Goal: Contribute content: Contribute content

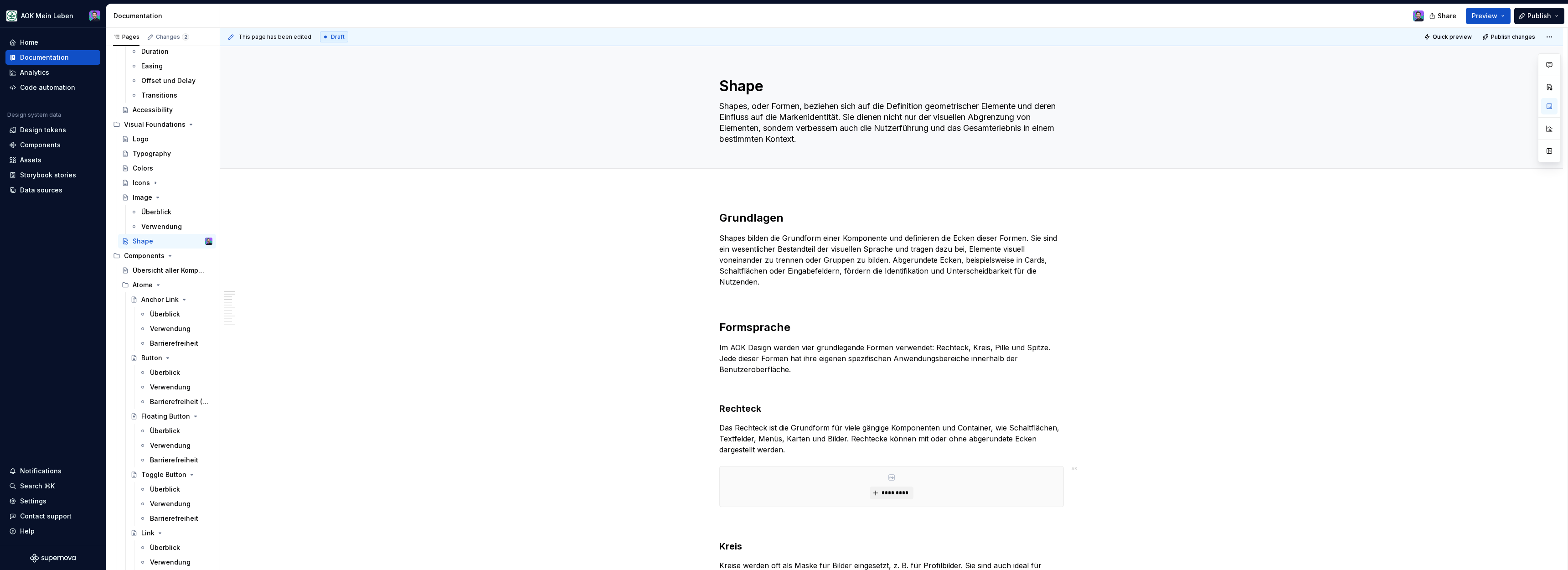
scroll to position [226, 0]
type textarea "*"
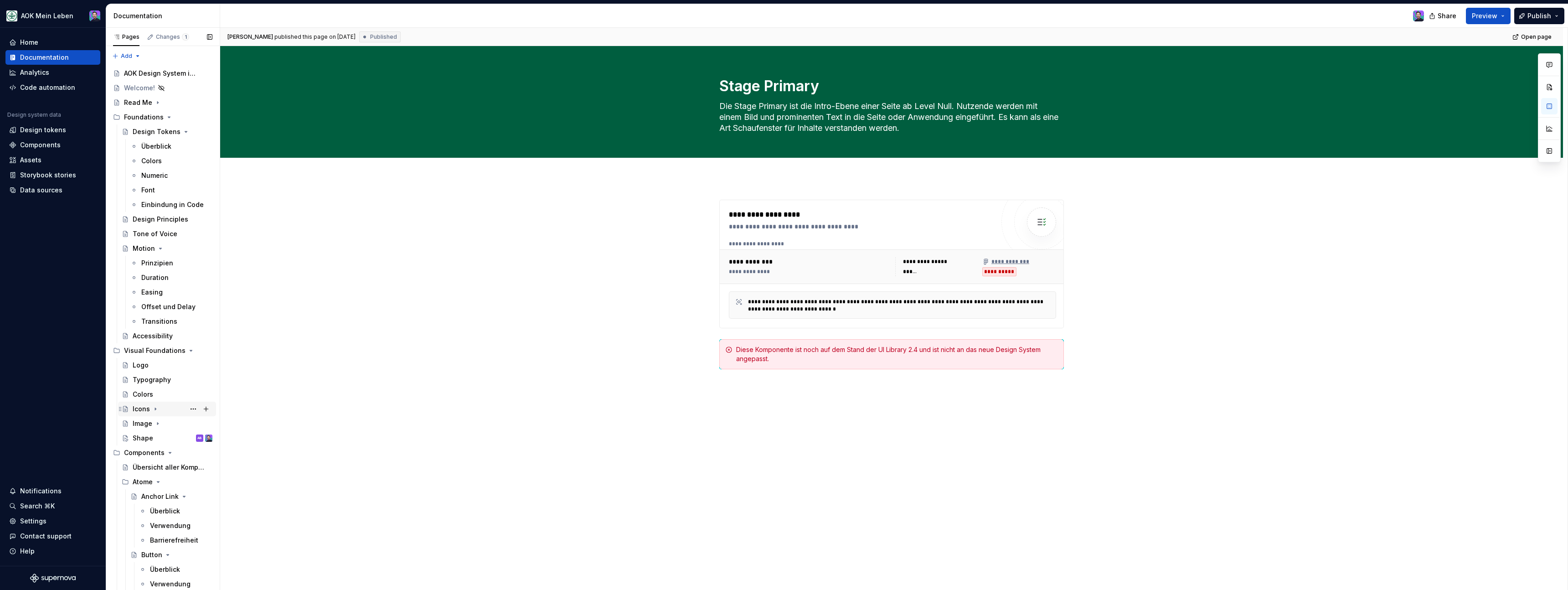
click at [142, 412] on div "Icons" at bounding box center [141, 409] width 17 height 9
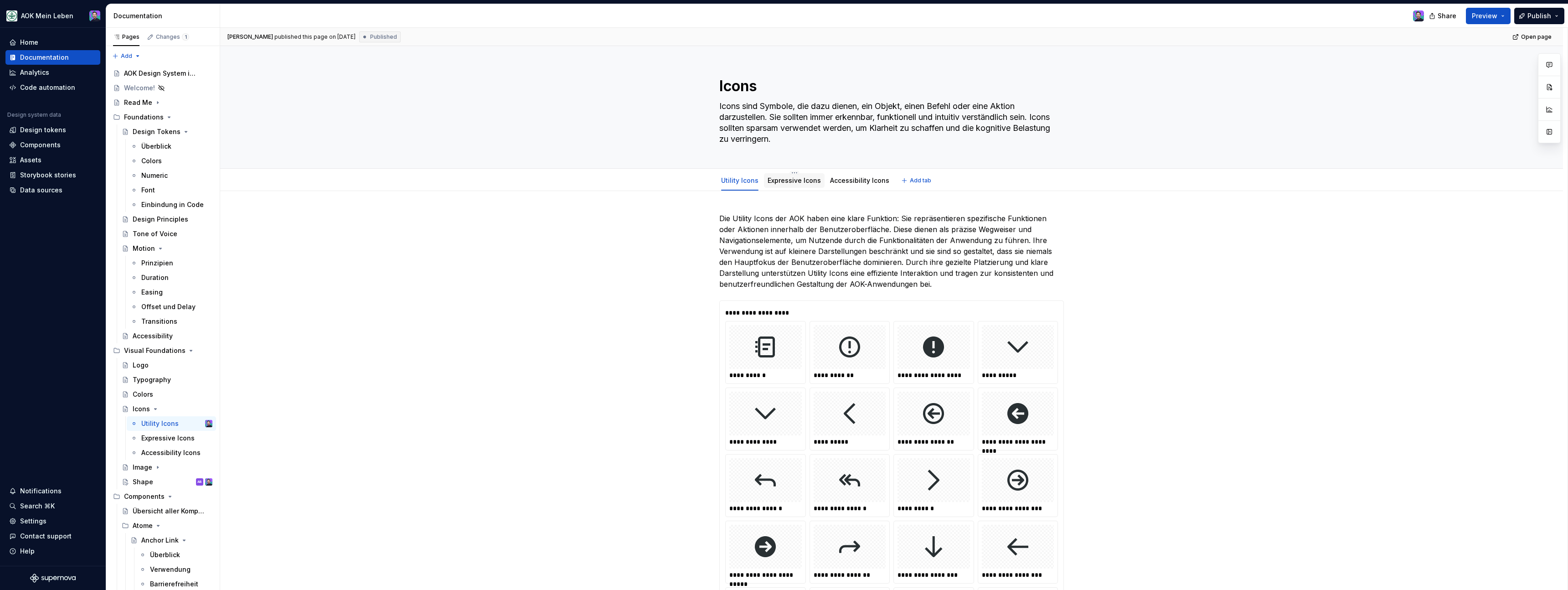
click at [808, 188] on div "Expressive Icons" at bounding box center [794, 181] width 61 height 15
click at [170, 437] on div "Expressive Icons" at bounding box center [163, 438] width 44 height 9
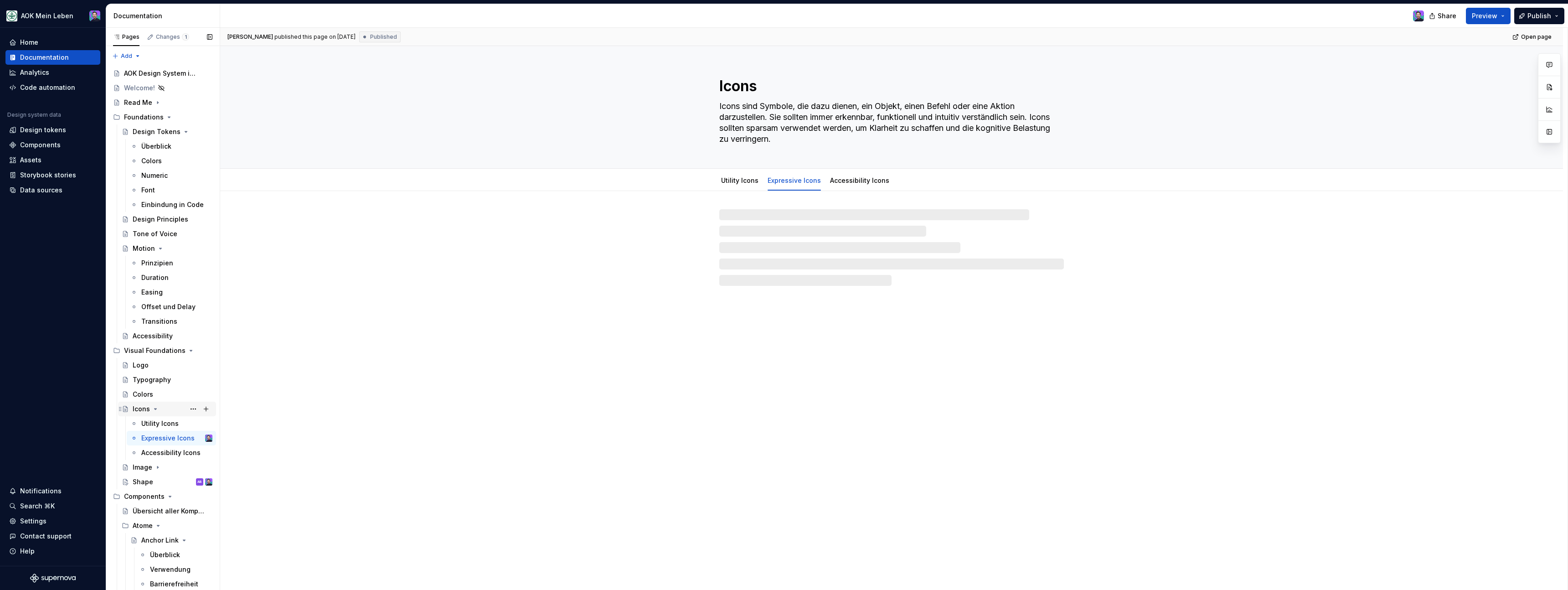
click at [139, 407] on div "Icons" at bounding box center [141, 409] width 17 height 9
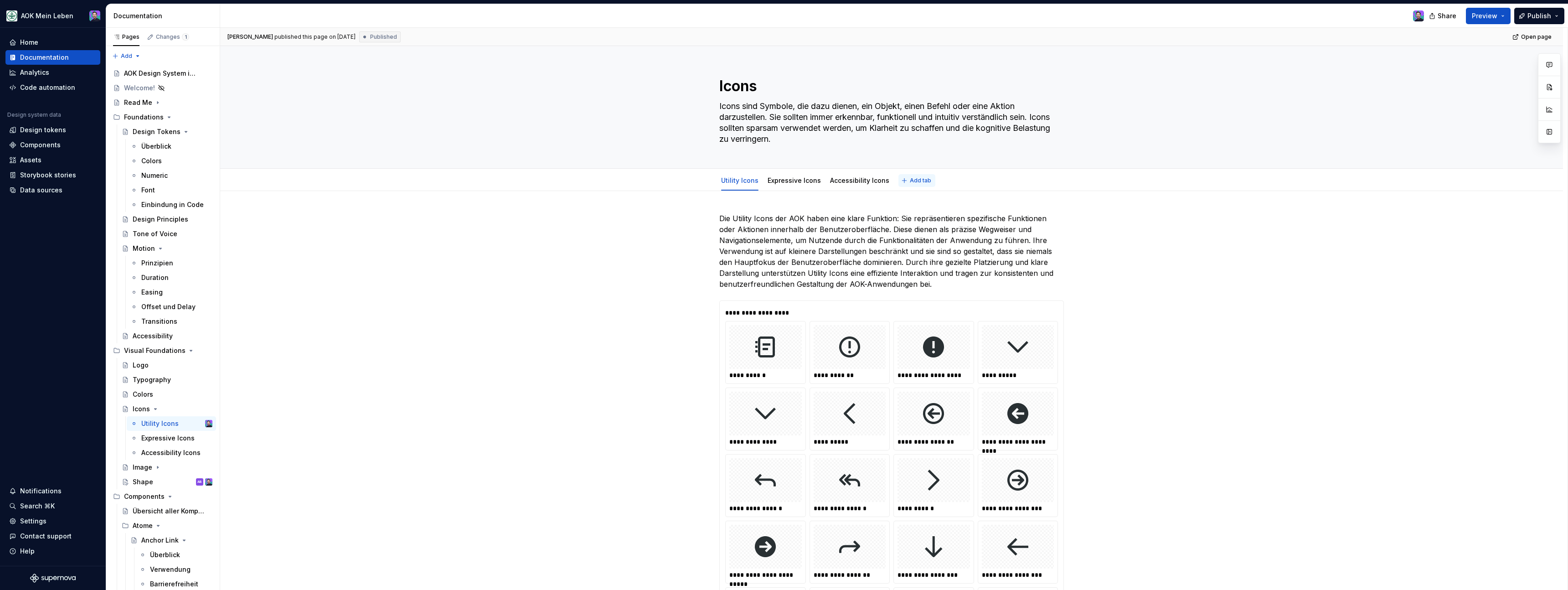
type textarea "*"
click at [928, 180] on button "Add tab" at bounding box center [917, 180] width 37 height 13
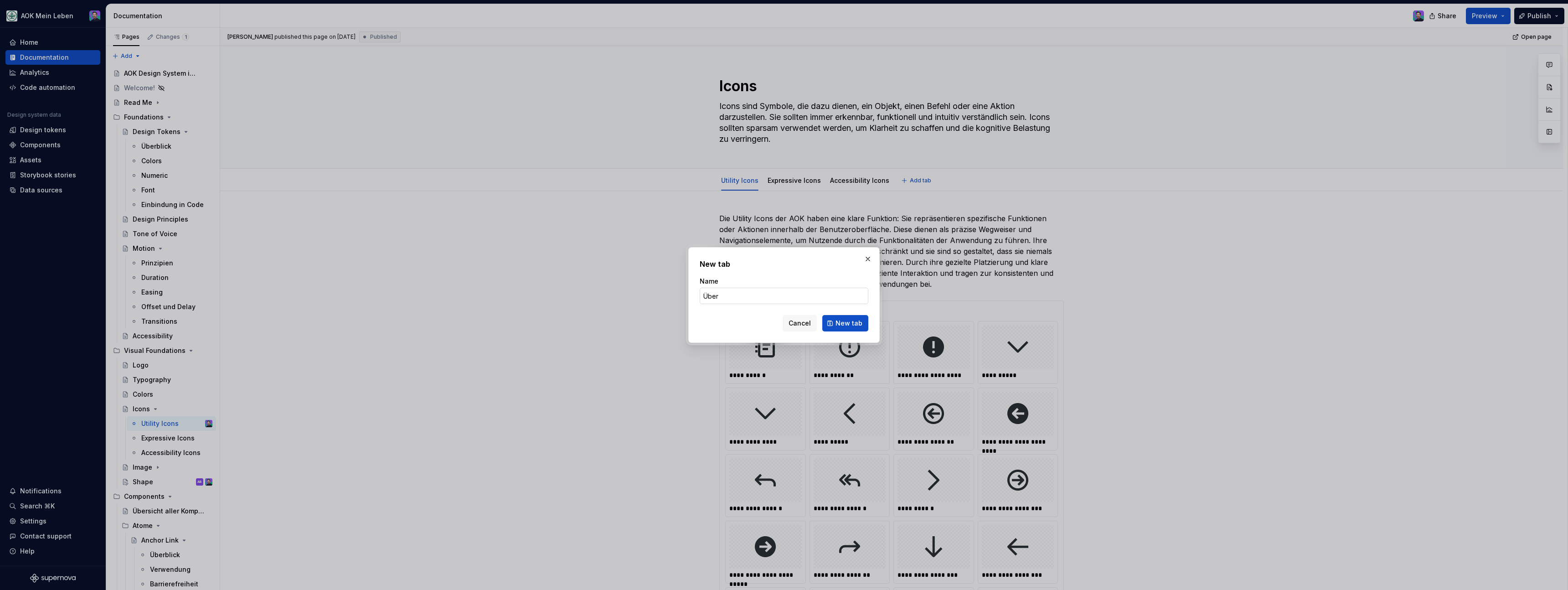
type input "Über"
click at [759, 303] on input "Über" at bounding box center [783, 296] width 169 height 16
type textarea "*"
type input "Überblick"
click at [836, 327] on button "New tab" at bounding box center [845, 323] width 46 height 16
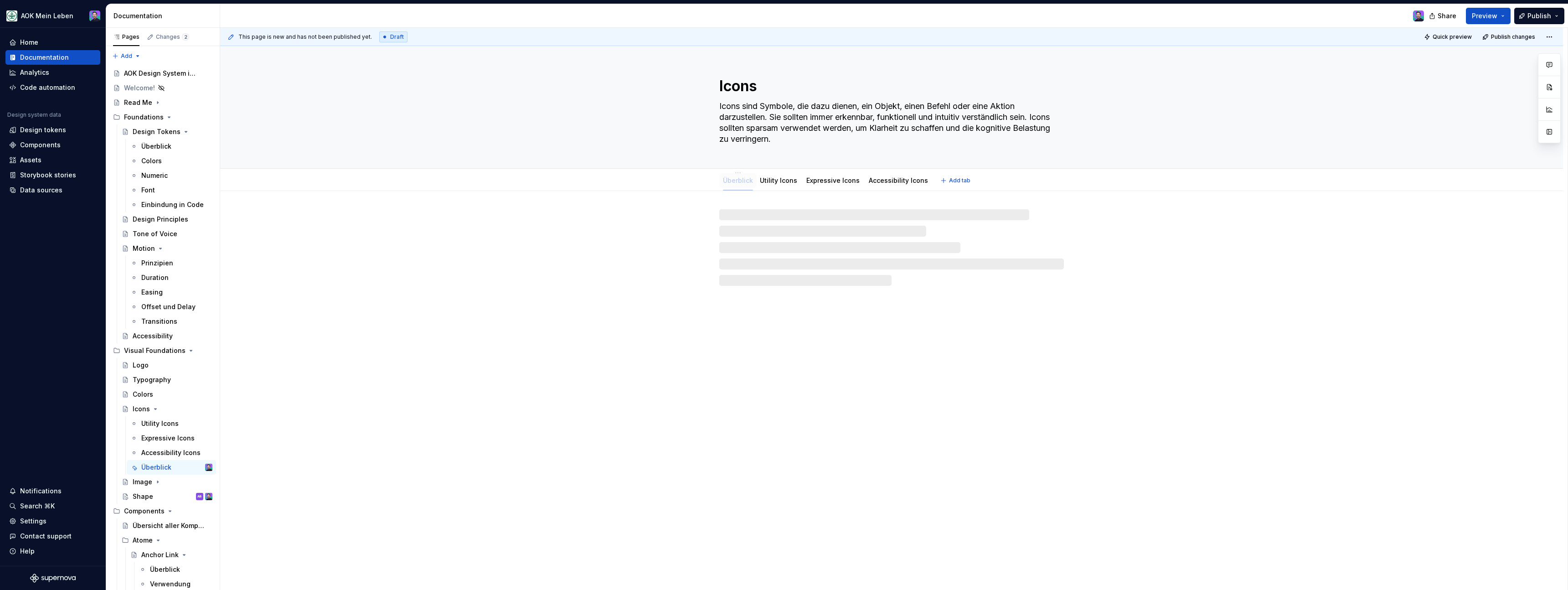
drag, startPoint x: 917, startPoint y: 183, endPoint x: 740, endPoint y: 182, distance: 177.0
click at [676, 255] on div at bounding box center [892, 239] width 1343 height 95
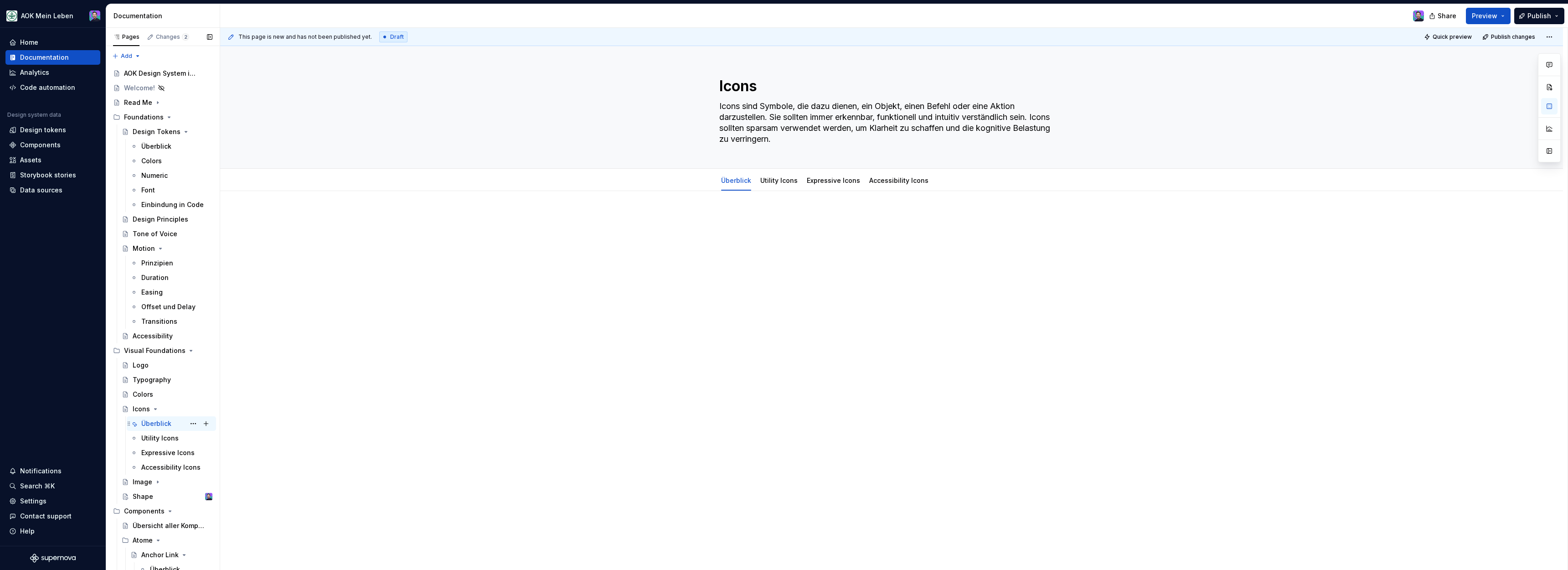
click at [177, 423] on div "Überblick" at bounding box center [177, 423] width 71 height 13
click at [719, 270] on div at bounding box center [892, 311] width 1343 height 239
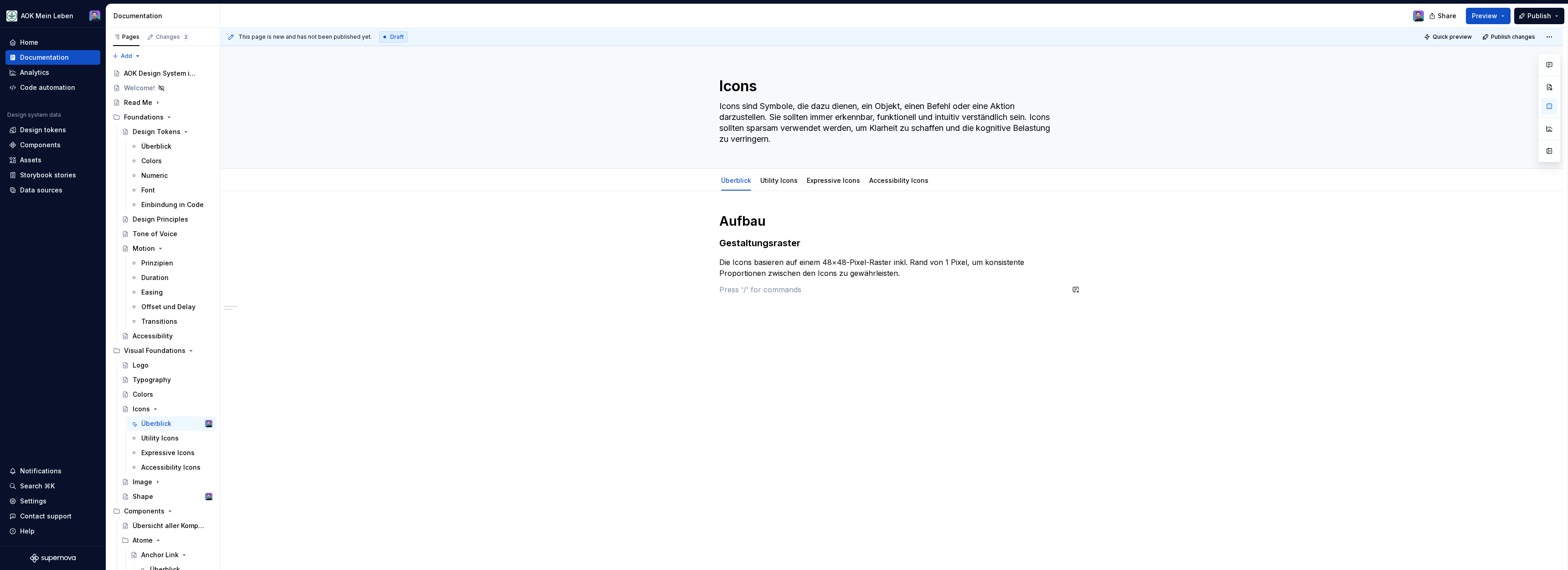
click at [917, 281] on div "Aufbau Gestaltungsraster Die Icons basieren auf einem 48×48-Pixel-Raster inkl. …" at bounding box center [892, 254] width 345 height 82
click at [870, 358] on div "Aufbau Gestaltungsraster Die Icons basieren auf einem 48×48-Pixel-Raster inkl. …" at bounding box center [892, 352] width 1343 height 322
click at [152, 393] on div "Colors" at bounding box center [143, 394] width 21 height 9
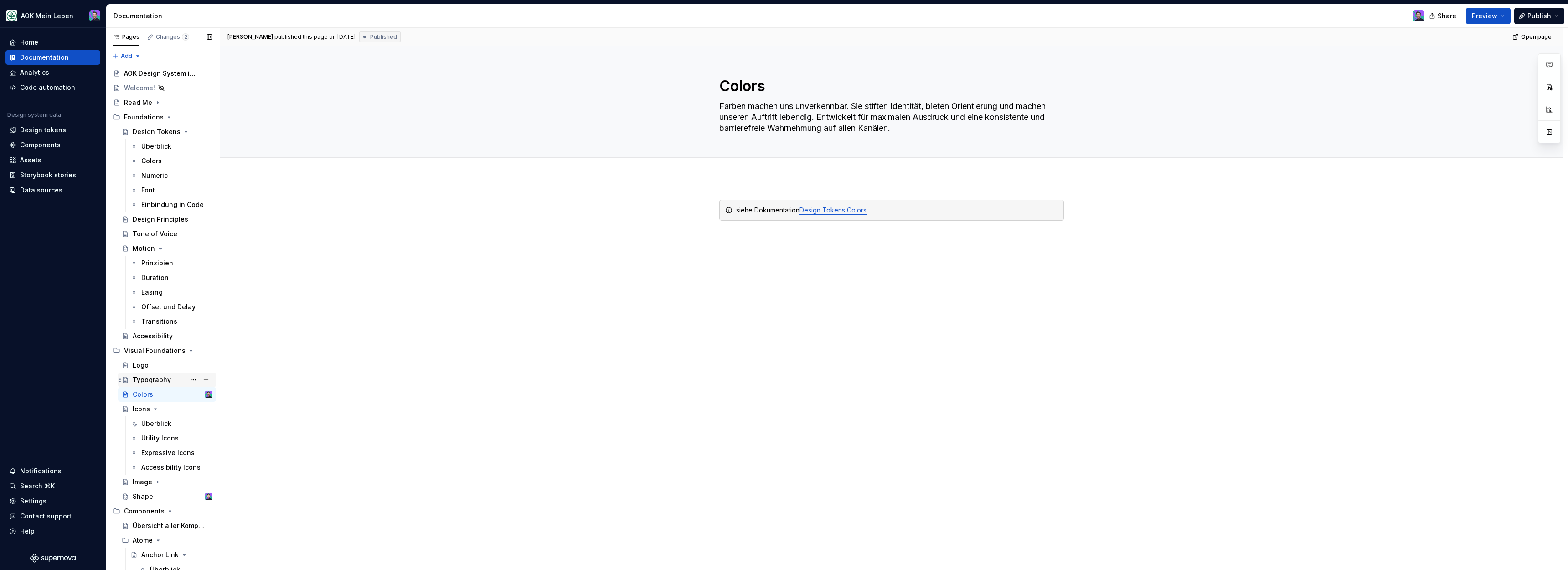
click at [168, 379] on div "Typography" at bounding box center [152, 379] width 38 height 9
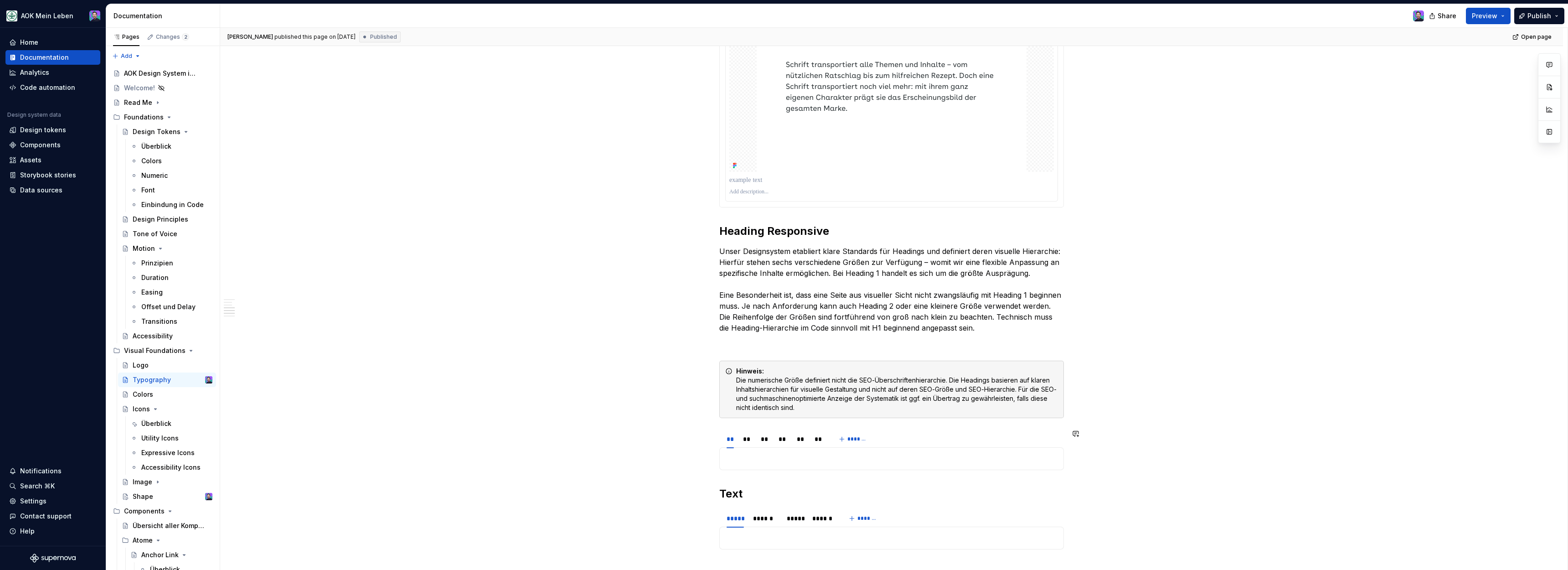
scroll to position [940, 0]
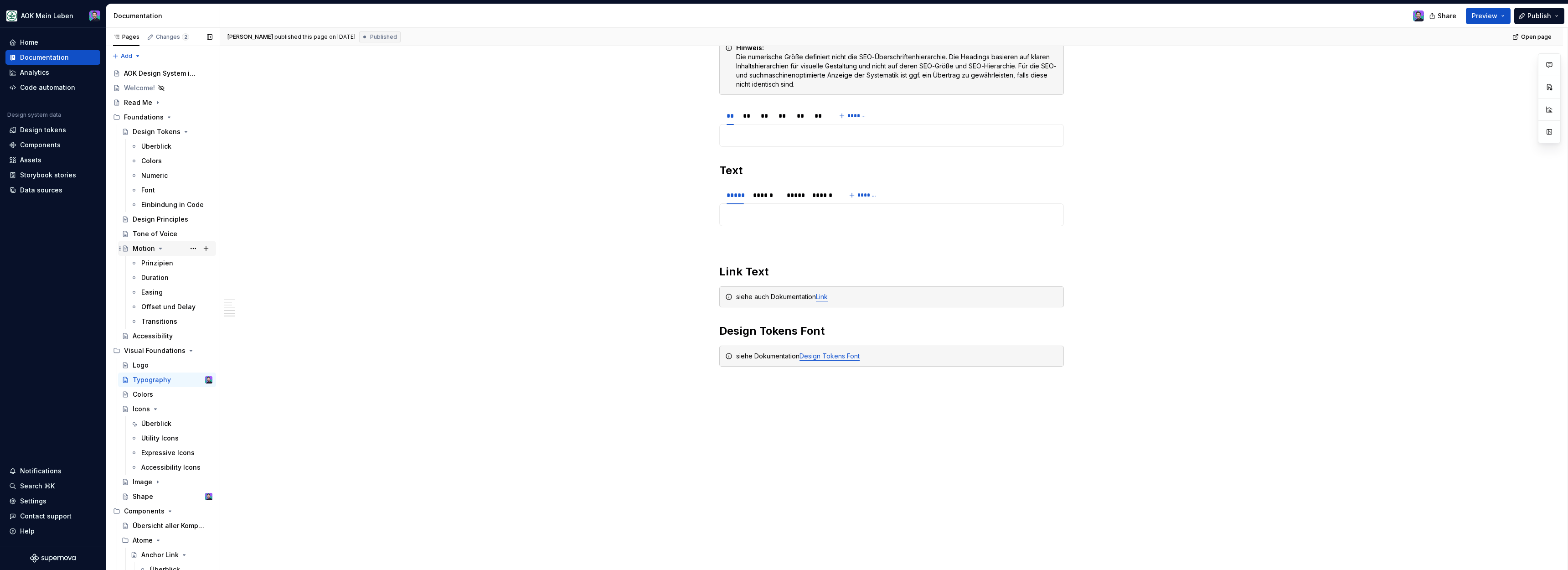
click at [157, 249] on icon "Page tree" at bounding box center [161, 248] width 7 height 7
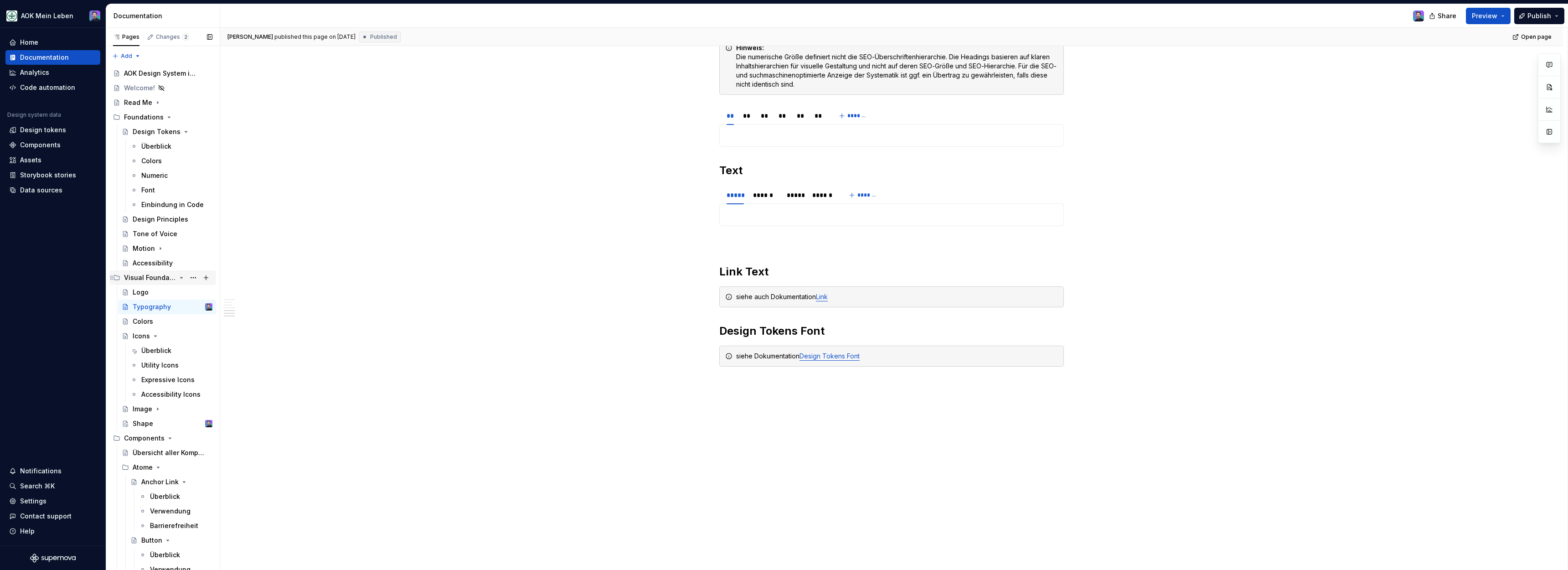
click at [183, 278] on icon "Page tree" at bounding box center [181, 278] width 7 height 7
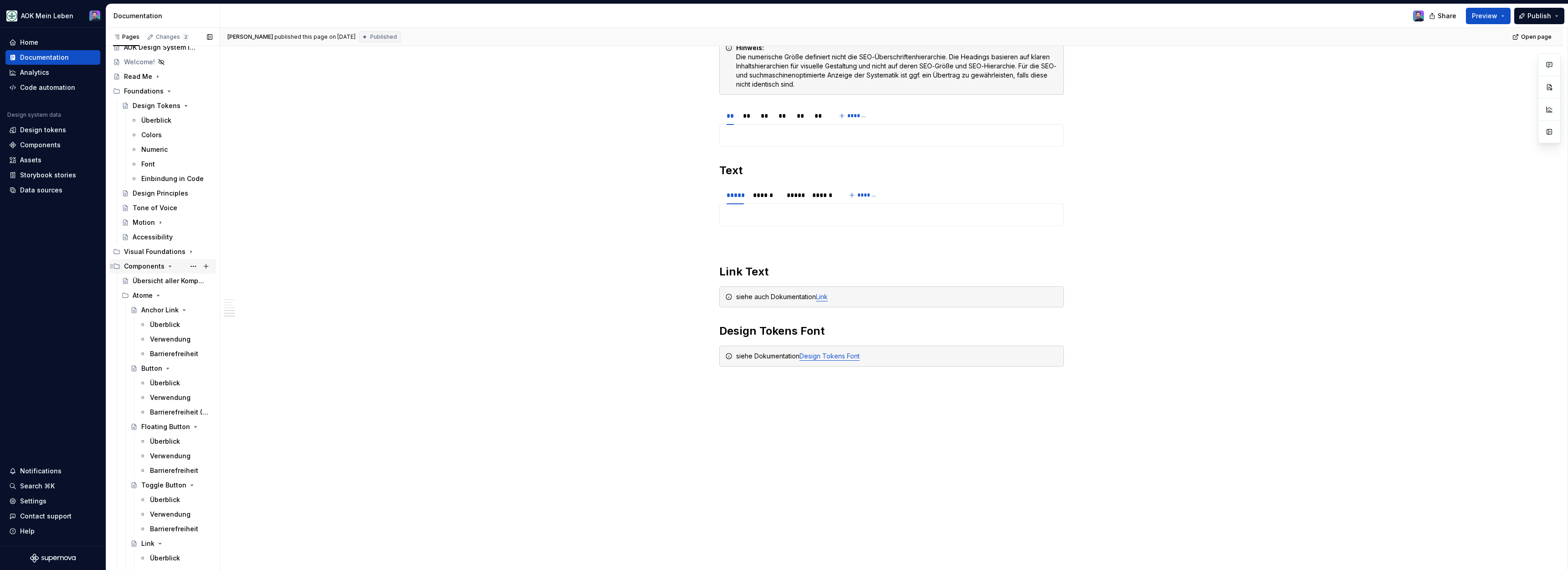
click at [166, 268] on icon "Page tree" at bounding box center [170, 266] width 7 height 7
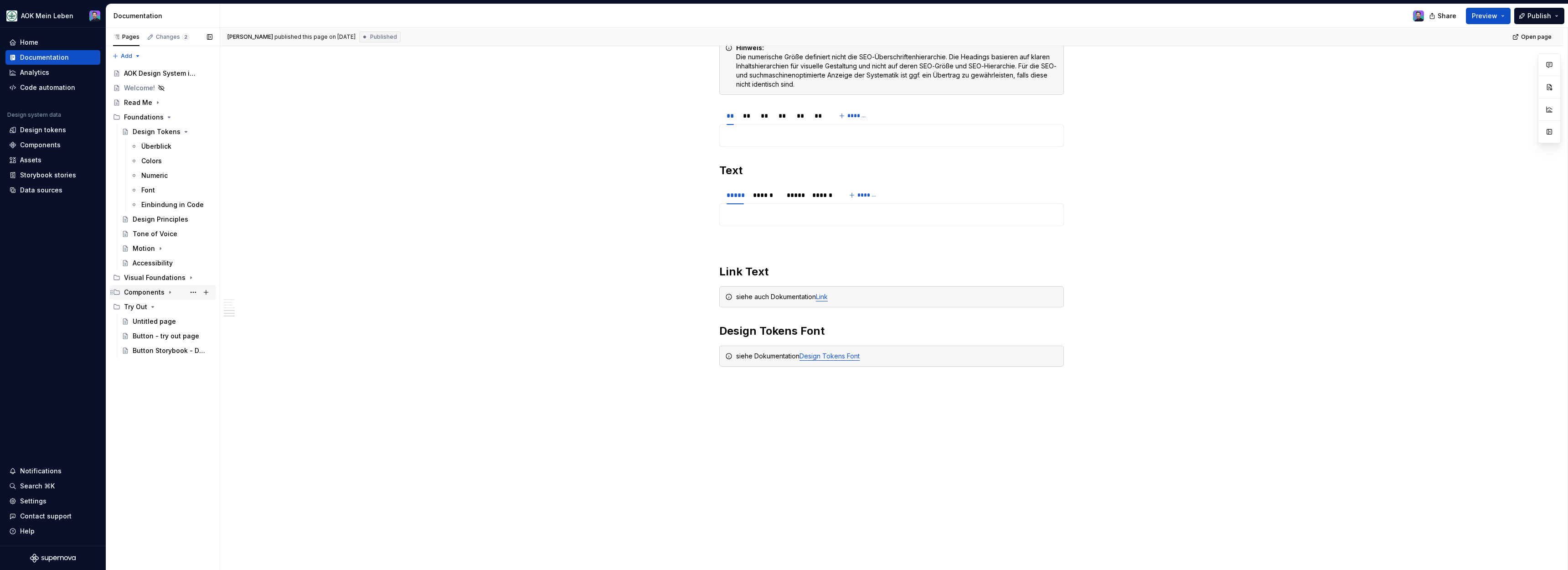
scroll to position [0, 0]
click at [164, 190] on div "Font" at bounding box center [177, 190] width 71 height 13
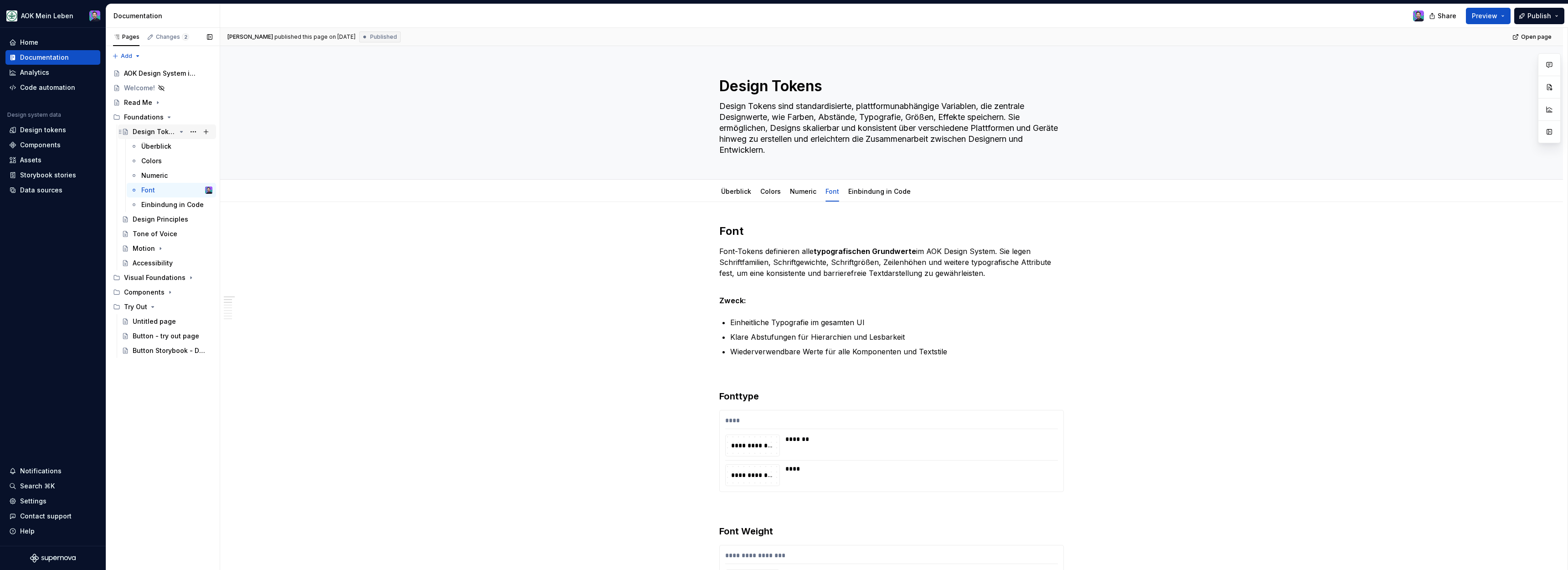
click at [181, 132] on icon "Page tree" at bounding box center [182, 132] width 2 height 1
click at [166, 217] on icon "Page tree" at bounding box center [170, 219] width 7 height 7
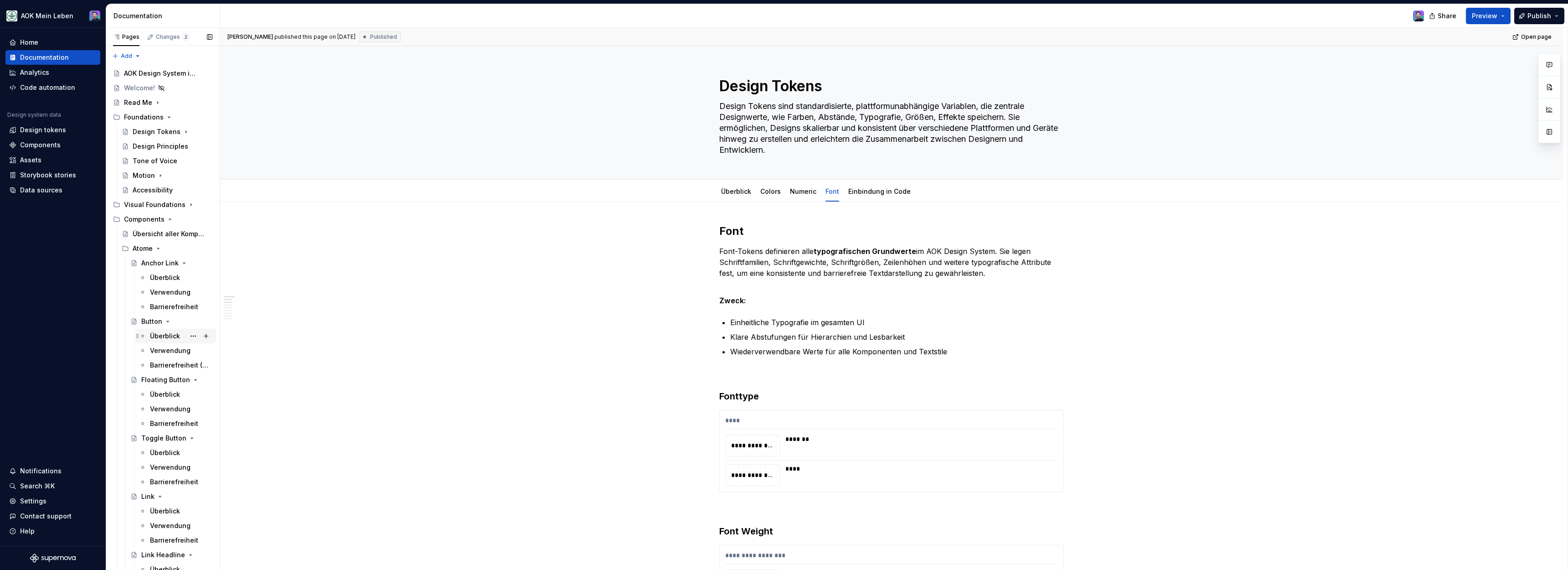
click at [181, 335] on div "Überblick S" at bounding box center [181, 336] width 63 height 13
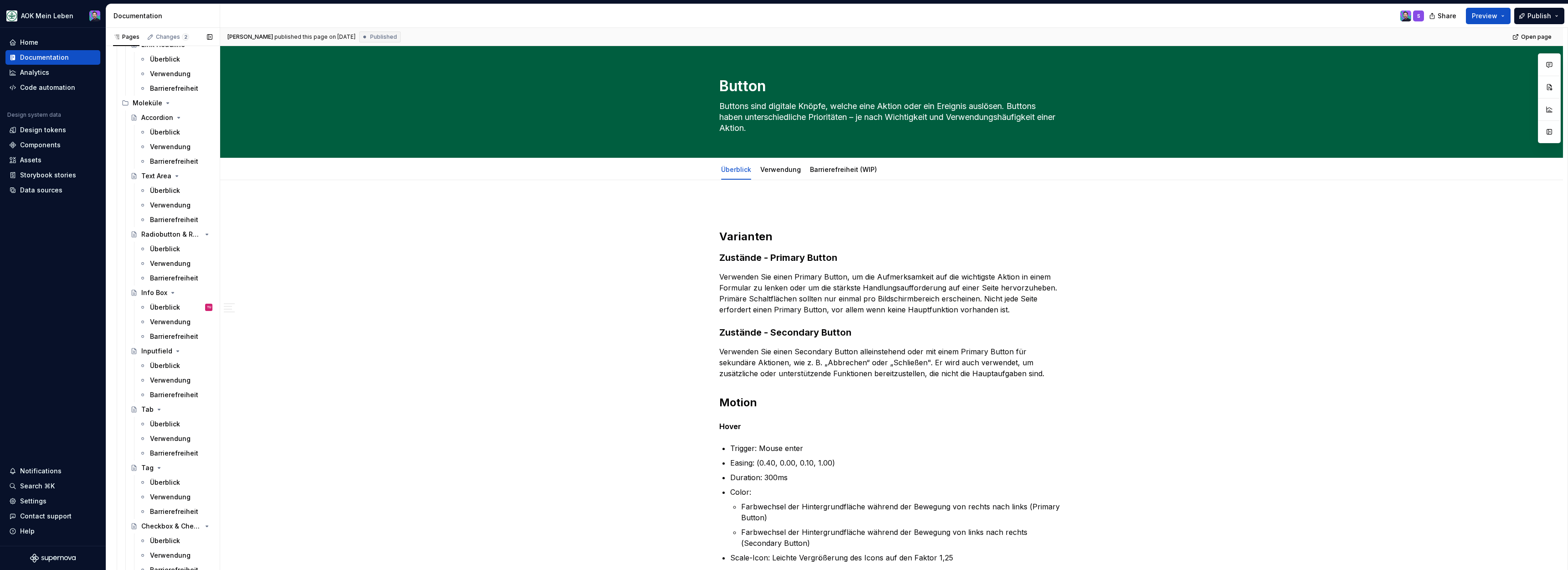
scroll to position [520, 0]
click at [175, 297] on div "Überblick" at bounding box center [164, 298] width 30 height 9
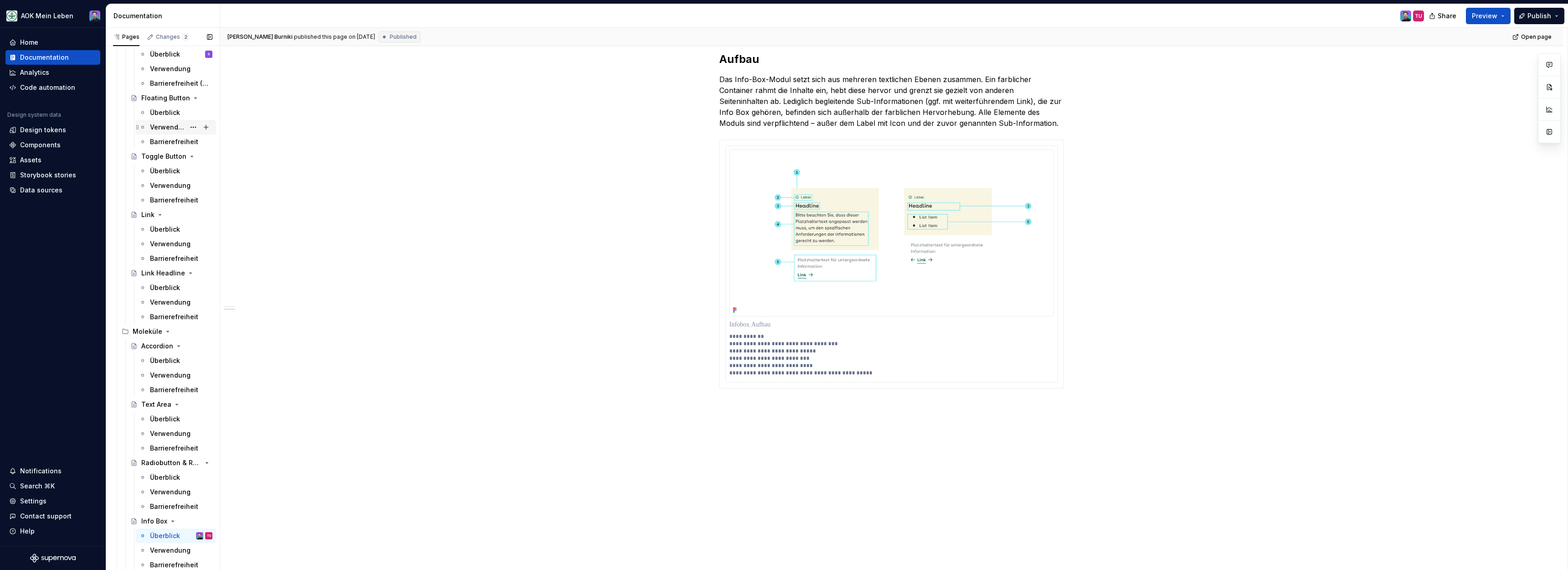
scroll to position [444, 0]
click at [158, 342] on div "Barrierefreiheit" at bounding box center [167, 345] width 35 height 9
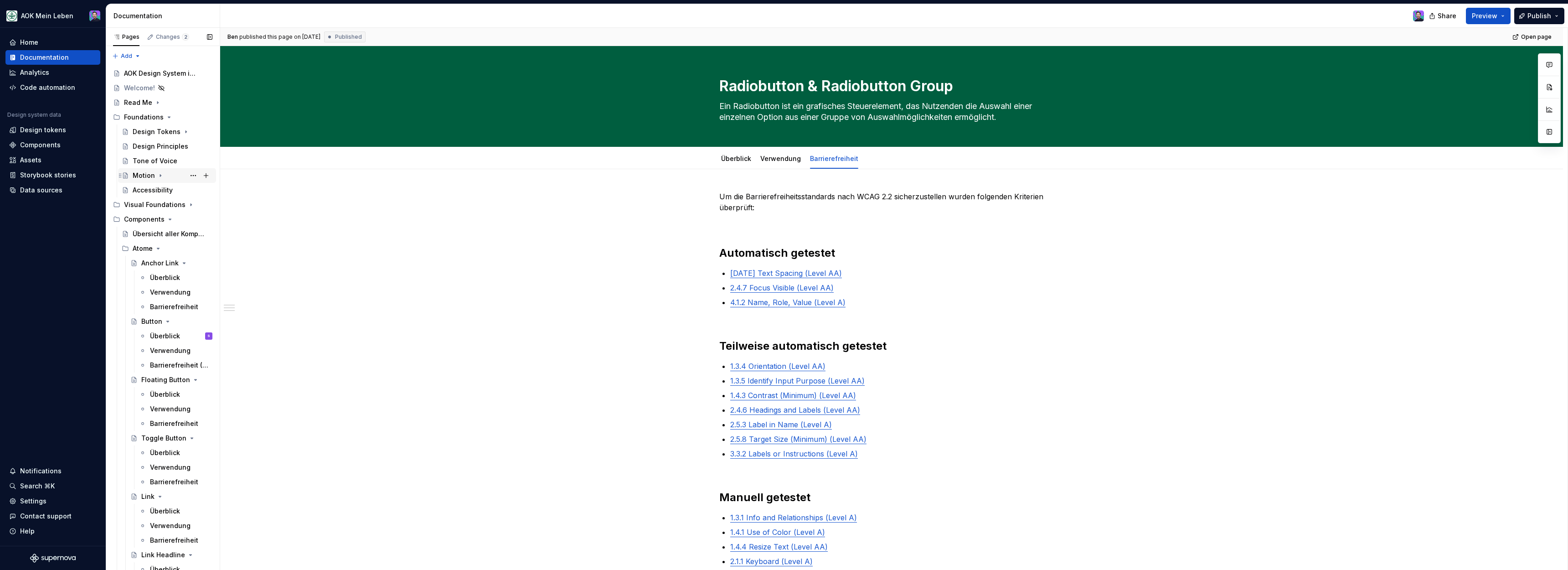
click at [161, 178] on icon "Page tree" at bounding box center [161, 175] width 7 height 7
click at [184, 277] on icon "Page tree" at bounding box center [181, 278] width 7 height 7
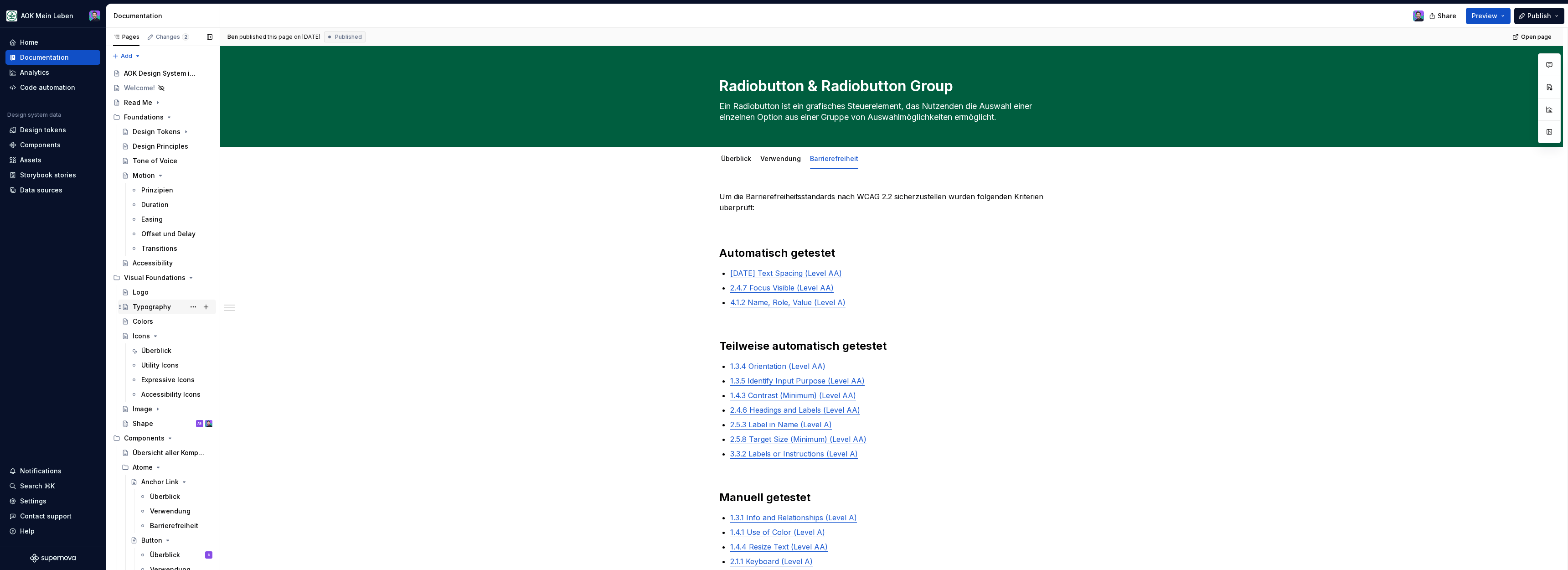
click at [145, 305] on div "Typography" at bounding box center [152, 306] width 38 height 9
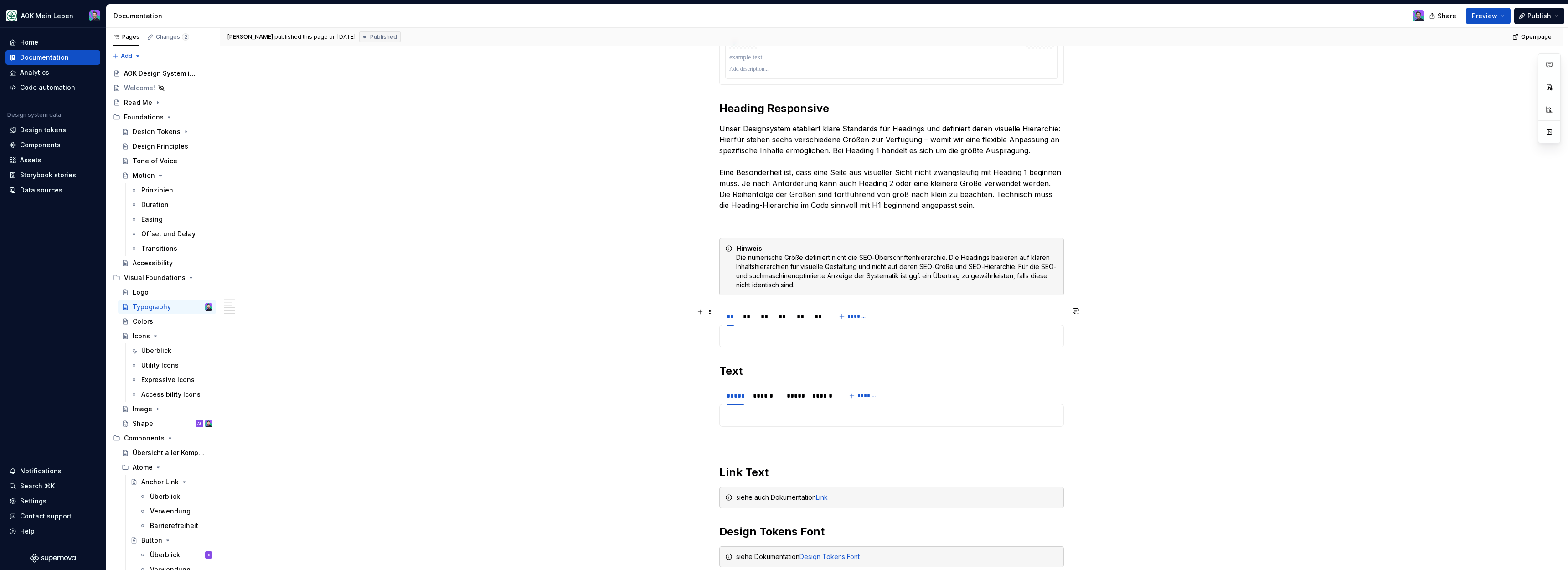
scroll to position [940, 0]
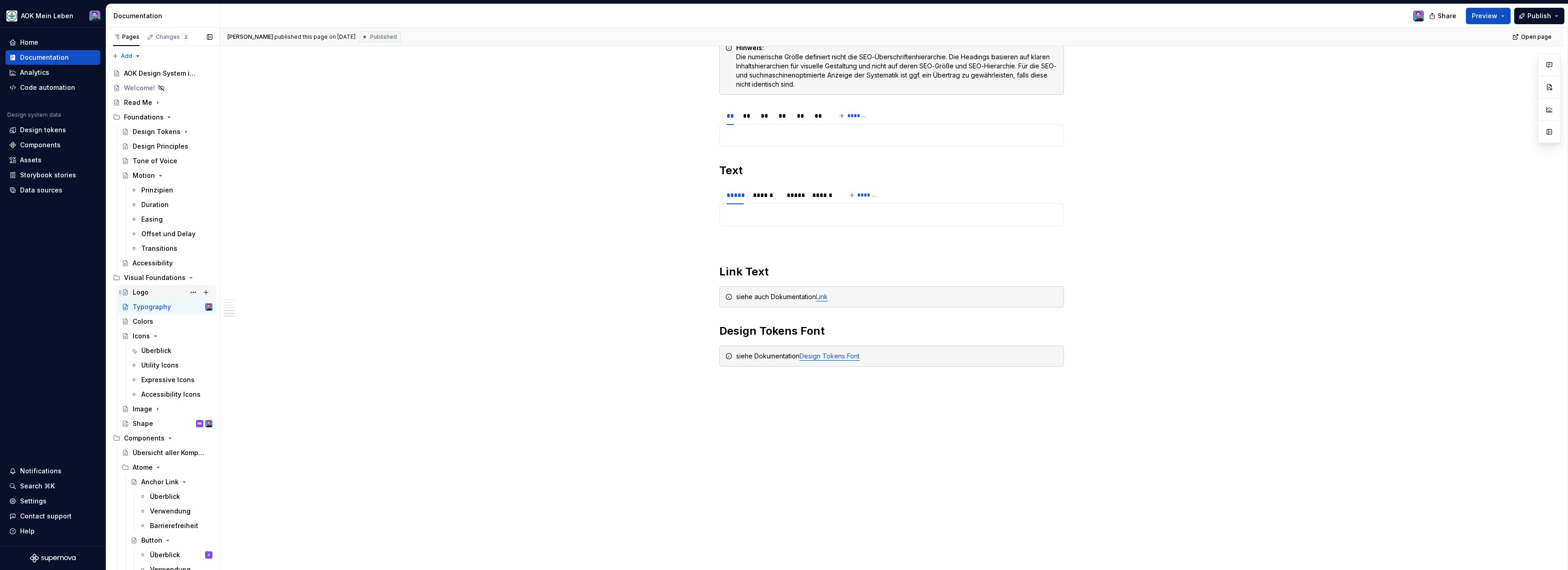
click at [170, 290] on div "Logo" at bounding box center [172, 292] width 80 height 13
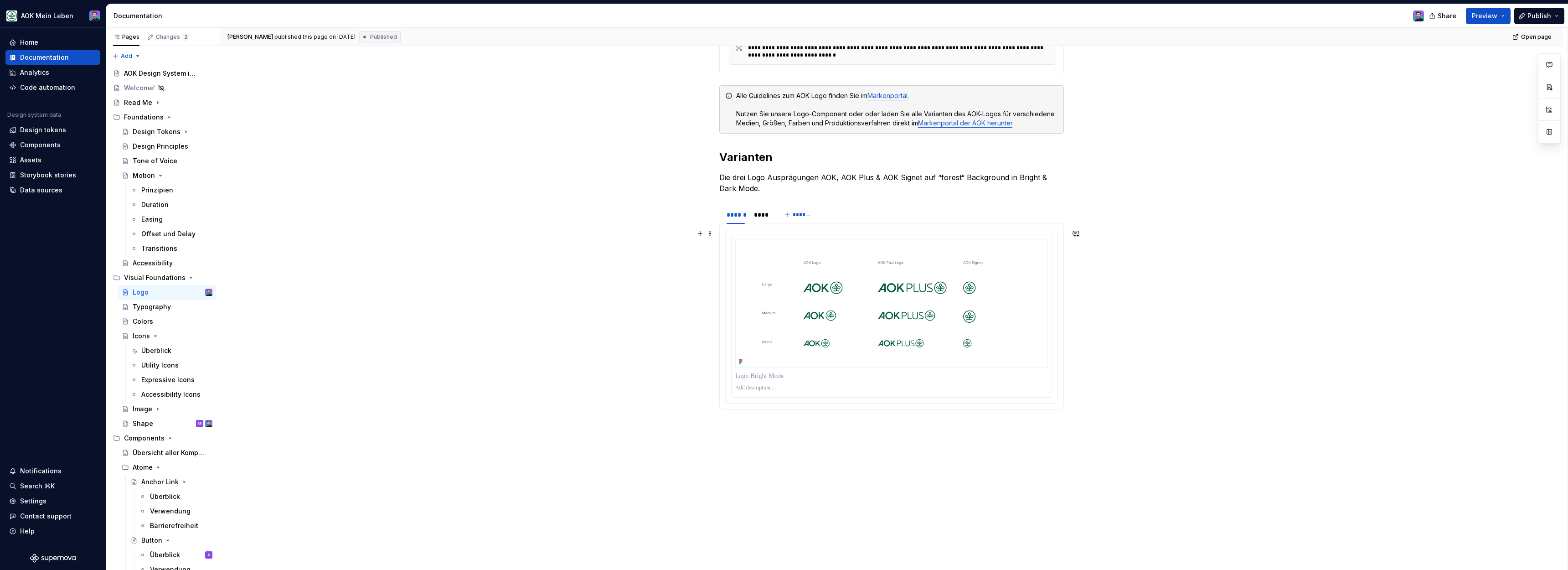
scroll to position [307, 0]
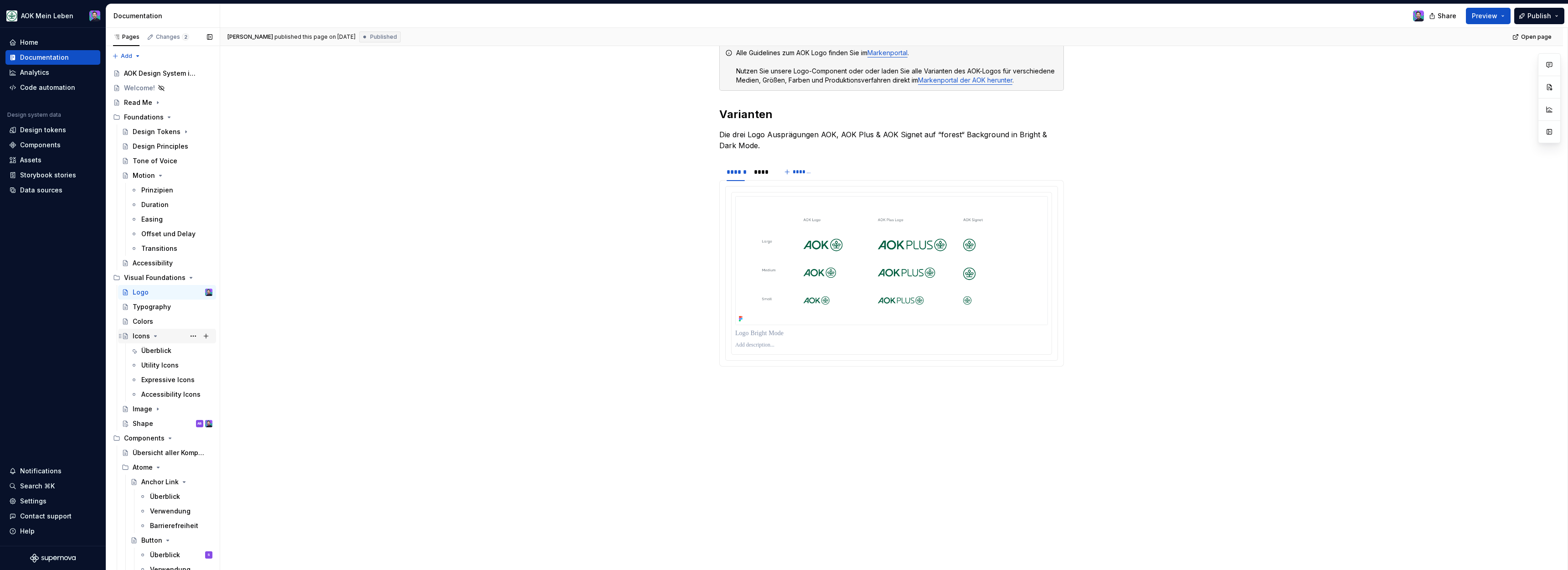
click at [155, 336] on icon "Page tree" at bounding box center [156, 336] width 2 height 1
click at [144, 335] on div "Icons" at bounding box center [141, 336] width 17 height 9
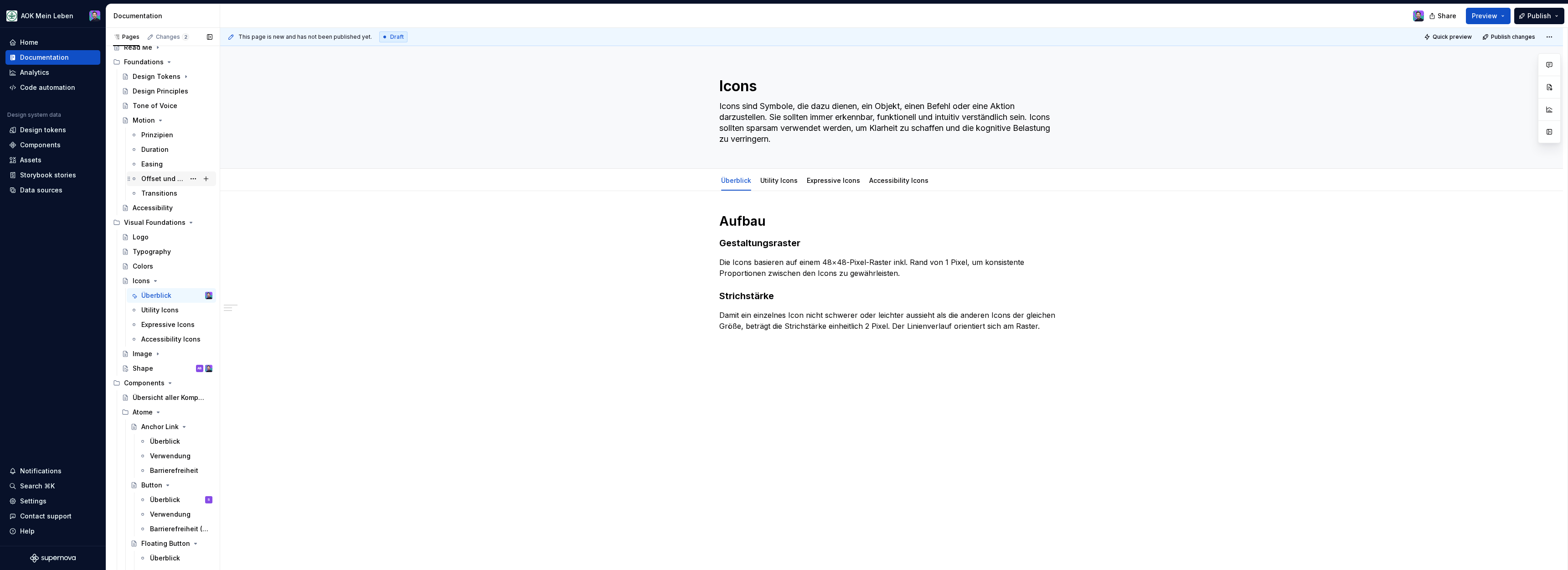
scroll to position [57, 0]
click at [156, 279] on icon "Page tree" at bounding box center [155, 280] width 7 height 7
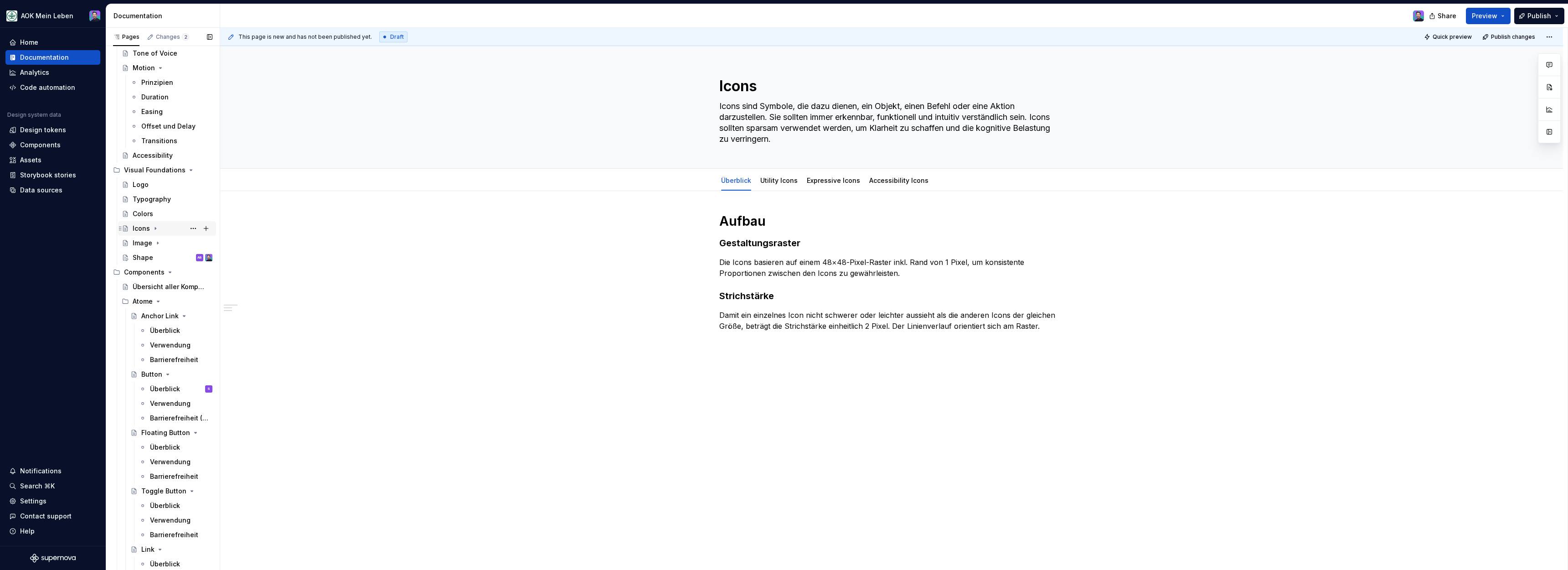
scroll to position [109, 0]
click at [152, 376] on div "Button" at bounding box center [152, 373] width 21 height 9
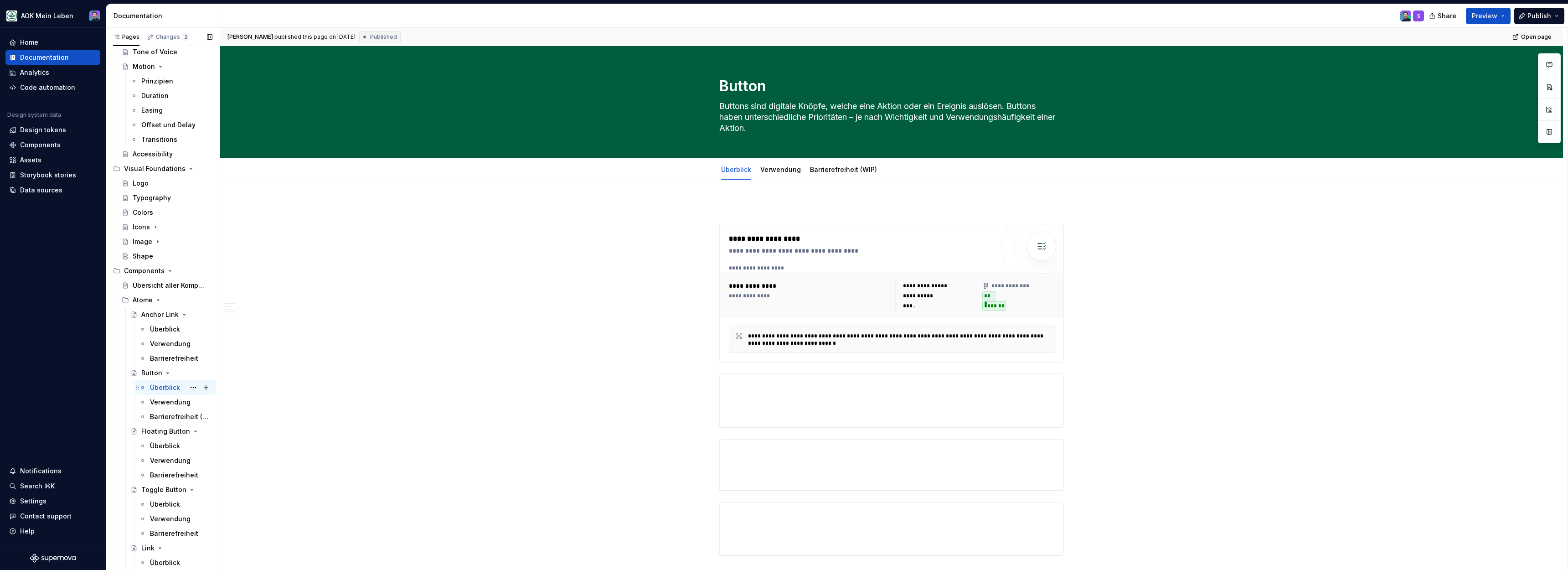
click at [175, 390] on div "Überblick" at bounding box center [164, 387] width 30 height 9
click at [795, 174] on div "Verwendung" at bounding box center [780, 170] width 41 height 11
click at [783, 172] on link "Verwendung" at bounding box center [780, 169] width 41 height 8
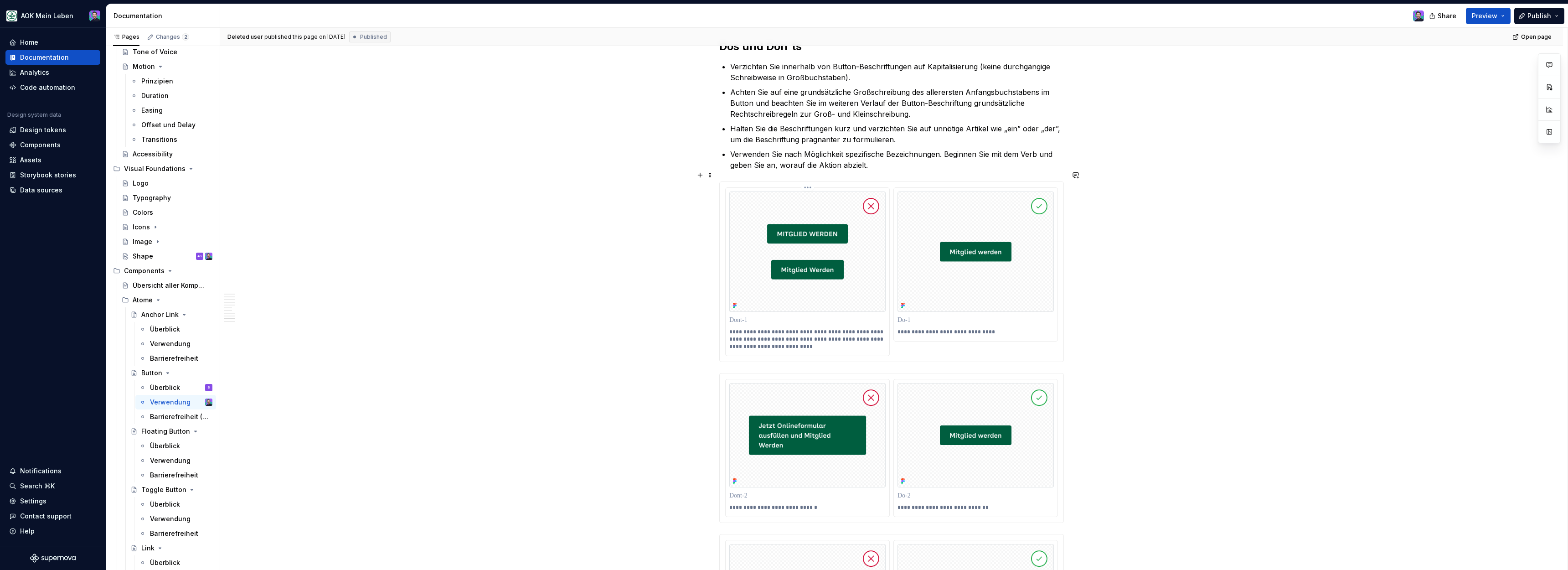
scroll to position [2057, 0]
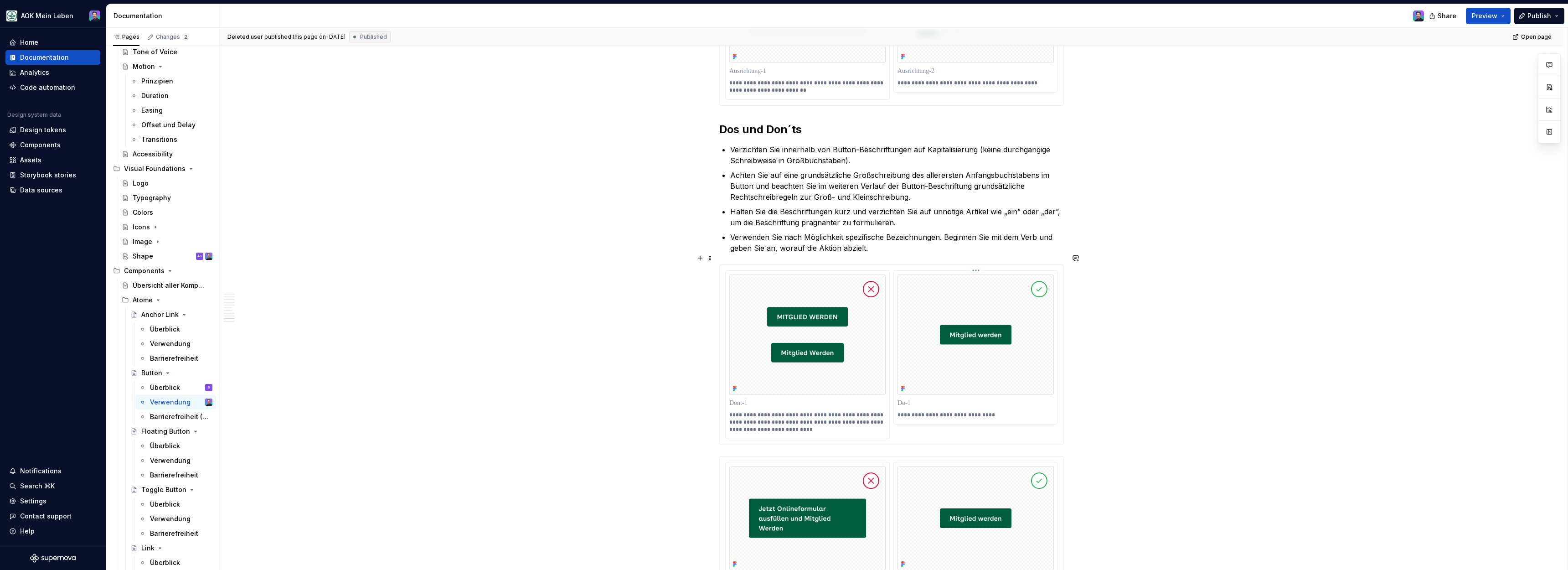
click at [945, 346] on img at bounding box center [975, 335] width 156 height 121
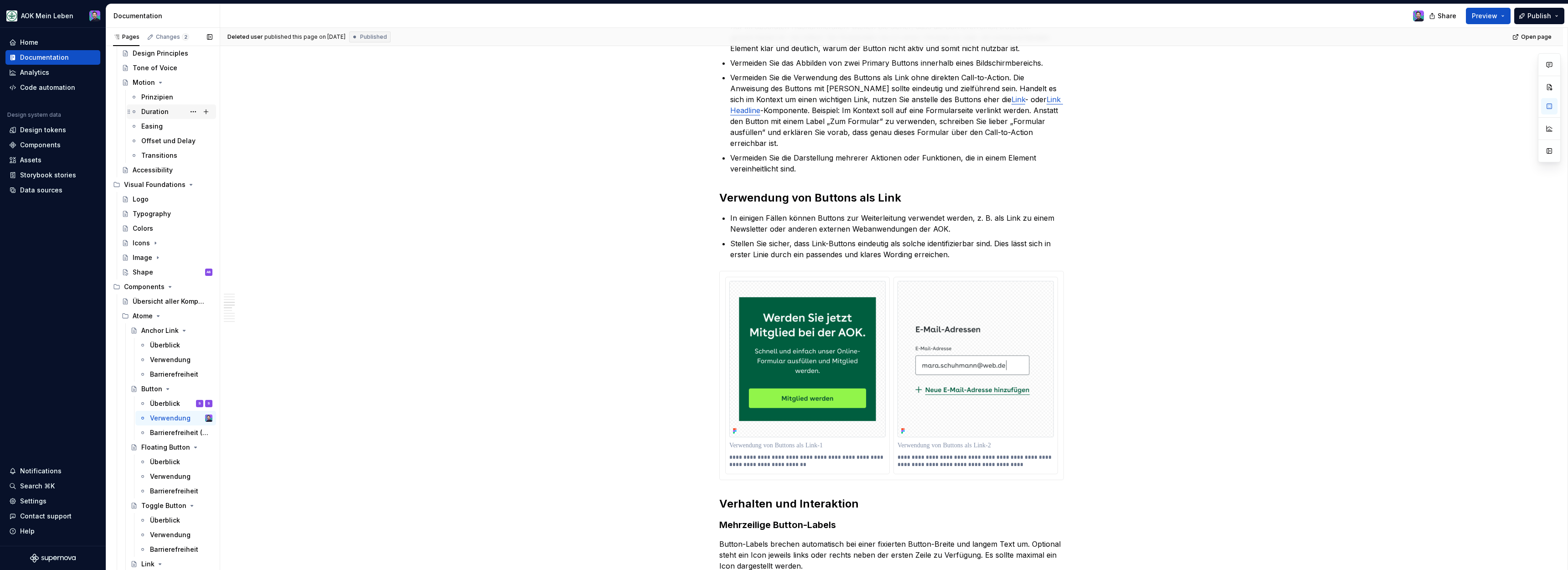
scroll to position [104, 0]
click at [150, 235] on div "Icons" at bounding box center [172, 232] width 80 height 13
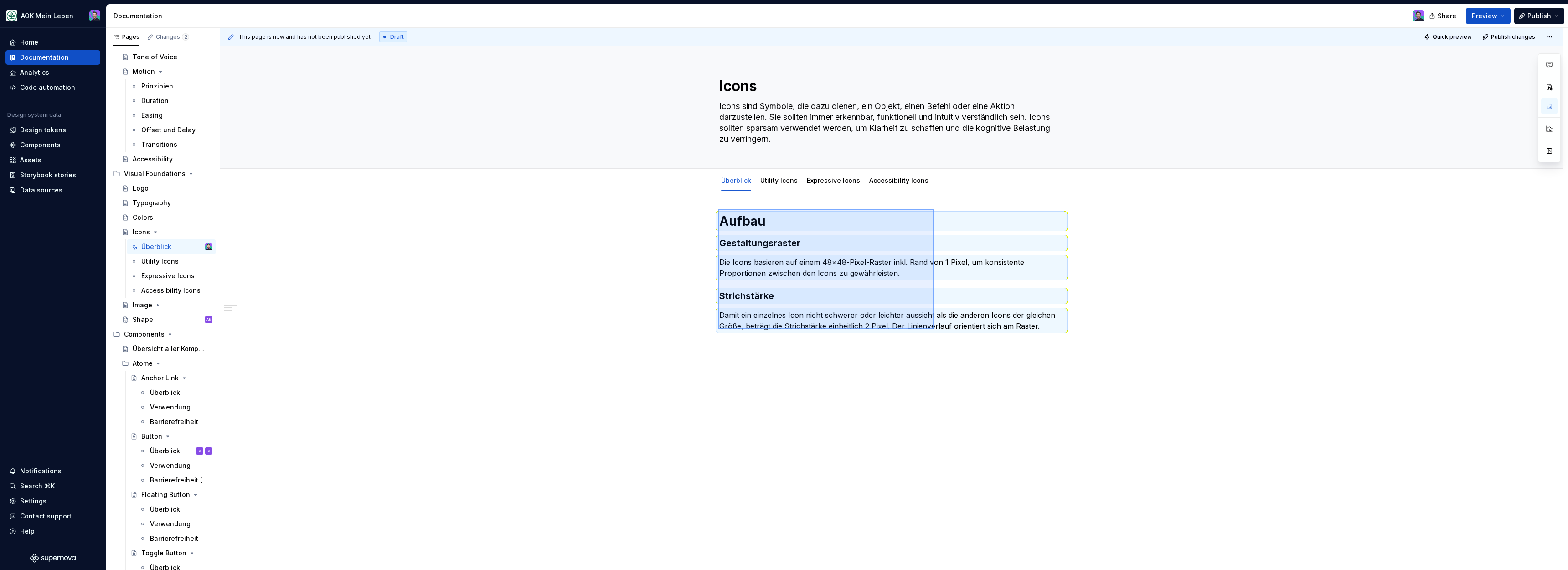
drag, startPoint x: 718, startPoint y: 209, endPoint x: 954, endPoint y: 333, distance: 266.6
click at [954, 333] on div "This page is new and has not been published yet. Draft Quick preview Publish ch…" at bounding box center [894, 299] width 1348 height 543
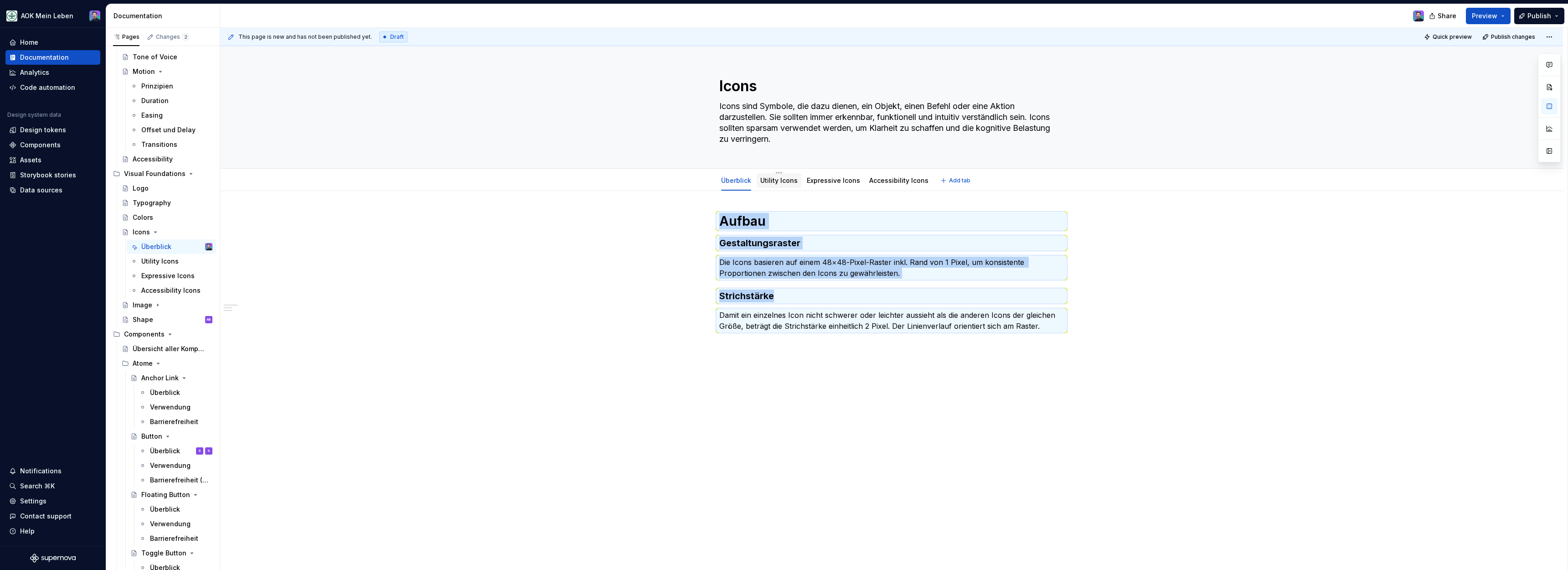
click at [777, 181] on link "Utility Icons" at bounding box center [779, 180] width 37 height 8
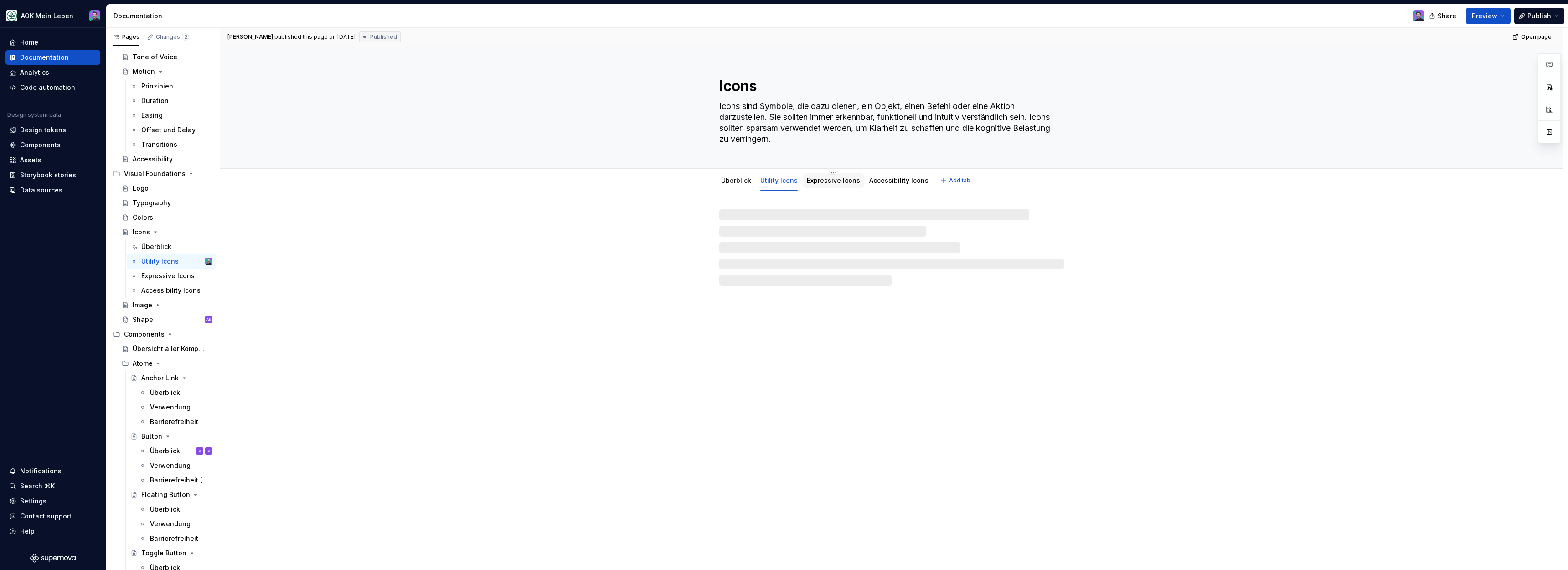
click at [821, 185] on div "Expressive Icons" at bounding box center [833, 180] width 54 height 9
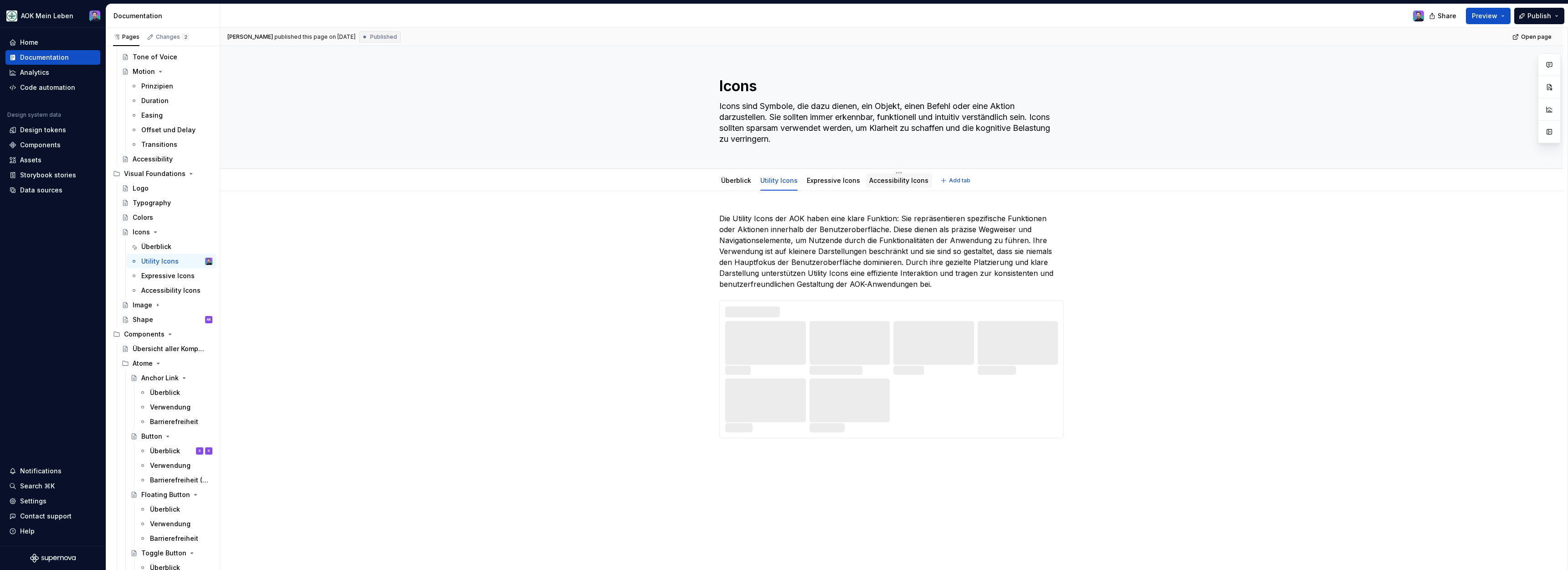
click at [884, 185] on div "Accessibility Icons" at bounding box center [898, 180] width 59 height 9
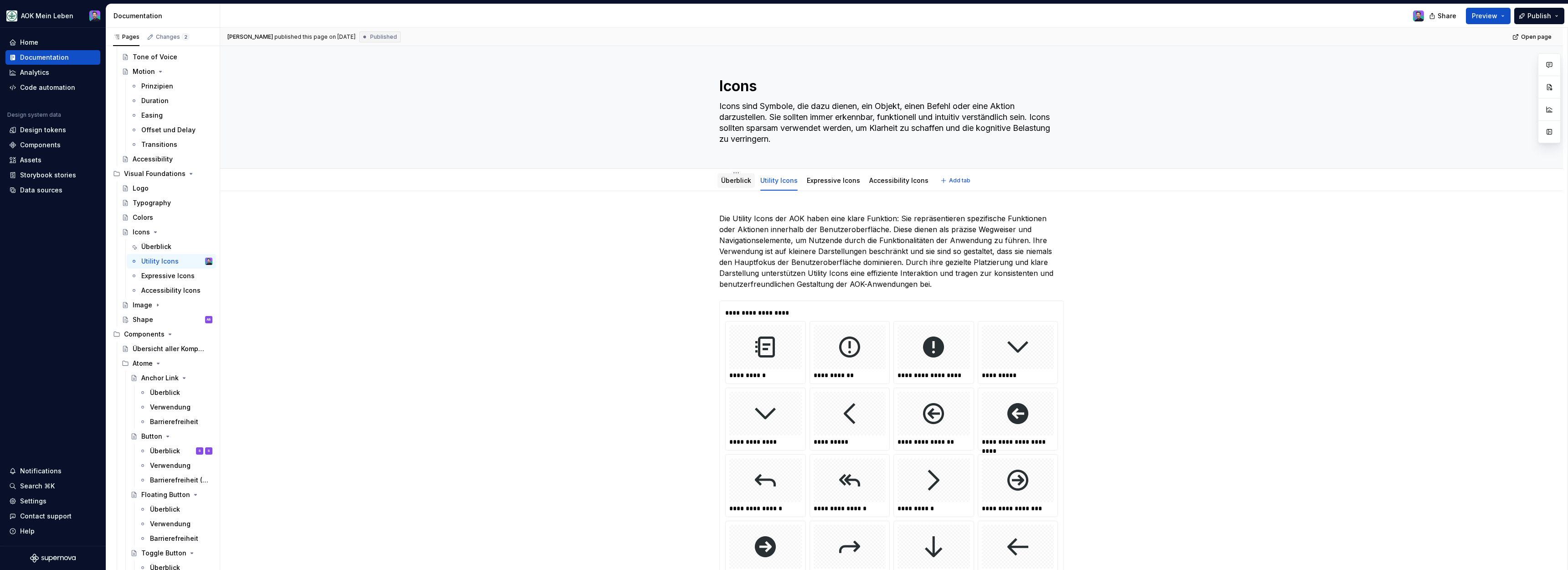
click at [741, 183] on link "Überblick" at bounding box center [736, 180] width 30 height 8
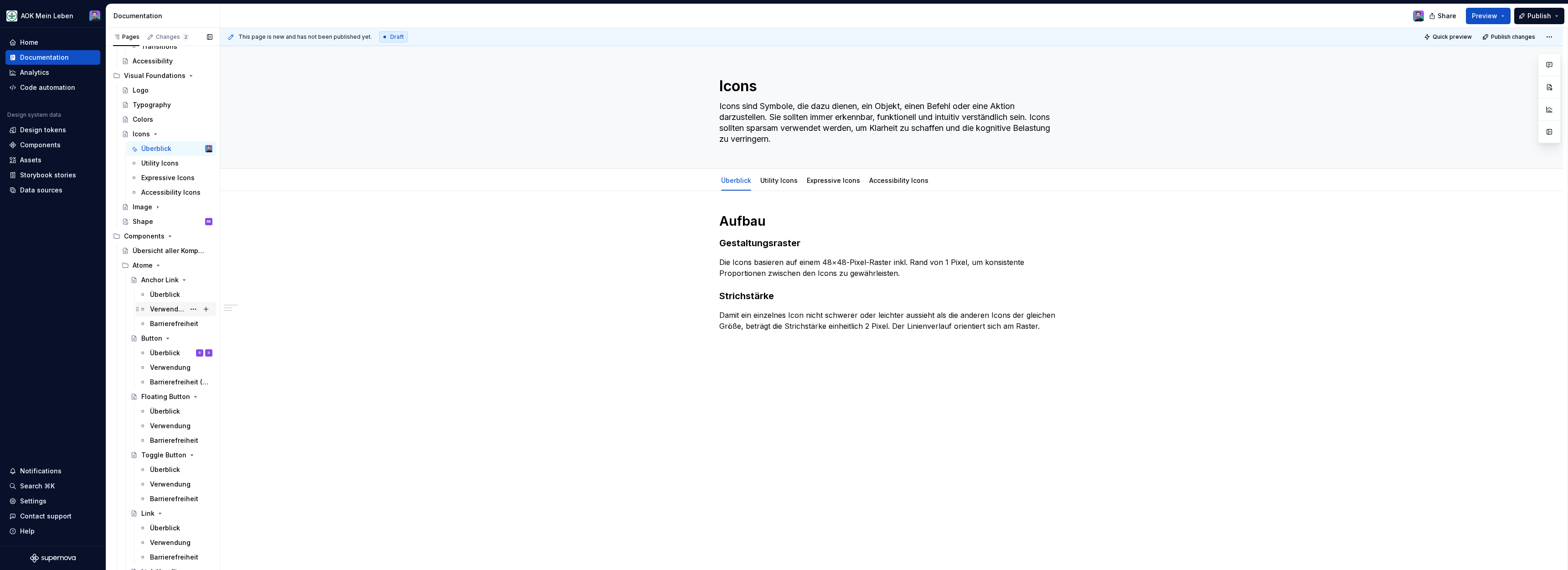
scroll to position [159, 0]
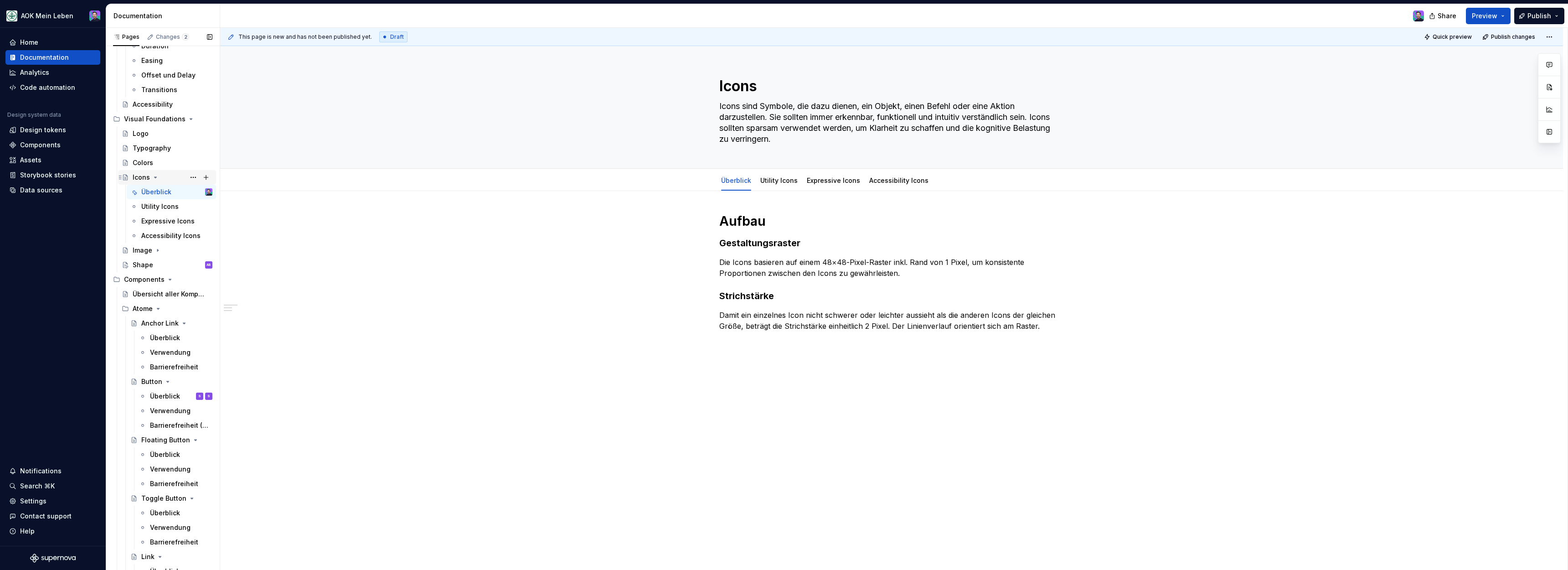
click at [155, 177] on icon "Page tree" at bounding box center [156, 177] width 2 height 1
click at [139, 195] on div "Image" at bounding box center [142, 192] width 19 height 9
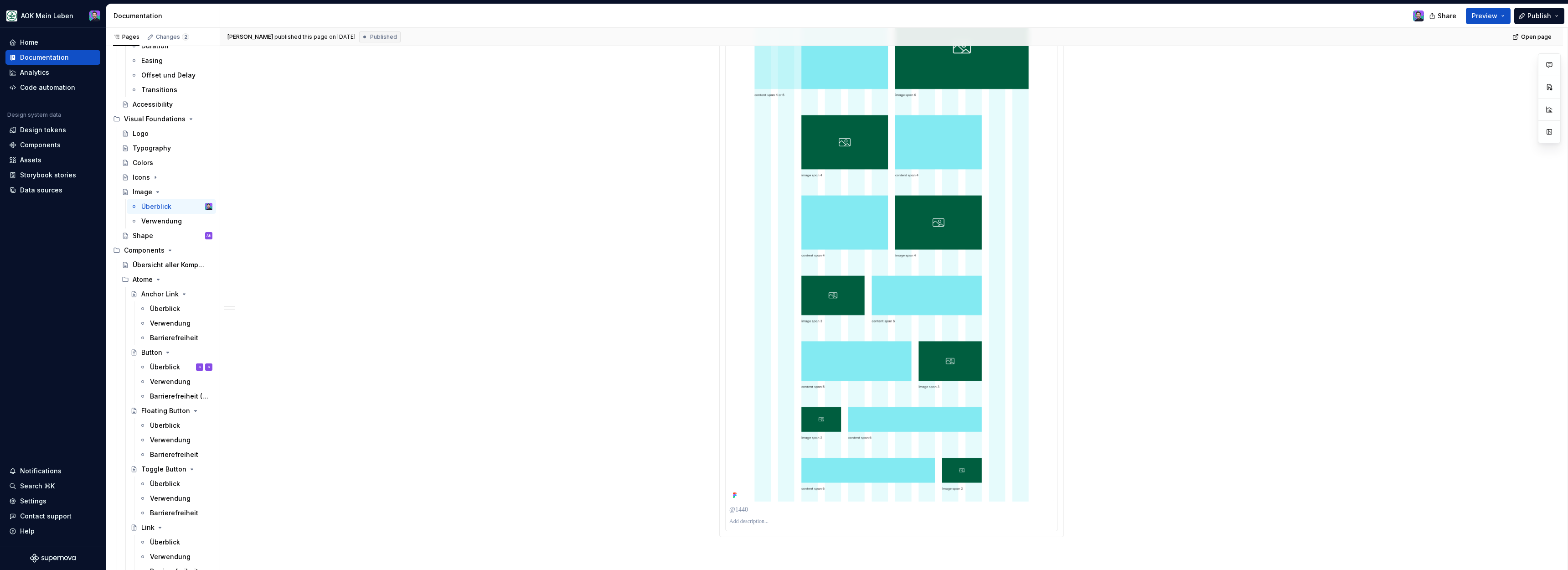
scroll to position [1521, 0]
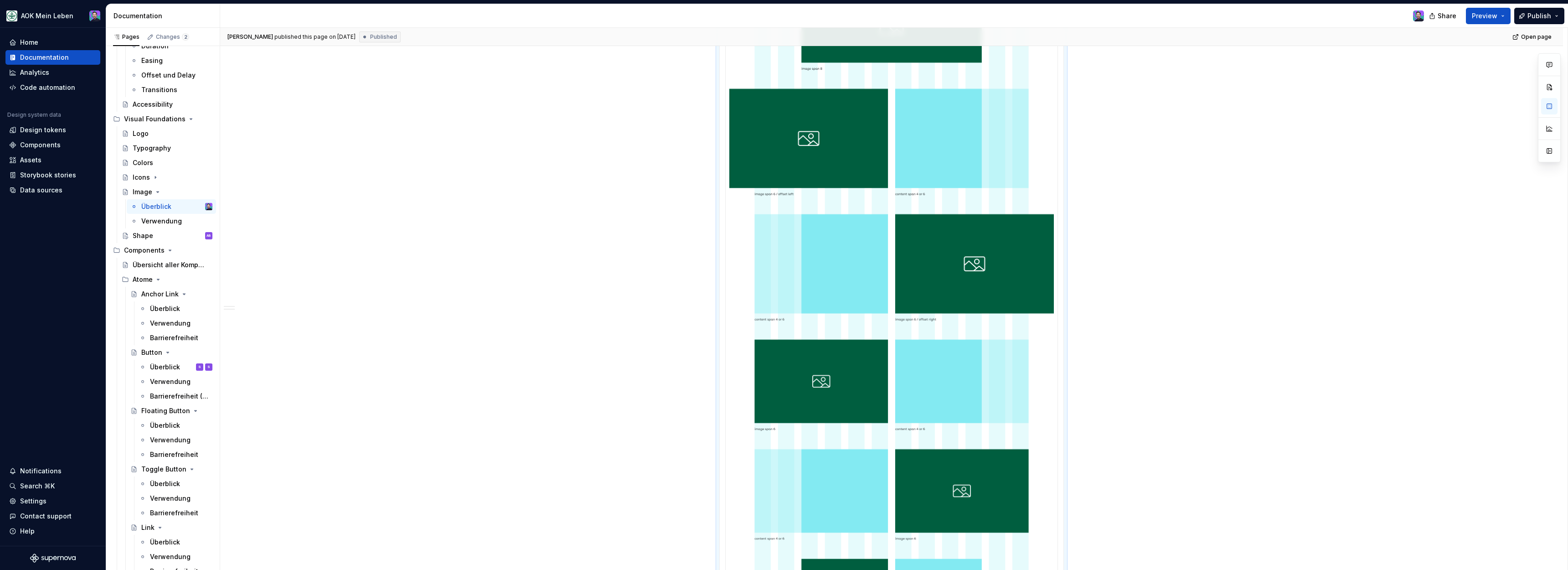
scroll to position [1243, 0]
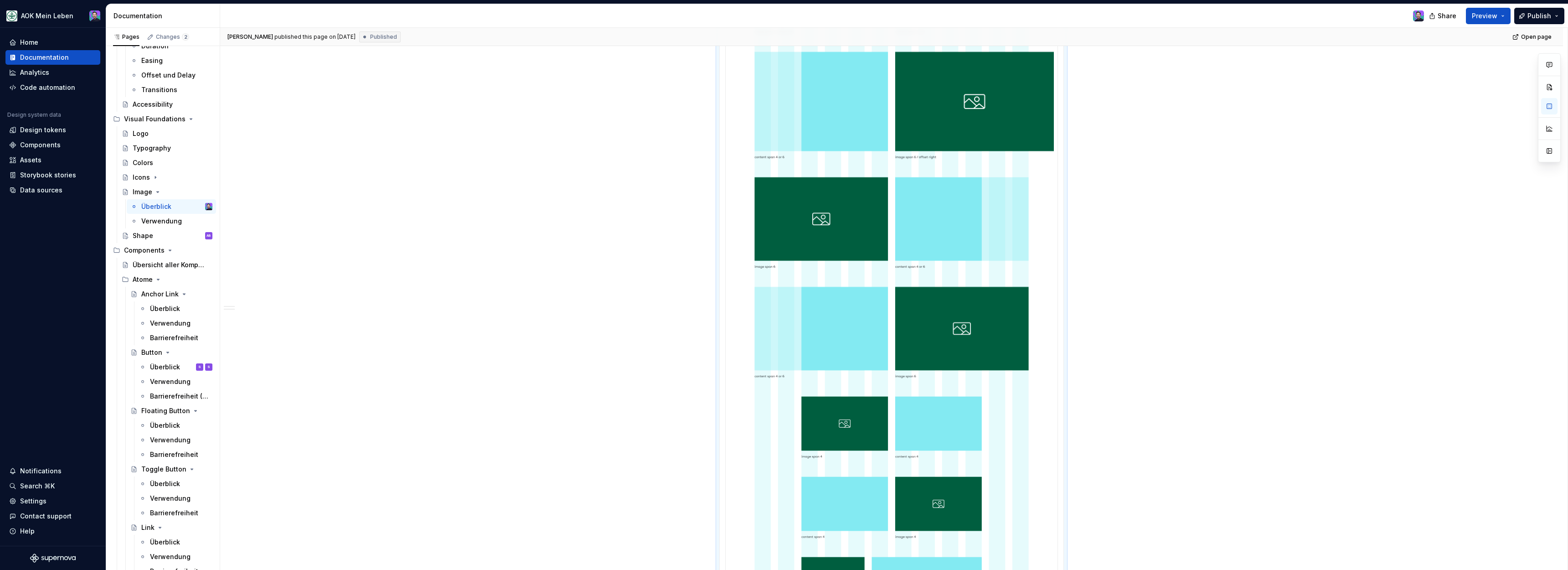
click at [790, 254] on img at bounding box center [891, 164] width 324 height 1236
click at [821, 259] on img at bounding box center [891, 164] width 324 height 1236
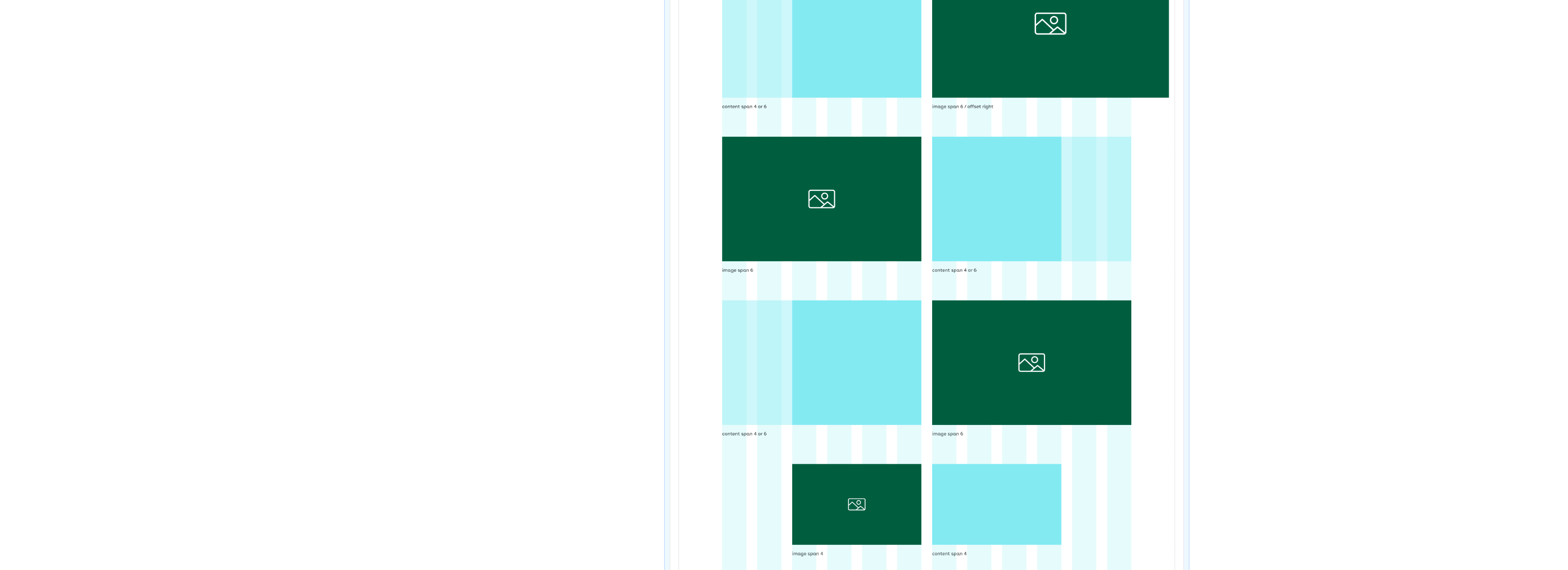
click at [970, 266] on img at bounding box center [891, 164] width 324 height 1236
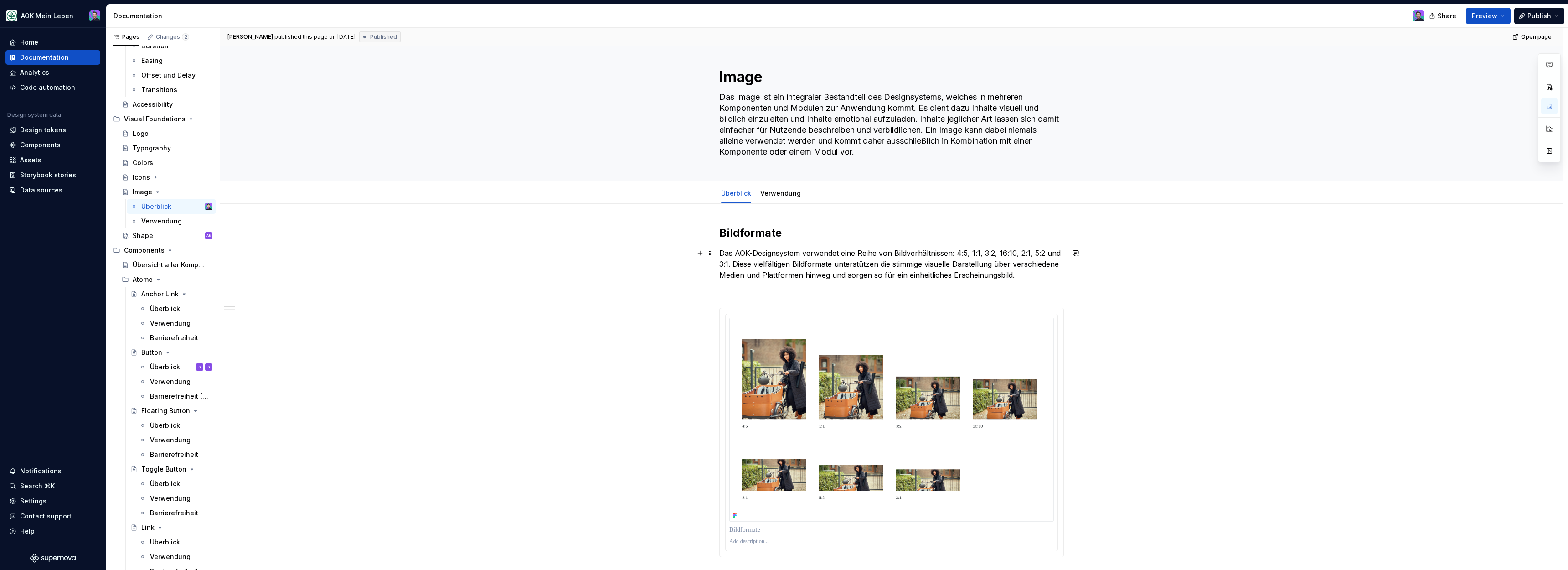
scroll to position [9, 0]
click at [790, 199] on div "Verwendung" at bounding box center [780, 194] width 48 height 15
click at [765, 190] on link "Verwendung" at bounding box center [780, 194] width 41 height 8
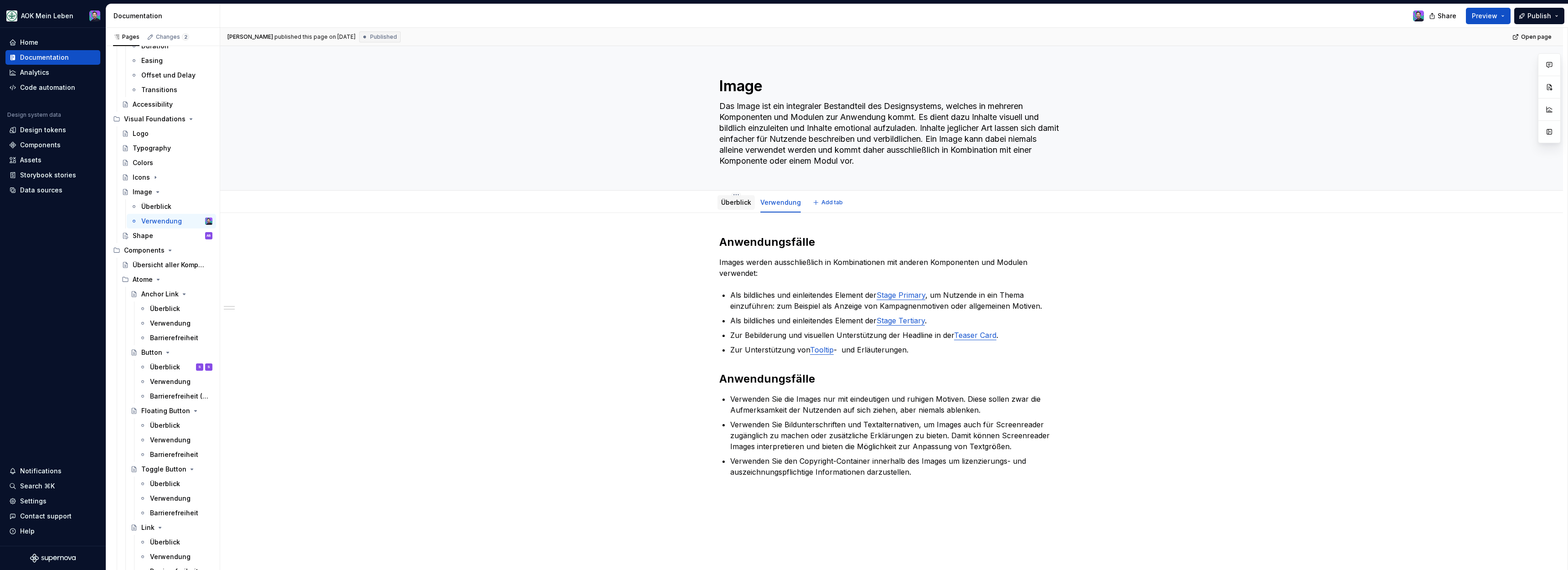
click at [732, 200] on link "Überblick" at bounding box center [736, 202] width 30 height 8
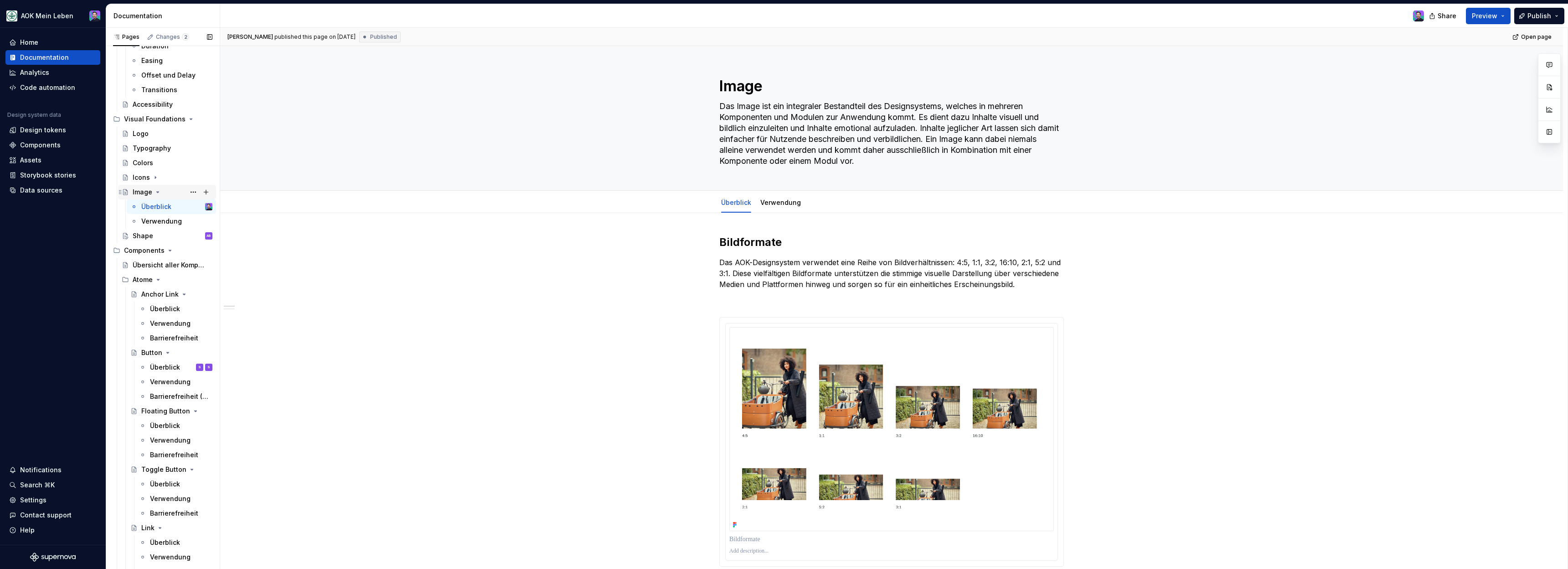
click at [160, 192] on icon "Page tree" at bounding box center [158, 192] width 7 height 7
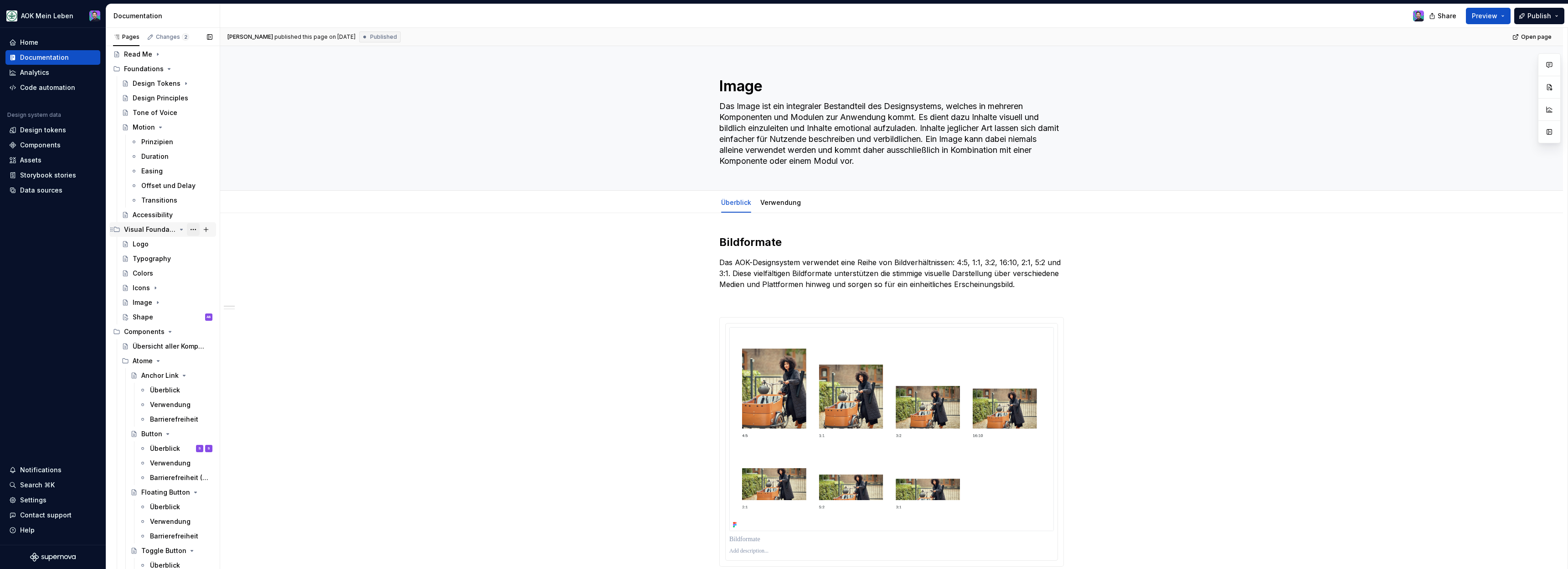
scroll to position [46, 0]
click at [157, 127] on icon "Page tree" at bounding box center [161, 130] width 7 height 7
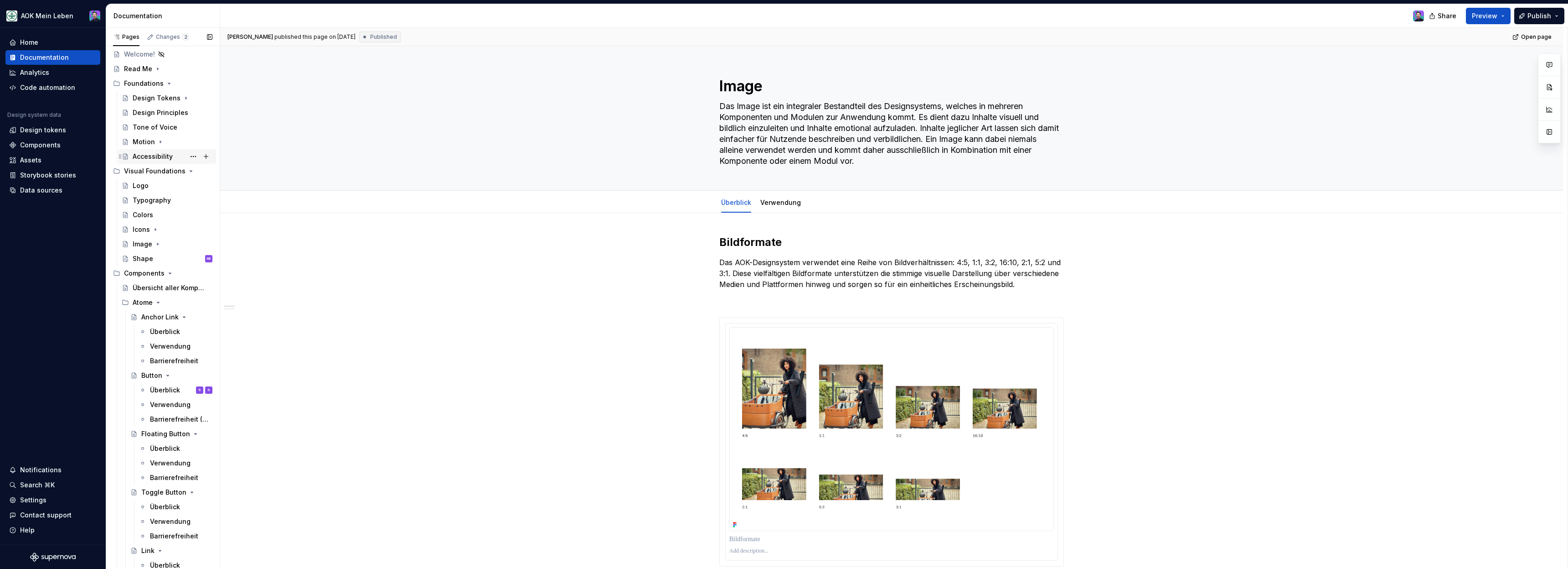
scroll to position [29, 0]
click at [157, 115] on div "Design Principles" at bounding box center [159, 117] width 52 height 9
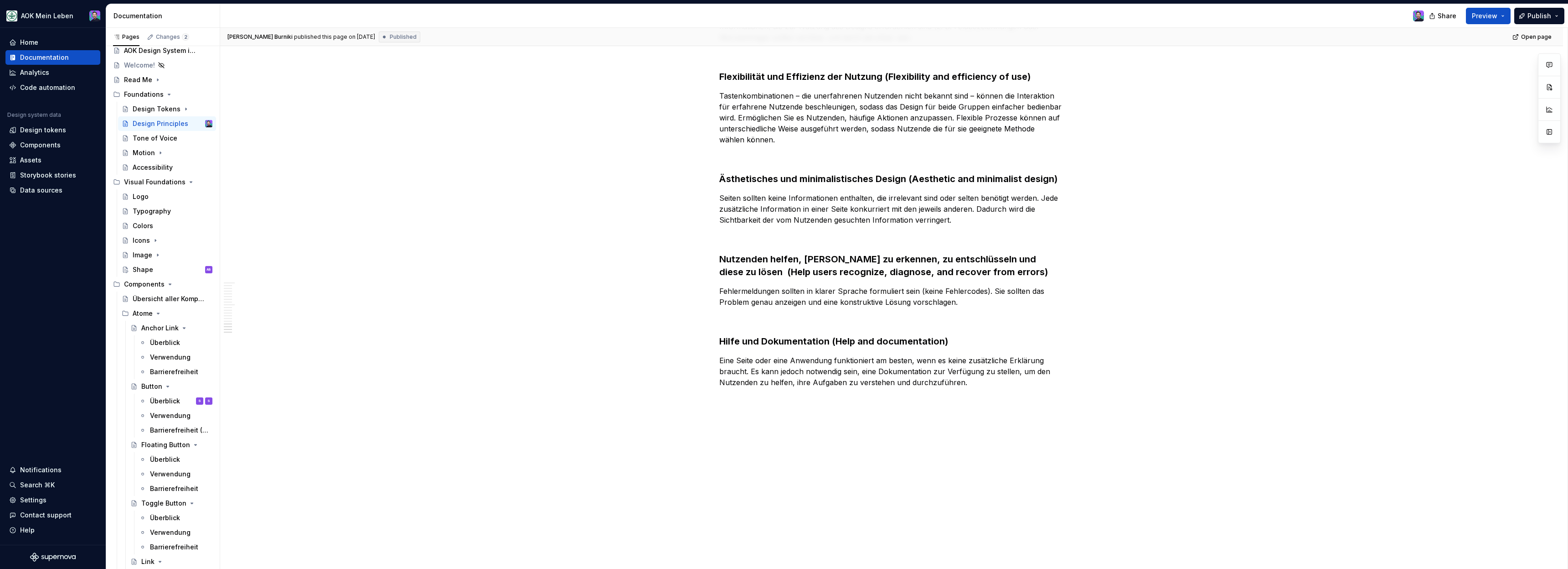
scroll to position [107, 0]
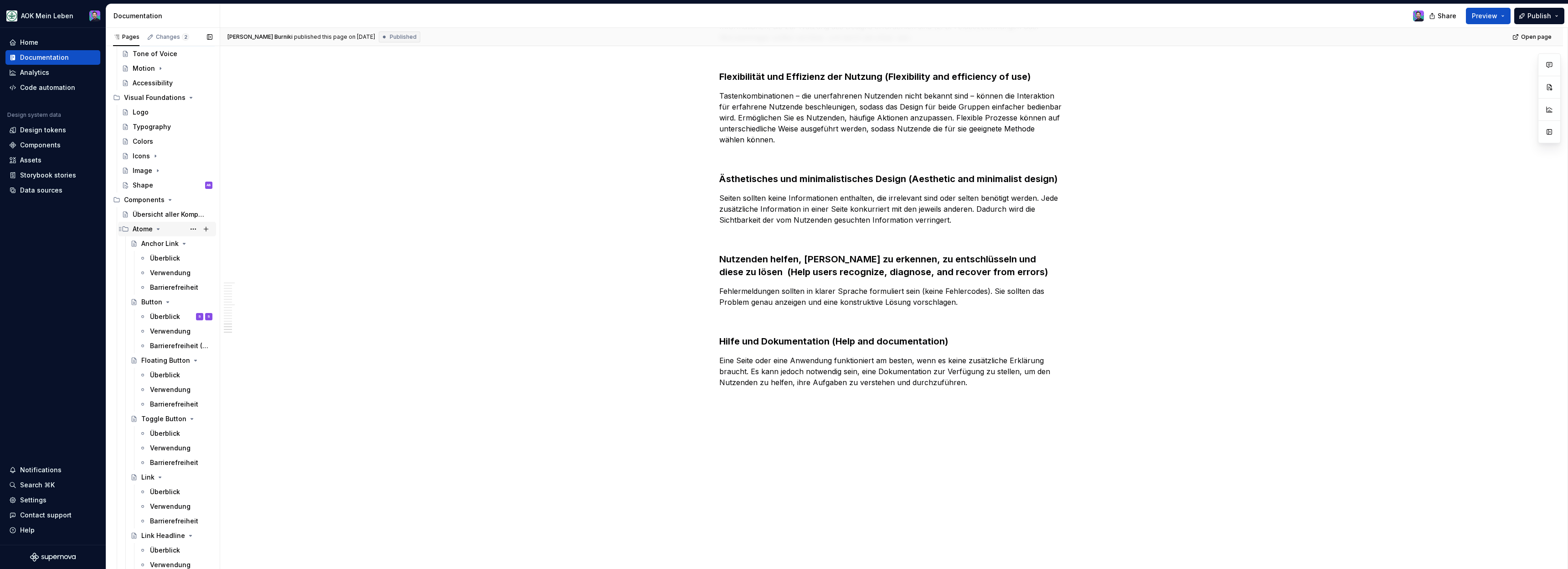
click at [161, 226] on icon "Page tree" at bounding box center [158, 229] width 7 height 7
click at [164, 242] on icon "Page tree" at bounding box center [168, 244] width 7 height 7
click at [173, 256] on icon "Page tree" at bounding box center [177, 258] width 7 height 7
click at [172, 274] on icon "Page tree" at bounding box center [172, 273] width 7 height 7
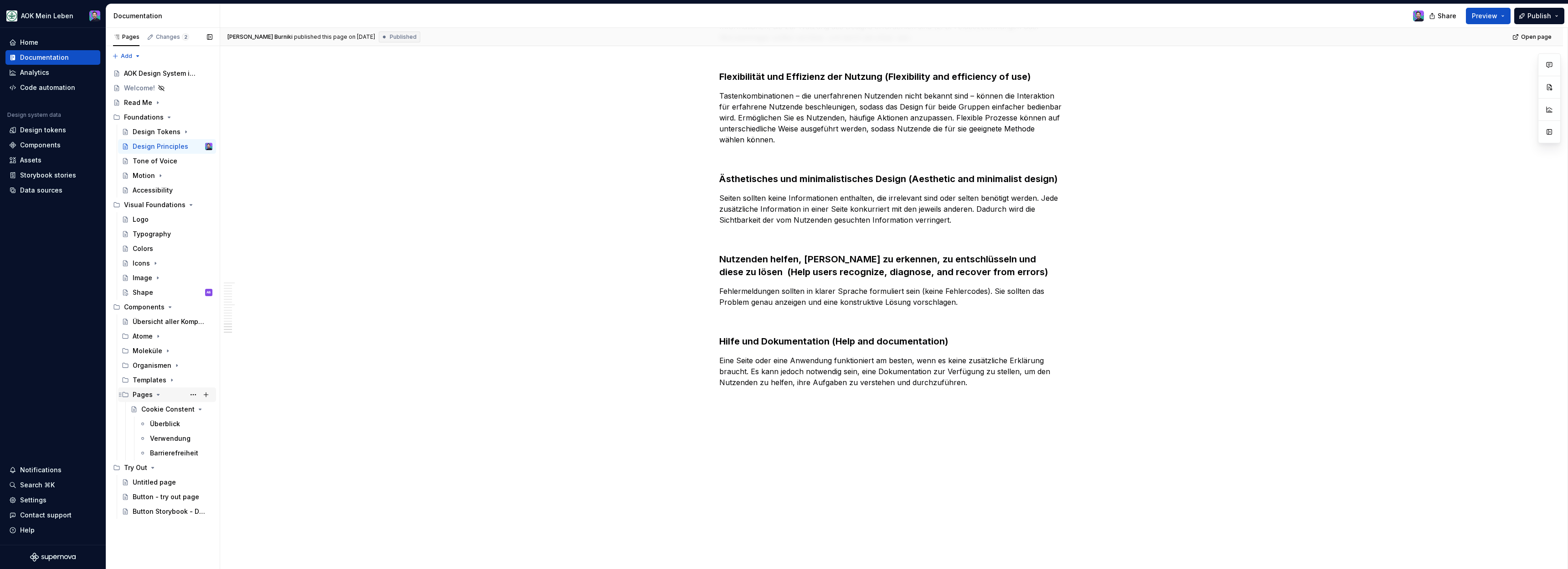
click at [157, 395] on icon "Page tree" at bounding box center [158, 394] width 2 height 1
click at [156, 292] on div "Shape AB" at bounding box center [172, 292] width 80 height 13
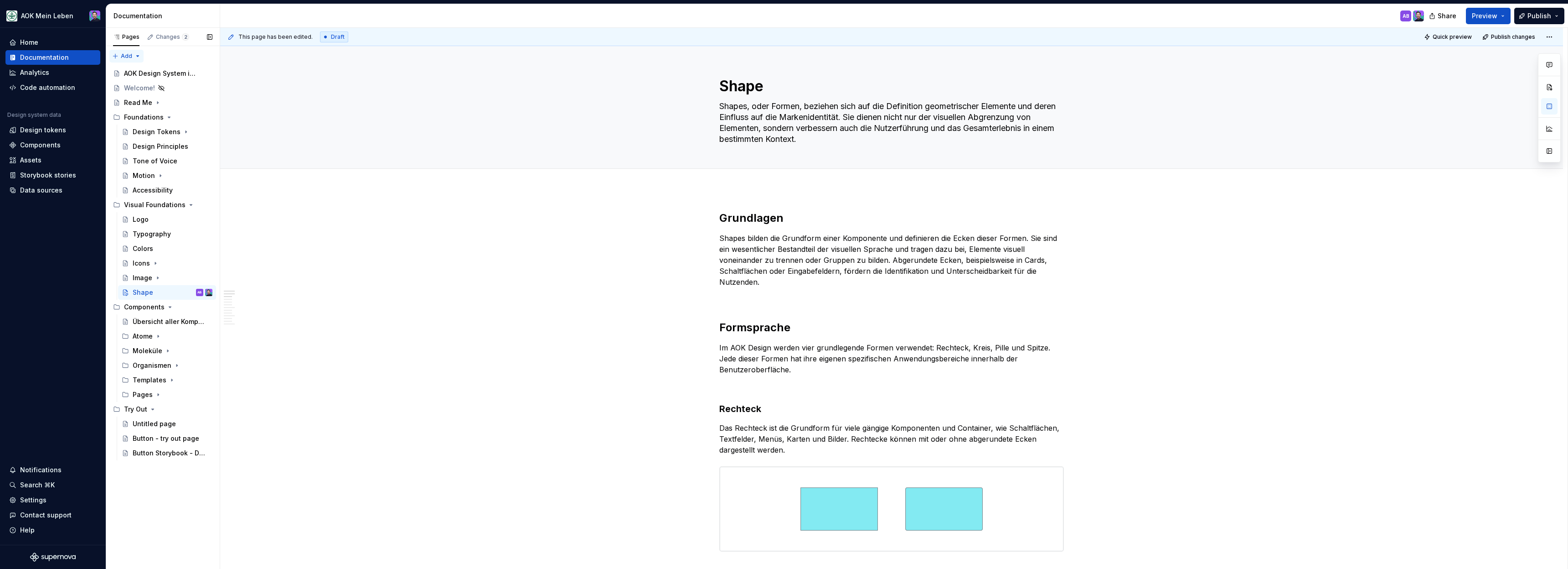
click at [115, 55] on div "Pages Changes 2 Add Accessibility guide for tree Page tree. Navigate the tree w…" at bounding box center [163, 299] width 114 height 542
click at [138, 535] on div "Pages Changes 2 Add Accessibility guide for tree Page tree. Navigate the tree w…" at bounding box center [163, 299] width 114 height 542
click at [121, 57] on div "Pages Changes 2 Add Accessibility guide for tree Page tree. Navigate the tree w…" at bounding box center [163, 299] width 114 height 542
click at [131, 88] on div "New group" at bounding box center [155, 88] width 59 height 9
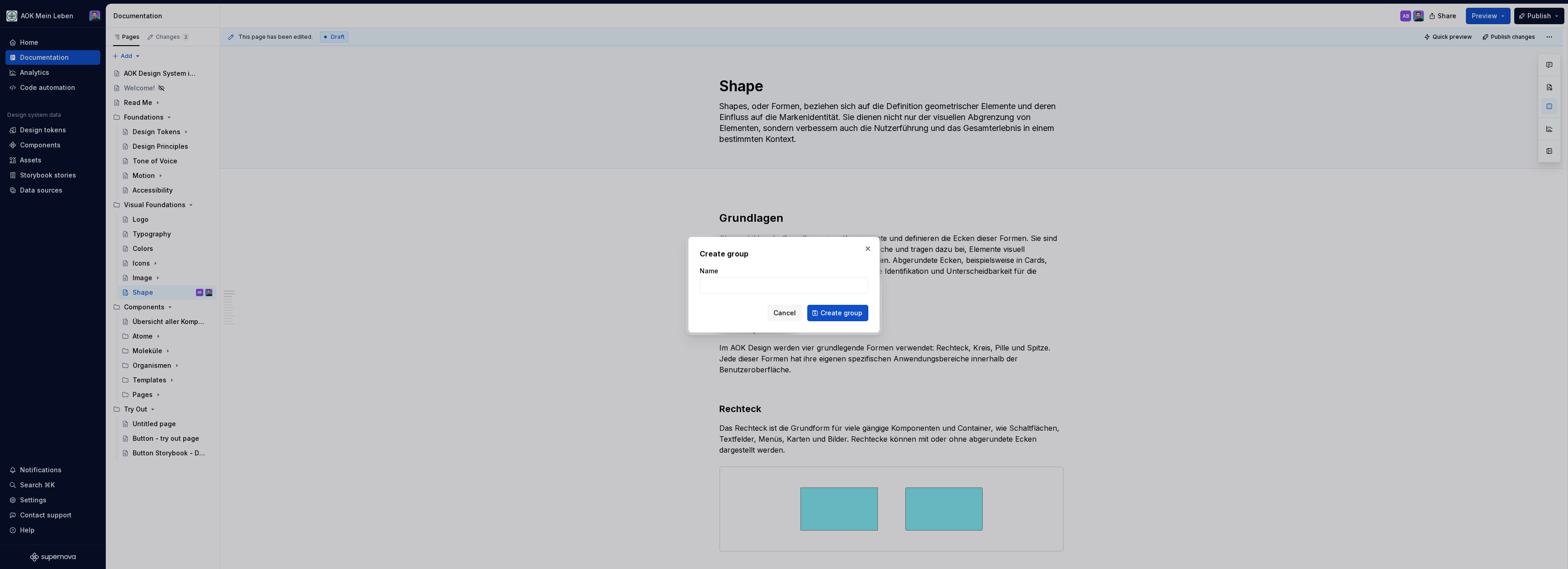
type textarea "*"
type input "Patterns"
click at [844, 313] on span "Create group" at bounding box center [841, 313] width 42 height 9
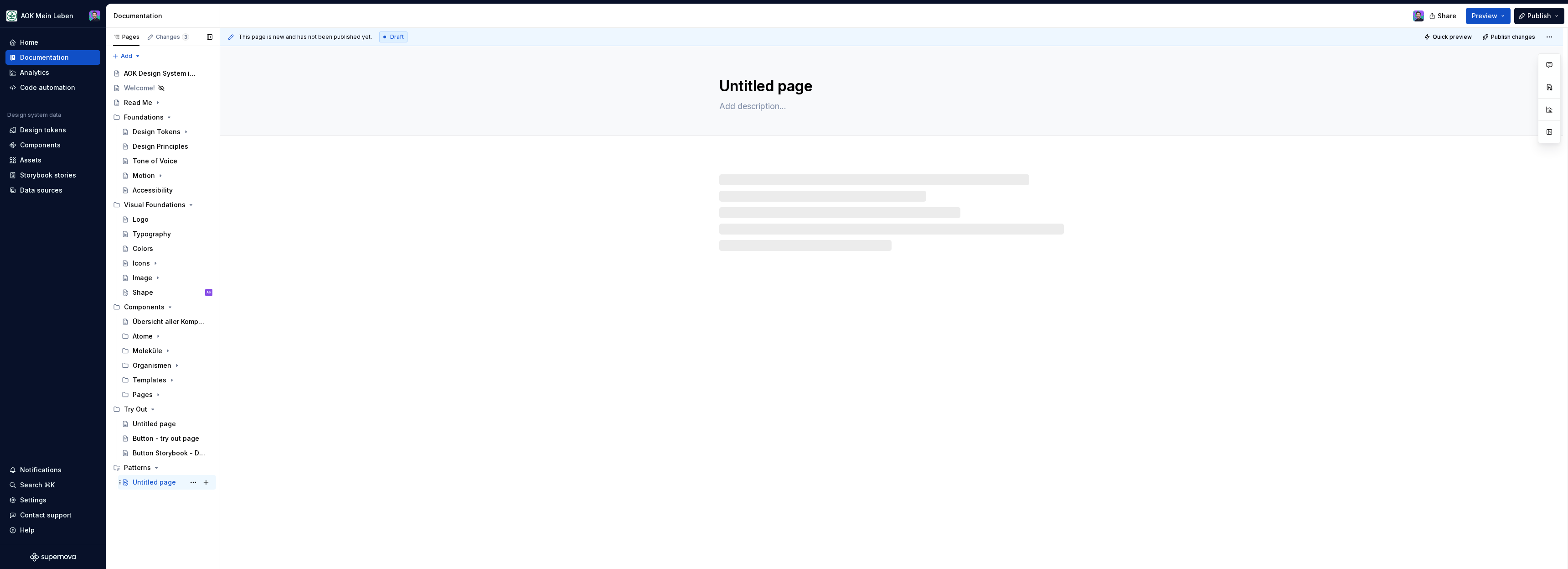
click at [150, 485] on div "Untitled page" at bounding box center [154, 482] width 43 height 9
click at [163, 481] on div "Untitled page" at bounding box center [154, 482] width 43 height 9
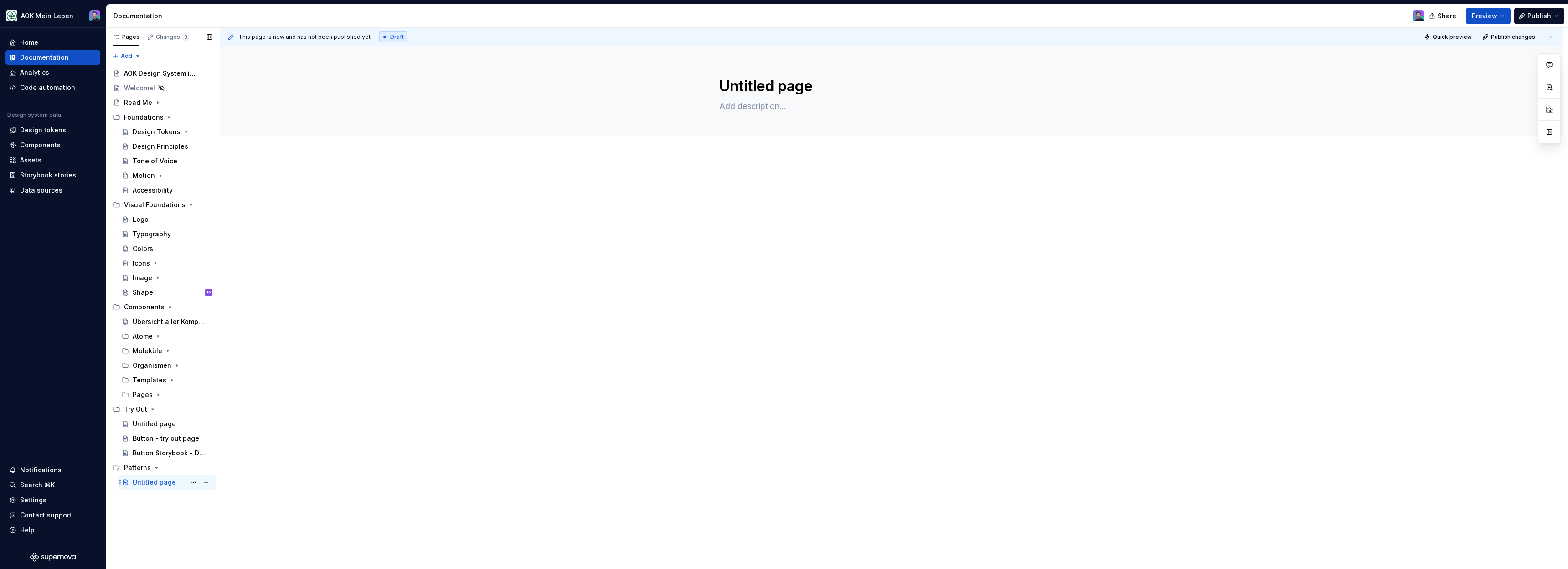
click at [155, 481] on div "Untitled page" at bounding box center [154, 482] width 43 height 9
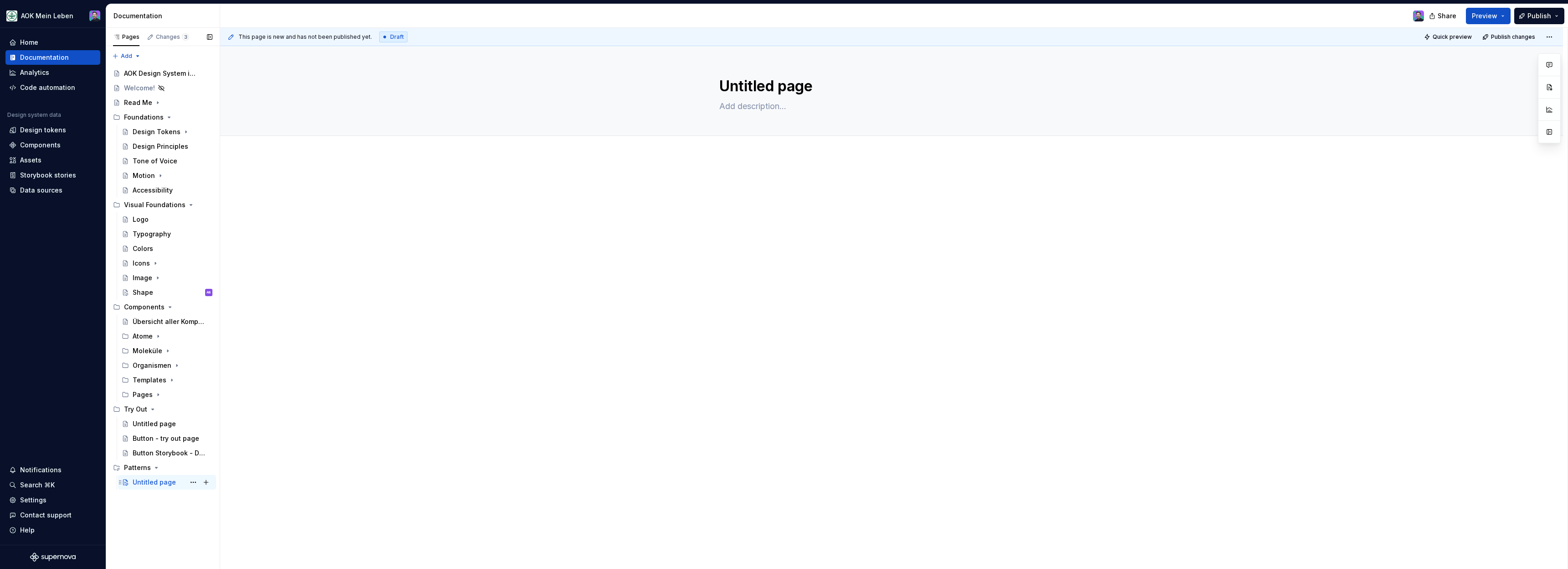
click at [157, 481] on div "Untitled page" at bounding box center [154, 482] width 43 height 9
click at [173, 484] on div "Untitled page" at bounding box center [172, 482] width 80 height 13
click at [195, 484] on button "Page tree" at bounding box center [193, 482] width 13 height 13
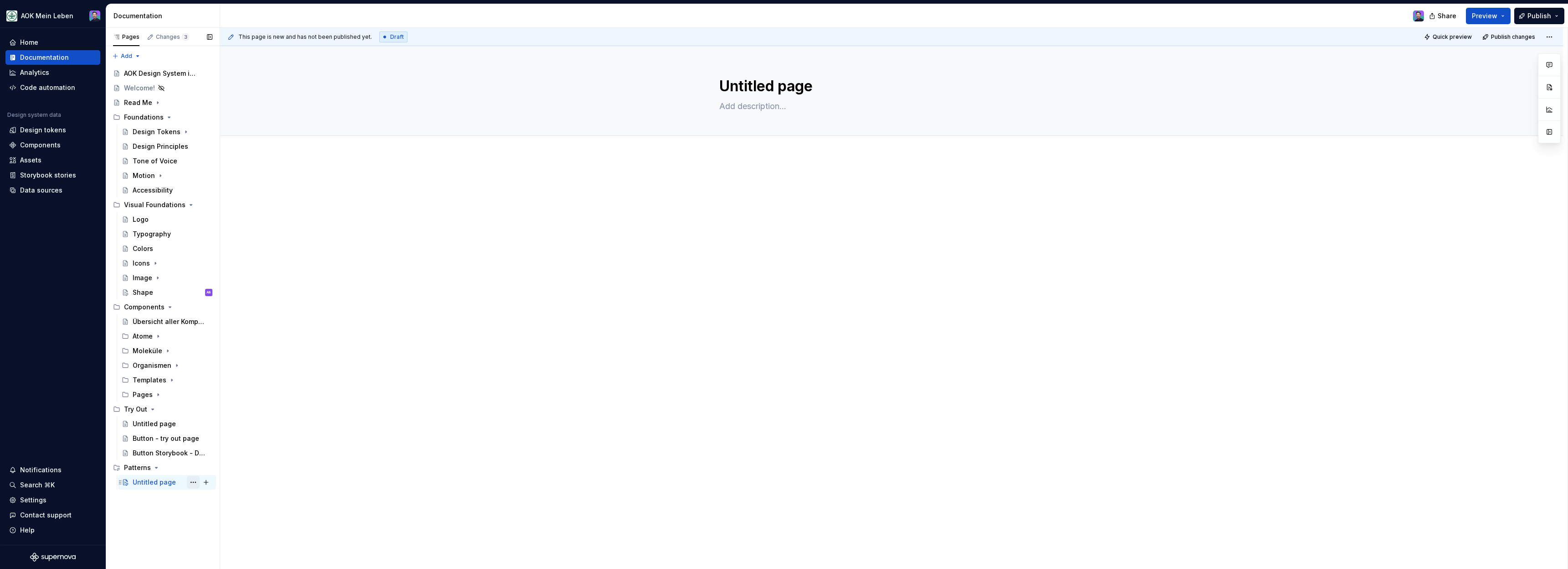
type textarea "*"
click at [227, 454] on div "Rename page" at bounding box center [248, 454] width 89 height 9
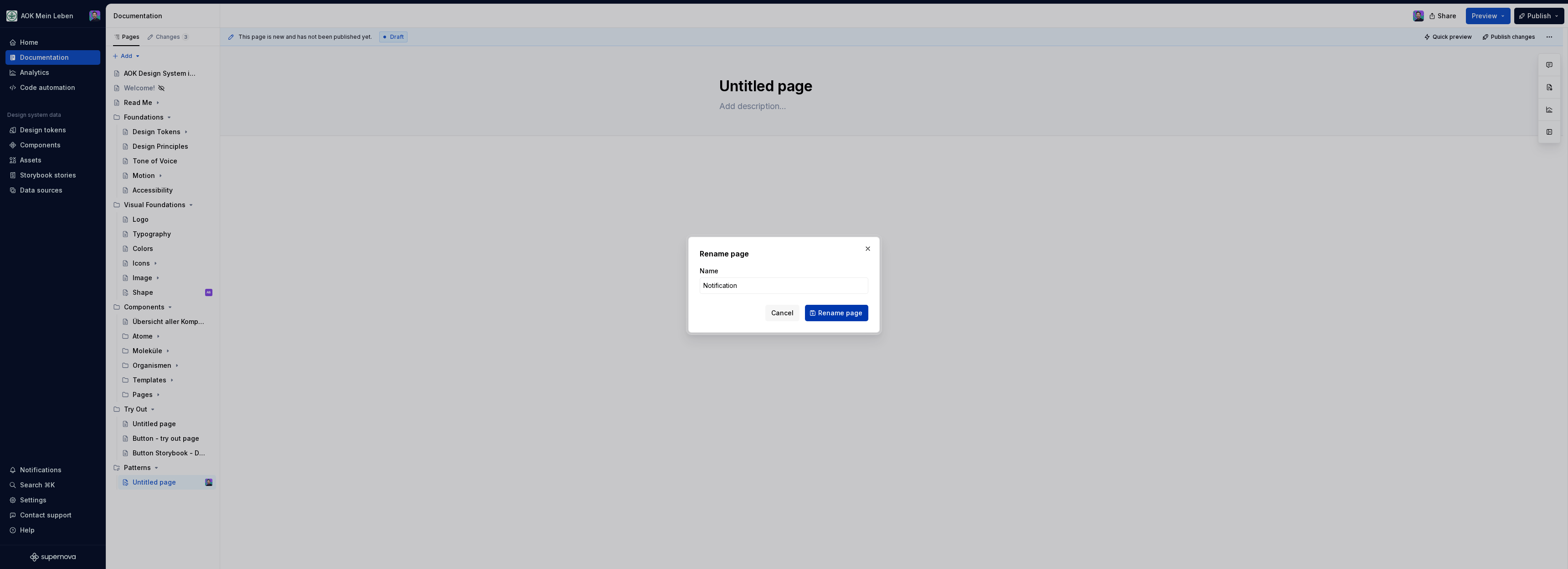
type input "Notification"
click at [849, 310] on span "Rename page" at bounding box center [840, 313] width 44 height 9
type textarea "*"
type textarea "Notification"
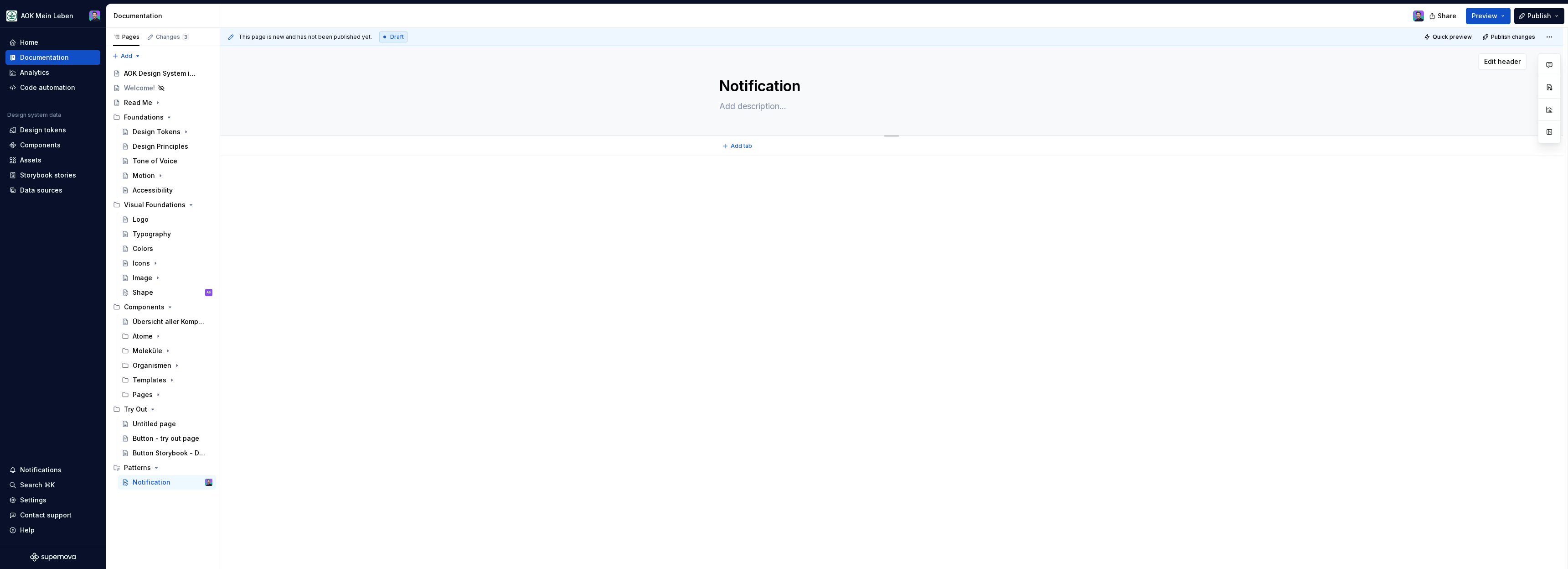
click at [746, 107] on textarea at bounding box center [890, 106] width 345 height 15
paste textarea "Notifications (Benachrichtigungen) sind ein wichtiges Instrument, um mit Nutzen…"
type textarea "*"
type textarea "Notifications (Benachrichtigungen) sind ein wichtiges Instrument, um mit Nutzen…"
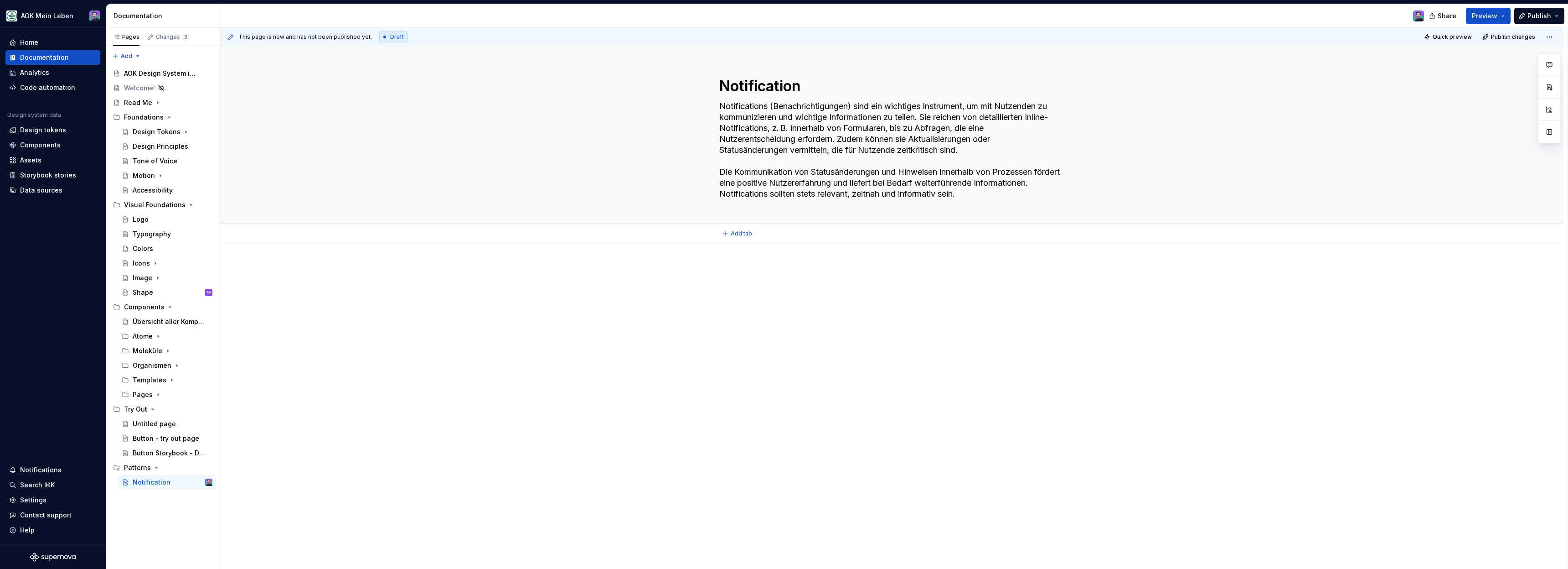
type textarea "*"
type textarea "Notifications (Benachrichtigungen) sind ein wichtiges Instrument, um mit Nutzen…"
click at [877, 326] on div "This page is new and has not been published yet. Draft Quick preview Publish ch…" at bounding box center [894, 299] width 1348 height 542
click at [764, 283] on div at bounding box center [892, 283] width 345 height 35
click at [778, 255] on button "button" at bounding box center [779, 254] width 13 height 13
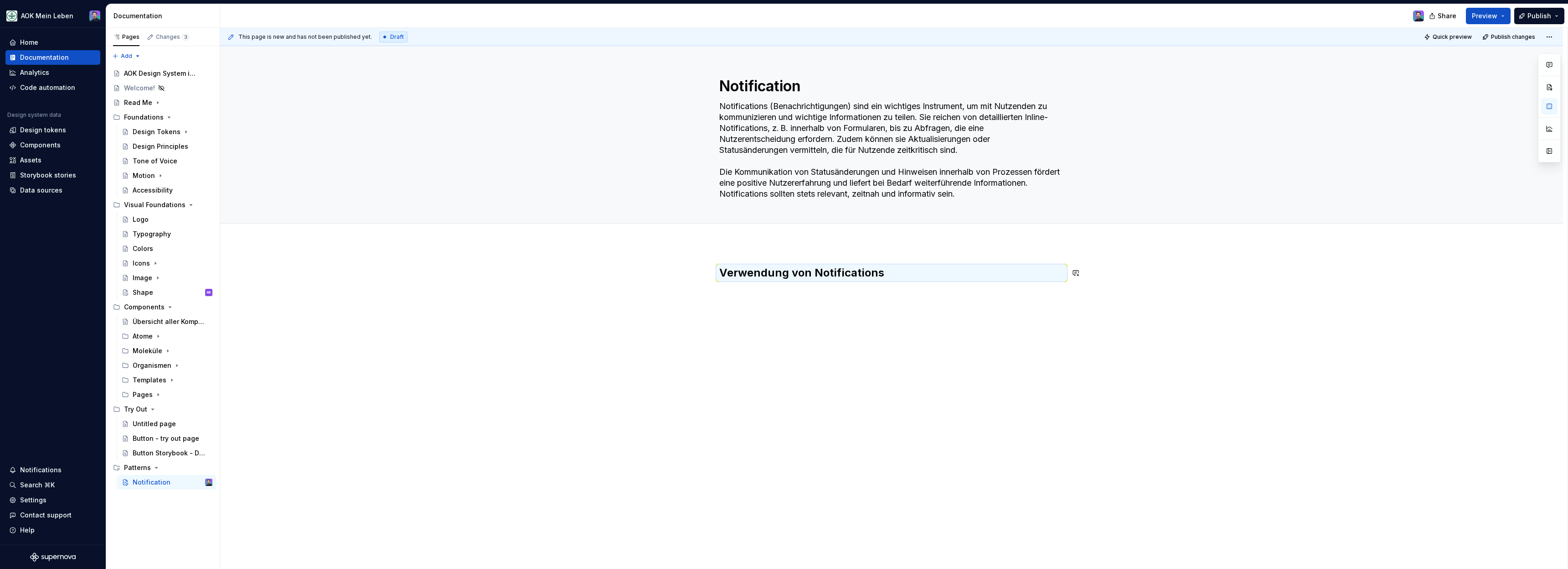
click at [782, 326] on div "This page is new and has not been published yet. Draft Quick preview Publish ch…" at bounding box center [894, 299] width 1348 height 542
click at [156, 295] on div "Shape AB" at bounding box center [172, 292] width 80 height 13
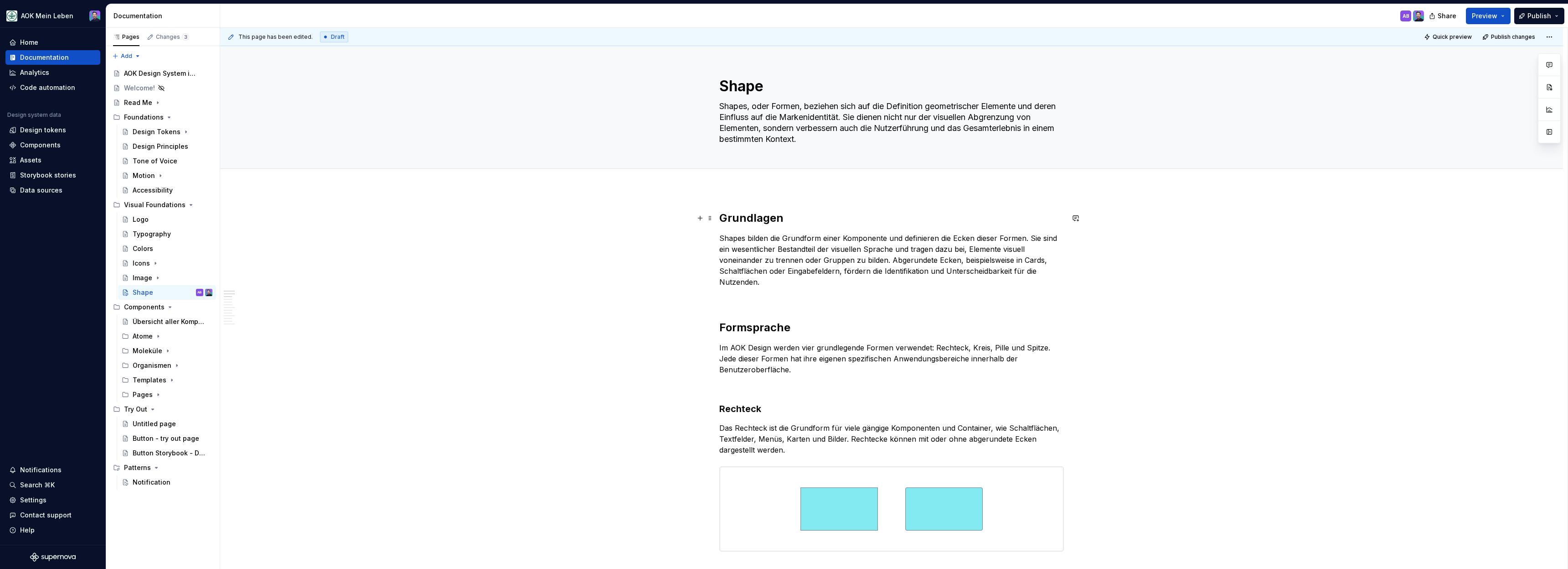
click at [732, 221] on h2 "Grundlagen" at bounding box center [892, 218] width 345 height 15
click at [749, 219] on h2 "Grundlagen" at bounding box center [892, 218] width 345 height 15
click at [163, 480] on div "Notification" at bounding box center [152, 482] width 38 height 9
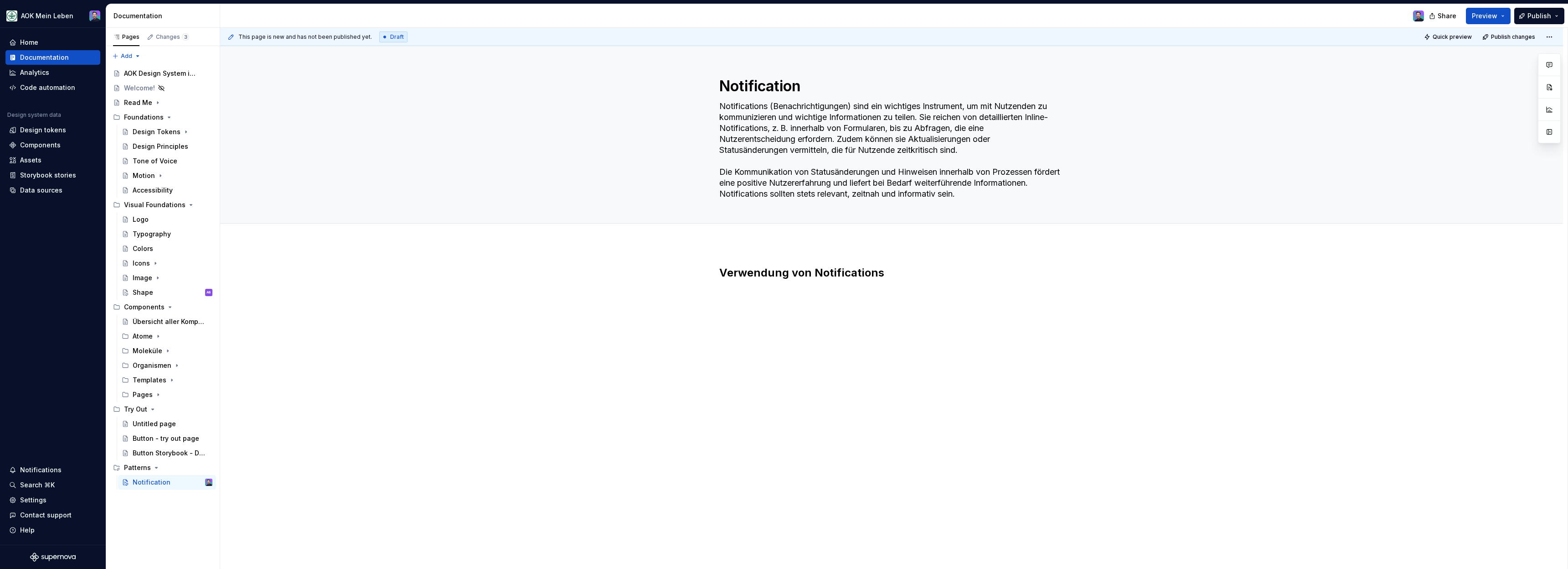
click at [799, 309] on div "Verwendung von Notifications" at bounding box center [892, 288] width 345 height 46
click at [799, 309] on div "Verwendung von Notifications" at bounding box center [892, 288] width 345 height 46
click at [860, 275] on h2 "Verwendung von Notifications" at bounding box center [892, 273] width 345 height 15
click at [886, 274] on h2 "Verwendung von Notifications" at bounding box center [892, 273] width 345 height 15
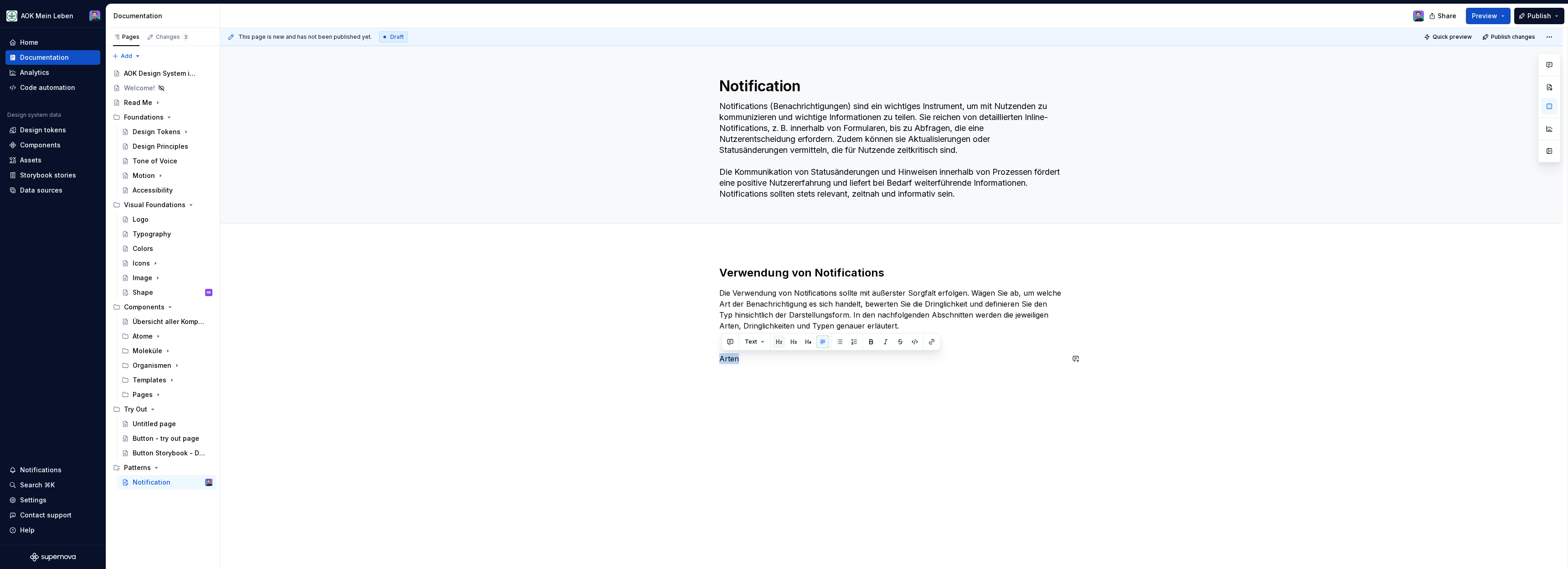
click at [776, 341] on button "button" at bounding box center [779, 341] width 13 height 13
click at [783, 401] on div "This page is new and has not been published yet. Draft Quick preview Publish ch…" at bounding box center [894, 299] width 1348 height 542
click at [752, 373] on h2 "Arten" at bounding box center [892, 372] width 345 height 15
click at [805, 353] on button "button" at bounding box center [809, 352] width 13 height 13
click at [769, 350] on div "Verwendung von Notifications Die Verwendung von Notifications sollte mit äußers…" at bounding box center [892, 319] width 345 height 106
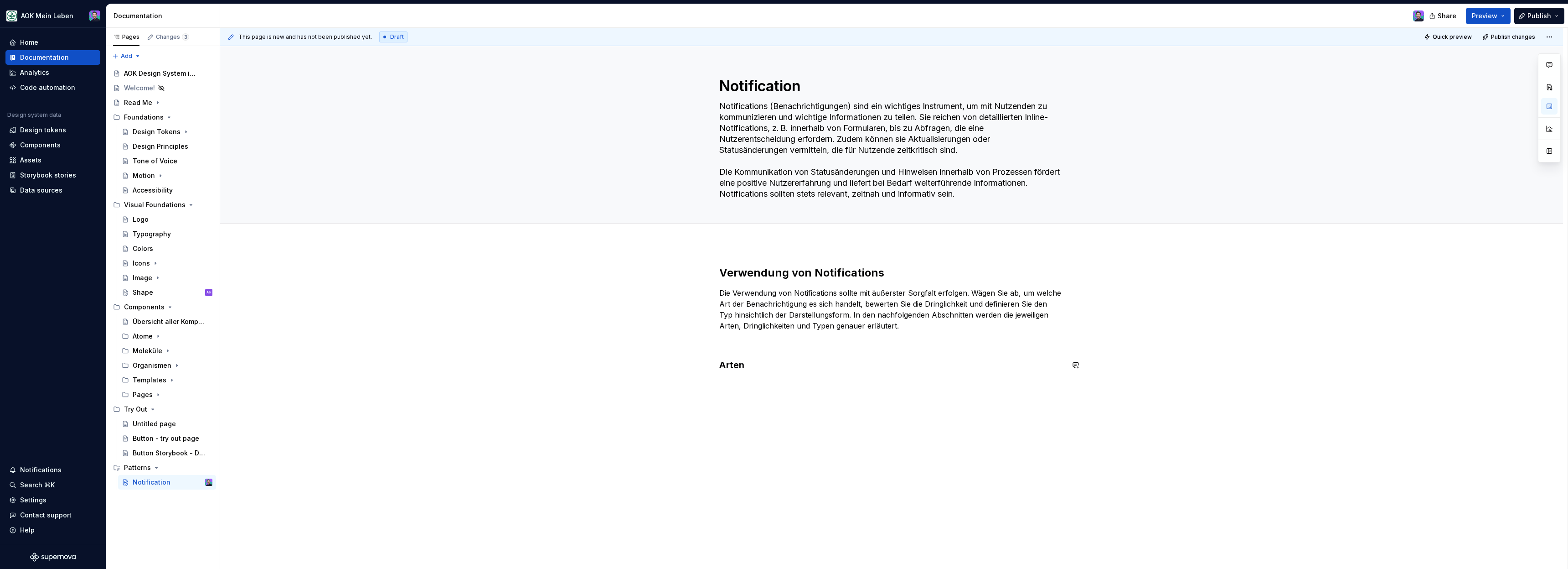
click at [771, 348] on div "Verwendung von Notifications Die Verwendung von Notifications sollte mit äußers…" at bounding box center [892, 319] width 345 height 106
click at [794, 390] on div "Verwendung von Notifications Die Verwendung von Notifications sollte mit äußers…" at bounding box center [892, 398] width 1343 height 309
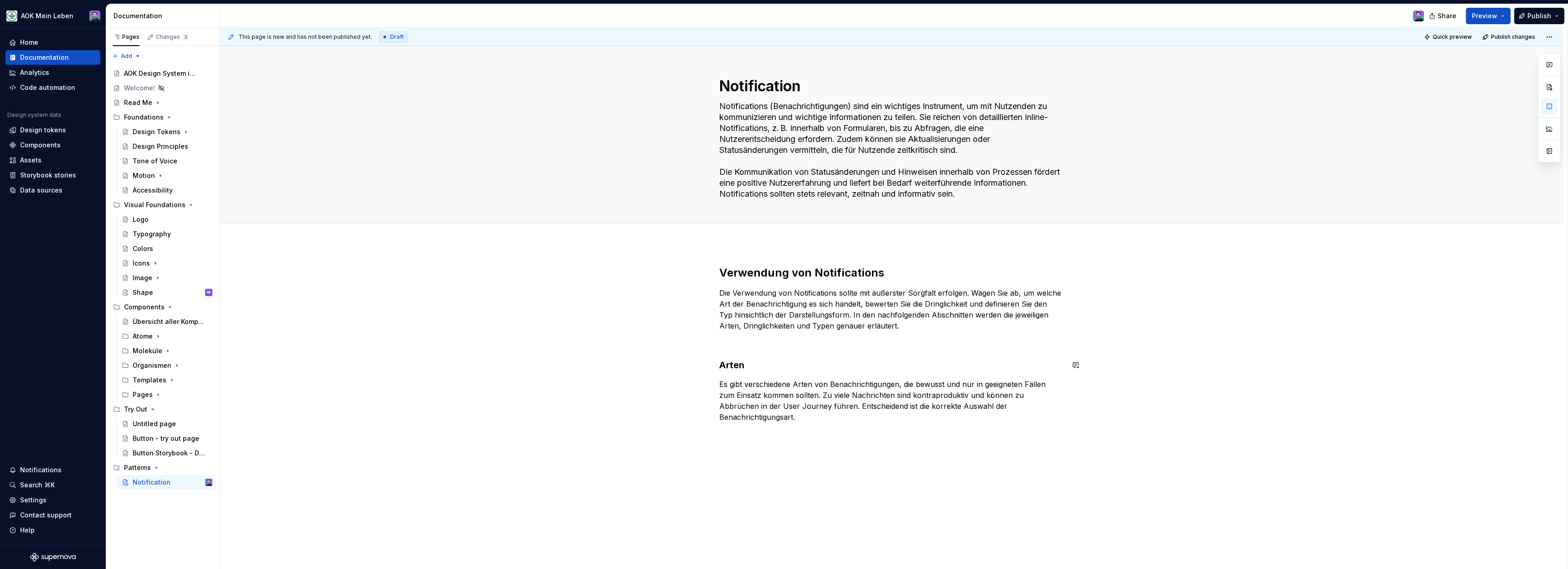
click at [805, 341] on p at bounding box center [892, 342] width 345 height 11
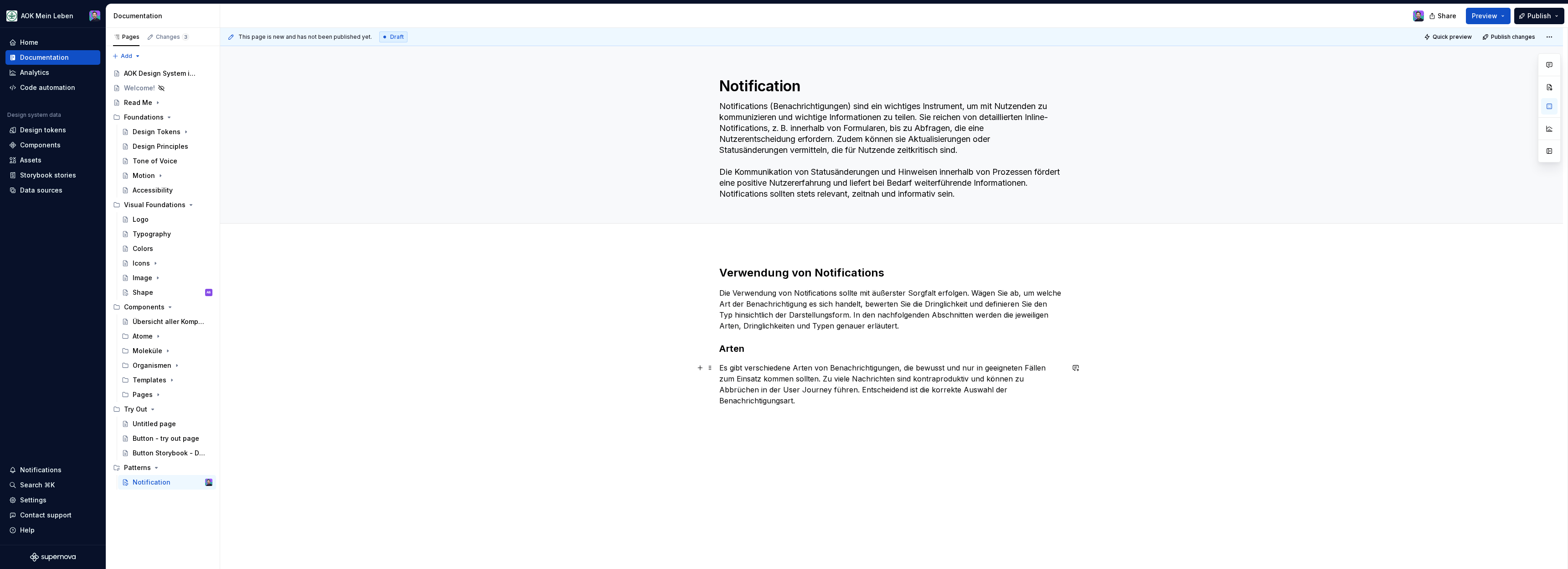
click at [923, 400] on div "Verwendung von Notifications Die Verwendung von Notifications sollte mit äußers…" at bounding box center [892, 341] width 345 height 152
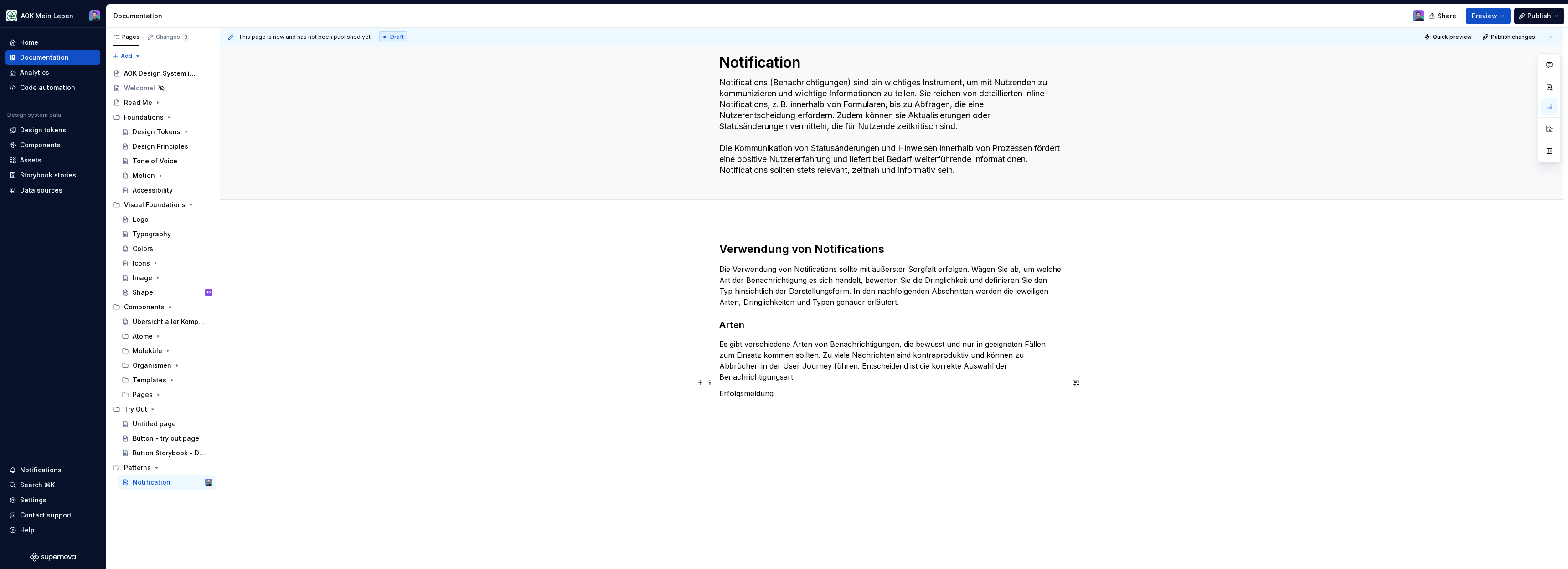
click at [776, 388] on p "Erfolgsmeldung" at bounding box center [892, 394] width 345 height 11
click at [808, 364] on button "button" at bounding box center [808, 365] width 13 height 13
click at [809, 428] on div "Verwendung von Notifications Die Verwendung von Notifications sollte mit äußers…" at bounding box center [892, 403] width 1343 height 366
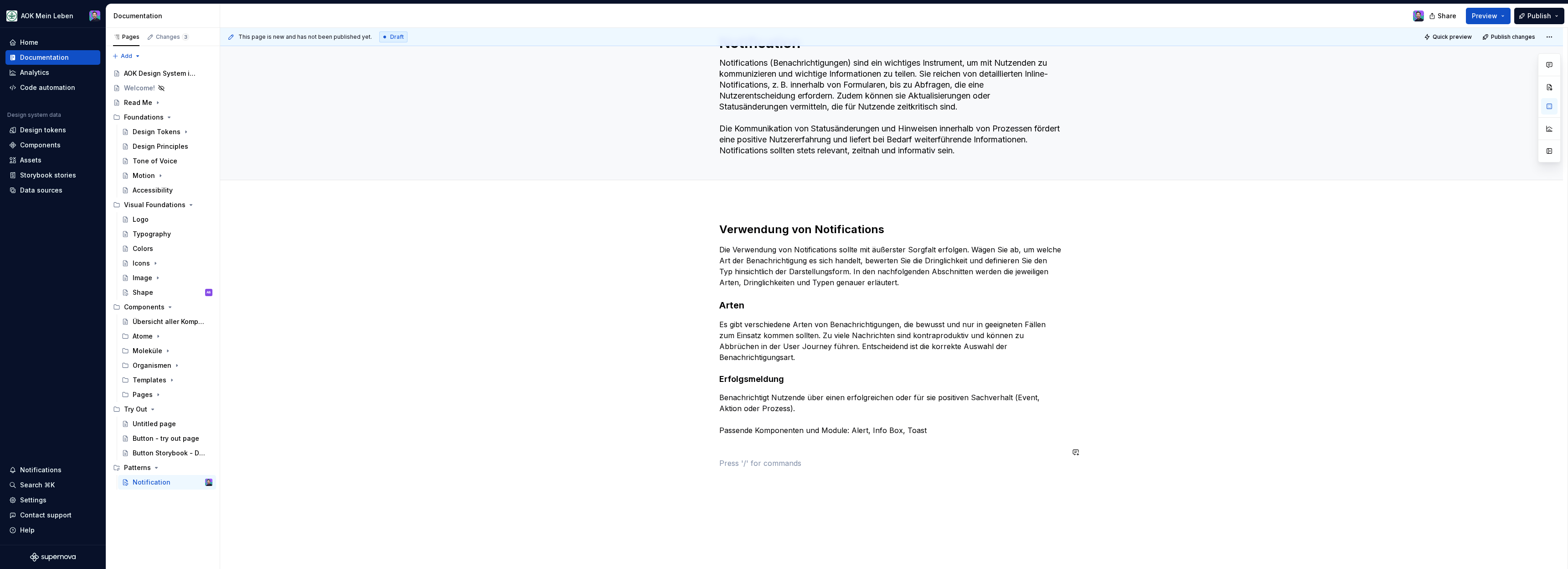
scroll to position [44, 0]
click at [779, 457] on p at bounding box center [892, 462] width 345 height 11
click at [702, 452] on button "button" at bounding box center [700, 451] width 13 height 13
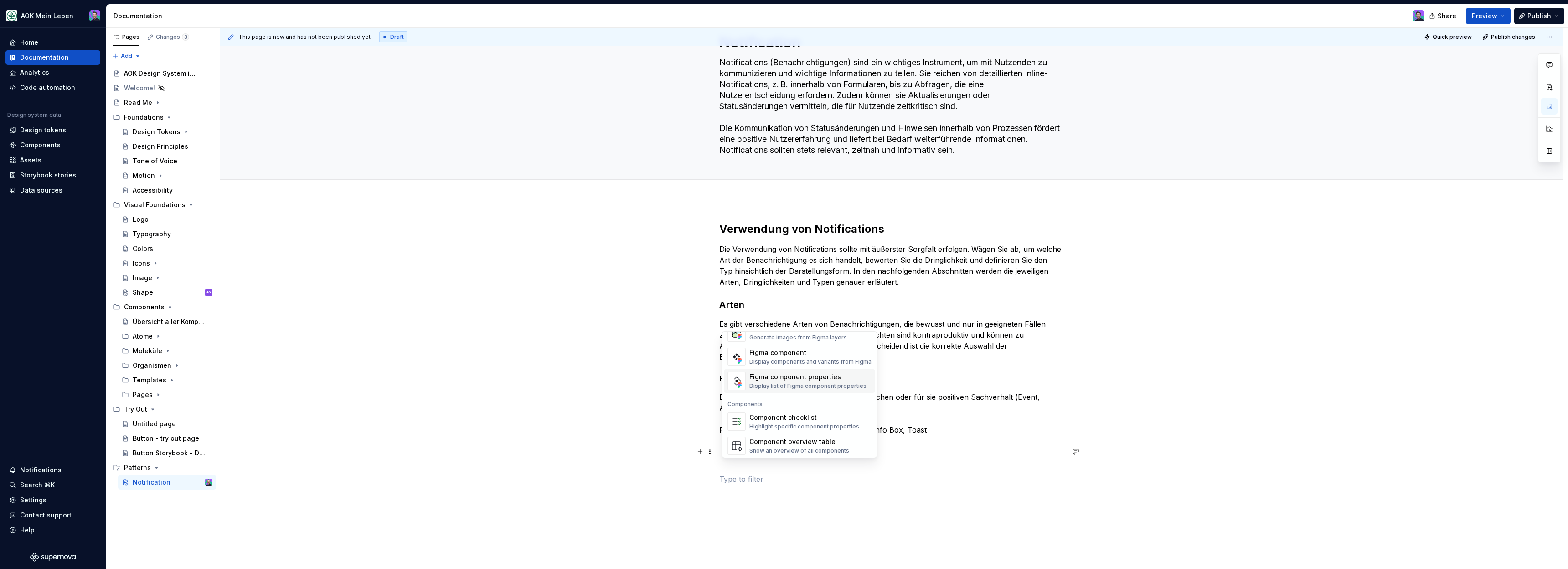
scroll to position [839, 0]
click at [769, 376] on div "Figma images Generate images from Figma layers" at bounding box center [798, 376] width 97 height 17
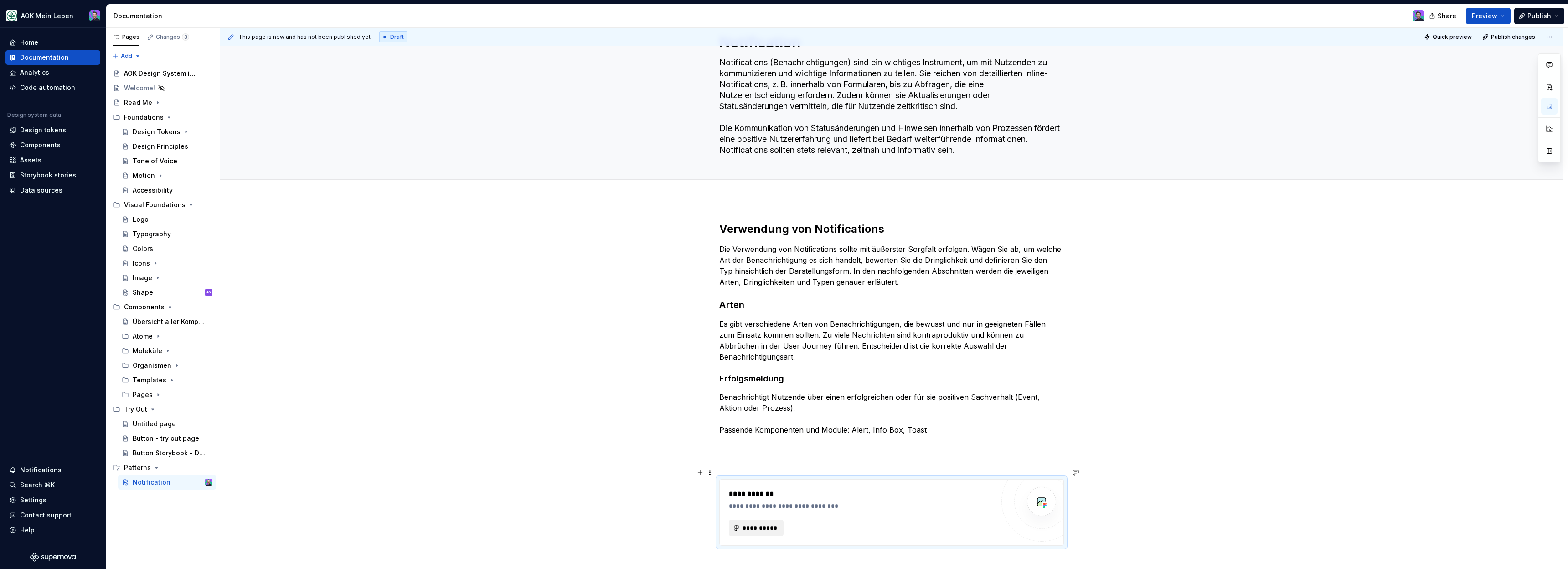
click at [763, 520] on button "**********" at bounding box center [756, 528] width 55 height 16
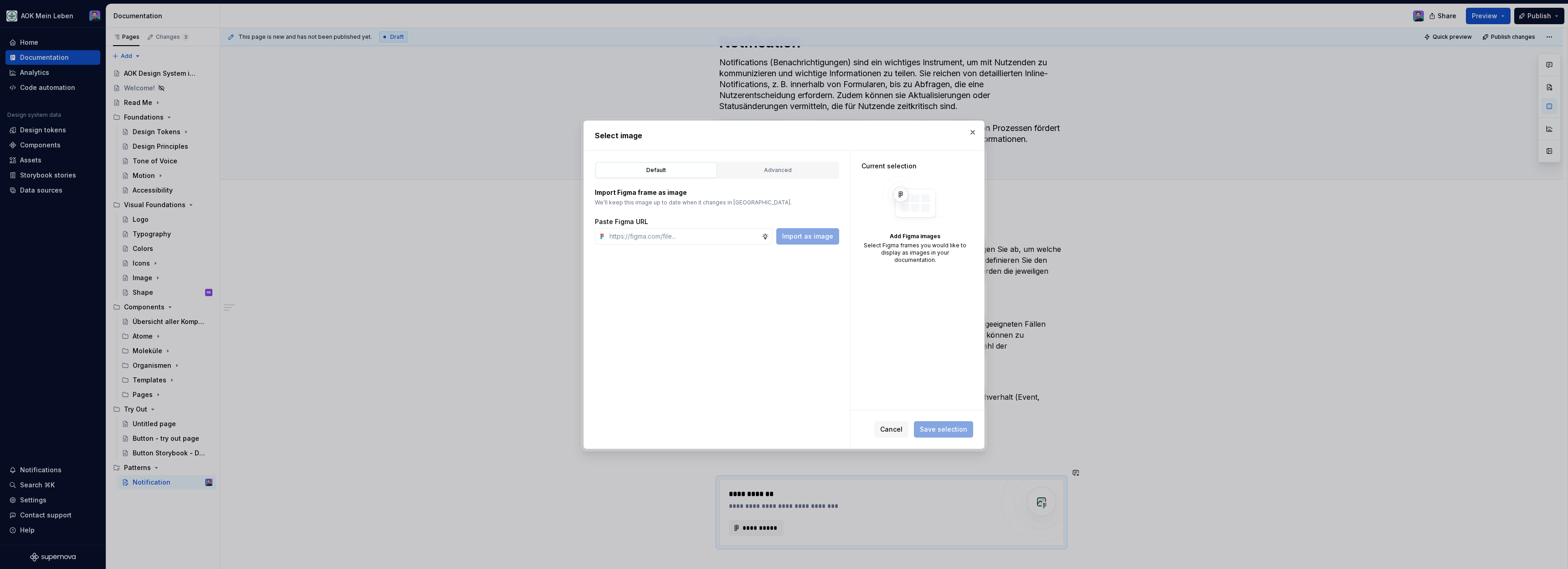
type textarea "*"
type input "[URL][DOMAIN_NAME]"
click at [799, 236] on span "Import as image" at bounding box center [808, 236] width 51 height 9
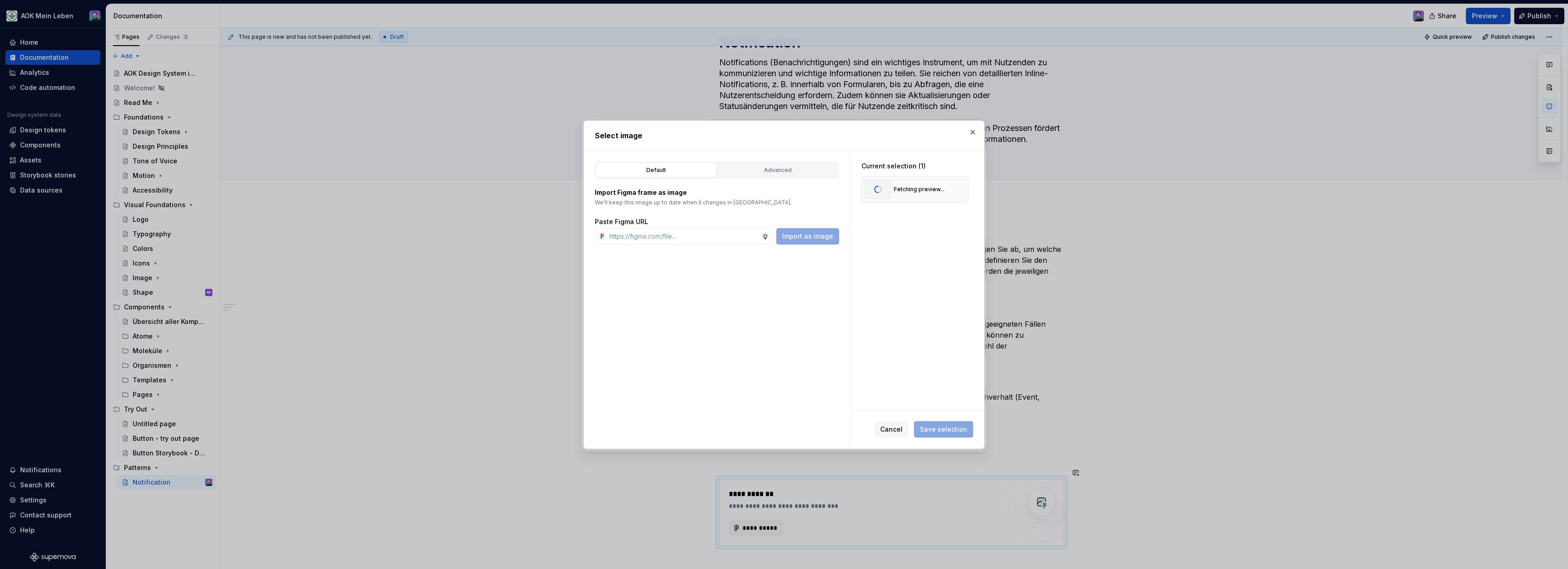
click at [912, 274] on div "Current selection (1) Fetching preview..." at bounding box center [917, 280] width 133 height 259
click at [919, 314] on div "Current selection (1) Fetching preview..." at bounding box center [917, 280] width 133 height 259
click at [934, 423] on button "Save selection" at bounding box center [943, 429] width 59 height 16
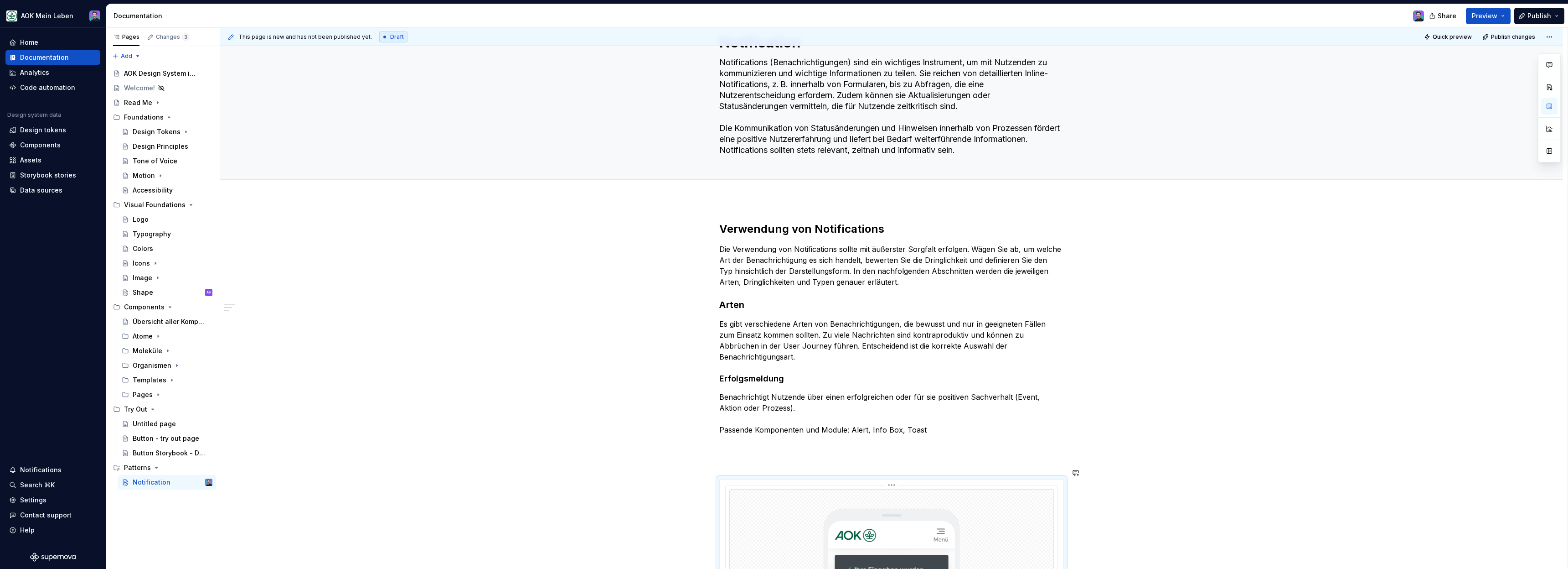
scroll to position [149, 0]
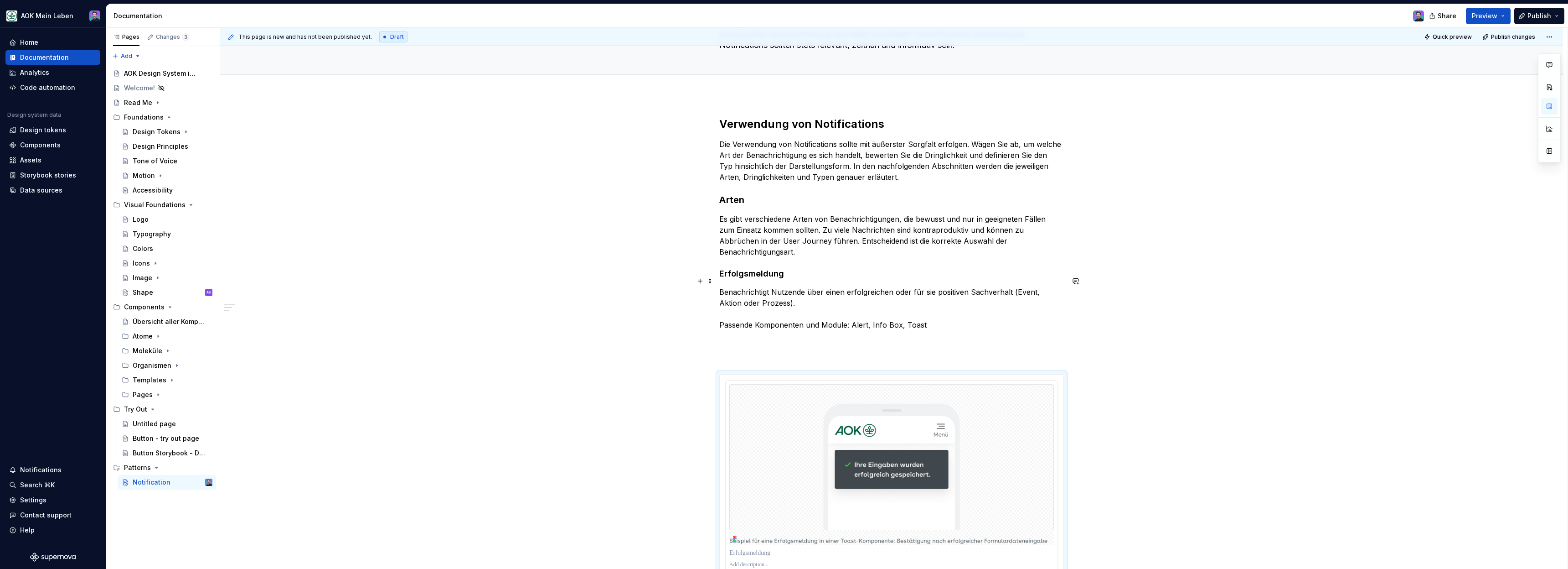
click at [861, 336] on p at bounding box center [892, 341] width 345 height 11
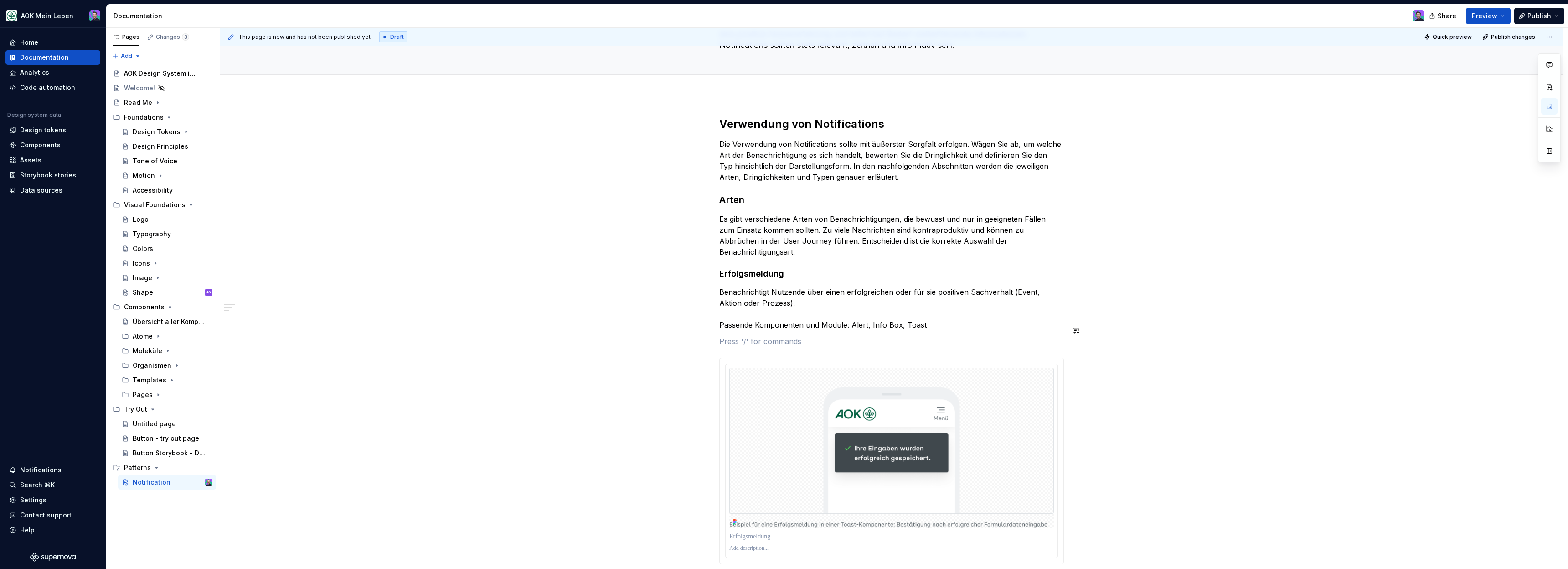
click at [873, 323] on div "Verwendung von Notifications Die Verwendung von Notifications sollte mit äußers…" at bounding box center [892, 341] width 345 height 447
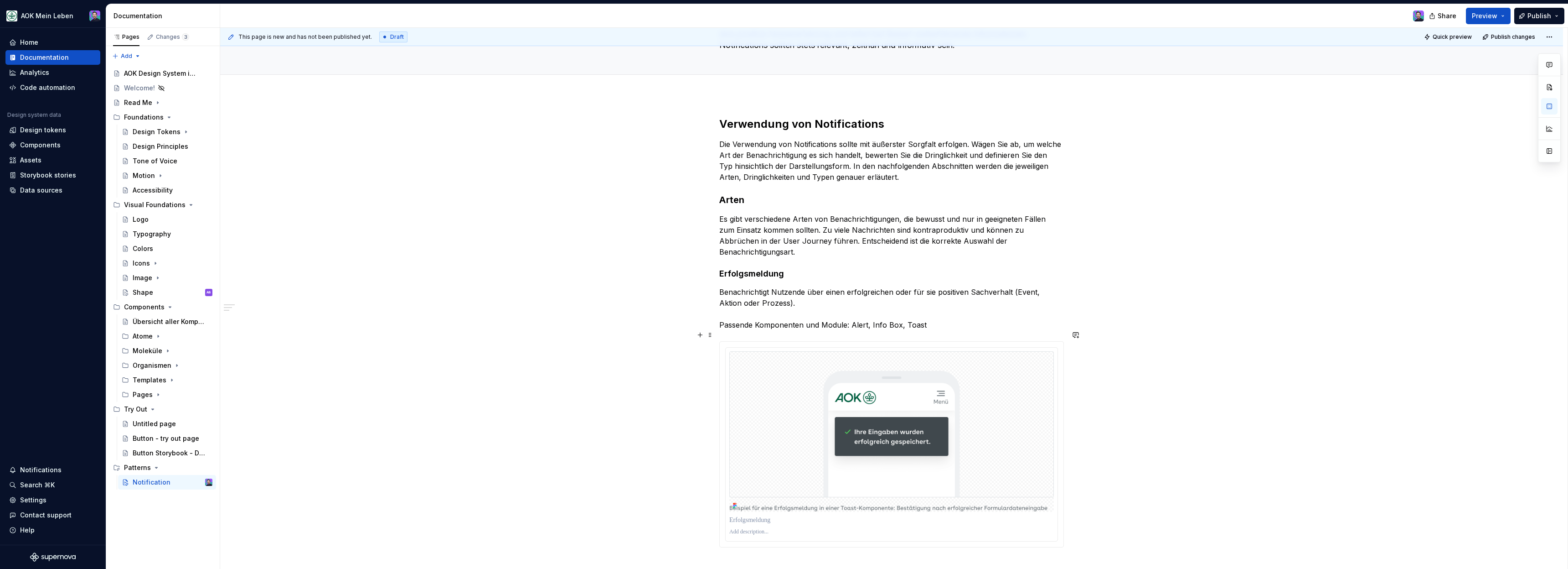
click at [1130, 375] on div "Verwendung von Notifications Die Verwendung von Notifications sollte mit äußers…" at bounding box center [892, 412] width 1343 height 635
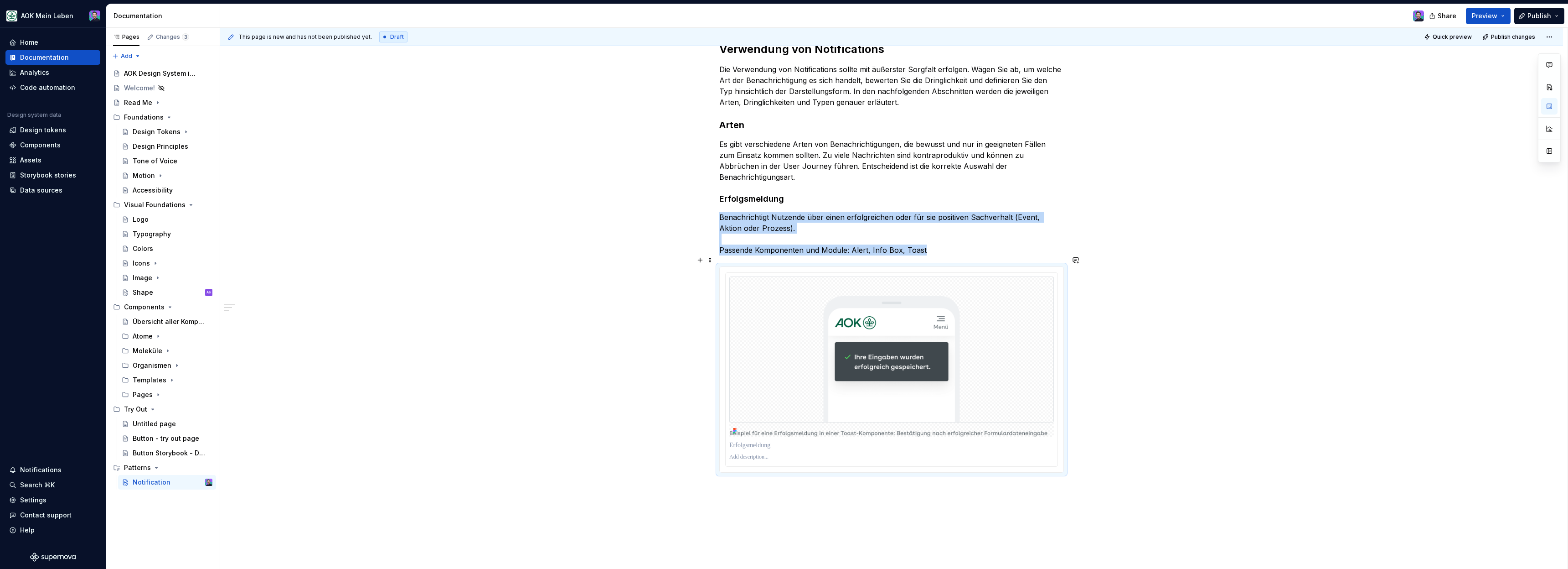
scroll to position [224, 0]
click at [1029, 471] on div "Verwendung von Notifications Die Verwendung von Notifications sollte mit äußers…" at bounding box center [892, 262] width 345 height 442
click at [1030, 488] on div "Verwendung von Notifications Die Verwendung von Notifications sollte mit äußers…" at bounding box center [892, 337] width 1343 height 635
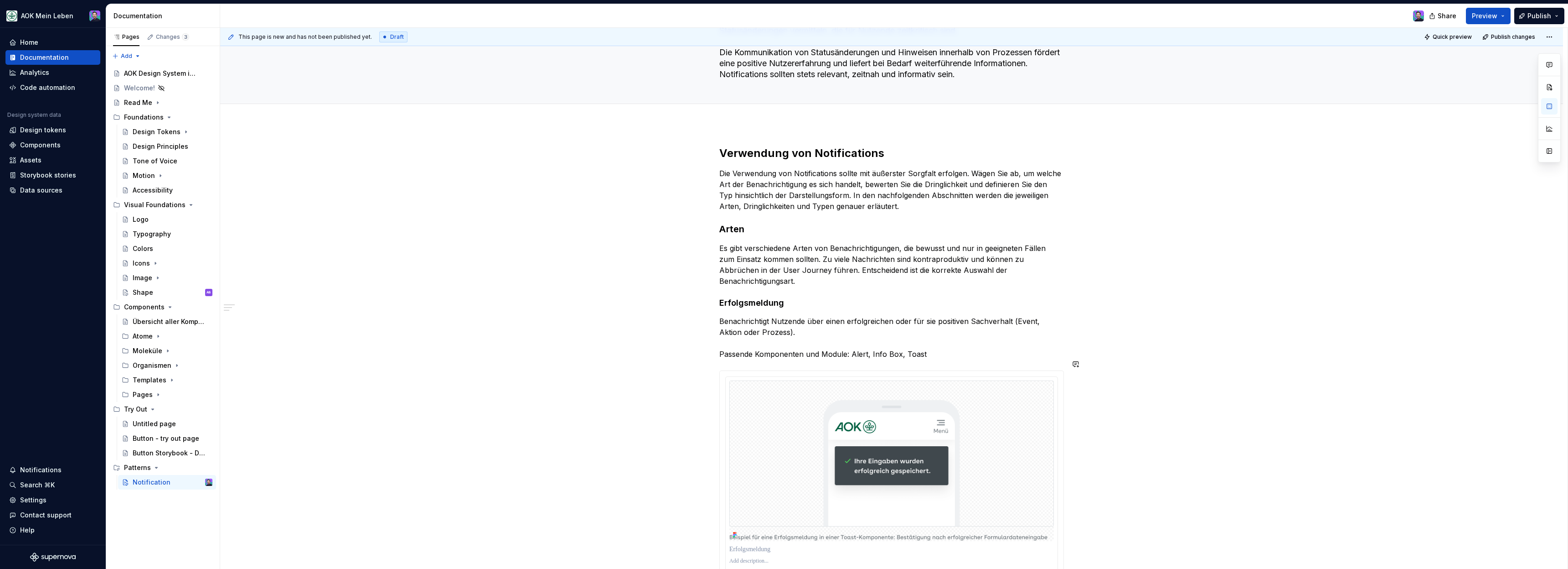
scroll to position [320, 0]
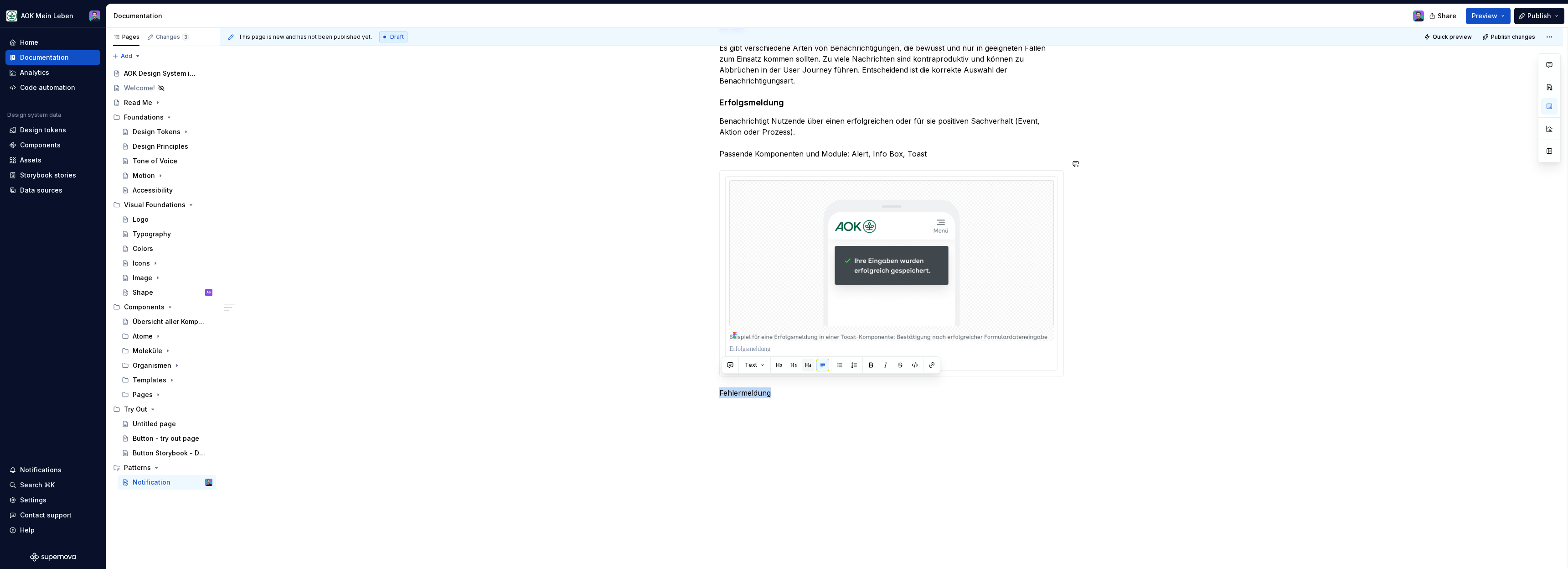
click at [806, 361] on button "button" at bounding box center [808, 365] width 13 height 13
click at [757, 429] on div "Verwendung von Notifications Die Verwendung von Notifications sollte mit äußers…" at bounding box center [892, 252] width 1343 height 657
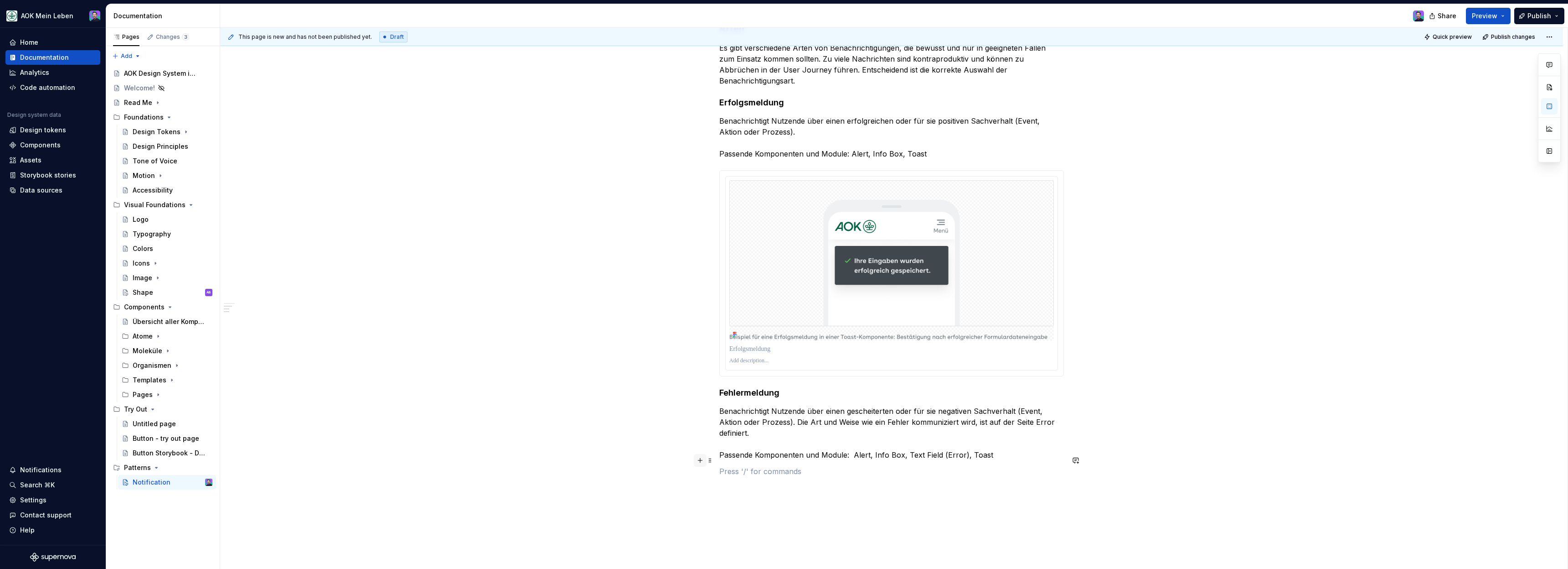
click at [702, 458] on button "button" at bounding box center [700, 460] width 13 height 13
click at [784, 375] on div "Figma images" at bounding box center [798, 376] width 97 height 9
click at [761, 528] on button "**********" at bounding box center [756, 536] width 55 height 16
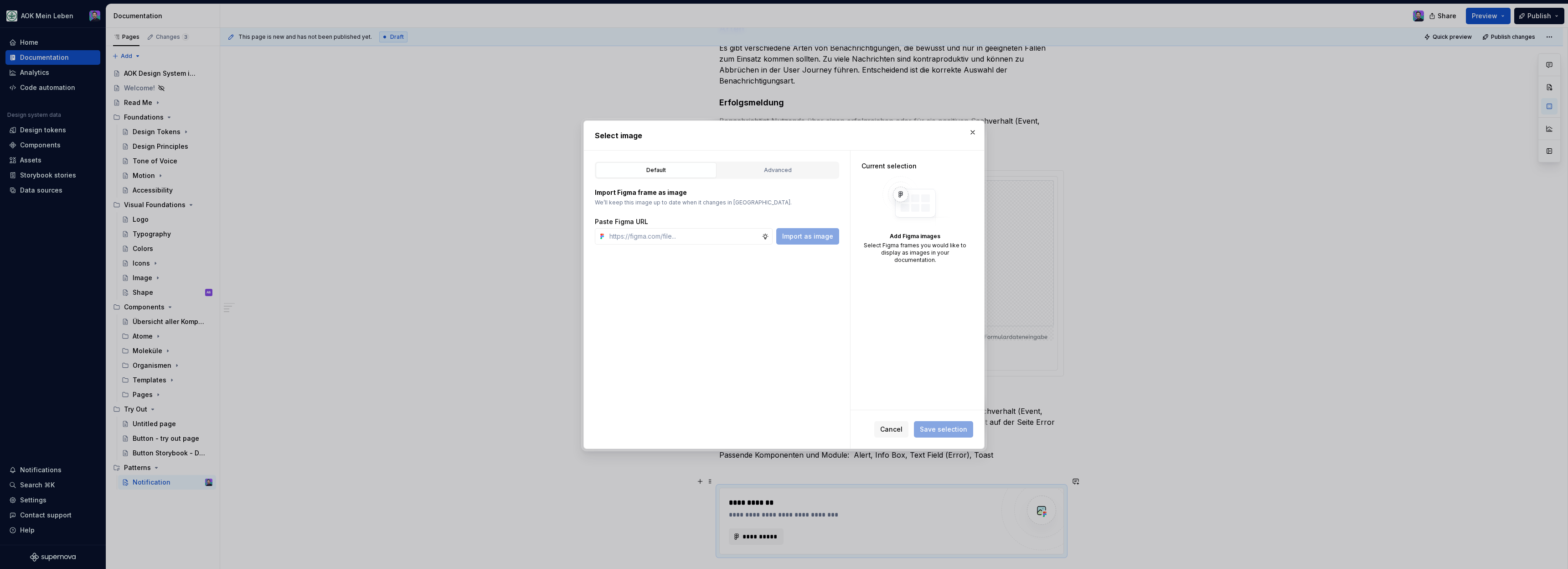
type textarea "*"
type input "[URL][DOMAIN_NAME]"
click at [800, 237] on span "Import as image" at bounding box center [808, 236] width 51 height 9
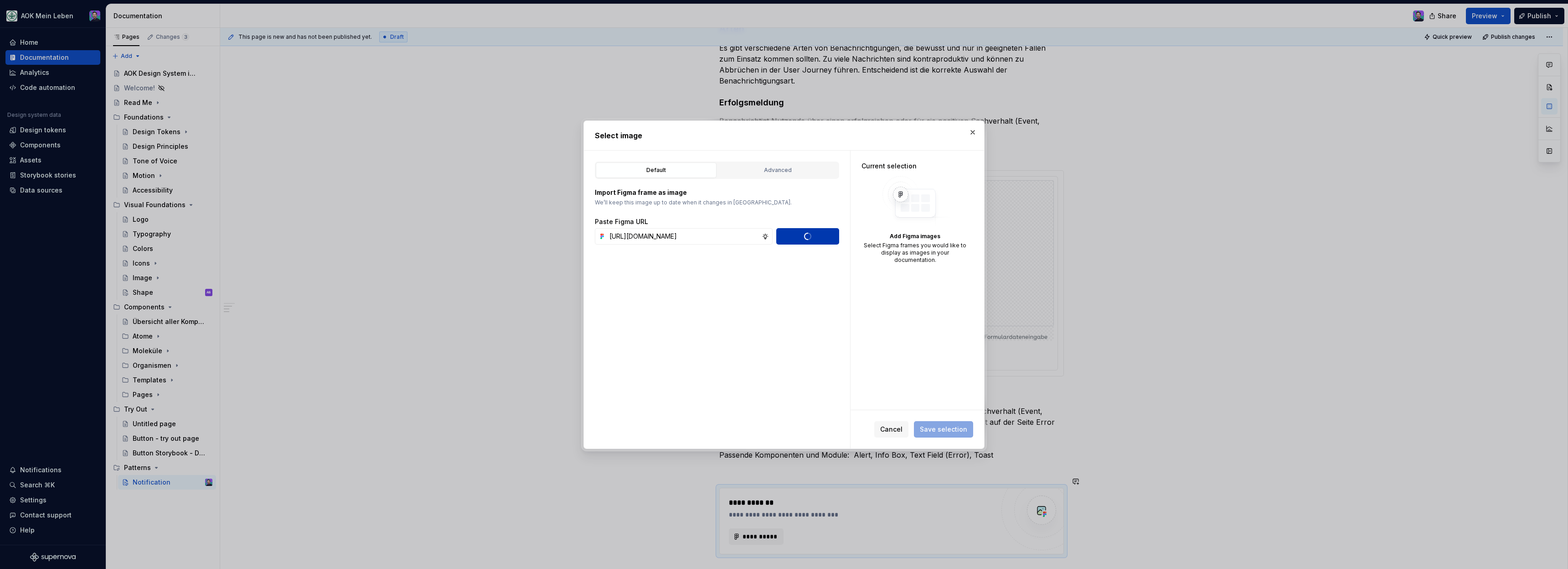
type textarea "*"
click at [931, 430] on span "Save selection" at bounding box center [943, 429] width 47 height 9
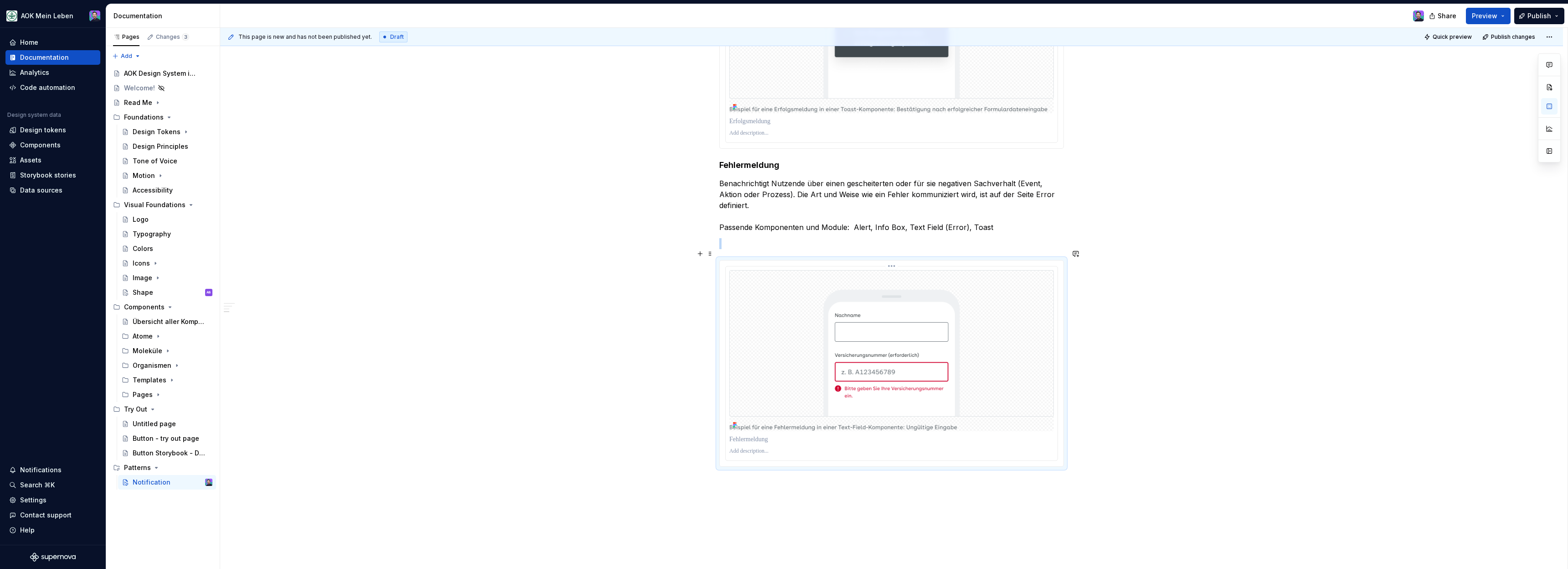
scroll to position [549, 0]
click at [849, 465] on div "Verwendung von Notifications Die Verwendung von Notifications sollte mit äußers…" at bounding box center [892, 171] width 1343 height 952
click at [847, 478] on div "Verwendung von Notifications Die Verwendung von Notifications sollte mit äußers…" at bounding box center [892, 171] width 1343 height 952
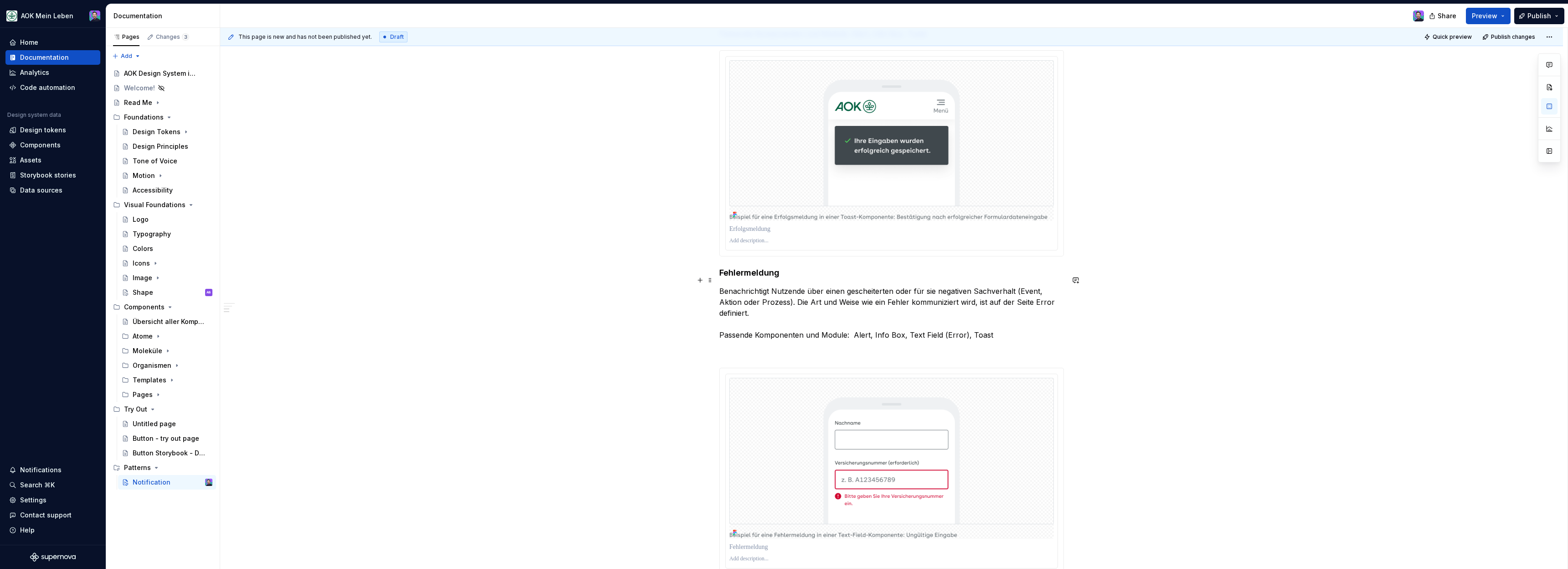
scroll to position [637, 0]
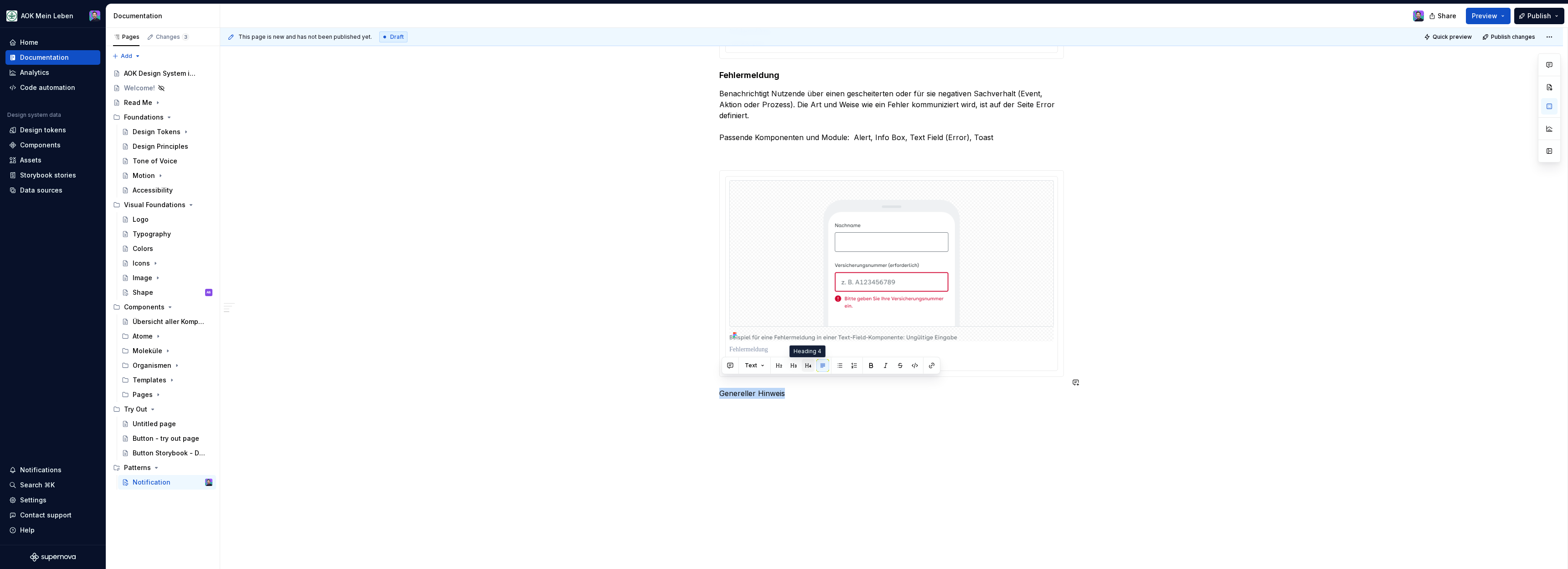
click at [807, 367] on button "button" at bounding box center [808, 365] width 13 height 13
click at [797, 428] on div "Verwendung von Notifications Die Verwendung von Notifications sollte mit äußers…" at bounding box center [892, 93] width 1343 height 974
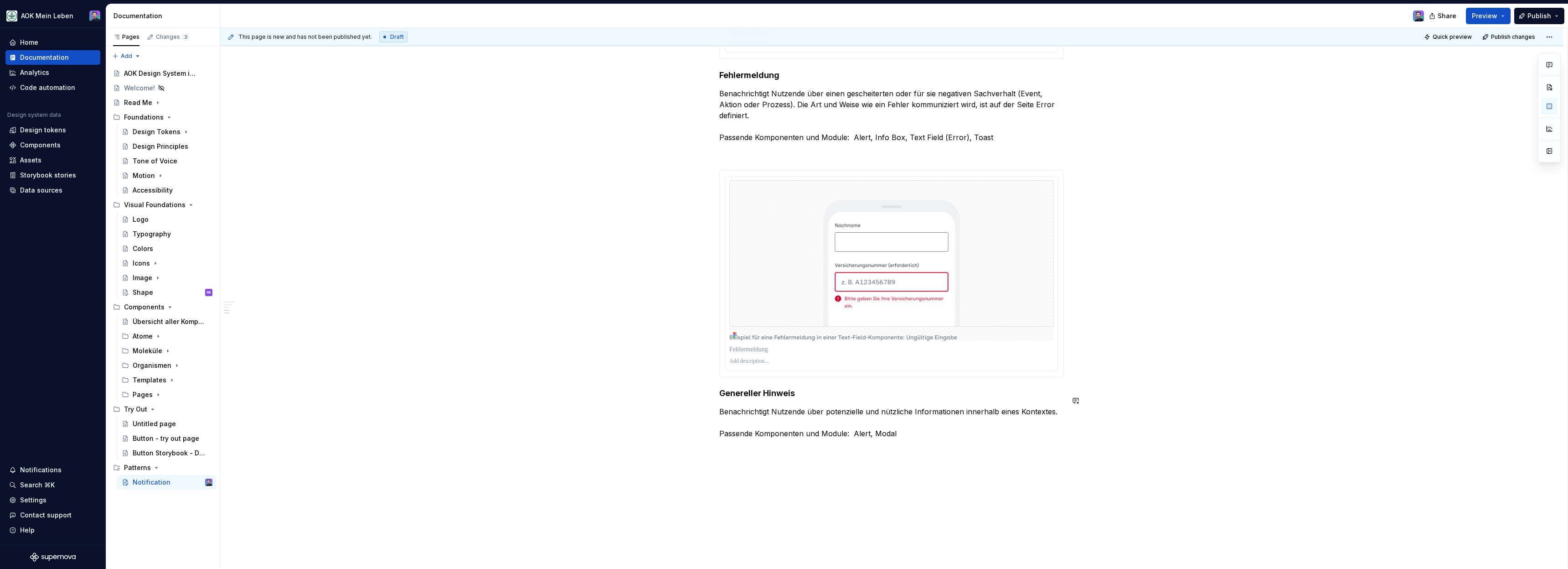
click at [765, 438] on div "Verwendung von Notifications Die Verwendung von Notifications sollte mit äußers…" at bounding box center [892, 39] width 345 height 822
click at [707, 453] on button "button" at bounding box center [700, 455] width 13 height 13
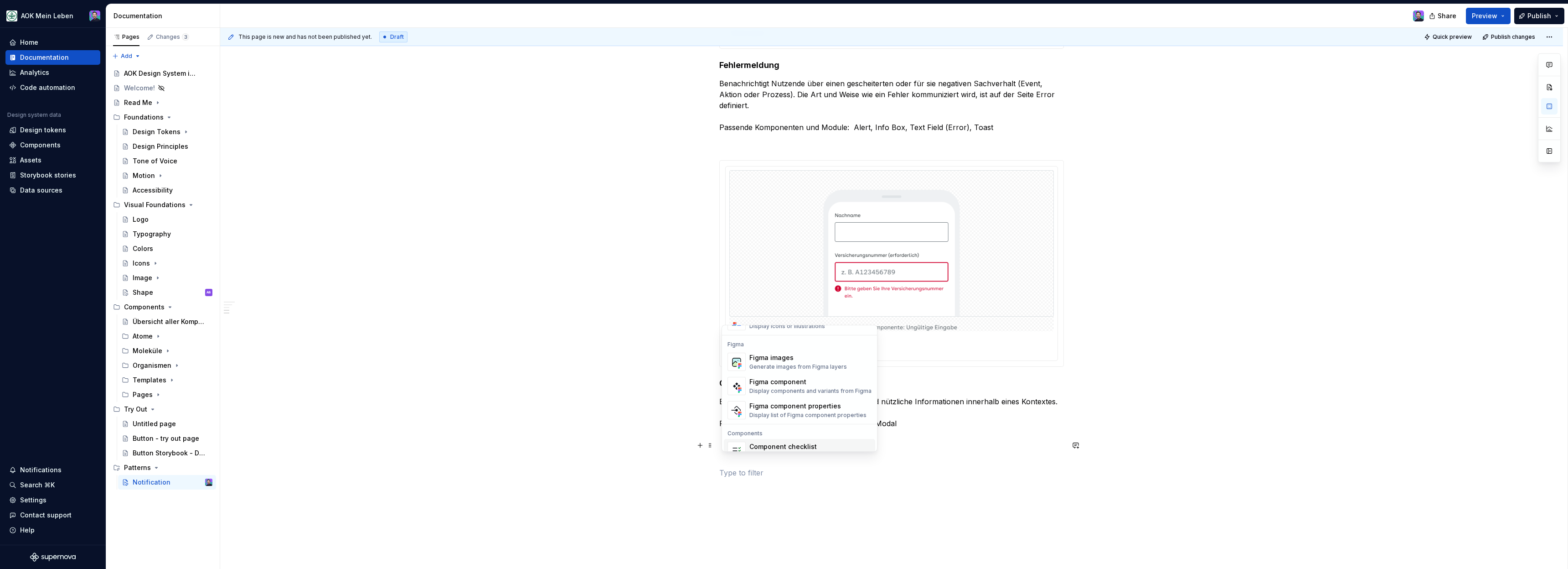
scroll to position [844, 0]
click at [779, 363] on div "Figma images" at bounding box center [798, 359] width 97 height 9
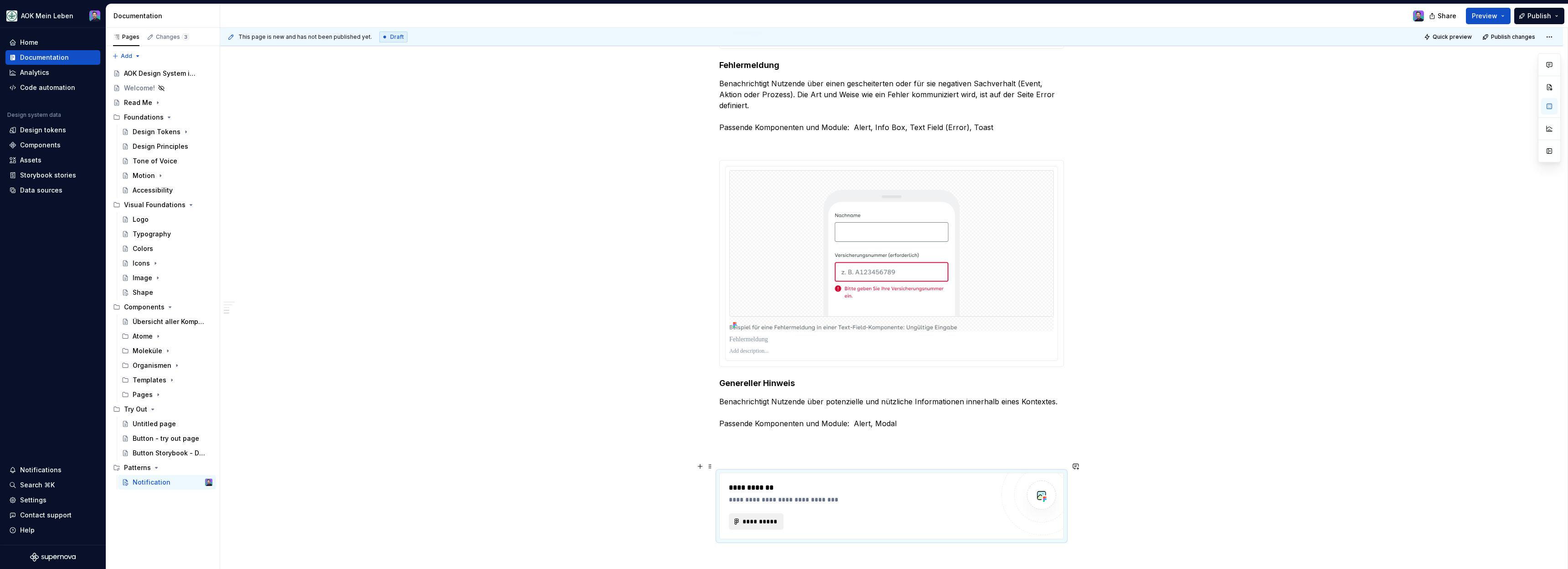
click at [765, 517] on span "**********" at bounding box center [760, 521] width 35 height 9
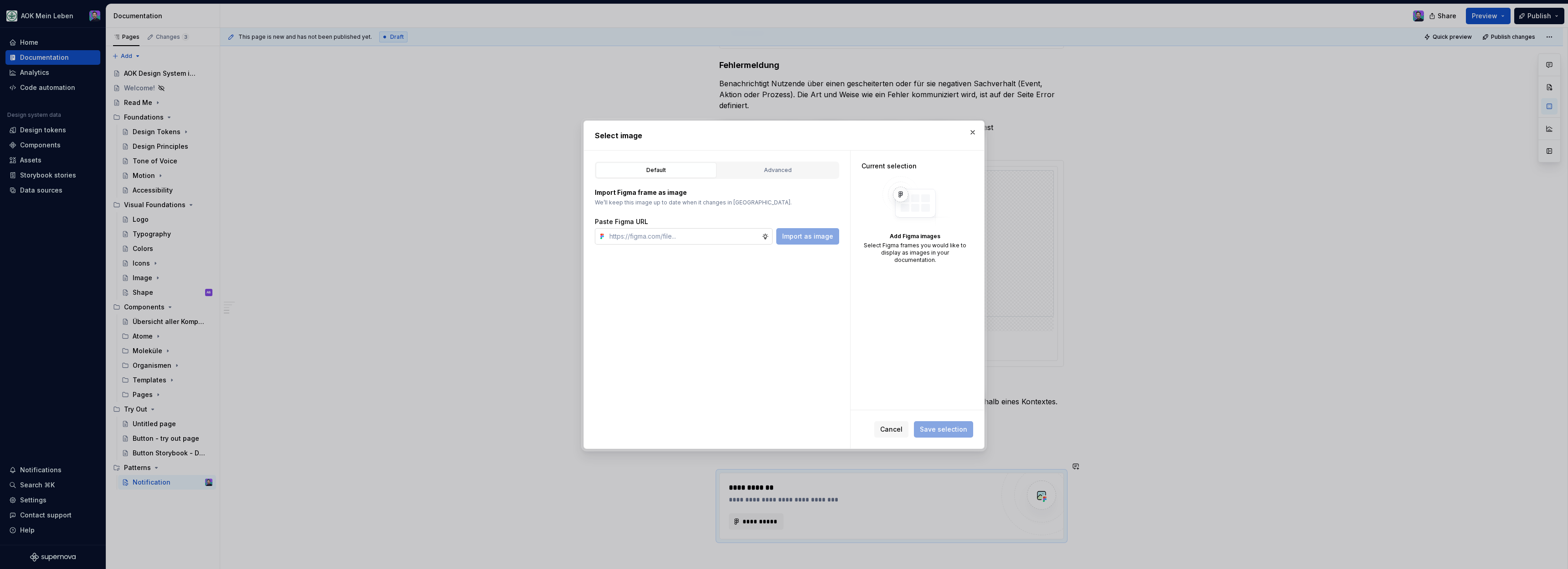
type textarea "*"
type input "[URL][DOMAIN_NAME]"
click at [816, 235] on span "Import as image" at bounding box center [808, 236] width 51 height 9
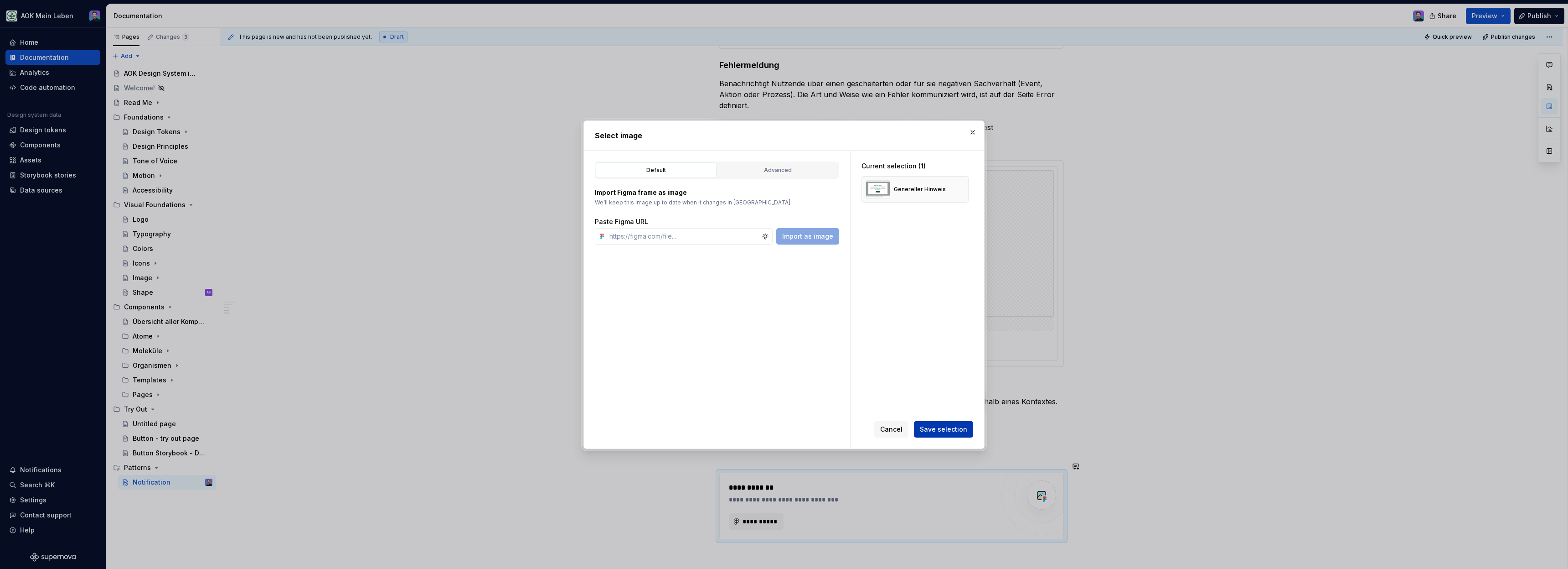
click at [939, 425] on span "Save selection" at bounding box center [943, 429] width 47 height 9
type textarea "*"
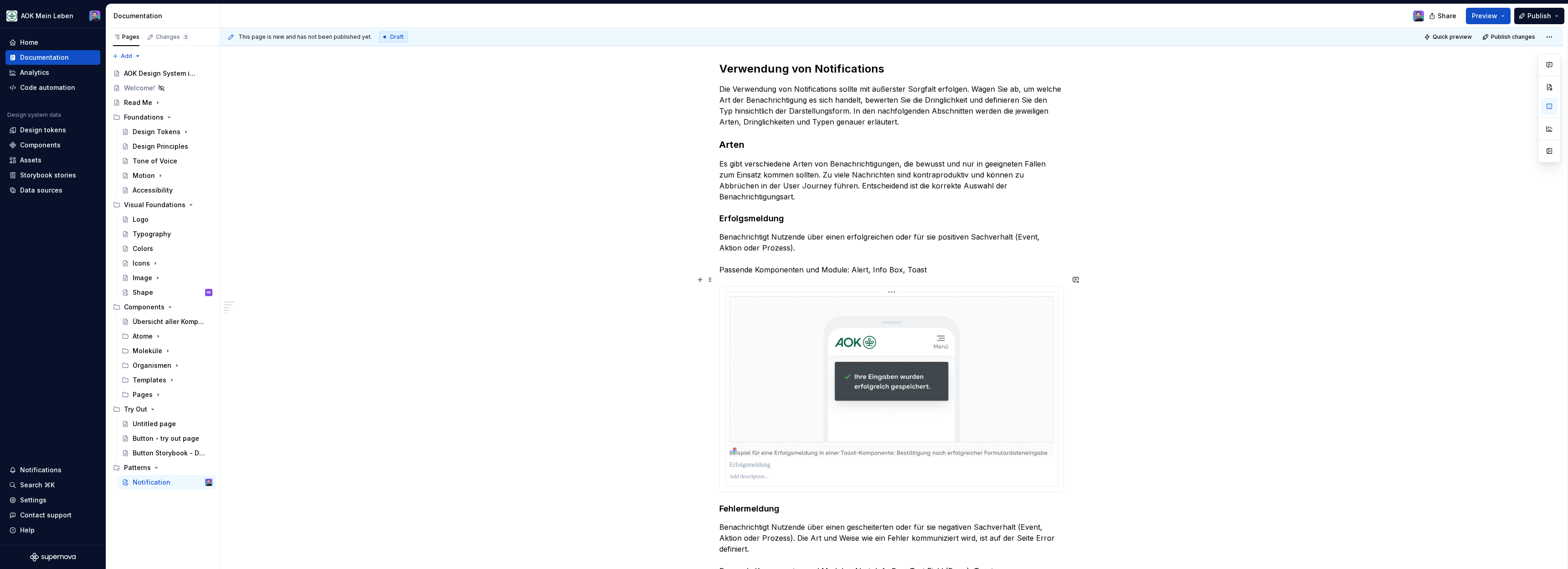
scroll to position [202, 0]
click at [990, 233] on p "Benachrichtigt Nutzende über einen erfolgreichen oder für sie positiven Sachver…" at bounding box center [892, 255] width 345 height 44
click at [759, 215] on h4 "Erfolgsmeldung" at bounding box center [892, 221] width 345 height 11
click at [699, 211] on button "button" at bounding box center [700, 209] width 13 height 13
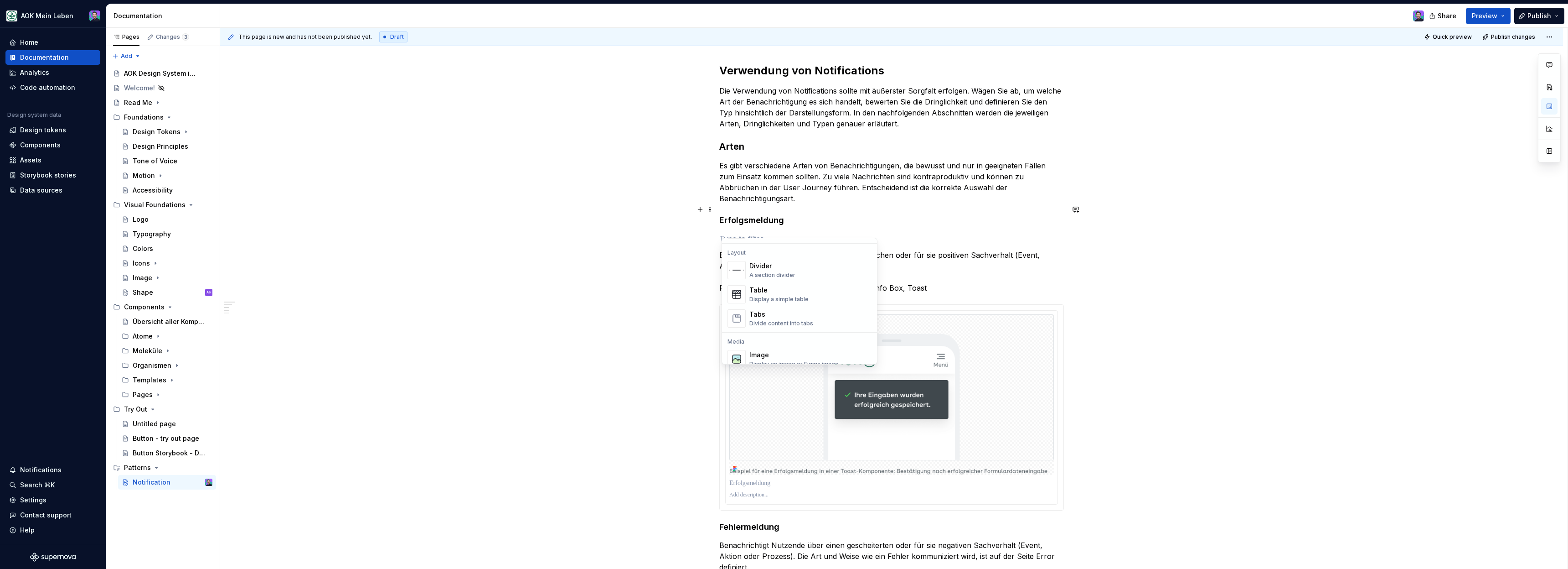
scroll to position [290, 0]
click at [760, 317] on div "Tabs" at bounding box center [781, 317] width 64 height 9
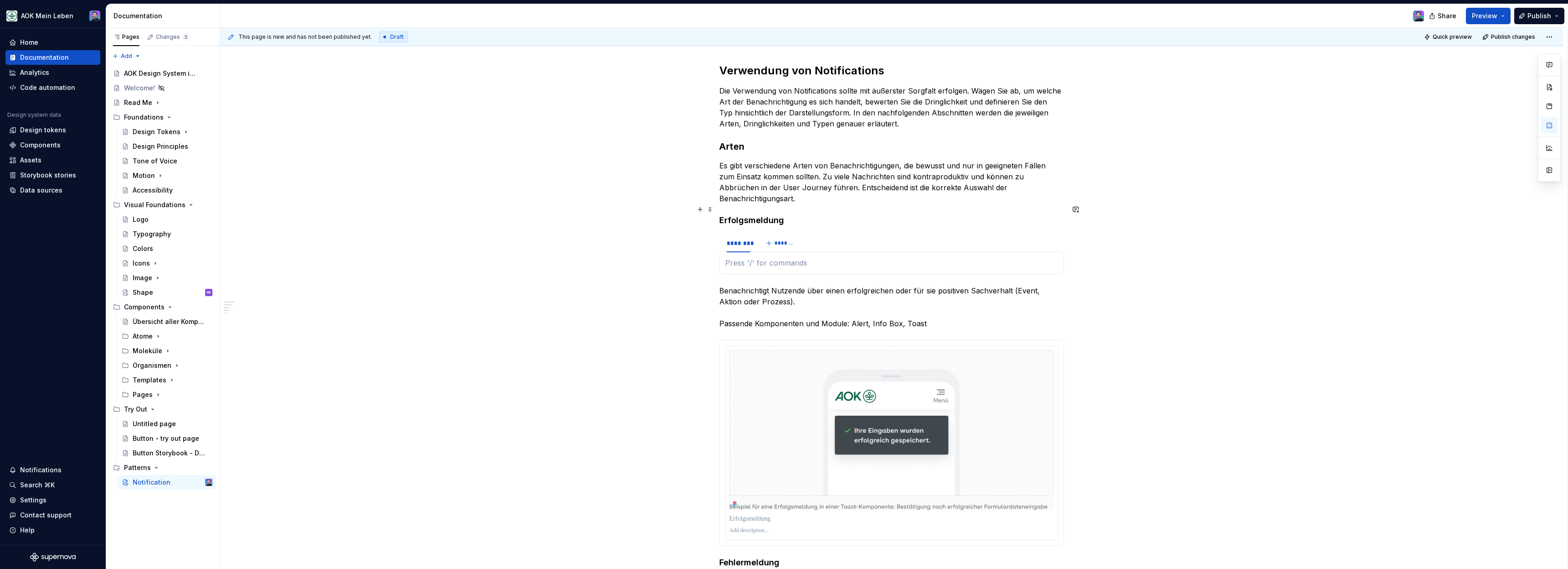
click at [742, 215] on h4 "Erfolgsmeldung" at bounding box center [892, 221] width 345 height 11
copy h4 "Erfolgsmeldung"
click at [738, 237] on div "********" at bounding box center [738, 243] width 31 height 13
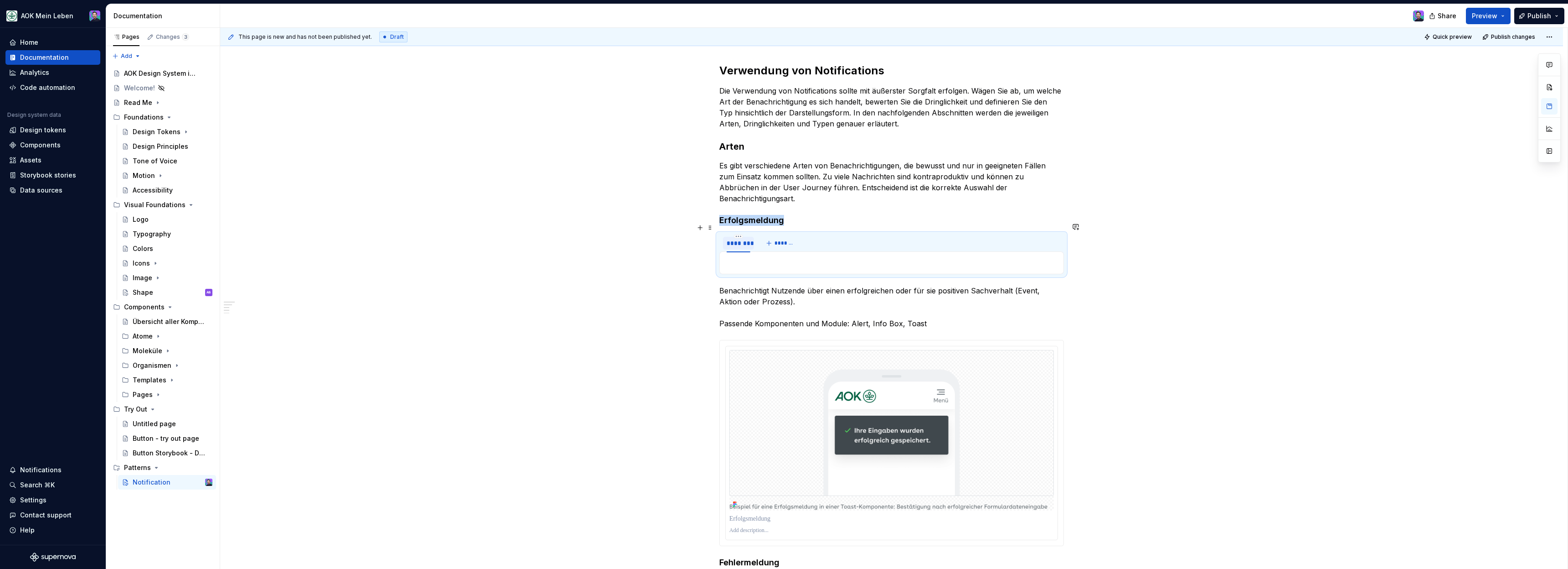
click at [738, 237] on div "********" at bounding box center [738, 243] width 31 height 13
type input "**********"
click at [838, 215] on h4 "Erfolgsmeldung" at bounding box center [892, 221] width 345 height 11
type textarea "*"
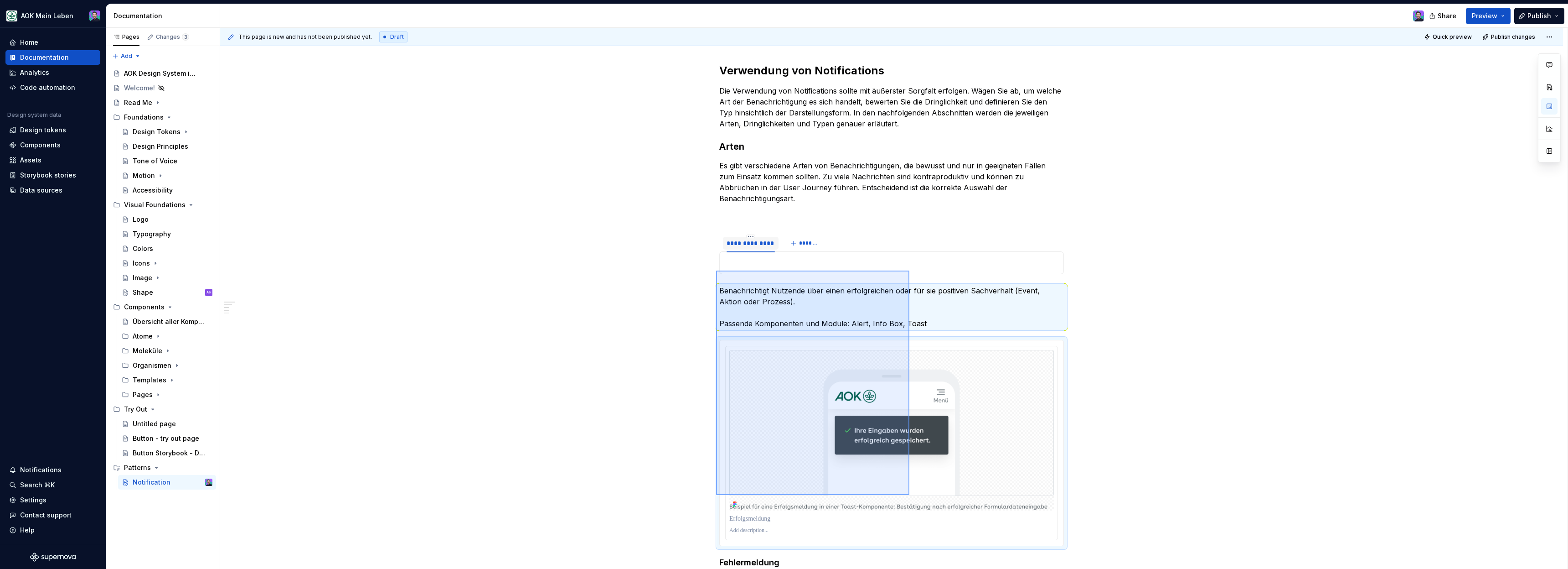
drag, startPoint x: 716, startPoint y: 270, endPoint x: 909, endPoint y: 495, distance: 296.4
click at [909, 495] on div "**********" at bounding box center [894, 299] width 1348 height 542
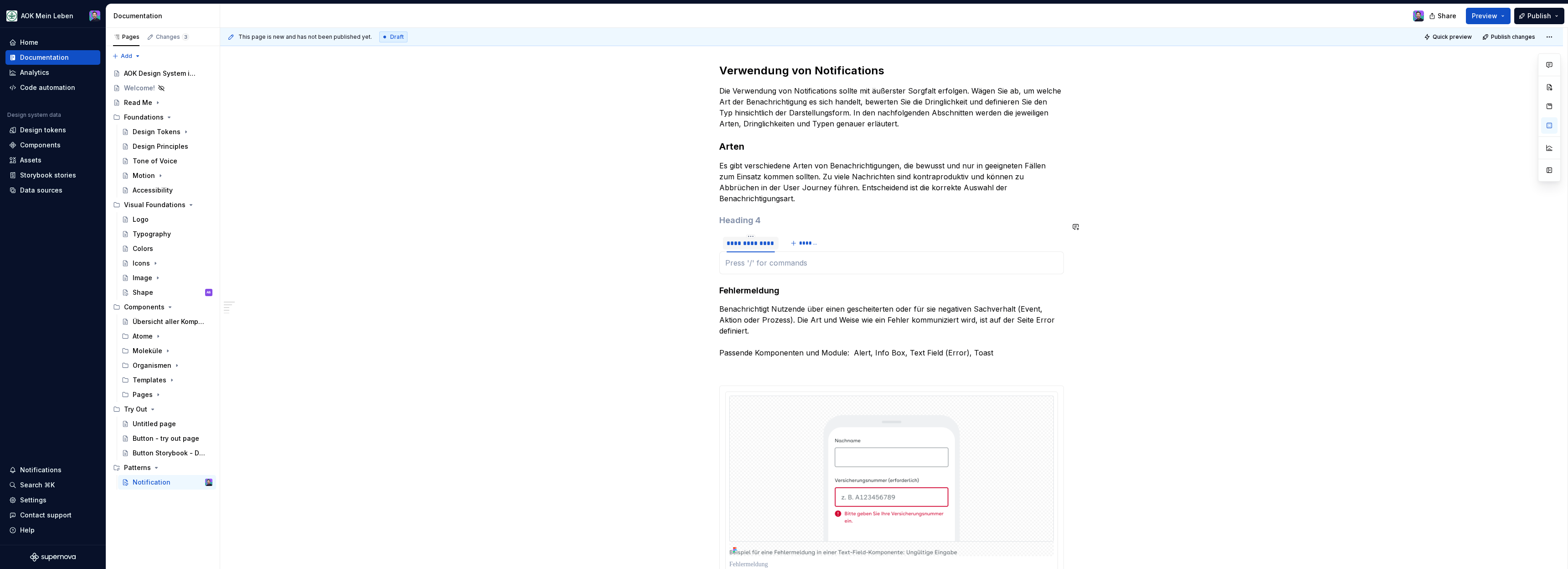
click at [777, 259] on div at bounding box center [892, 263] width 345 height 23
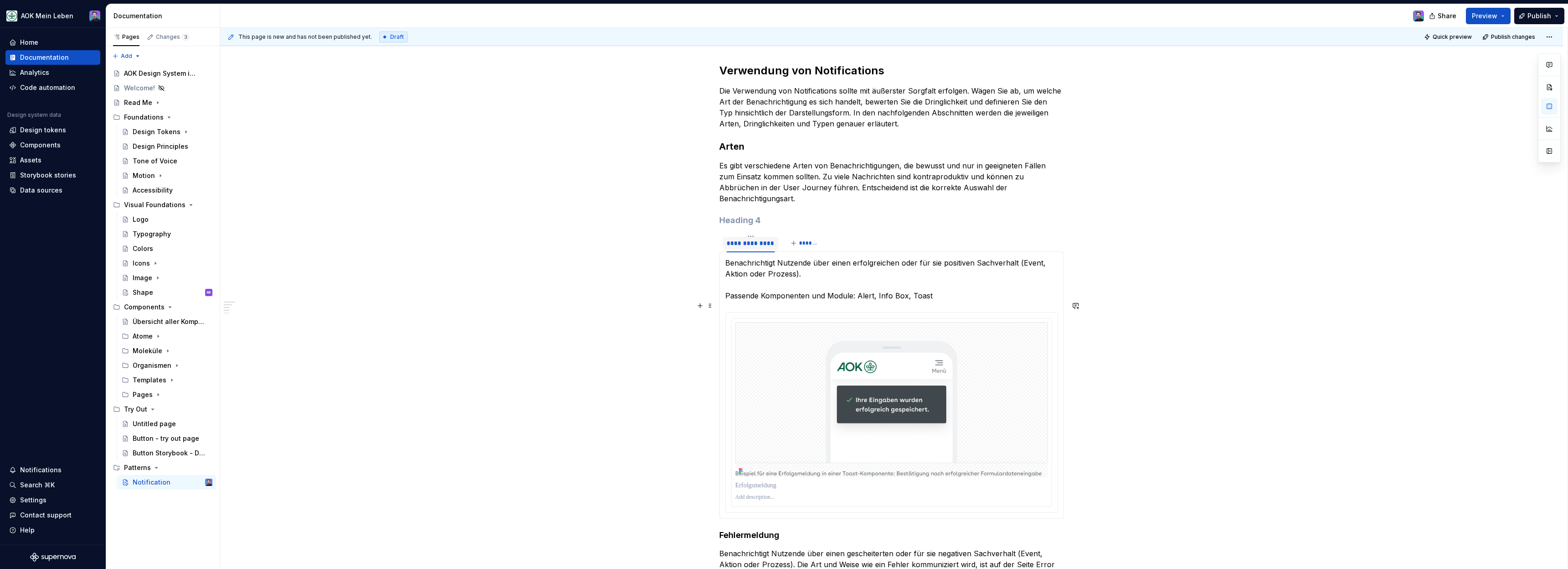
click at [758, 529] on h4 "Fehlermeldung" at bounding box center [892, 535] width 345 height 11
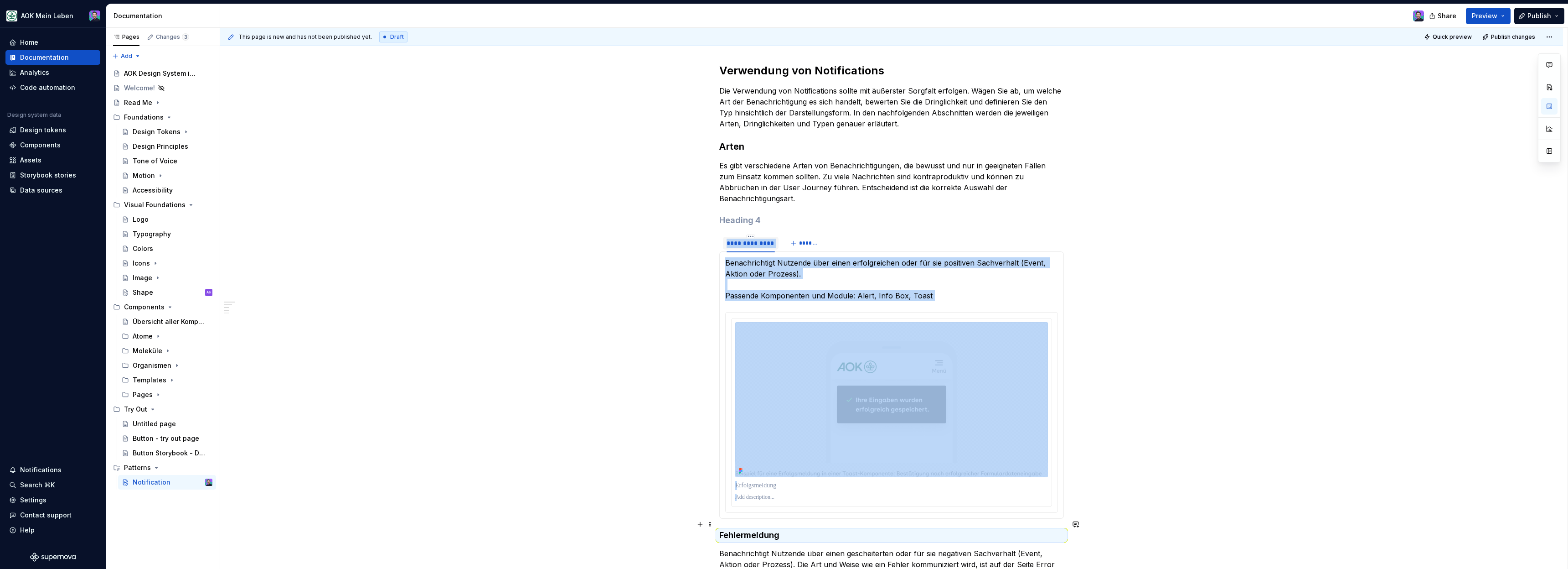
click at [758, 529] on h4 "Fehlermeldung" at bounding box center [892, 535] width 345 height 11
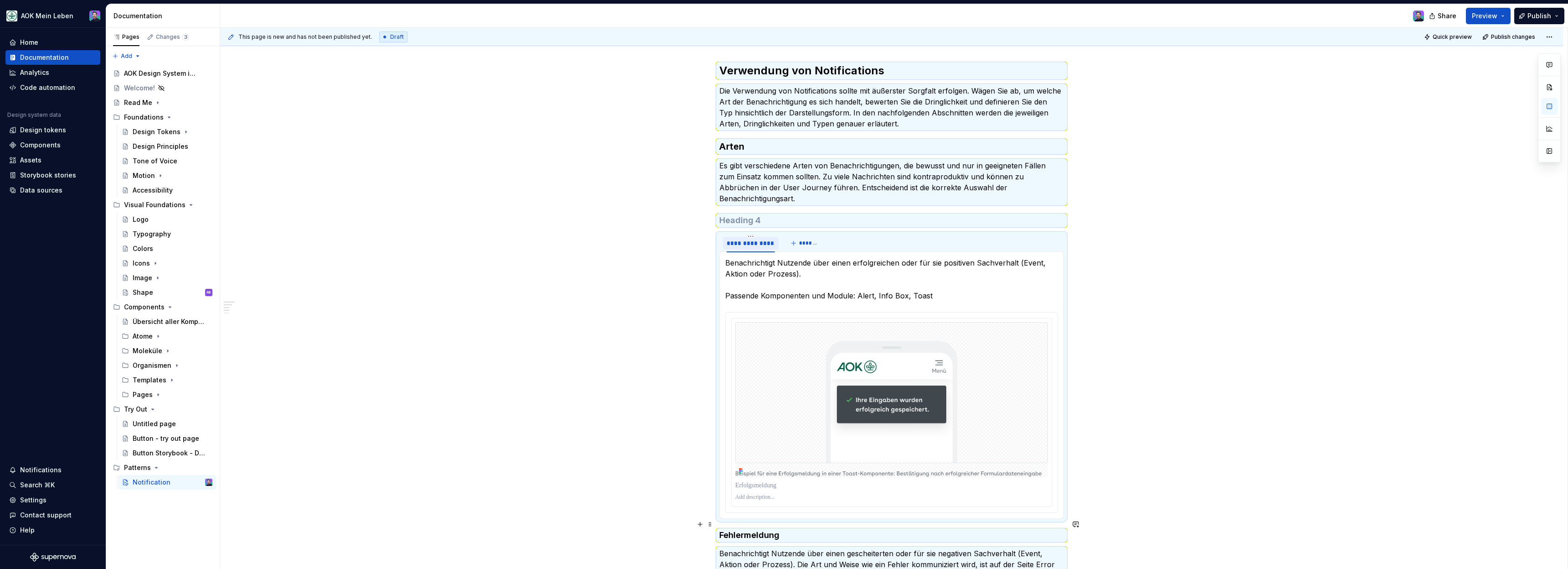
click at [759, 529] on h4 "Fehlermeldung" at bounding box center [892, 535] width 345 height 11
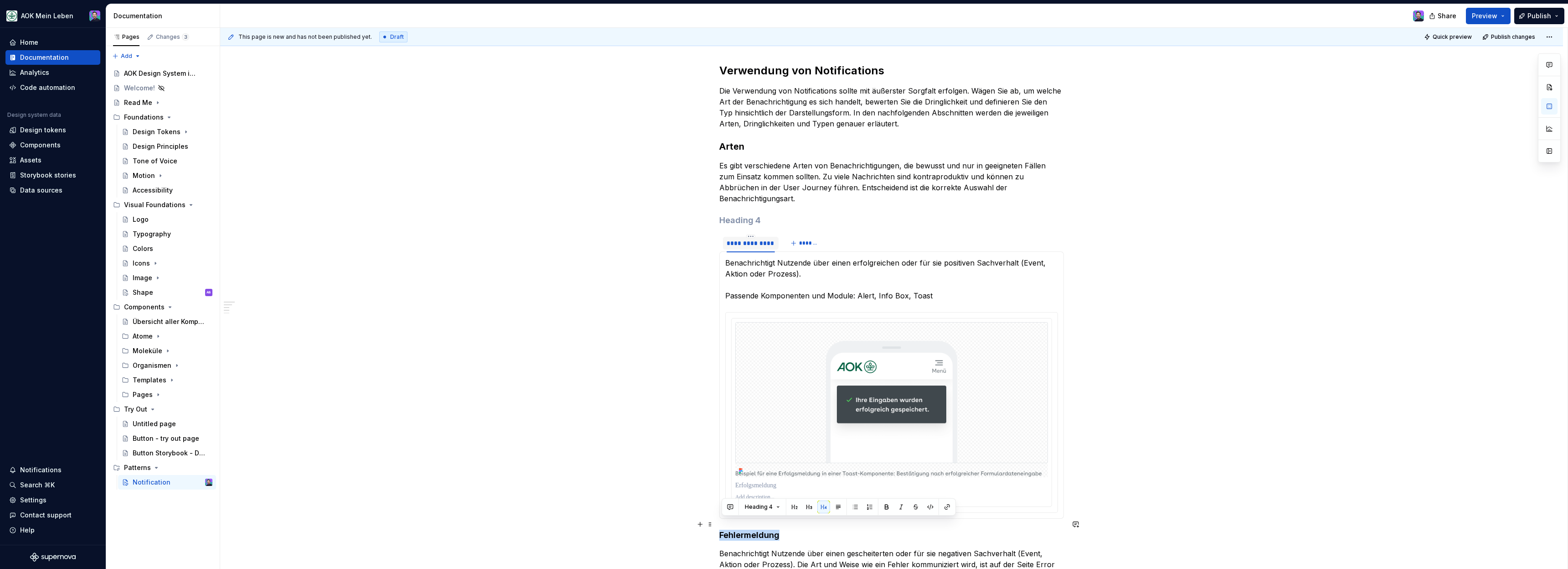
copy h4 "Fehlermeldung"
click at [798, 237] on button "*******" at bounding box center [805, 243] width 36 height 13
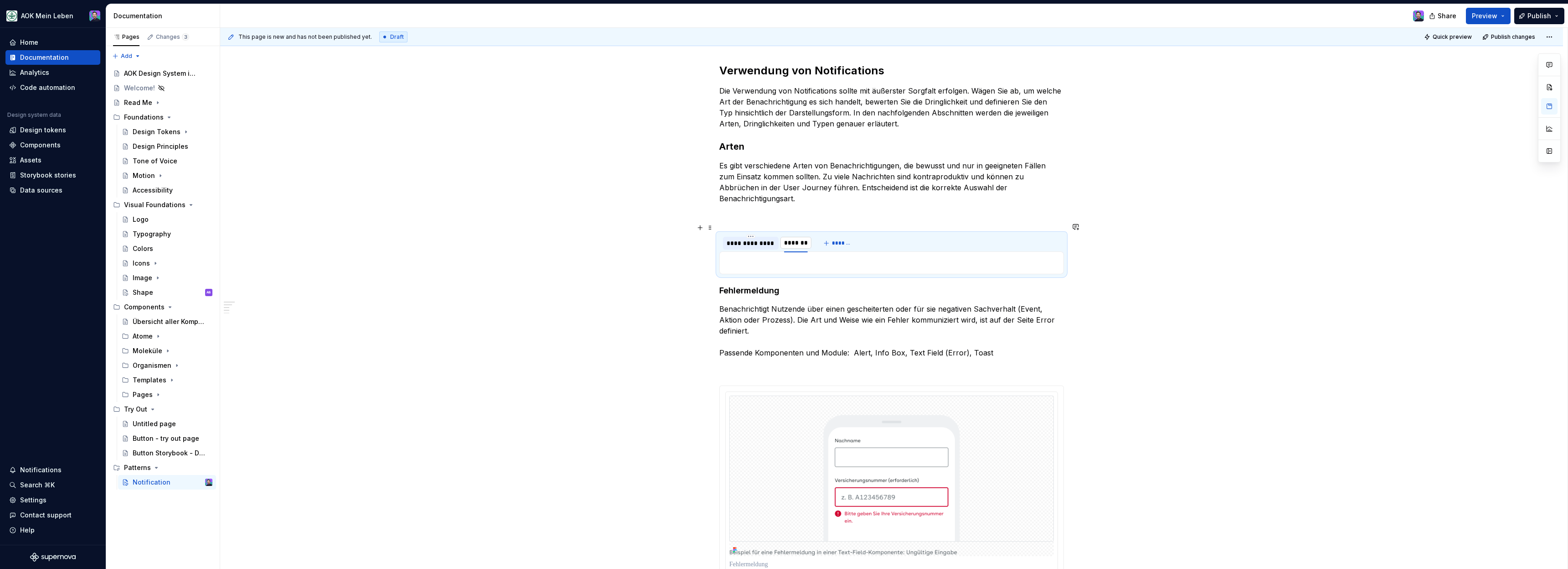
type input "**********"
click at [930, 271] on div "**********" at bounding box center [892, 509] width 345 height 891
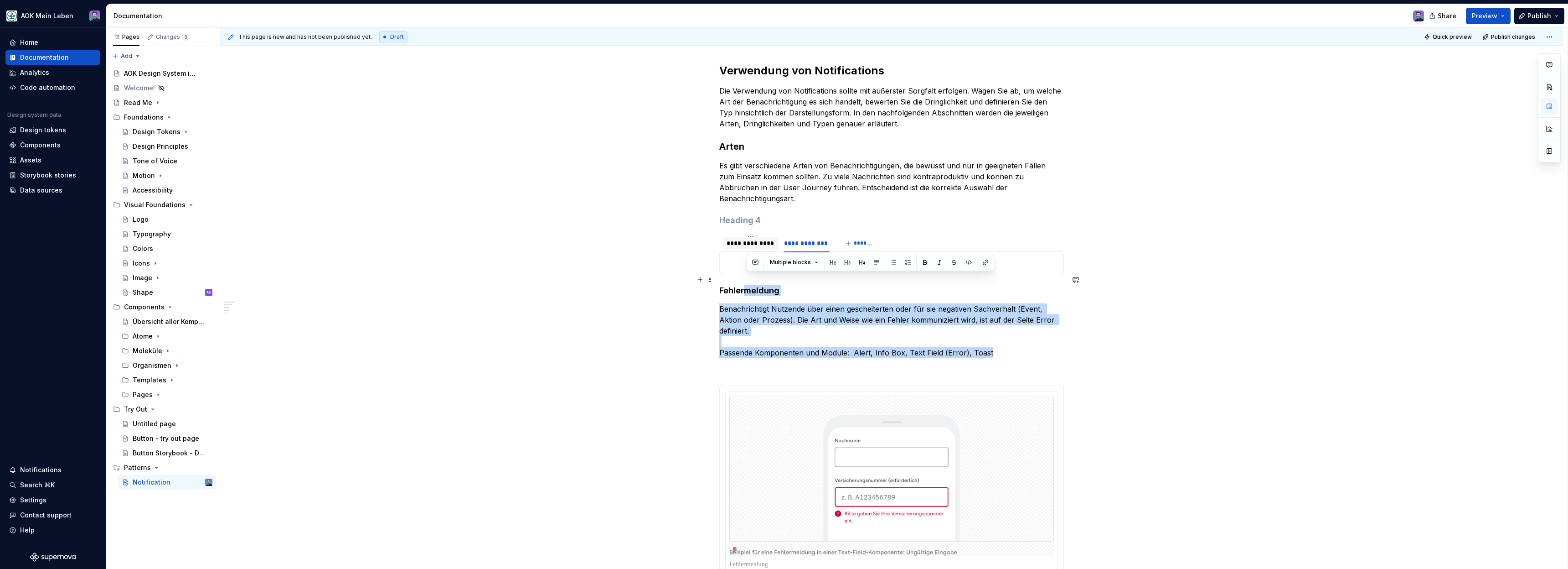
drag, startPoint x: 996, startPoint y: 341, endPoint x: 746, endPoint y: 281, distance: 257.1
click at [746, 281] on div "**********" at bounding box center [892, 509] width 345 height 891
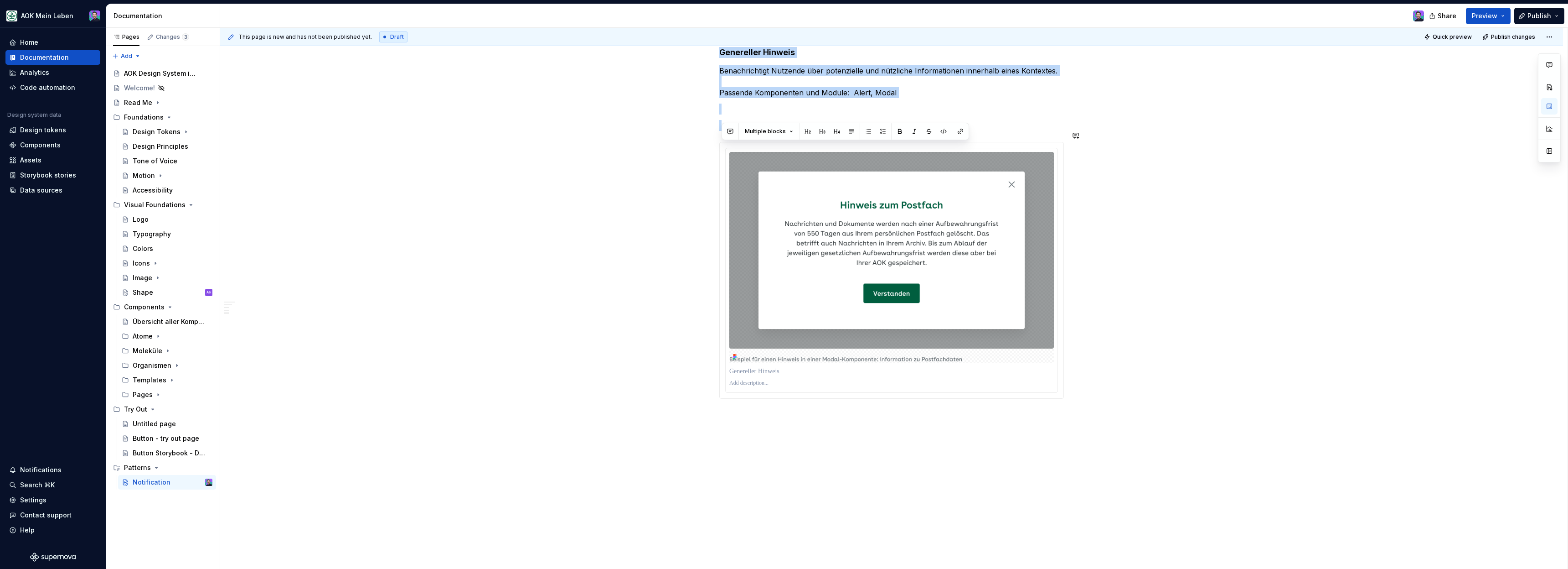
drag, startPoint x: 721, startPoint y: 279, endPoint x: 887, endPoint y: 403, distance: 207.2
click at [890, 413] on div "**********" at bounding box center [892, 33] width 1343 height 1094
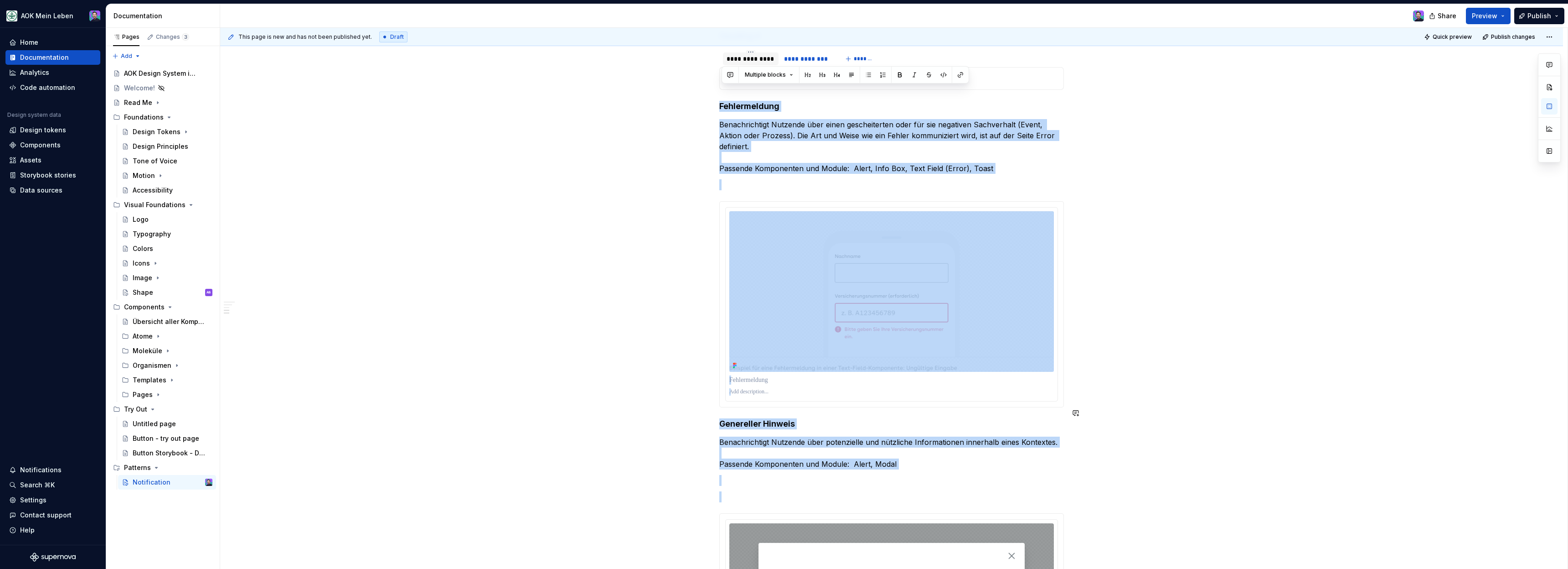
scroll to position [378, 0]
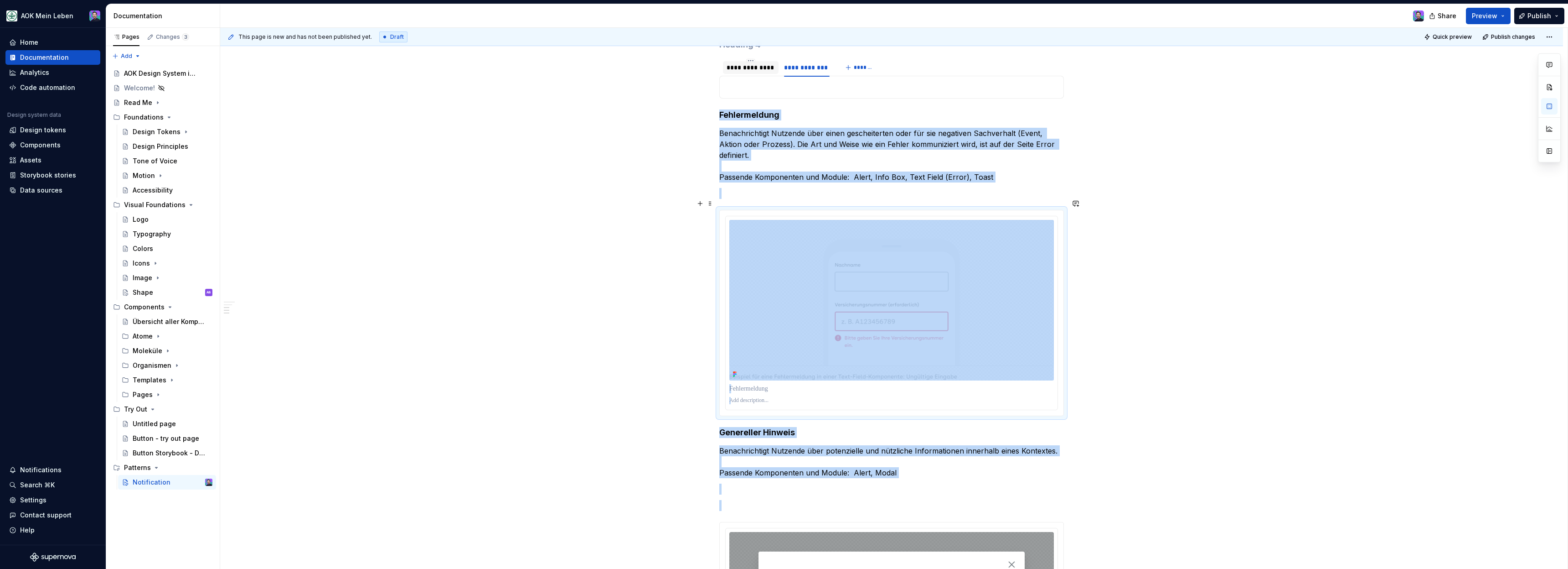
click at [900, 401] on div at bounding box center [891, 313] width 344 height 205
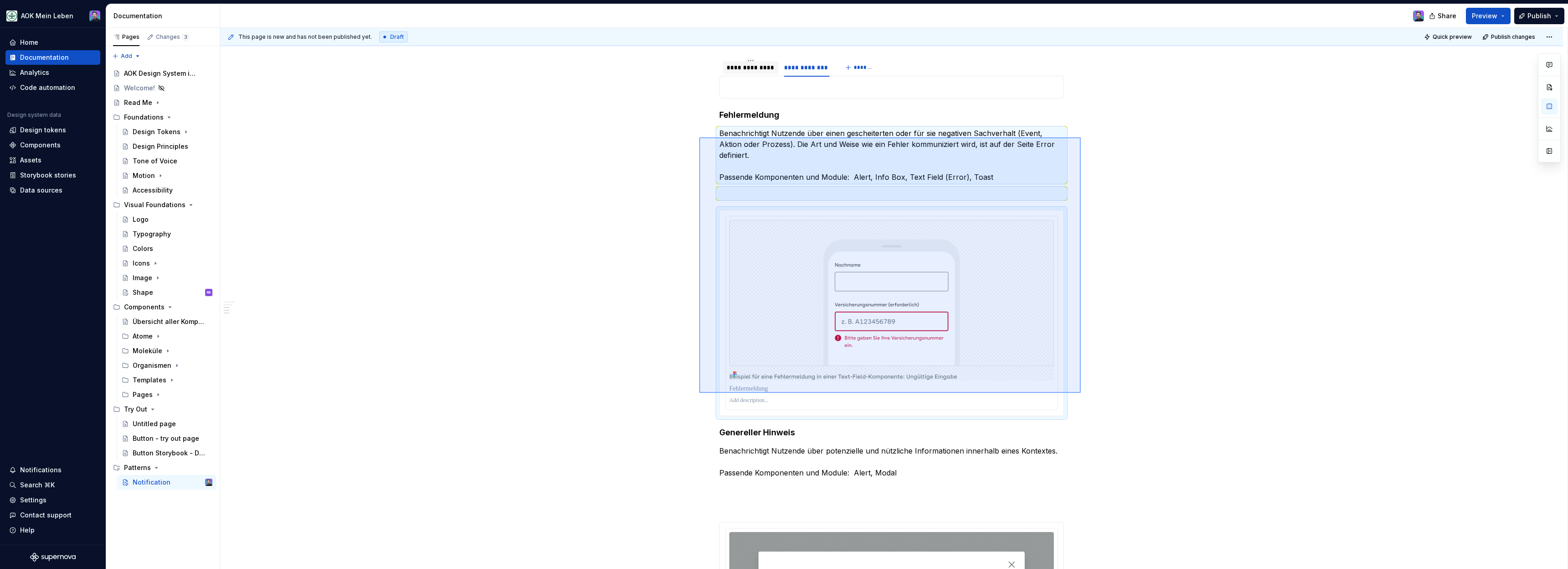
drag, startPoint x: 1080, startPoint y: 393, endPoint x: 706, endPoint y: 135, distance: 454.4
click at [706, 135] on div "**********" at bounding box center [894, 299] width 1348 height 542
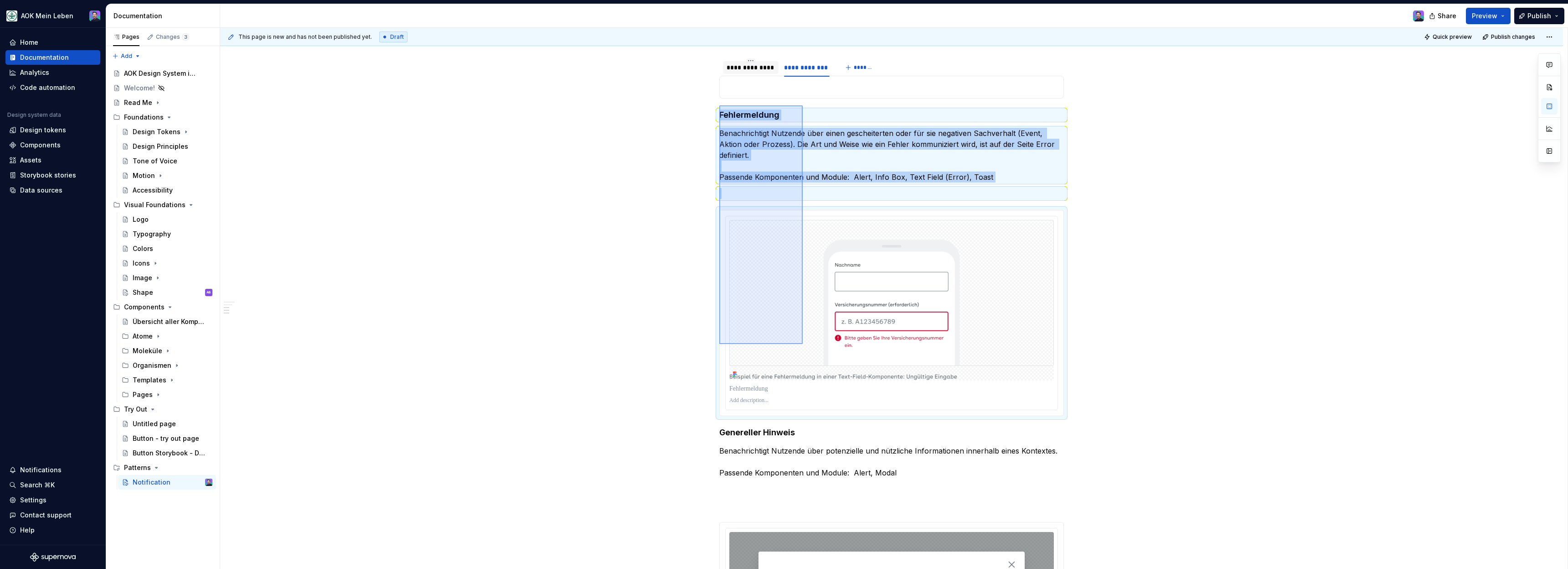
drag, startPoint x: 719, startPoint y: 105, endPoint x: 803, endPoint y: 344, distance: 253.3
click at [803, 344] on div "**********" at bounding box center [894, 299] width 1348 height 542
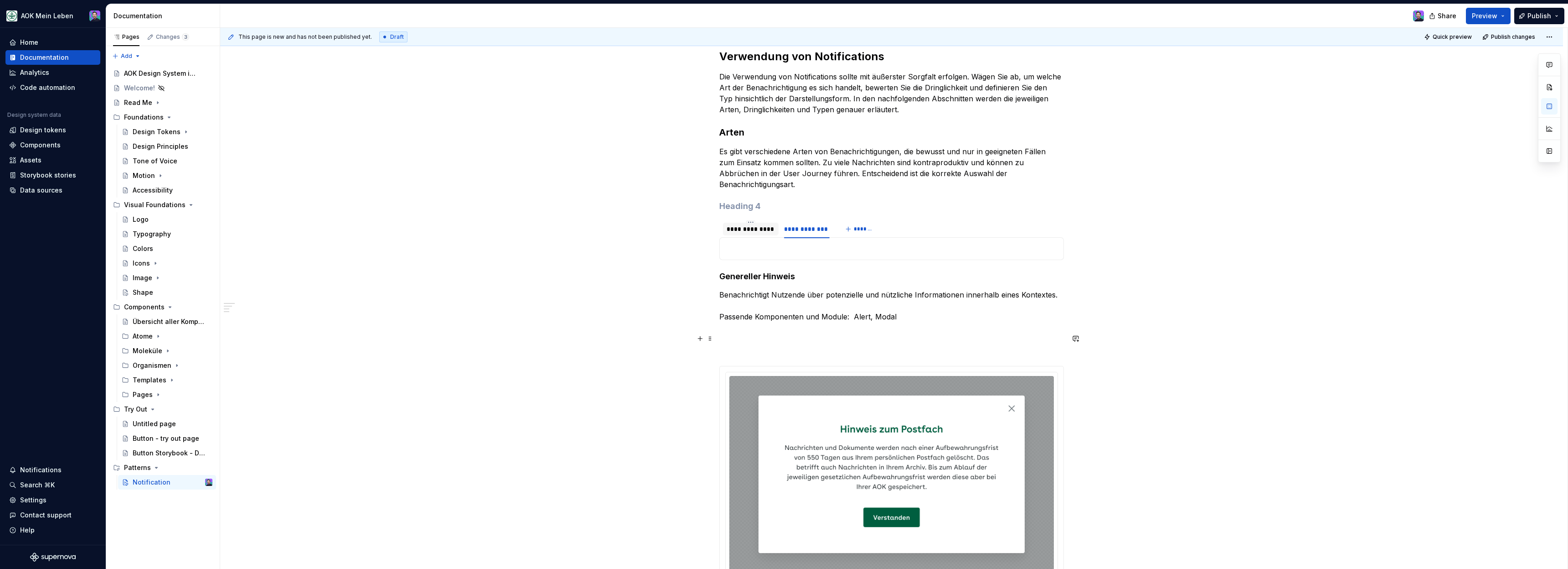
scroll to position [206, 0]
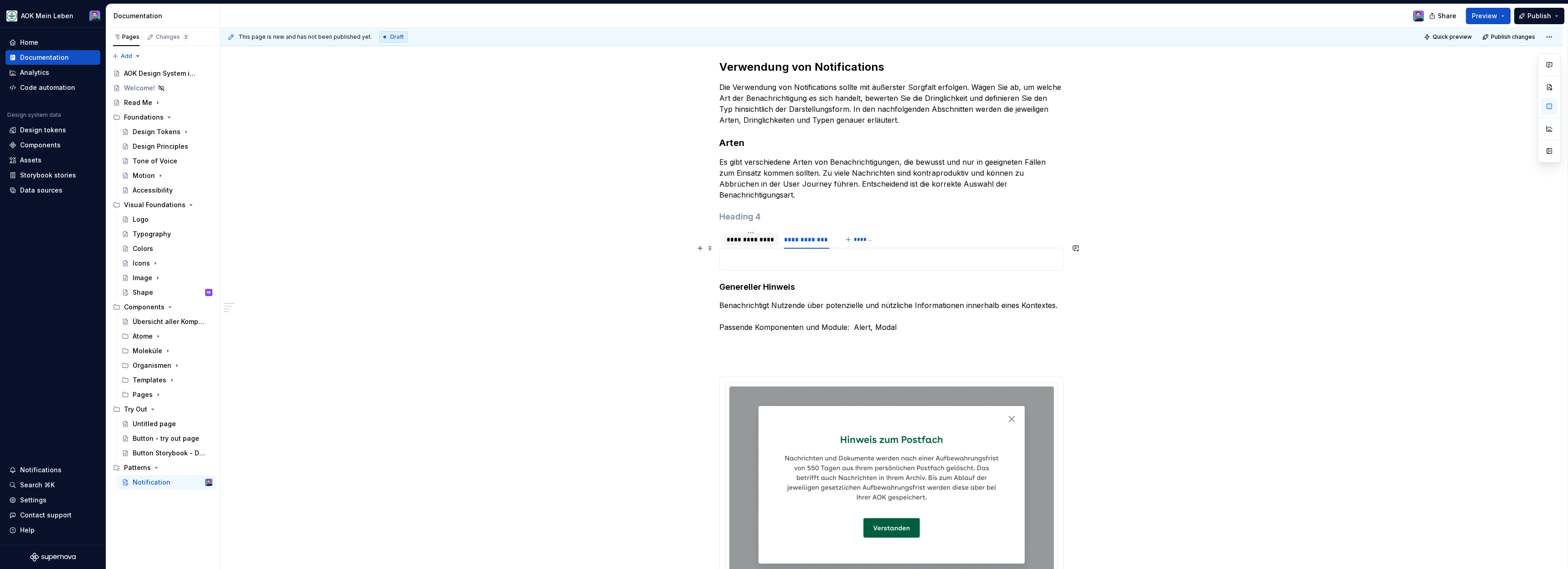
click at [803, 253] on p at bounding box center [891, 259] width 333 height 11
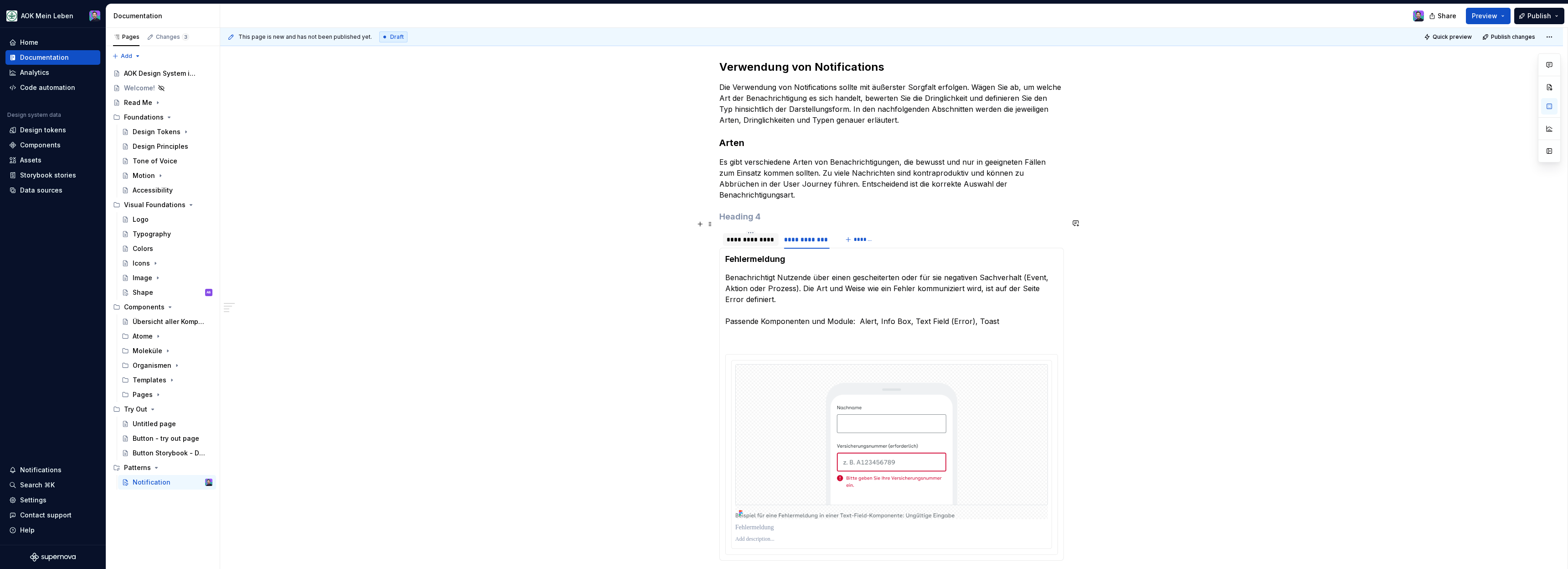
click at [769, 235] on div "**********" at bounding box center [751, 239] width 48 height 9
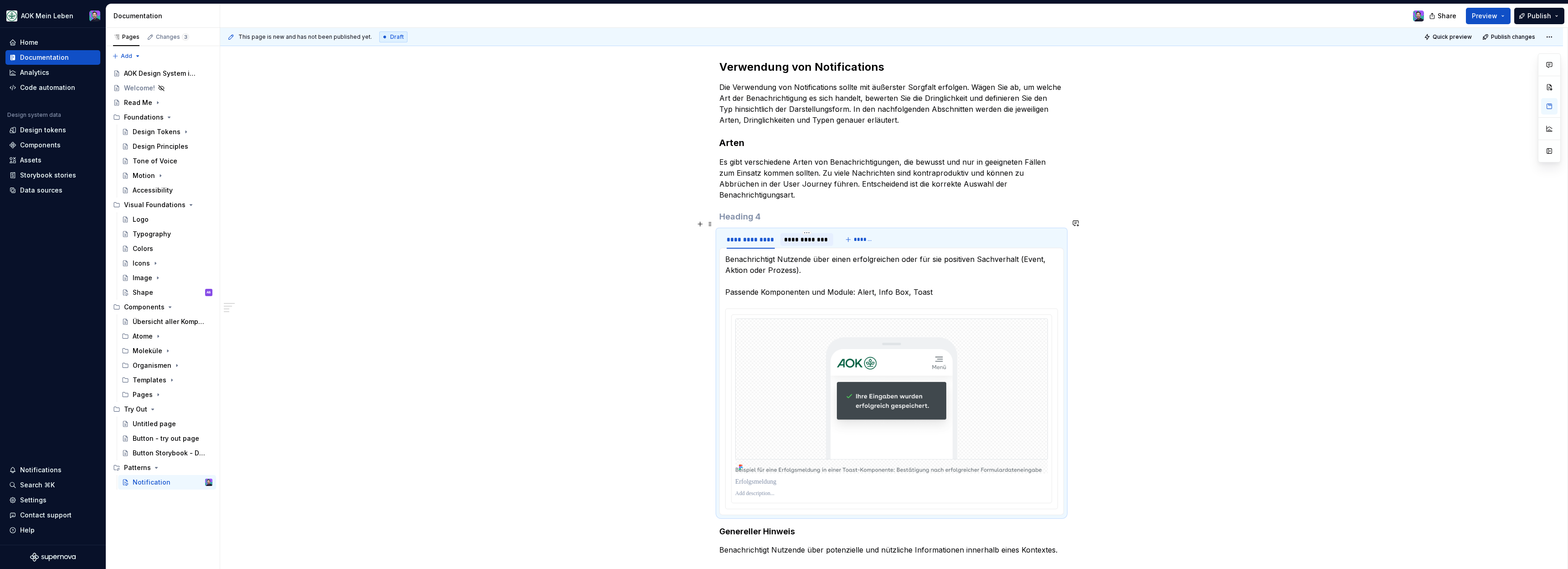
click at [793, 235] on div "**********" at bounding box center [807, 239] width 46 height 9
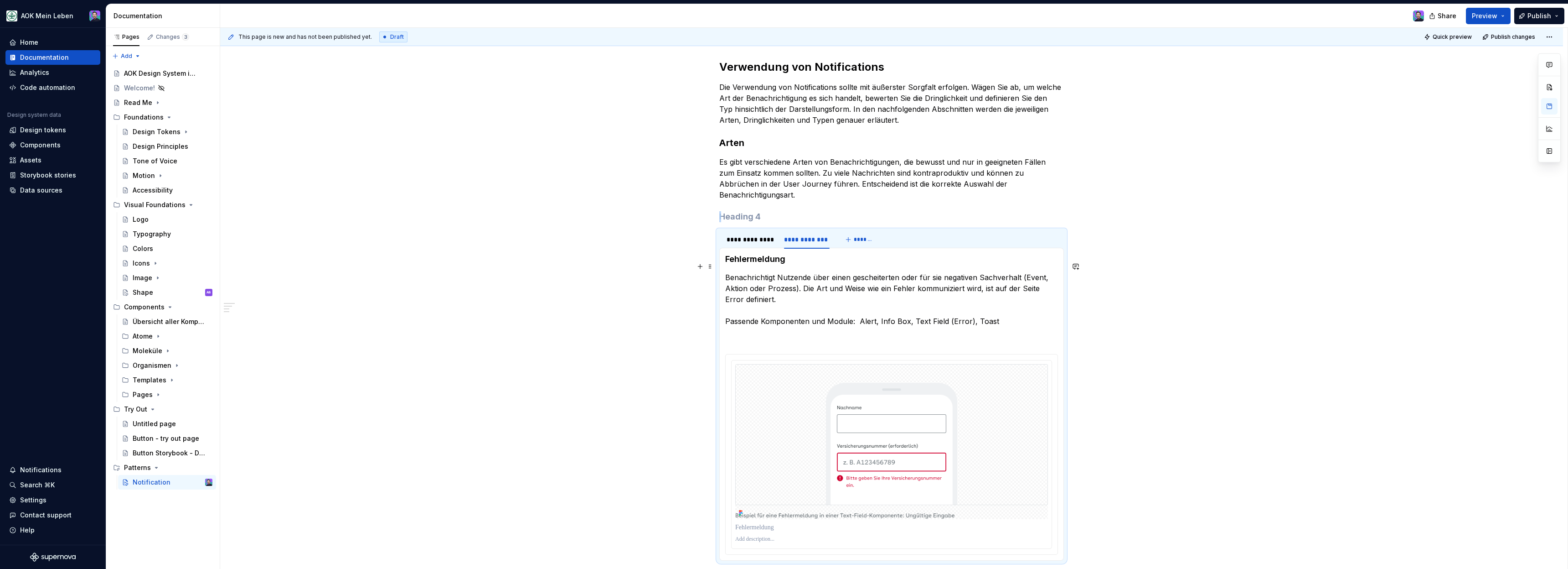
click at [1118, 317] on div "**********" at bounding box center [892, 571] width 1343 height 1067
click at [769, 208] on h4 at bounding box center [892, 213] width 345 height 11
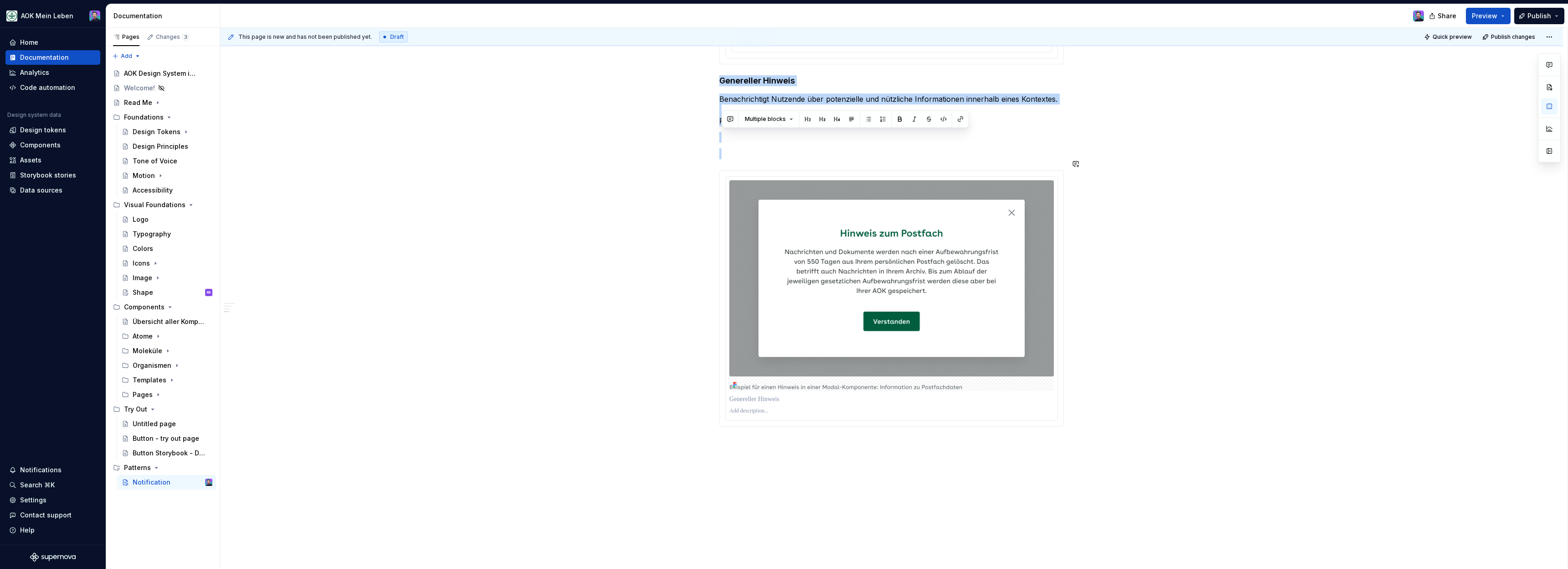
scroll to position [712, 0]
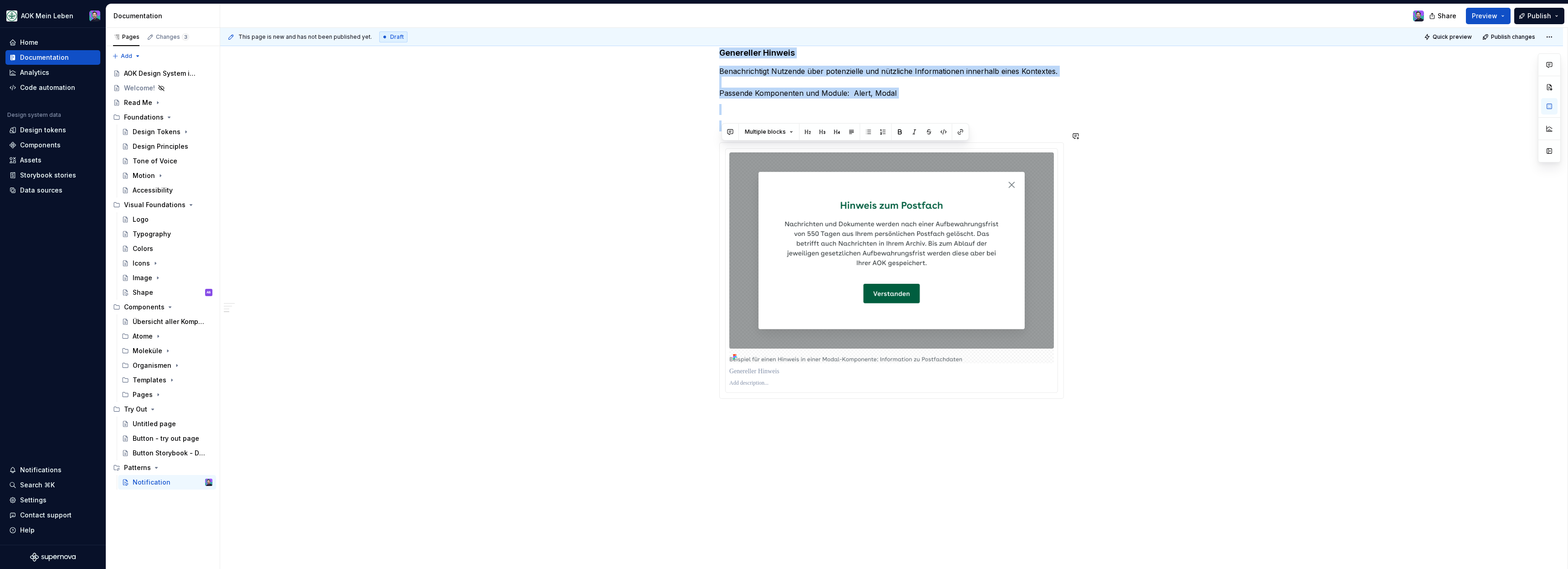
drag, startPoint x: 722, startPoint y: 470, endPoint x: 730, endPoint y: 479, distance: 12.0
click at [730, 479] on div "**********" at bounding box center [892, 56] width 1343 height 1048
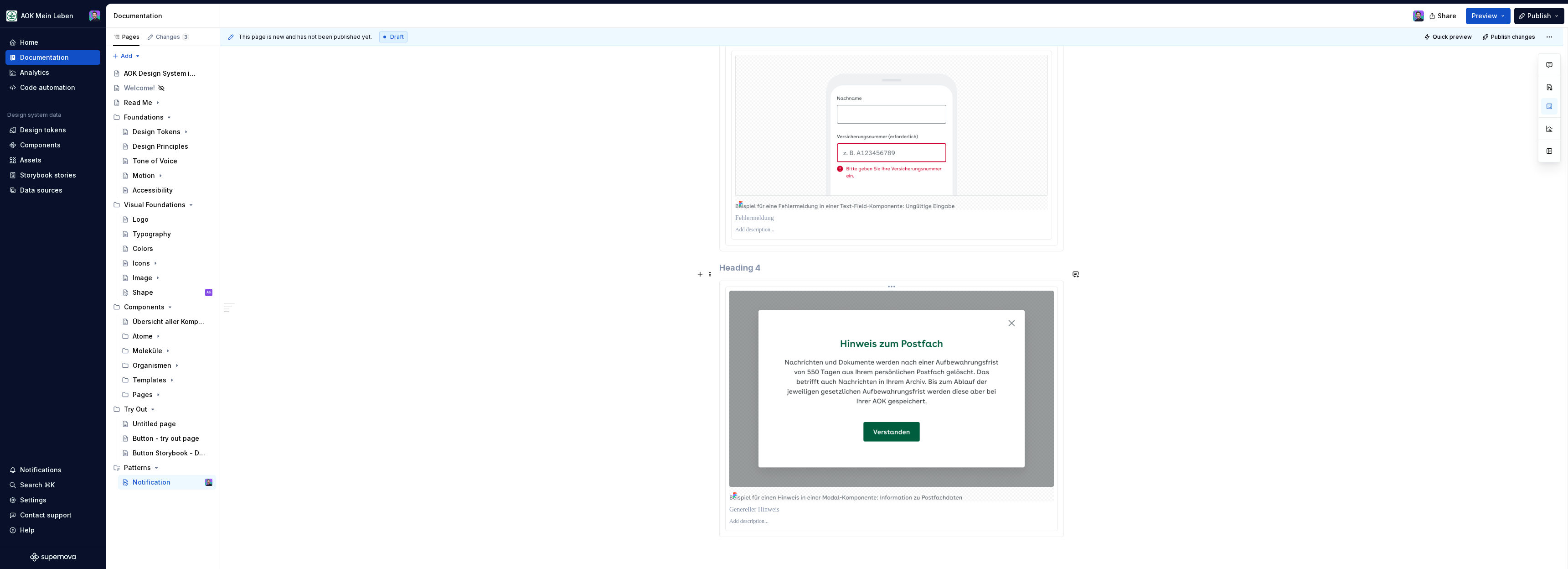
scroll to position [181, 0]
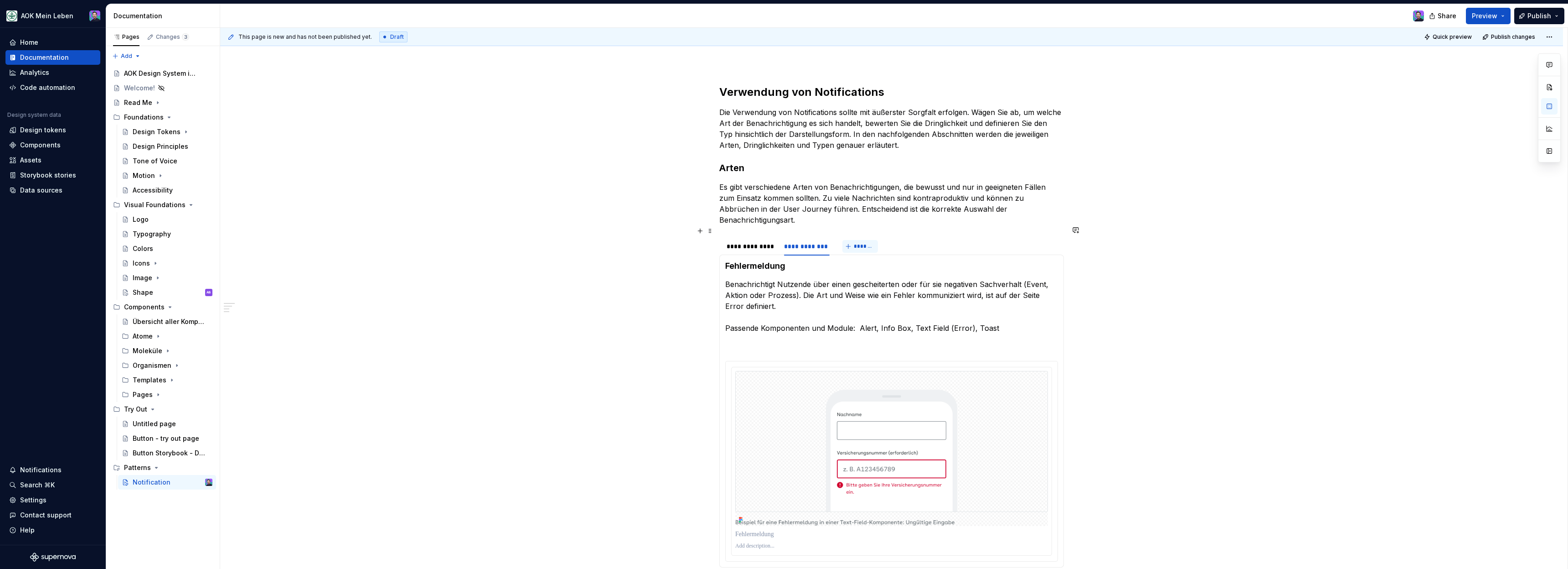
click at [858, 242] on span "*******" at bounding box center [864, 246] width 21 height 7
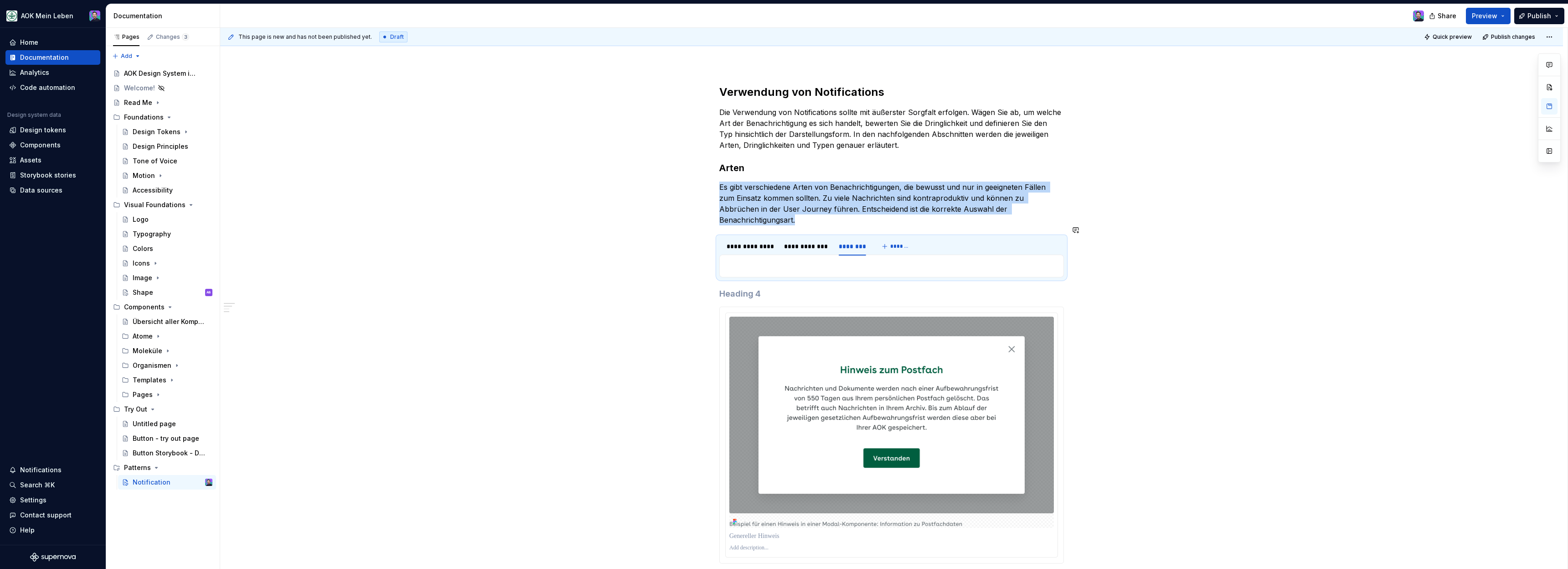
click at [844, 255] on div "Benachrichtigt Nutzende über einen erfolgreichen oder für sie positiven Sachver…" at bounding box center [892, 266] width 345 height 23
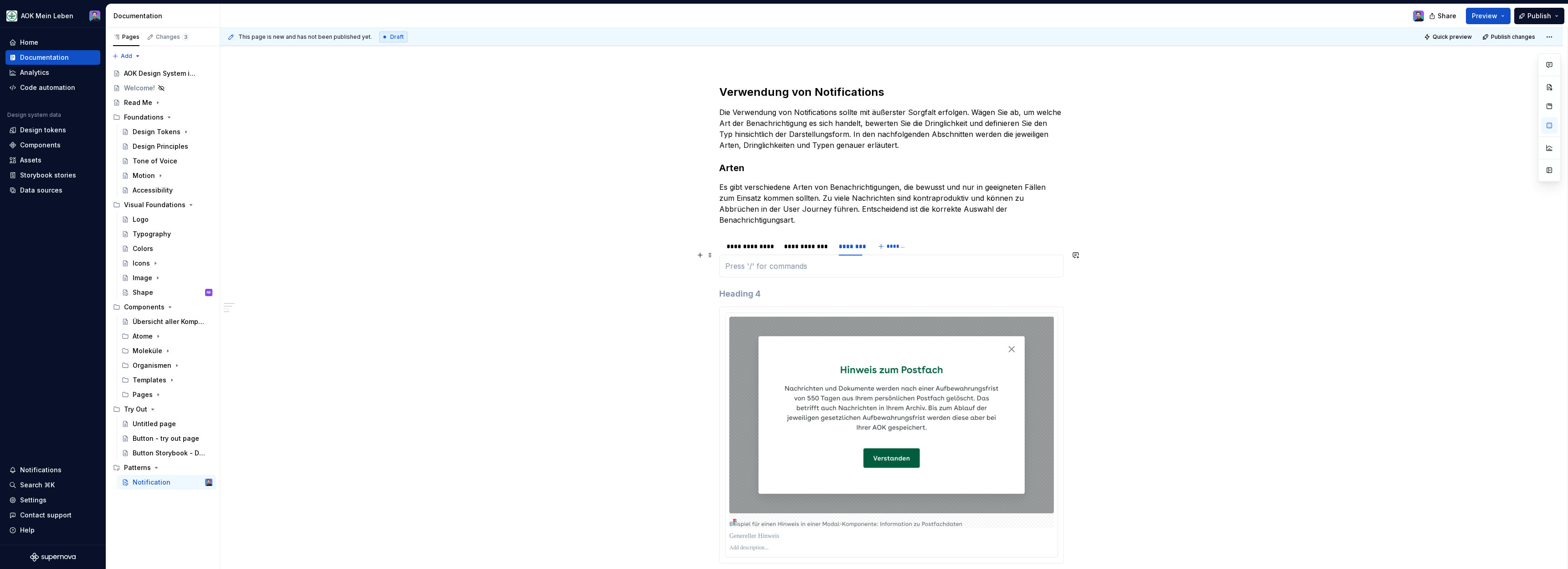
click at [838, 261] on p at bounding box center [891, 266] width 333 height 11
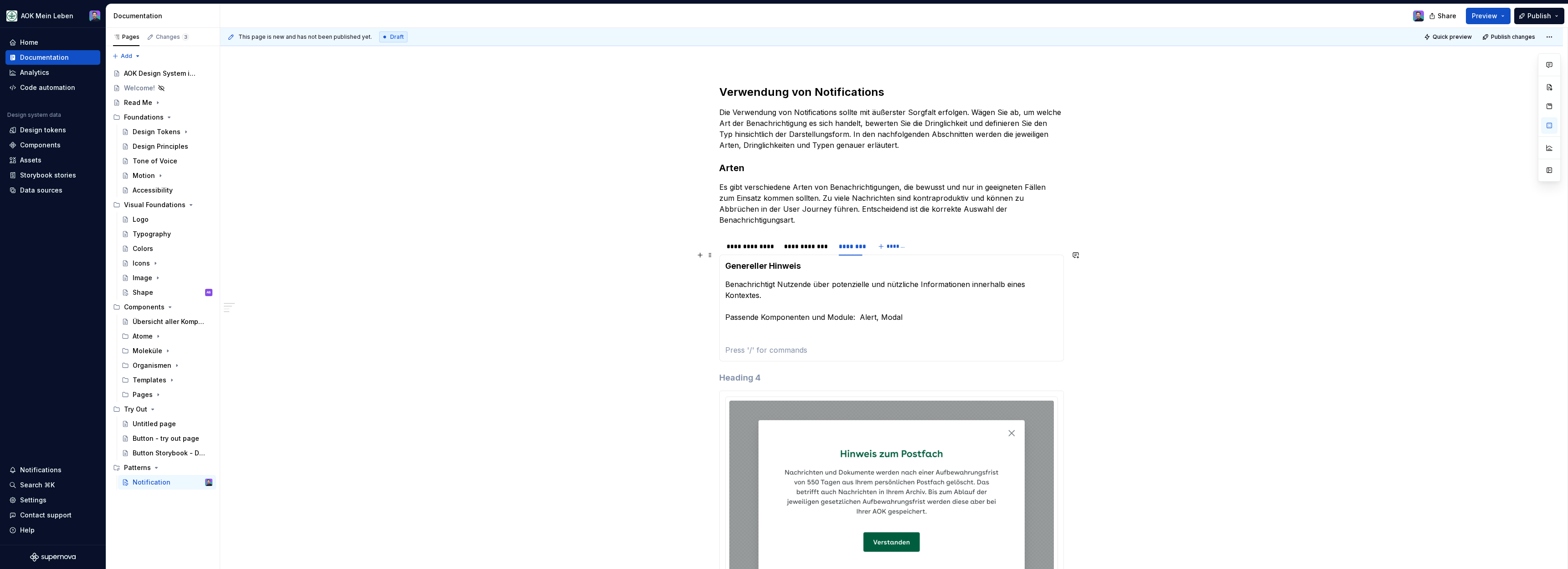
click at [796, 261] on h4 "Genereller Hinweis" at bounding box center [891, 266] width 333 height 11
click at [816, 261] on h4 "Genereller Hinweis" at bounding box center [891, 266] width 333 height 11
drag, startPoint x: 812, startPoint y: 257, endPoint x: 723, endPoint y: 254, distance: 89.1
click at [723, 255] on div "Benachrichtigt Nutzende über einen erfolgreichen oder für sie positiven Sachver…" at bounding box center [892, 308] width 345 height 107
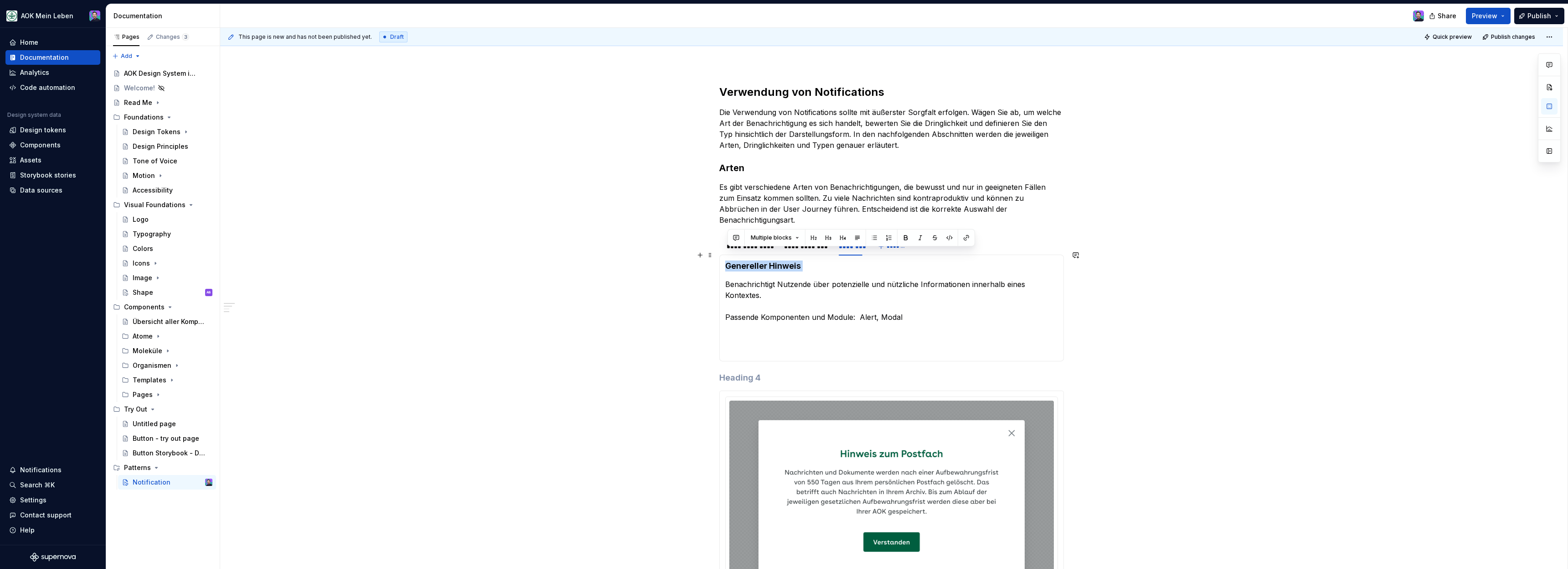
copy h4 "Genereller Hinweis"
click at [828, 261] on section-item-column "Genereller Hinweis Benachrichtigt Nutzende über potenzielle und nützliche Infor…" at bounding box center [891, 308] width 333 height 95
click at [847, 242] on div "********" at bounding box center [850, 246] width 24 height 9
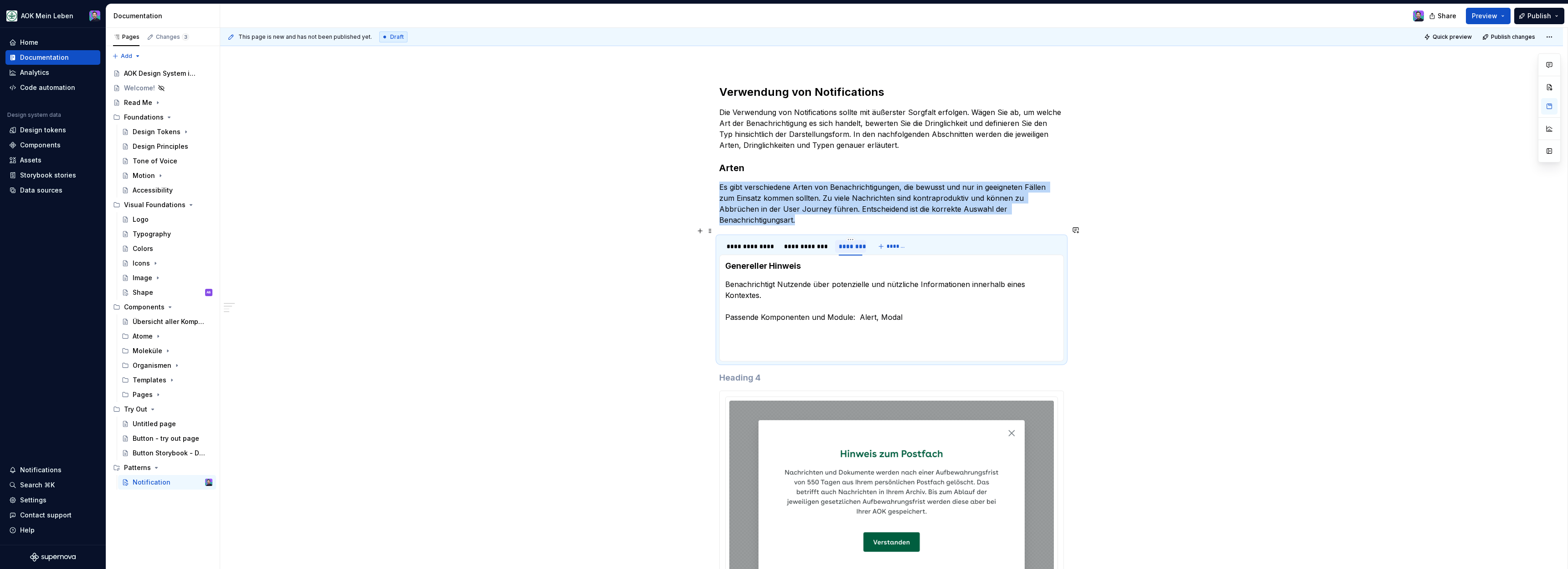
click at [847, 242] on div "********" at bounding box center [850, 246] width 24 height 9
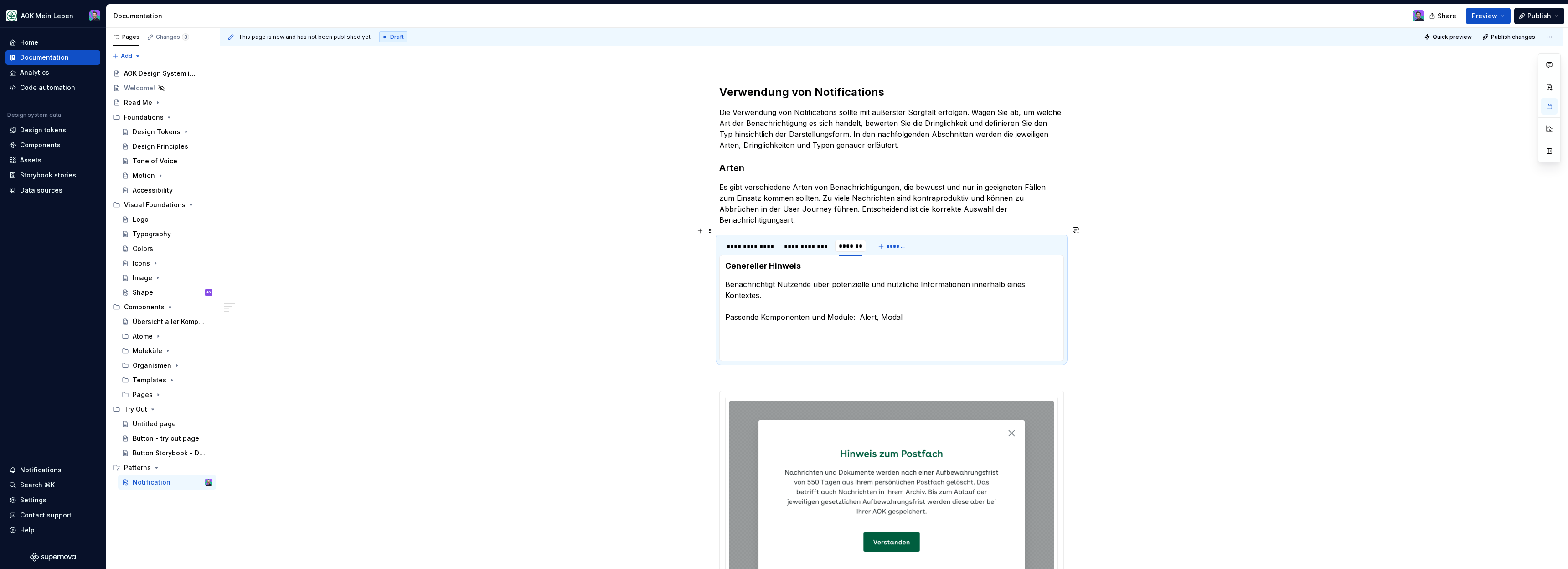
type input "**********"
click at [1153, 268] on div "**********" at bounding box center [892, 445] width 1343 height 766
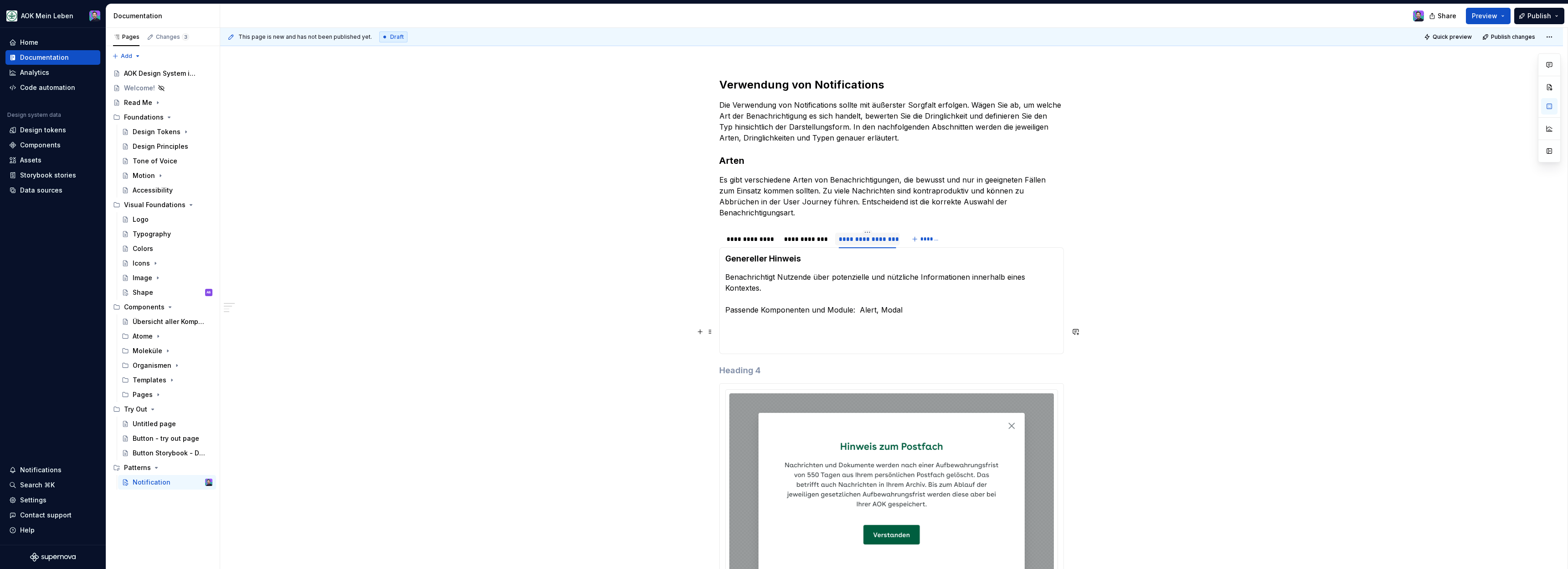
scroll to position [190, 0]
click at [811, 253] on section-item-column "Genereller Hinweis Benachrichtigt Nutzende über potenzielle und nützliche Infor…" at bounding box center [891, 299] width 333 height 95
click at [839, 304] on section-item-column "Genereller Hinweis Benachrichtigt Nutzende über potenzielle und nützliche Infor…" at bounding box center [891, 299] width 333 height 95
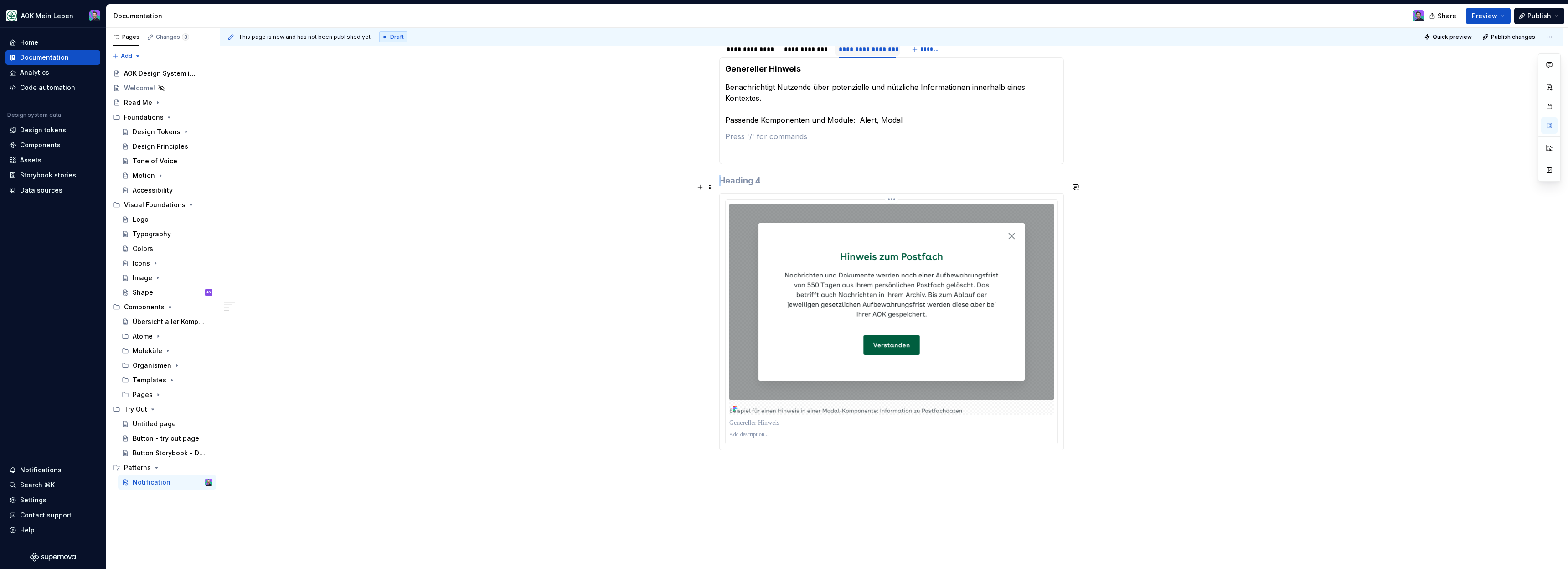
click at [923, 342] on img at bounding box center [891, 309] width 324 height 211
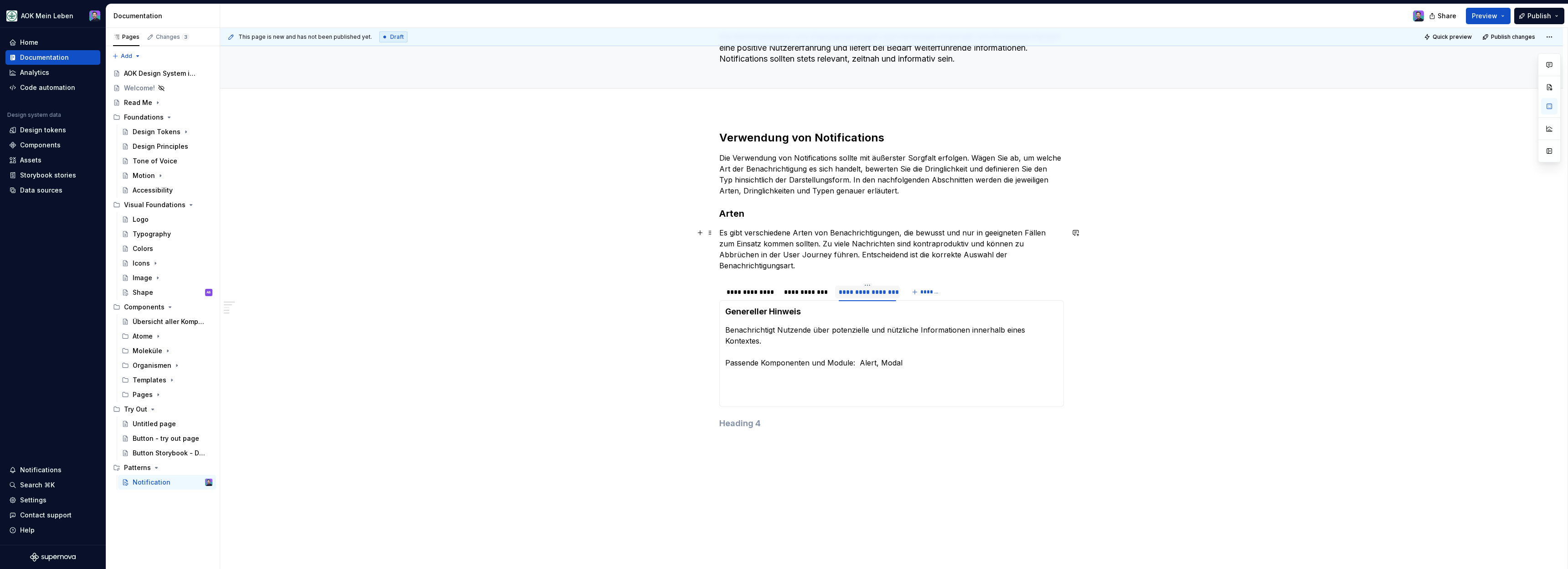
scroll to position [130, 0]
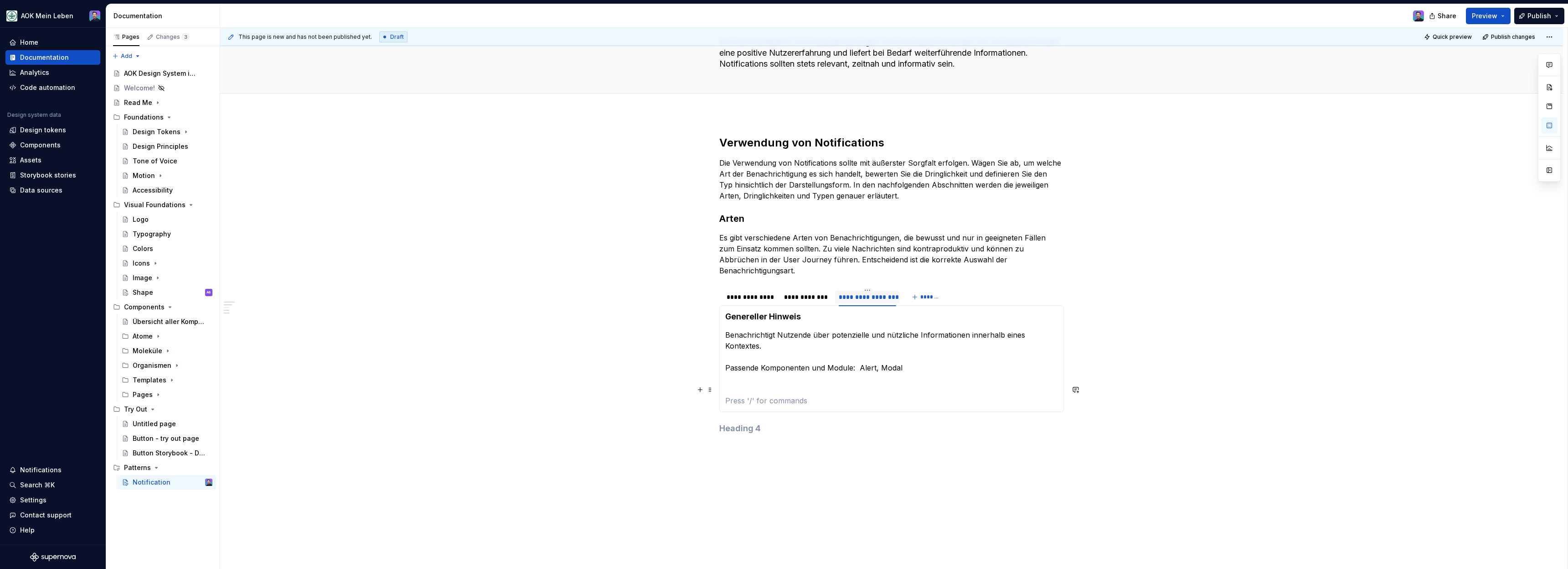
click at [915, 395] on p at bounding box center [891, 400] width 333 height 11
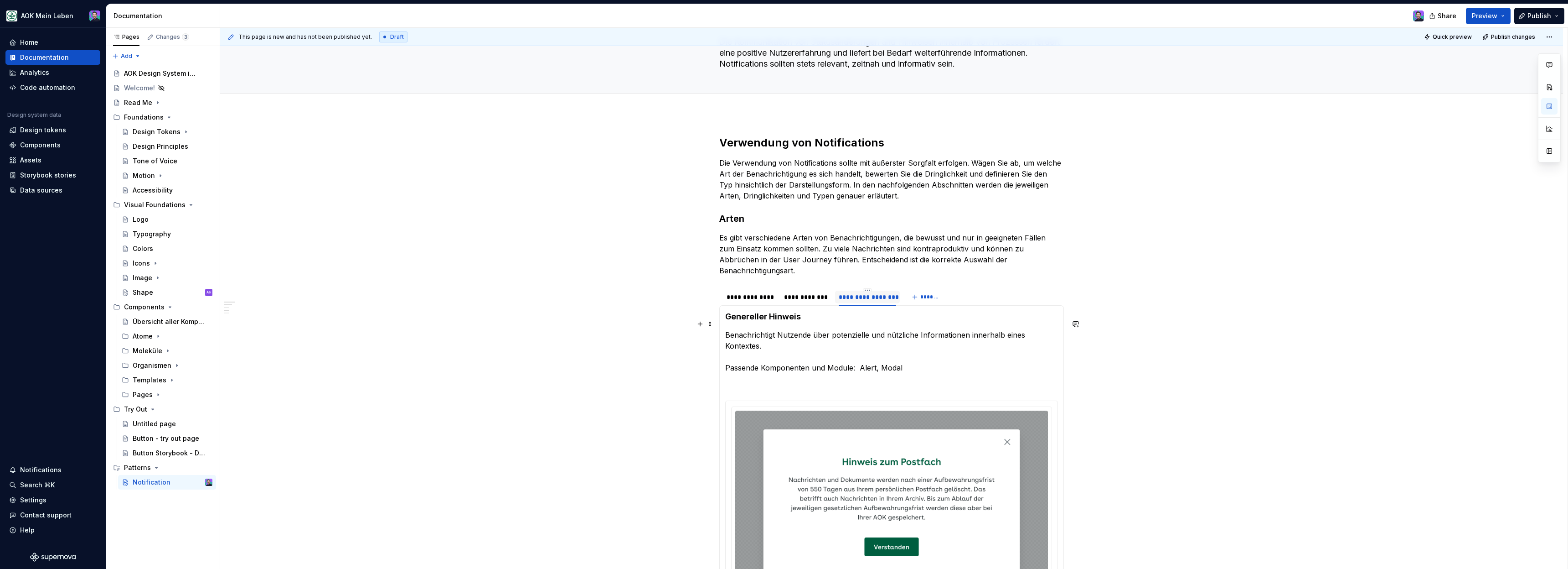
click at [1104, 372] on div "**********" at bounding box center [892, 486] width 1343 height 746
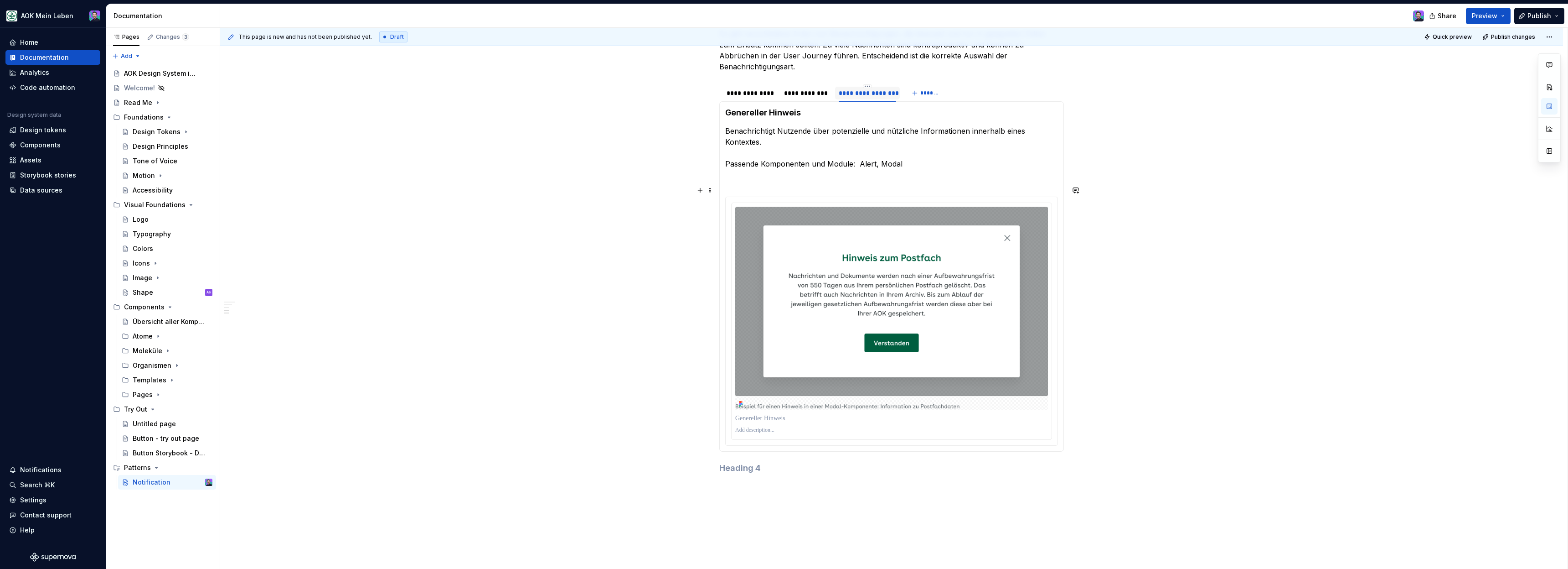
scroll to position [348, 0]
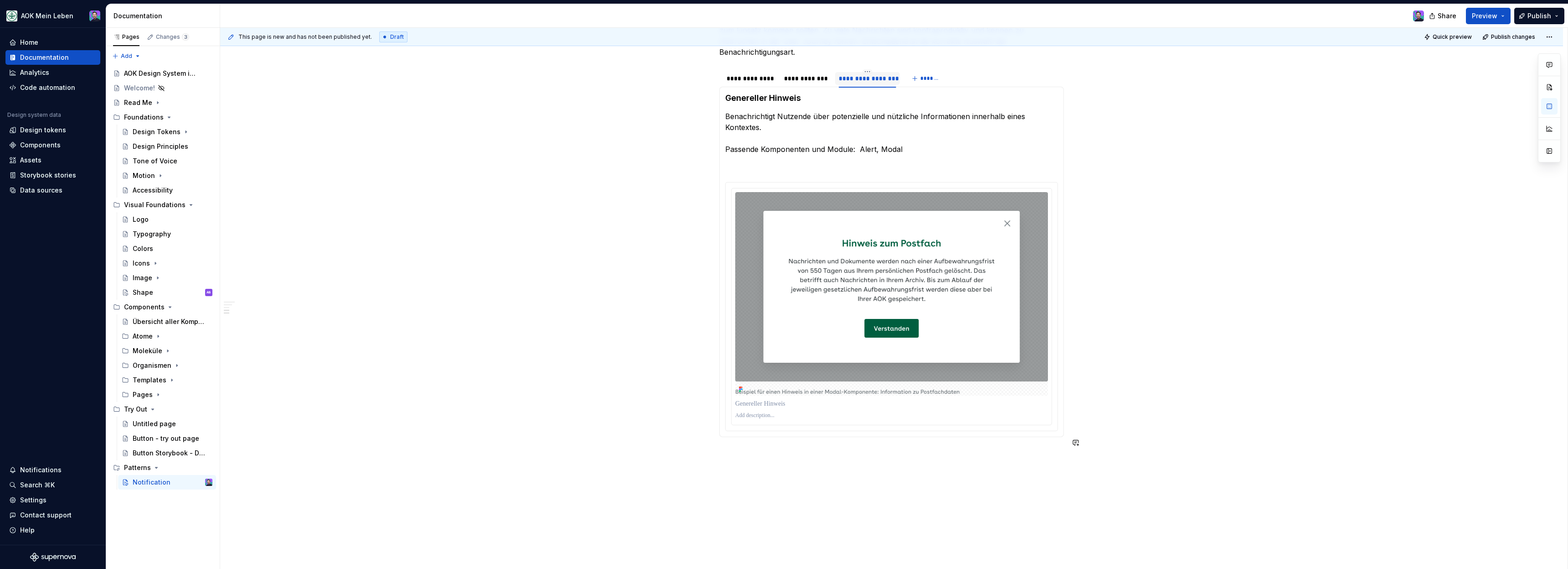
click at [943, 449] on div "**********" at bounding box center [892, 194] width 345 height 553
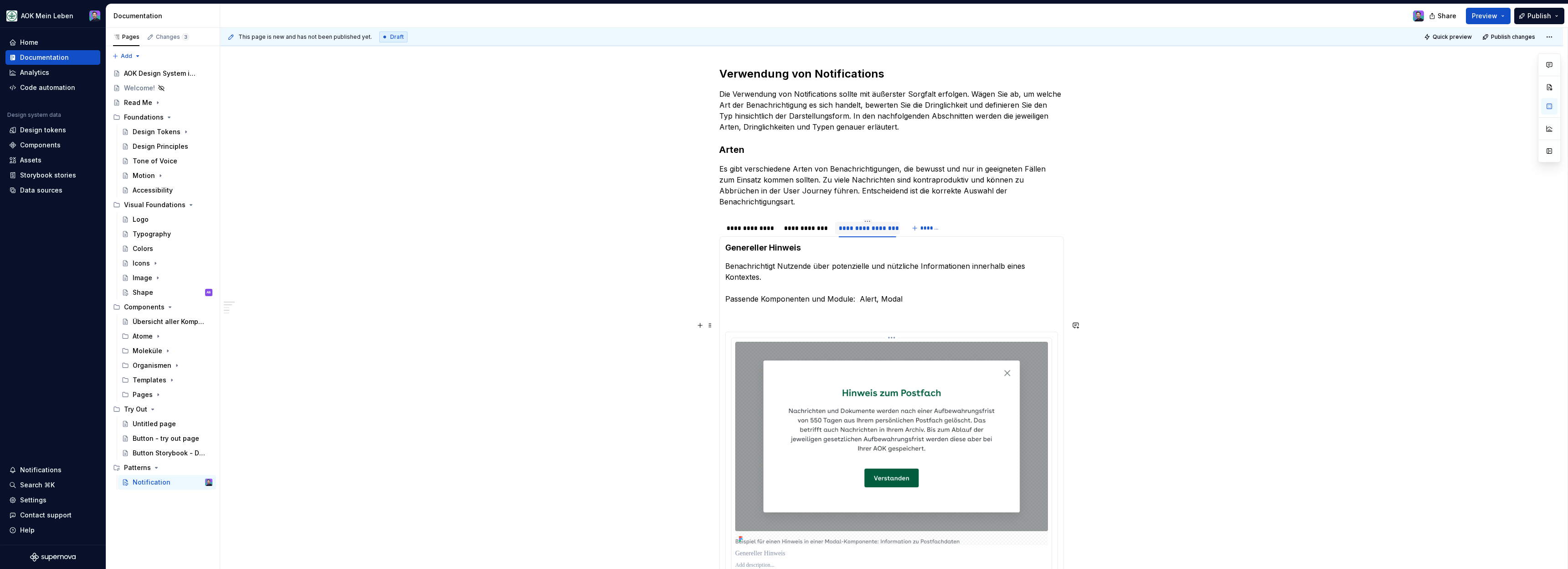
scroll to position [199, 0]
click at [811, 224] on div "**********" at bounding box center [807, 228] width 46 height 9
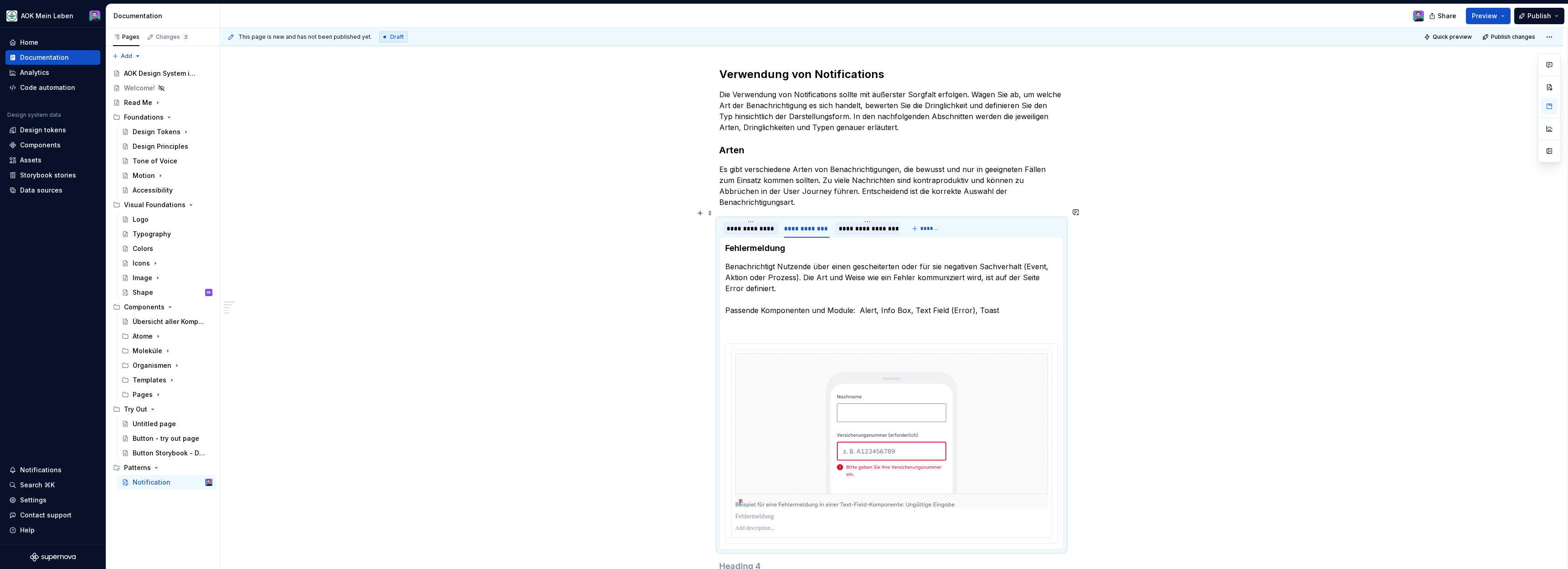
click at [755, 224] on div "**********" at bounding box center [751, 228] width 48 height 9
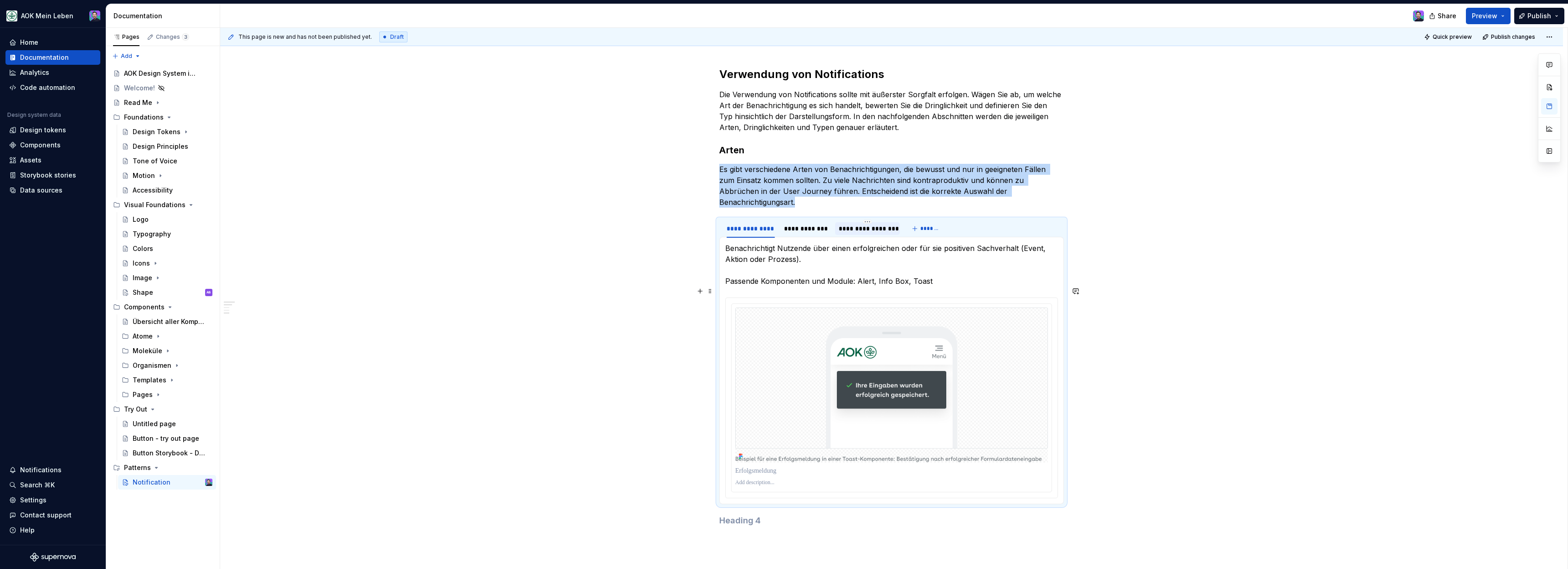
click at [1126, 306] on div "**********" at bounding box center [892, 376] width 1343 height 662
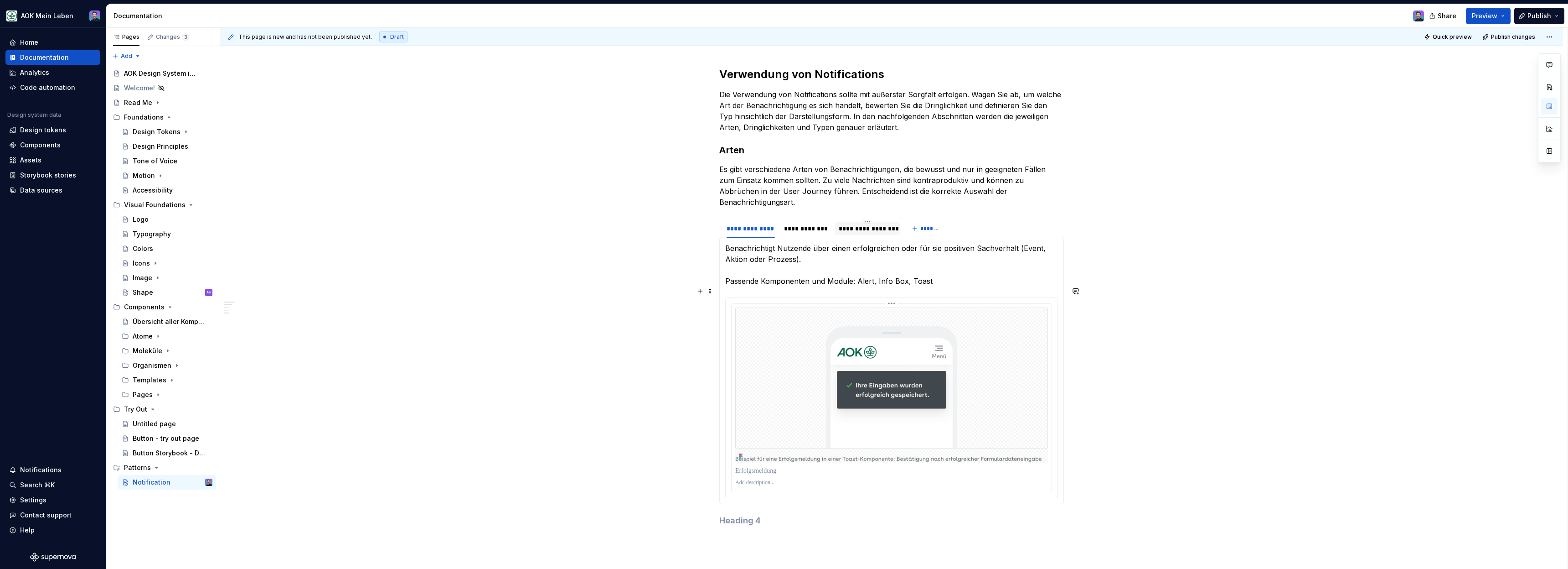
scroll to position [212, 0]
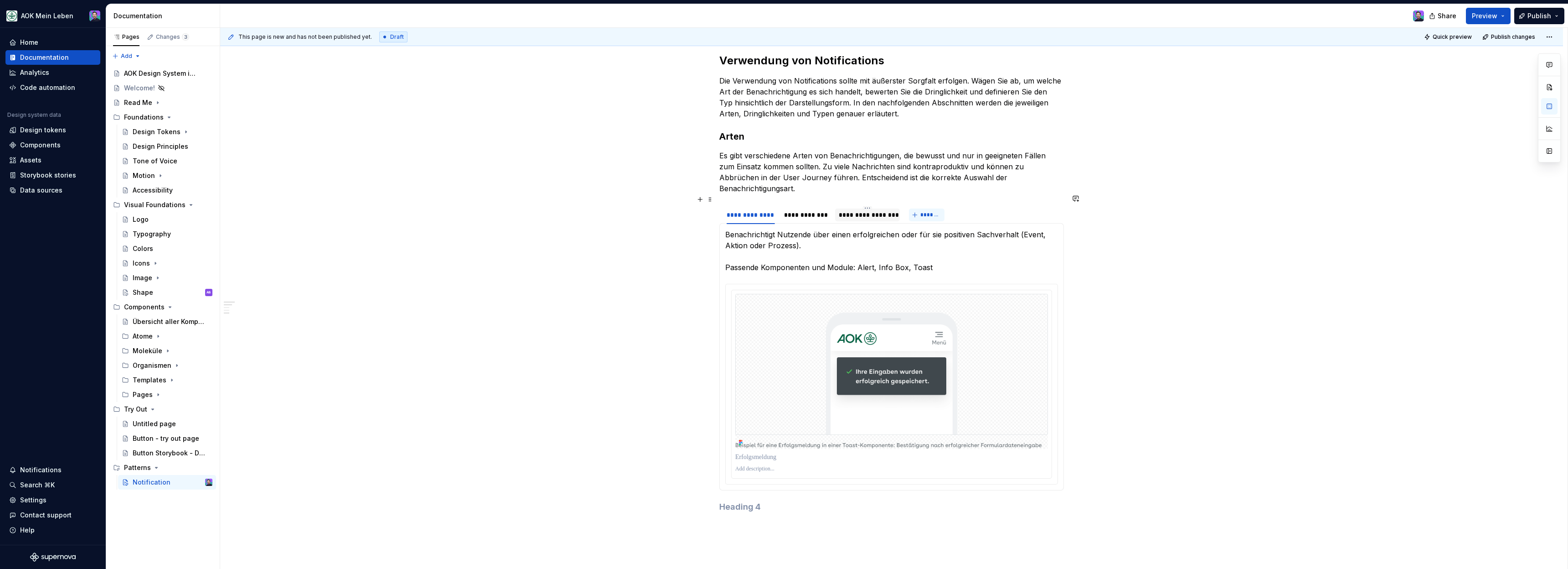
click at [931, 211] on span "*******" at bounding box center [931, 215] width 21 height 7
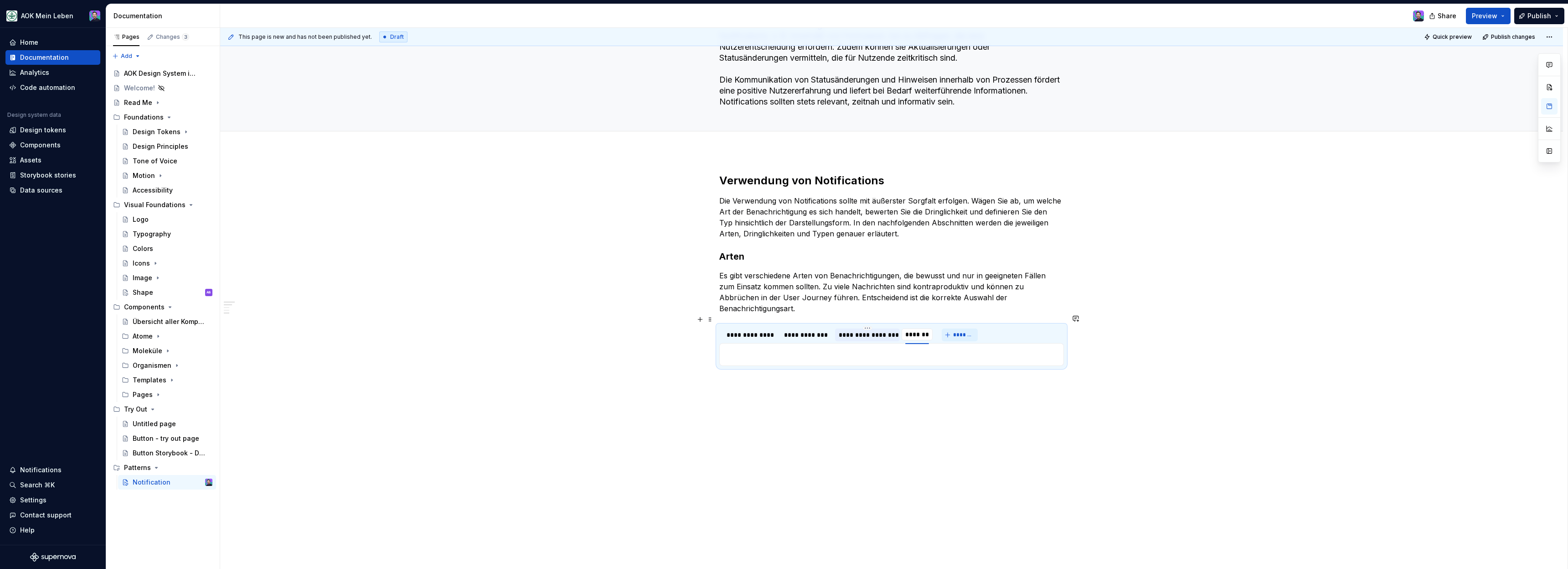
scroll to position [81, 0]
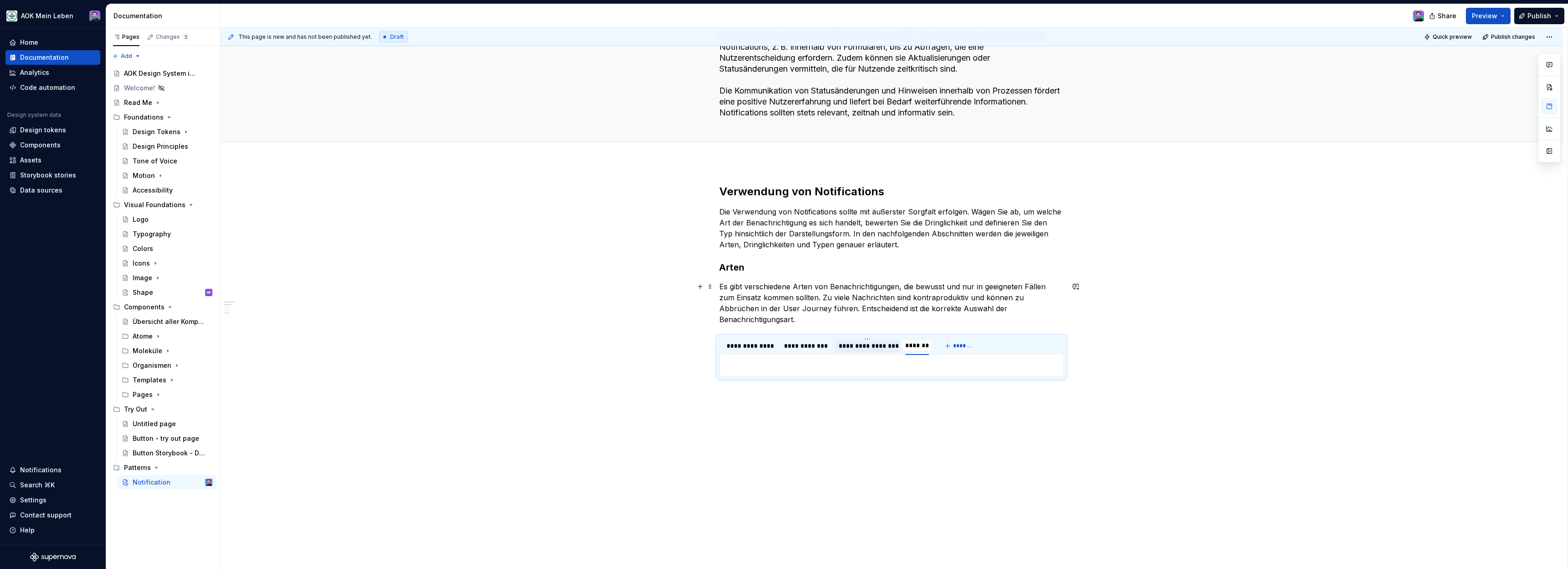
type input "**********"
click at [1092, 370] on div "**********" at bounding box center [892, 372] width 1343 height 418
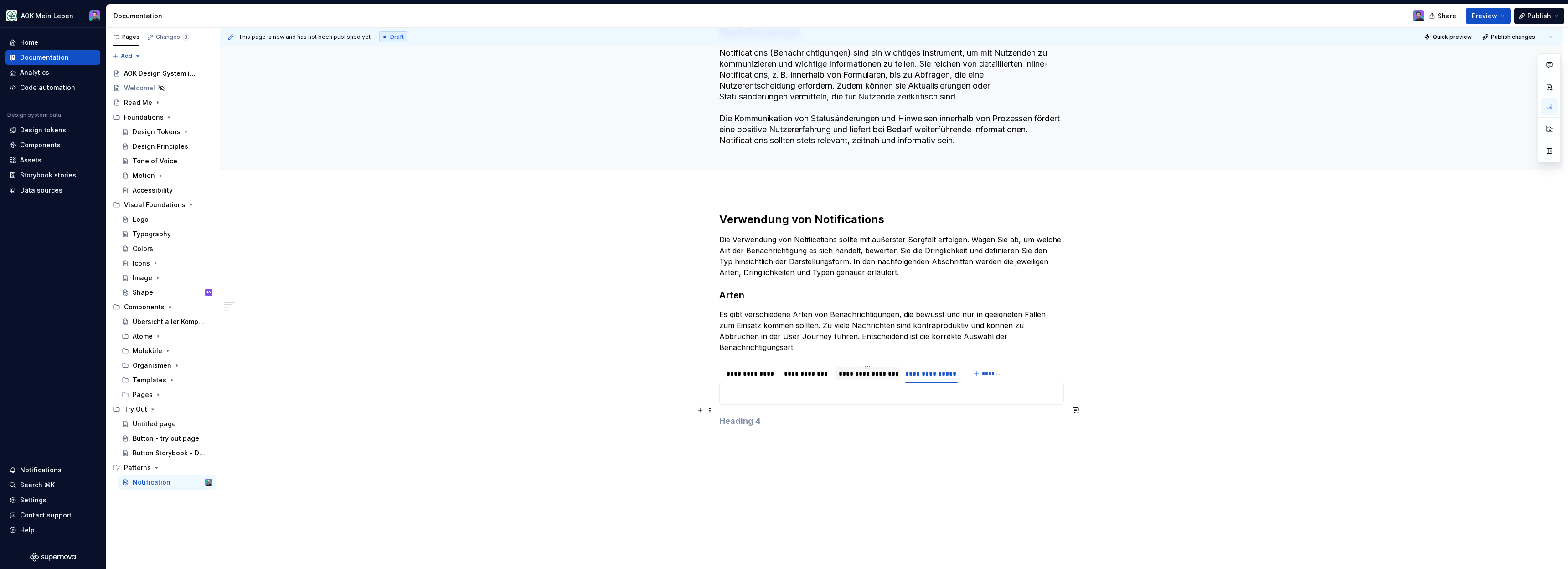
scroll to position [81, 0]
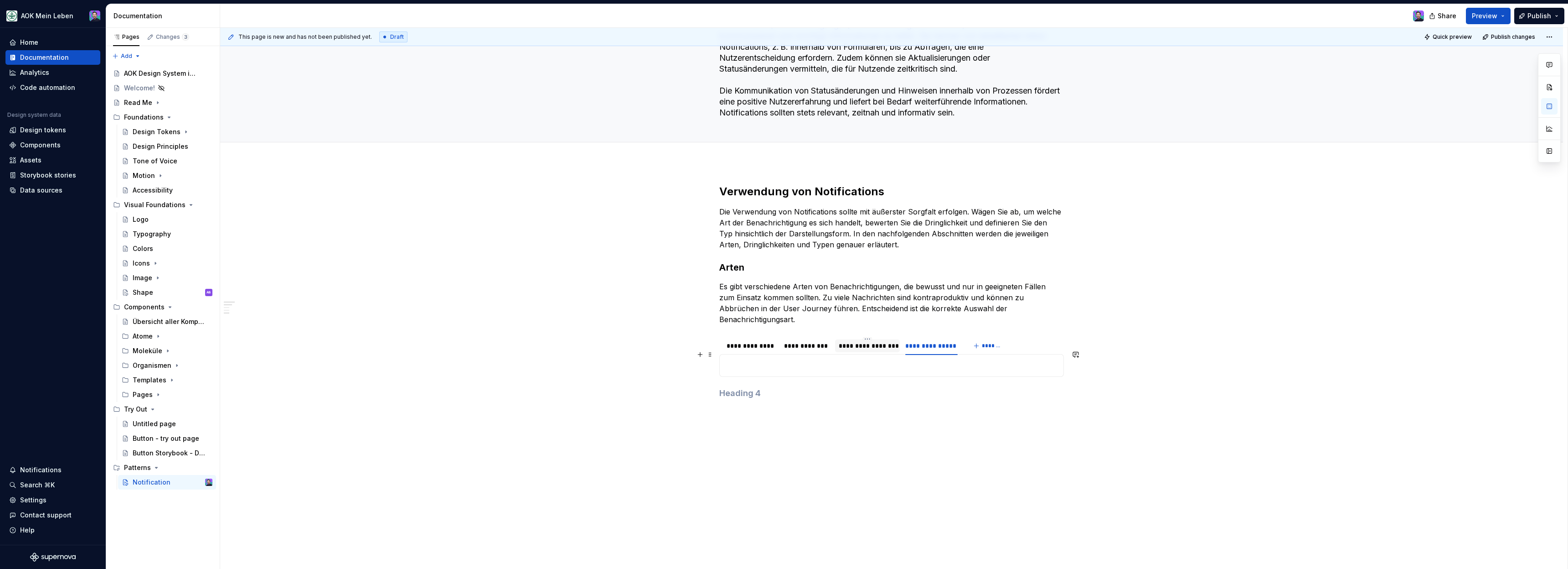
click at [915, 360] on p at bounding box center [891, 366] width 333 height 11
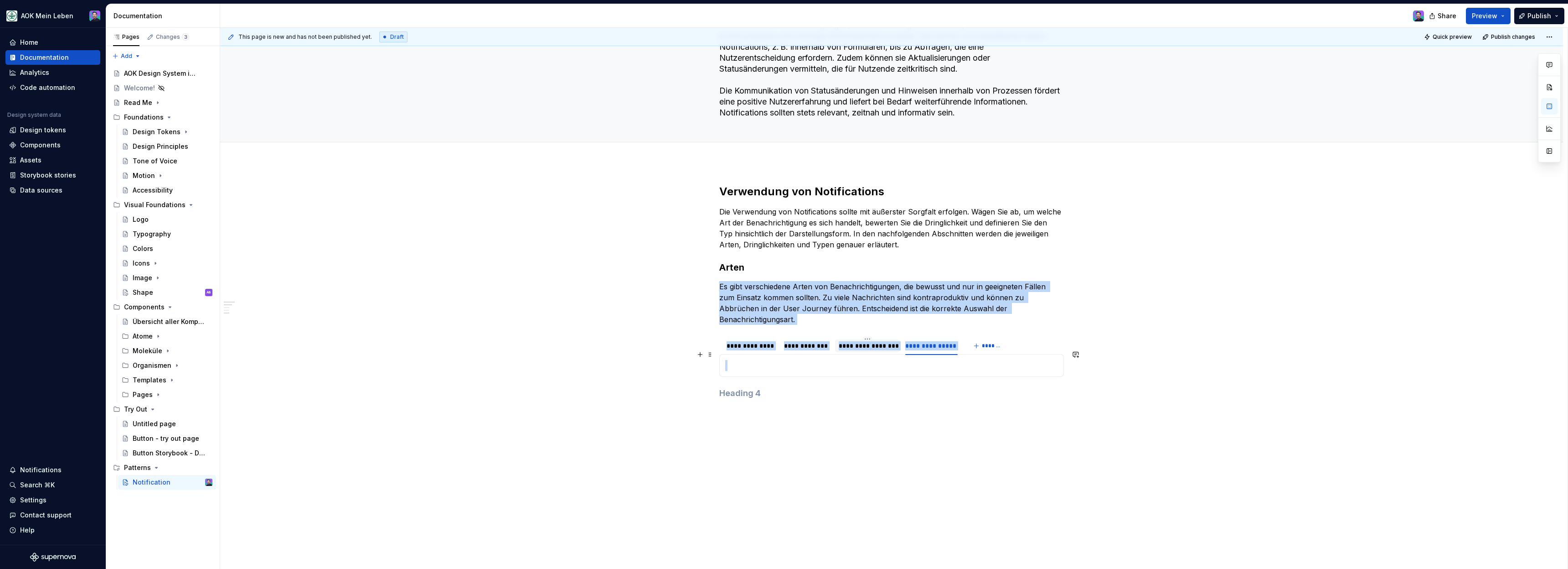
click at [915, 360] on p at bounding box center [891, 366] width 333 height 11
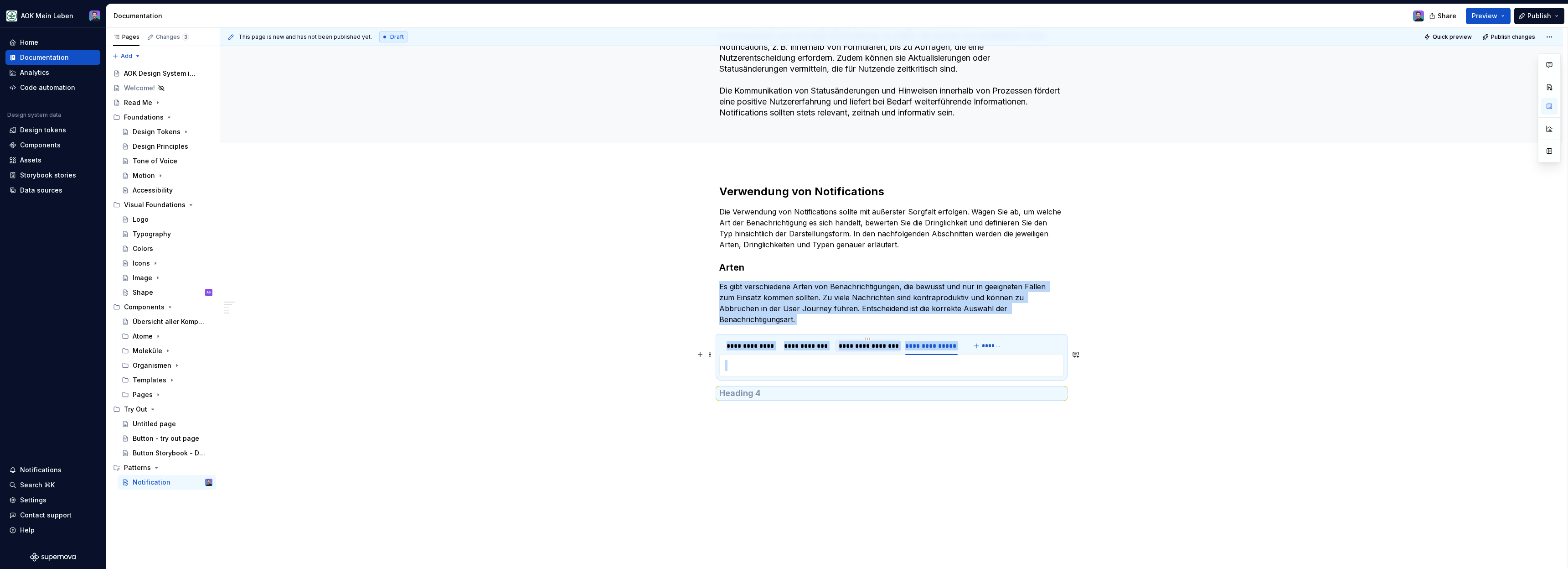
click at [908, 360] on p at bounding box center [891, 366] width 333 height 11
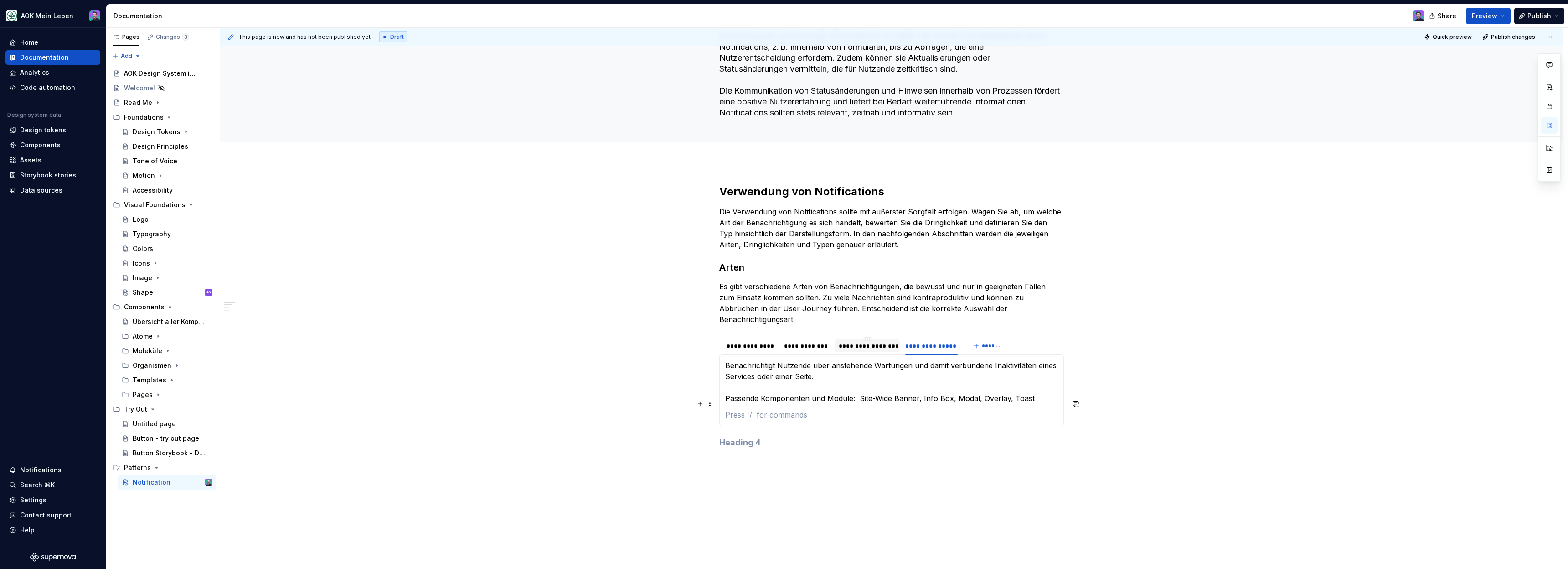
click at [803, 409] on p at bounding box center [891, 415] width 333 height 11
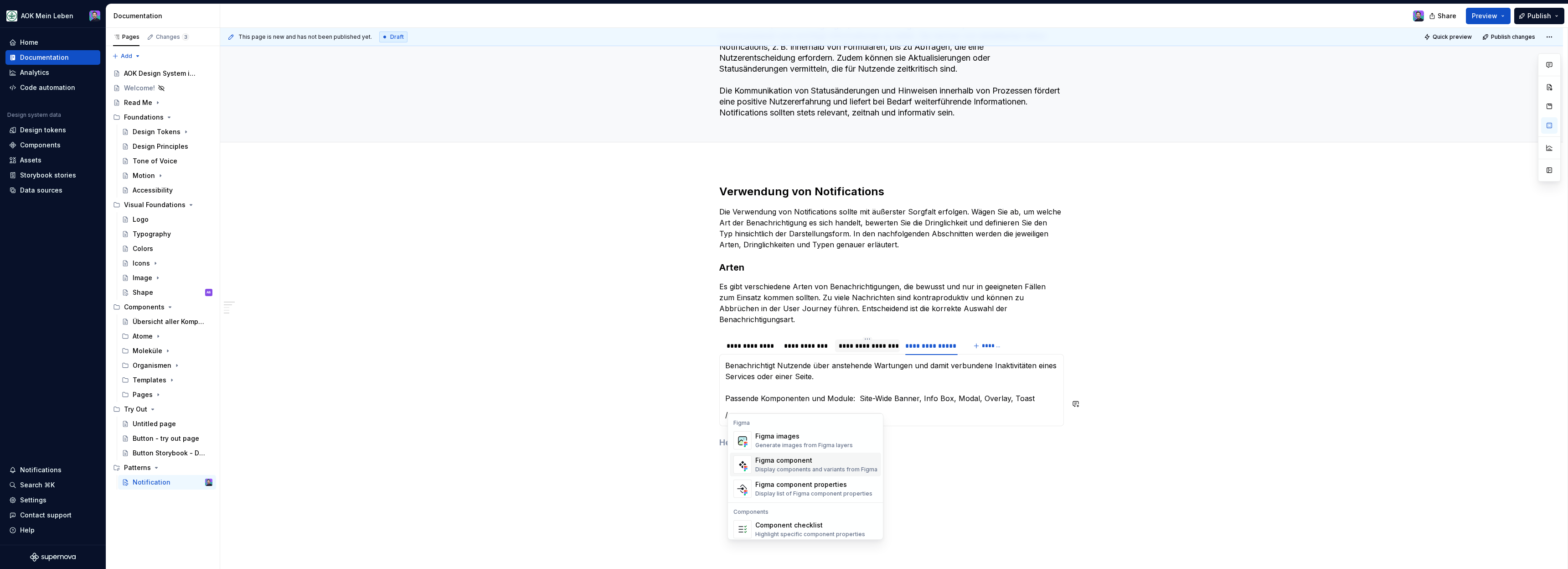
scroll to position [830, 0]
click at [785, 442] on div "Figma images" at bounding box center [804, 437] width 97 height 9
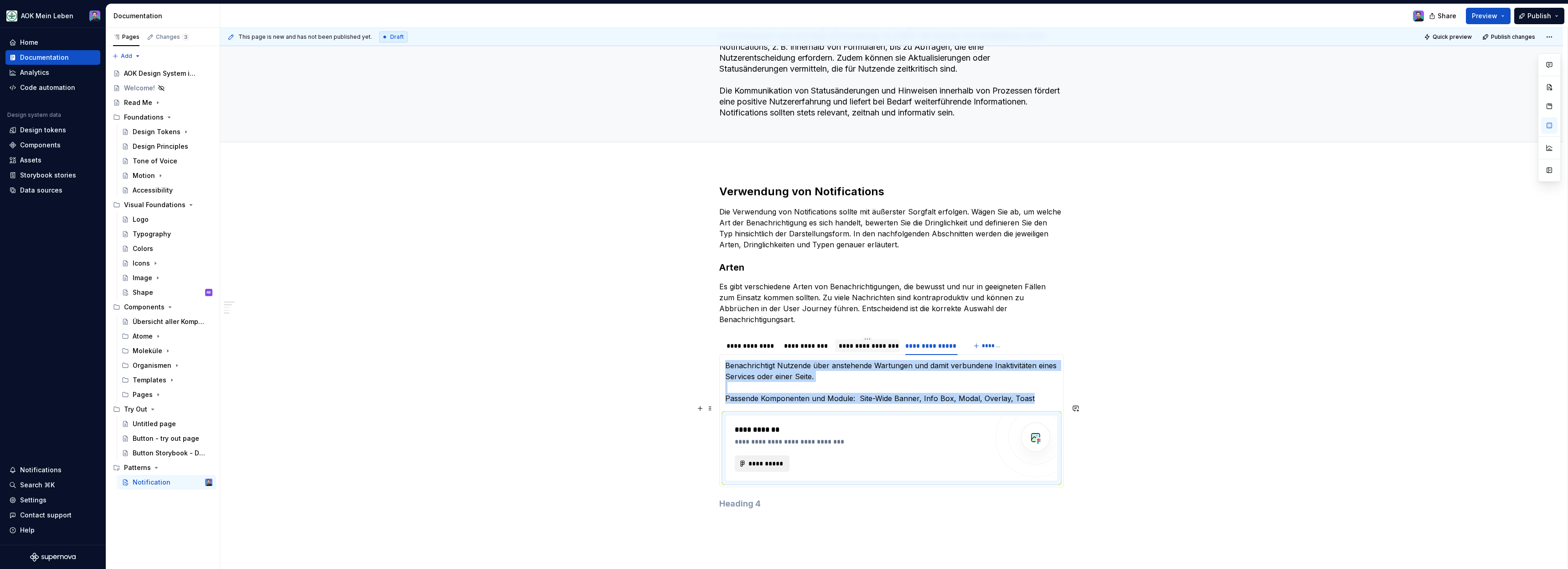
click at [774, 459] on span "**********" at bounding box center [766, 463] width 35 height 9
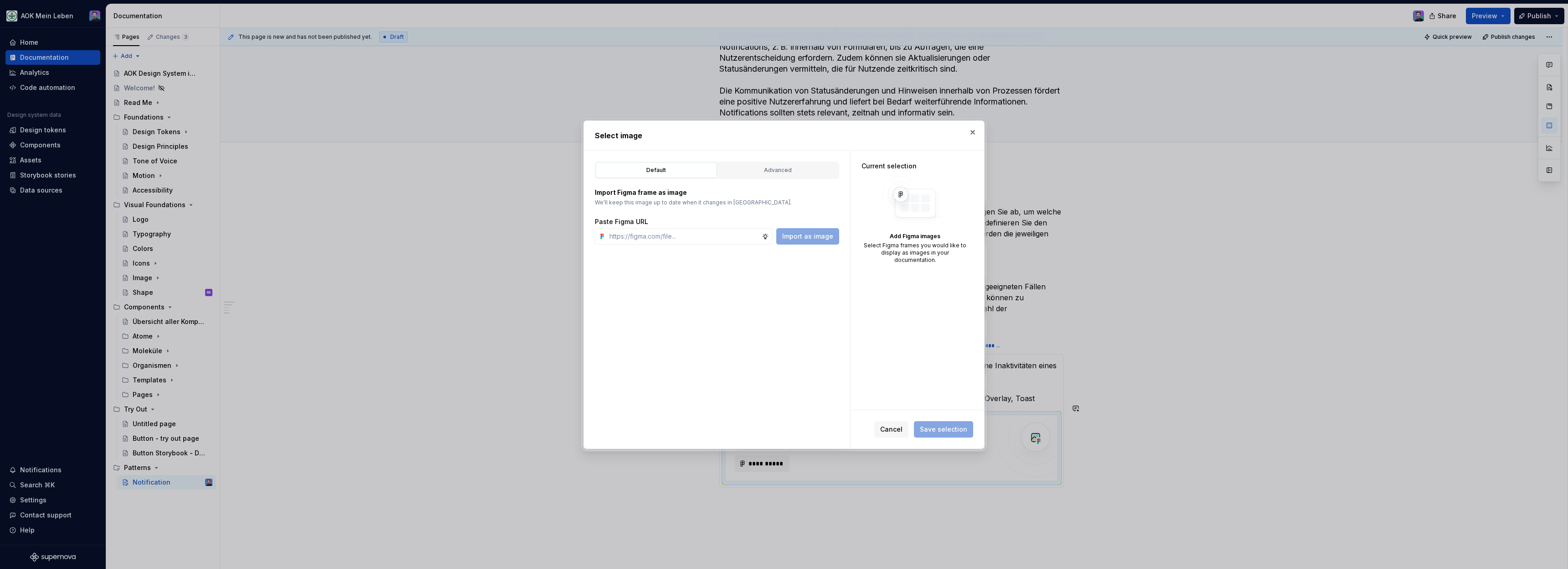
type textarea "*"
type input "[URL][DOMAIN_NAME]"
click at [792, 244] on button "Import as image" at bounding box center [807, 236] width 63 height 16
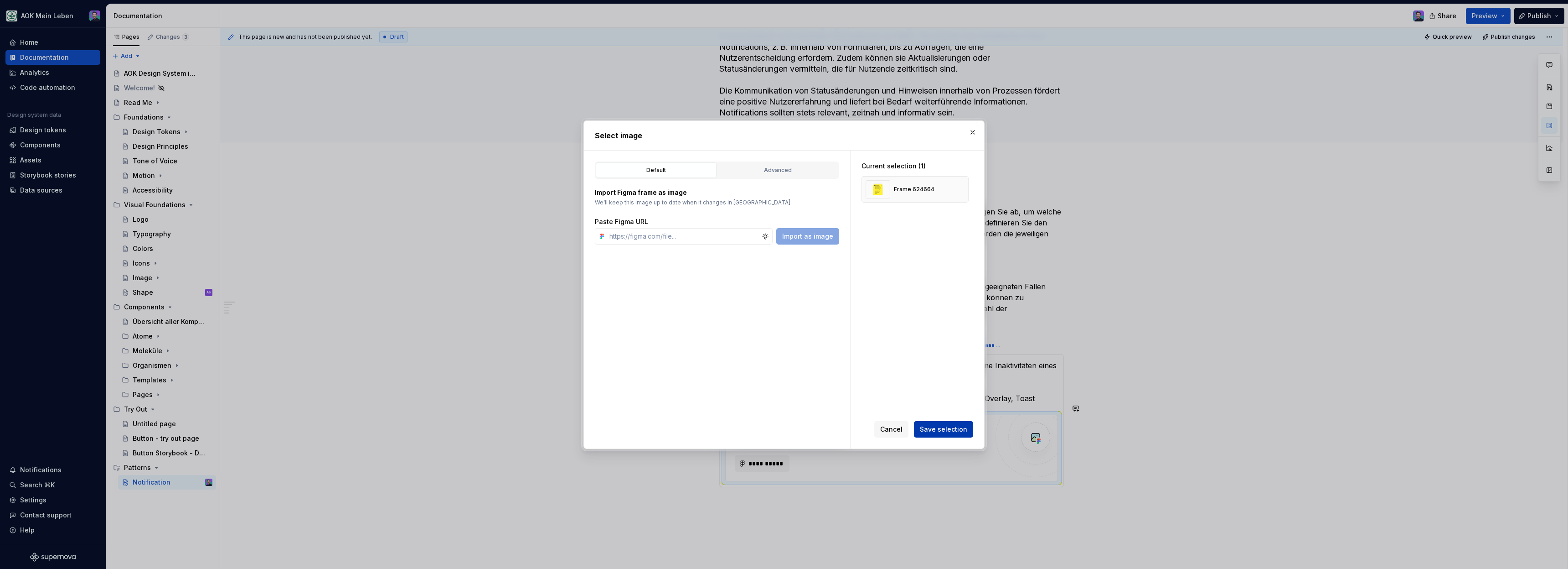
click at [941, 424] on button "Save selection" at bounding box center [943, 429] width 59 height 16
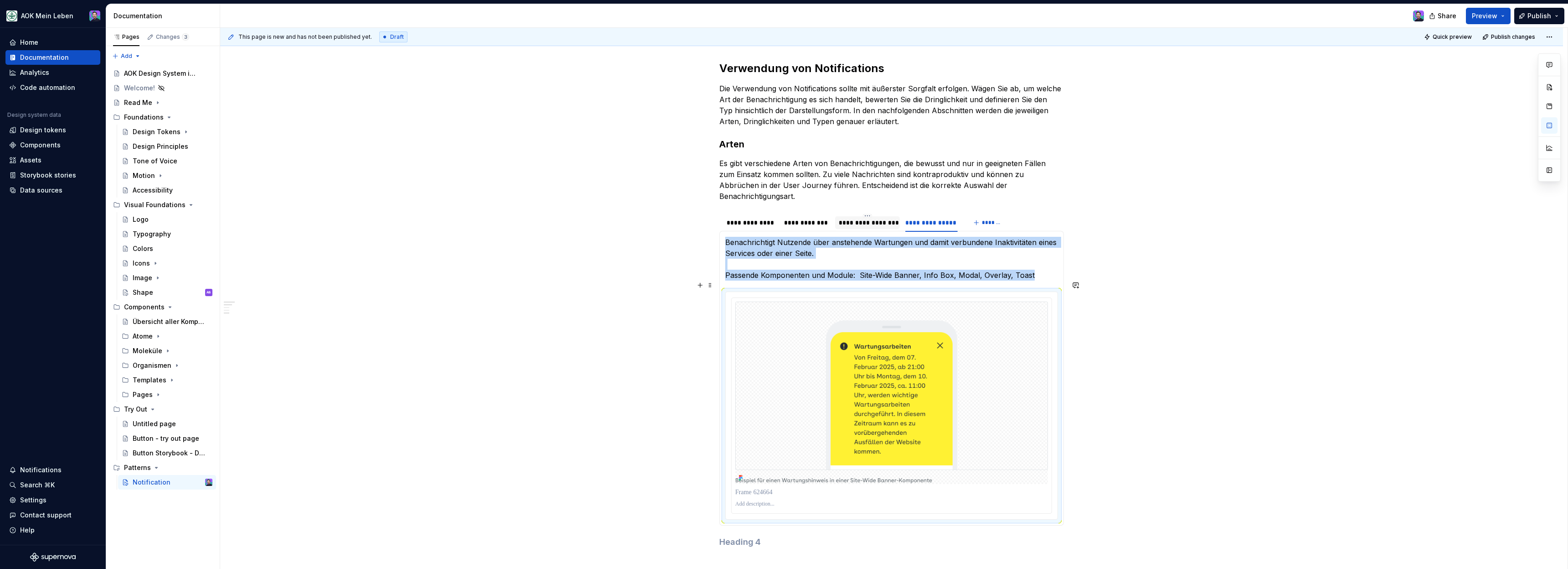
scroll to position [230, 0]
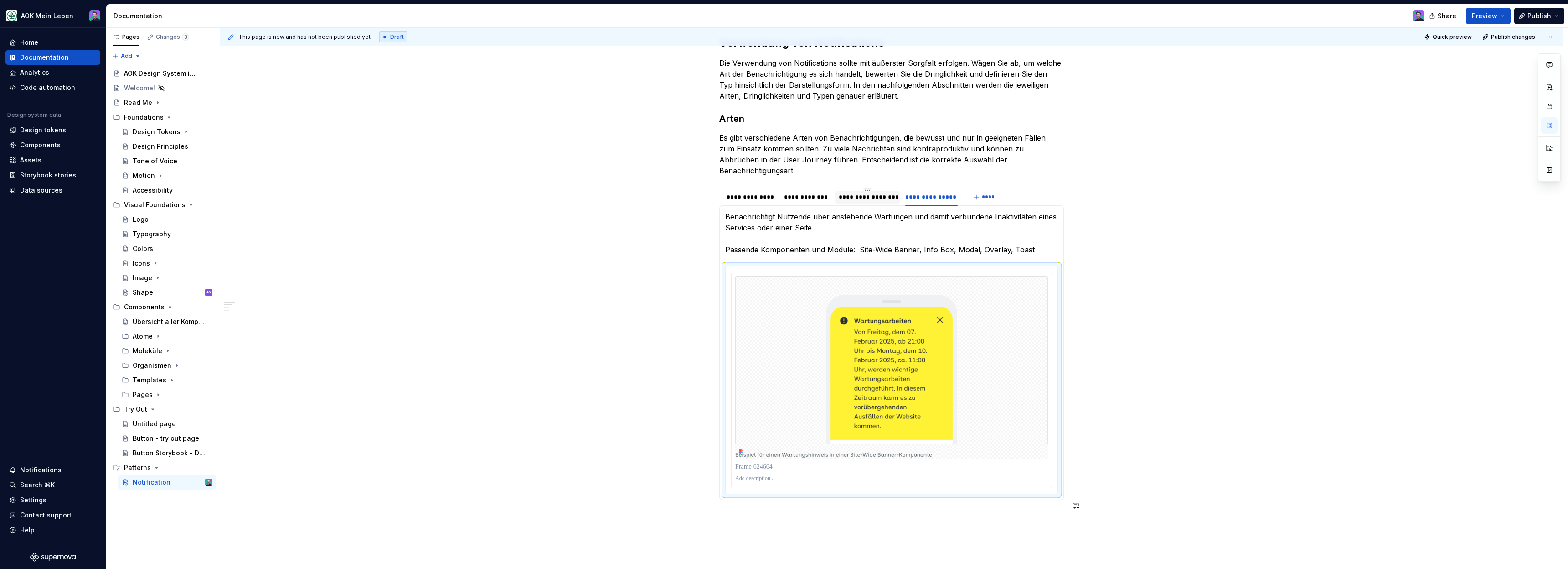
type textarea "*"
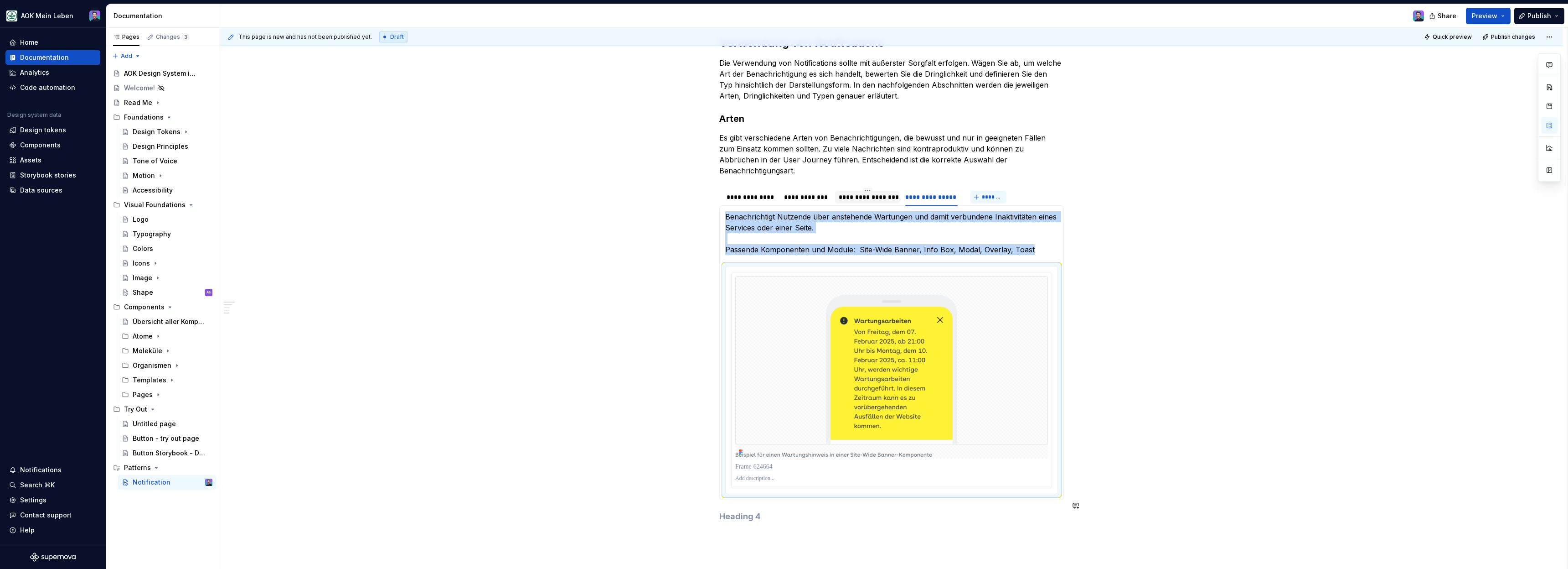
click at [986, 194] on span "*******" at bounding box center [992, 197] width 21 height 7
click at [986, 50] on h2 "Verwendung von Notifications" at bounding box center [892, 43] width 345 height 15
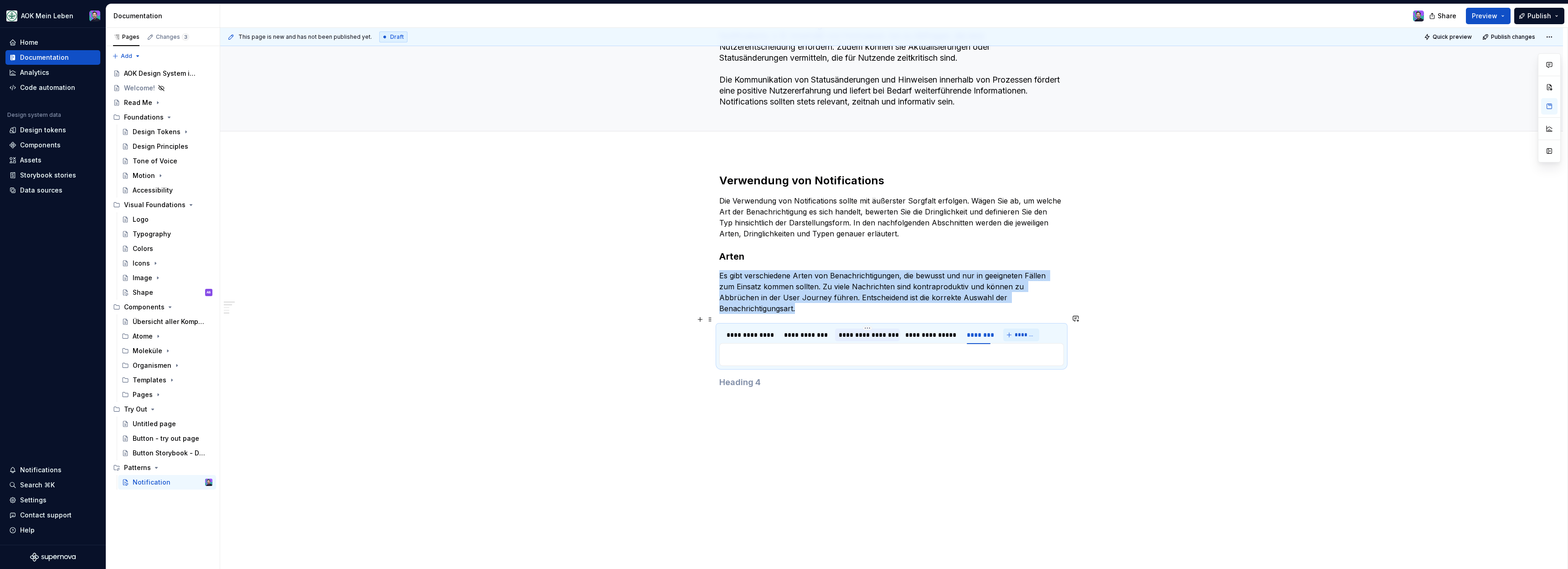
scroll to position [81, 0]
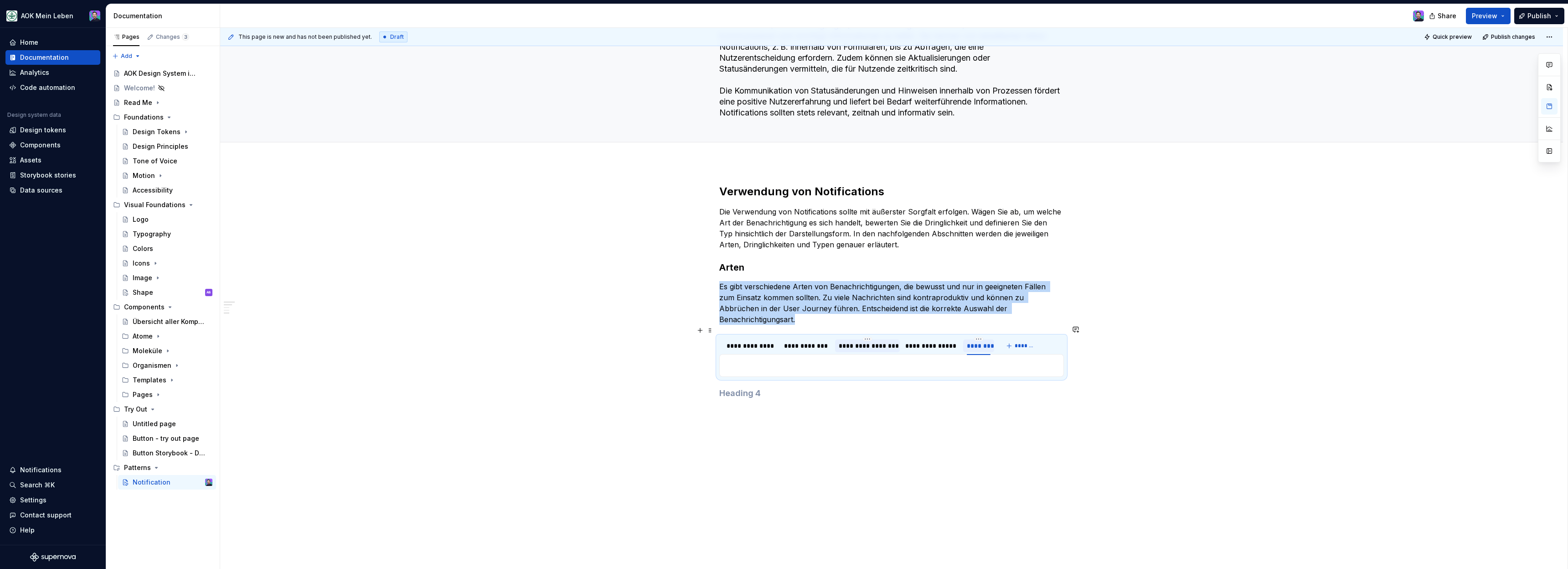
click at [978, 341] on div "********" at bounding box center [978, 345] width 24 height 9
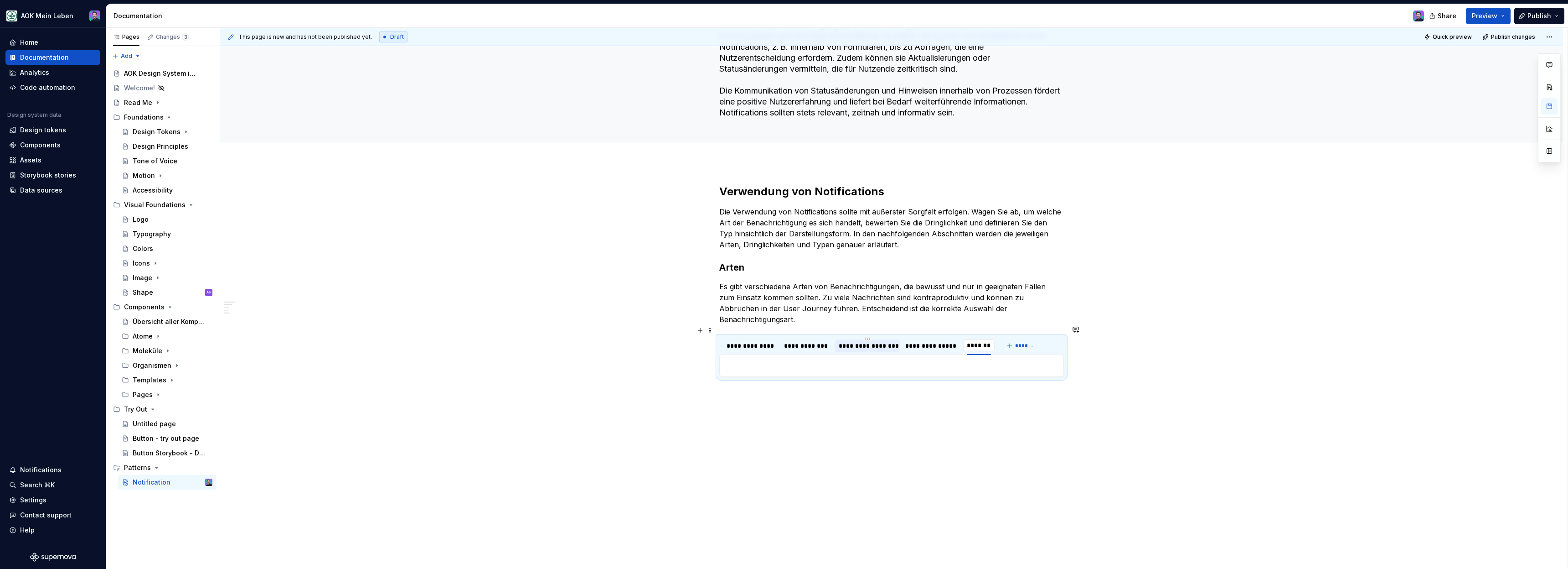
type input "**********"
click at [1093, 367] on div "**********" at bounding box center [892, 372] width 1343 height 418
click at [732, 339] on button "button" at bounding box center [726, 345] width 13 height 13
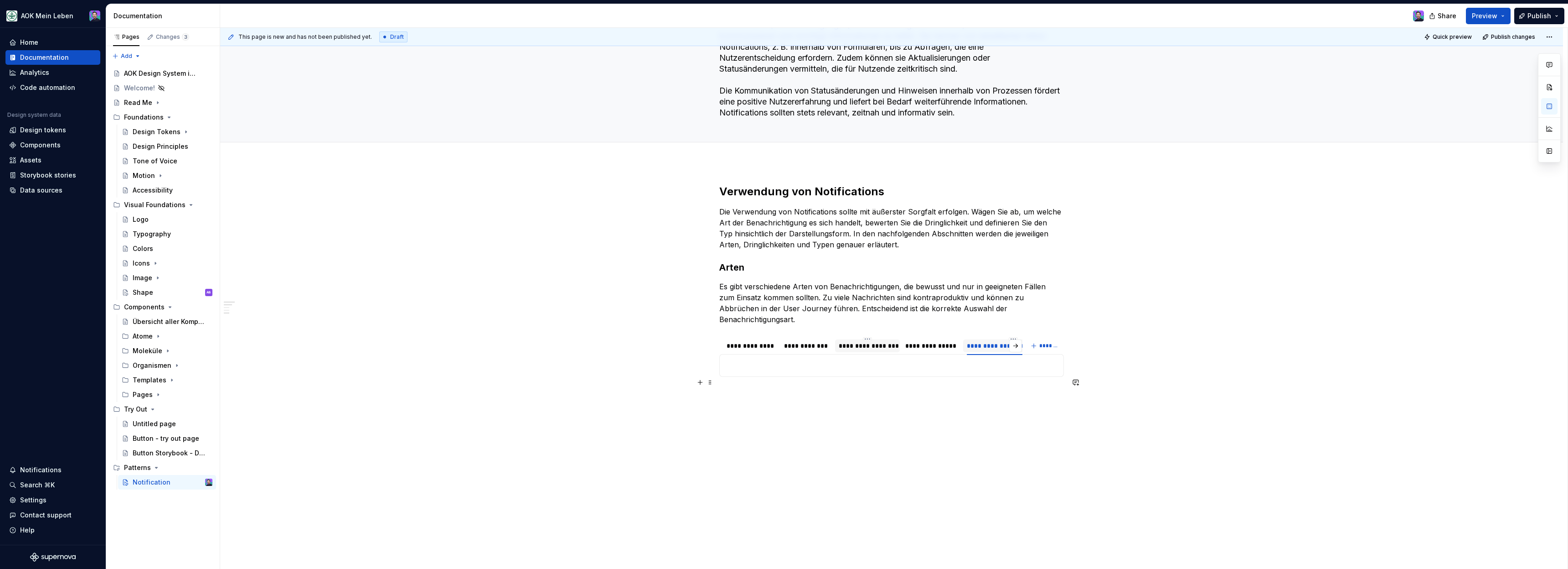
click at [1072, 384] on button "button" at bounding box center [1076, 382] width 13 height 13
click at [866, 360] on p at bounding box center [891, 366] width 333 height 11
click at [897, 409] on p at bounding box center [891, 415] width 333 height 11
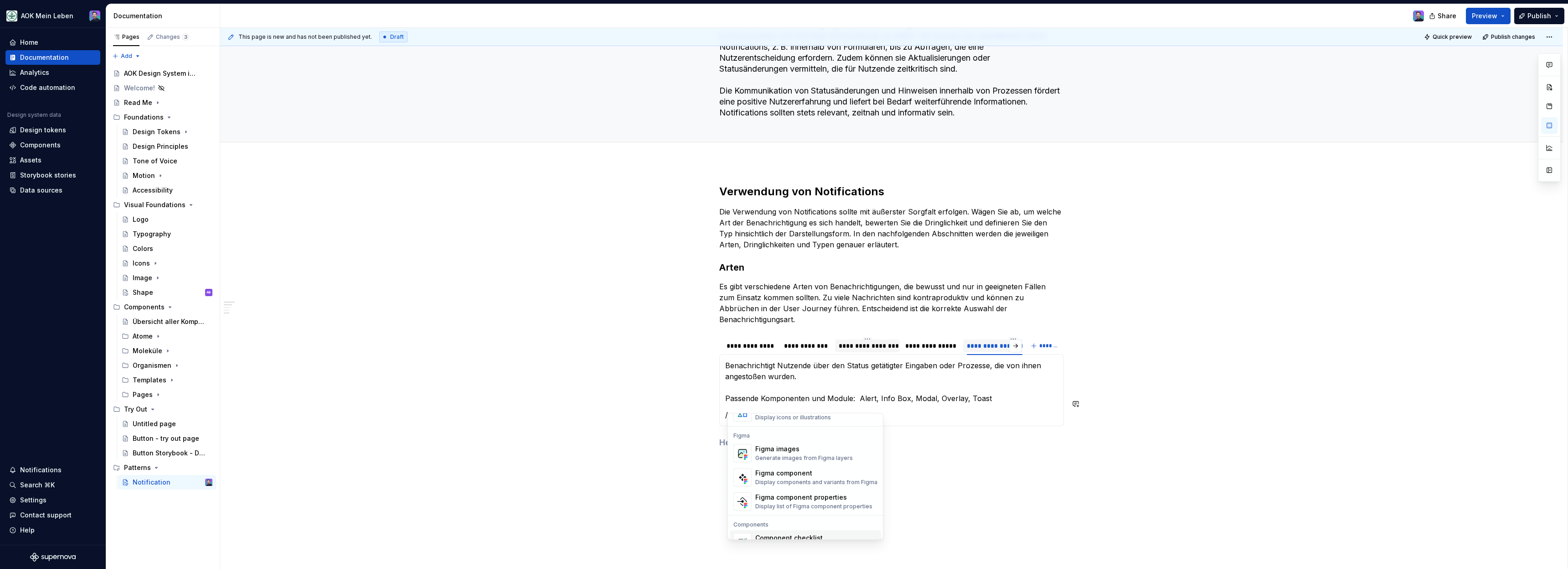
scroll to position [816, 0]
click at [837, 455] on div "Figma images" at bounding box center [804, 452] width 97 height 9
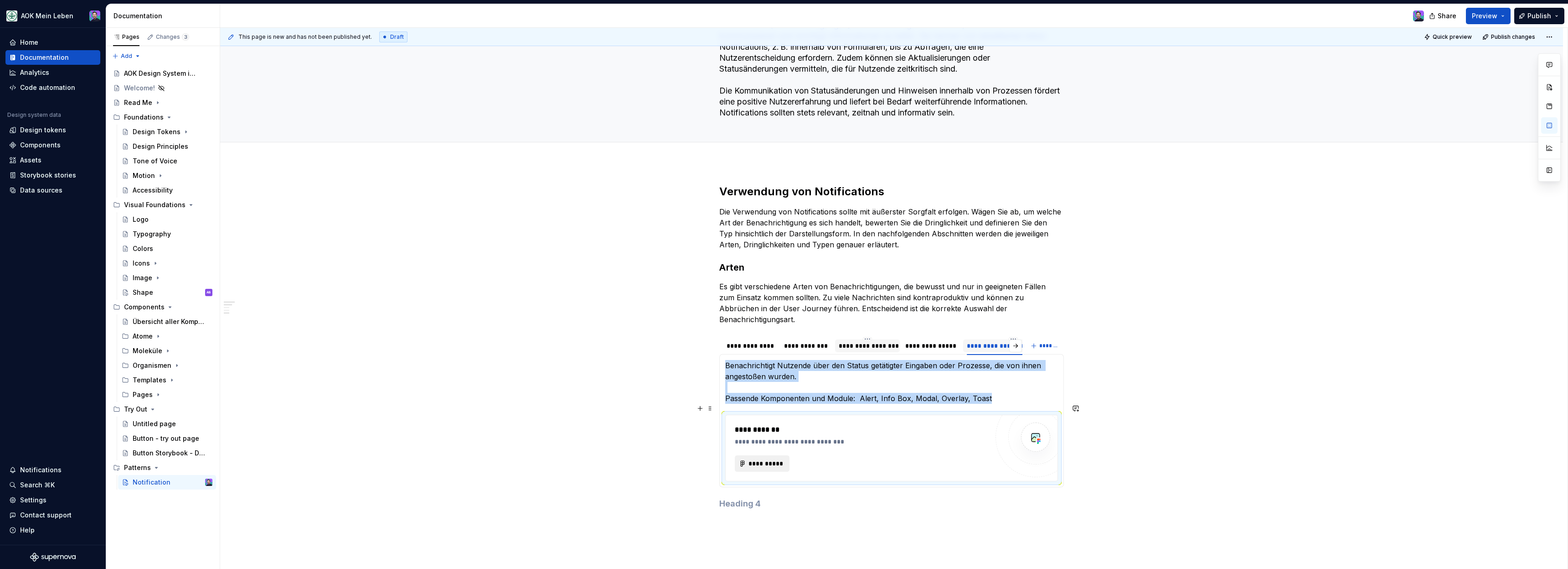
click at [771, 459] on span "**********" at bounding box center [766, 463] width 35 height 9
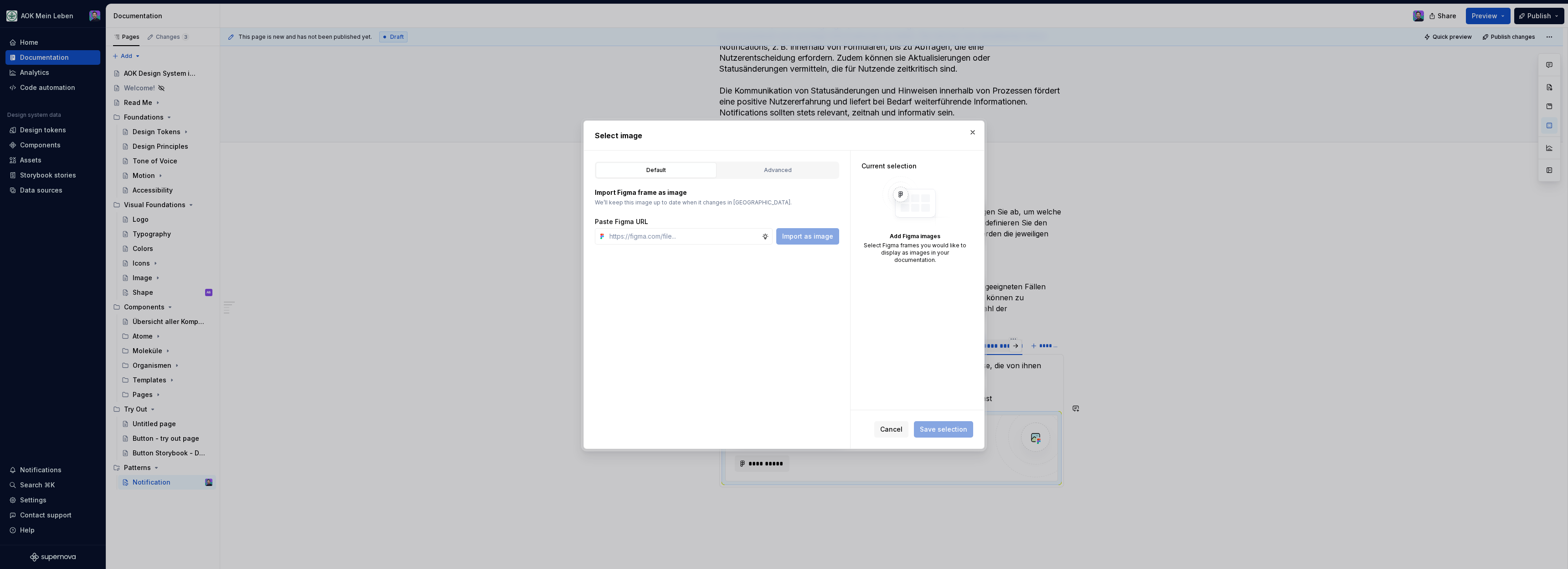
type textarea "*"
type input "[URL][DOMAIN_NAME]"
click at [816, 242] on button "Import as image" at bounding box center [807, 236] width 63 height 16
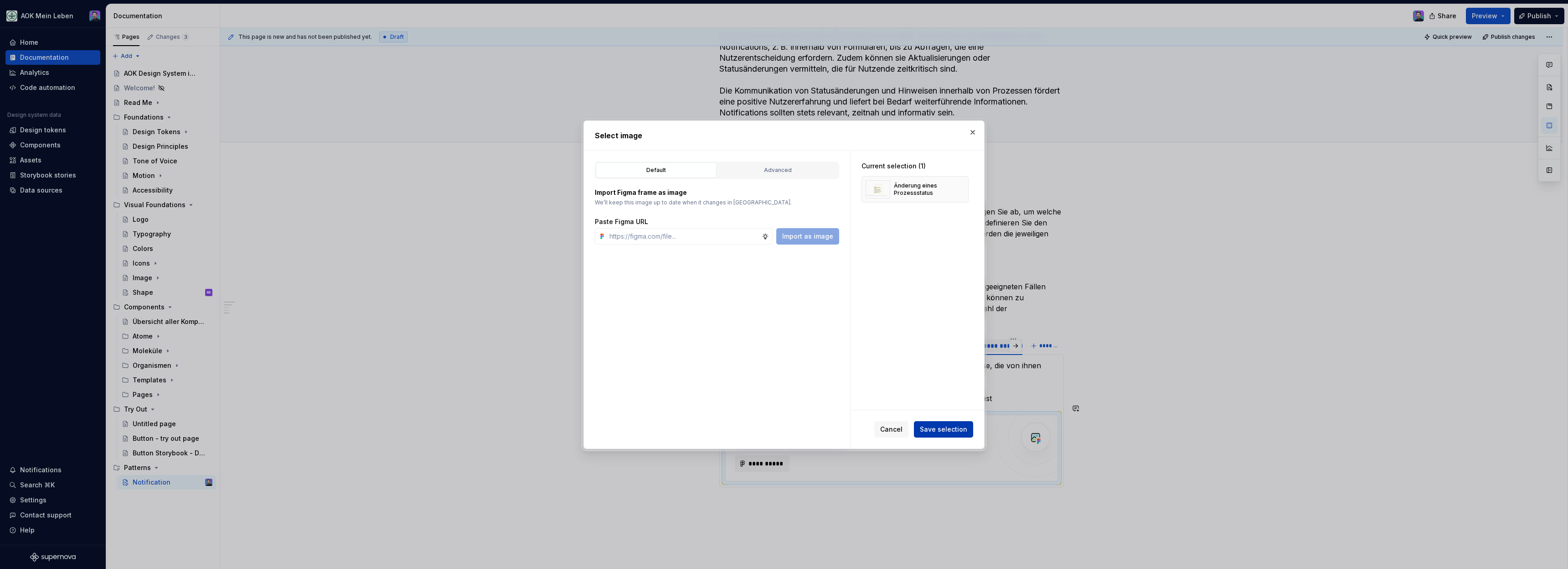
click at [938, 429] on span "Save selection" at bounding box center [943, 429] width 47 height 9
type textarea "*"
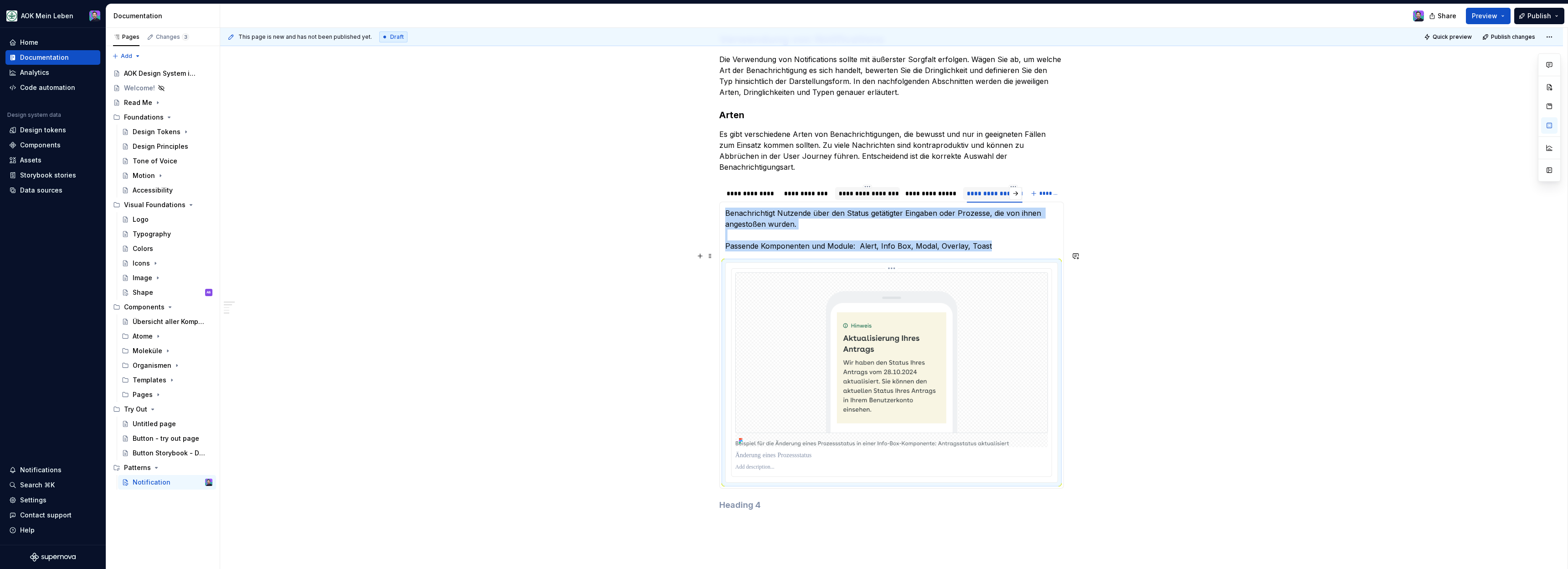
scroll to position [226, 0]
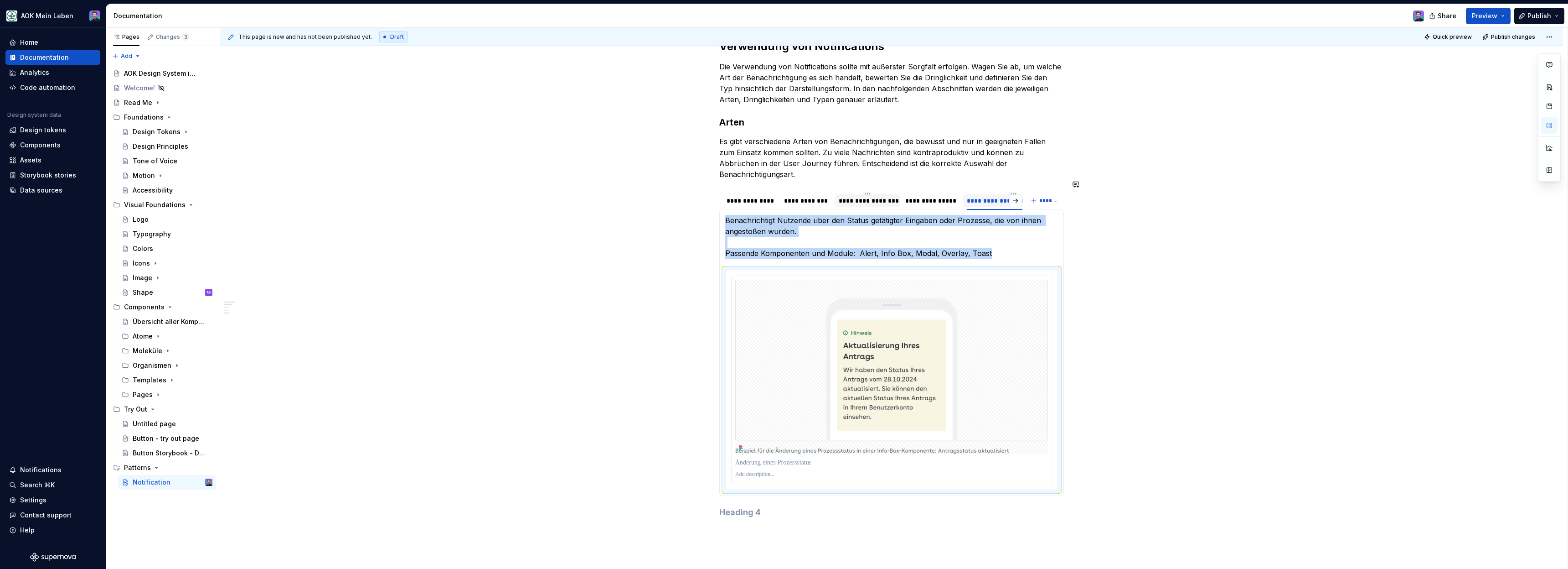
click at [890, 491] on div "**********" at bounding box center [892, 278] width 345 height 479
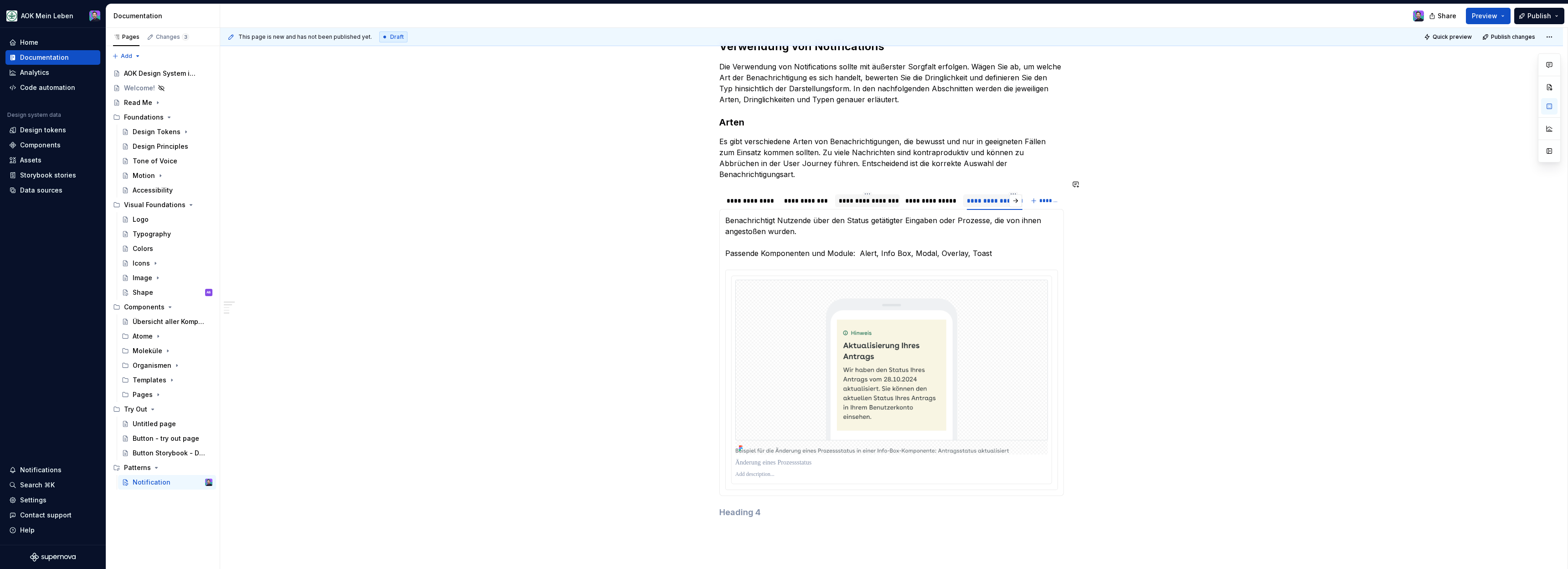
click at [888, 507] on h4 at bounding box center [892, 512] width 345 height 11
click at [795, 507] on h4 at bounding box center [892, 512] width 345 height 11
click at [714, 506] on span at bounding box center [710, 501] width 7 height 13
click at [724, 490] on div "Delete" at bounding box center [749, 484] width 77 height 15
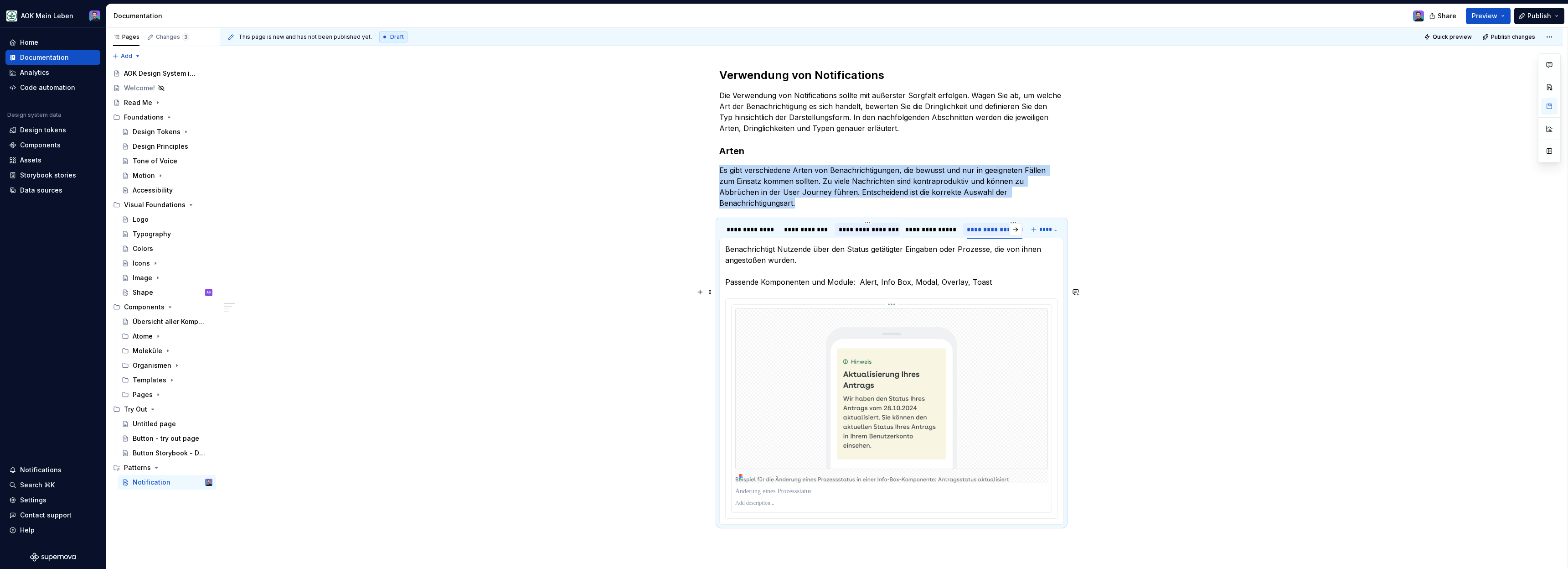
scroll to position [171, 0]
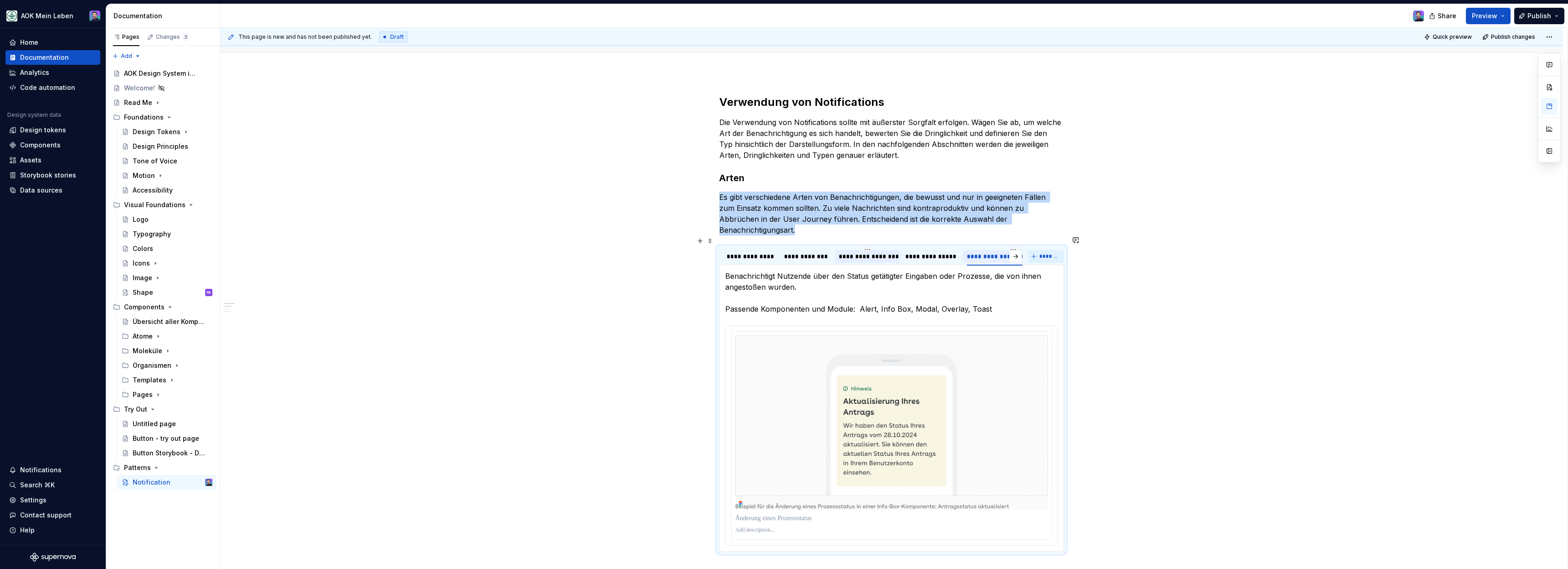
click at [1051, 253] on span "*******" at bounding box center [1049, 256] width 21 height 7
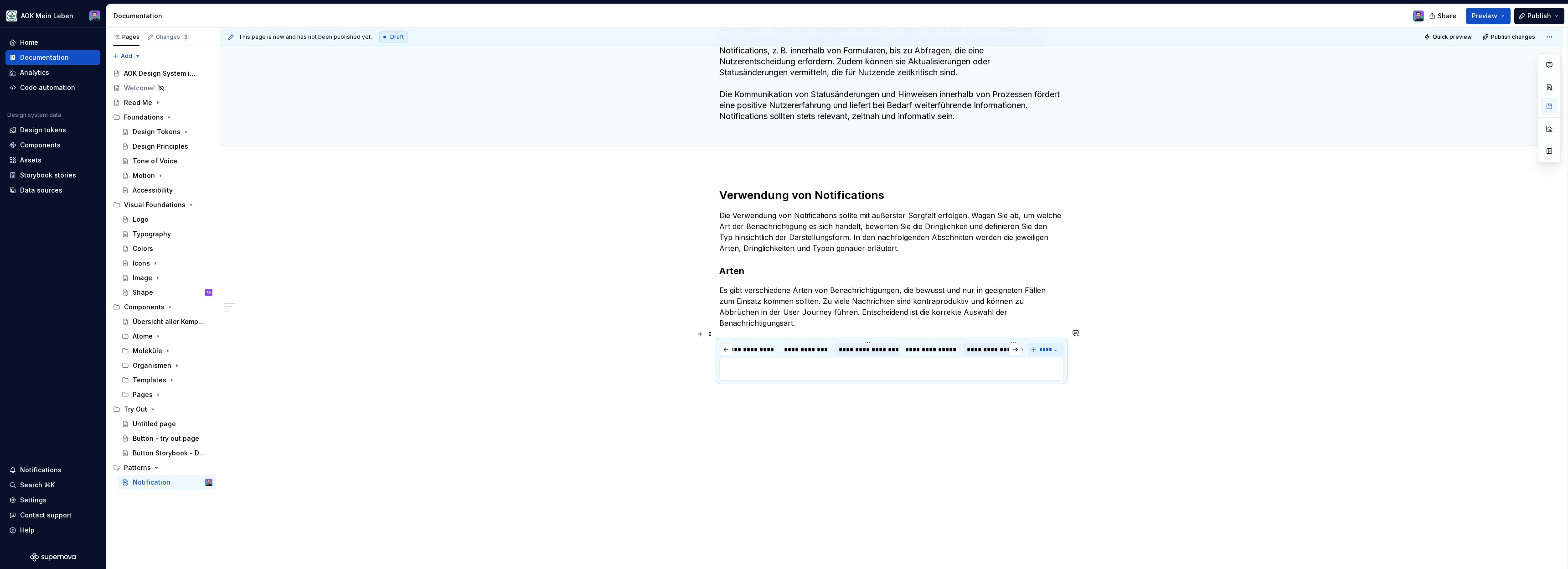
scroll to position [0, 78]
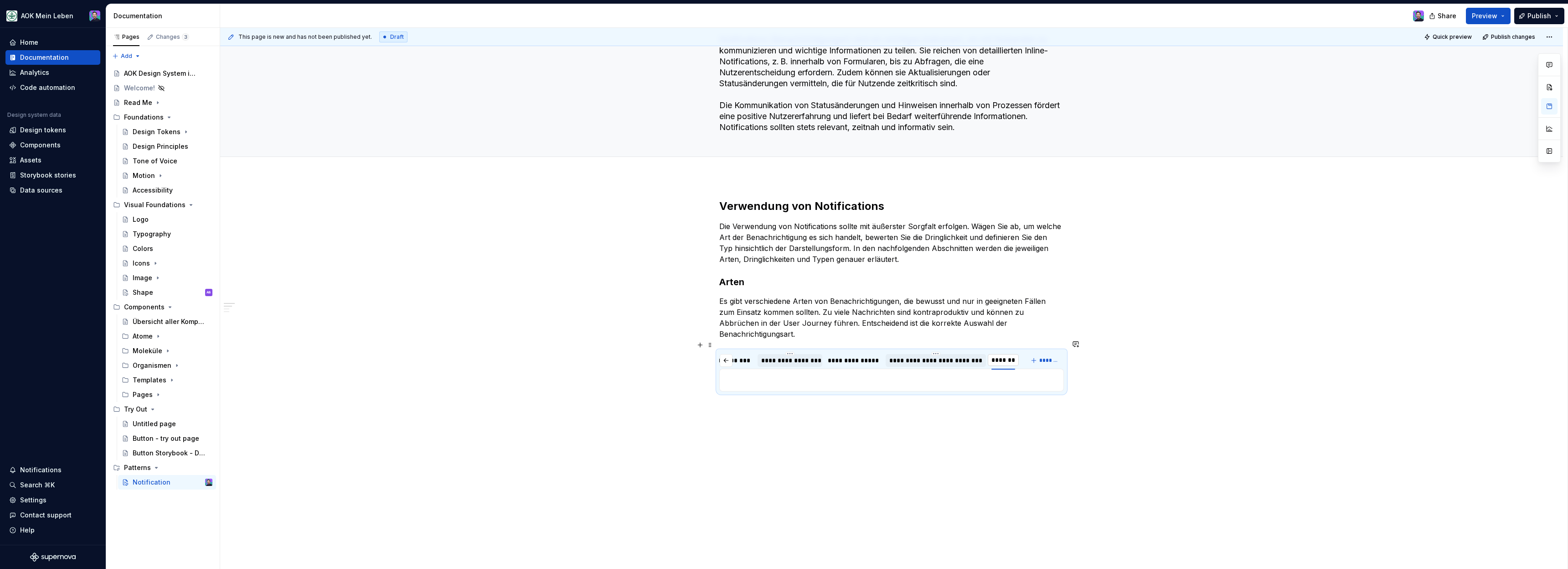
type input "**********"
click at [1101, 384] on div "**********" at bounding box center [892, 379] width 1343 height 403
click at [997, 375] on p at bounding box center [891, 380] width 333 height 11
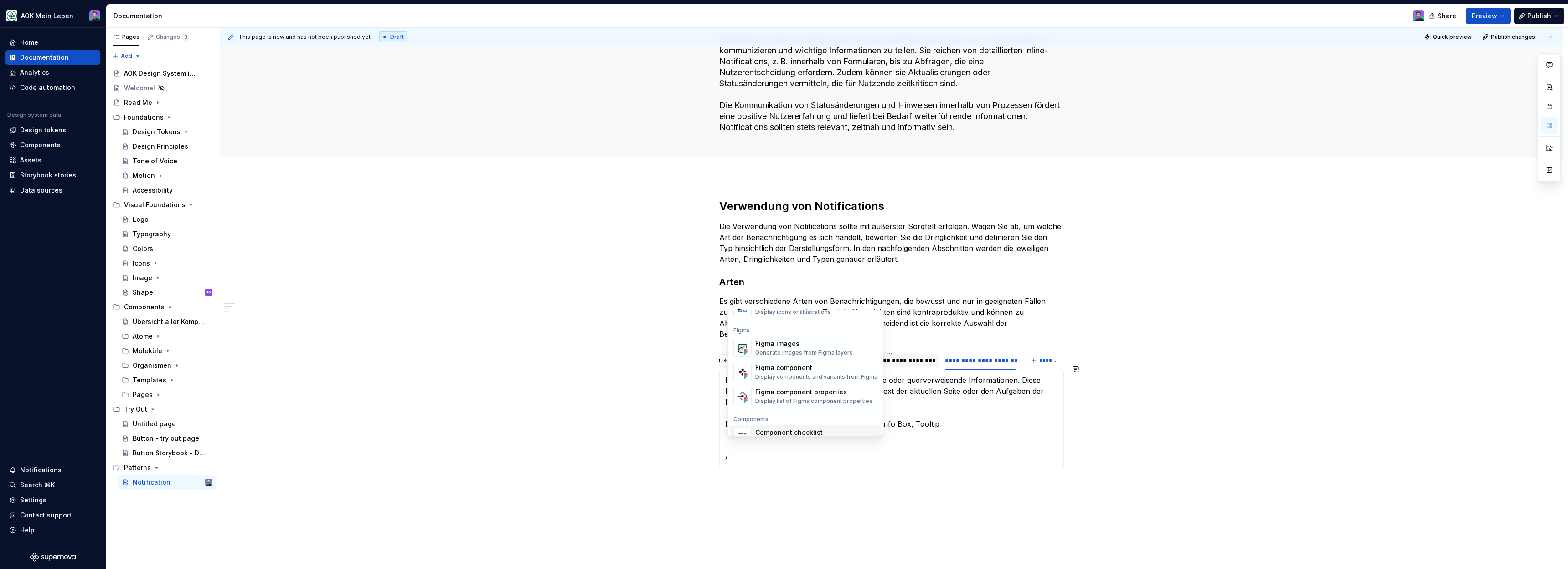
scroll to position [813, 0]
click at [805, 365] on div "Figma images Generate images from Figma layers" at bounding box center [816, 356] width 122 height 18
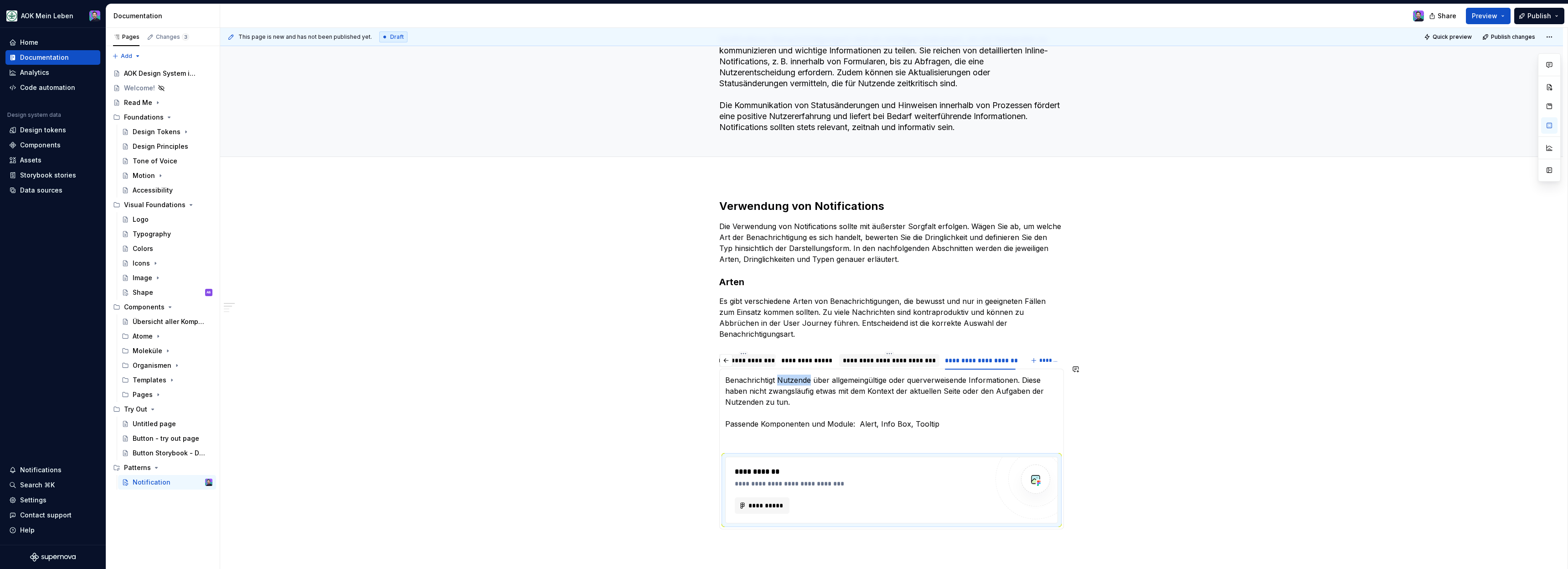
click at [805, 375] on p "Benachrichtigt Nutzende über allgemeingültige oder querverweisende Informatione…" at bounding box center [891, 402] width 333 height 55
click at [778, 479] on div "**********" at bounding box center [861, 483] width 253 height 9
click at [774, 501] on span "**********" at bounding box center [766, 505] width 35 height 9
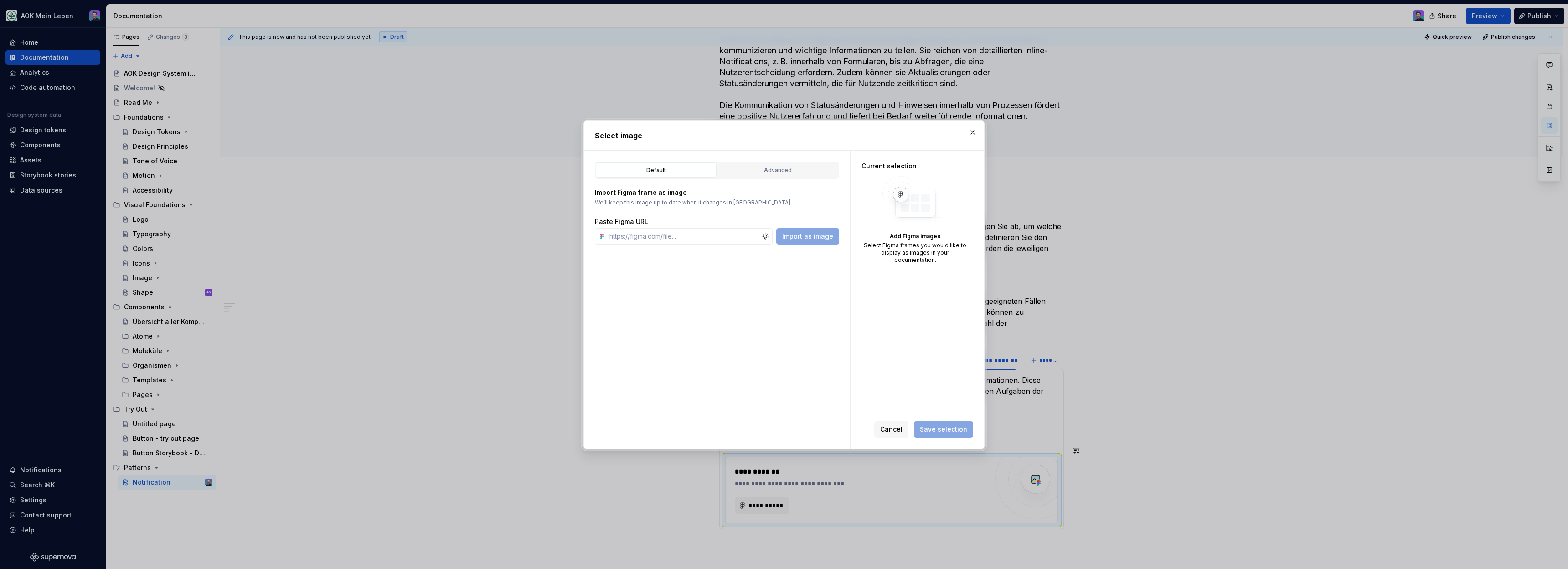
type textarea "*"
click at [755, 241] on input "text" at bounding box center [684, 236] width 156 height 16
type input "[URL][DOMAIN_NAME]"
click at [794, 239] on span "Import as image" at bounding box center [808, 236] width 51 height 9
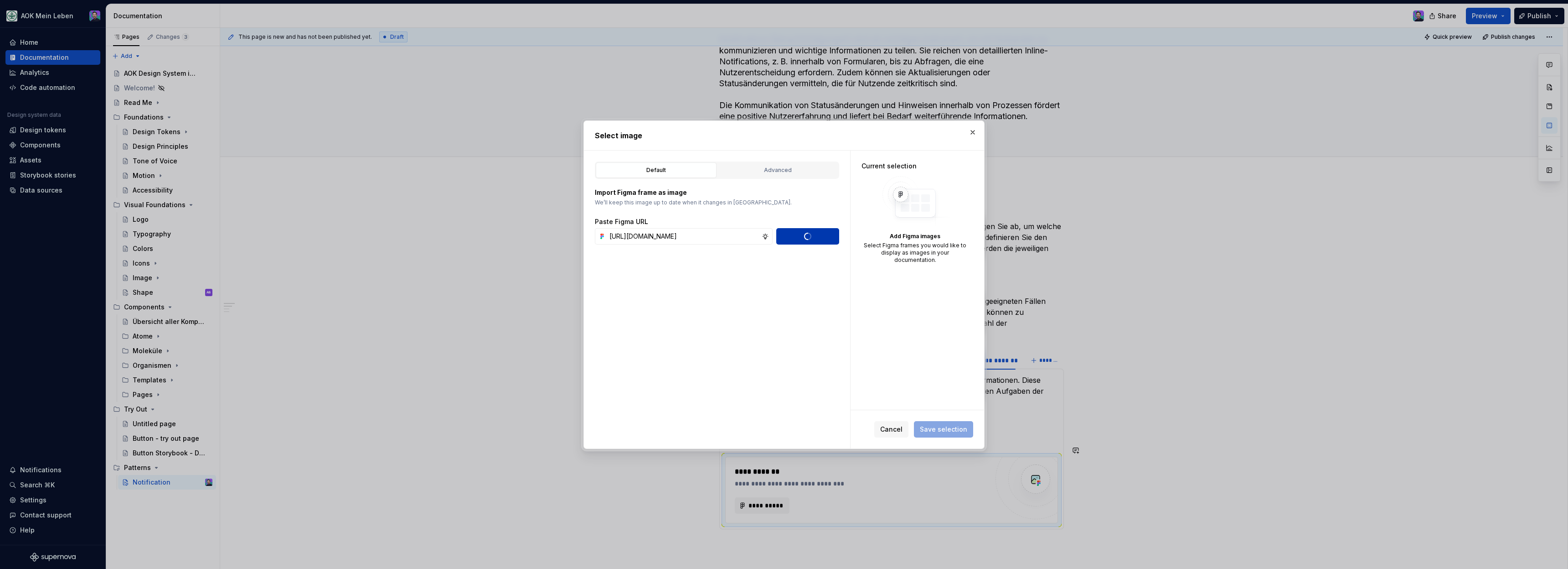
scroll to position [0, 0]
click at [933, 433] on span "Save selection" at bounding box center [943, 429] width 47 height 9
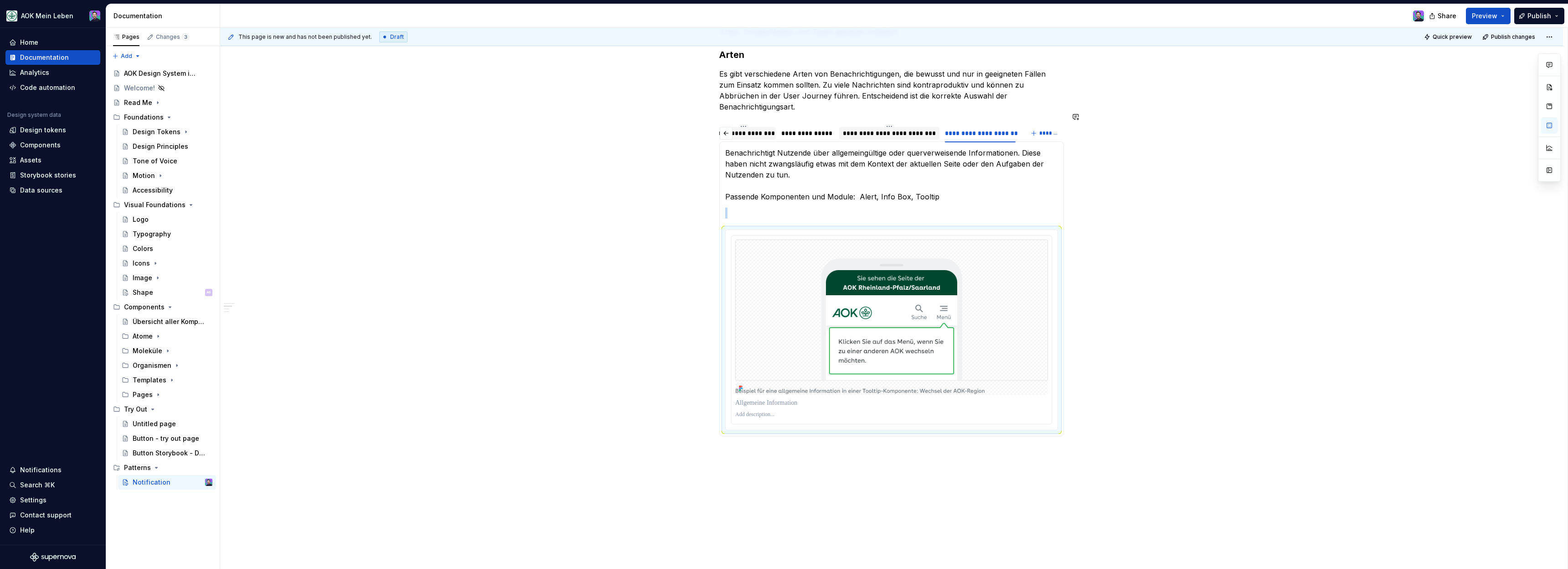
scroll to position [305, 0]
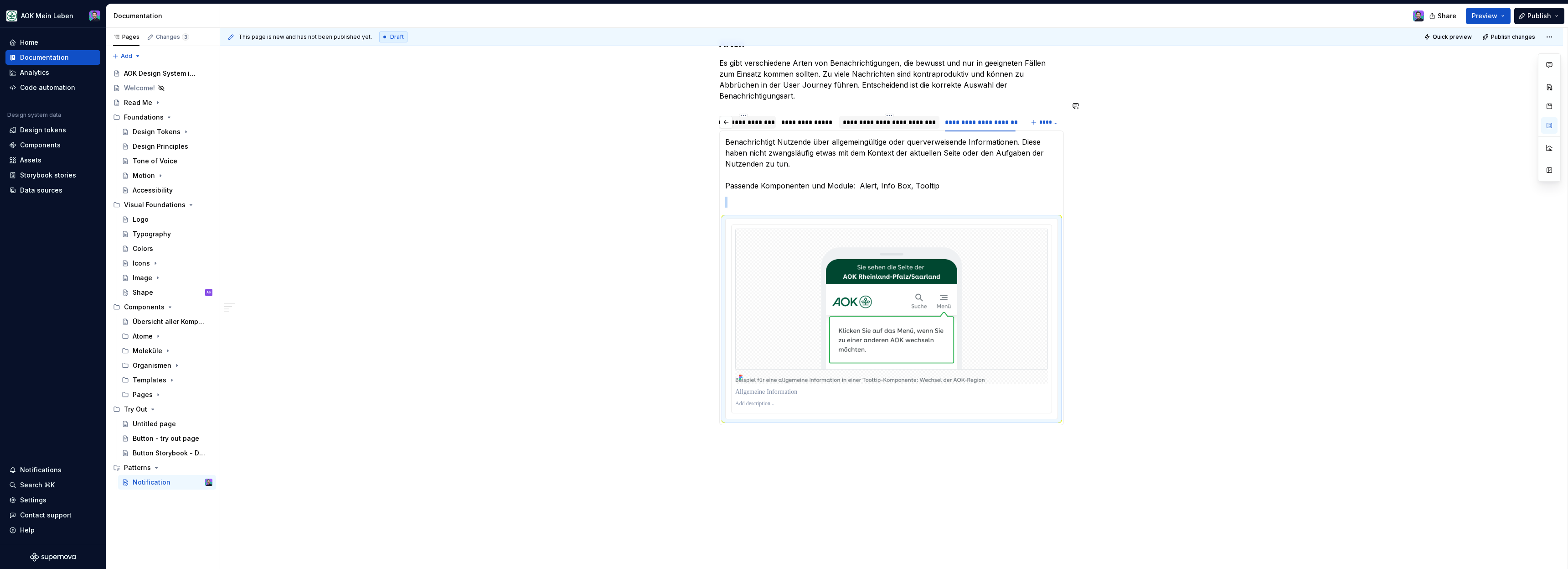
click at [933, 433] on div "**********" at bounding box center [892, 277] width 1343 height 675
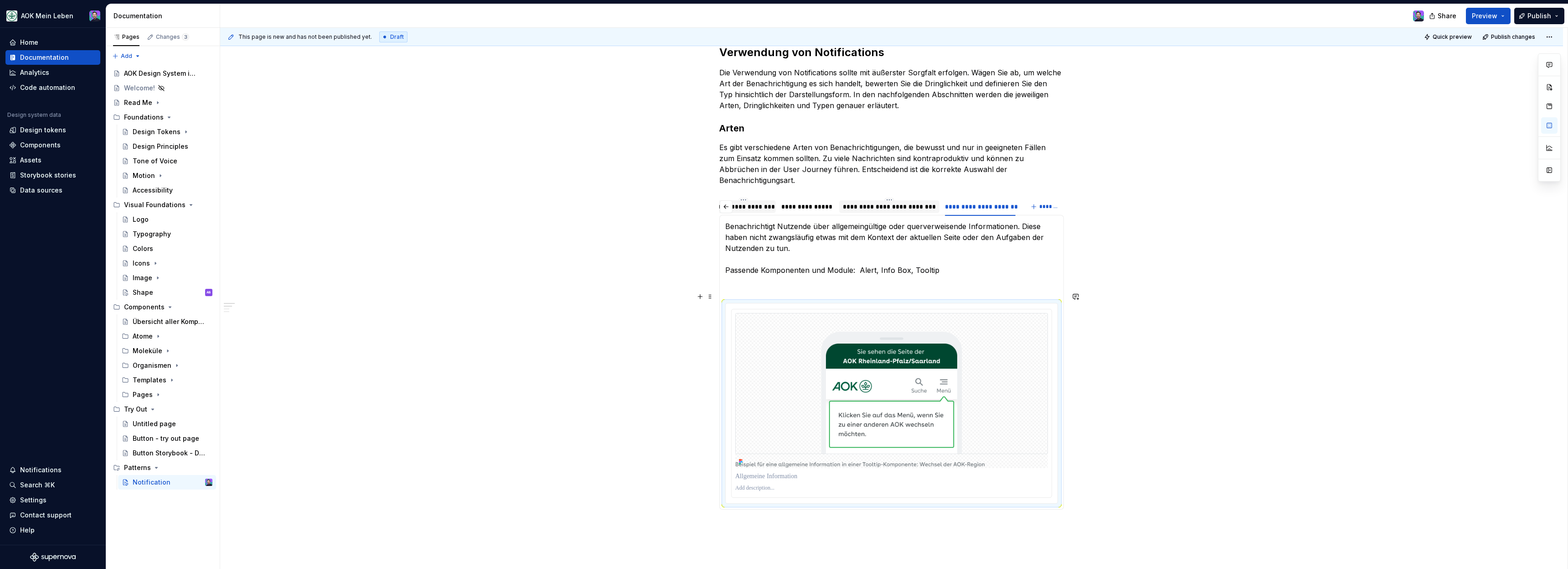
scroll to position [228, 0]
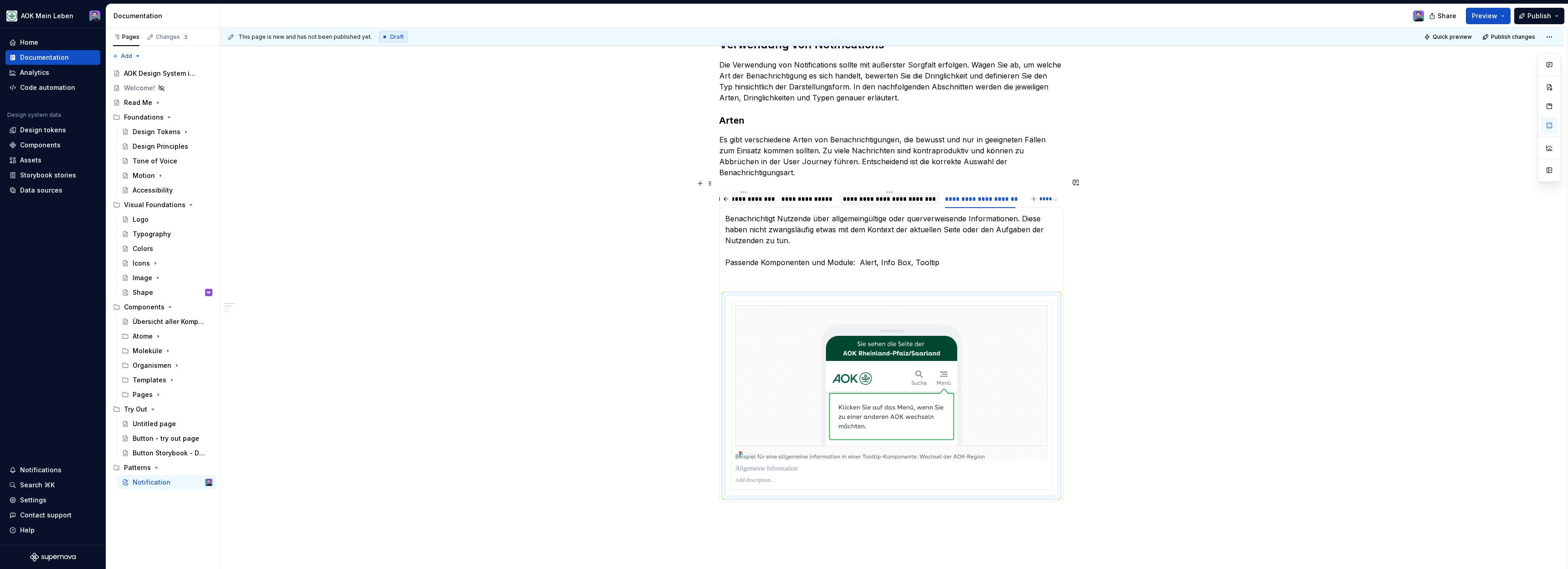
click at [723, 194] on div "**********" at bounding box center [743, 199] width 65 height 15
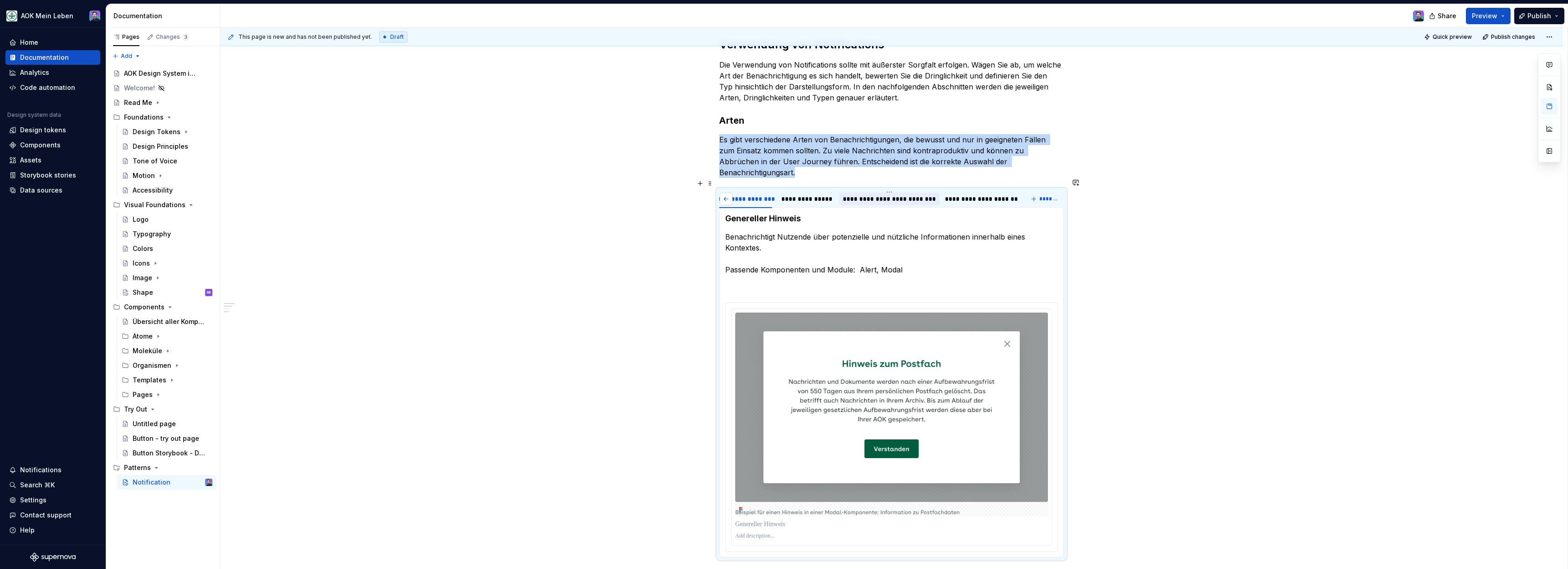
click at [727, 193] on button "button" at bounding box center [726, 199] width 13 height 13
click at [727, 193] on div "**********" at bounding box center [751, 199] width 55 height 13
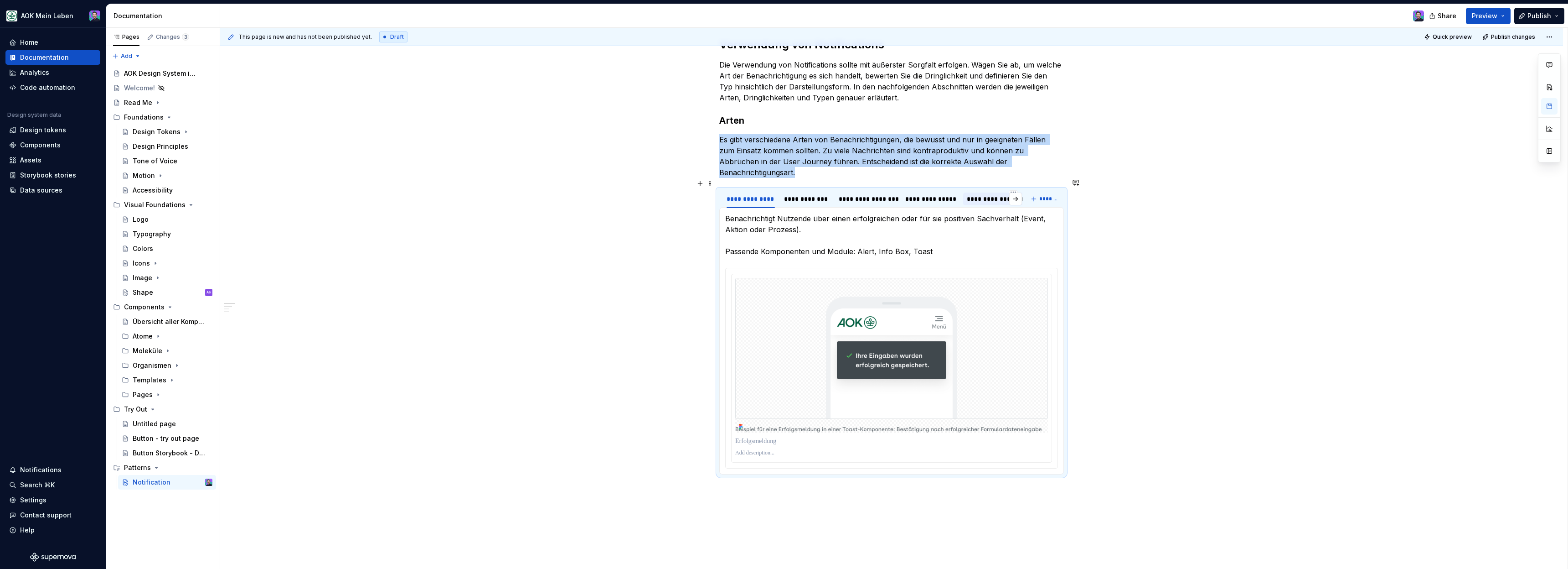
click at [727, 193] on div "**********" at bounding box center [751, 199] width 55 height 13
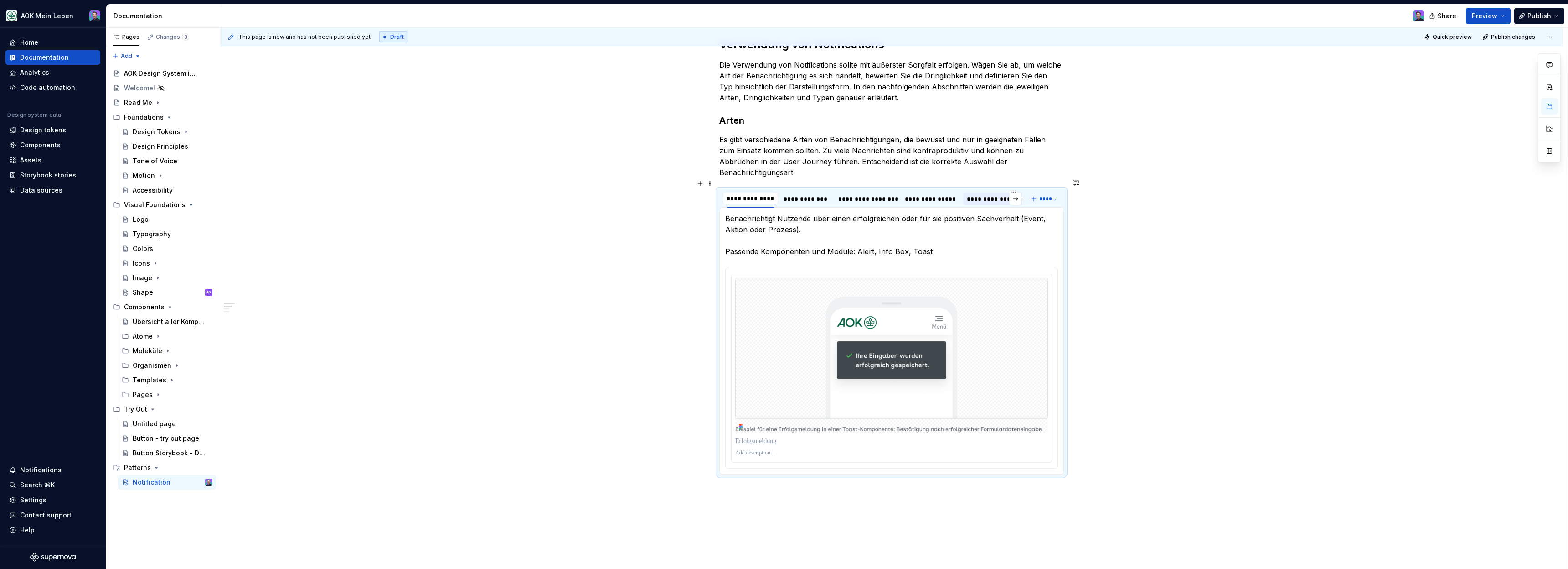
click at [727, 192] on input "**********" at bounding box center [751, 198] width 55 height 16
click at [1095, 275] on div "**********" at bounding box center [892, 339] width 1343 height 648
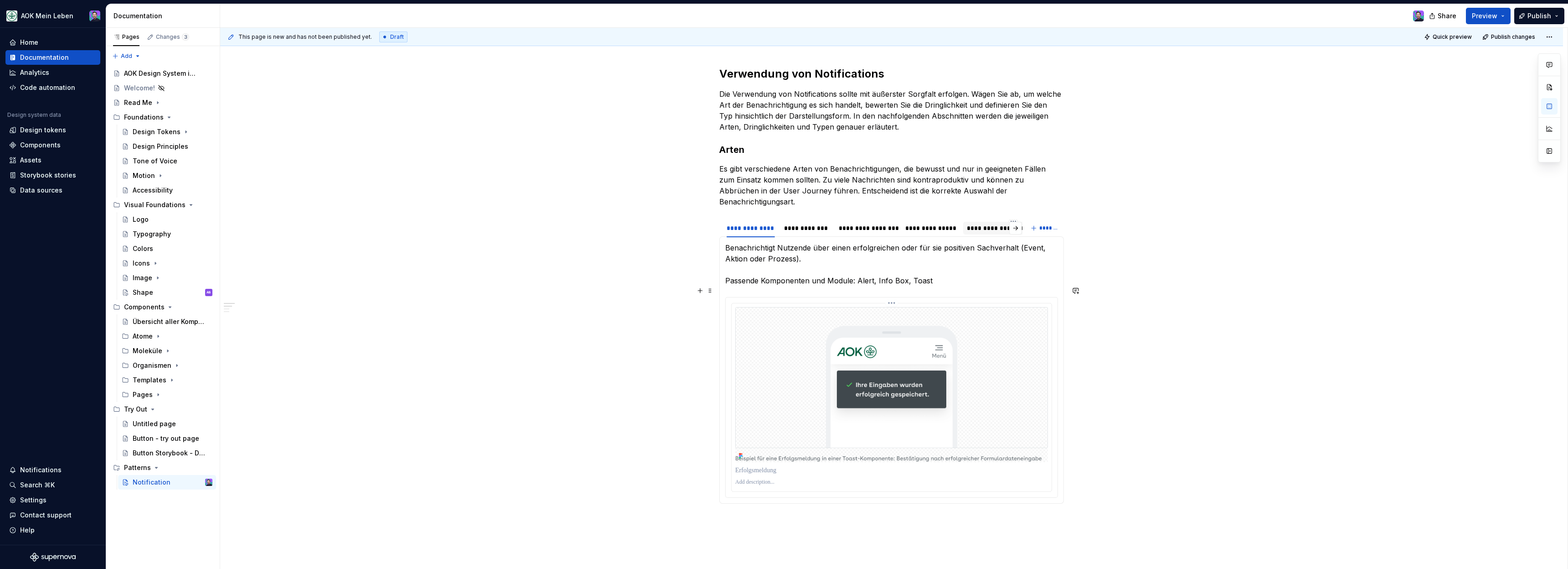
scroll to position [172, 0]
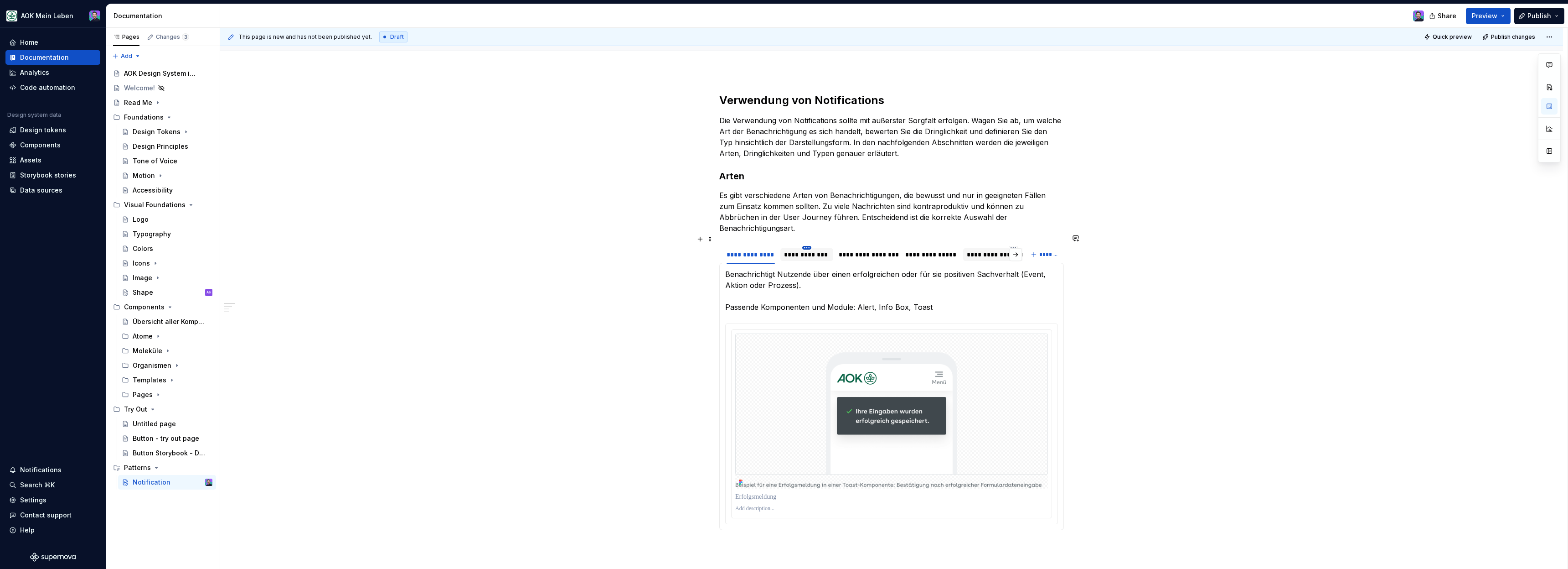
click at [808, 238] on html "AOK Mein Leben Home Documentation Analytics Code automation Design system data …" at bounding box center [784, 284] width 1568 height 569
click at [773, 244] on html "AOK Mein Leben Home Documentation Analytics Code automation Design system data …" at bounding box center [784, 284] width 1568 height 569
click at [790, 250] on div "**********" at bounding box center [807, 255] width 53 height 15
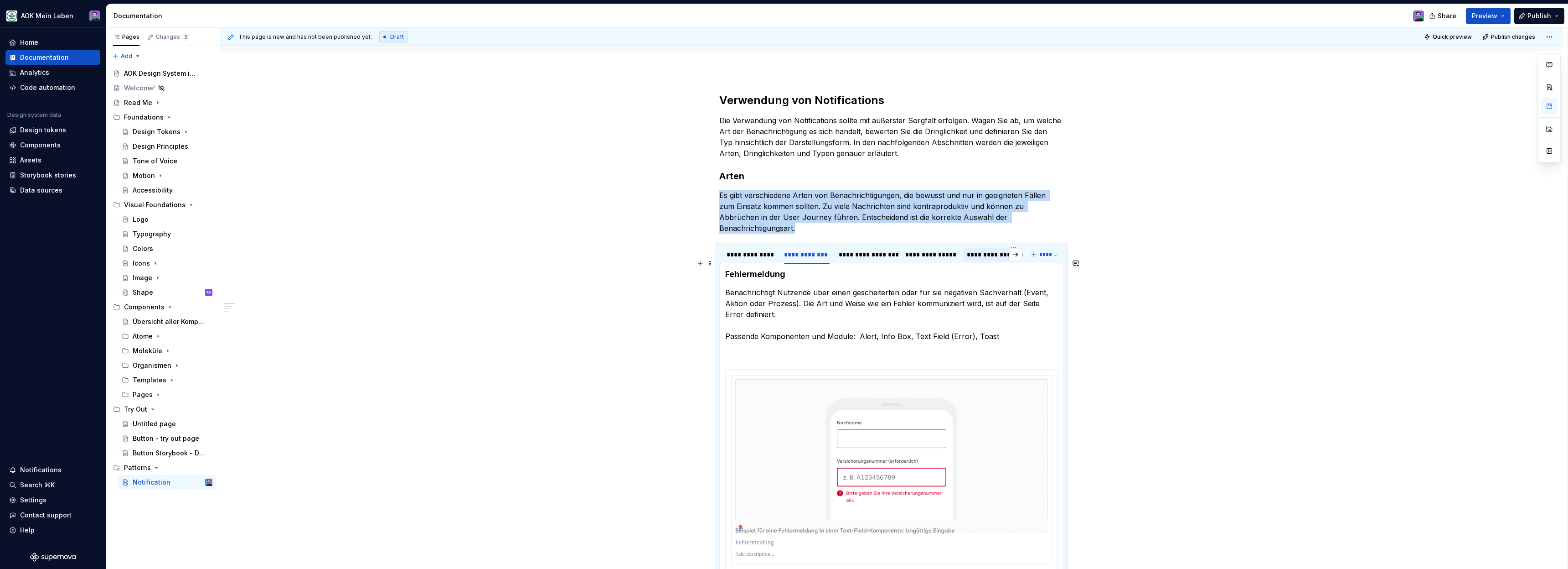
click at [789, 269] on h4 "Fehlermeldung" at bounding box center [891, 274] width 333 height 11
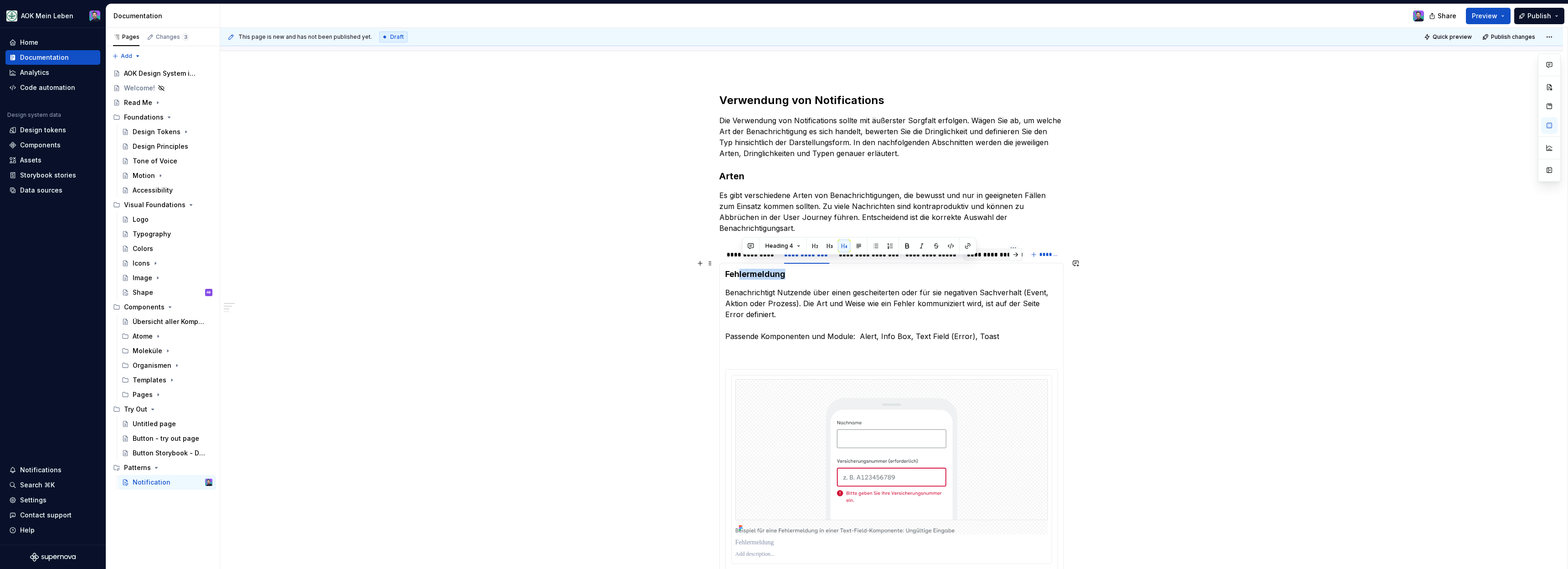
drag, startPoint x: 794, startPoint y: 266, endPoint x: 743, endPoint y: 266, distance: 51.0
click at [743, 269] on h4 "Fehlermeldung" at bounding box center [891, 274] width 333 height 11
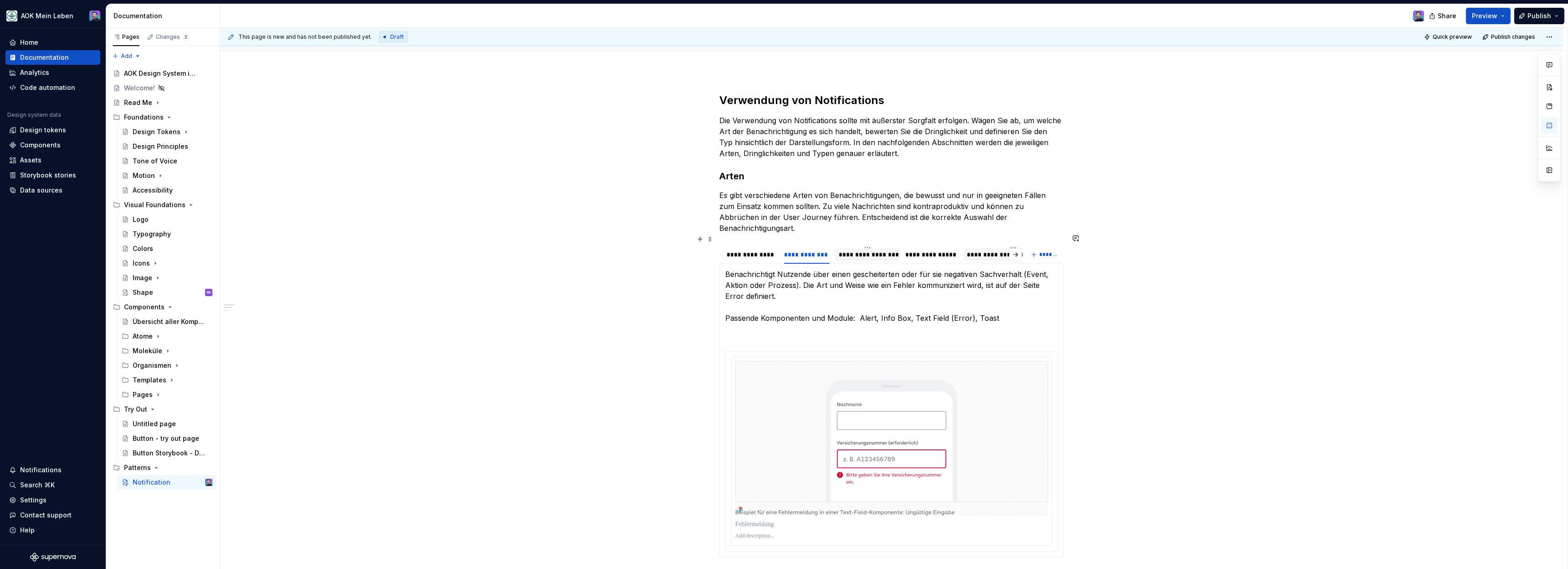
click at [864, 250] on div "**********" at bounding box center [867, 254] width 57 height 9
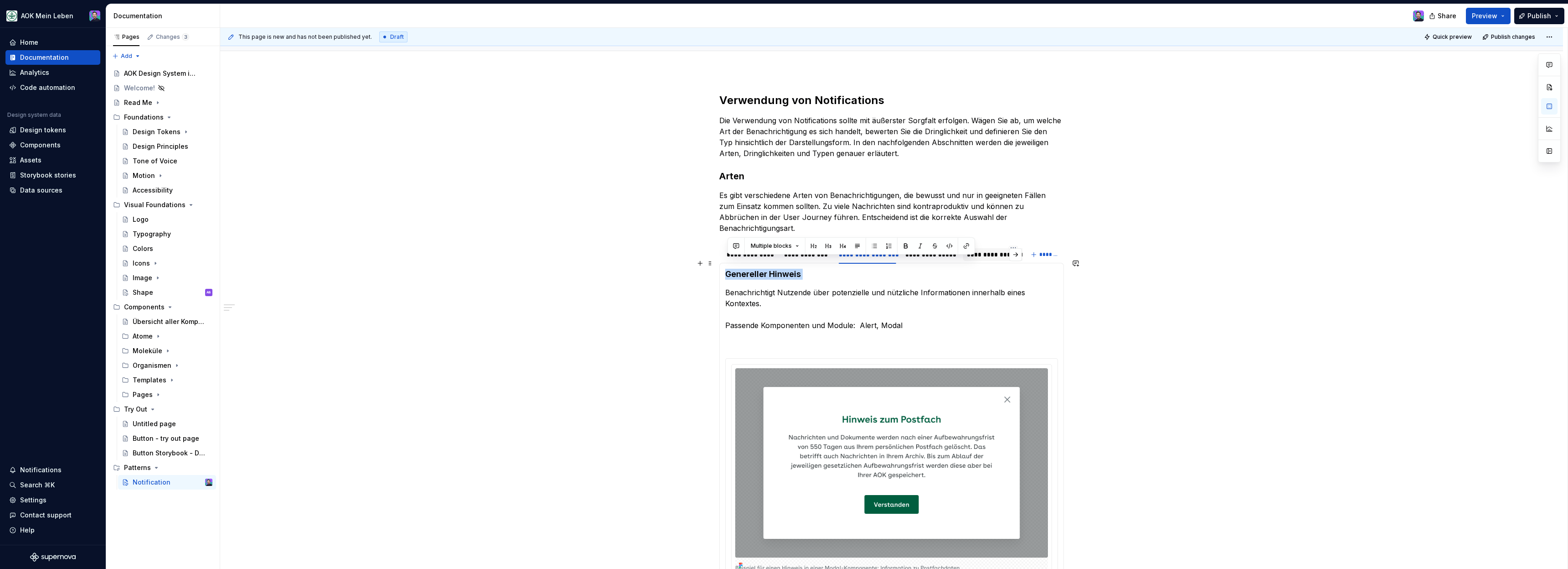
drag, startPoint x: 808, startPoint y: 269, endPoint x: 729, endPoint y: 263, distance: 79.2
click at [729, 269] on section-item-column "Genereller Hinweis Benachrichtigt Nutzende über potenzielle und nützliche Infor…" at bounding box center [891, 438] width 333 height 339
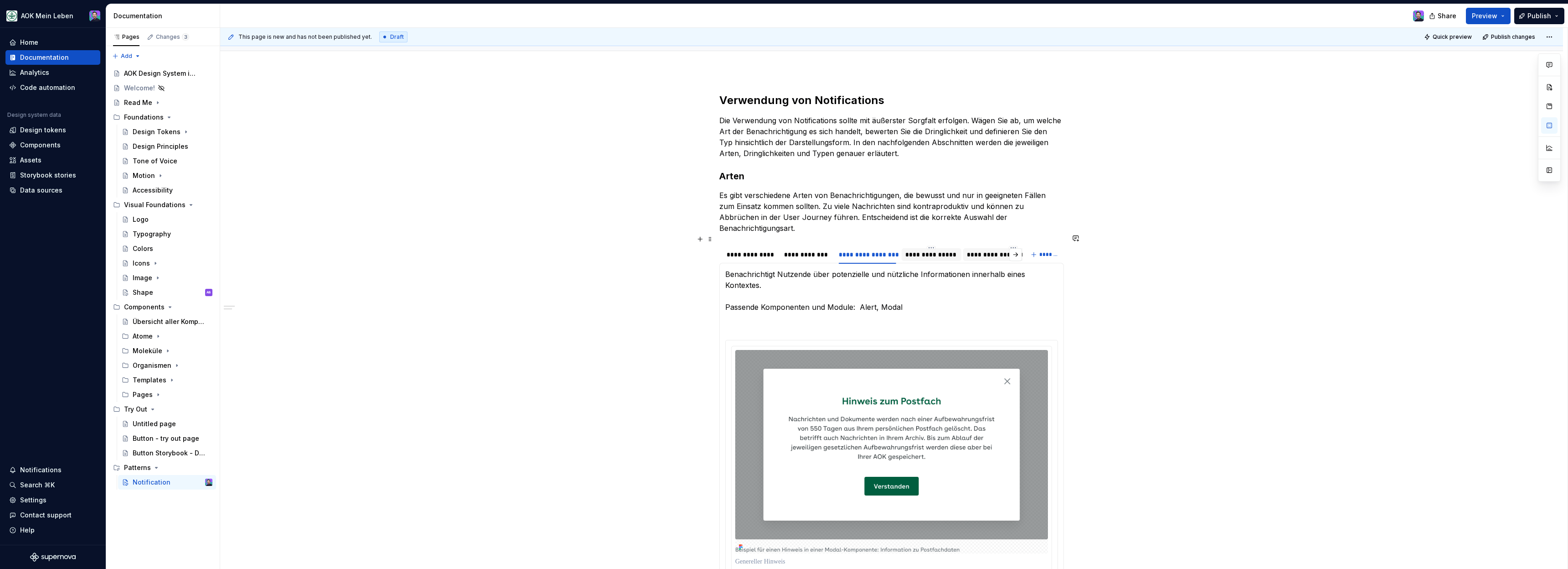
click at [911, 250] on div "**********" at bounding box center [931, 254] width 53 height 9
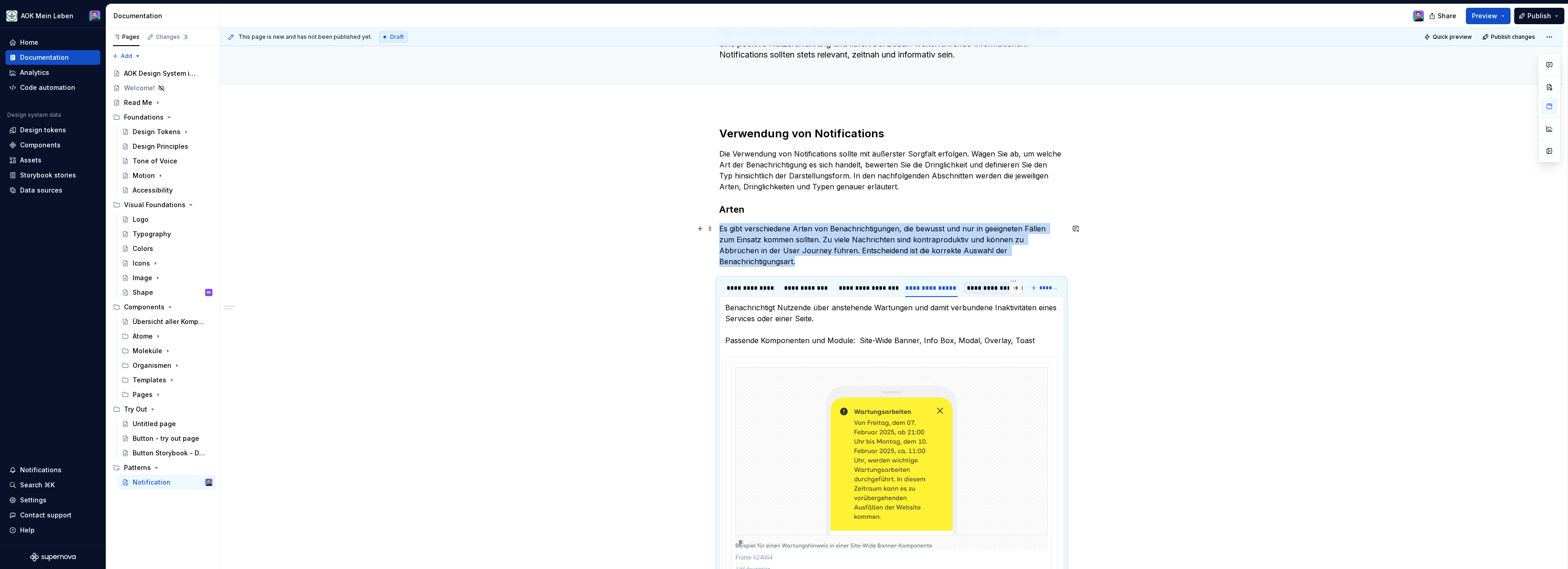
scroll to position [109, 0]
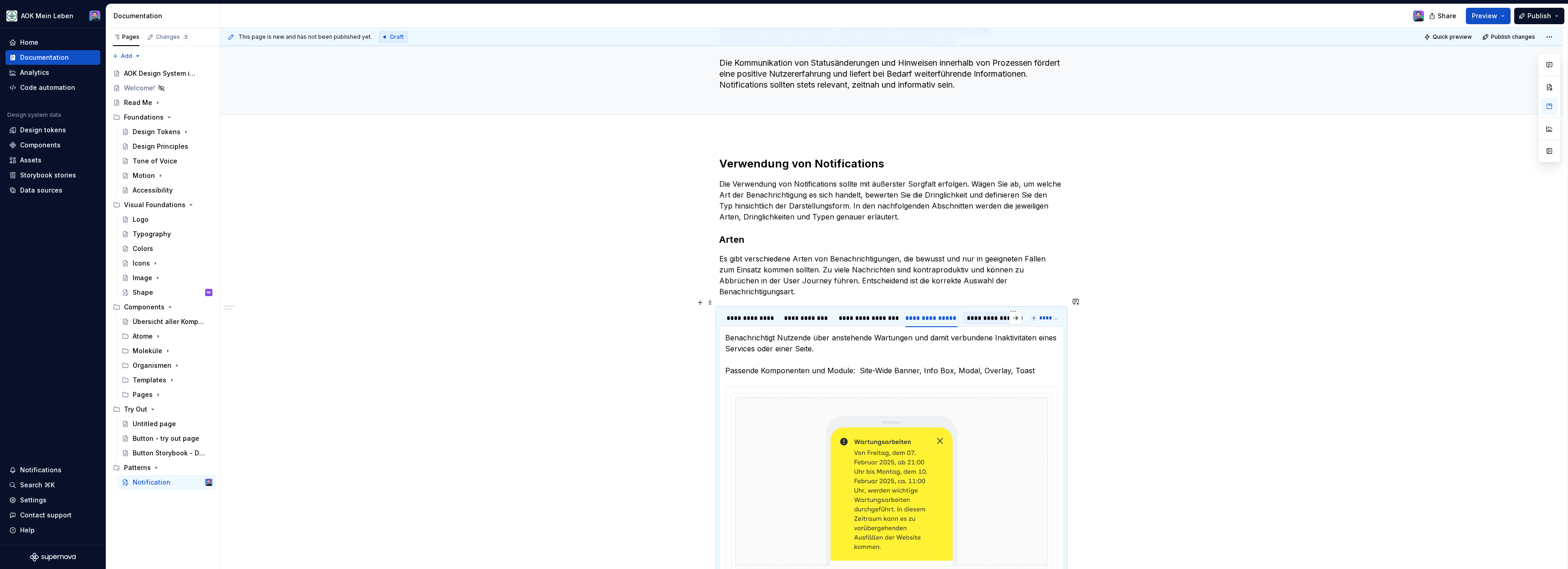
click at [972, 313] on div "**********" at bounding box center [1013, 317] width 93 height 9
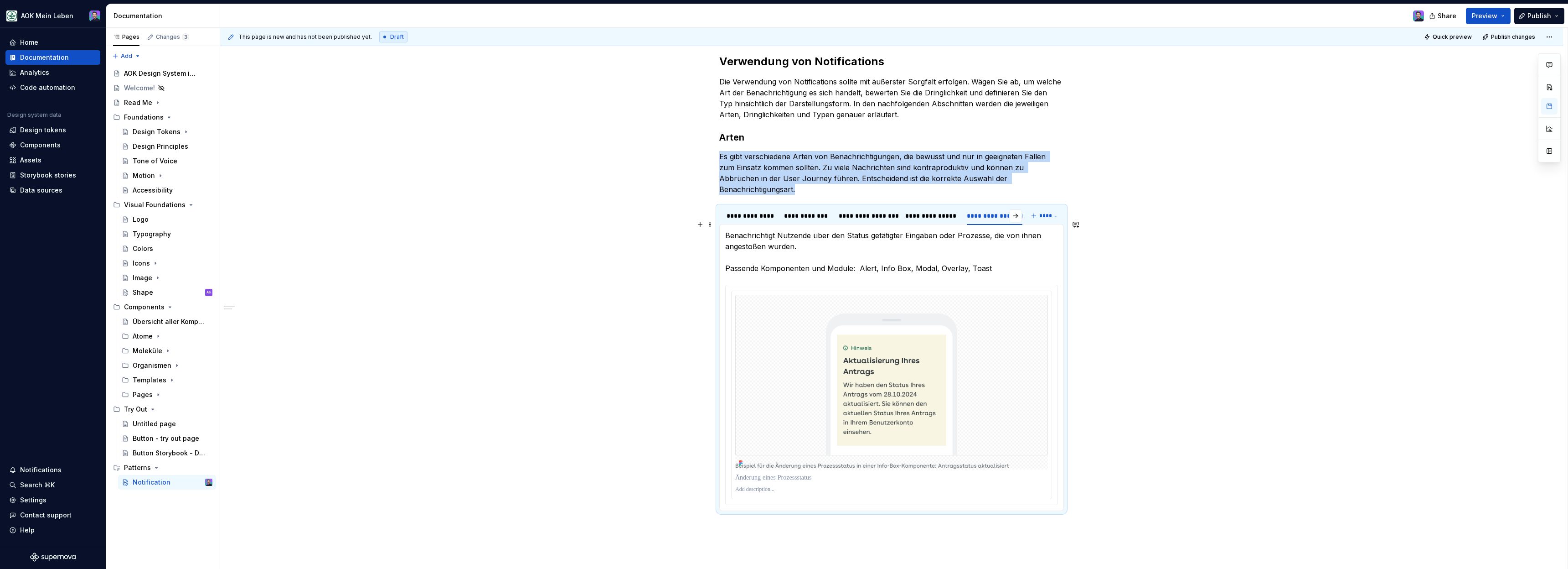
scroll to position [211, 0]
click at [1110, 221] on div "**********" at bounding box center [894, 299] width 1348 height 542
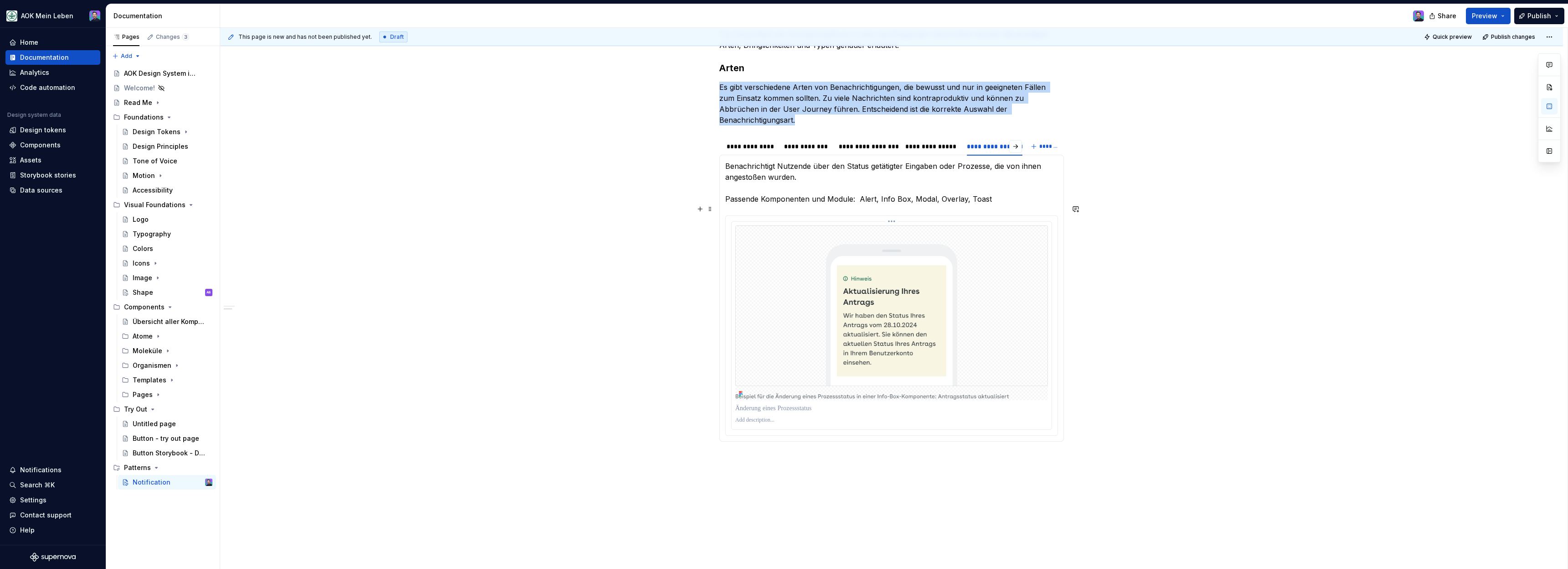
scroll to position [304, 0]
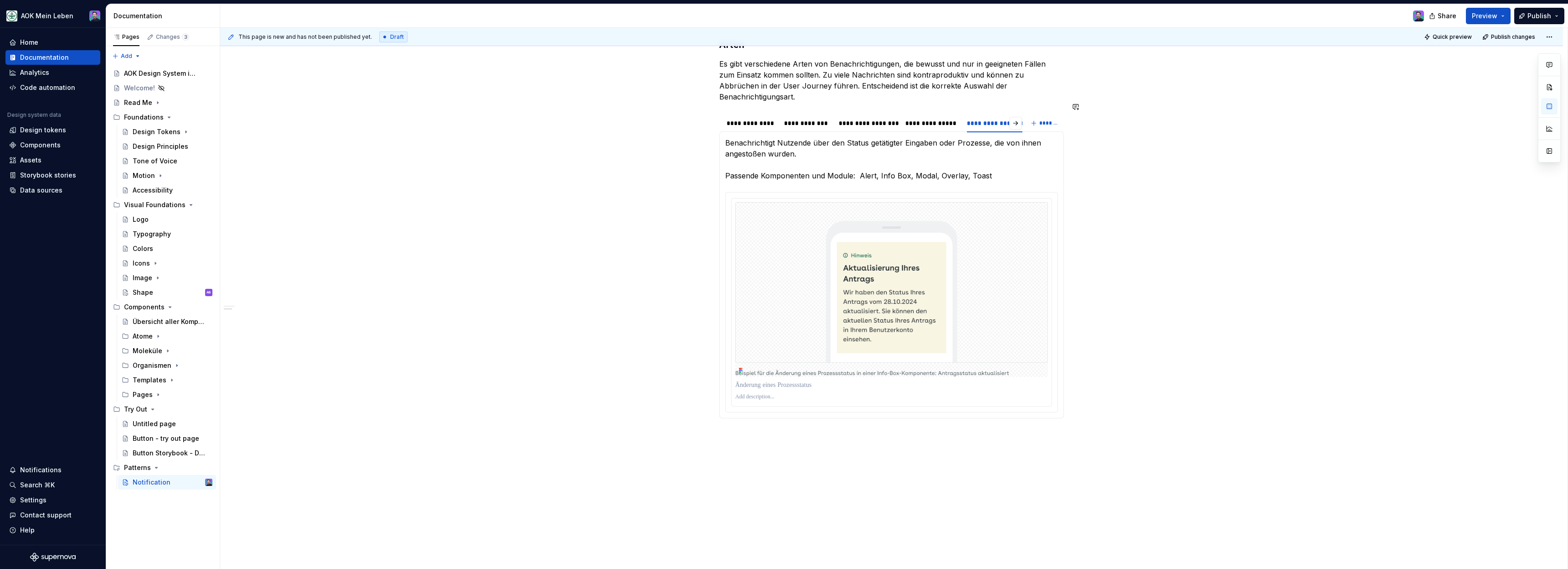
click at [843, 406] on div "Benachrichtigt Nutzende über einen erfolgreichen oder für sie positiven Sachver…" at bounding box center [892, 275] width 345 height 287
click at [835, 434] on div "**********" at bounding box center [894, 299] width 1348 height 542
click at [834, 442] on div "**********" at bounding box center [892, 274] width 1343 height 668
click at [834, 442] on div "**********" at bounding box center [892, 281] width 1343 height 682
click at [806, 407] on button "button" at bounding box center [808, 406] width 13 height 13
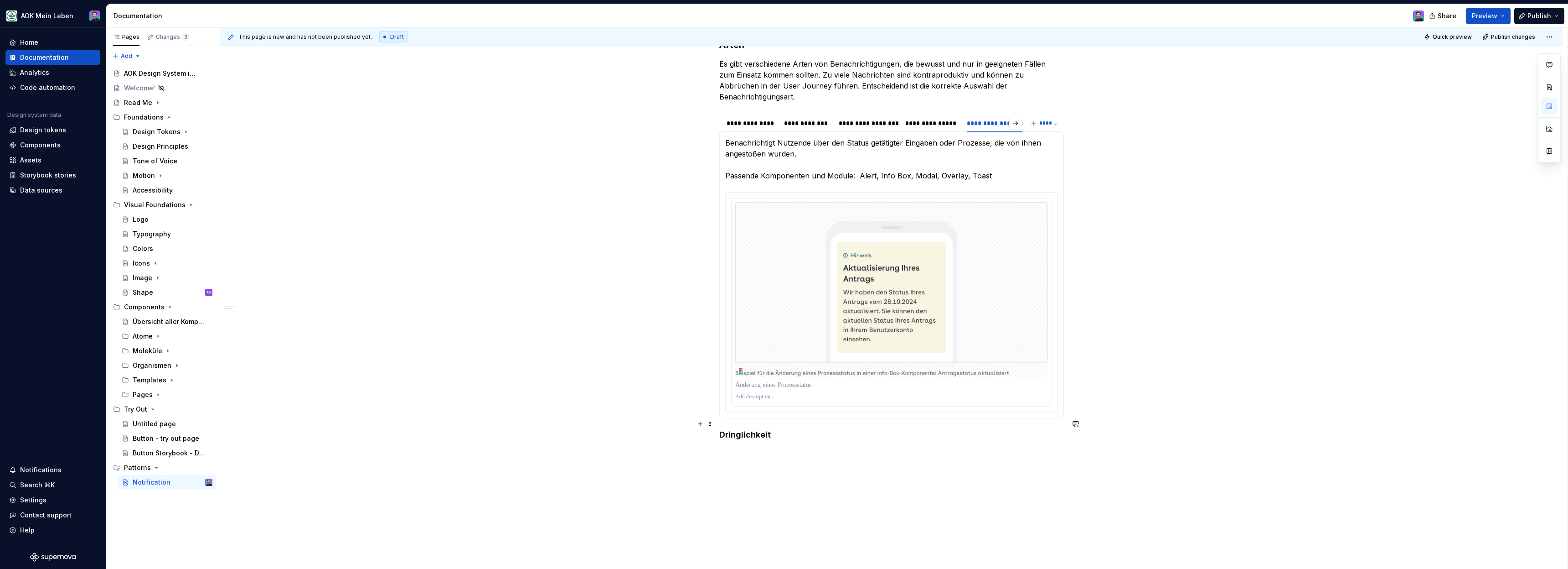
click at [799, 429] on h4 "Dringlichkeit" at bounding box center [892, 435] width 345 height 11
click at [793, 408] on button "button" at bounding box center [794, 406] width 13 height 13
click at [808, 502] on div "**********" at bounding box center [892, 285] width 1343 height 691
click at [755, 478] on div "**********" at bounding box center [892, 294] width 1343 height 709
click at [755, 478] on div "**********" at bounding box center [892, 228] width 345 height 533
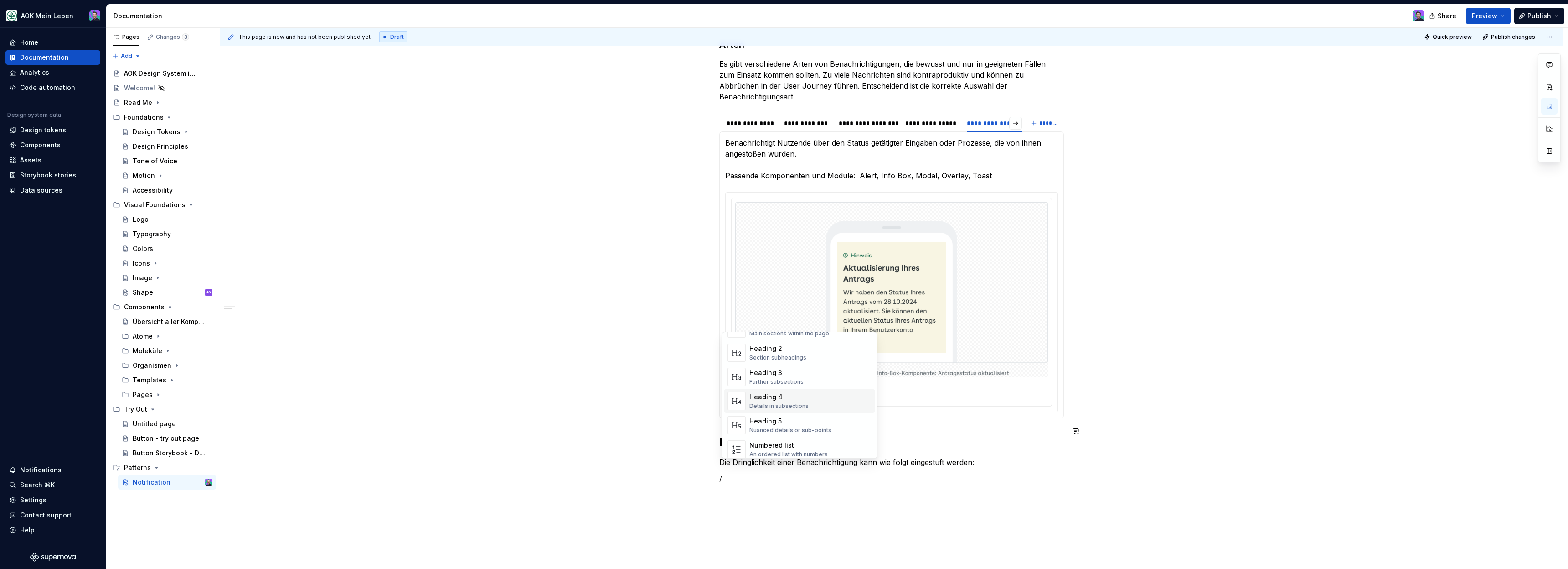
scroll to position [107, 0]
click at [788, 395] on div "Numbered list" at bounding box center [788, 392] width 79 height 9
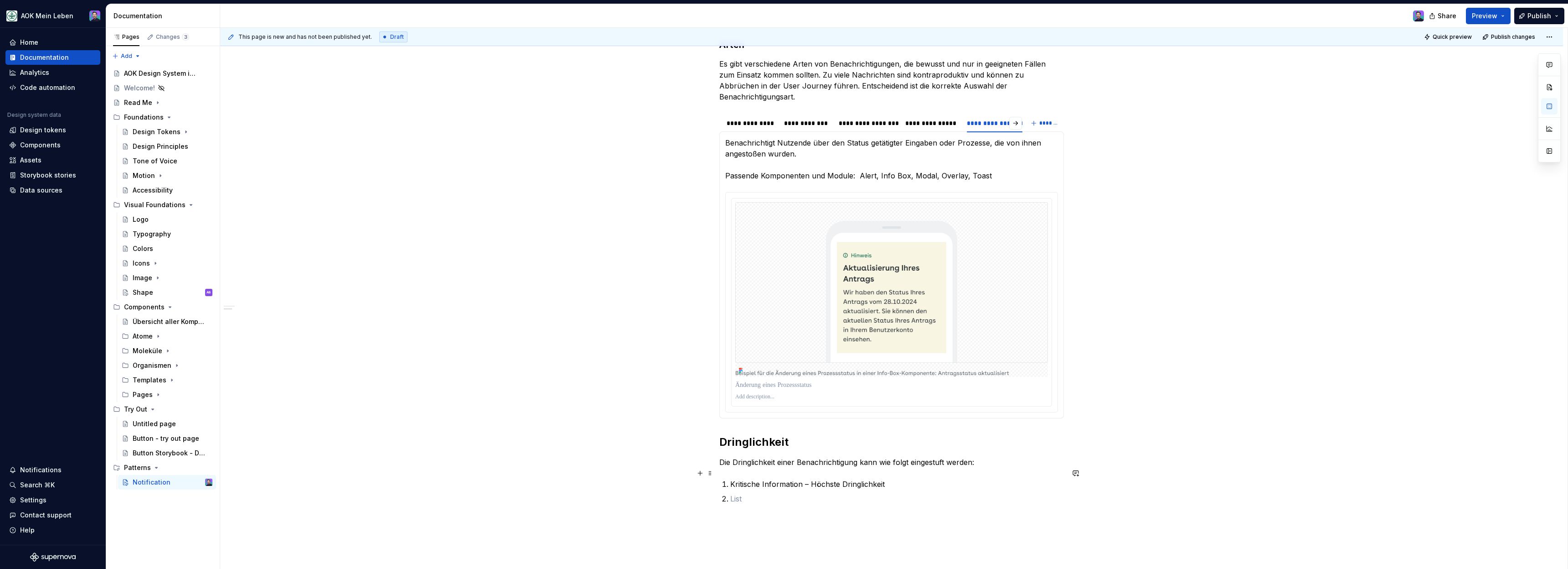
click at [893, 479] on p "Kritische Information – Höchste Dringlichkeit" at bounding box center [897, 484] width 334 height 11
click at [737, 488] on p "Kritische Information – Höchste Dringlichkeit" at bounding box center [897, 490] width 334 height 22
click at [903, 481] on p "Kritische Information – Höchste Dringlichkeit" at bounding box center [897, 490] width 334 height 22
drag, startPoint x: 810, startPoint y: 509, endPoint x: 716, endPoint y: 466, distance: 103.4
click at [716, 466] on div "**********" at bounding box center [892, 320] width 1343 height 760
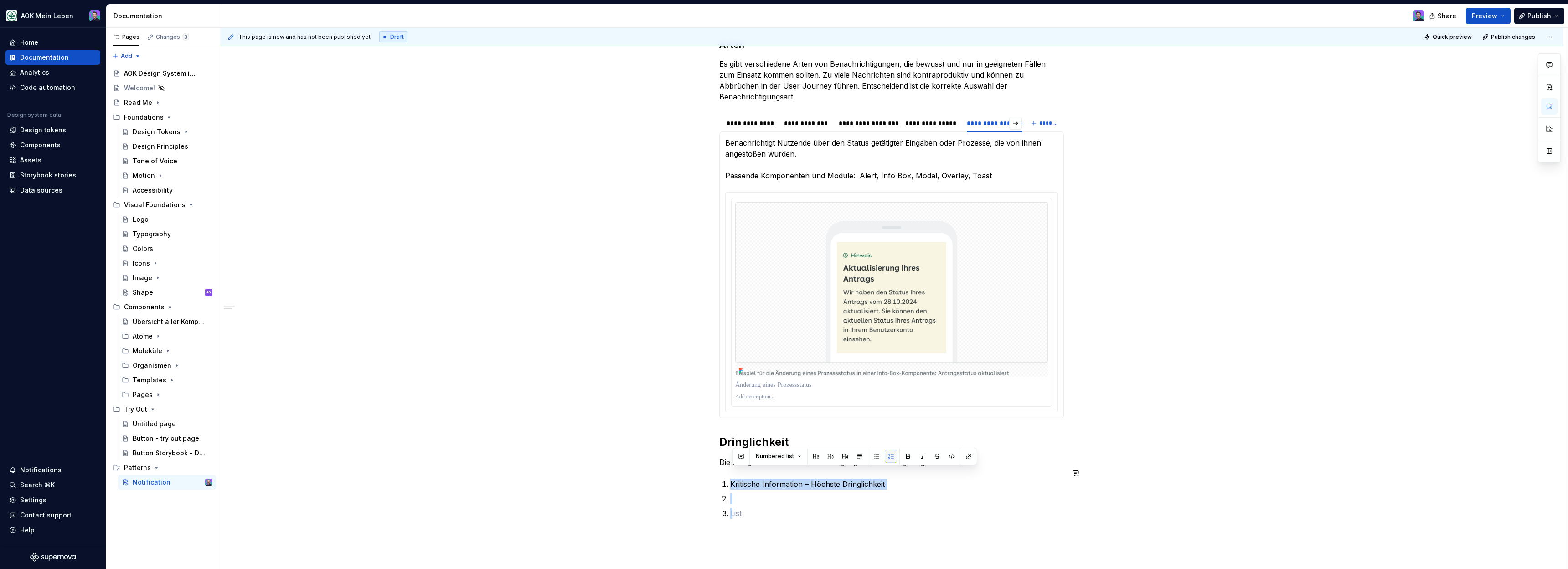
click at [892, 457] on button "button" at bounding box center [891, 456] width 13 height 13
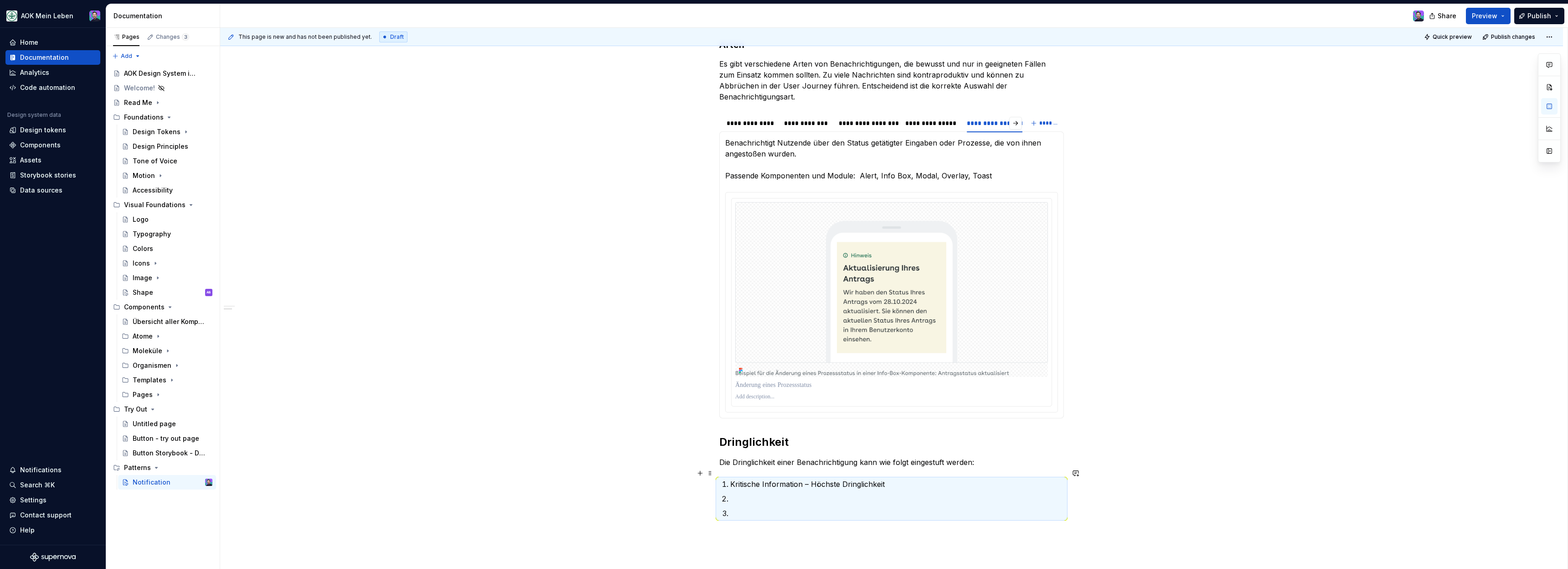
click at [854, 479] on p "Kritische Information – Höchste Dringlichkeit" at bounding box center [897, 484] width 334 height 11
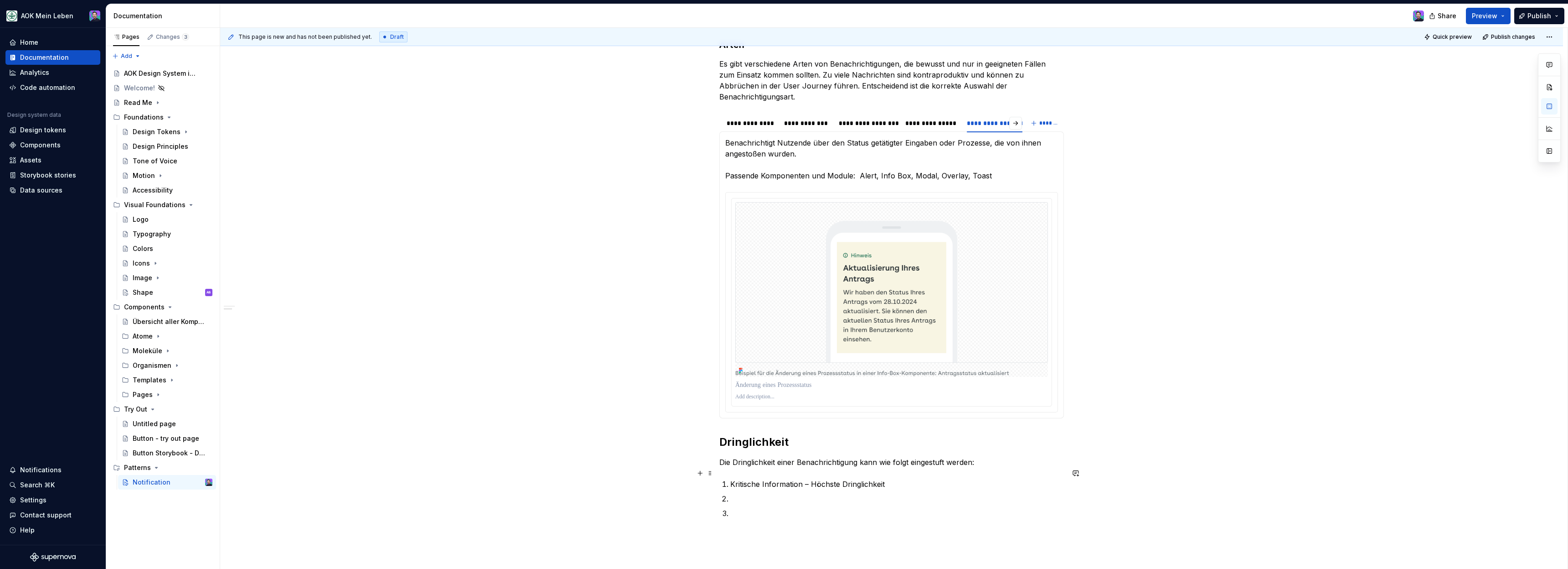
click at [901, 479] on p "Kritische Information – Höchste Dringlichkeit" at bounding box center [897, 484] width 334 height 11
drag, startPoint x: 794, startPoint y: 491, endPoint x: 705, endPoint y: 486, distance: 89.1
click at [719, 486] on div "**********" at bounding box center [892, 253] width 345 height 582
click at [878, 470] on button "button" at bounding box center [877, 470] width 13 height 13
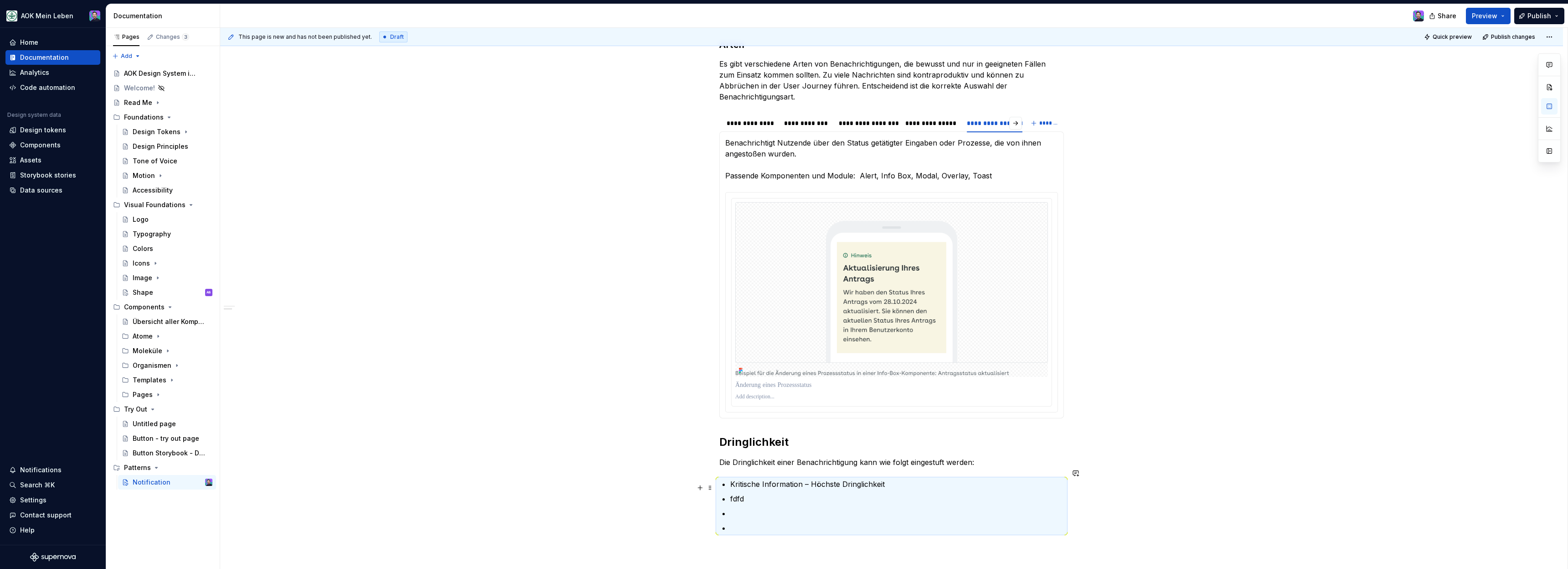
click at [759, 493] on p "fdfd" at bounding box center [897, 498] width 334 height 11
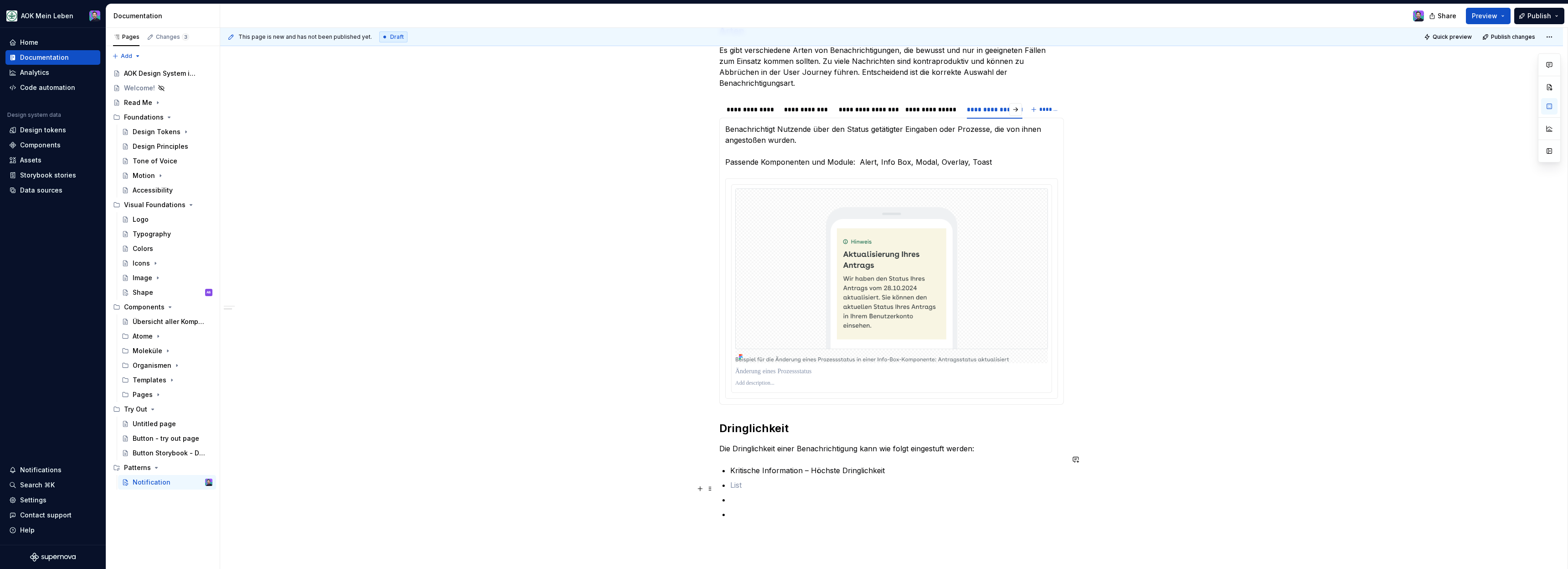
scroll to position [320, 0]
click at [753, 477] on p at bounding box center [897, 482] width 334 height 11
click at [748, 492] on p at bounding box center [897, 497] width 334 height 11
click at [740, 506] on p at bounding box center [897, 512] width 334 height 11
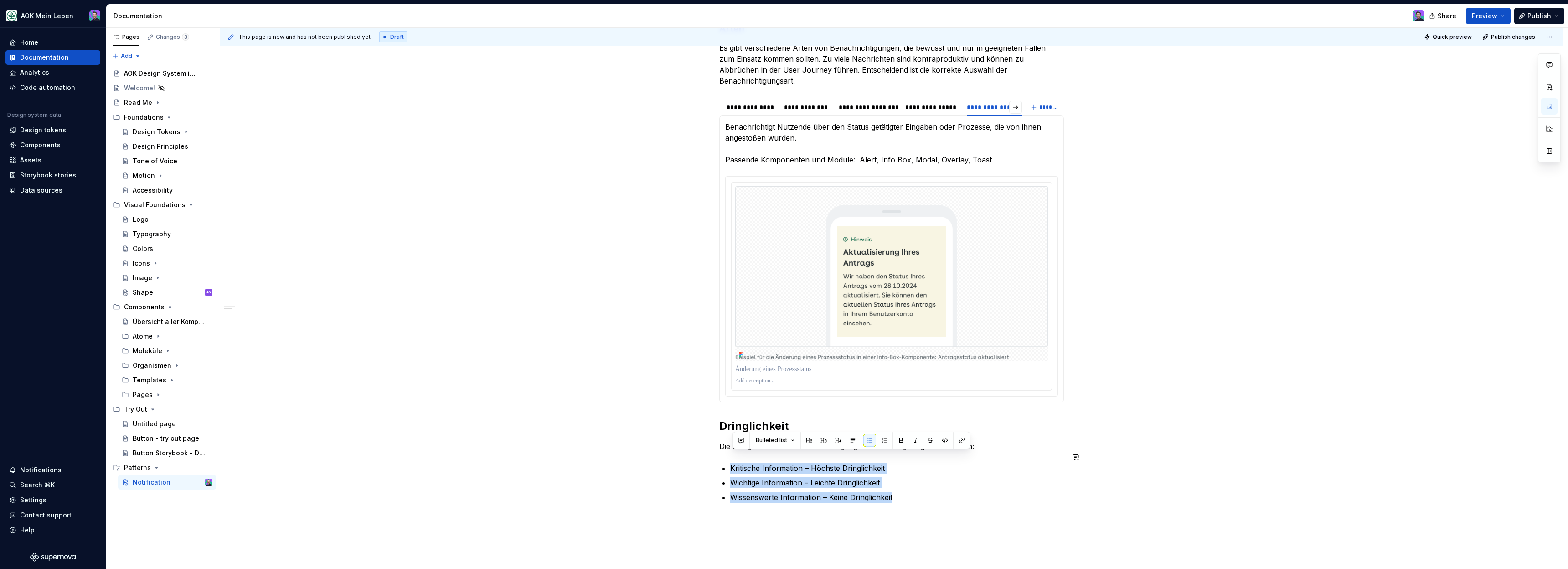
drag, startPoint x: 915, startPoint y: 485, endPoint x: 740, endPoint y: 451, distance: 178.3
click at [740, 451] on div "**********" at bounding box center [892, 224] width 345 height 557
click at [882, 441] on button "button" at bounding box center [884, 440] width 13 height 13
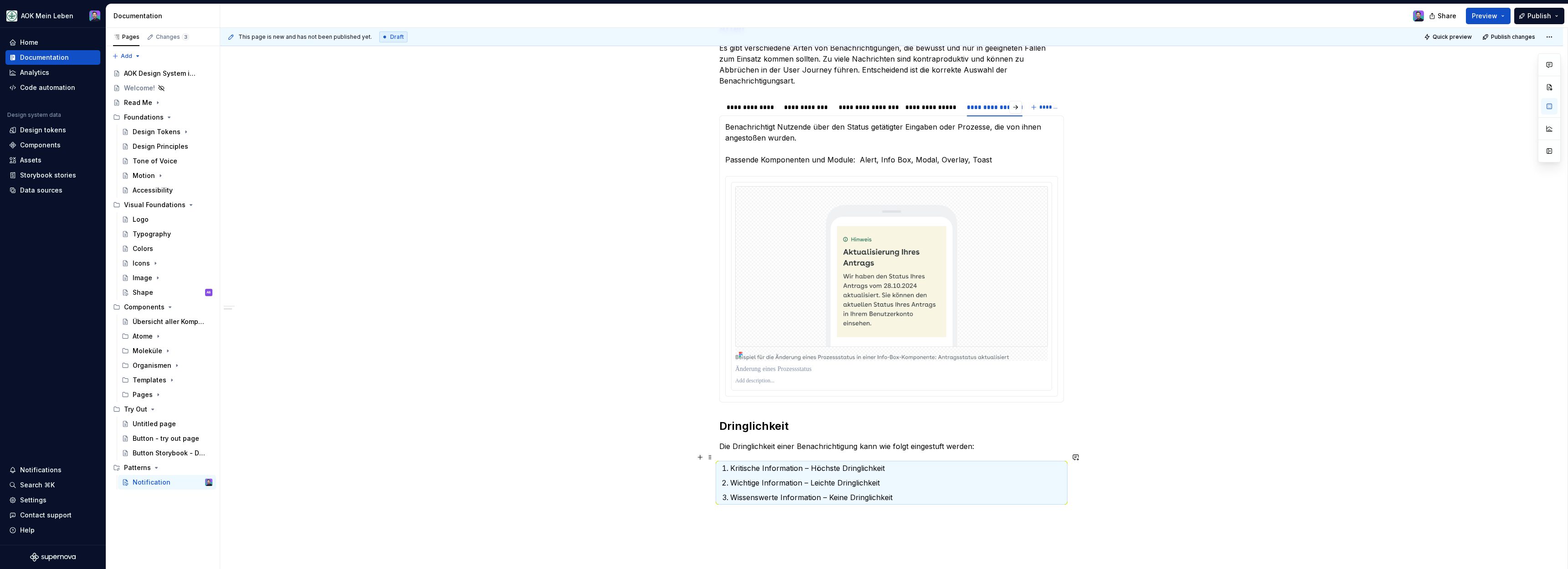
click at [903, 462] on p "Kritische Information – Höchste Dringlichkeit" at bounding box center [897, 468] width 334 height 11
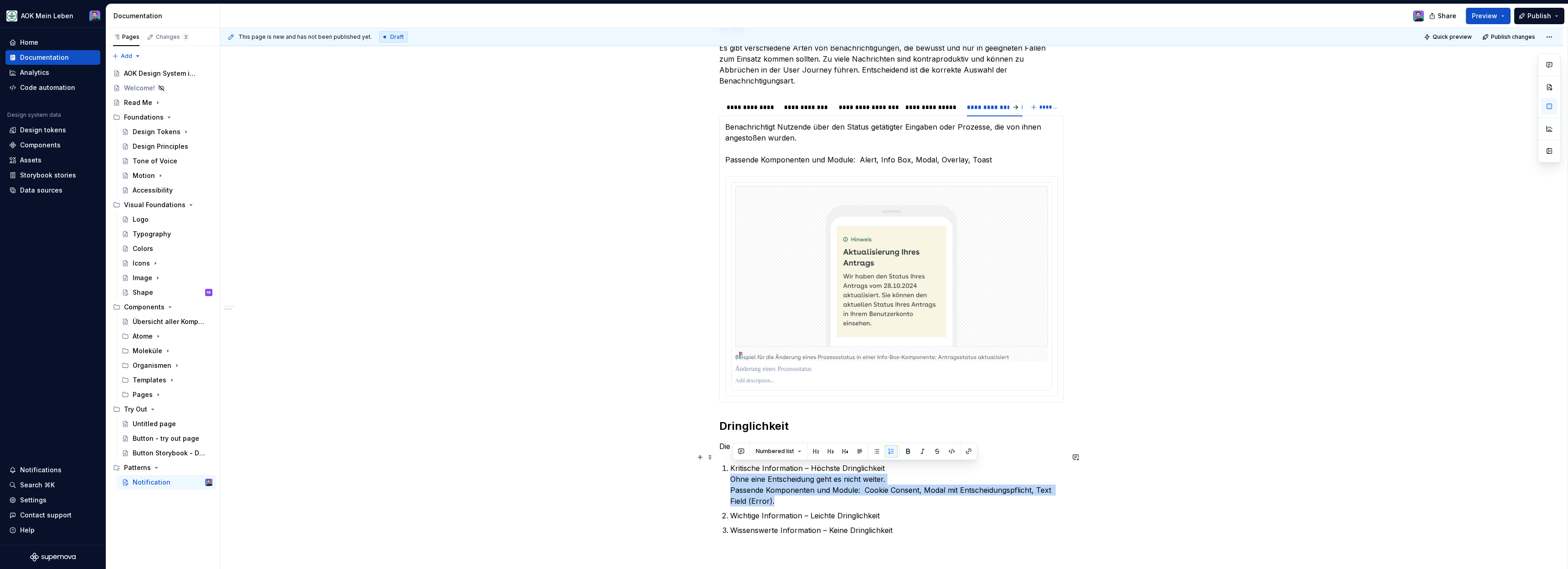
drag, startPoint x: 732, startPoint y: 467, endPoint x: 822, endPoint y: 489, distance: 92.6
click at [822, 489] on p "Kritische Information – Höchste Dringlichkeit Ohne eine Entscheidung geht es ni…" at bounding box center [897, 484] width 334 height 44
click at [873, 451] on button "button" at bounding box center [877, 451] width 13 height 13
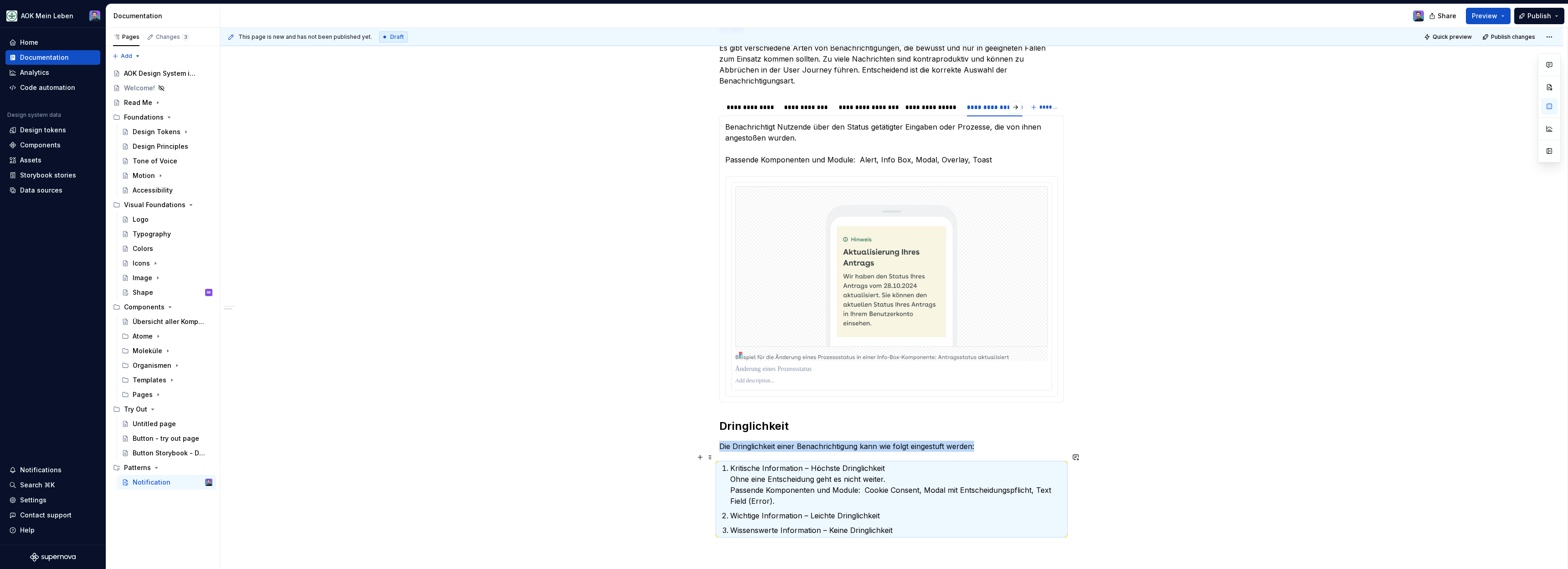
click at [1073, 495] on div "**********" at bounding box center [892, 320] width 1343 height 793
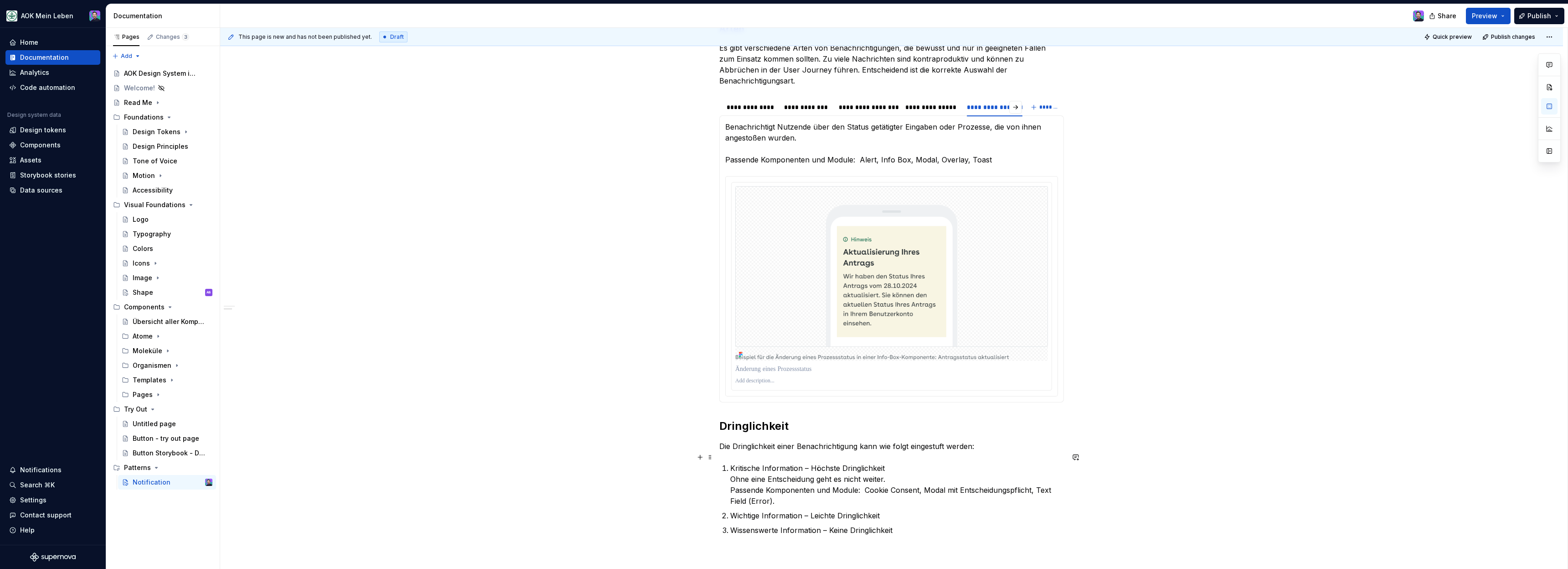
click at [732, 471] on p "Kritische Information – Höchste Dringlichkeit Ohne eine Entscheidung geht es ni…" at bounding box center [897, 484] width 334 height 44
click at [1064, 462] on p "Kritische Information – Höchste Dringlichkeit (Ohne eine Entscheidung geht es n…" at bounding box center [897, 479] width 334 height 33
click at [905, 514] on p "Wissenswerte Information – Keine Dringlichkeit" at bounding box center [897, 519] width 334 height 11
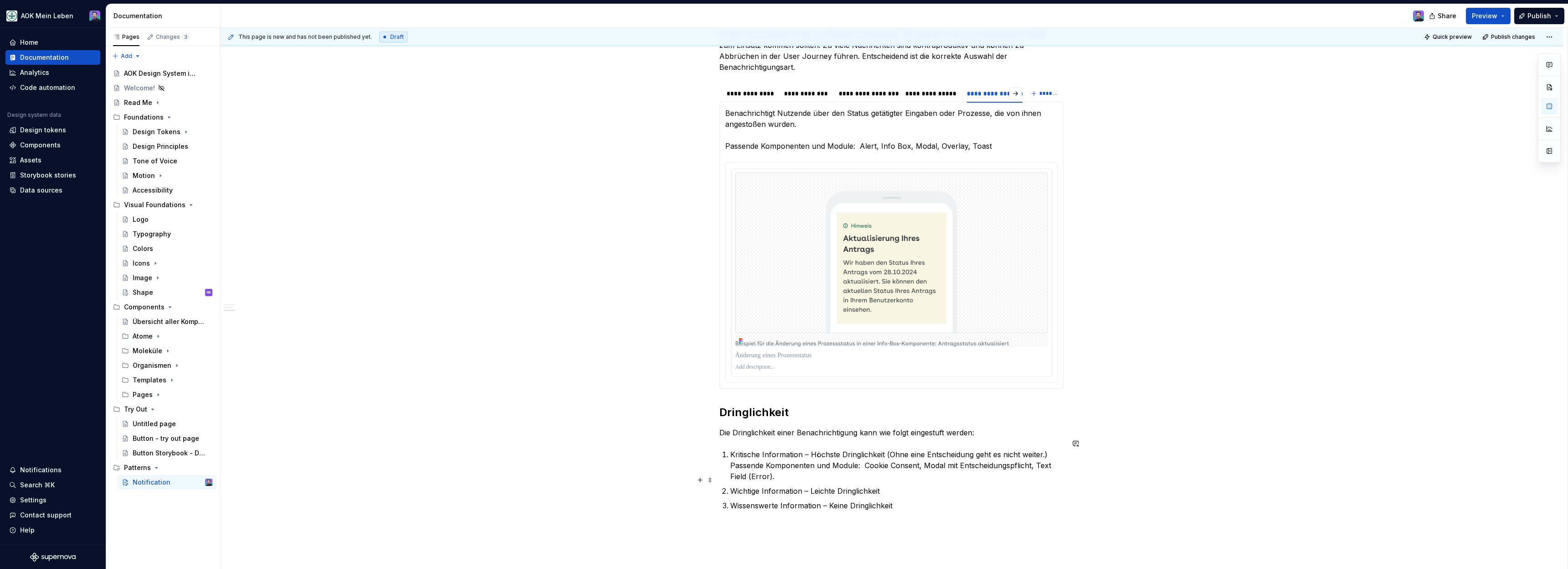
click at [945, 486] on p "Wichtige Information – Leichte Dringlichkeit" at bounding box center [897, 491] width 334 height 11
click at [778, 491] on p "Wichtige Information – Leichte Dringlichkeit (Ein Handeln ist jetzt noch nicht …" at bounding box center [897, 497] width 334 height 22
drag, startPoint x: 912, startPoint y: 492, endPoint x: 932, endPoint y: 492, distance: 20.0
click at [932, 492] on p "Wichtige Information – Leichte Dringlichkeit (Ein Handeln ist jetzt noch nicht …" at bounding box center [897, 497] width 334 height 22
click at [1083, 470] on button "button" at bounding box center [1085, 474] width 13 height 13
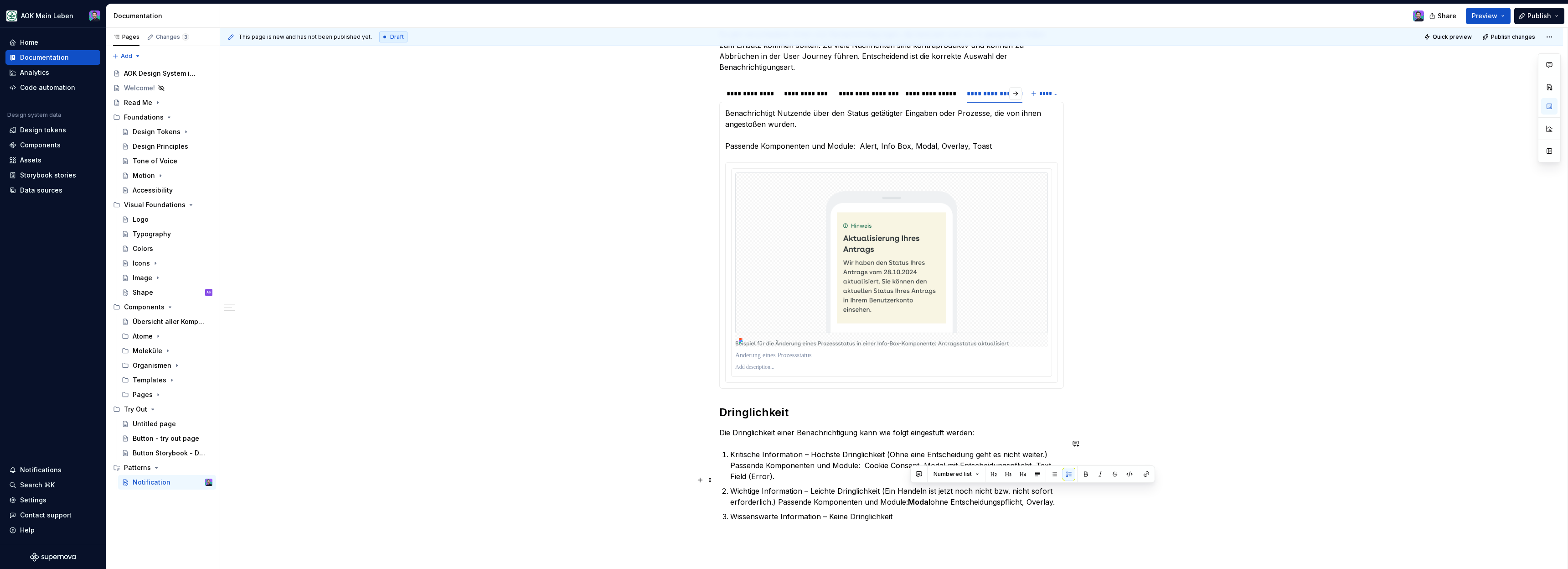
click at [1044, 490] on p "Wichtige Information – Leichte Dringlichkeit (Ein Handeln ist jetzt noch nicht …" at bounding box center [897, 497] width 334 height 22
click at [1087, 526] on div "**********" at bounding box center [892, 306] width 1343 height 793
click at [1037, 491] on p "Wichtige Information – Leichte Dringlichkeit (Ein Handeln ist jetzt noch nicht …" at bounding box center [897, 497] width 334 height 22
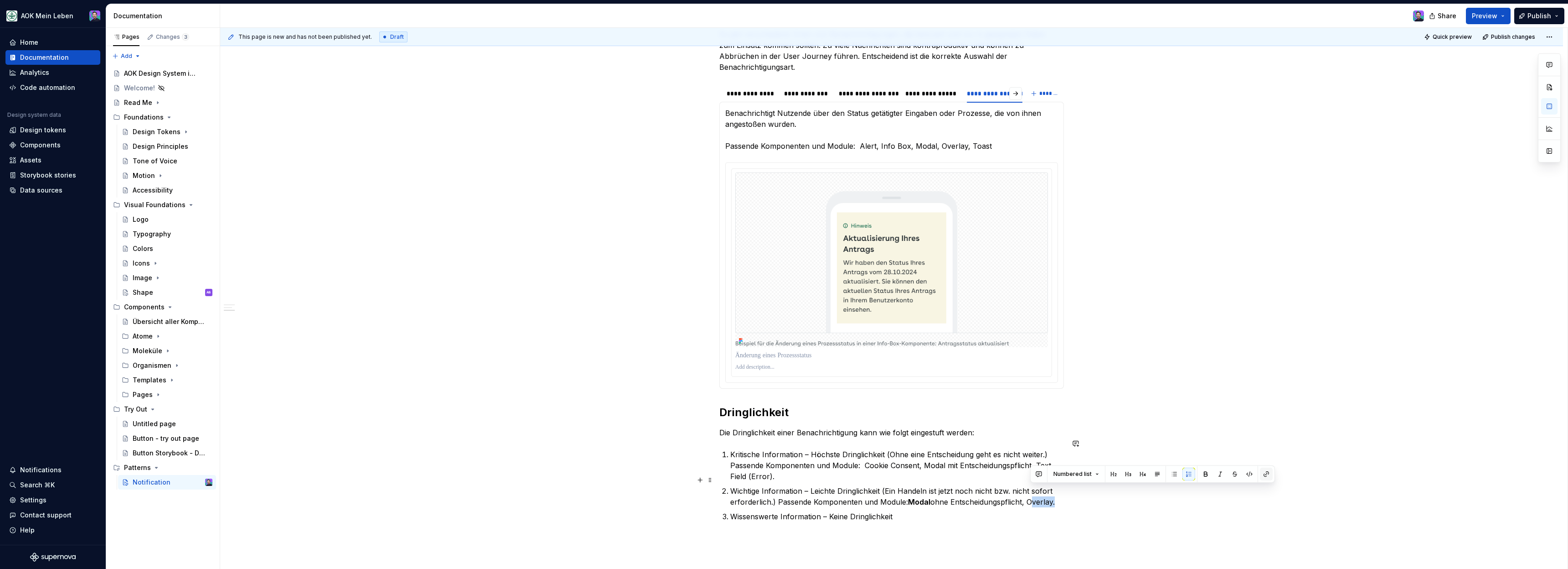
click at [1262, 472] on button "button" at bounding box center [1266, 474] width 13 height 13
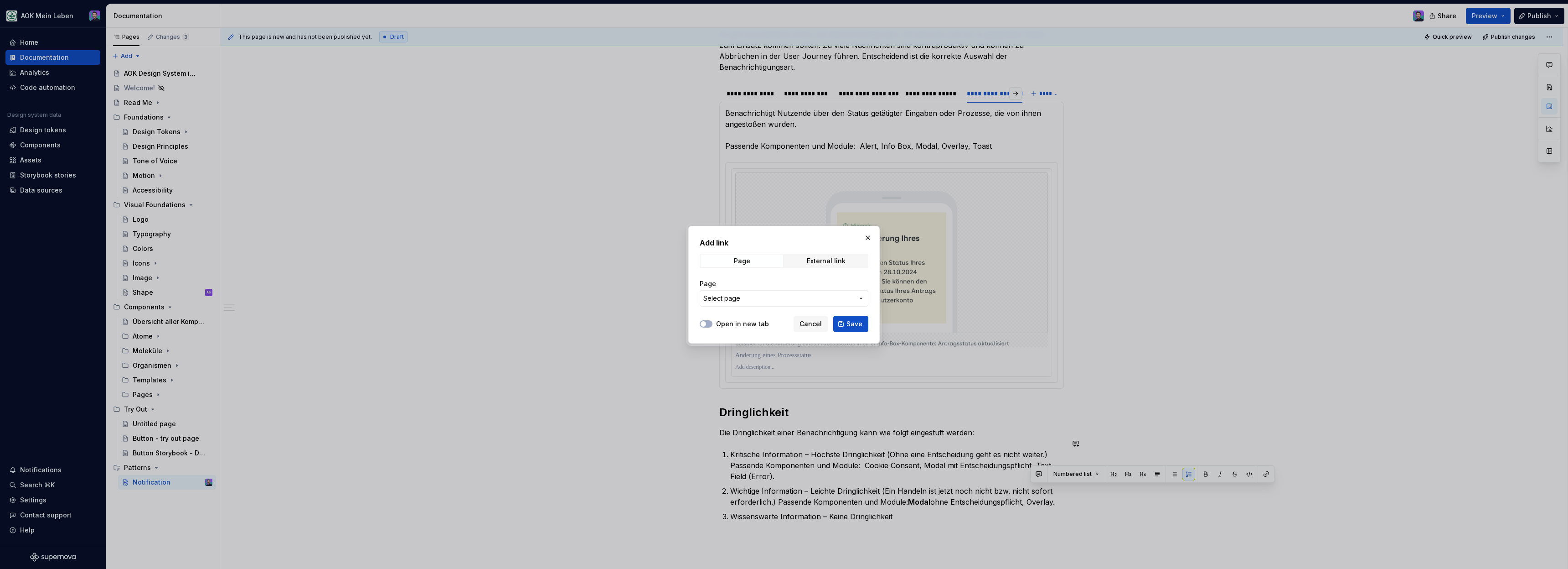
click at [756, 288] on div "Page" at bounding box center [783, 283] width 169 height 9
click at [756, 295] on span "Select page" at bounding box center [778, 298] width 150 height 9
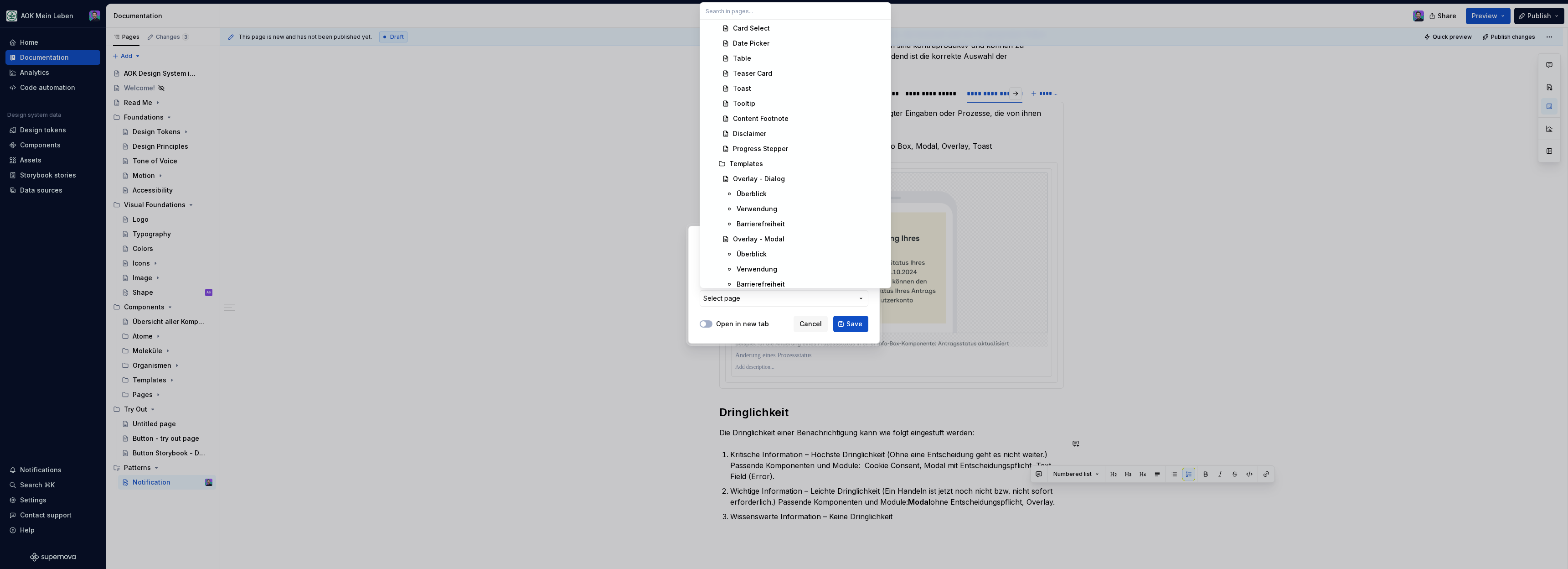
scroll to position [2094, 0]
click at [762, 181] on div "Overlay - Dialog" at bounding box center [758, 177] width 52 height 9
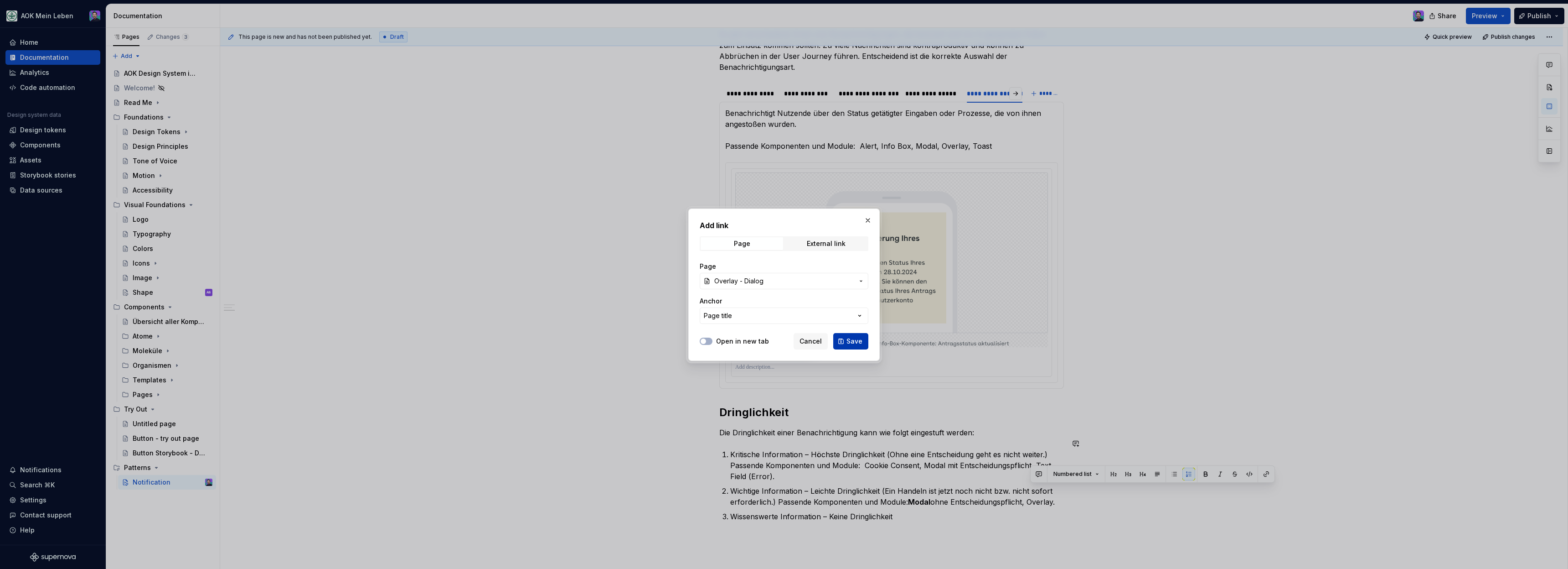
click at [852, 341] on span "Save" at bounding box center [855, 341] width 16 height 9
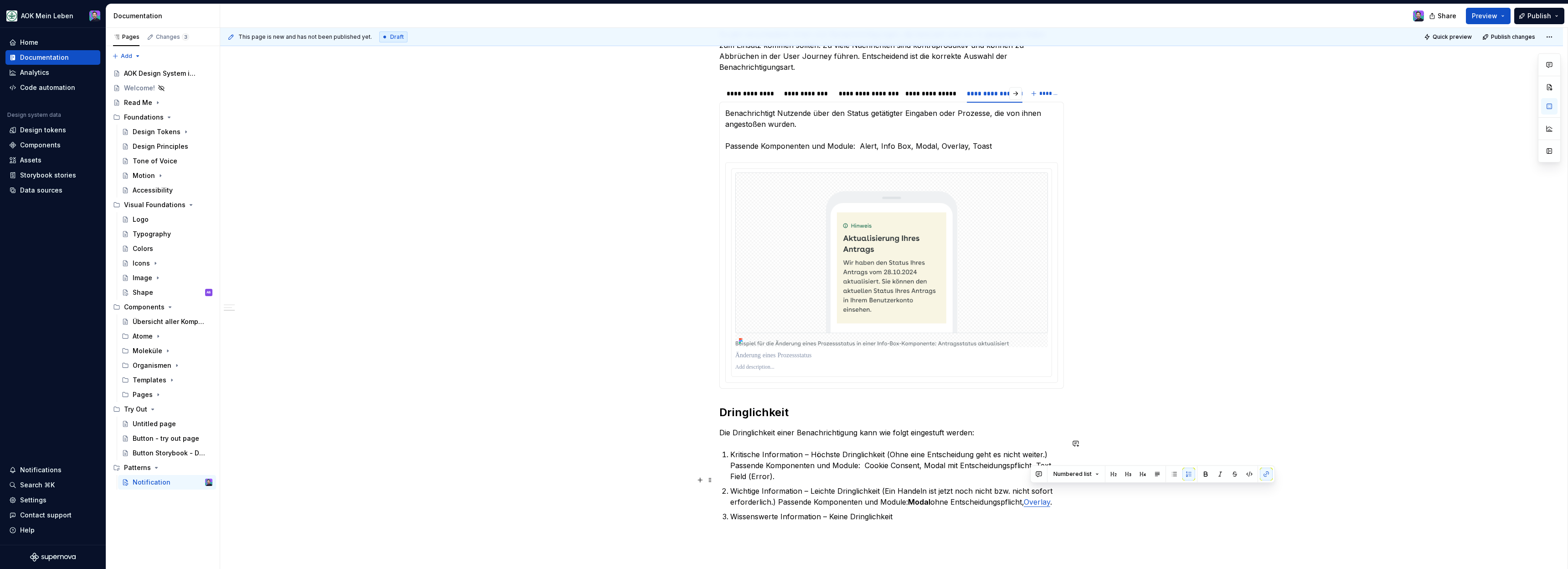
click at [926, 497] on strong "Modal" at bounding box center [919, 501] width 23 height 9
click at [1147, 473] on button "button" at bounding box center [1146, 474] width 13 height 13
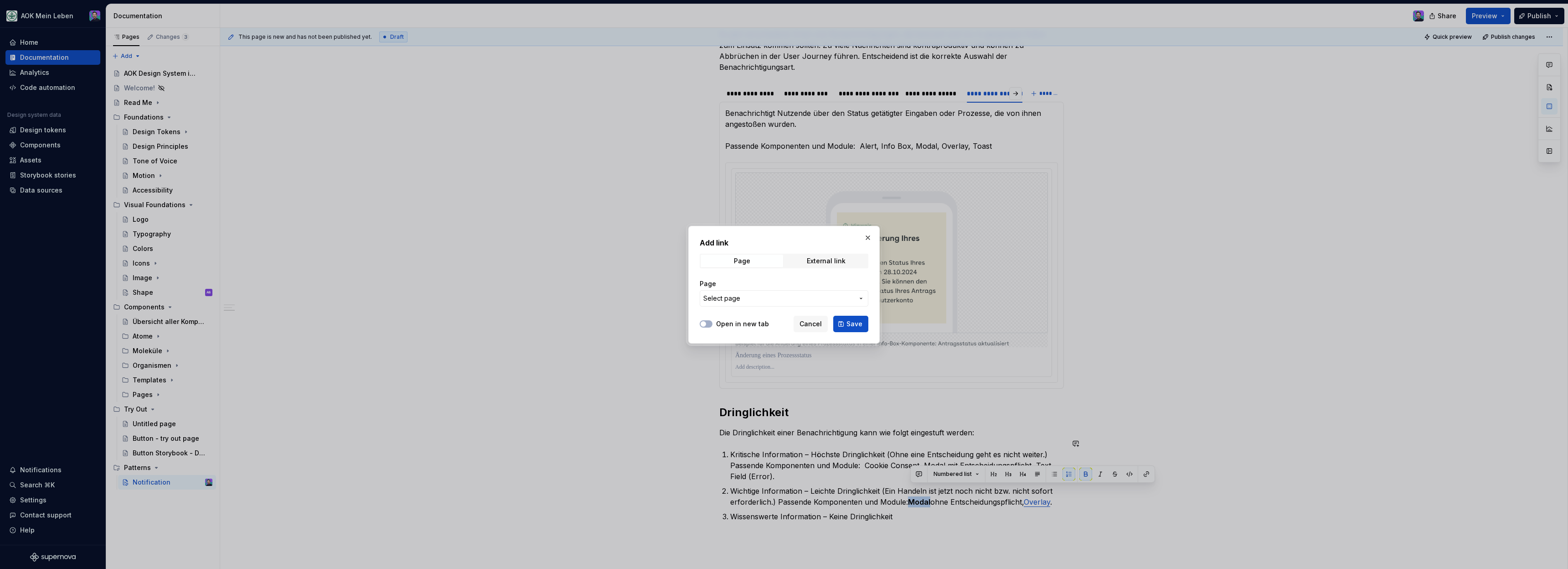
click at [799, 294] on span "Select page" at bounding box center [778, 298] width 150 height 9
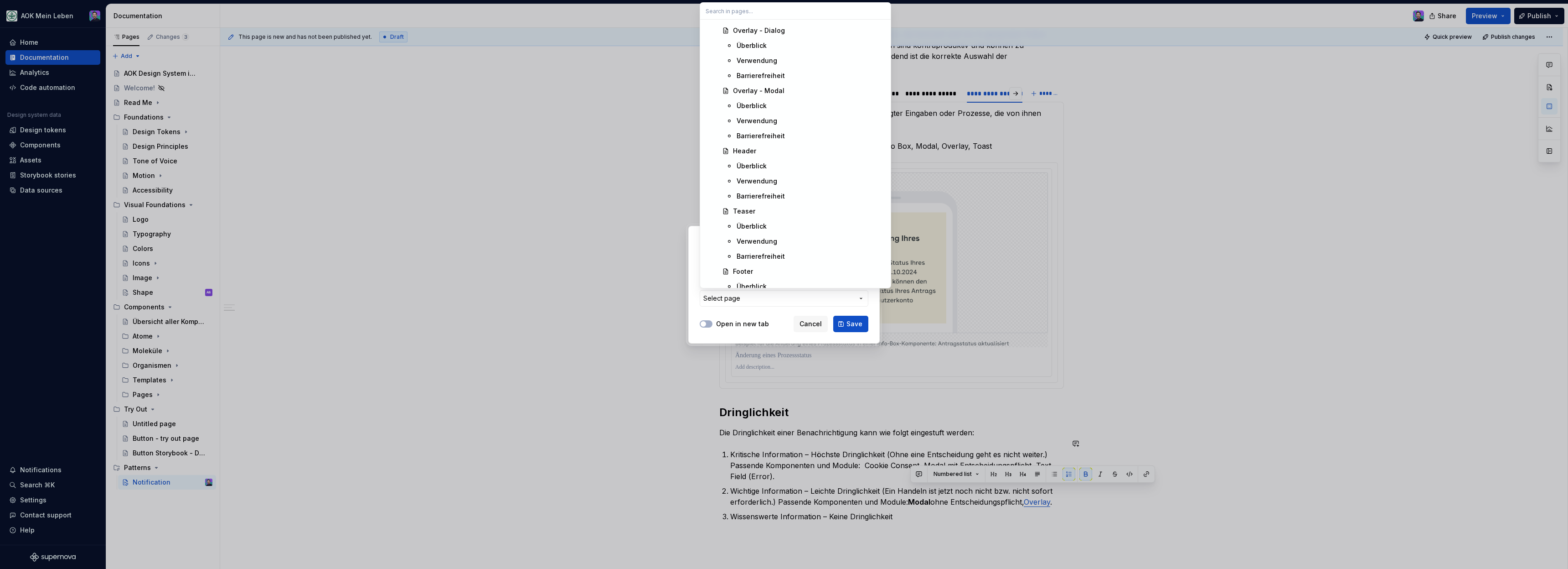
scroll to position [2197, 0]
click at [756, 138] on div "Overlay - Modal" at bounding box center [758, 135] width 52 height 9
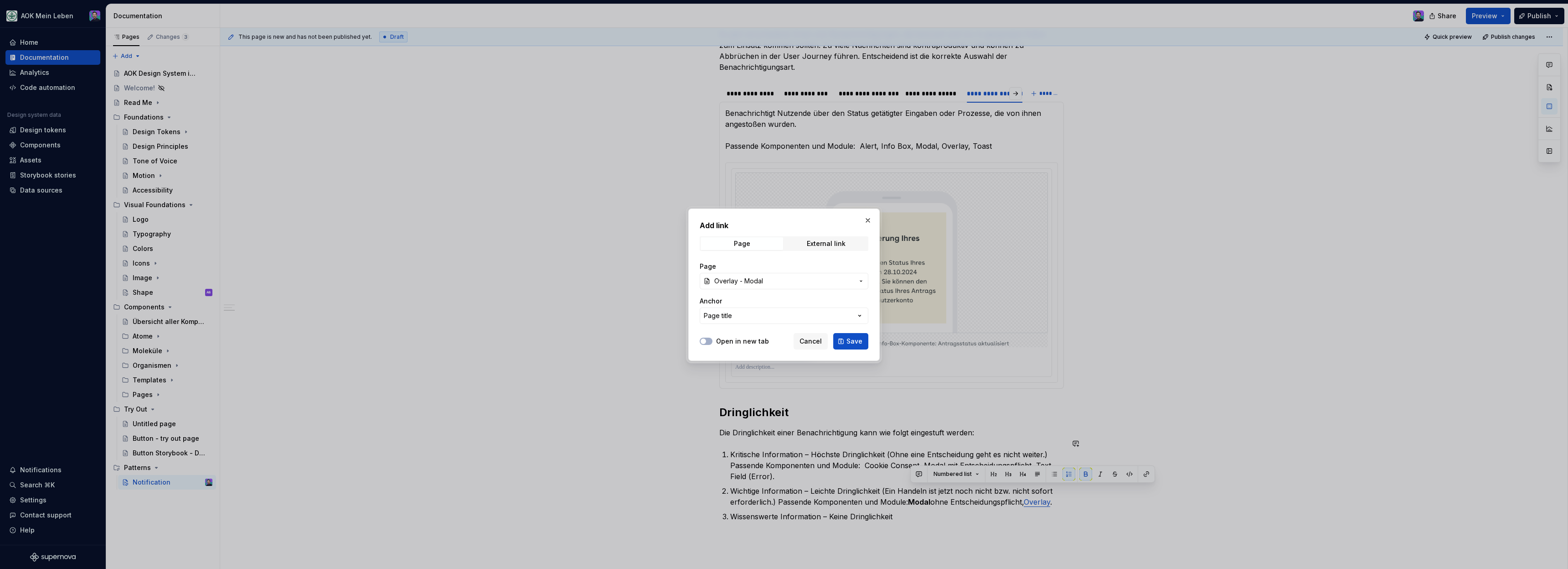
click at [869, 344] on div "Add link Page External link Page Overlay - Modal Anchor Page title Open in new …" at bounding box center [784, 284] width 192 height 152
click at [858, 344] on span "Save" at bounding box center [855, 341] width 16 height 9
type textarea "*"
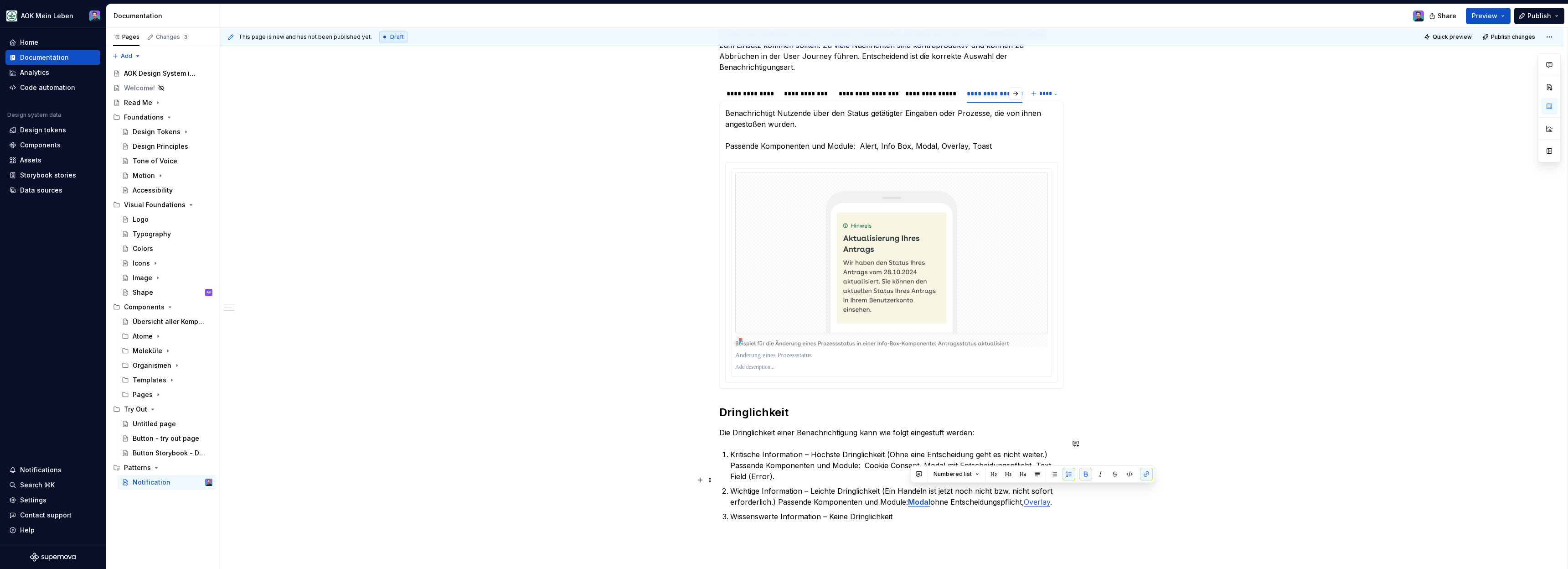
click at [1084, 477] on button "button" at bounding box center [1085, 474] width 13 height 13
click at [1122, 532] on div "**********" at bounding box center [892, 317] width 1343 height 815
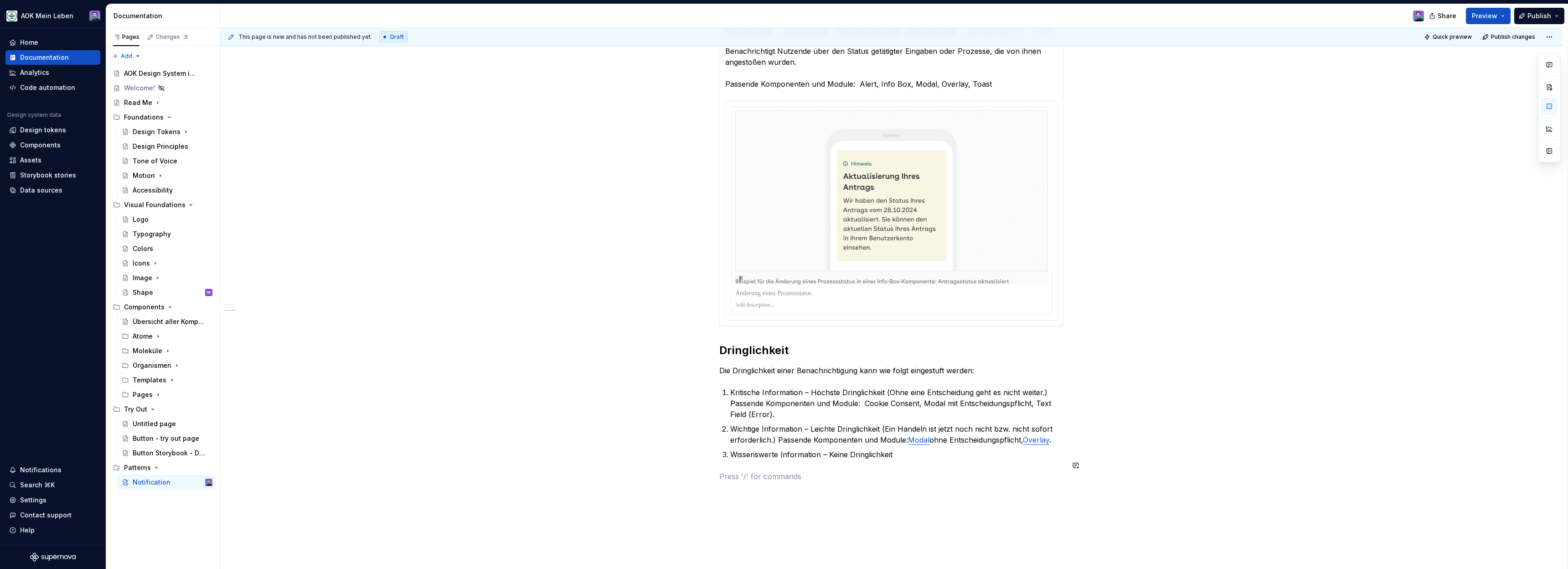
scroll to position [395, 0]
click at [925, 450] on p "Wissenswerte Information – Keine Dringlichkeit" at bounding box center [897, 455] width 334 height 11
click at [778, 428] on p "Wichtige Information – Leichte Dringlichkeit (Ein Handeln ist jetzt noch nicht …" at bounding box center [897, 435] width 334 height 22
click at [779, 429] on p "Wichtige Information – Leichte Dringlichkeit (Ein Handeln ist jetzt noch nicht …" at bounding box center [897, 435] width 334 height 22
click at [777, 429] on p "Wichtige Information – Leichte Dringlichkeit (Ein Handeln ist jetzt noch nicht …" at bounding box center [897, 435] width 334 height 22
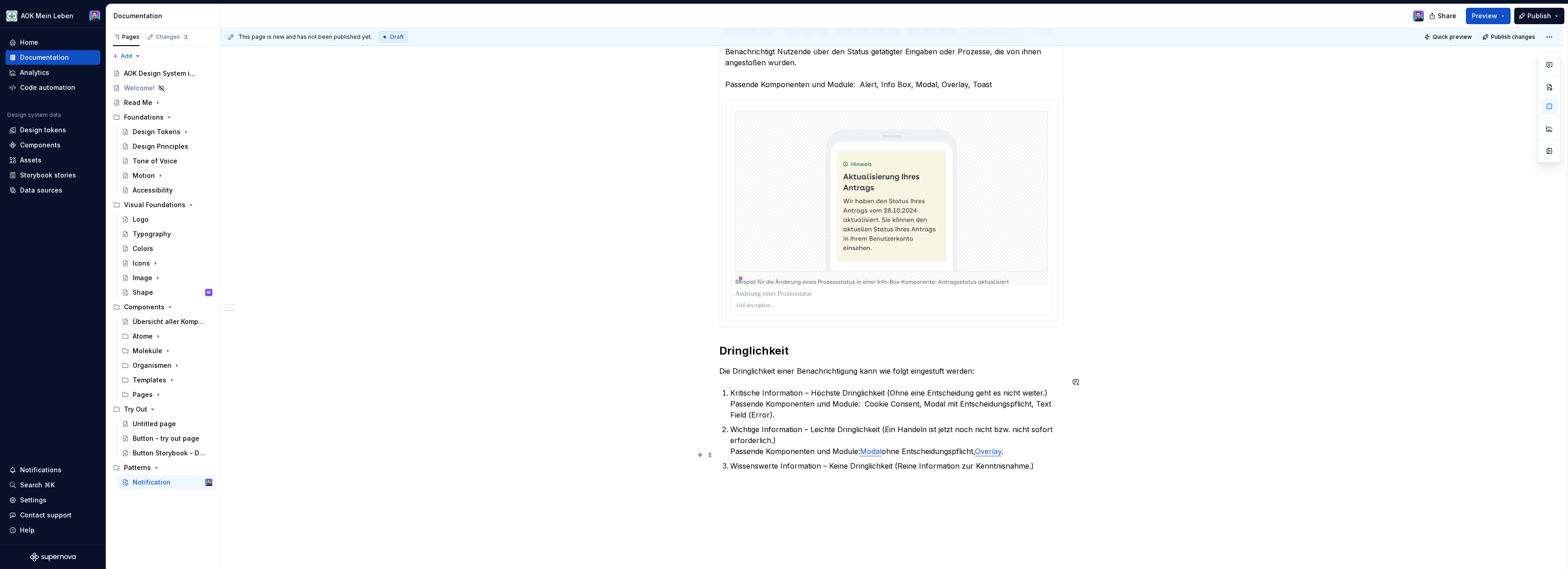
click at [1046, 461] on p "Wissenswerte Information – Keine Dringlichkeit (Reine Information zur Kenntnisn…" at bounding box center [897, 466] width 334 height 11
click at [846, 506] on div "**********" at bounding box center [892, 267] width 1343 height 837
click at [864, 466] on p "Wissenswerte Information – Keine Dringlichkeit (Reine Information zur Kenntnisn…" at bounding box center [897, 472] width 334 height 22
click at [1099, 448] on button "button" at bounding box center [1099, 448] width 13 height 13
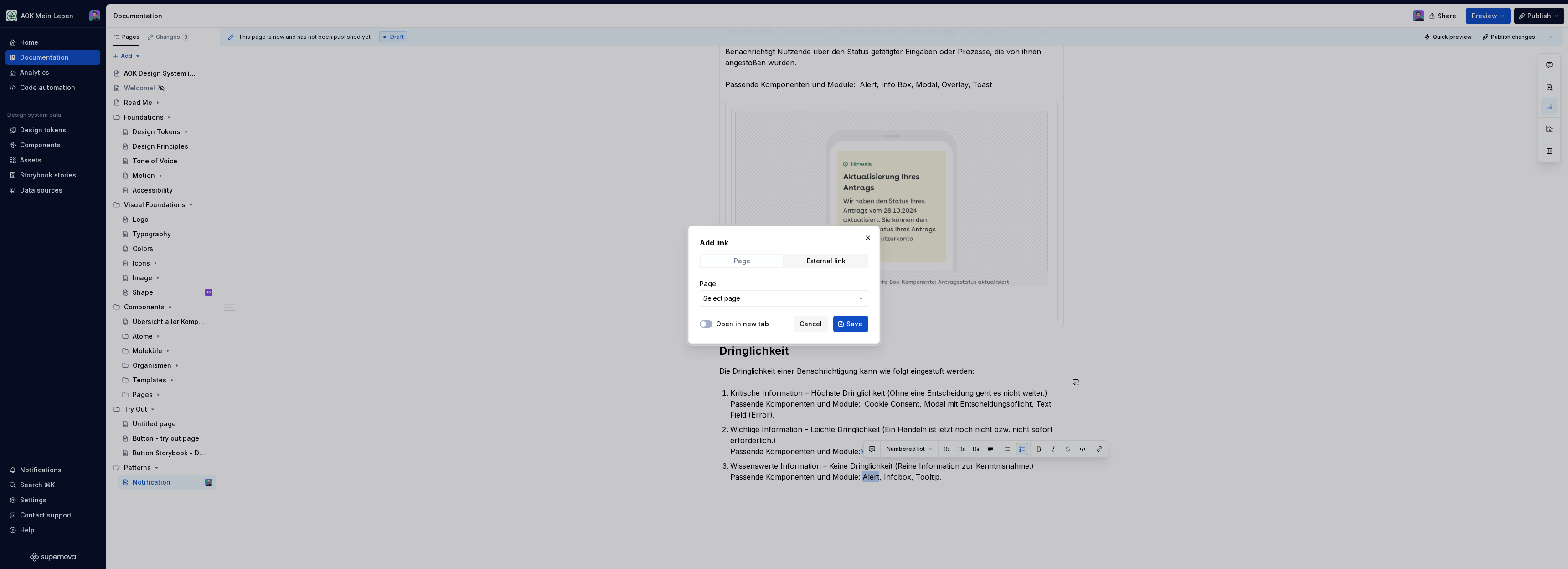
click at [747, 257] on div "Page" at bounding box center [742, 261] width 16 height 7
click at [751, 303] on button "Select page" at bounding box center [783, 298] width 169 height 16
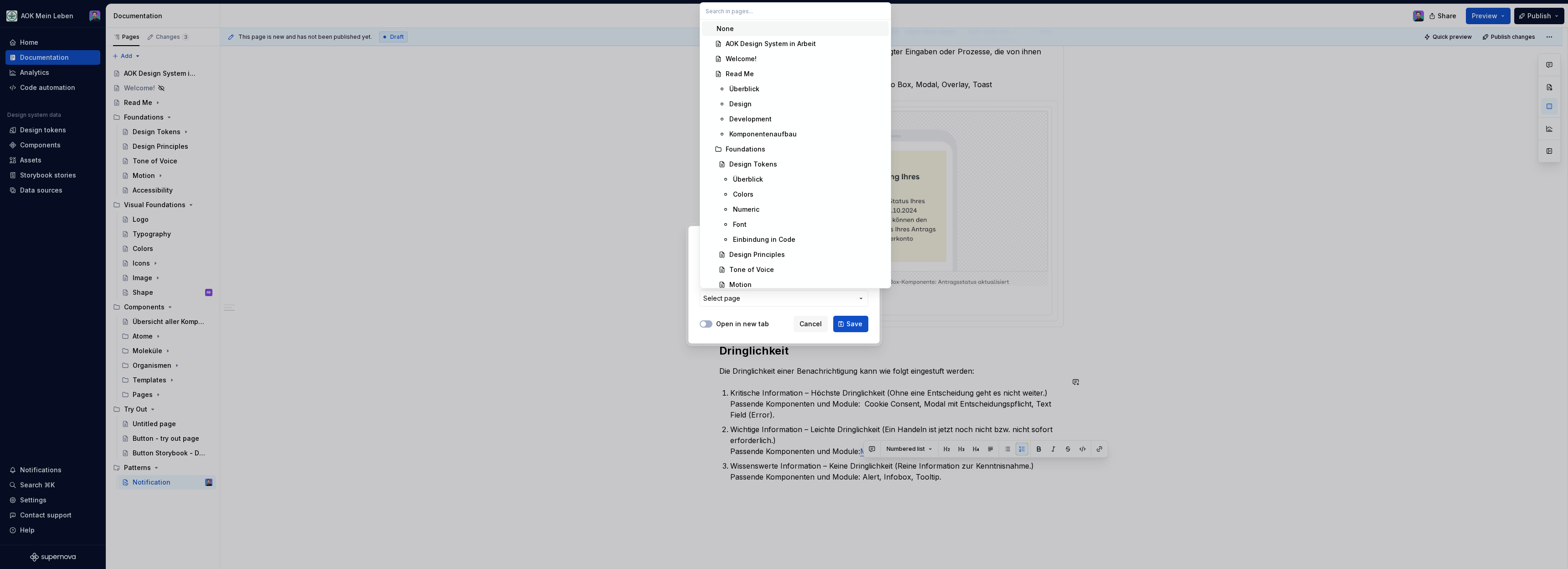
click at [752, 6] on input "text" at bounding box center [795, 10] width 191 height 16
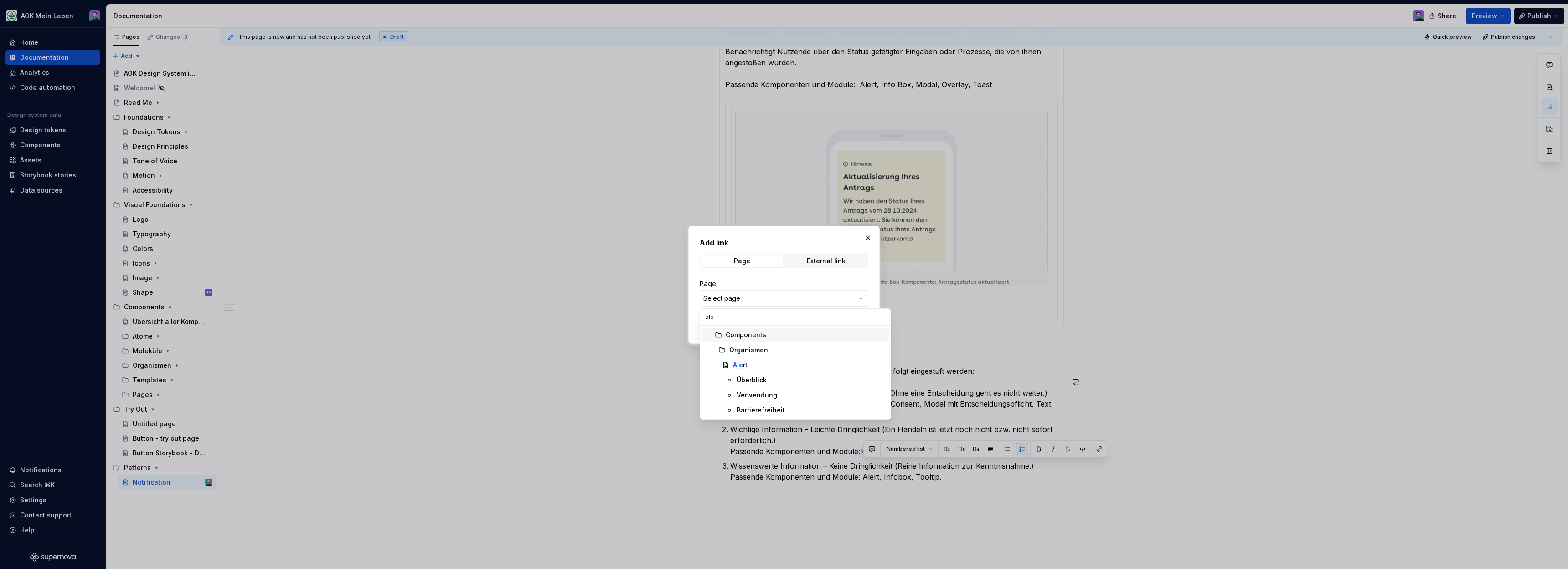
type input "aler"
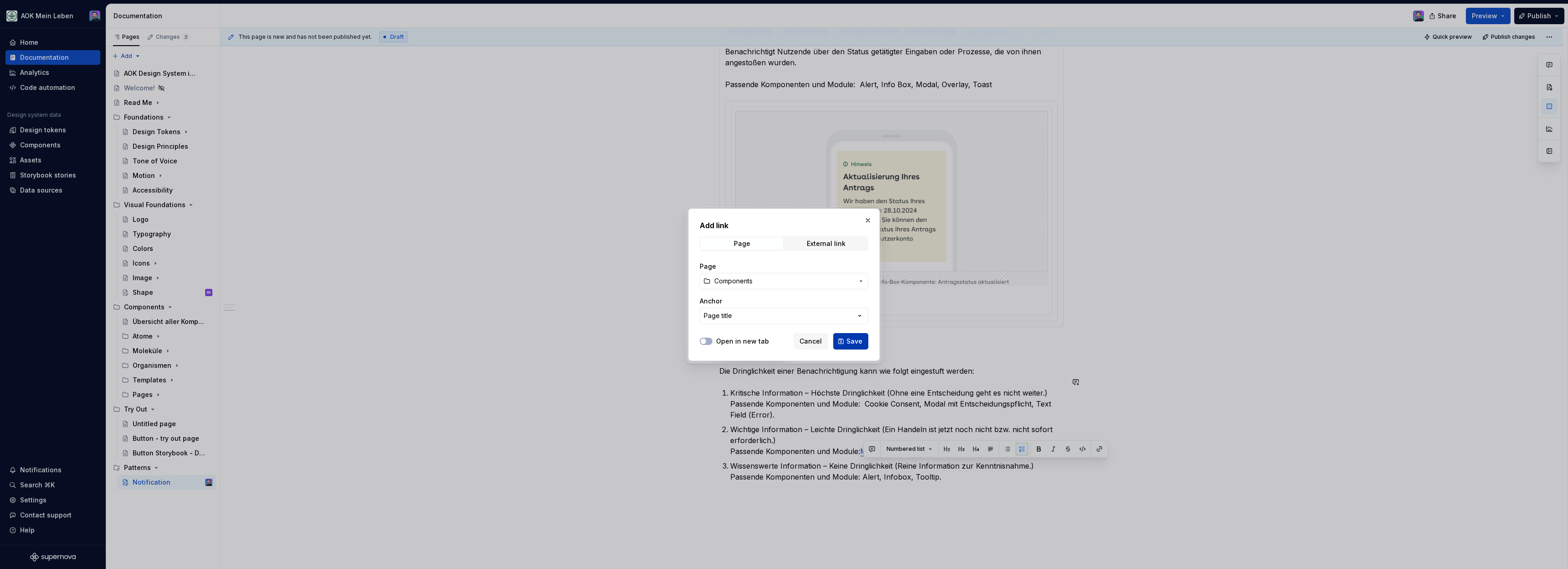
click at [842, 341] on button "Save" at bounding box center [851, 341] width 35 height 16
type textarea "*"
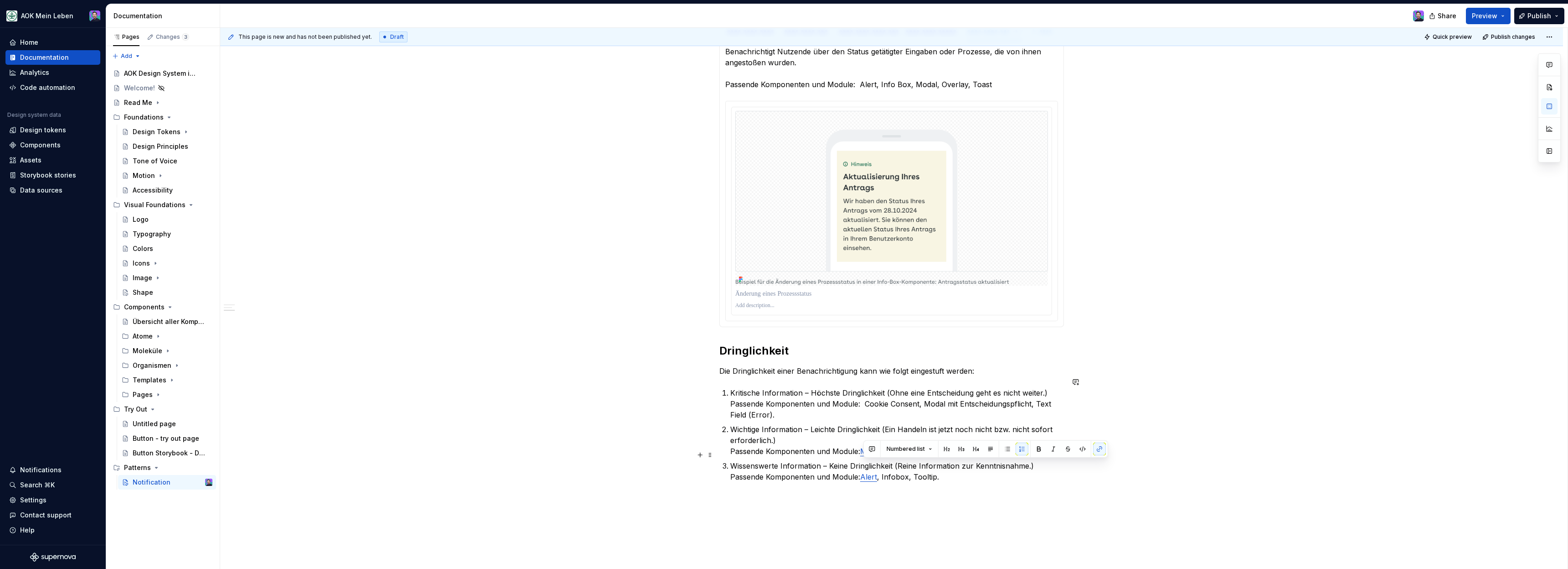
click at [867, 472] on link "Alert" at bounding box center [869, 476] width 17 height 9
click at [897, 465] on p "Wissenswerte Information – Keine Dringlichkeit (Reine Information zur Kenntnisn…" at bounding box center [897, 472] width 334 height 22
click at [1116, 450] on button "button" at bounding box center [1119, 448] width 13 height 13
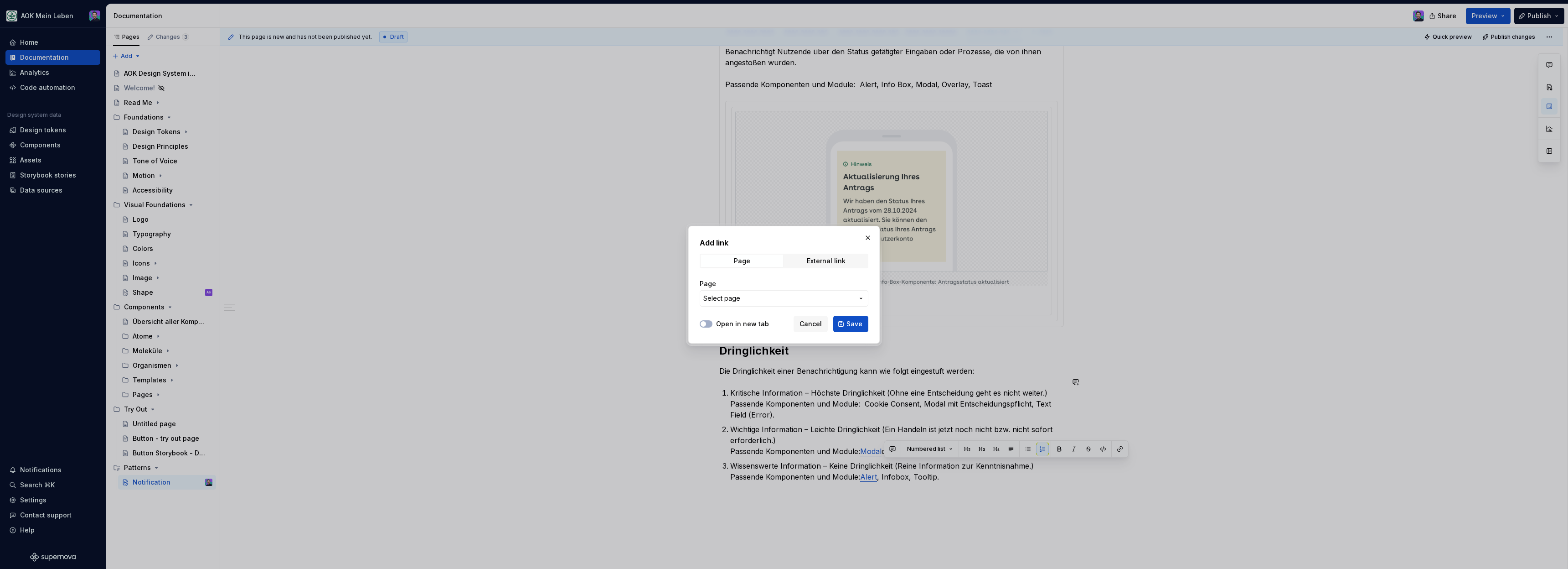
click at [744, 255] on div "Page" at bounding box center [742, 261] width 83 height 13
click at [744, 260] on div "Page" at bounding box center [742, 261] width 16 height 7
click at [746, 306] on div "Page Select page" at bounding box center [783, 292] width 169 height 38
click at [746, 300] on span "Select page" at bounding box center [778, 298] width 150 height 9
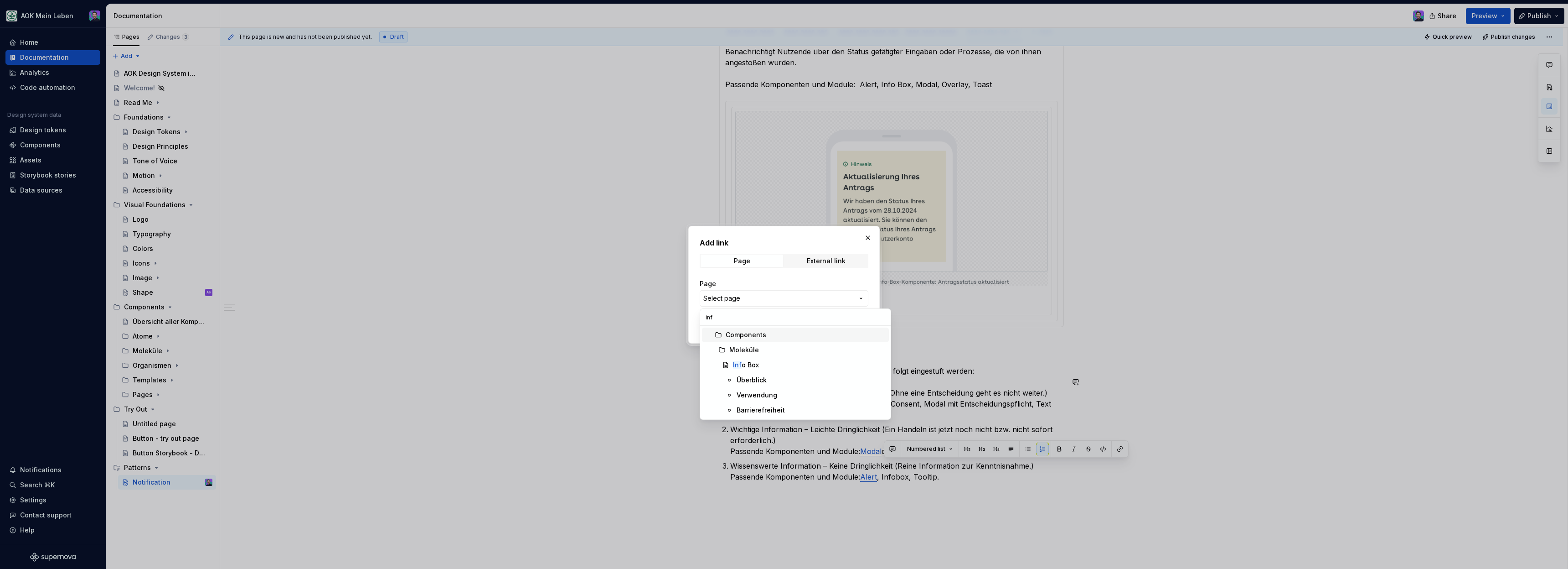
type input "info"
click at [749, 368] on div "Info Box" at bounding box center [745, 365] width 24 height 9
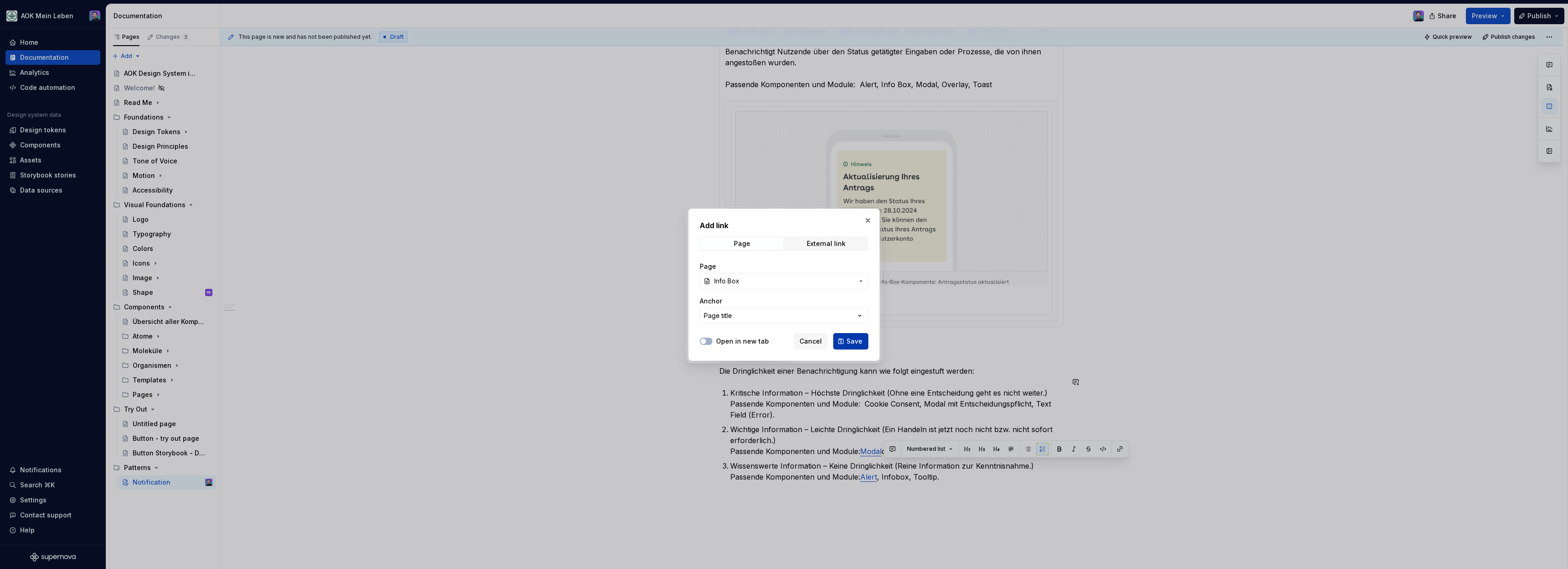
click at [855, 339] on span "Save" at bounding box center [855, 341] width 16 height 9
type textarea "*"
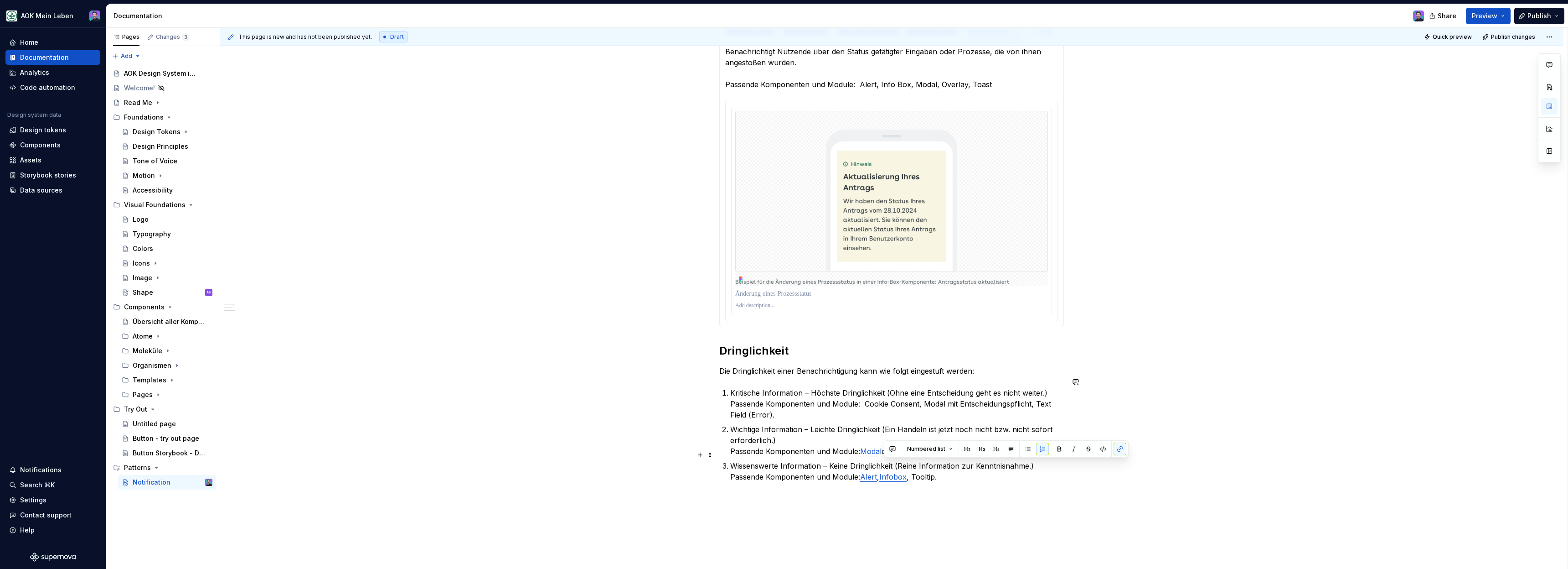
click at [926, 468] on p "Wissenswerte Information – Keine Dringlichkeit (Reine Information zur Kenntnisn…" at bounding box center [897, 472] width 334 height 22
click at [1148, 454] on button "button" at bounding box center [1150, 448] width 13 height 13
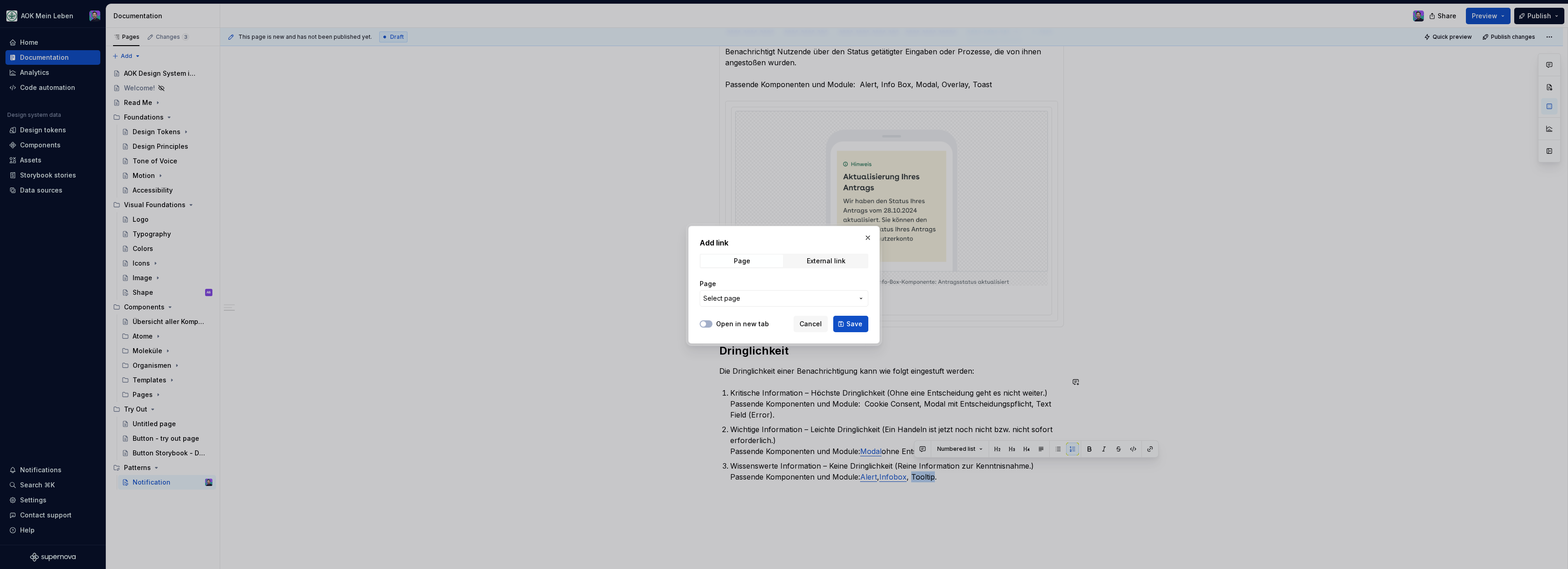
click at [756, 292] on button "Select page" at bounding box center [783, 298] width 169 height 16
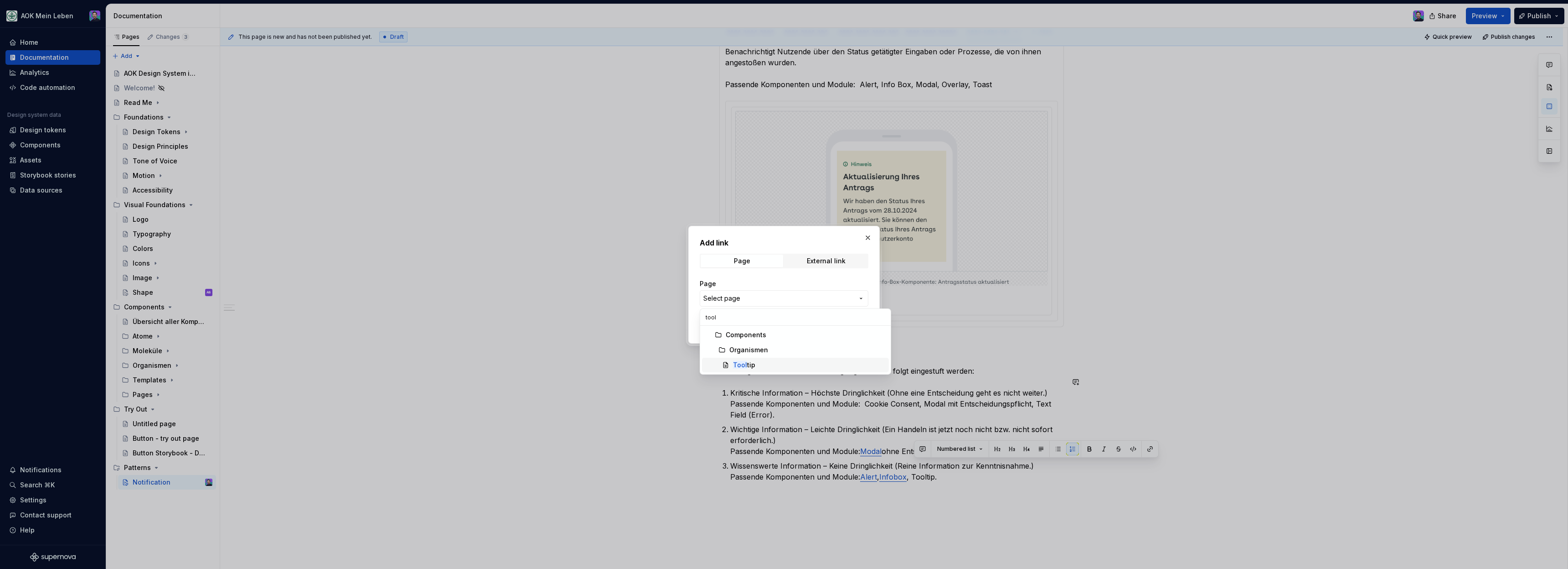
type input "tool"
click at [736, 364] on mark "Tool" at bounding box center [740, 364] width 14 height 8
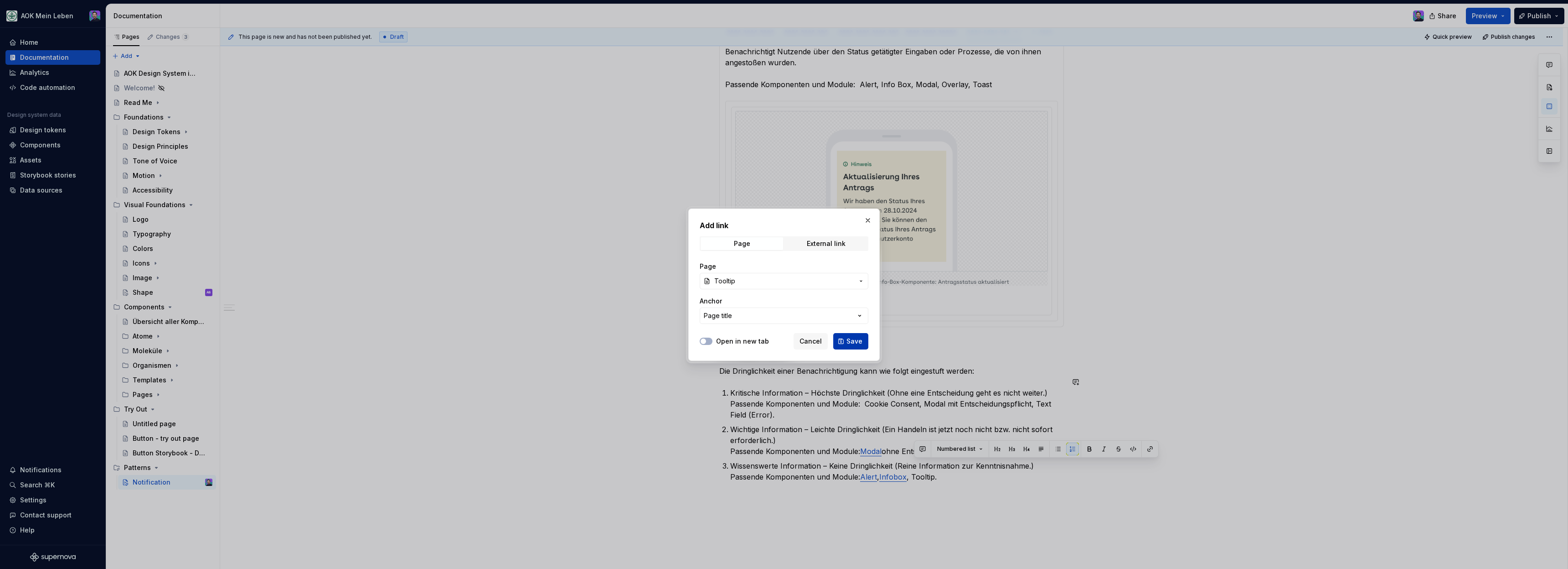
click at [857, 343] on span "Save" at bounding box center [855, 341] width 16 height 9
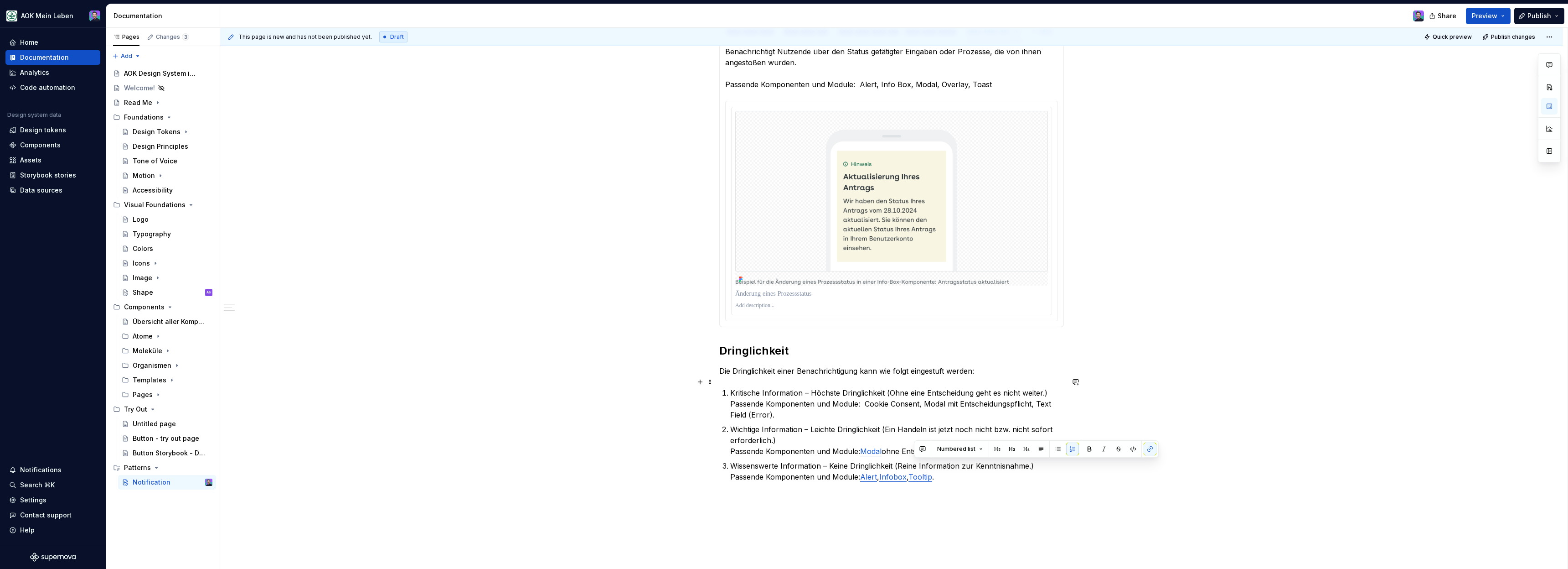
click at [1150, 393] on div "**********" at bounding box center [894, 299] width 1348 height 542
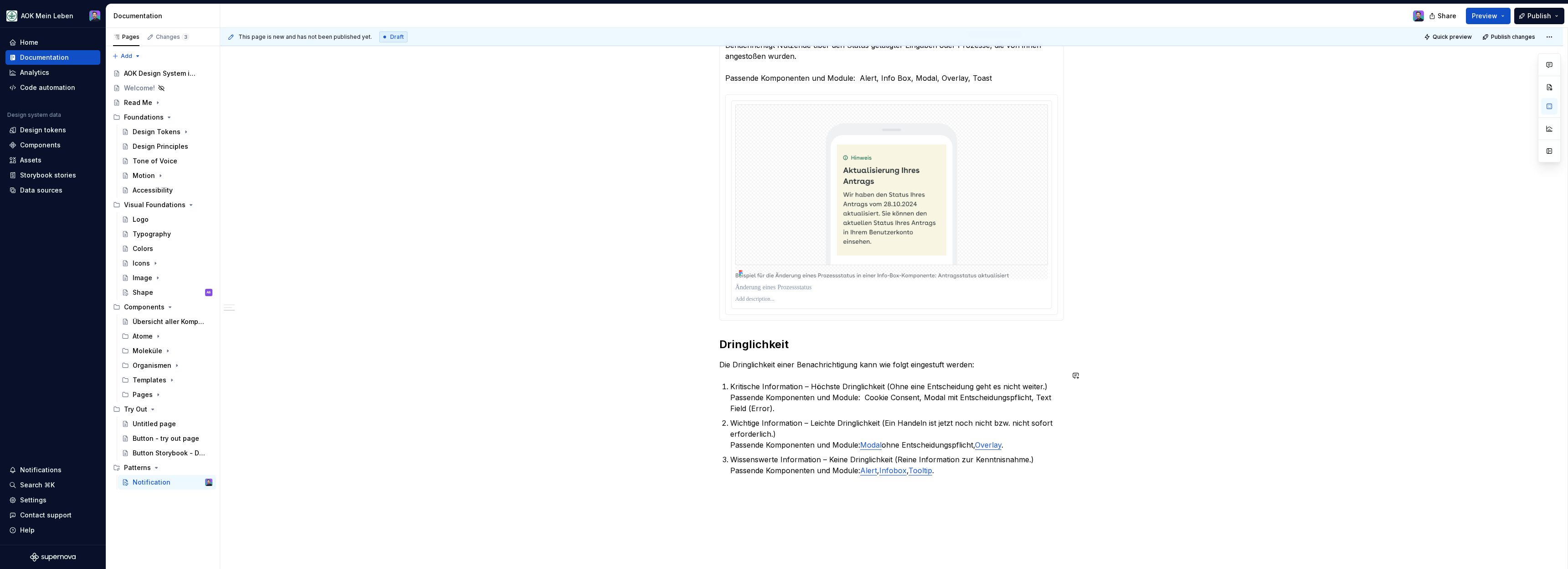
click at [771, 346] on div "**********" at bounding box center [892, 181] width 345 height 634
click at [771, 339] on h2 "Dringlichkeit" at bounding box center [892, 344] width 345 height 15
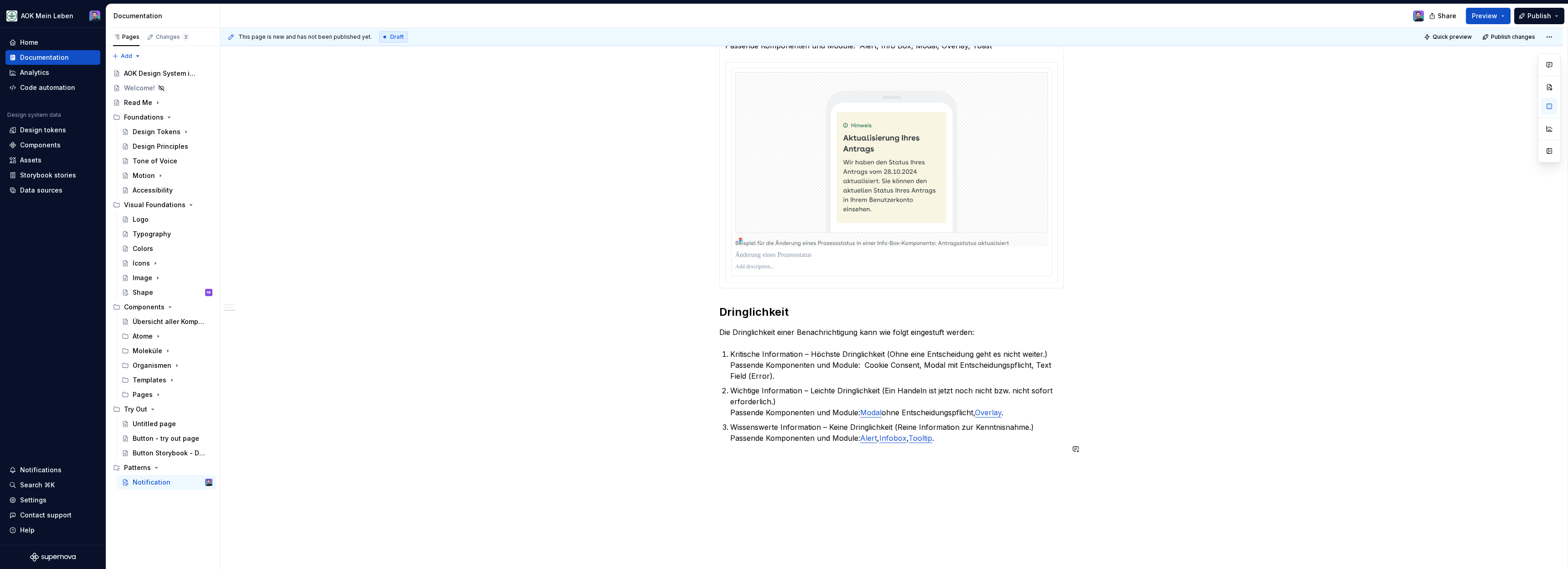
scroll to position [463, 0]
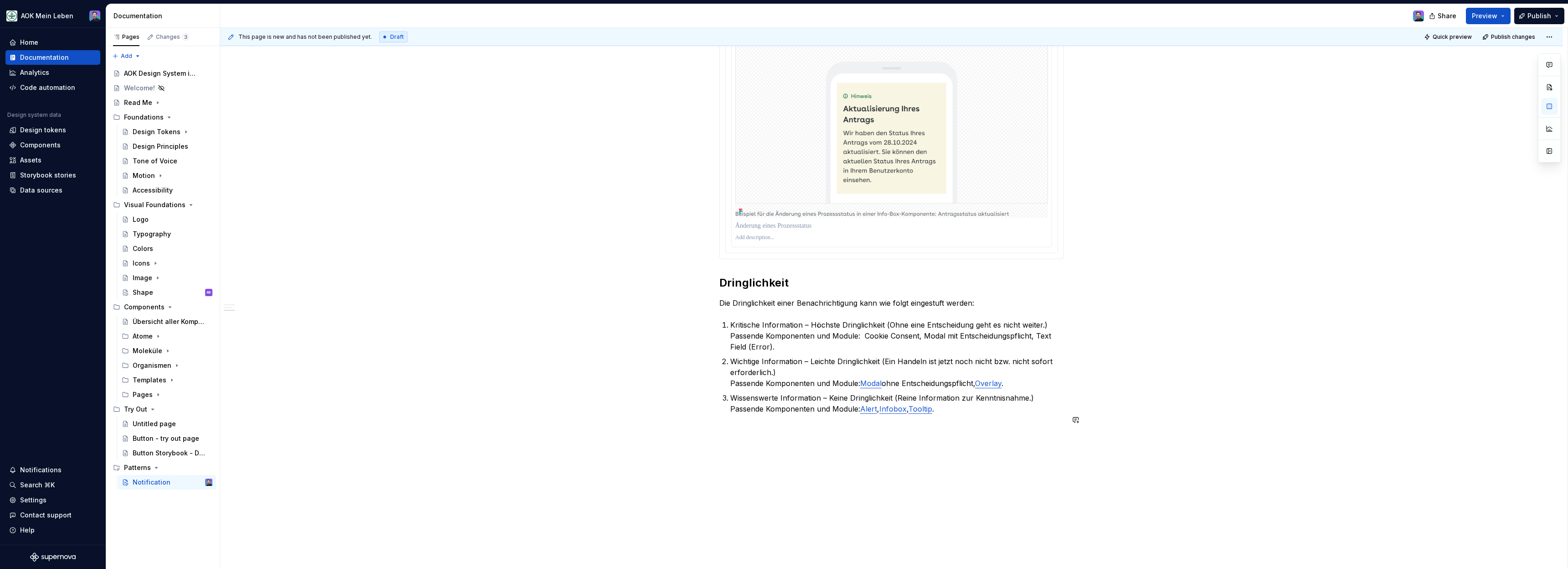
click at [741, 483] on div "**********" at bounding box center [892, 199] width 1343 height 837
click at [781, 404] on button "button" at bounding box center [779, 403] width 13 height 13
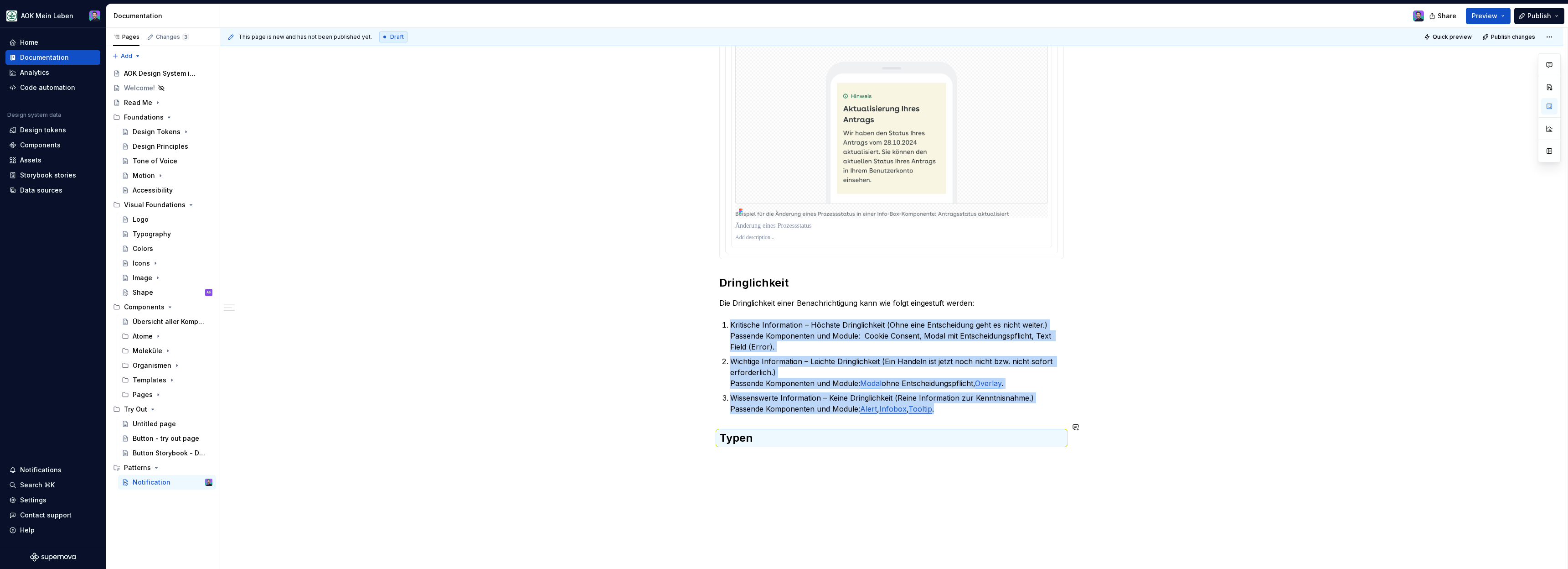
click at [790, 454] on div "**********" at bounding box center [892, 203] width 1343 height 846
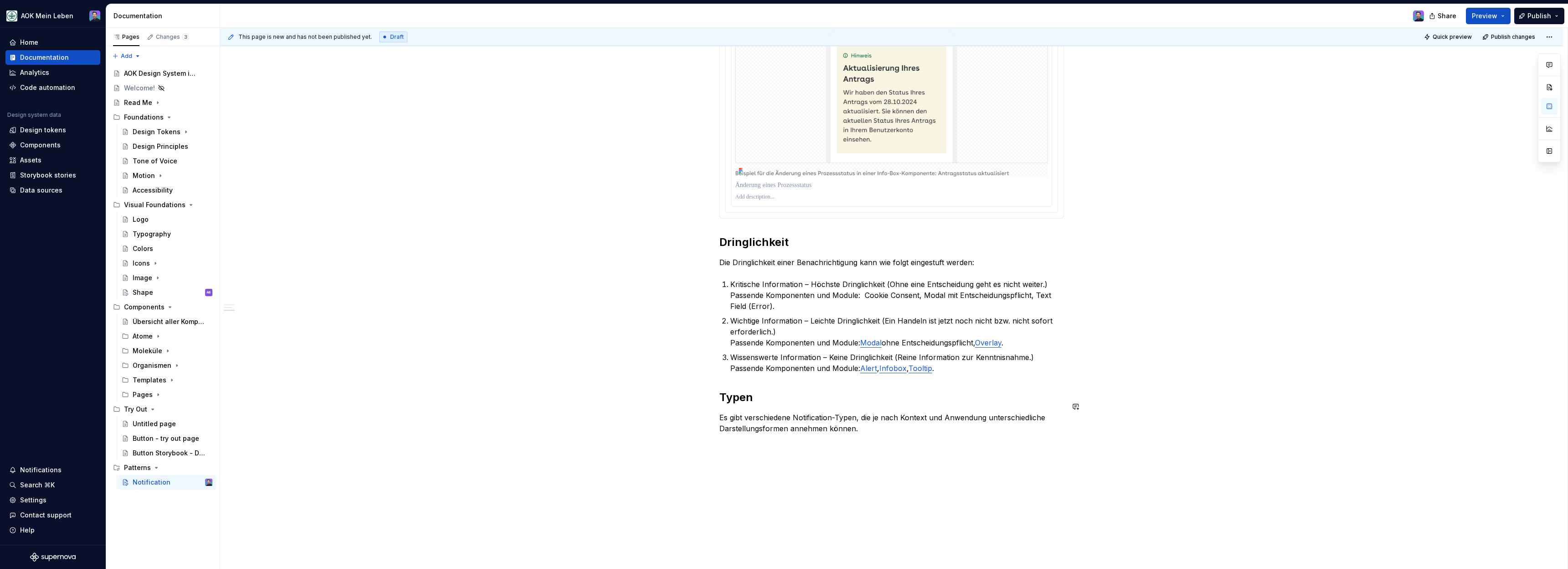
scroll to position [511, 0]
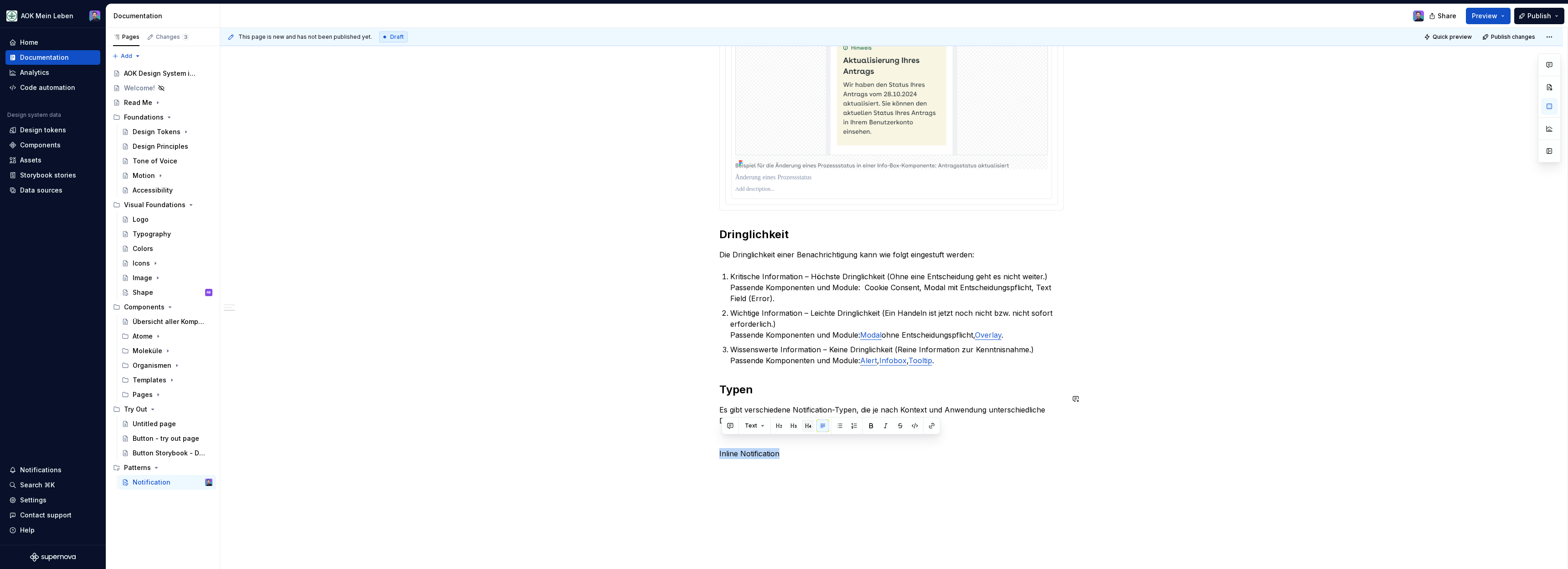
click at [805, 426] on button "button" at bounding box center [808, 425] width 13 height 13
click at [803, 457] on div "**********" at bounding box center [892, 115] width 345 height 721
click at [803, 462] on div "**********" at bounding box center [892, 115] width 345 height 721
click at [802, 468] on div "**********" at bounding box center [894, 299] width 1348 height 542
click at [802, 468] on div "**********" at bounding box center [892, 189] width 1343 height 914
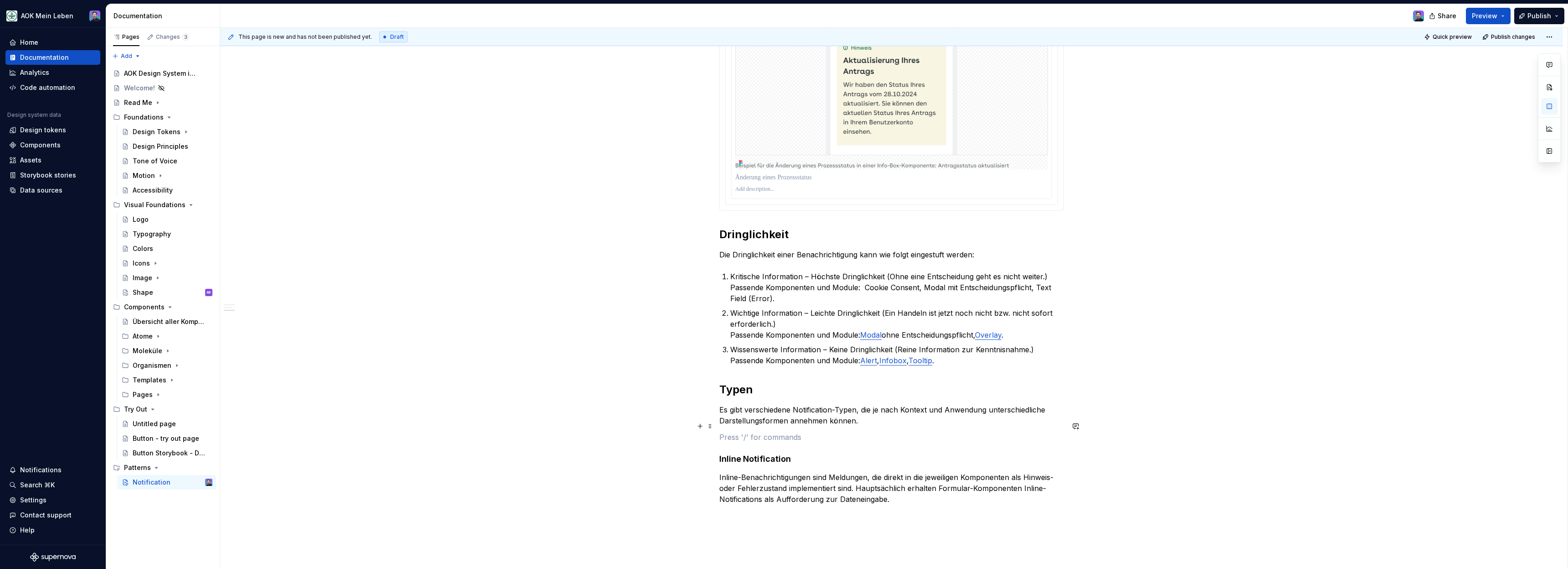
click at [756, 431] on p at bounding box center [892, 437] width 345 height 11
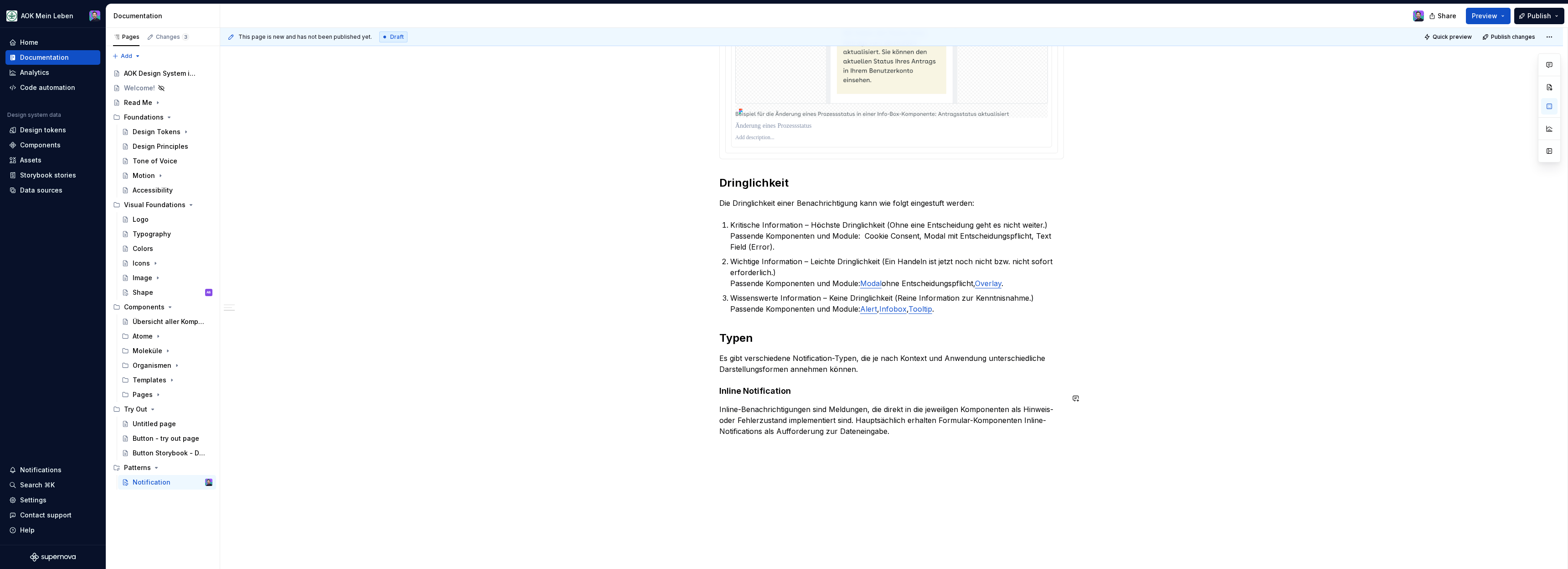
scroll to position [564, 0]
click at [883, 441] on div "**********" at bounding box center [894, 299] width 1348 height 542
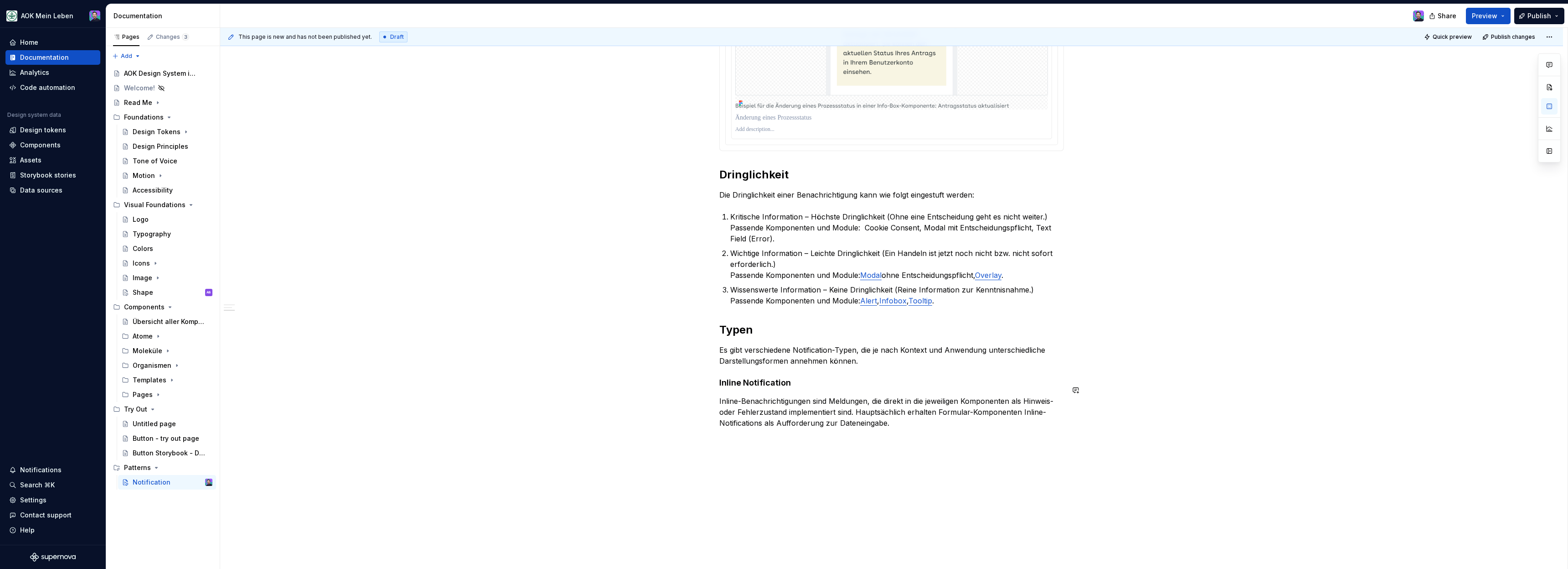
click at [755, 434] on div "**********" at bounding box center [892, 141] width 1343 height 938
click at [767, 481] on div "Figma images" at bounding box center [798, 481] width 97 height 9
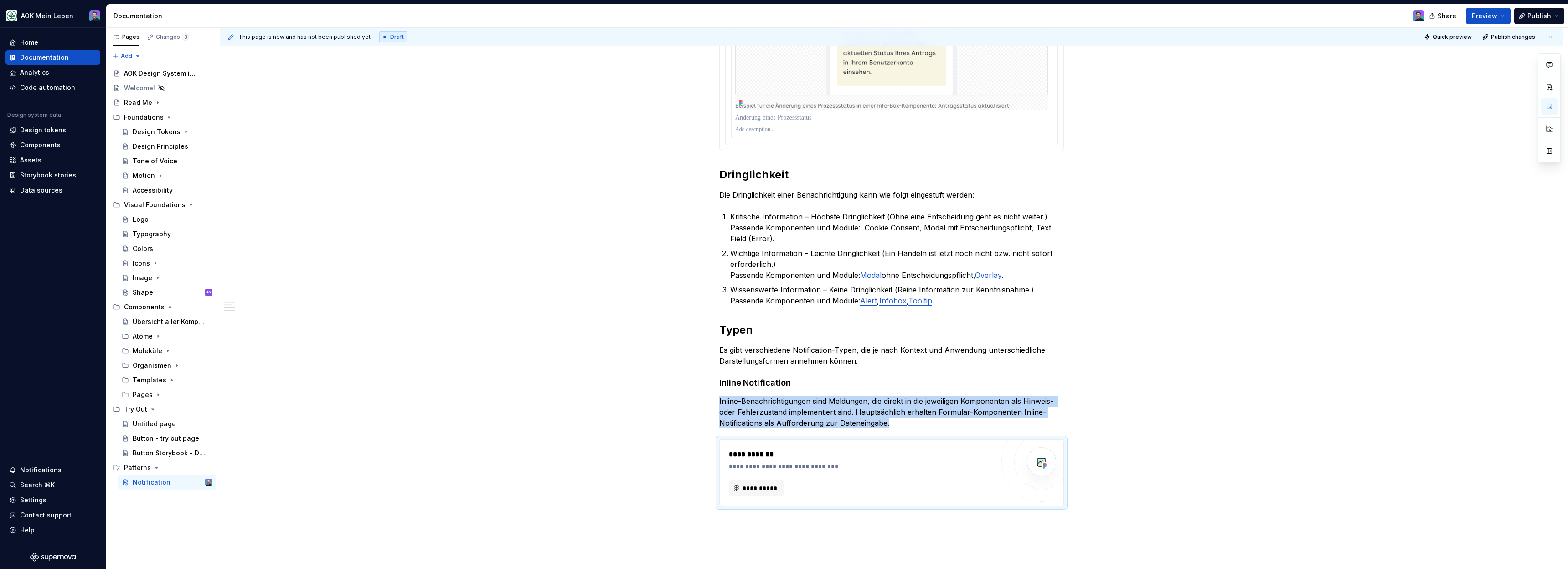
click at [767, 484] on span "**********" at bounding box center [760, 488] width 35 height 9
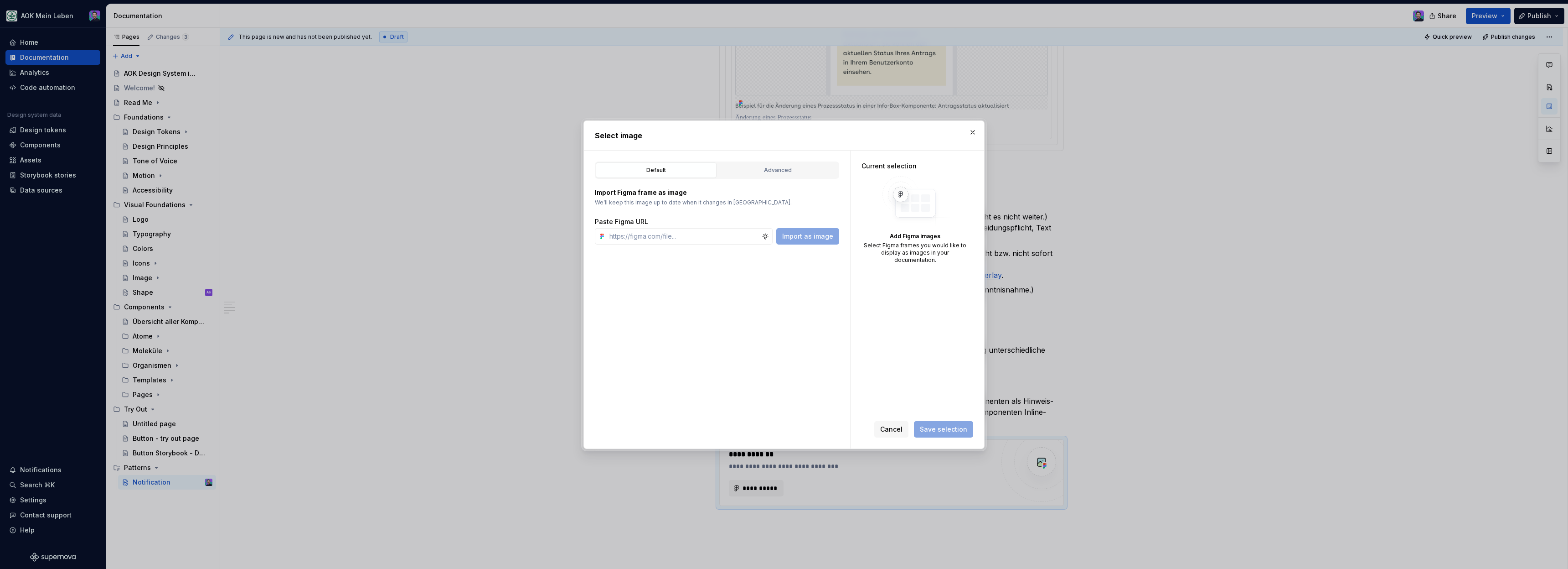
type textarea "*"
type input "[URL][DOMAIN_NAME]"
click at [801, 236] on span "Import as image" at bounding box center [808, 236] width 51 height 9
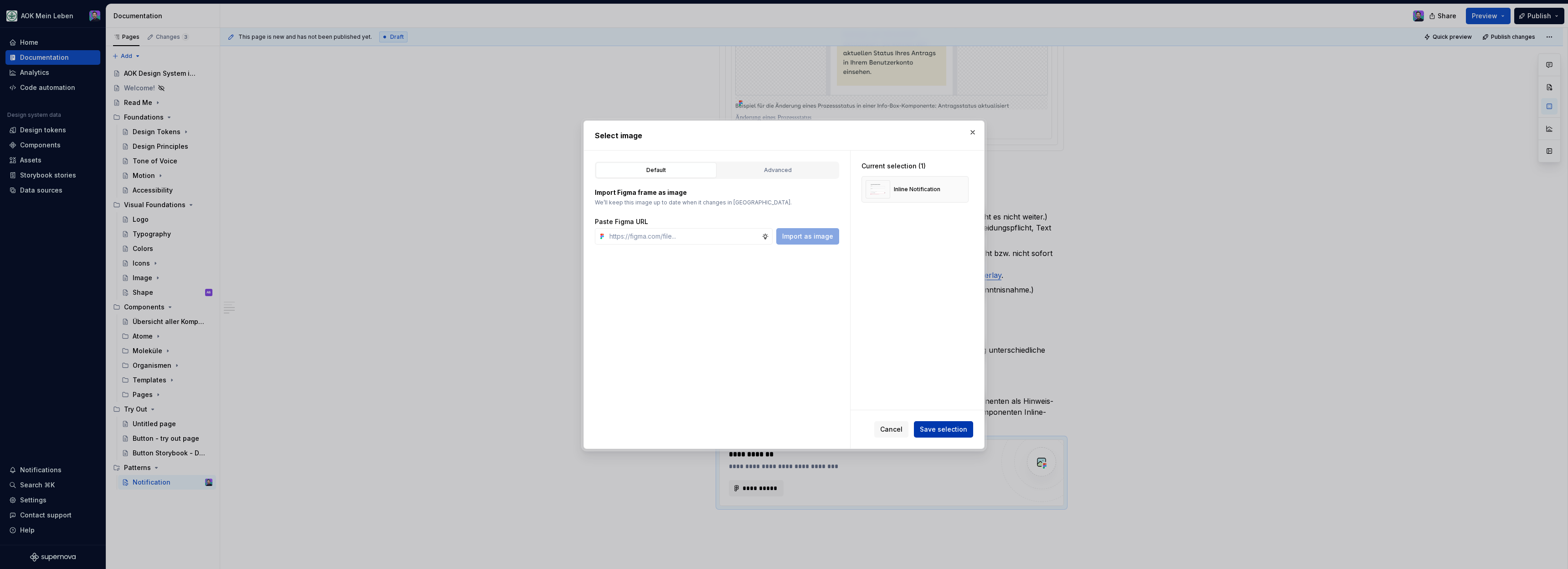
click at [956, 434] on button "Save selection" at bounding box center [943, 429] width 59 height 16
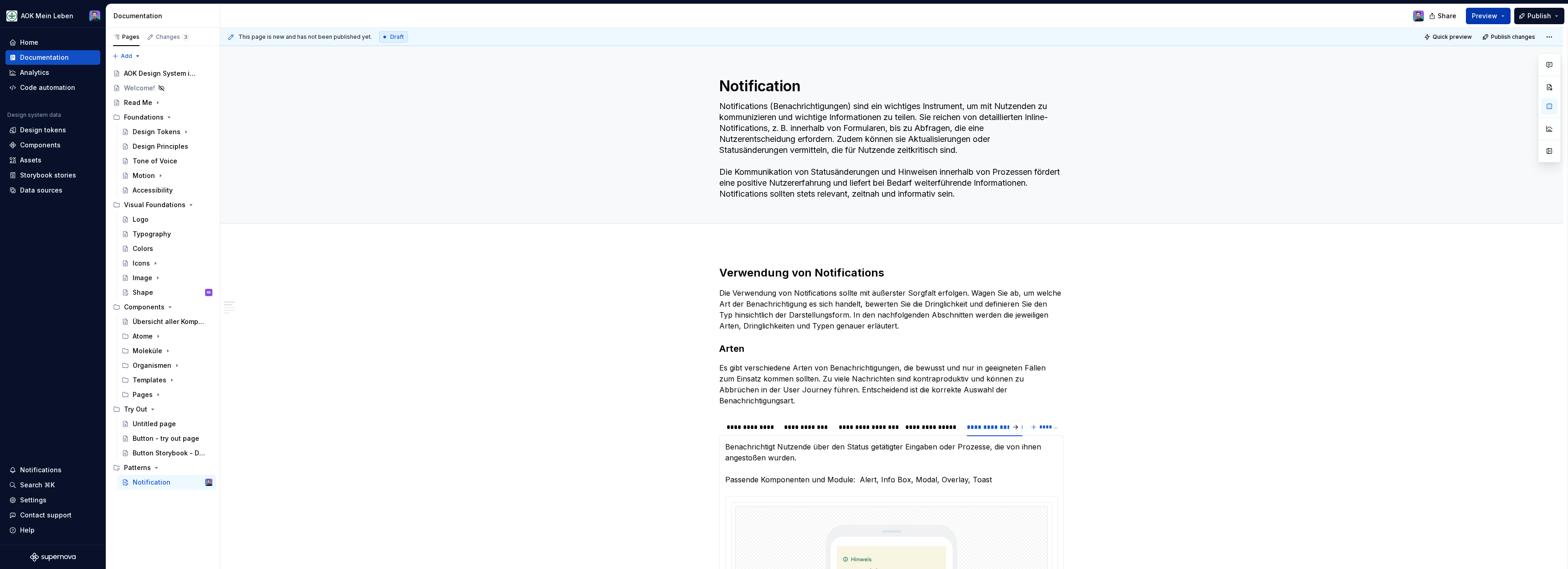
click at [1487, 10] on button "Preview" at bounding box center [1488, 16] width 44 height 16
click at [1340, 72] on button "Build preview" at bounding box center [1399, 67] width 209 height 16
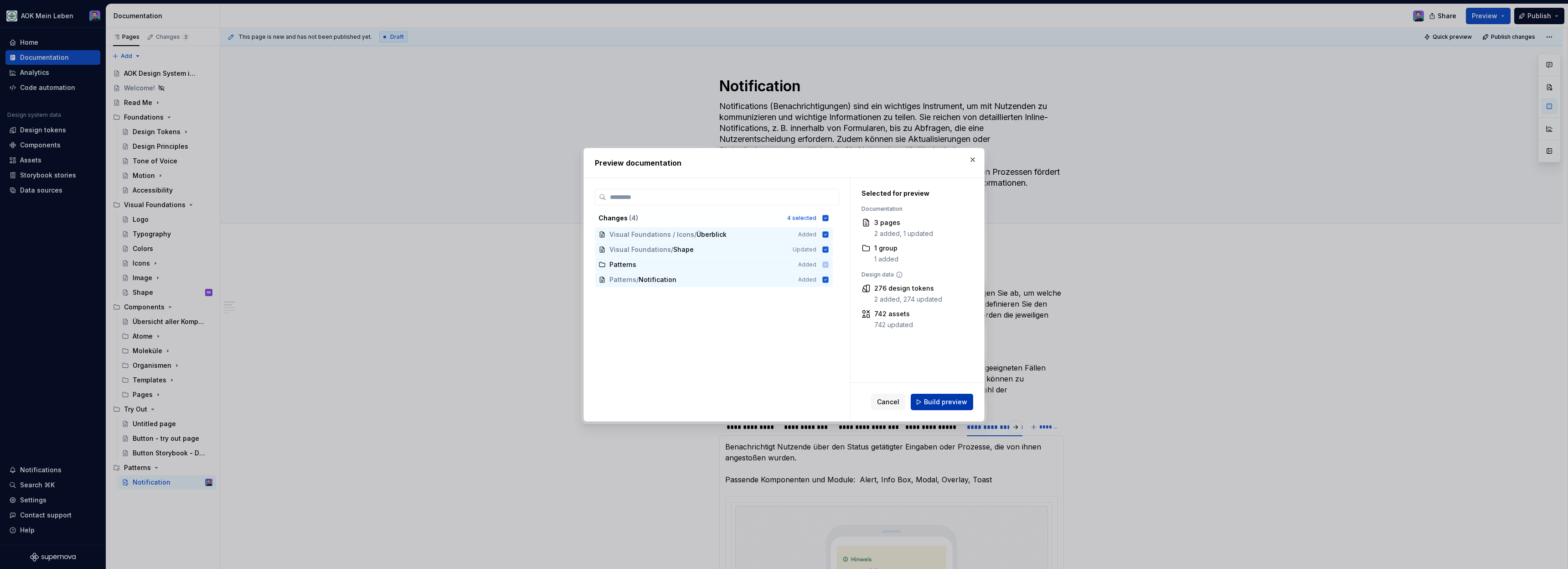
click at [931, 406] on button "Build preview" at bounding box center [942, 401] width 63 height 16
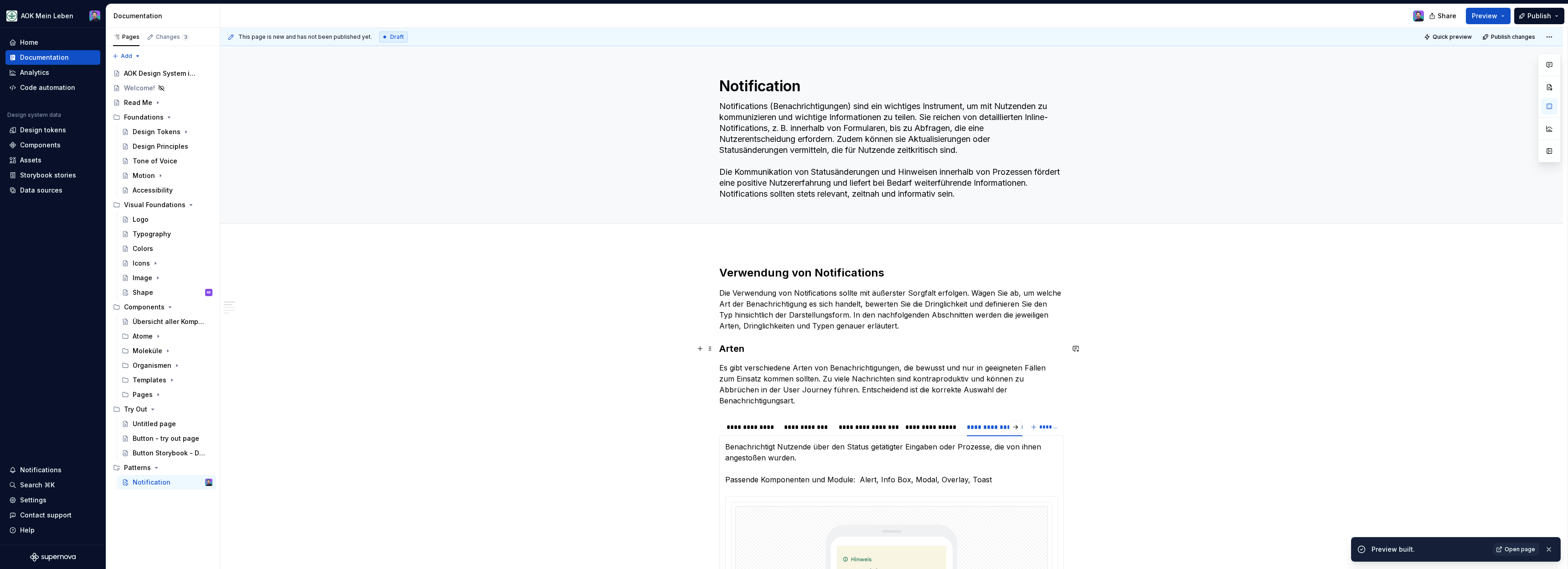
scroll to position [1, 0]
click at [1503, 18] on button "Preview" at bounding box center [1488, 16] width 44 height 16
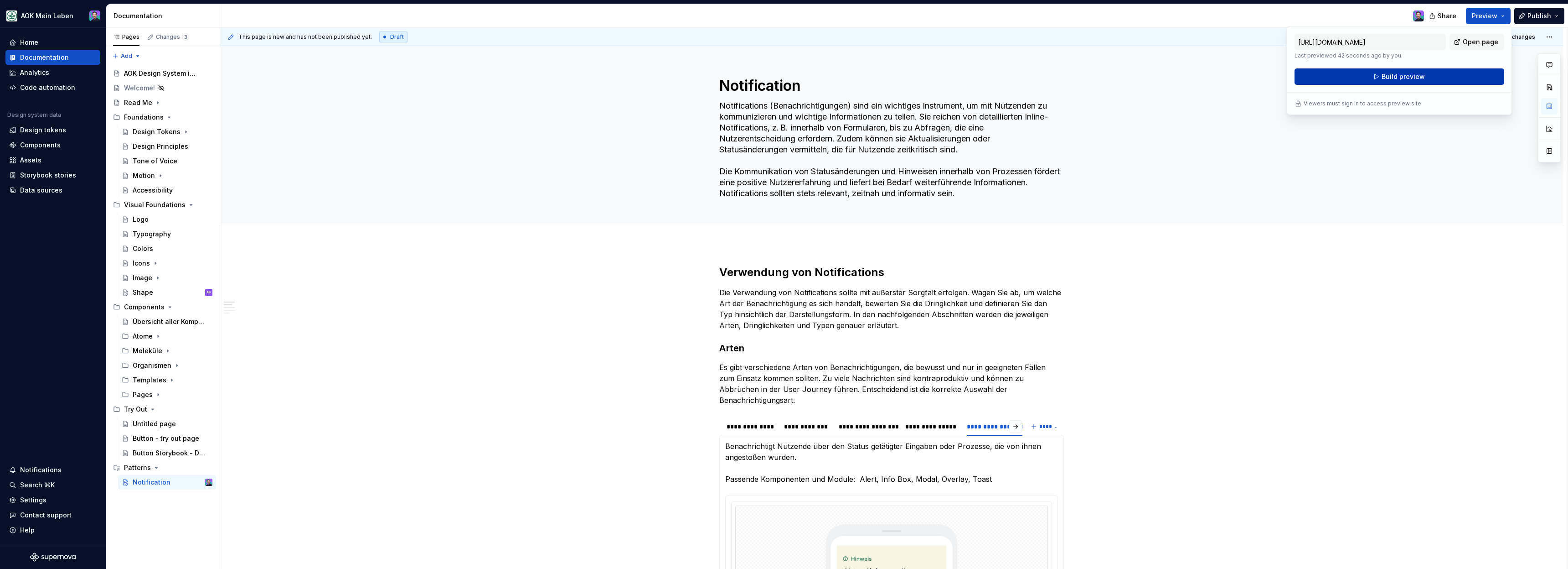
click at [1449, 81] on button "Build preview" at bounding box center [1399, 76] width 209 height 16
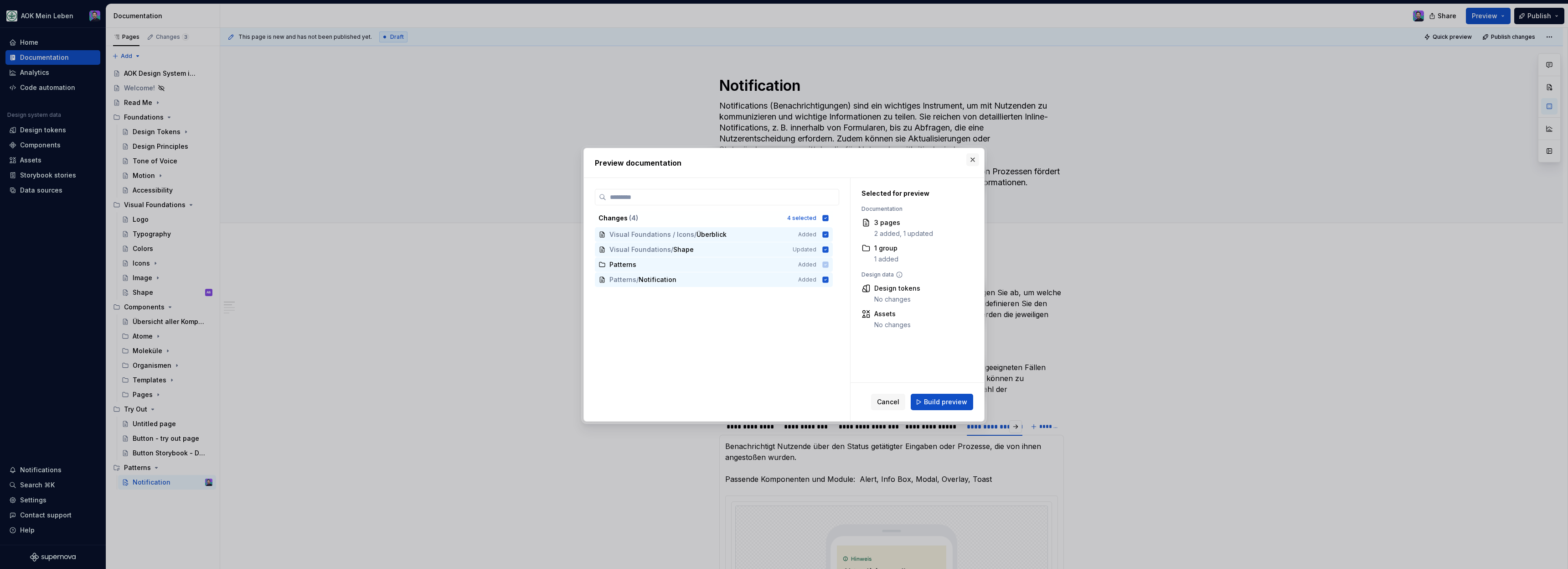
click at [974, 163] on button "button" at bounding box center [973, 160] width 13 height 13
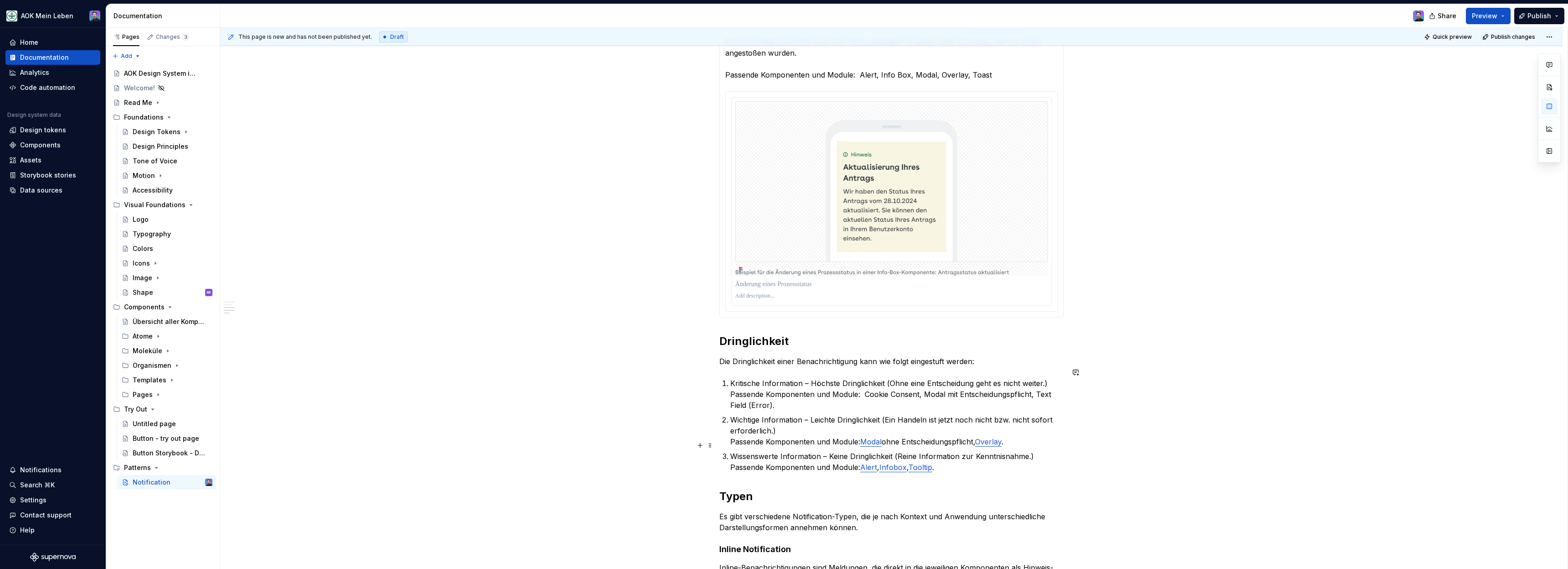
scroll to position [839, 0]
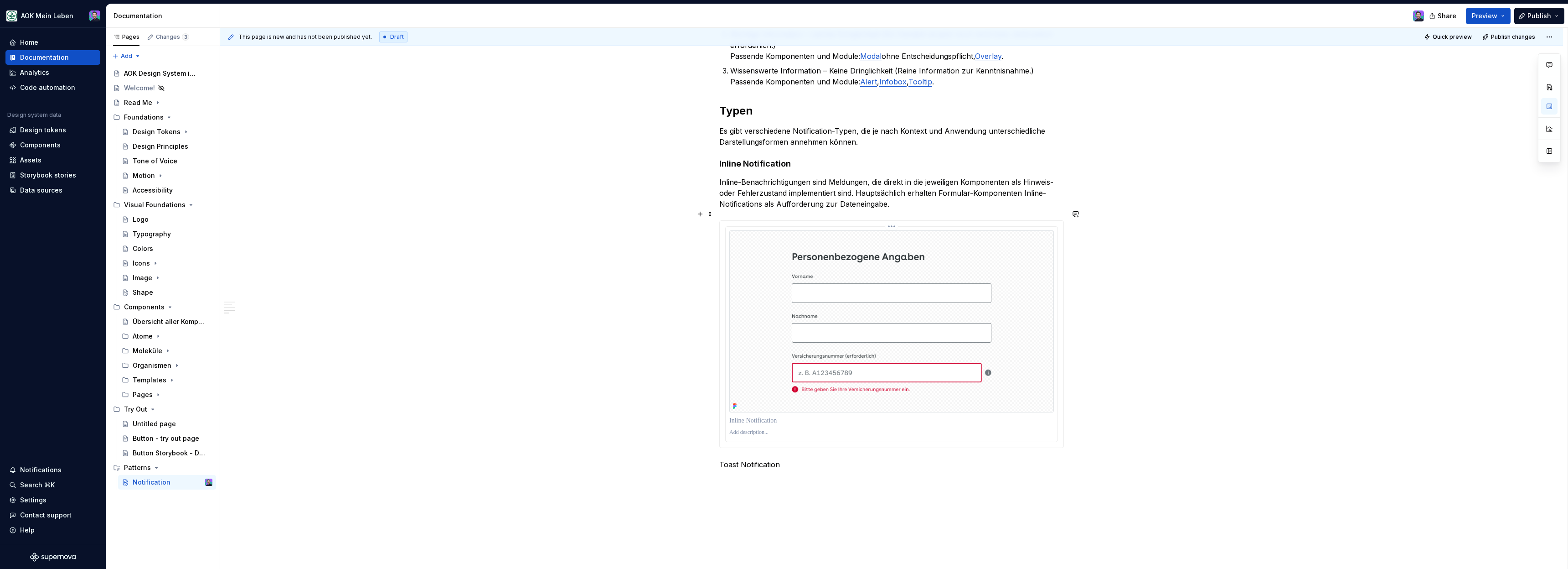
scroll to position [791, 0]
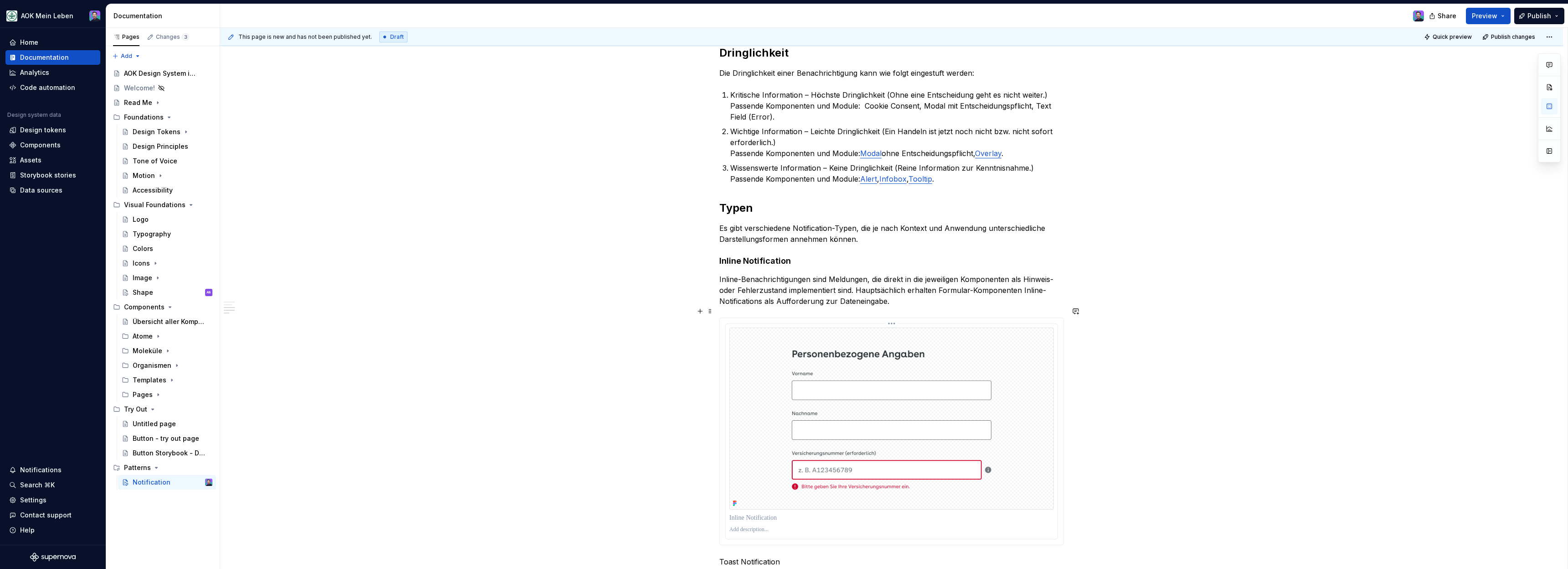
click at [713, 322] on div "**********" at bounding box center [892, 149] width 1343 height 1198
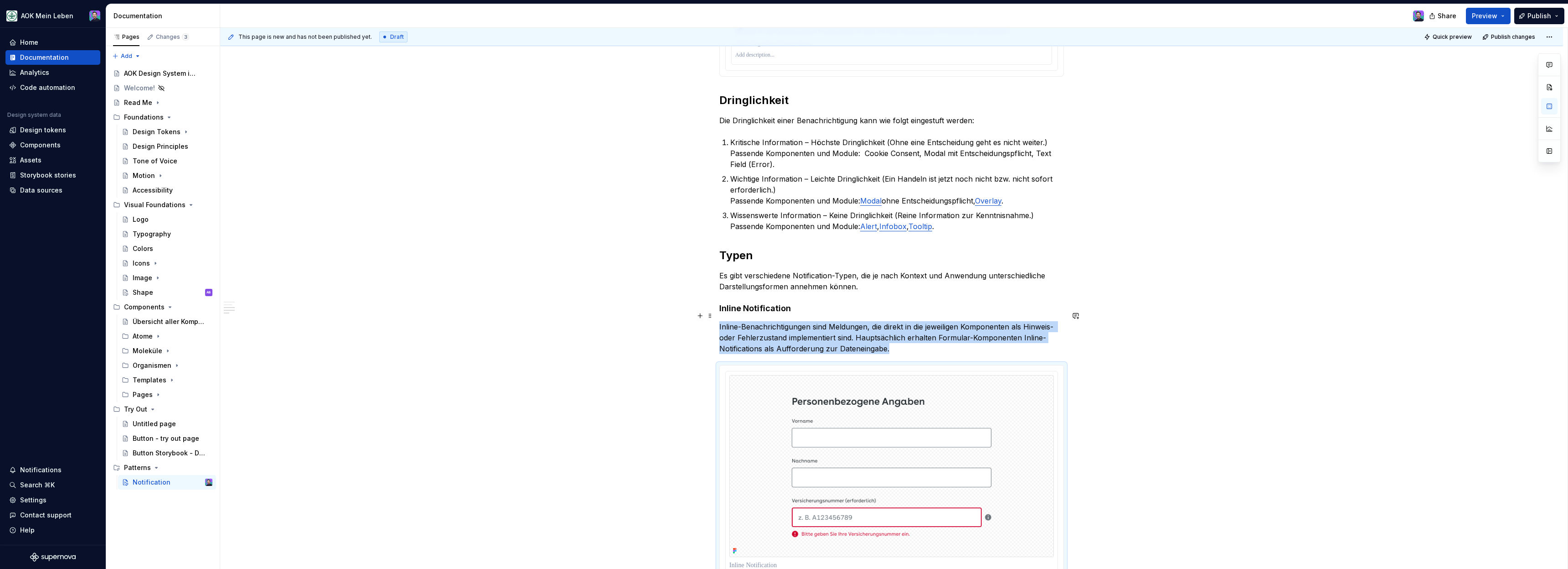
scroll to position [645, 0]
drag, startPoint x: 722, startPoint y: 298, endPoint x: 789, endPoint y: 405, distance: 126.2
click at [789, 405] on div "**********" at bounding box center [892, 118] width 345 height 994
click at [691, 372] on div "**********" at bounding box center [892, 197] width 1343 height 1198
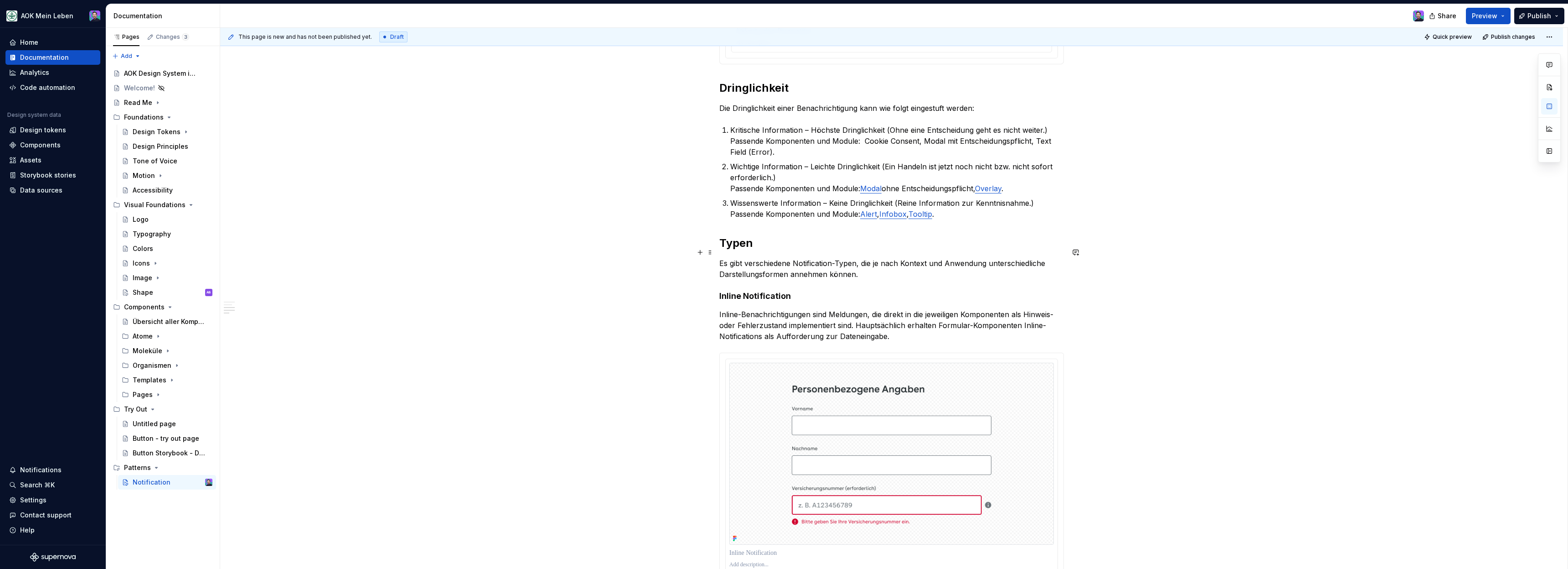
click at [859, 267] on p "Es gibt verschiedene Notification-Typen, die je nach Kontext und Anwendung unte…" at bounding box center [892, 269] width 345 height 22
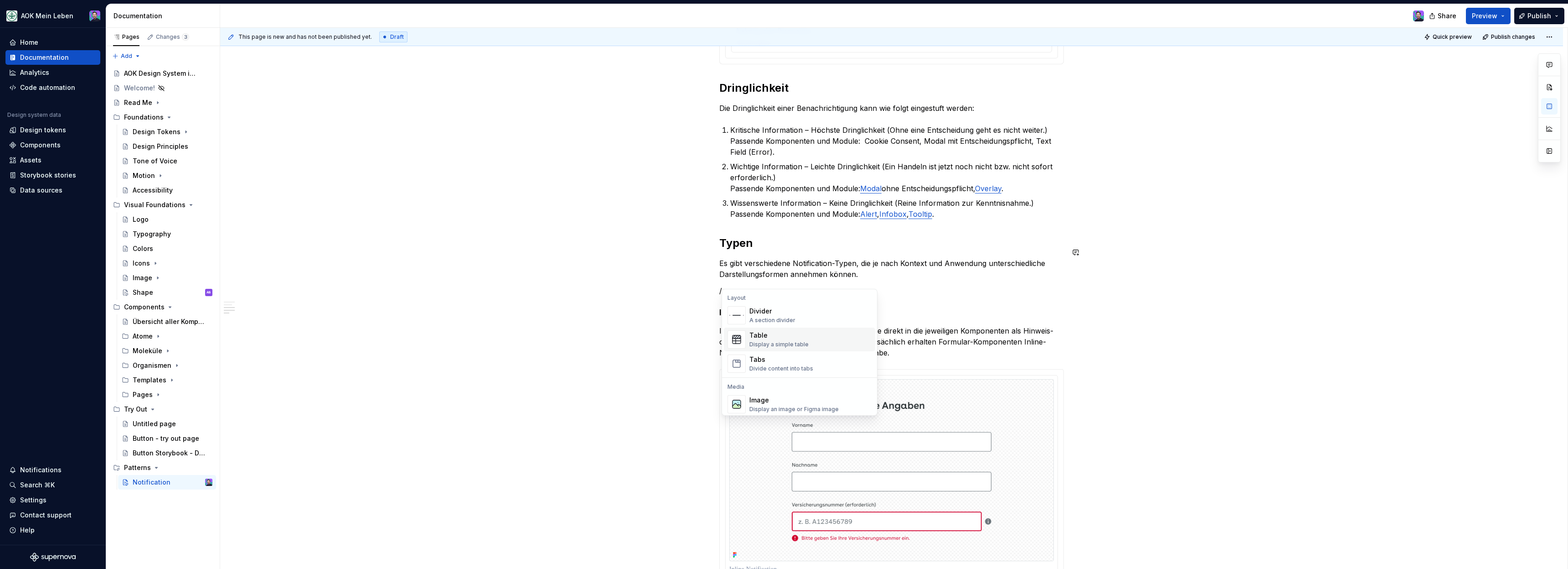
scroll to position [299, 0]
click at [784, 362] on div "Tabs" at bounding box center [781, 360] width 64 height 9
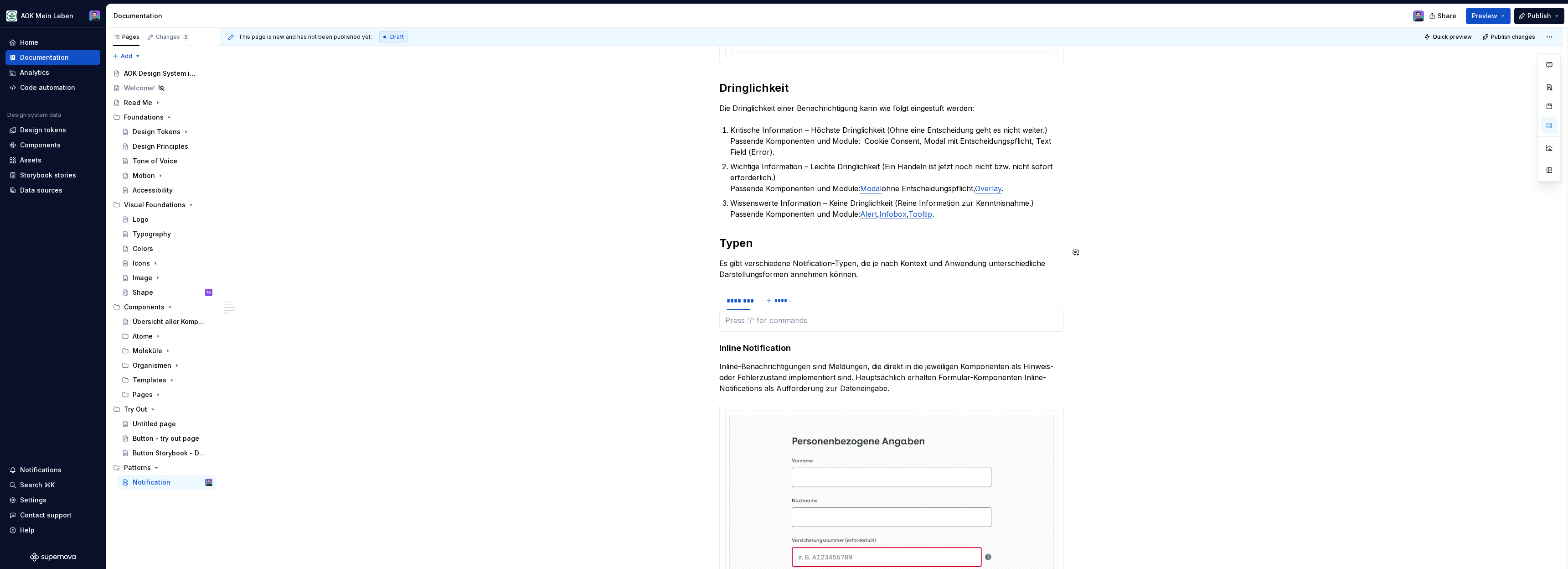
type textarea "*"
click at [771, 342] on h4 "Inline Notification" at bounding box center [892, 348] width 345 height 11
copy h4 "Inline Notification"
click at [740, 296] on div "********" at bounding box center [738, 300] width 24 height 9
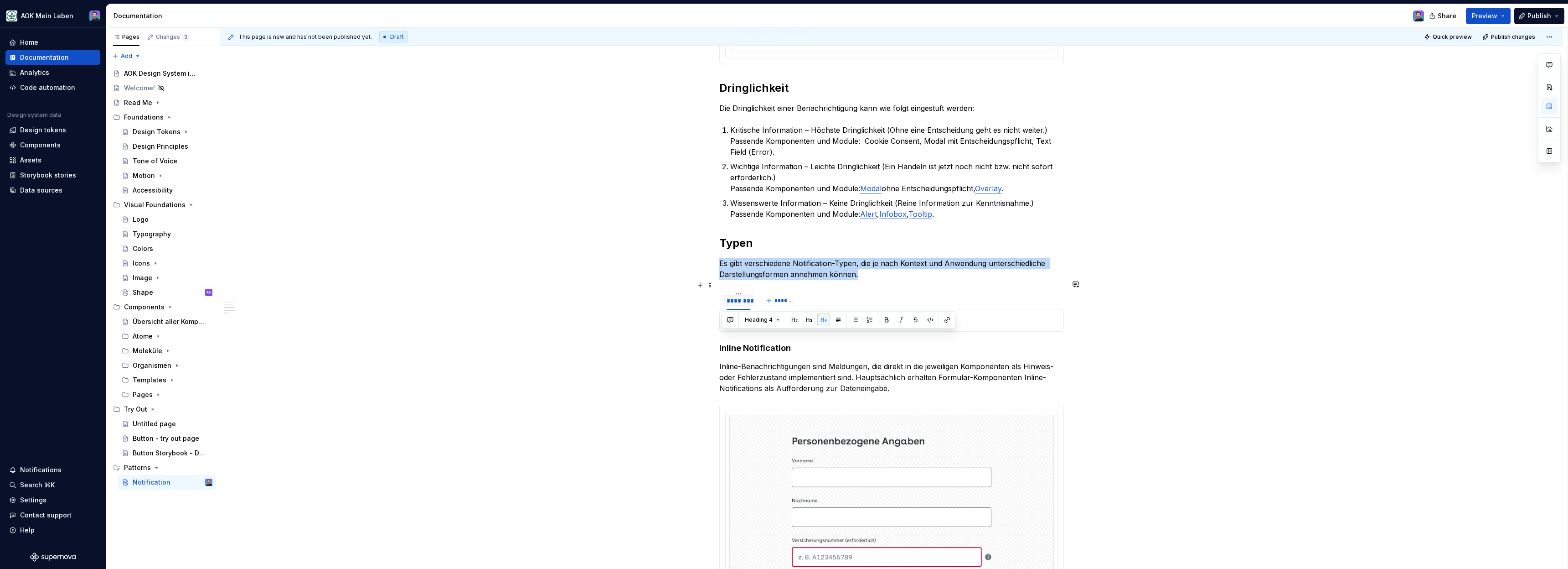
click at [740, 296] on div "********" at bounding box center [738, 300] width 24 height 9
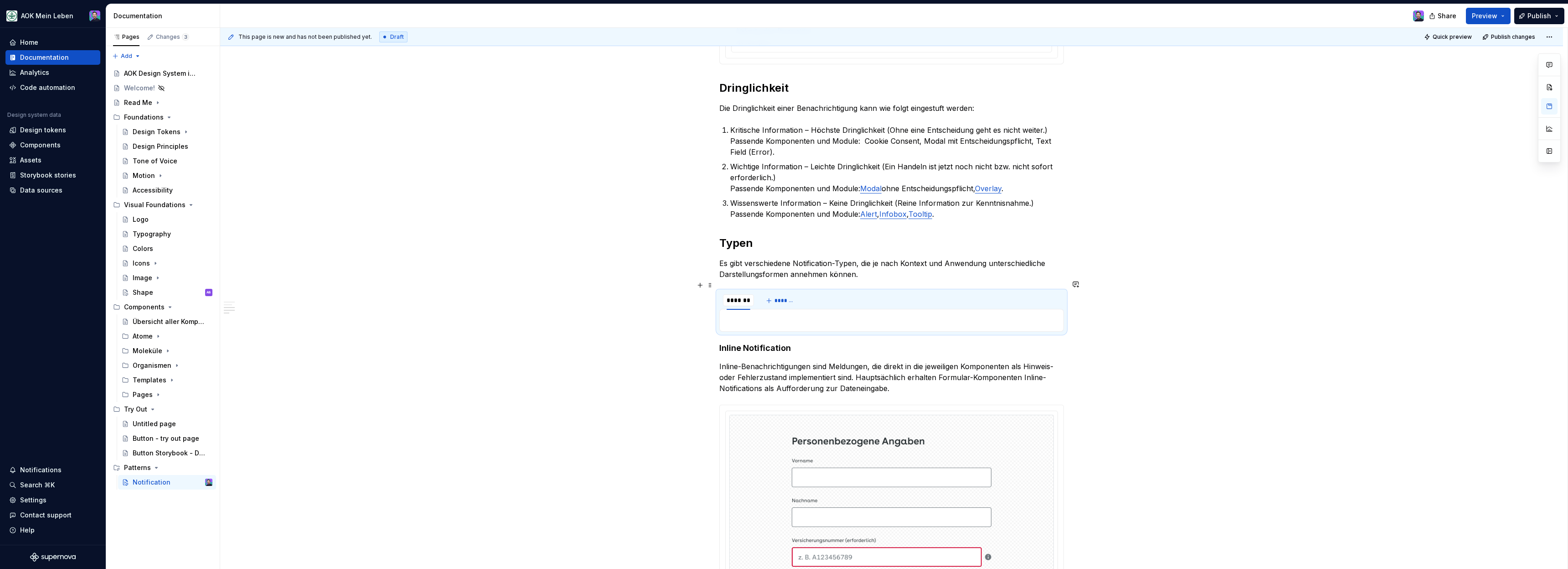
type input "**********"
click at [766, 342] on h4 "Inline Notification" at bounding box center [892, 348] width 345 height 11
click at [766, 361] on p "Inline-Benachrichtigungen sind Meldungen, die direkt in die jeweiligen Komponen…" at bounding box center [892, 377] width 345 height 33
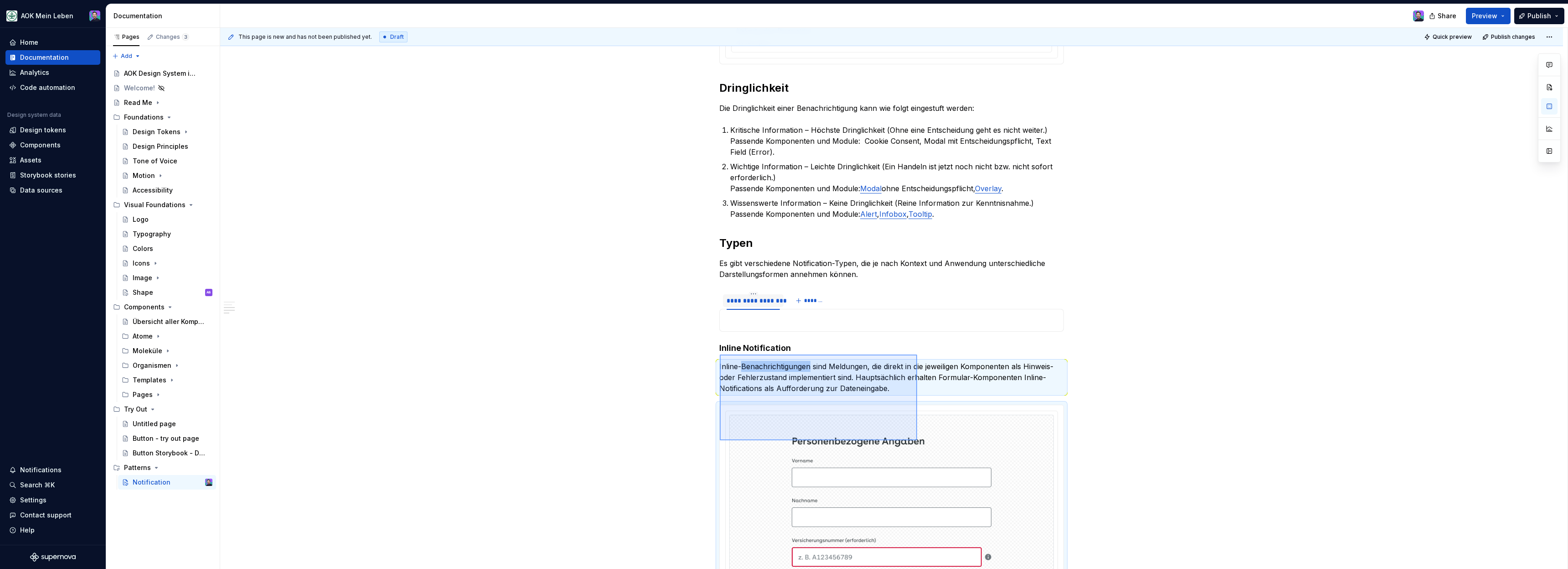
drag, startPoint x: 719, startPoint y: 355, endPoint x: 912, endPoint y: 446, distance: 213.4
click at [914, 448] on div "**********" at bounding box center [894, 299] width 1348 height 542
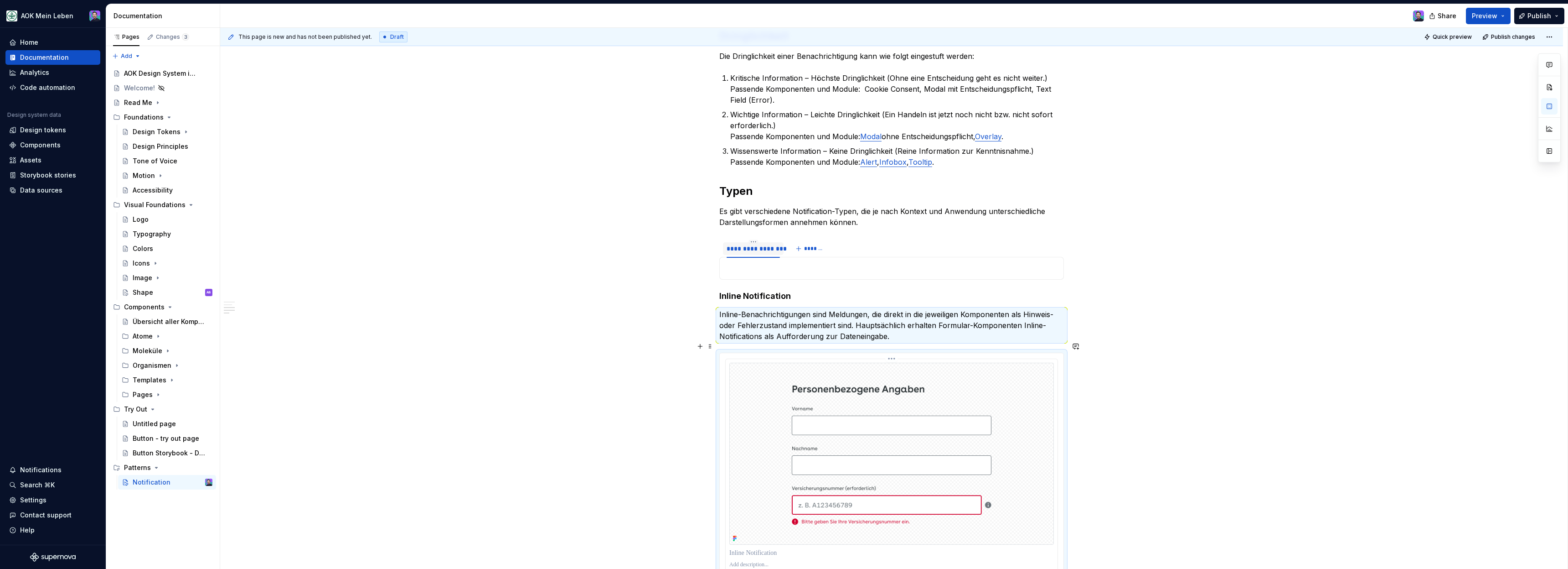
scroll to position [631, 0]
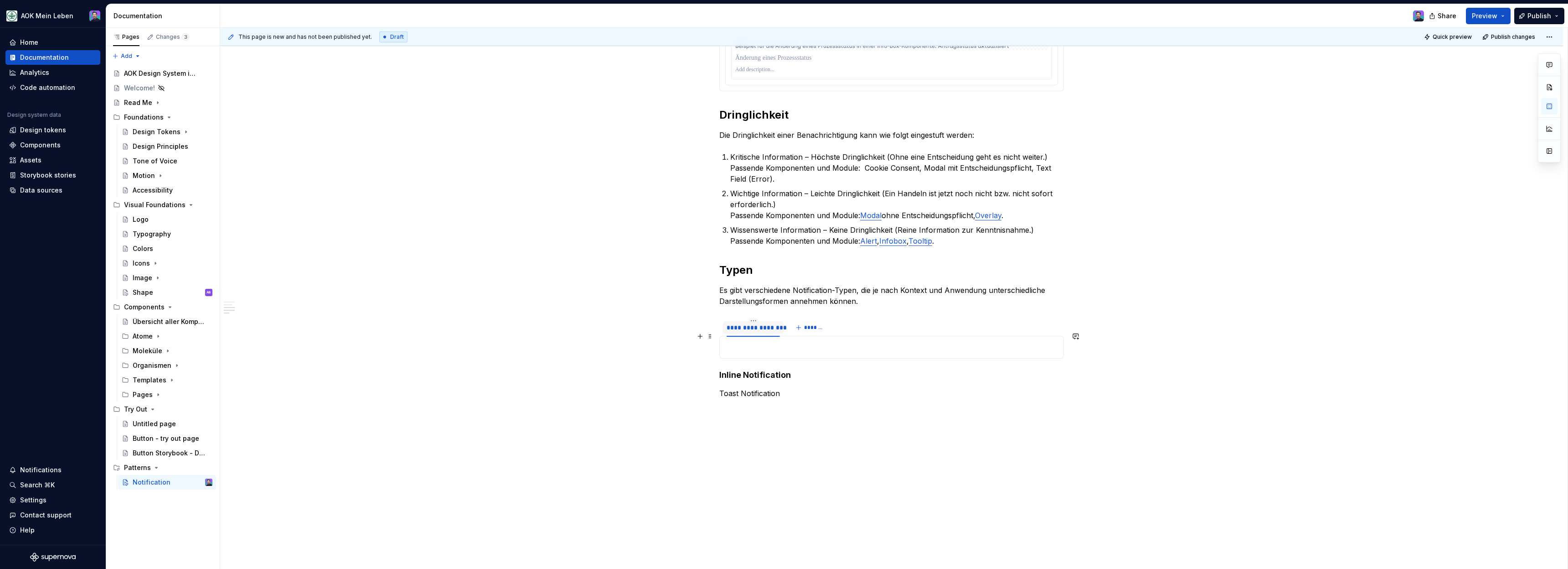
click at [760, 342] on p at bounding box center [891, 347] width 333 height 11
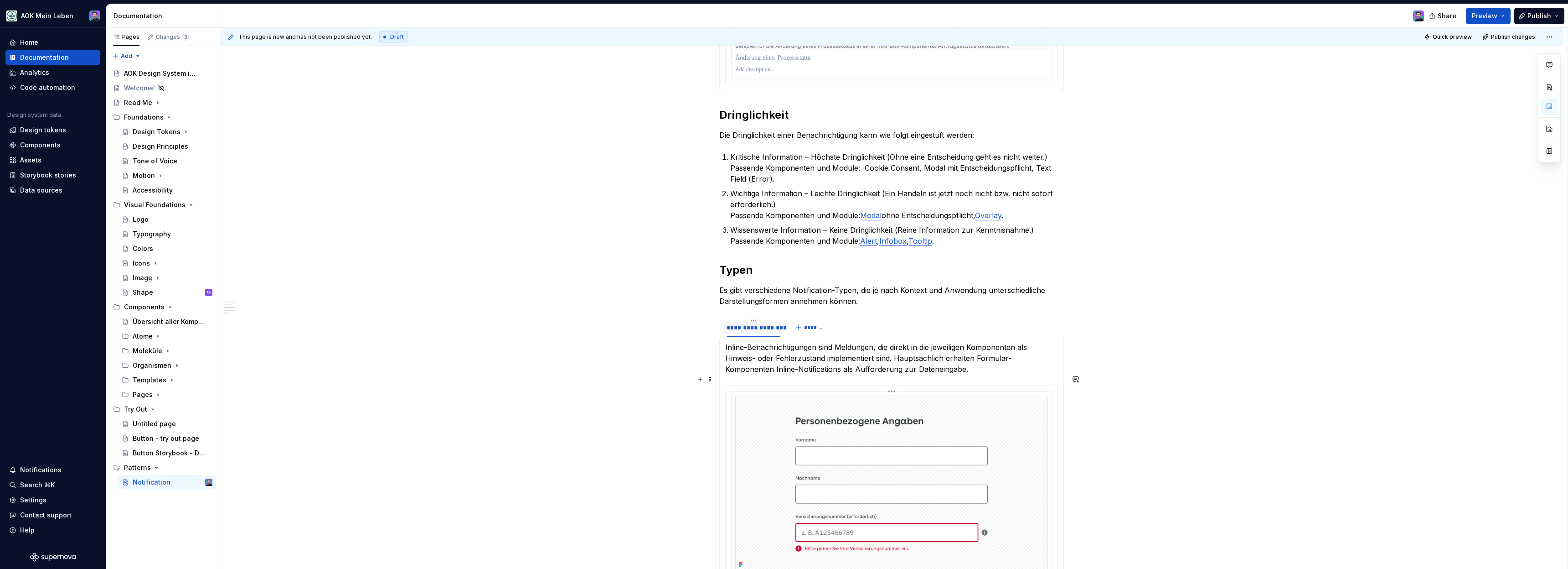
scroll to position [710, 0]
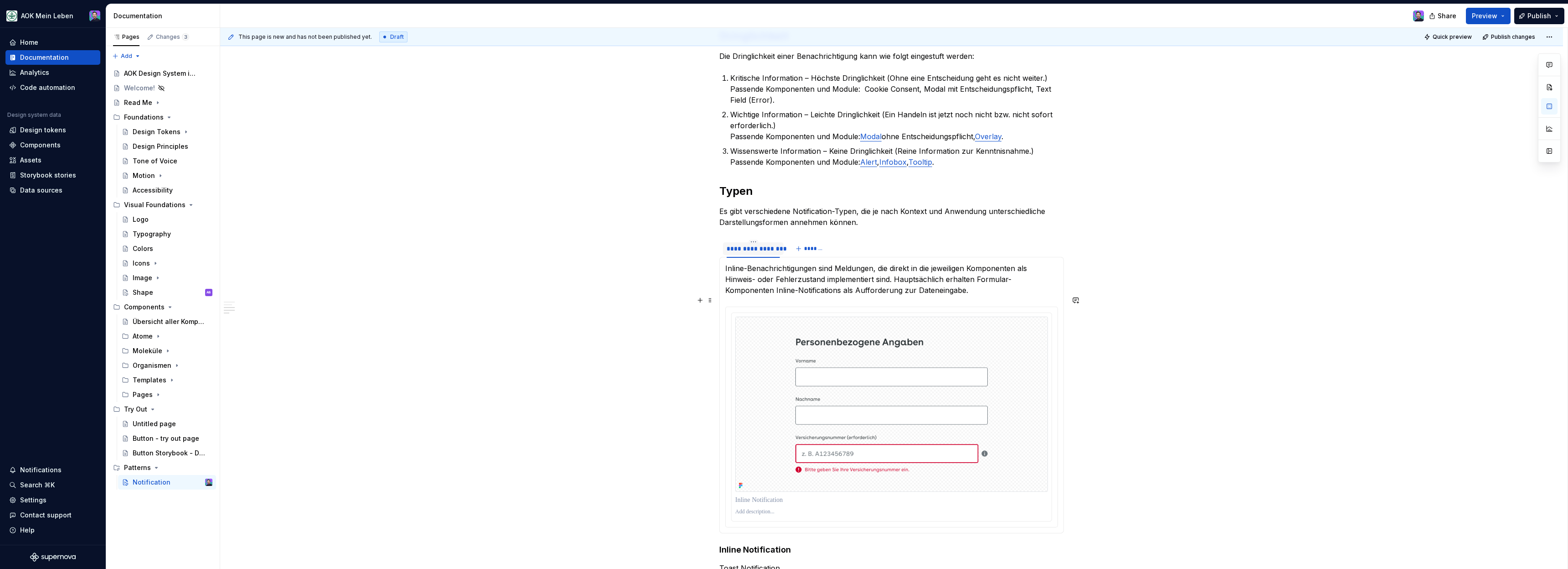
click at [1102, 403] on div "**********" at bounding box center [892, 144] width 1343 height 1221
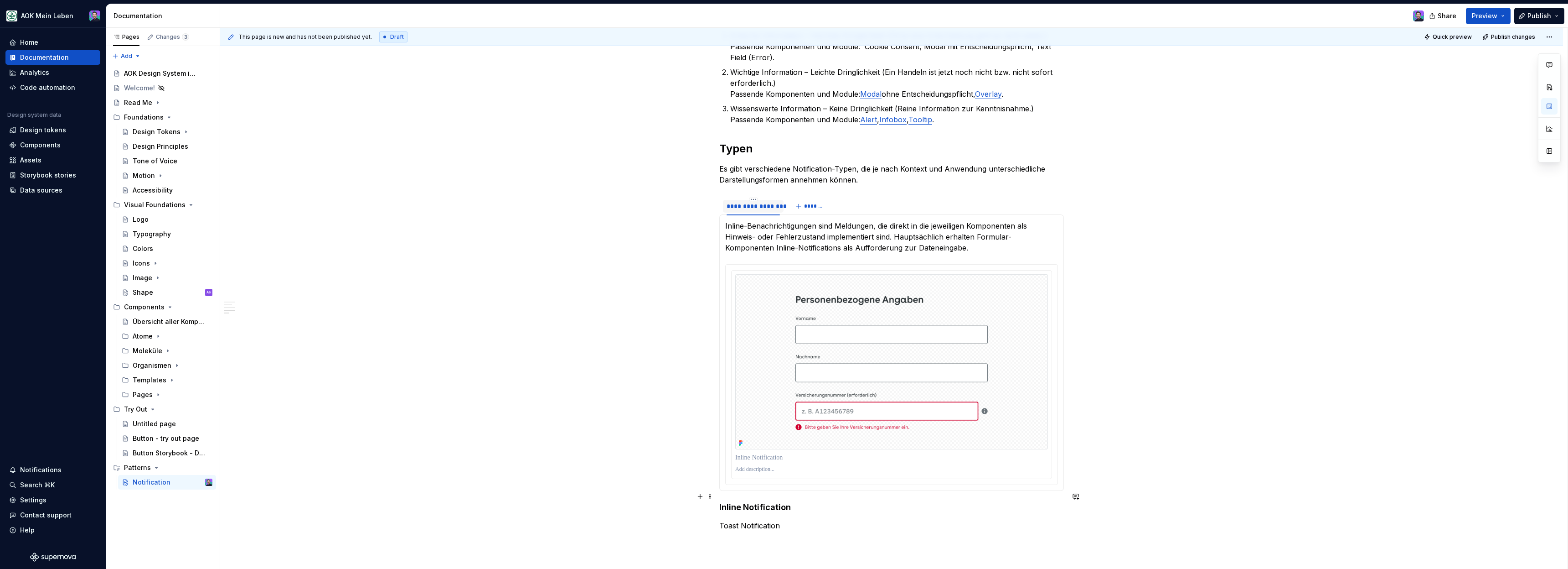
scroll to position [753, 0]
drag, startPoint x: 801, startPoint y: 500, endPoint x: 707, endPoint y: 498, distance: 94.0
click at [719, 498] on div "**********" at bounding box center [892, 27] width 345 height 1029
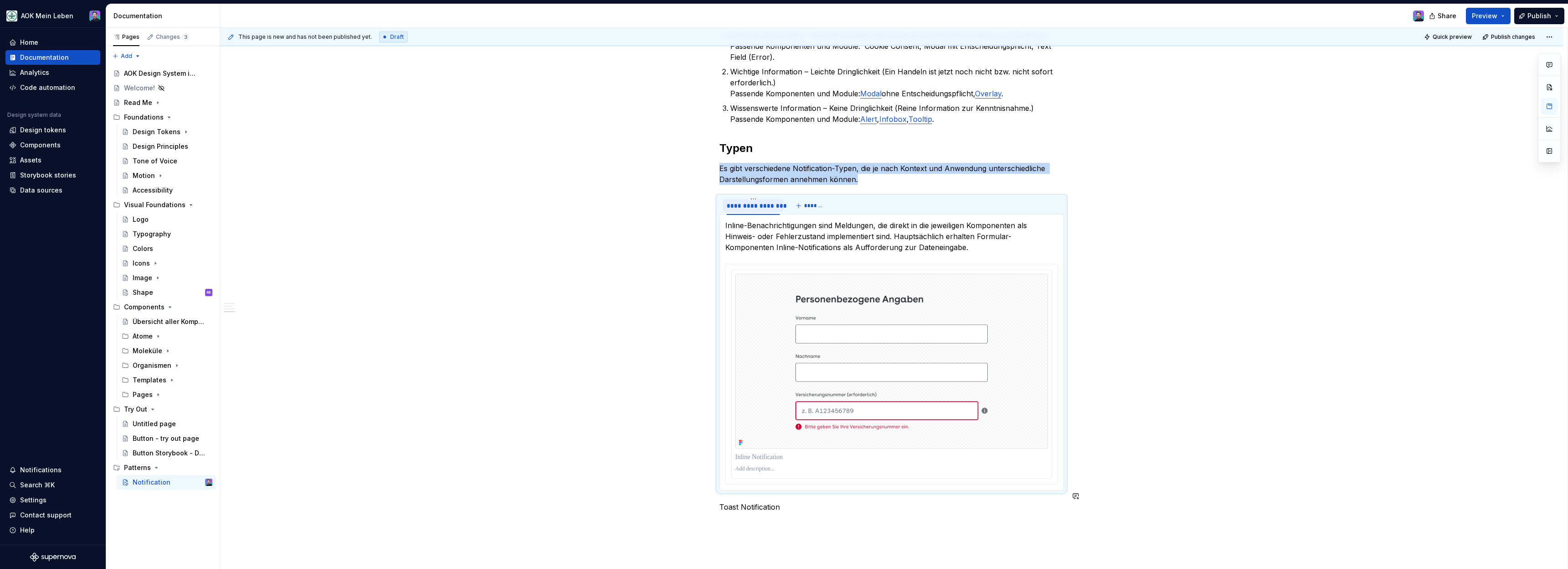
click at [754, 490] on div "**********" at bounding box center [892, 12] width 345 height 1000
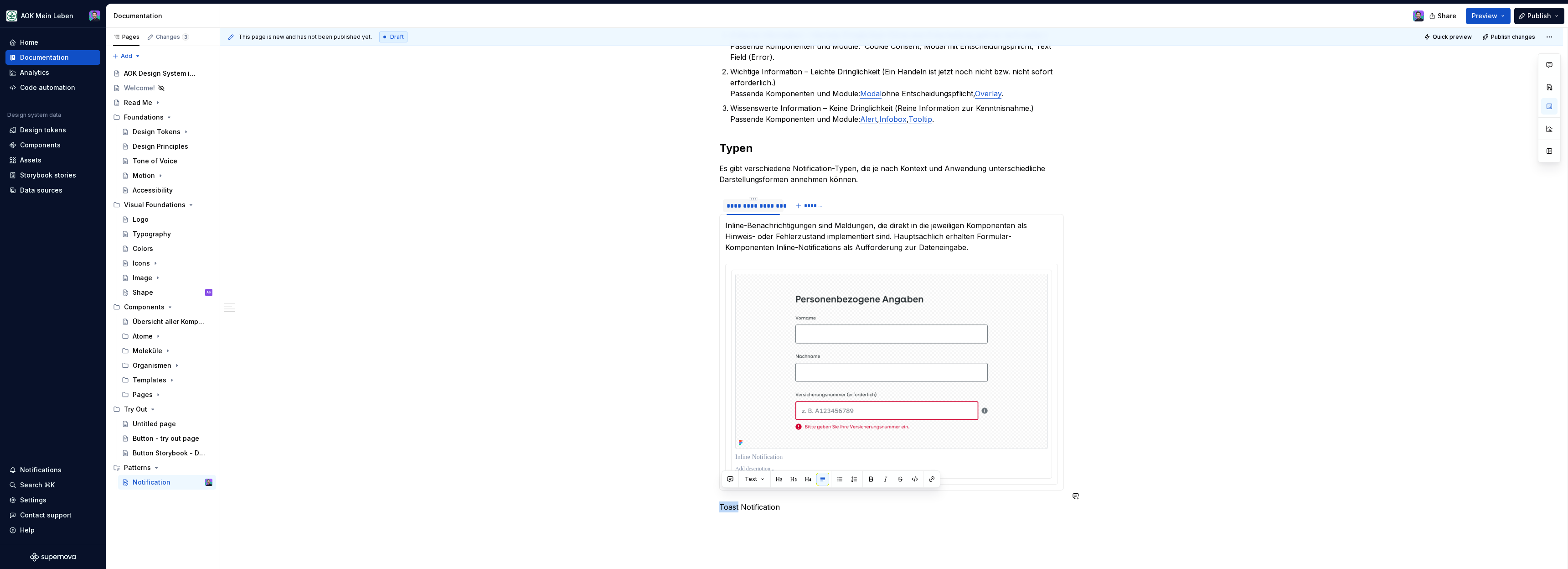
click at [754, 490] on div "**********" at bounding box center [892, 12] width 345 height 1000
copy p "Toast Notification"
click at [800, 199] on button "*******" at bounding box center [810, 205] width 36 height 13
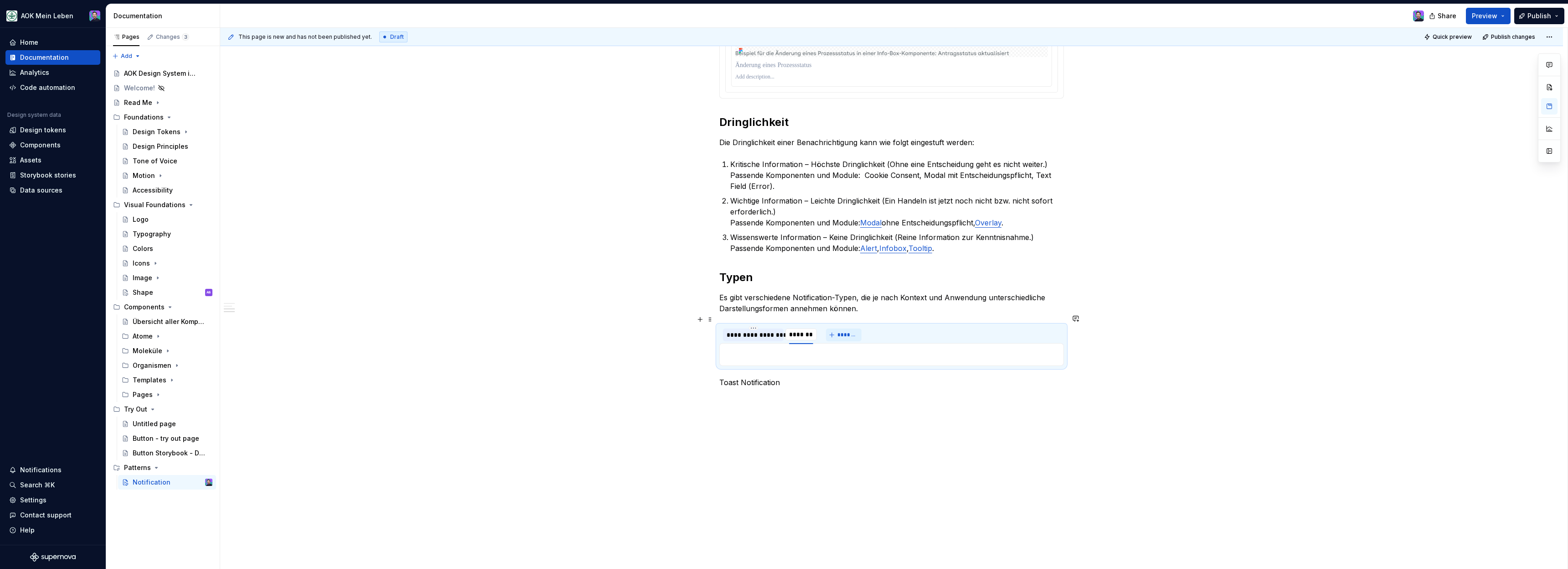
scroll to position [613, 0]
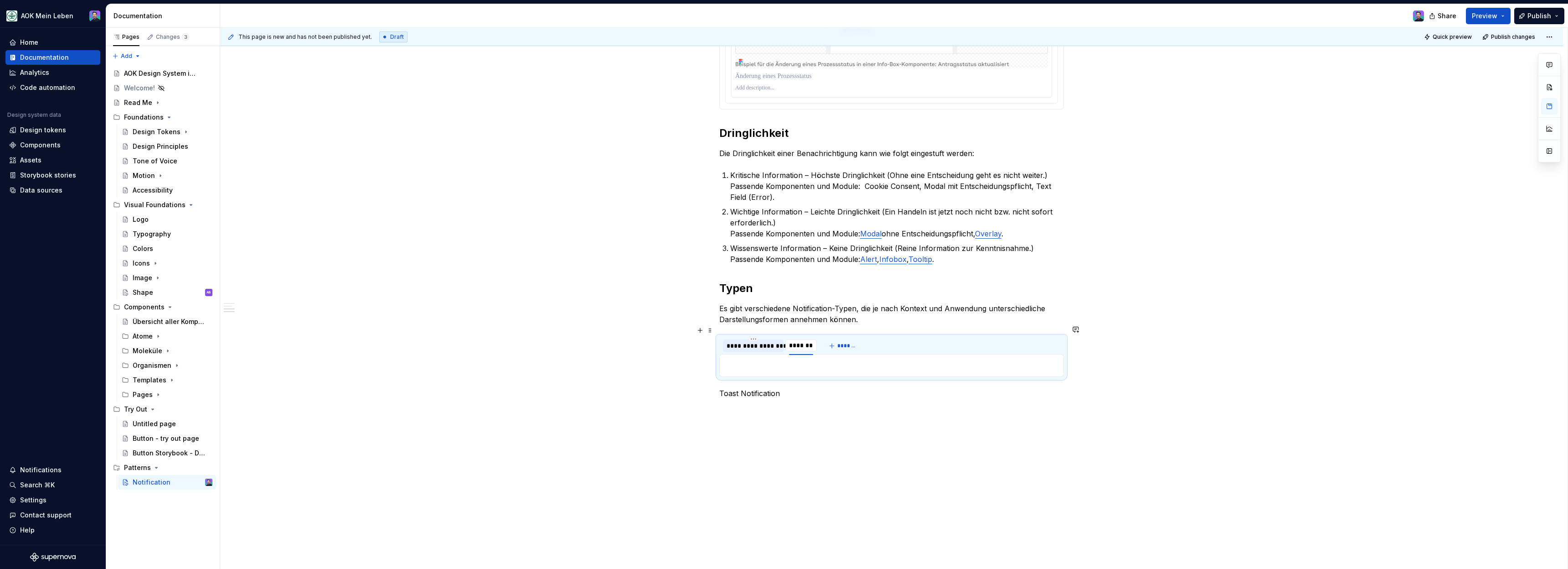
type input "**********"
click at [794, 388] on p "Toast Notification" at bounding box center [892, 394] width 345 height 11
click at [749, 341] on div "**********" at bounding box center [754, 345] width 54 height 9
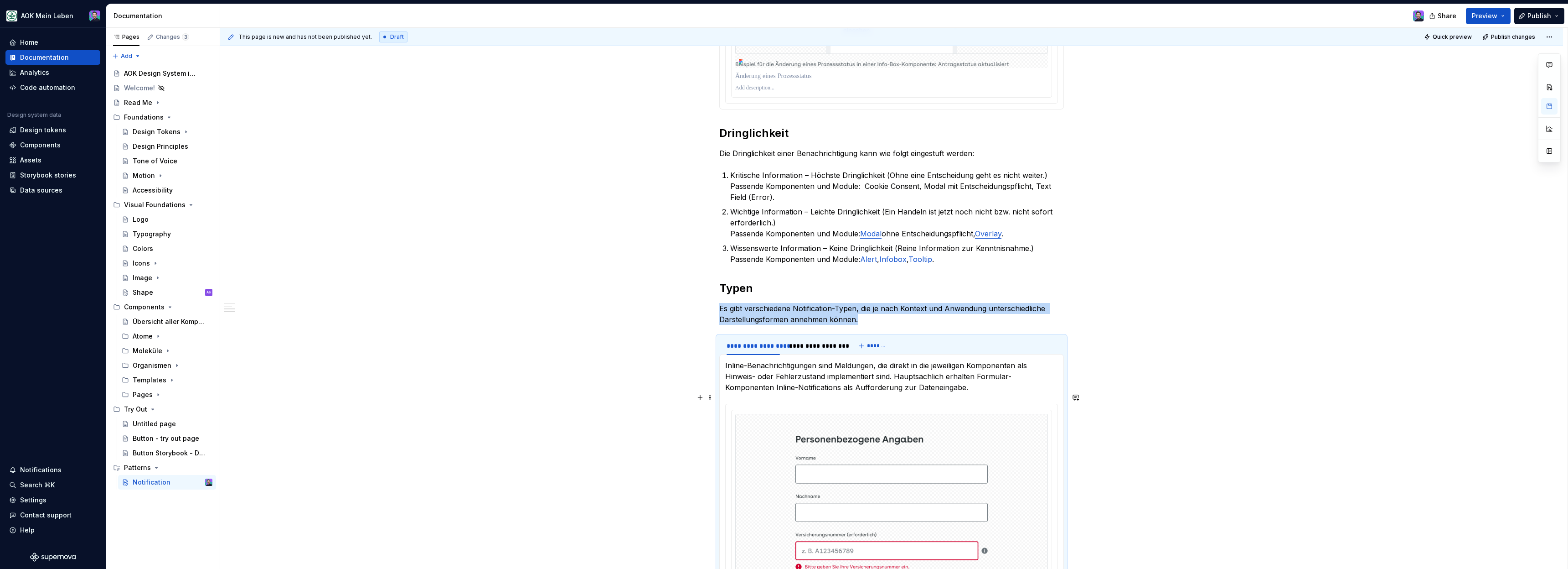
click at [647, 429] on div "**********" at bounding box center [892, 232] width 1343 height 1203
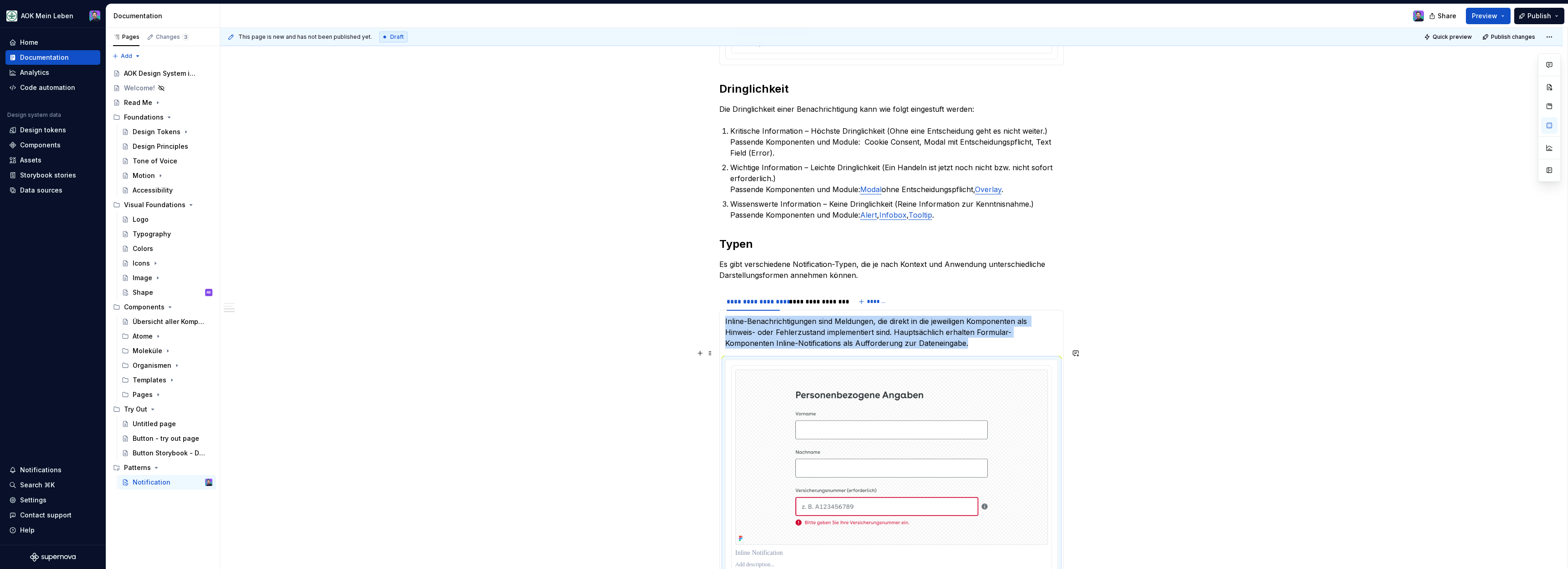
scroll to position [680, 0]
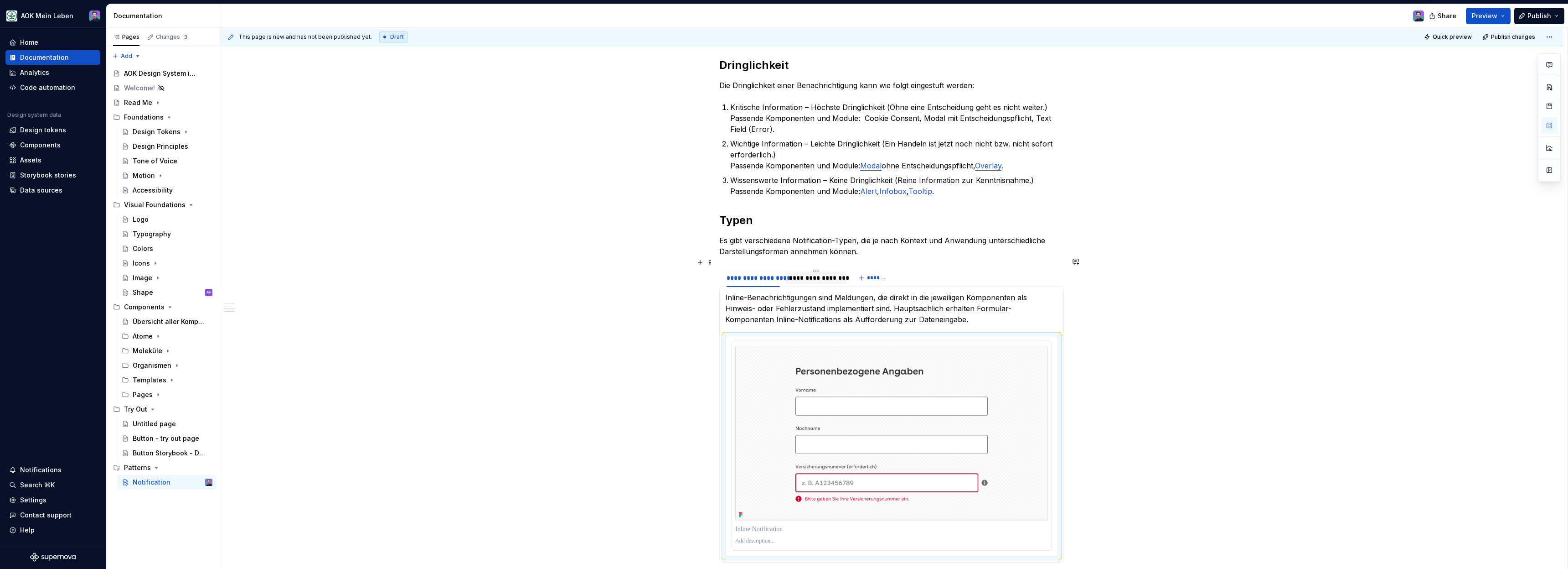
click at [800, 274] on div "**********" at bounding box center [816, 278] width 54 height 9
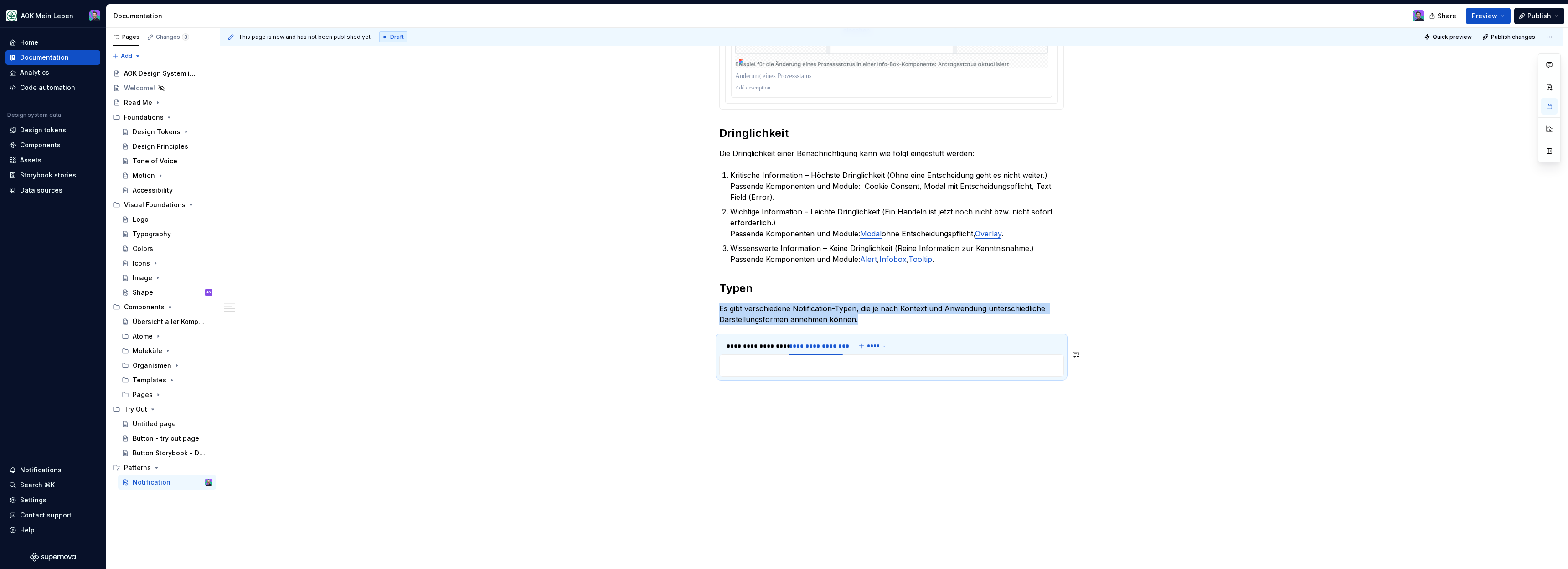
click at [810, 360] on p at bounding box center [891, 366] width 333 height 11
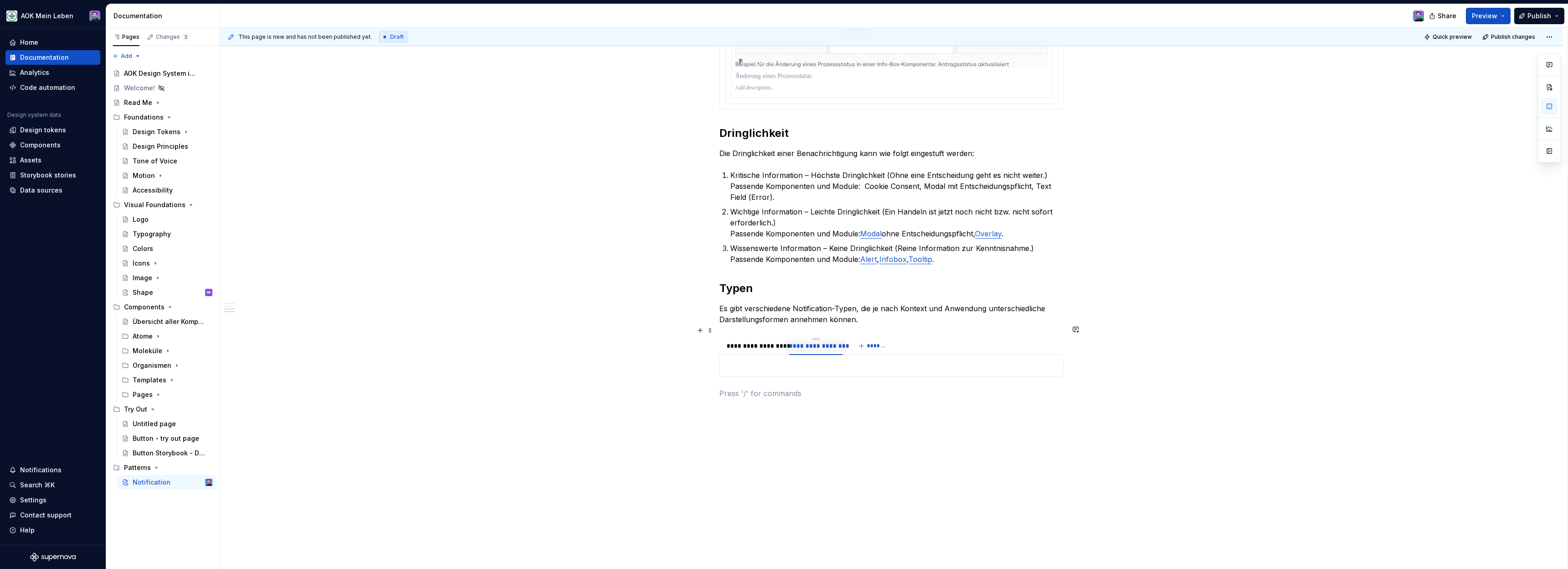
click at [823, 353] on div at bounding box center [816, 353] width 61 height 1
click at [821, 360] on p at bounding box center [891, 366] width 333 height 11
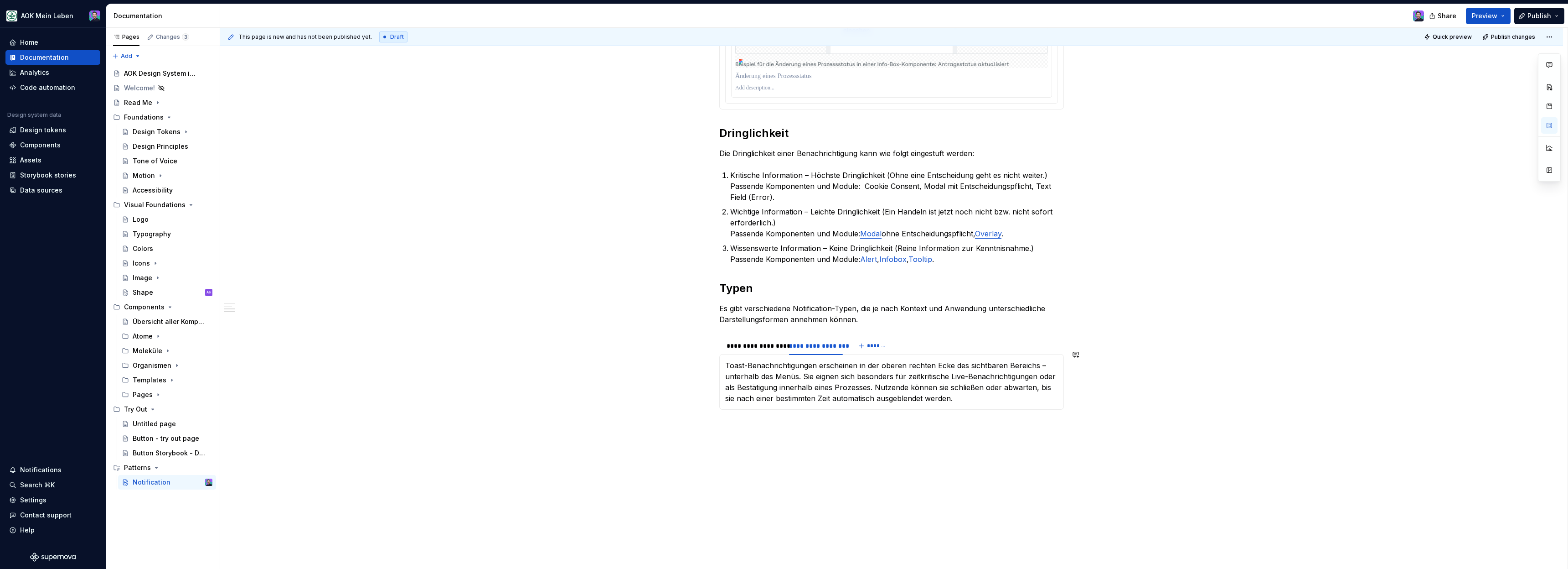
click at [926, 486] on div "**********" at bounding box center [892, 122] width 1343 height 982
click at [954, 384] on p "Toast-Benachrichtigungen erscheinen in der oberen rechten Ecke des sichtbaren B…" at bounding box center [891, 382] width 333 height 44
click at [957, 392] on p "Toast-Benachrichtigungen erscheinen in der oberen rechten Ecke des sichtbaren B…" at bounding box center [891, 382] width 333 height 44
drag, startPoint x: 779, startPoint y: 451, endPoint x: 670, endPoint y: 491, distance: 116.1
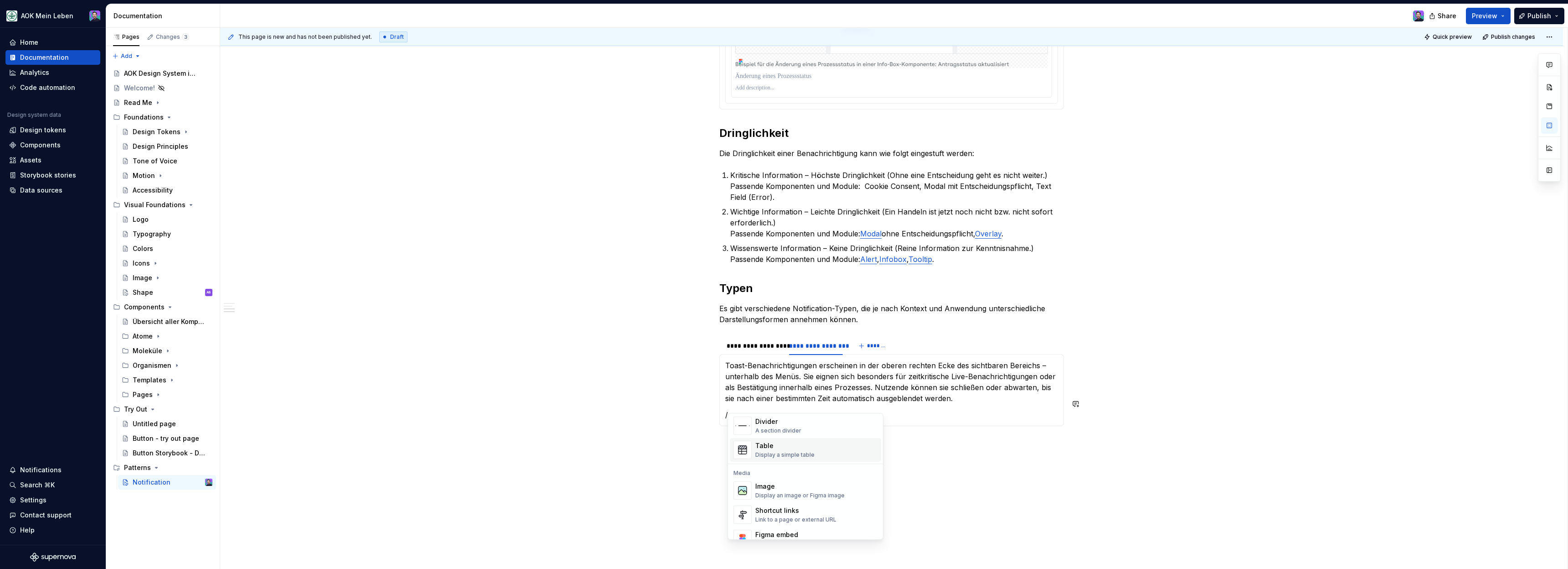
click at [668, 487] on body "AOK Mein Leben Home Documentation Analytics Code automation Design system data …" at bounding box center [784, 284] width 1568 height 569
click at [775, 485] on div "Figma images" at bounding box center [804, 487] width 97 height 9
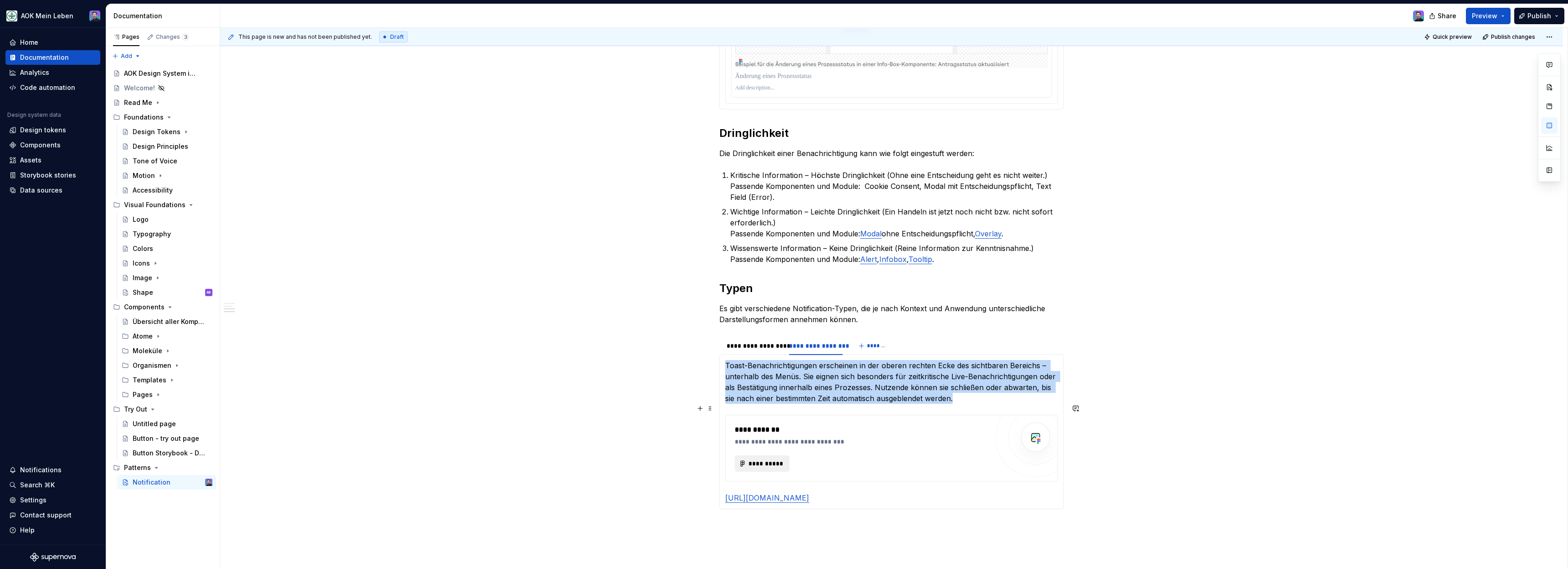
click at [782, 459] on span "**********" at bounding box center [766, 463] width 35 height 9
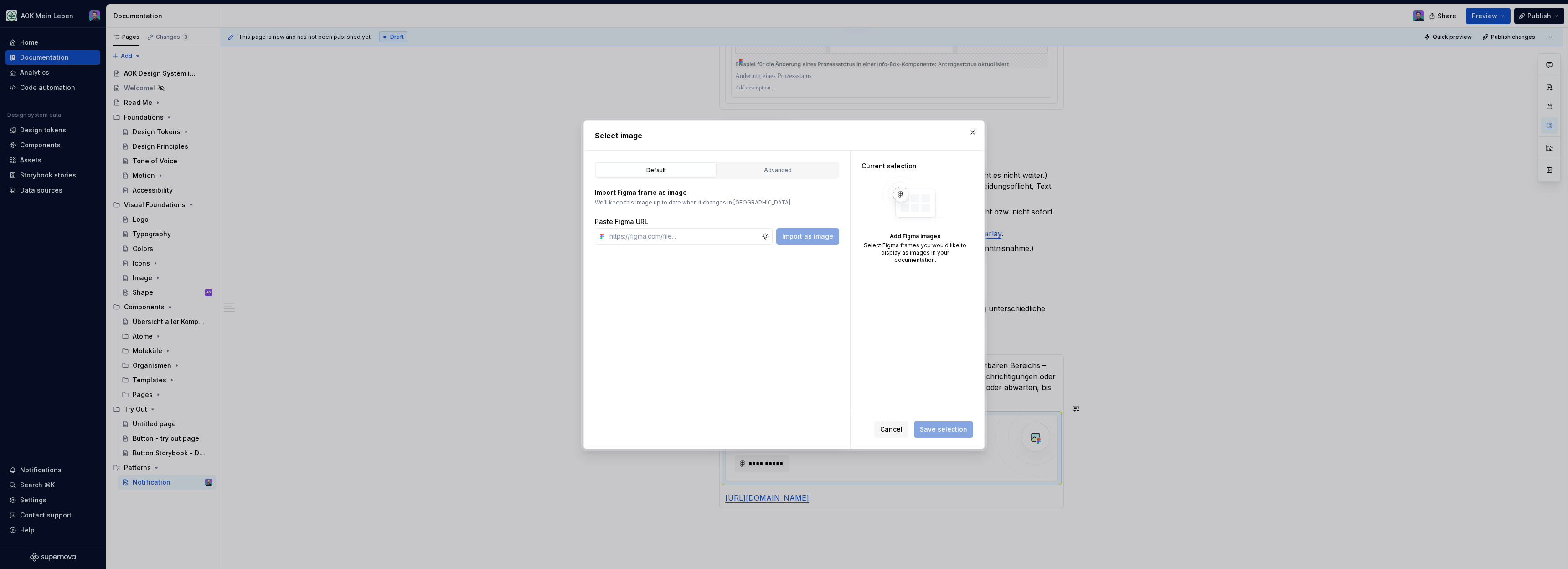
type textarea "*"
click at [755, 233] on input "text" at bounding box center [684, 236] width 156 height 16
type input "[URL][DOMAIN_NAME]"
click at [797, 236] on span "Import as image" at bounding box center [808, 236] width 51 height 9
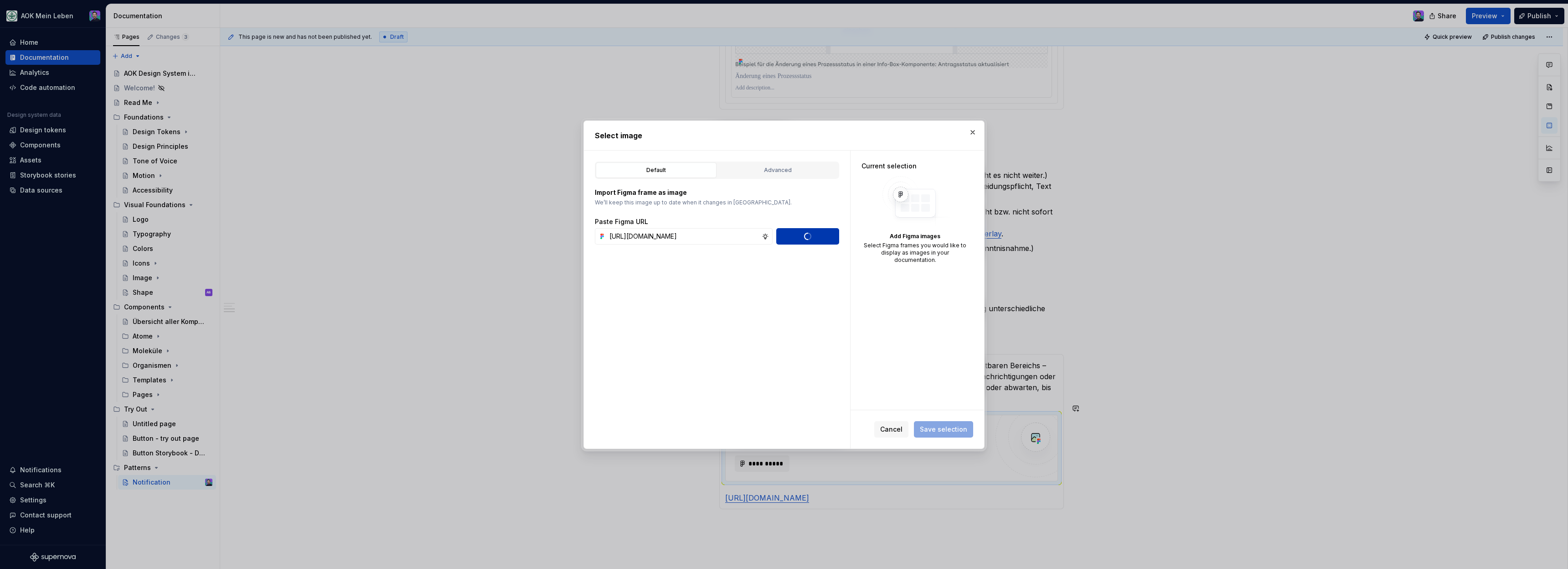
scroll to position [0, 0]
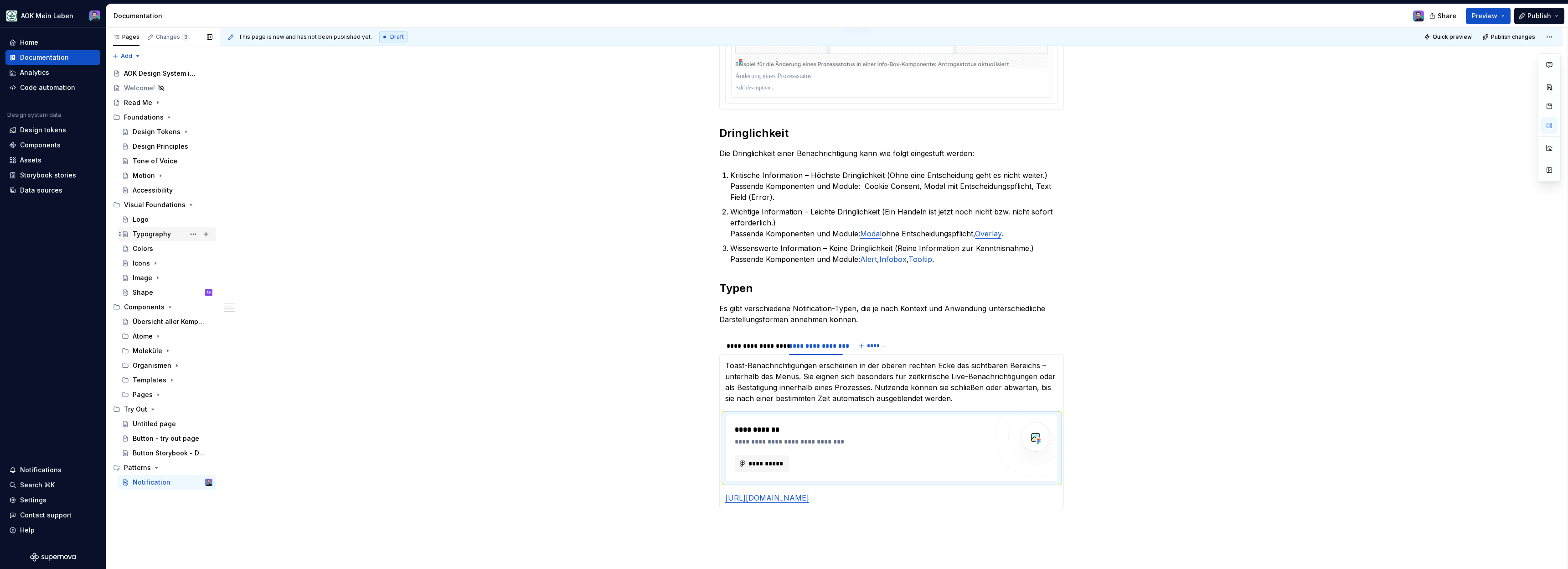
click at [170, 238] on div "Typography" at bounding box center [172, 234] width 80 height 13
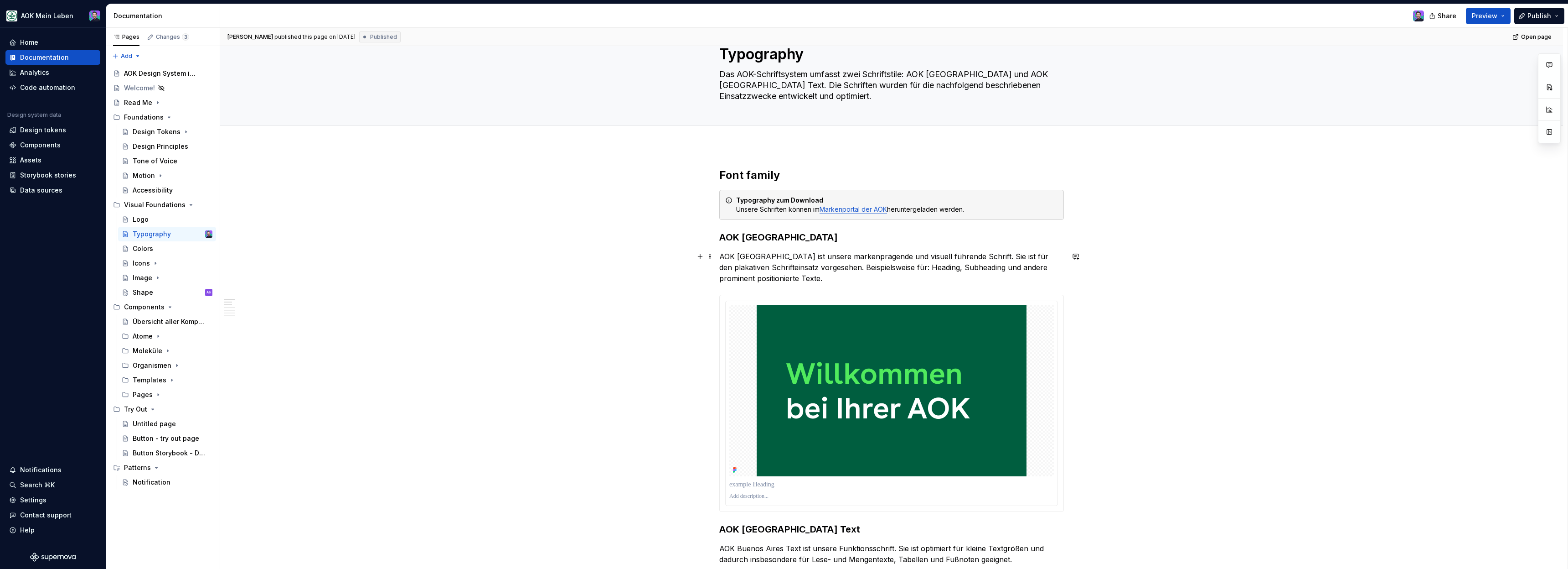
scroll to position [45, 0]
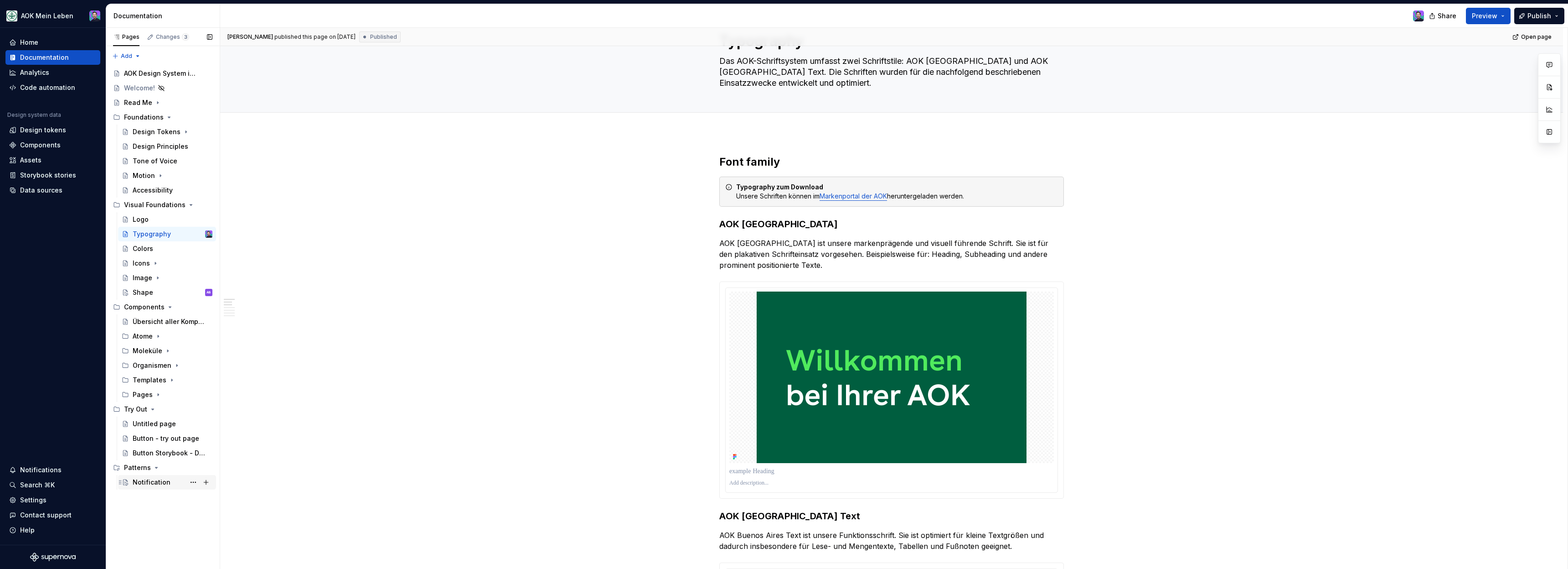
click at [157, 487] on div "Notification" at bounding box center [172, 482] width 80 height 13
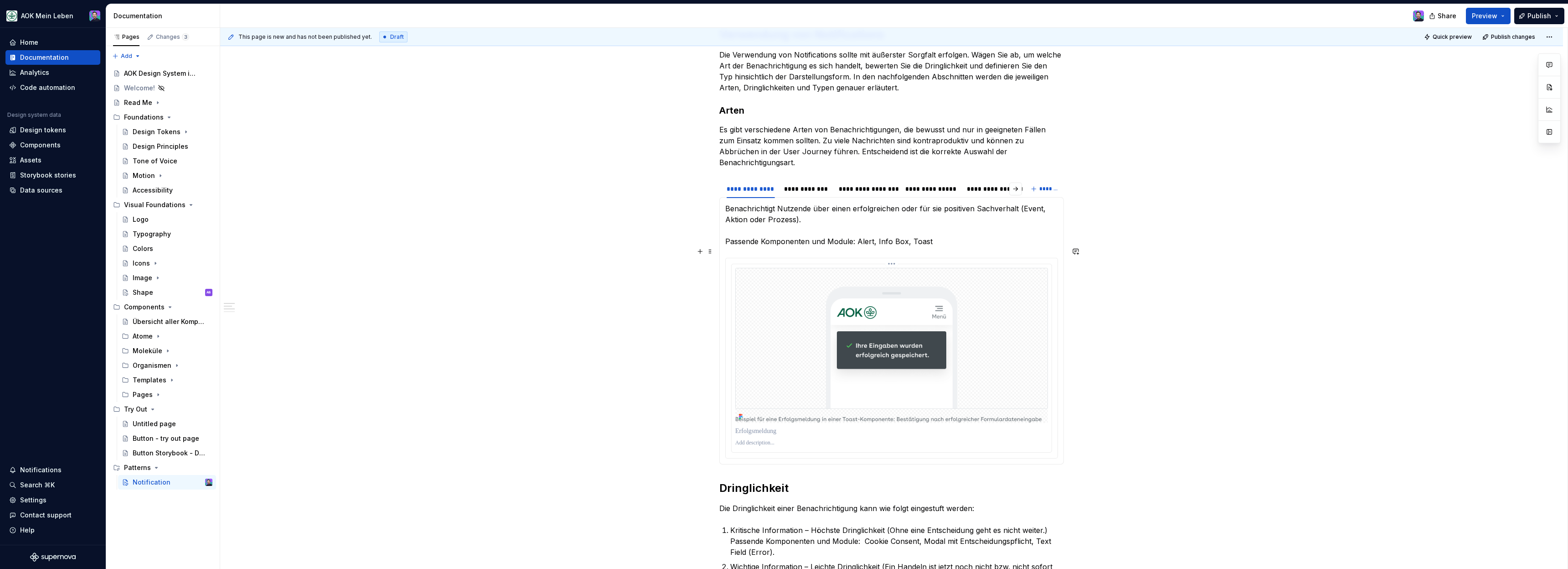
scroll to position [262, 0]
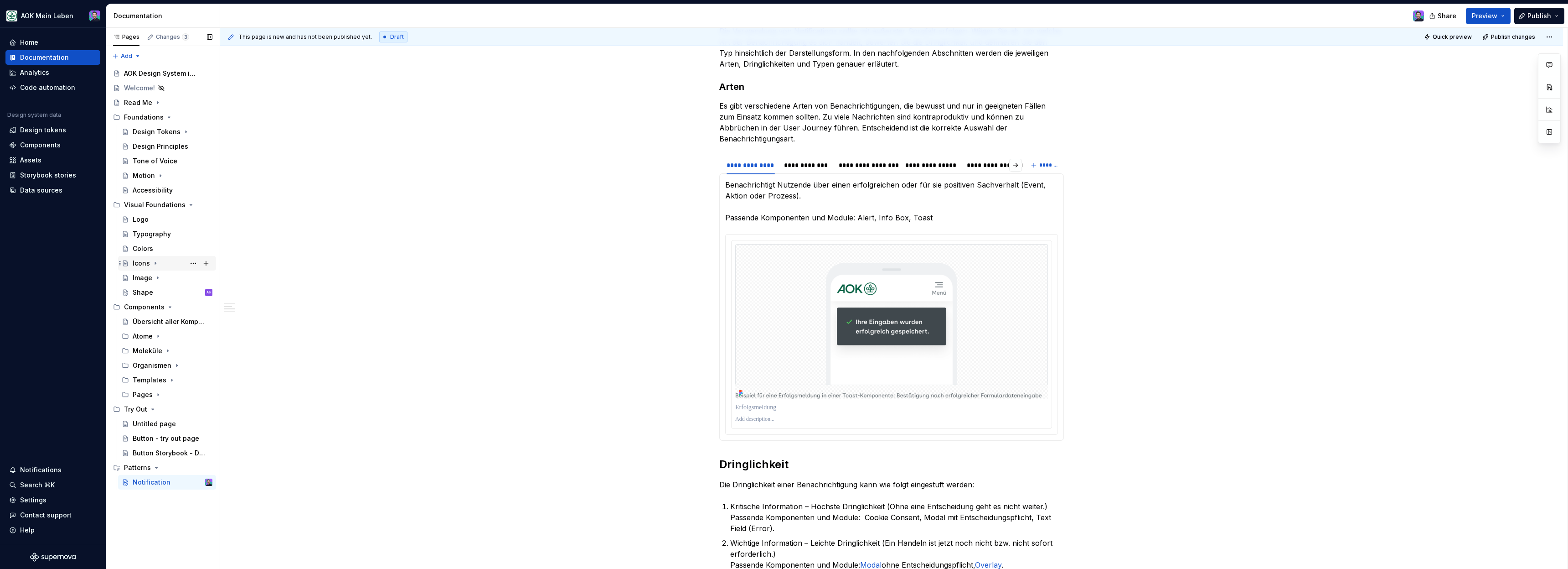
click at [145, 266] on div "Icons" at bounding box center [141, 263] width 17 height 9
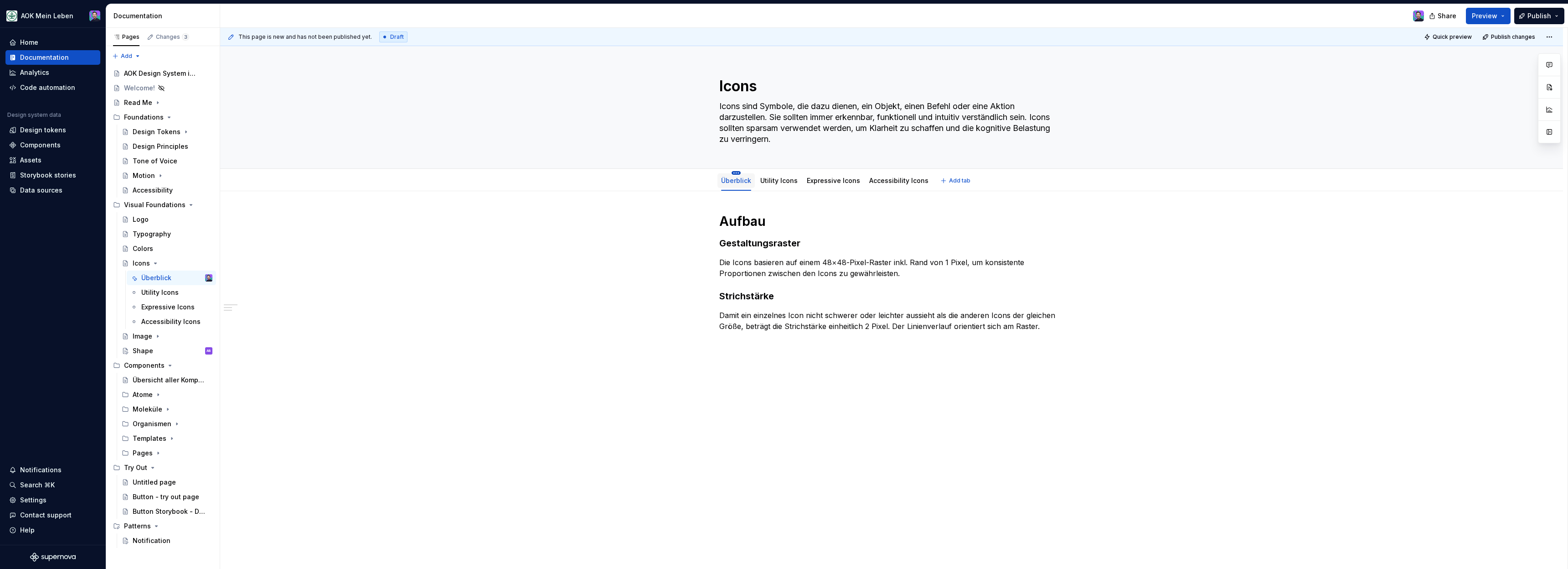
click at [739, 173] on html "AOK Mein Leben Home Documentation Analytics Code automation Design system data …" at bounding box center [784, 284] width 1568 height 569
click at [679, 266] on html "AOK Mein Leben Home Documentation Analytics Code automation Design system data …" at bounding box center [784, 284] width 1568 height 569
click at [739, 174] on html "AOK Mein Leben Home Documentation Analytics Code automation Design system data …" at bounding box center [784, 284] width 1568 height 569
click at [707, 241] on html "AOK Mein Leben Home Documentation Analytics Code automation Design system data …" at bounding box center [784, 284] width 1568 height 569
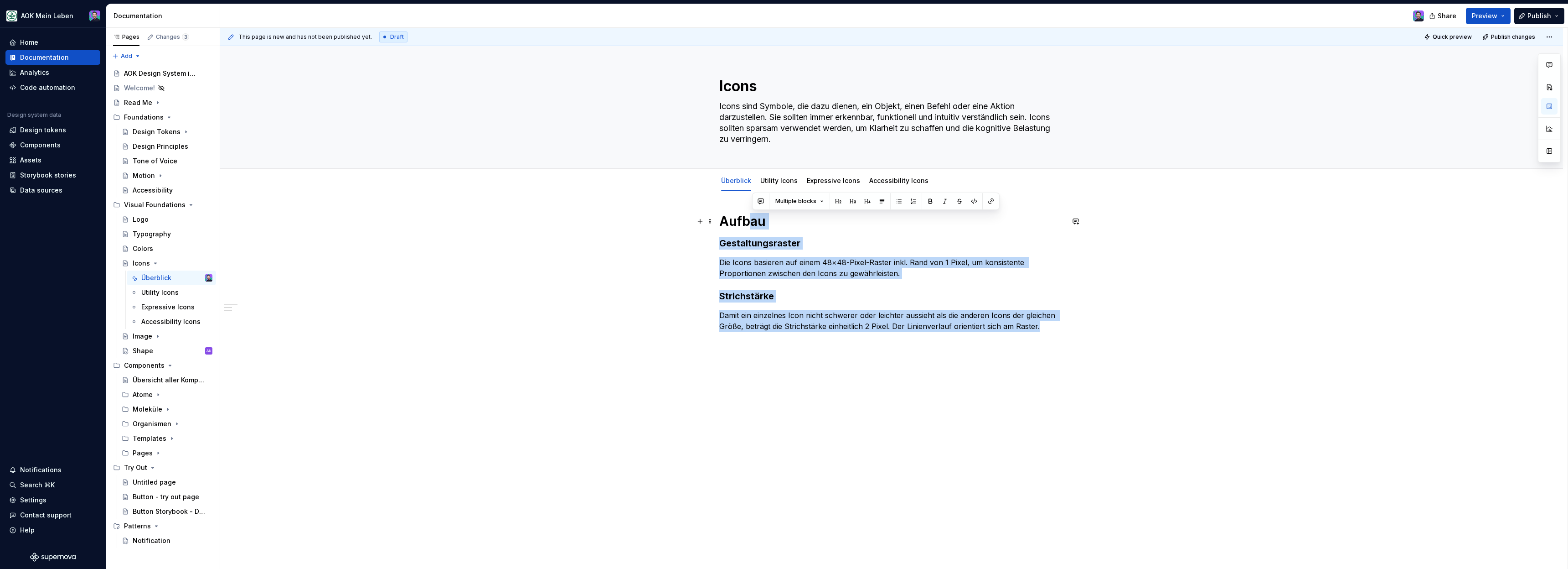
drag, startPoint x: 1049, startPoint y: 330, endPoint x: 751, endPoint y: 224, distance: 316.3
click at [751, 224] on div "Aufbau Gestaltungsraster Die Icons basieren auf einem 48×48-Pixel-Raster inkl. …" at bounding box center [892, 281] width 345 height 135
click at [290, 250] on div "Aufbau Gestaltungsraster Die Icons basieren auf einem 48×48-Pixel-Raster inkl. …" at bounding box center [892, 361] width 1343 height 339
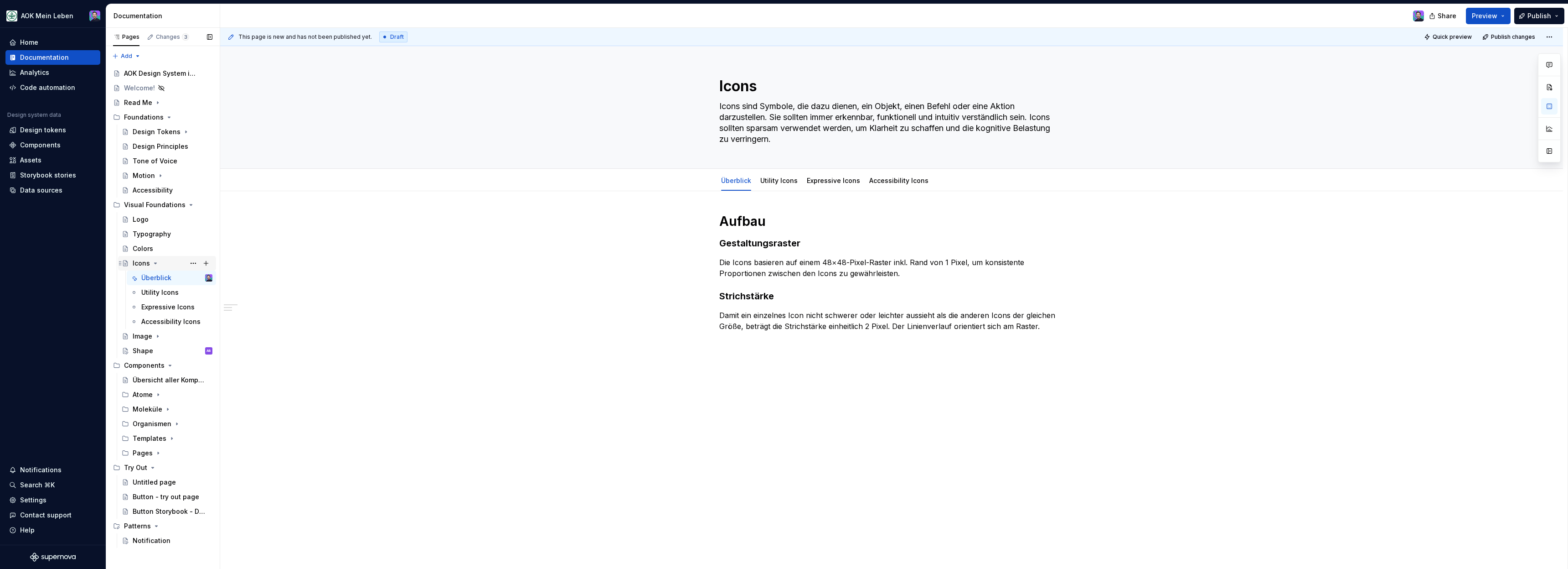
click at [153, 266] on icon "Page tree" at bounding box center [155, 263] width 7 height 7
click at [145, 266] on div "Icons" at bounding box center [141, 263] width 17 height 9
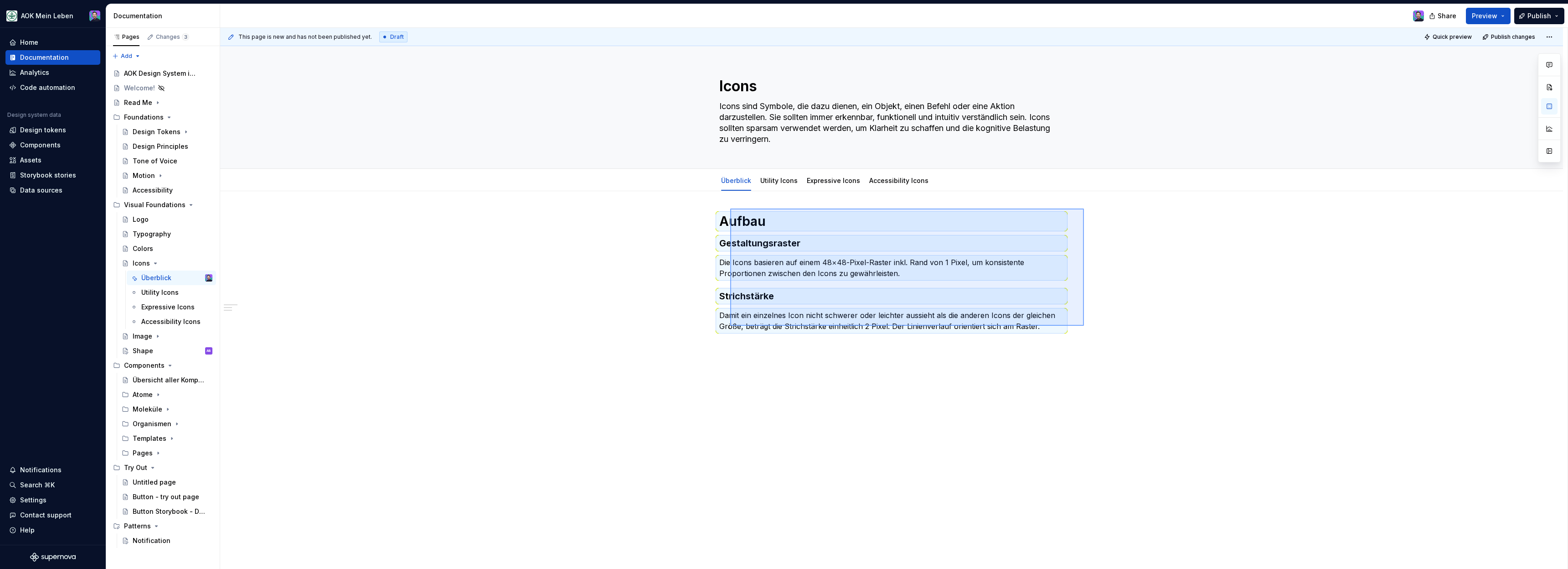
drag, startPoint x: 1084, startPoint y: 326, endPoint x: 730, endPoint y: 208, distance: 373.1
click at [730, 208] on div "This page is new and has not been published yet. Draft Quick preview Publish ch…" at bounding box center [894, 299] width 1348 height 542
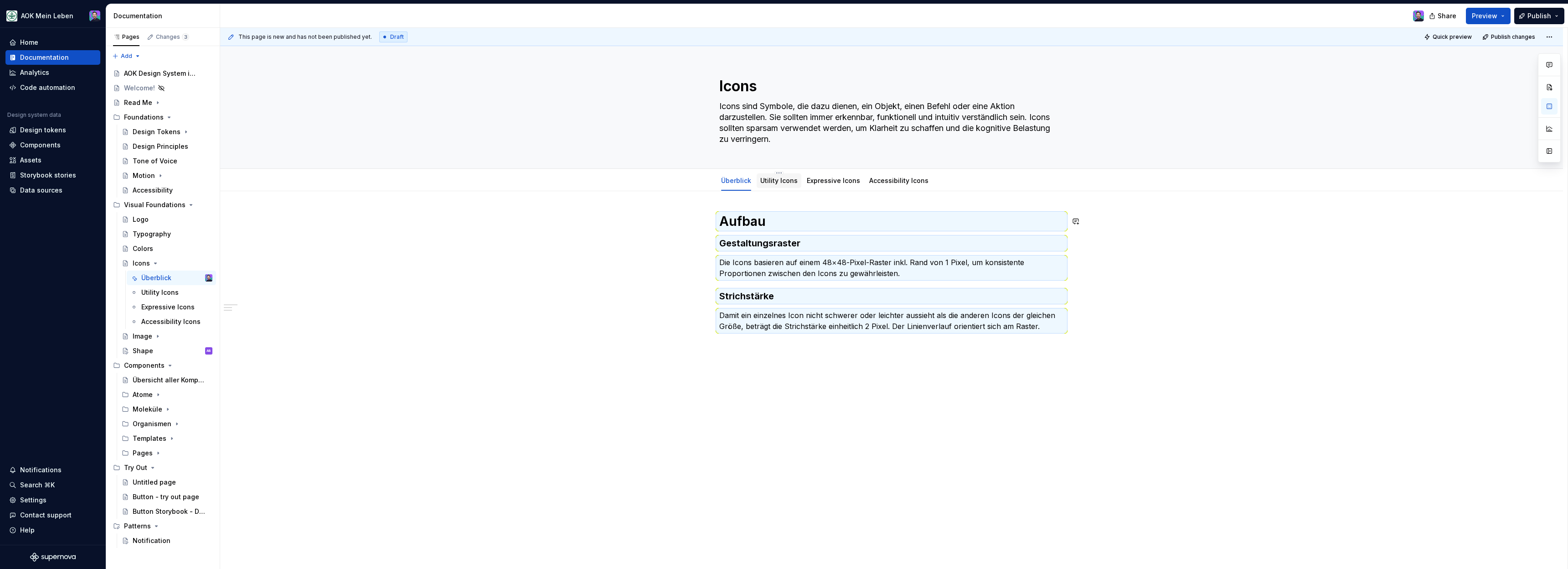
click at [778, 188] on div "Utility Icons" at bounding box center [779, 181] width 44 height 15
click at [812, 186] on div "Expressive Icons" at bounding box center [833, 181] width 61 height 15
click at [778, 184] on link "Utility Icons" at bounding box center [779, 180] width 37 height 8
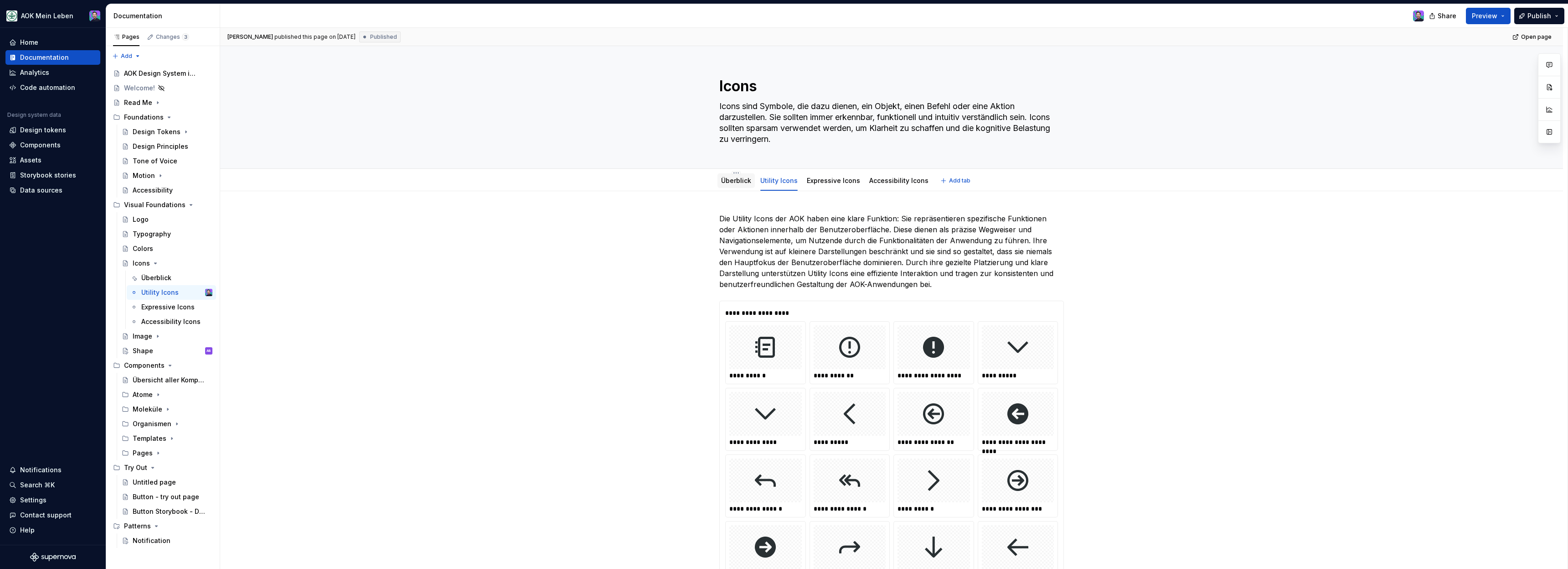
click at [745, 178] on link "Überblick" at bounding box center [736, 180] width 30 height 8
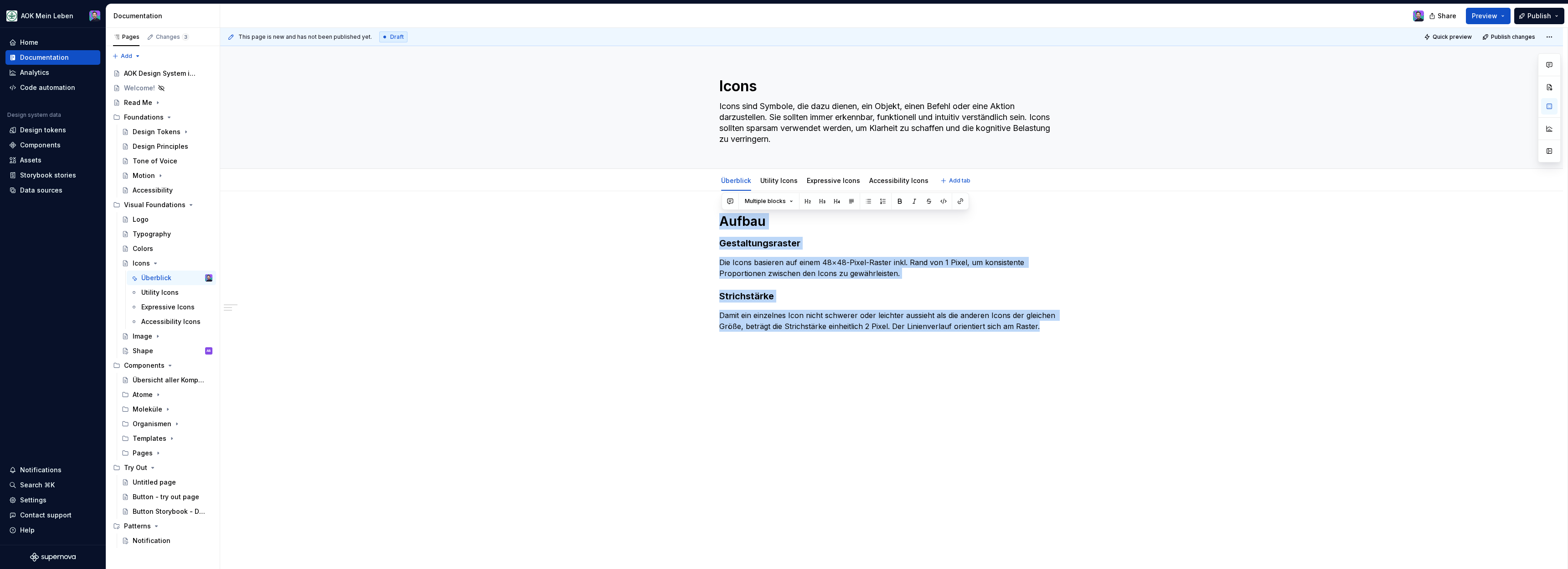
drag, startPoint x: 1043, startPoint y: 330, endPoint x: 646, endPoint y: 187, distance: 422.0
click at [646, 187] on div "Icons Icons sind Symbole, die dazu dienen, ein Objekt, einen Befehl oder eine A…" at bounding box center [892, 308] width 1343 height 523
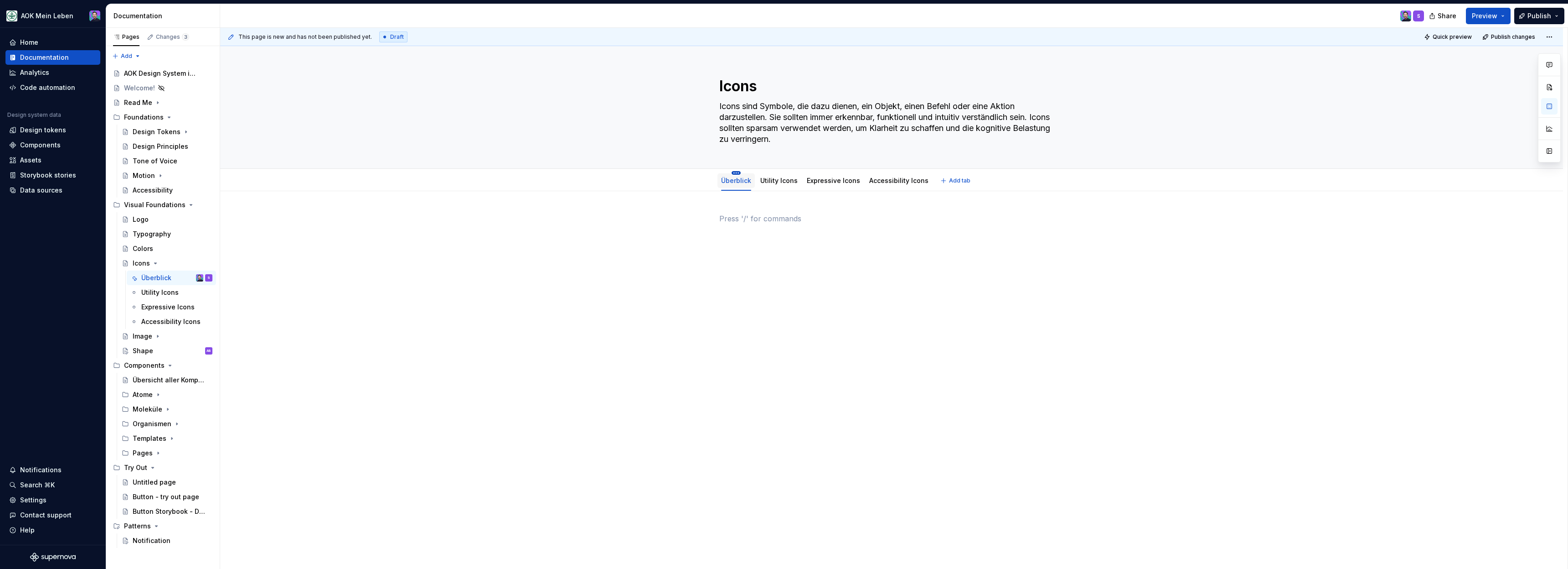
click at [740, 174] on html "AOK Mein Leben Home Documentation Analytics Code automation Design system data …" at bounding box center [784, 284] width 1568 height 569
drag, startPoint x: 757, startPoint y: 270, endPoint x: 755, endPoint y: 299, distance: 29.1
click at [755, 300] on html "AOK Mein Leben Home Documentation Analytics Code automation Design system data …" at bounding box center [784, 284] width 1568 height 569
click at [755, 300] on html "AOK Mein Leben Home Documentation Analytics Code automation Design system data …" at bounding box center [784, 284] width 1568 height 569
click at [772, 182] on link "Utility Icons" at bounding box center [779, 180] width 37 height 8
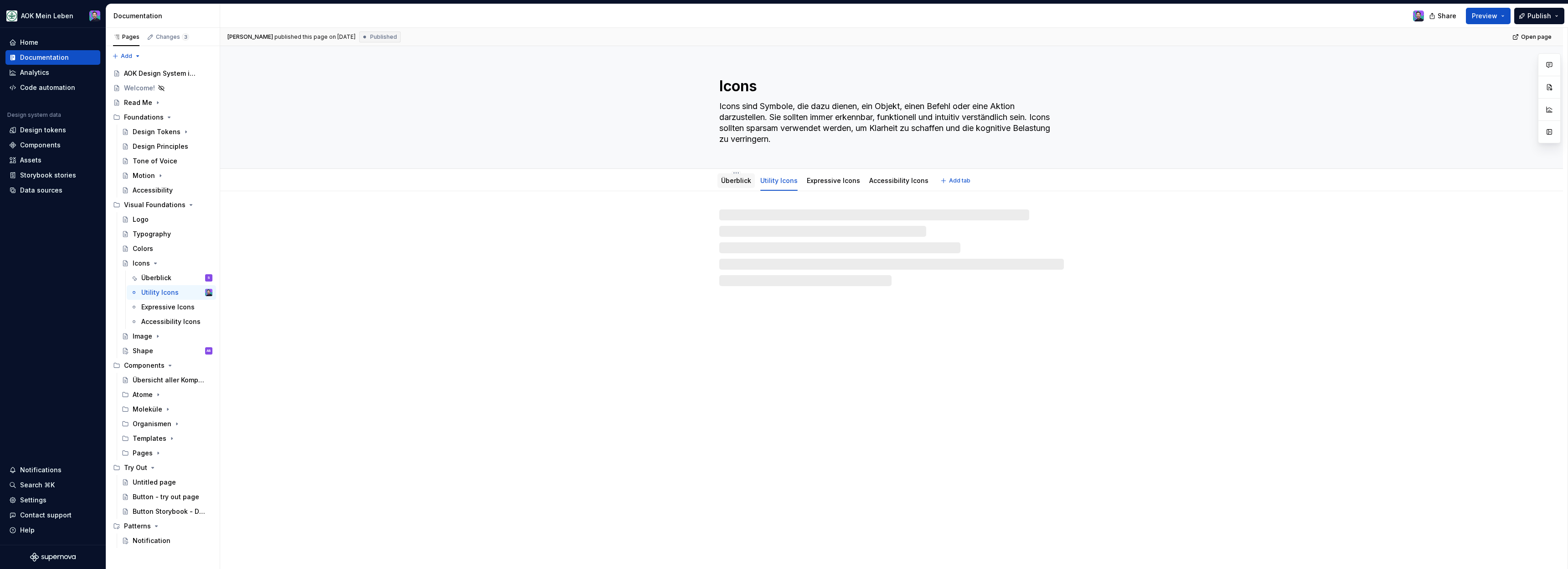
click at [740, 185] on div "Überblick" at bounding box center [736, 180] width 30 height 9
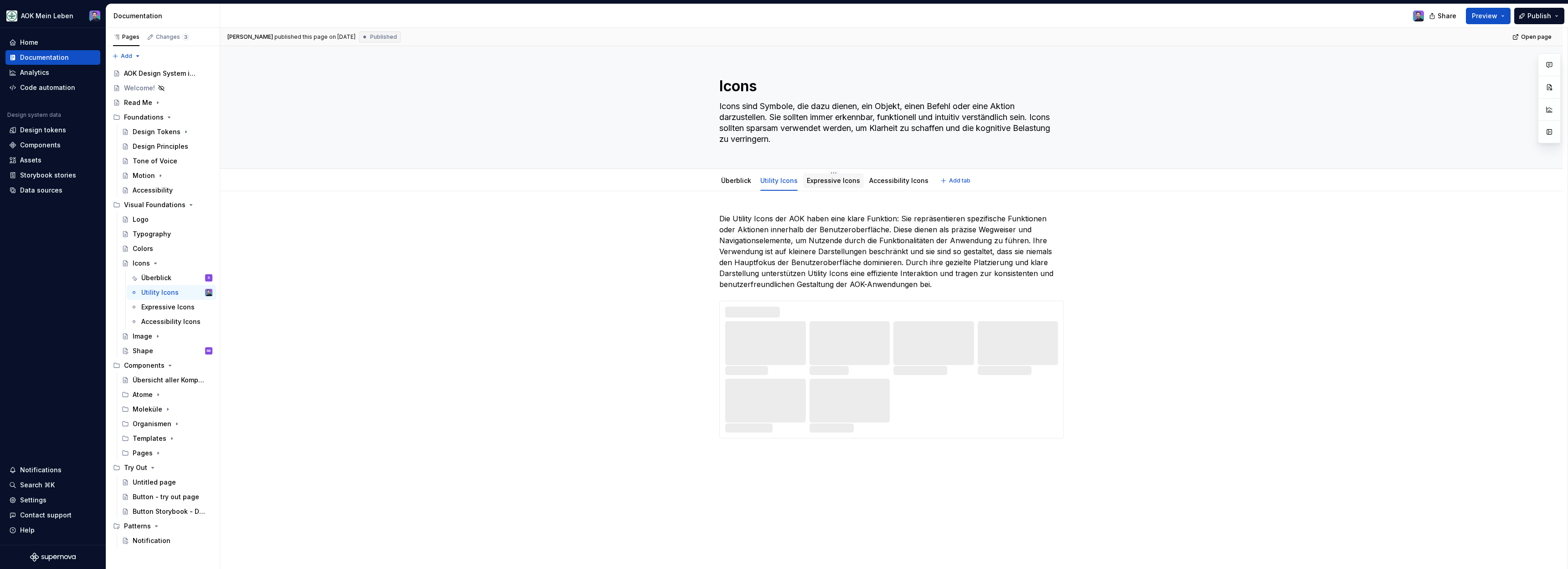
click at [825, 189] on div at bounding box center [833, 189] width 61 height 1
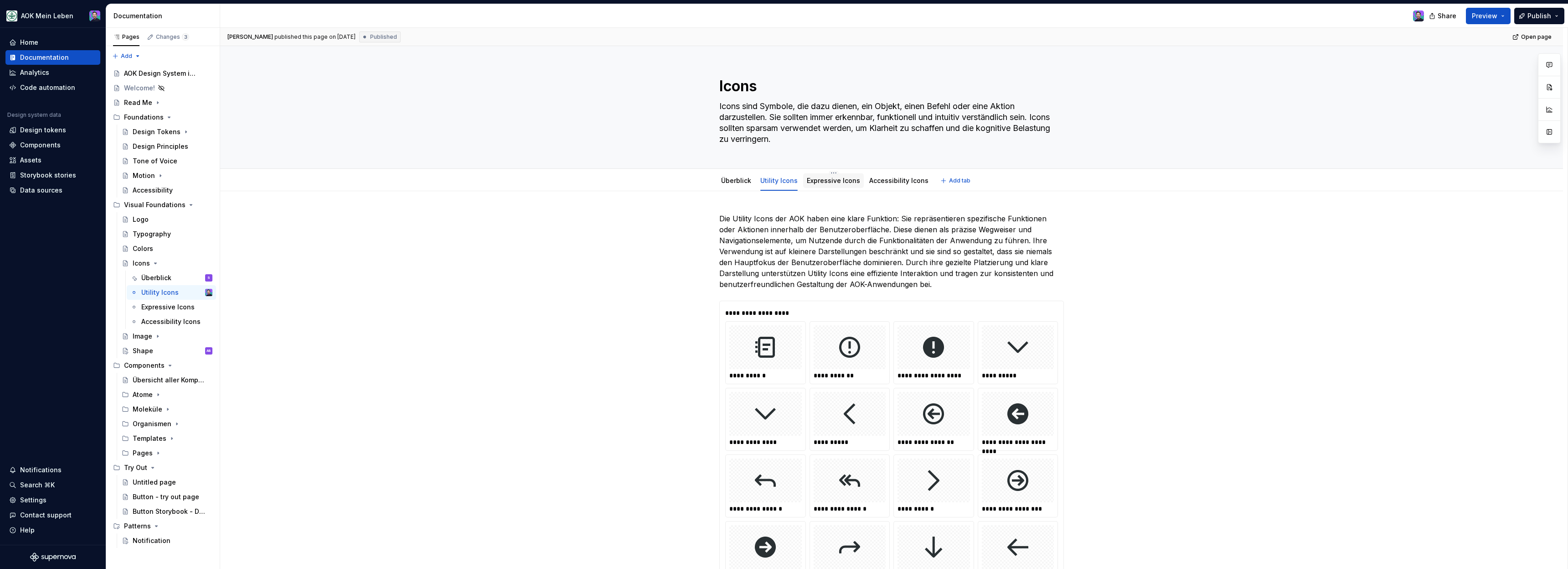
click at [839, 186] on div "Expressive Icons" at bounding box center [833, 181] width 61 height 15
click at [878, 183] on link "Accessibility Icons" at bounding box center [898, 180] width 59 height 8
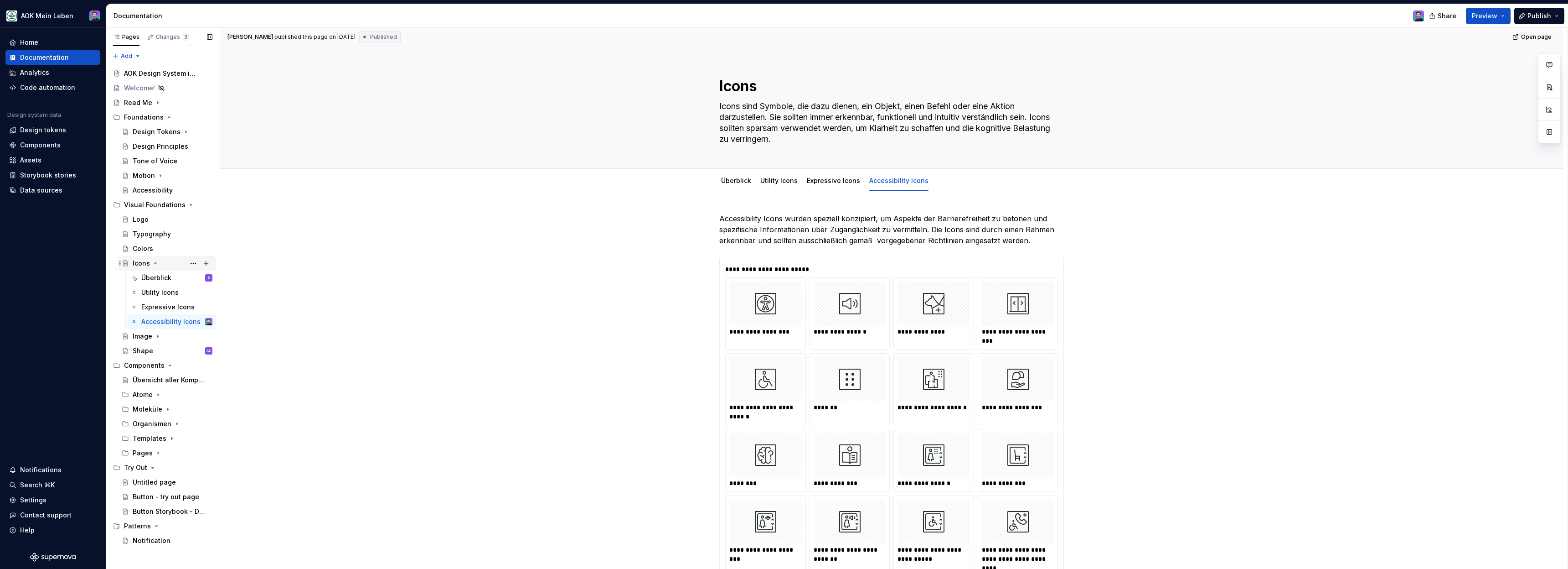
click at [155, 262] on icon "Page tree" at bounding box center [155, 263] width 7 height 7
click at [157, 228] on div "Typography" at bounding box center [172, 234] width 80 height 13
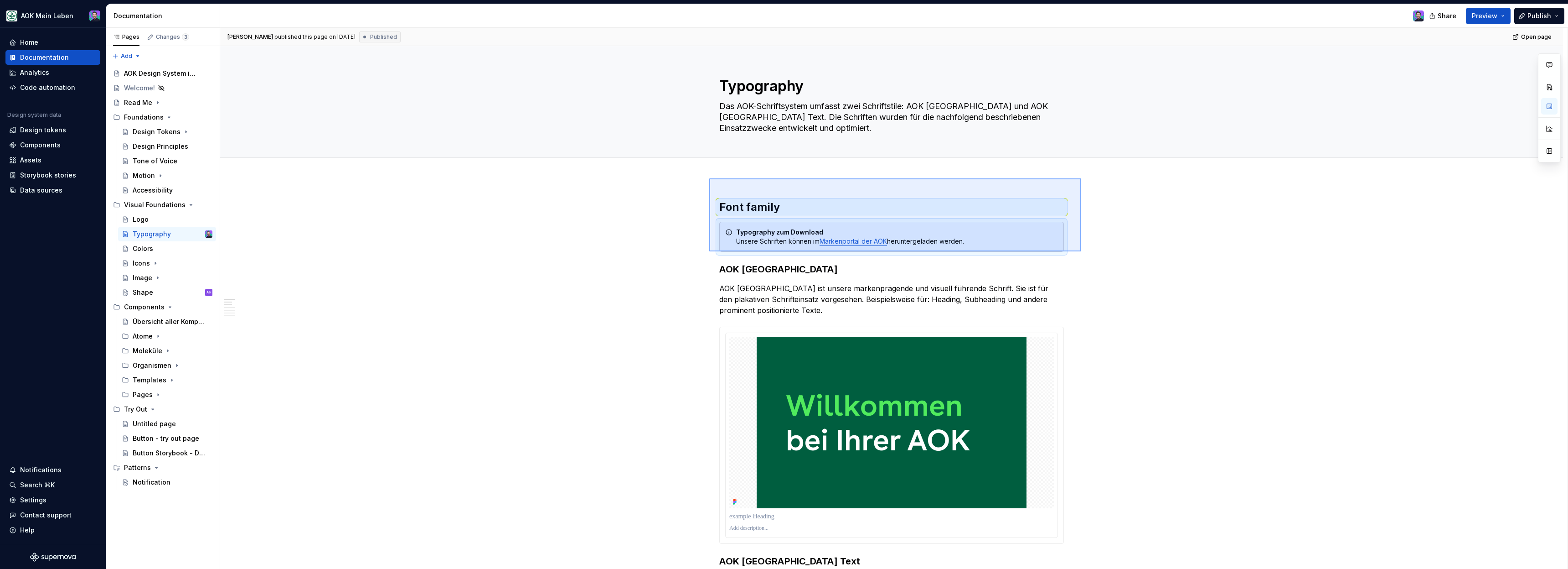
drag, startPoint x: 1081, startPoint y: 252, endPoint x: 703, endPoint y: 187, distance: 383.5
click at [703, 187] on div "[PERSON_NAME] published this page on [DATE] Published Open page Typography Das …" at bounding box center [894, 299] width 1348 height 542
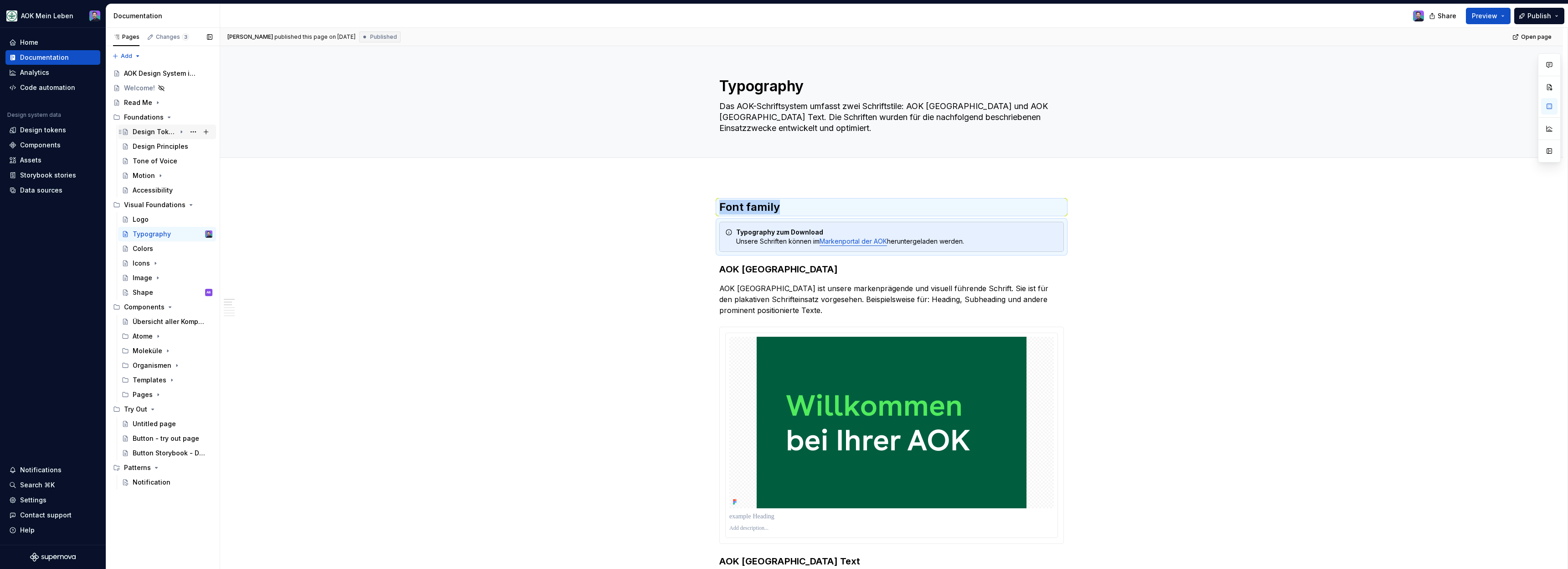
click at [166, 137] on div "Design Tokens" at bounding box center [172, 132] width 80 height 13
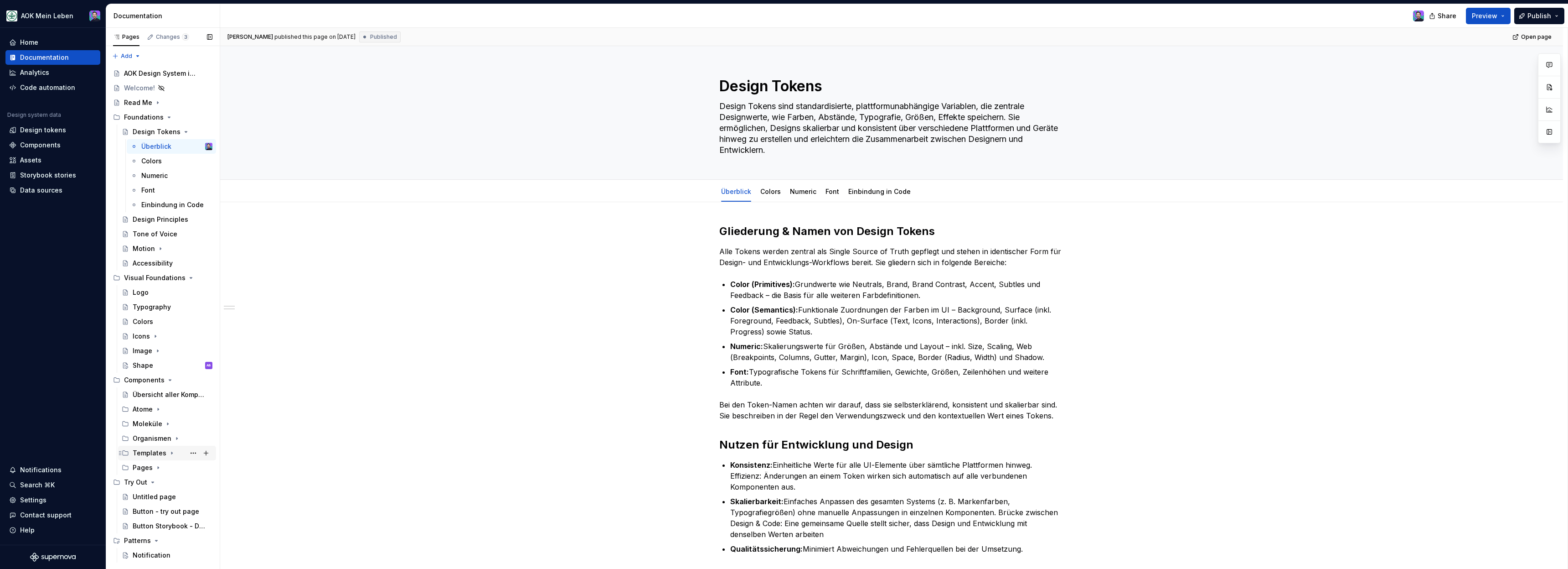
click at [152, 451] on div "Templates" at bounding box center [149, 453] width 33 height 9
click at [151, 551] on div "Notification" at bounding box center [152, 555] width 38 height 9
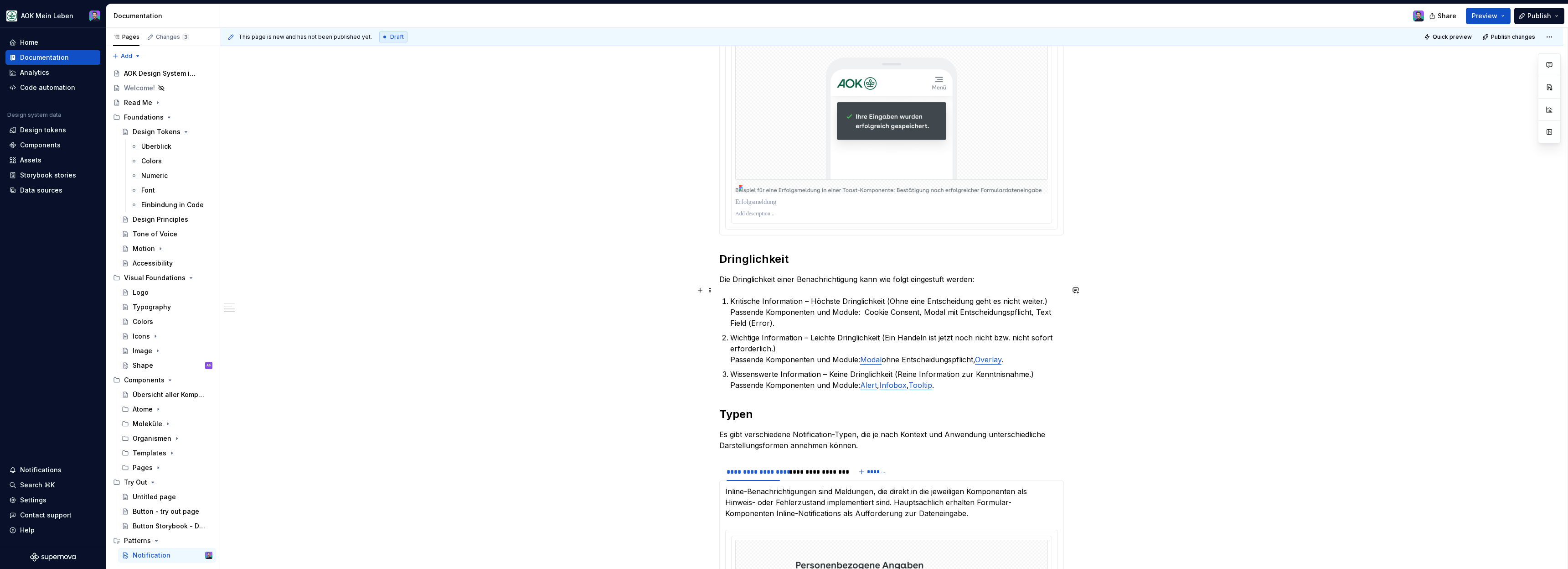
scroll to position [295, 0]
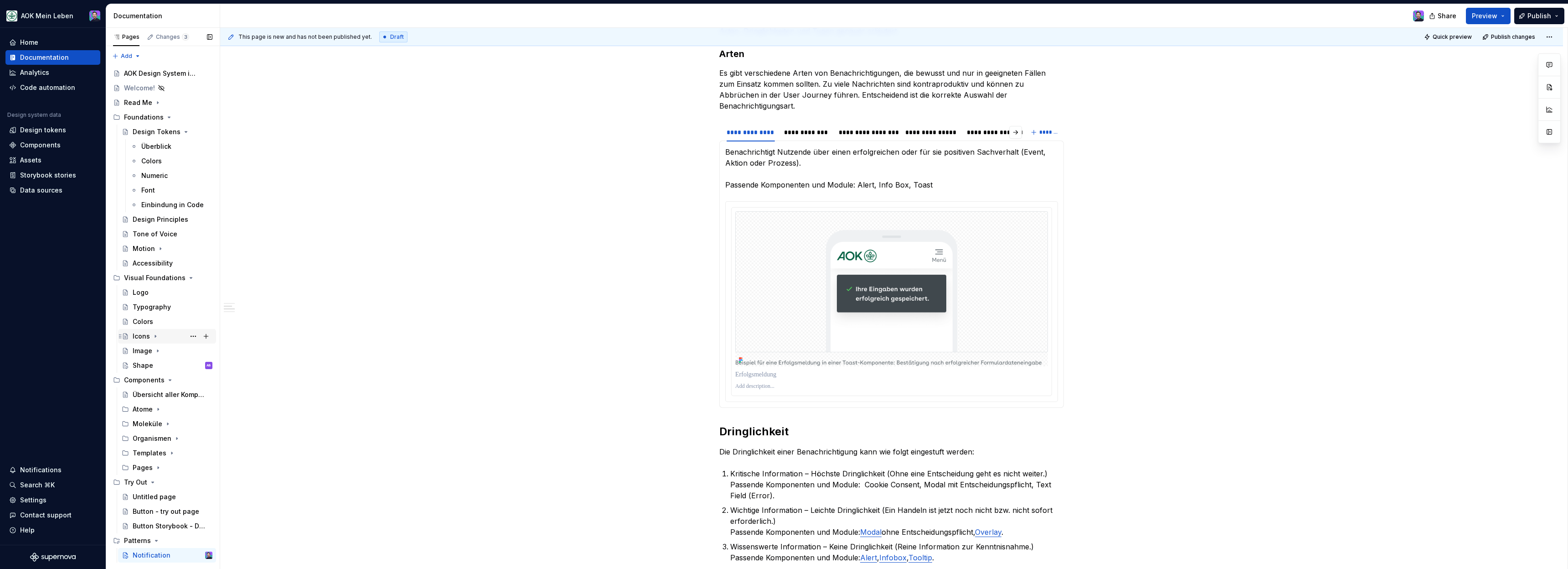
click at [149, 336] on div "Icons" at bounding box center [141, 336] width 17 height 9
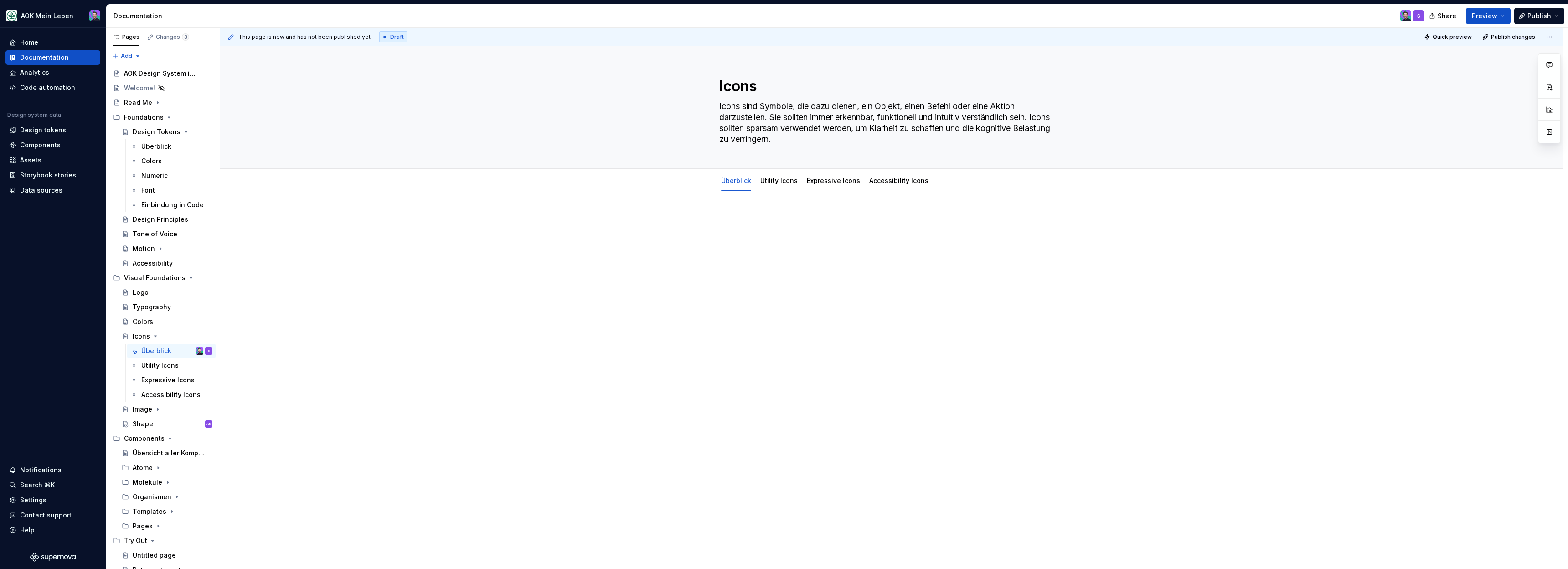
click at [783, 273] on div at bounding box center [892, 310] width 1343 height 238
click at [783, 236] on div "Font family Typography zum Download Unsere Schriften können im Markenportal der…" at bounding box center [892, 253] width 345 height 79
click at [783, 230] on div "Font family Typography zum Download Unsere Schriften können im Markenportal der…" at bounding box center [892, 253] width 345 height 79
click at [756, 219] on p at bounding box center [892, 219] width 345 height 11
click at [720, 239] on div "Font family Typography zum Download Unsere Schriften können im Markenportal der…" at bounding box center [892, 333] width 1343 height 283
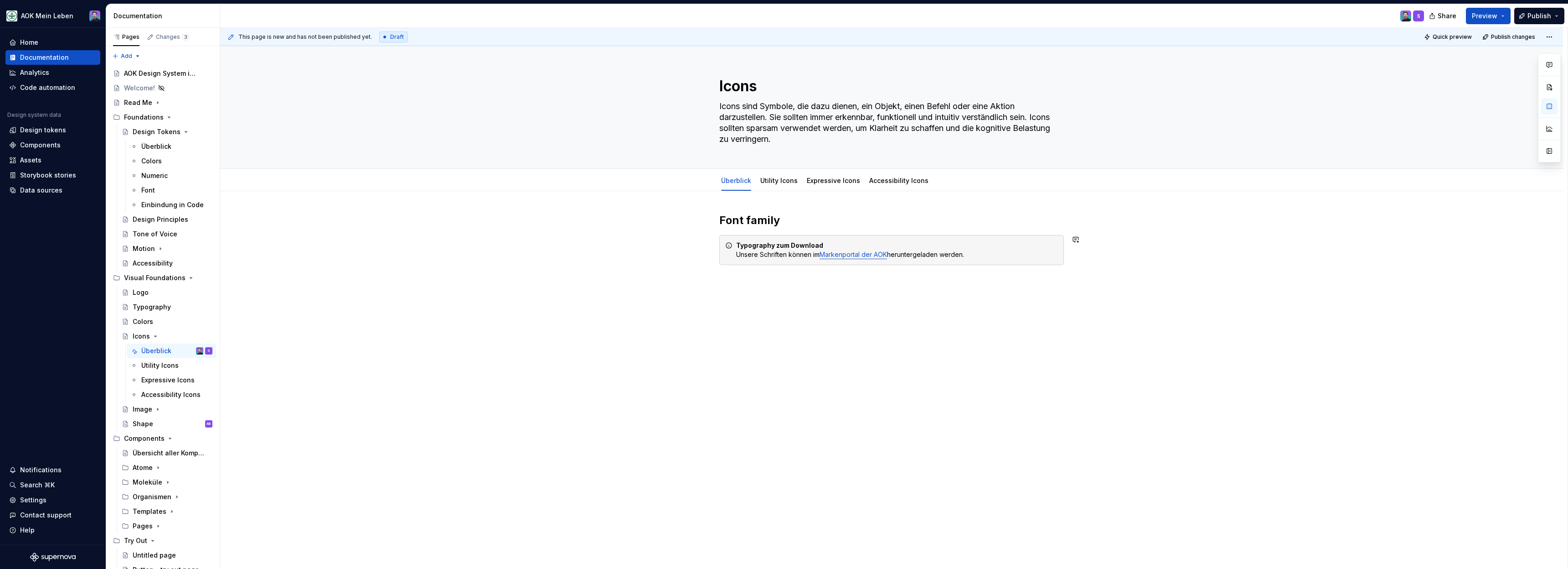
click at [861, 316] on div "This page is new and has not been published yet. Draft Quick preview Publish ch…" at bounding box center [894, 299] width 1348 height 542
click at [1063, 304] on div "Font family Typography zum Download Unsere Schriften können im Markenportal der…" at bounding box center [892, 319] width 1343 height 255
type textarea "*"
click at [788, 229] on div "Font family Typography zum Download Unsere Schriften können im Markenportal der…" at bounding box center [892, 250] width 345 height 74
click at [788, 244] on strong "Typography zum Download" at bounding box center [779, 245] width 87 height 8
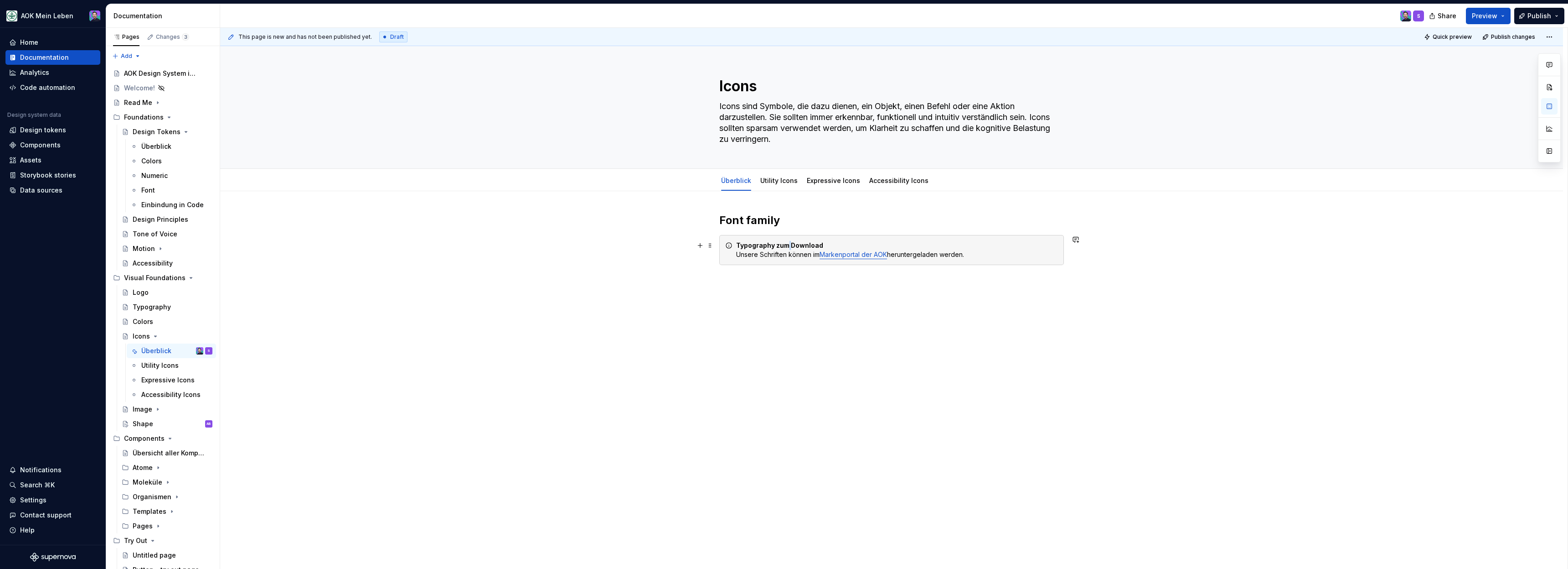
click at [788, 244] on strong "Typography zum Download" at bounding box center [779, 245] width 87 height 8
click at [778, 307] on div "Font family Typography zum Download Unsere Schriften können im Markenportal der…" at bounding box center [892, 330] width 1343 height 277
click at [772, 253] on div "Typography zum Download Unsere Schriften können im Markenportal der AOK herunte…" at bounding box center [897, 250] width 322 height 18
click at [771, 256] on div "Typography zum Download Unsere Schriften können im Markenportal der AOK herunte…" at bounding box center [897, 250] width 322 height 18
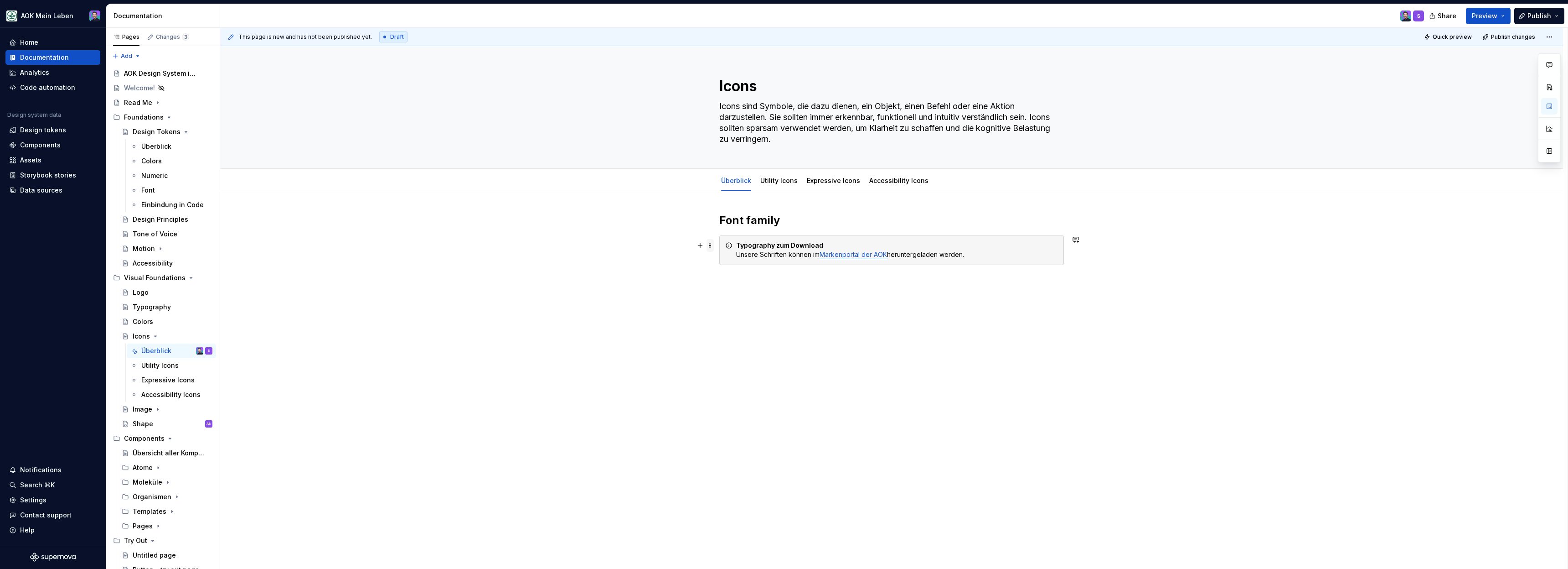
click at [712, 245] on span at bounding box center [710, 245] width 7 height 13
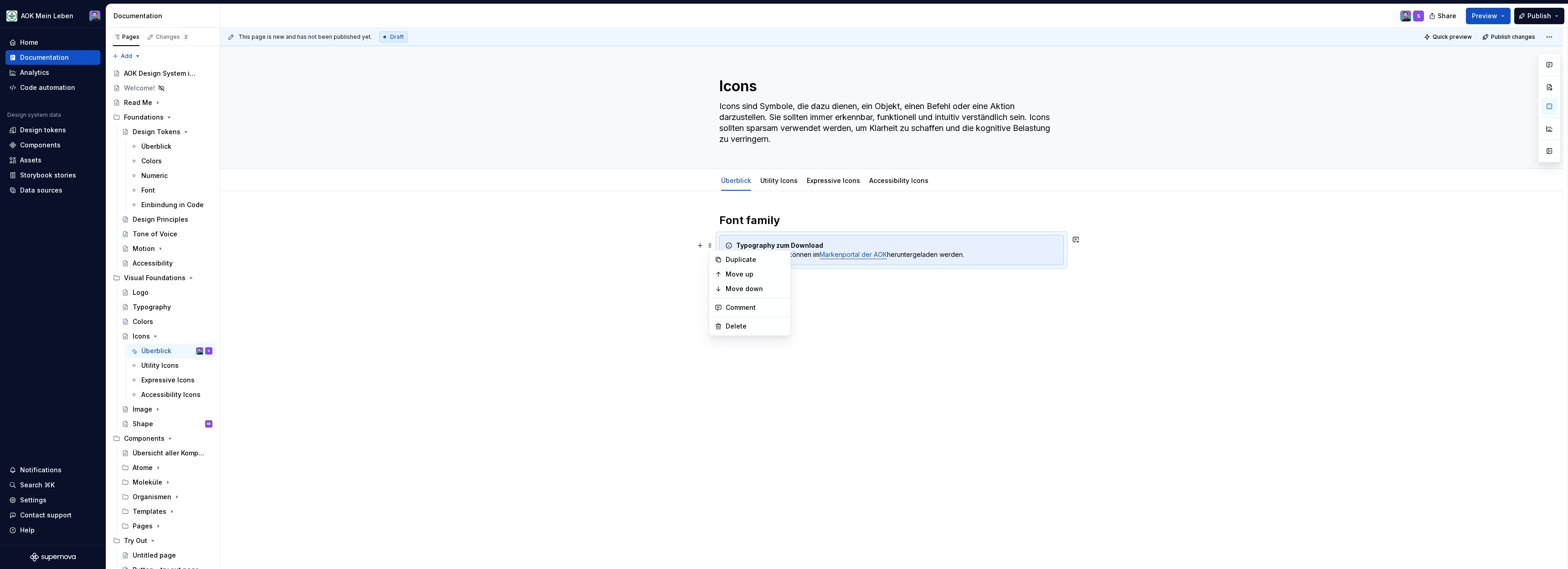
click at [1077, 264] on div "Font family Typography zum Download Unsere Schriften können im Markenportal der…" at bounding box center [892, 330] width 1343 height 277
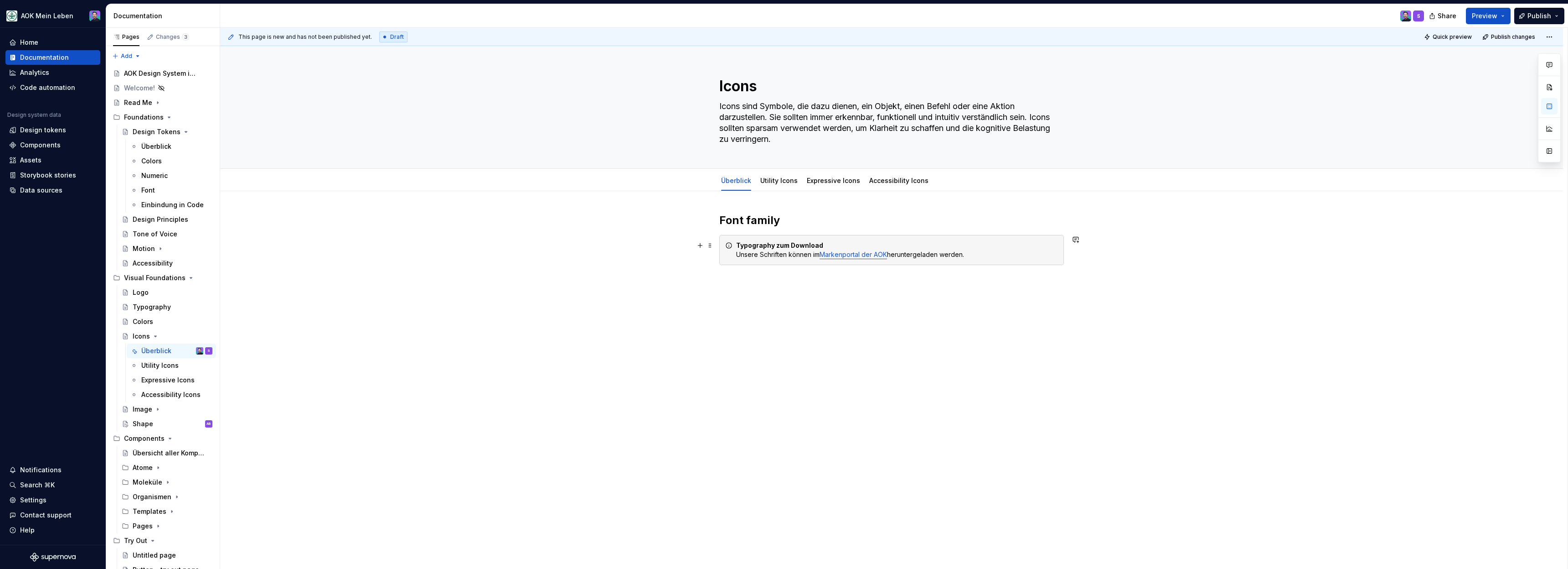
click at [1064, 264] on div "Typography zum Download Unsere Schriften können im Markenportal der AOK herunte…" at bounding box center [892, 250] width 345 height 30
click at [734, 300] on div "Font family Typography zum Download Unsere Schriften können im Markenportal der…" at bounding box center [892, 330] width 1343 height 277
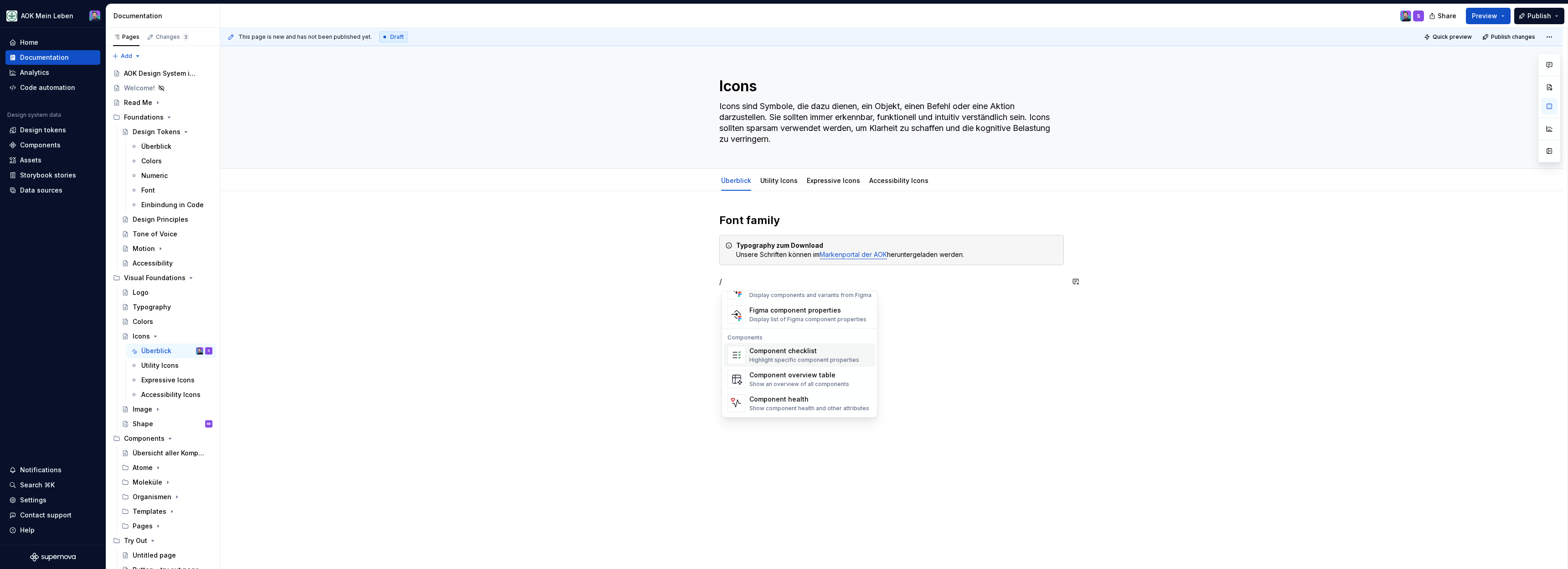
click at [945, 341] on div "Font family Typography zum Download Unsere Schriften können im Markenportal der…" at bounding box center [892, 330] width 1343 height 277
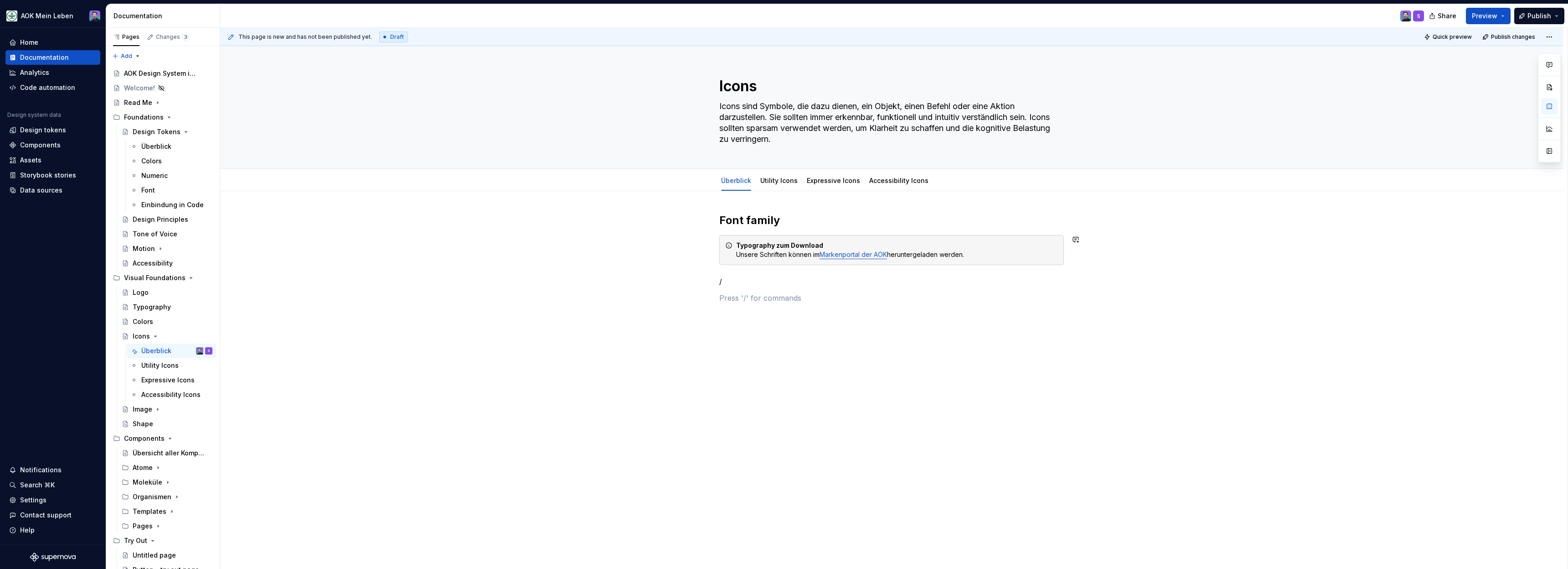
click at [953, 231] on div "Font family Typography zum Download Unsere Schriften können im Markenportal der…" at bounding box center [892, 258] width 345 height 90
click at [954, 252] on div "Typography zum Download Unsere Schriften können im Markenportal der AOK herunte…" at bounding box center [897, 250] width 322 height 18
click at [954, 249] on div "Typography zum Download Unsere Schriften können im Markenportal der AOK herunte…" at bounding box center [897, 250] width 322 height 18
click at [956, 227] on button "button" at bounding box center [954, 228] width 13 height 13
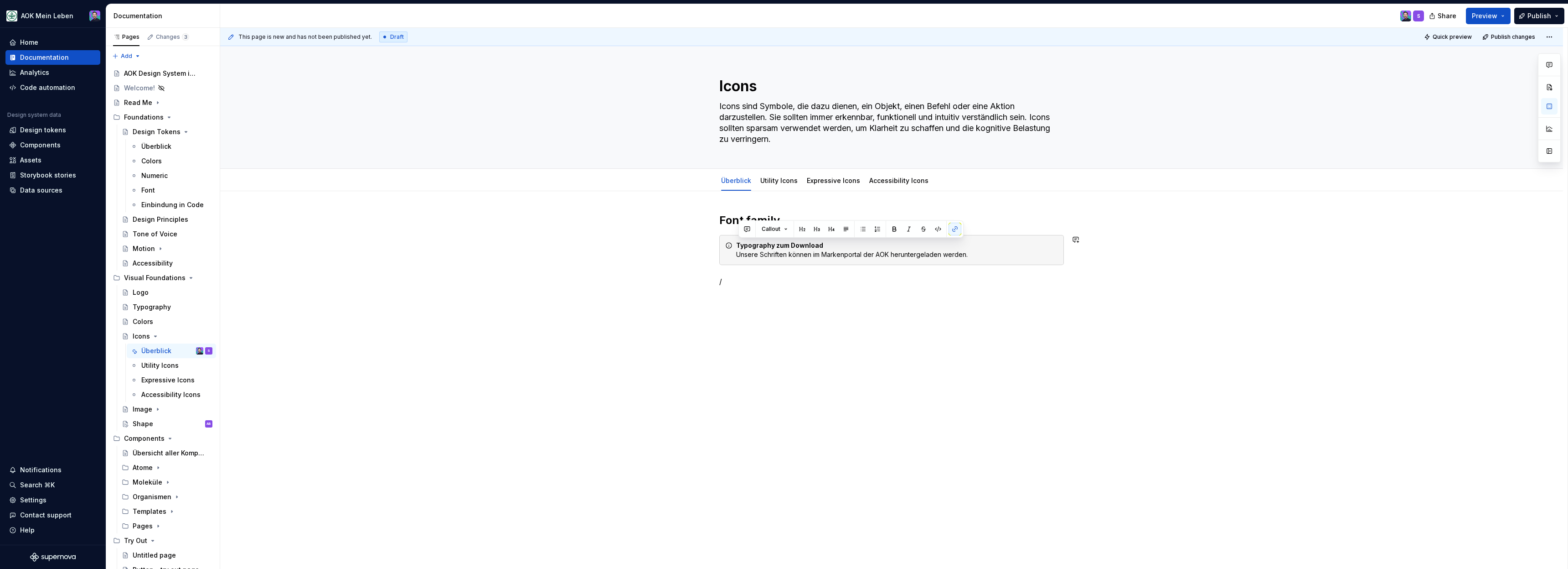
click at [987, 246] on div "Typography zum Download Unsere Schriften können im Markenportal der AOK herunte…" at bounding box center [897, 250] width 322 height 18
click at [981, 250] on div "Typography zum Download Unsere Schriften können im Markenportal der AOK herunte…" at bounding box center [897, 250] width 322 height 18
click at [989, 263] on div "Typography zum Download Unsere Schriften können im Markenportal der AOK herunte…" at bounding box center [892, 250] width 345 height 30
click at [947, 252] on div "Typography zum Download Unsere Schriften können im Markenportal der AOK herunte…" at bounding box center [897, 250] width 322 height 18
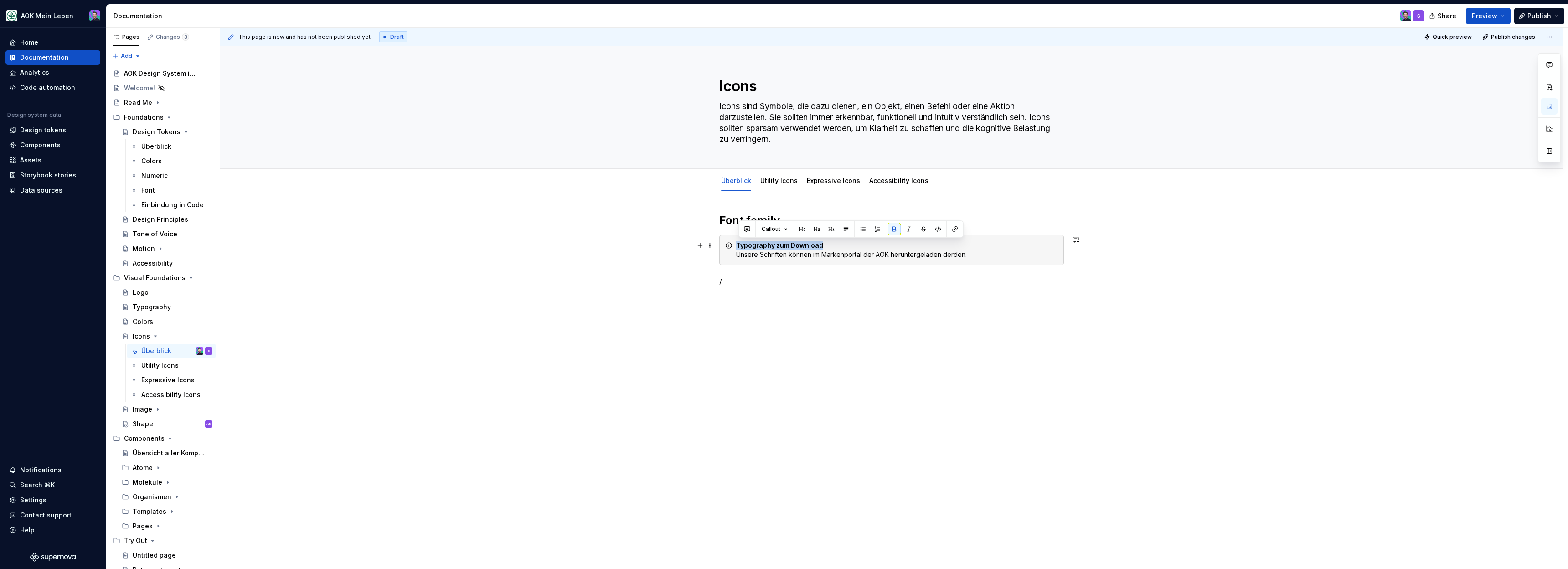
drag, startPoint x: 826, startPoint y: 247, endPoint x: 738, endPoint y: 247, distance: 88.0
click at [738, 247] on div "Typography zum Download Unsere Schriften können im Markenportal der AOK herunte…" at bounding box center [892, 250] width 345 height 30
click at [734, 253] on div "Icons im MNa Unsere Schriften können im Markenportal der AOK heruntergeladen de…" at bounding box center [892, 250] width 345 height 30
click at [718, 440] on div "Font family Icons im MNa Unsere Schriften können im Markenportal der AOK herunt…" at bounding box center [892, 338] width 1343 height 294
click at [810, 288] on div "Font family Icons im MNa Unsere Schriften können im Markenportal der AOK herunt…" at bounding box center [892, 258] width 345 height 90
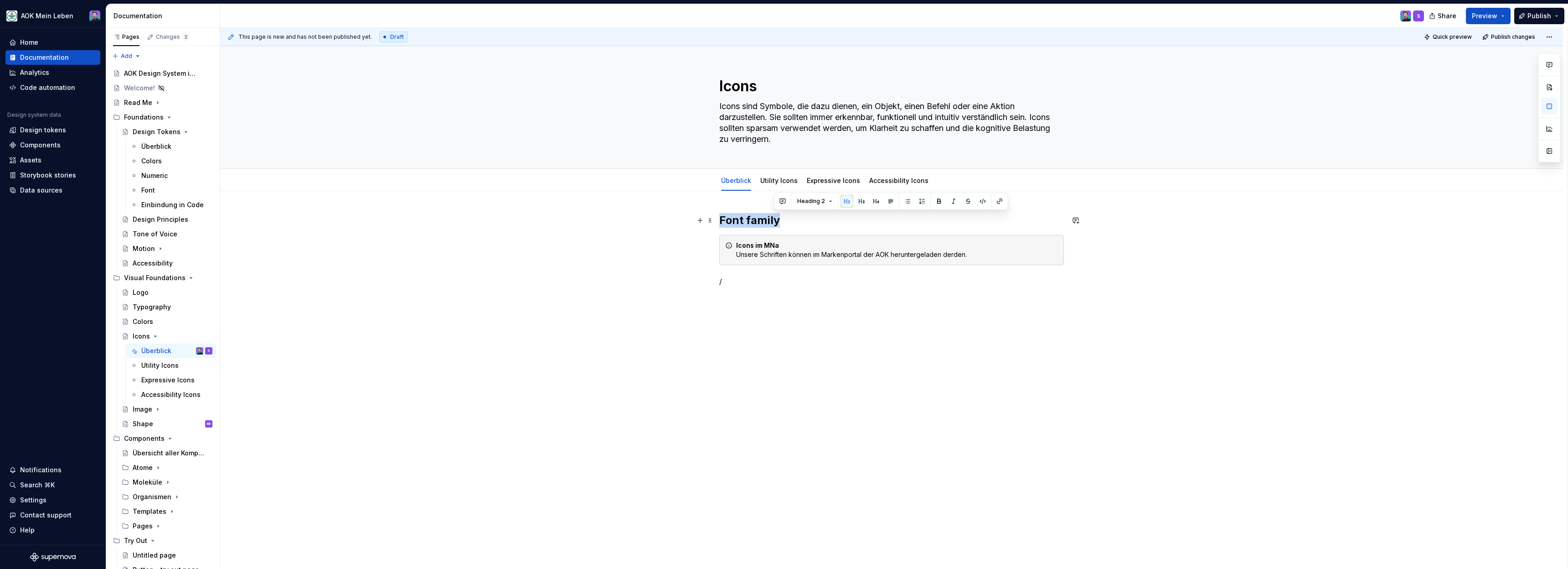
drag, startPoint x: 779, startPoint y: 217, endPoint x: 719, endPoint y: 217, distance: 60.0
click at [719, 217] on div "Font family Icons im MNa Unsere Schriften können im Markenportal der AOK herunt…" at bounding box center [892, 338] width 1343 height 294
click at [805, 341] on div "Icons Icons im MNa Unsere Schriften können im Markenportal der AOK heruntergela…" at bounding box center [892, 338] width 1343 height 294
click at [810, 263] on button "button" at bounding box center [808, 264] width 13 height 13
click at [808, 339] on div "Icons Icons im MNa Unsere Schriften können im Markenportal der AOK heruntergela…" at bounding box center [892, 330] width 1343 height 277
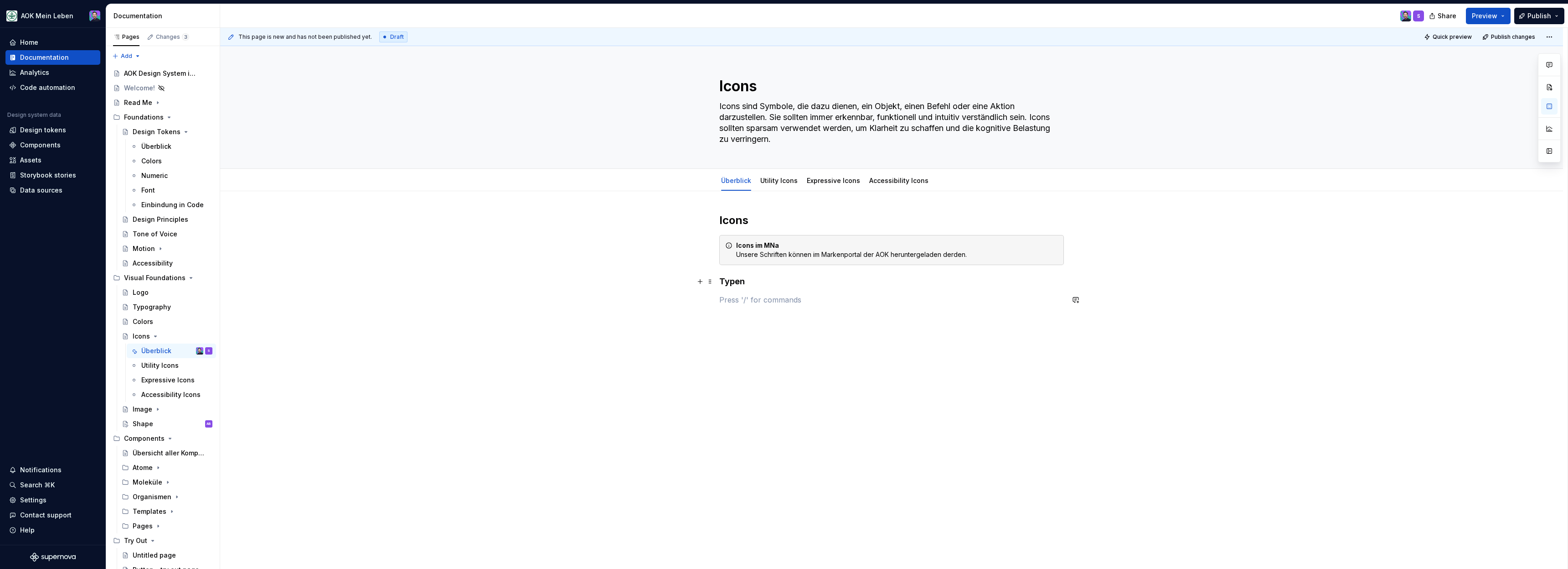
click at [737, 279] on h4 "Typen" at bounding box center [892, 281] width 345 height 11
click at [742, 284] on h4 "Typen" at bounding box center [892, 281] width 345 height 11
drag, startPoint x: 751, startPoint y: 284, endPoint x: 696, endPoint y: 284, distance: 55.0
click at [719, 284] on div "Icons Icons im MNa Unsere Schriften können im Markenportal der AOK heruntergela…" at bounding box center [892, 264] width 345 height 103
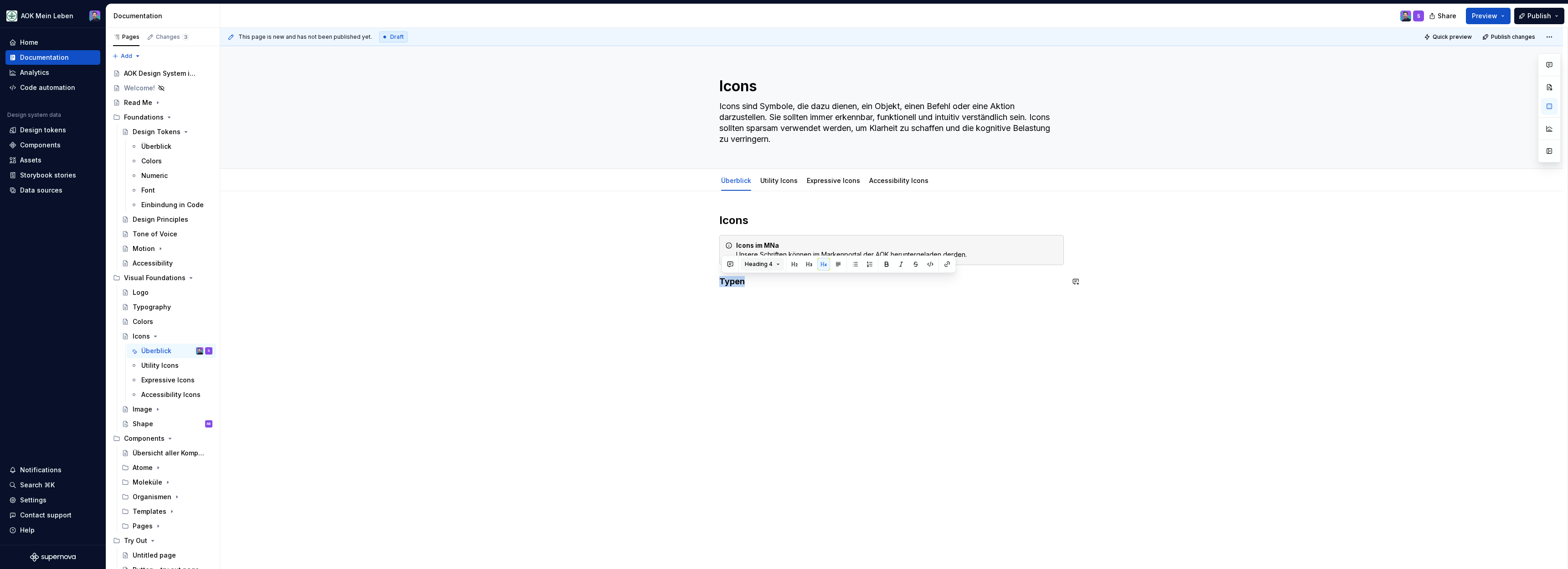
click at [774, 267] on button "Heading 4" at bounding box center [762, 264] width 43 height 13
click at [782, 328] on div "Heading 2" at bounding box center [783, 328] width 33 height 9
click at [790, 372] on div "Icons Icons im MNa Unsere Schriften können im Markenportal der AOK heruntergela…" at bounding box center [892, 344] width 1343 height 305
type textarea "*"
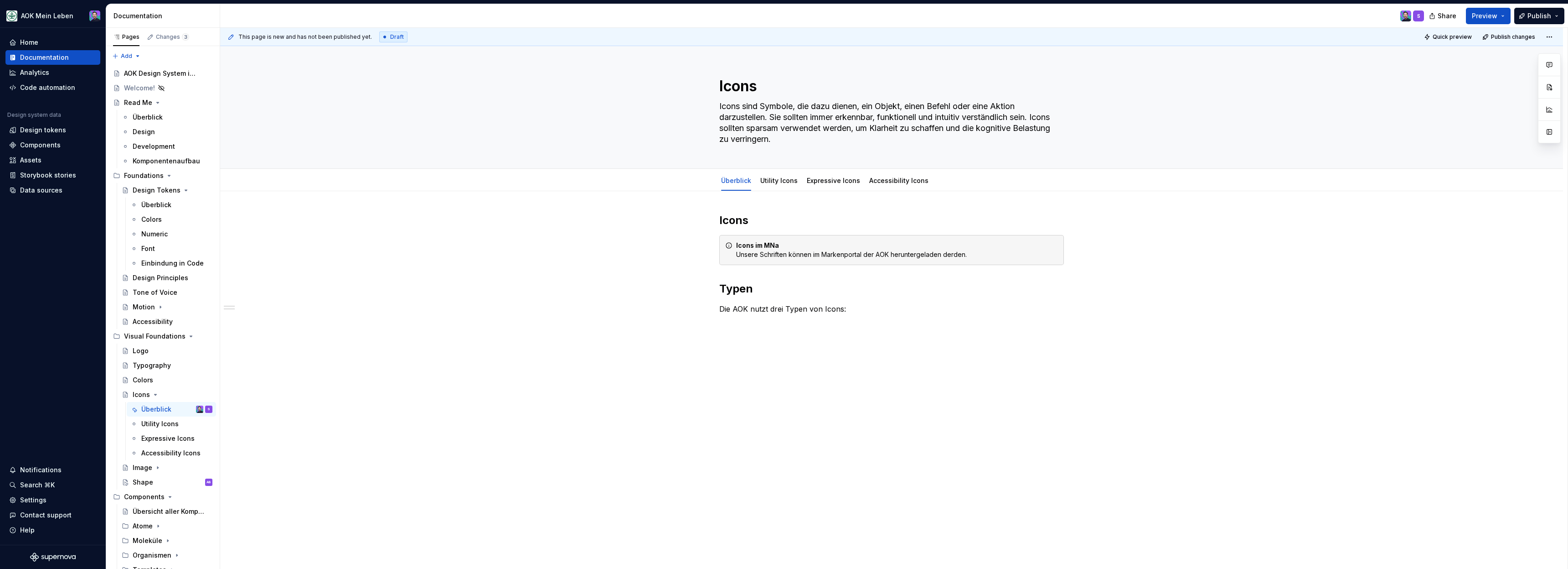
type textarea "*"
click at [815, 332] on p "Die AOK nutzt drei Typen von Icons:" at bounding box center [892, 320] width 345 height 33
click at [756, 393] on div "Icons Icons im MNa Unsere Schriften können im Markenportal der AOK heruntergela…" at bounding box center [892, 355] width 1343 height 327
click at [710, 348] on span at bounding box center [710, 347] width 7 height 13
click at [704, 352] on button "button" at bounding box center [700, 347] width 13 height 13
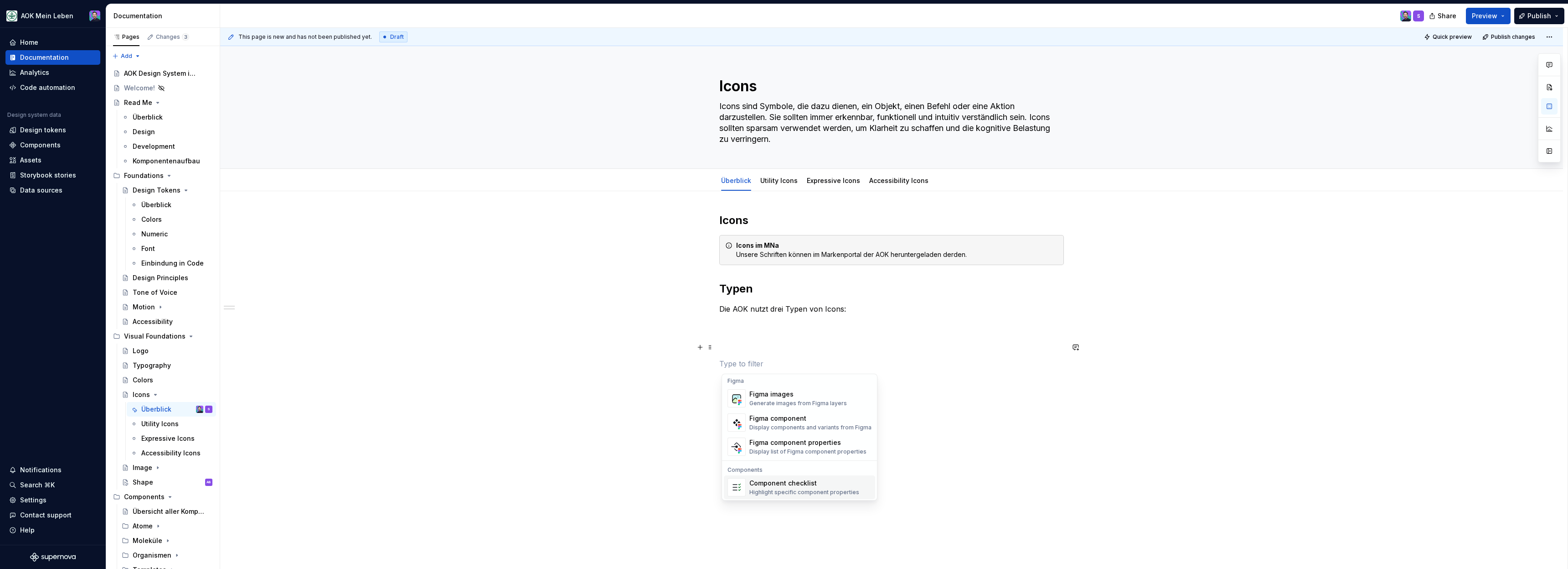
scroll to position [857, 0]
click at [782, 407] on div "Generate images from Figma layers" at bounding box center [798, 406] width 97 height 7
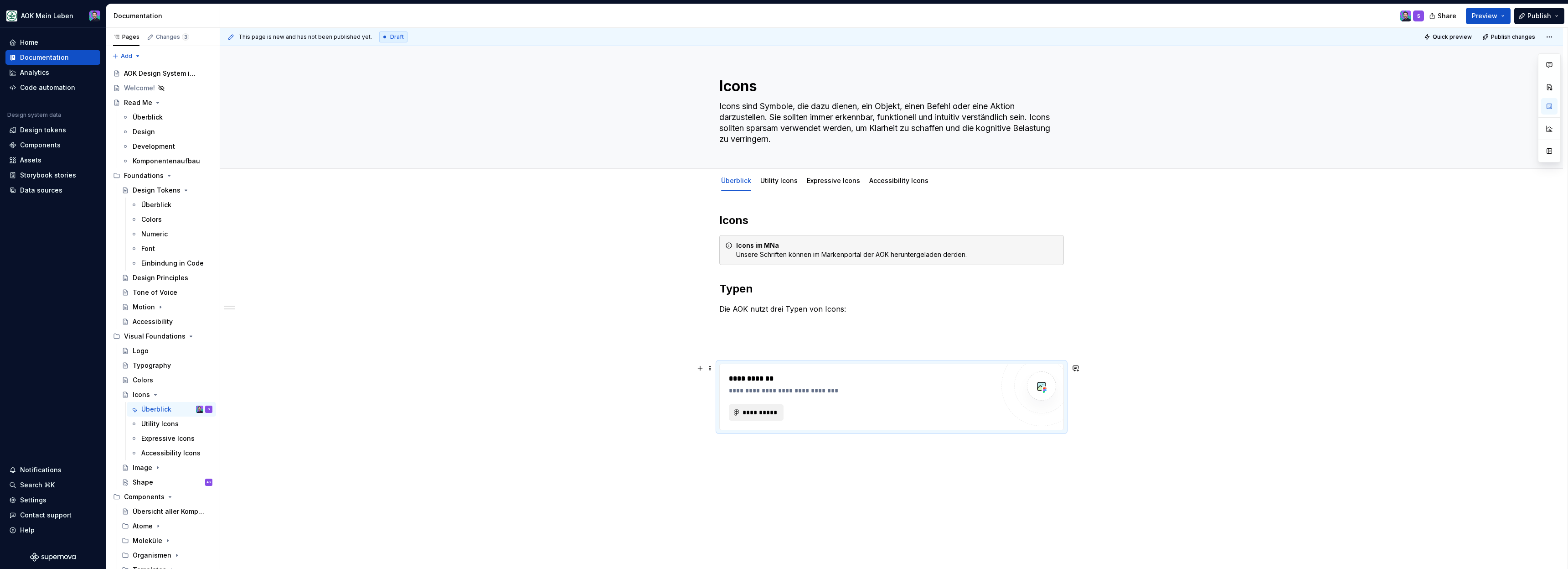
click at [780, 410] on button "**********" at bounding box center [756, 412] width 55 height 16
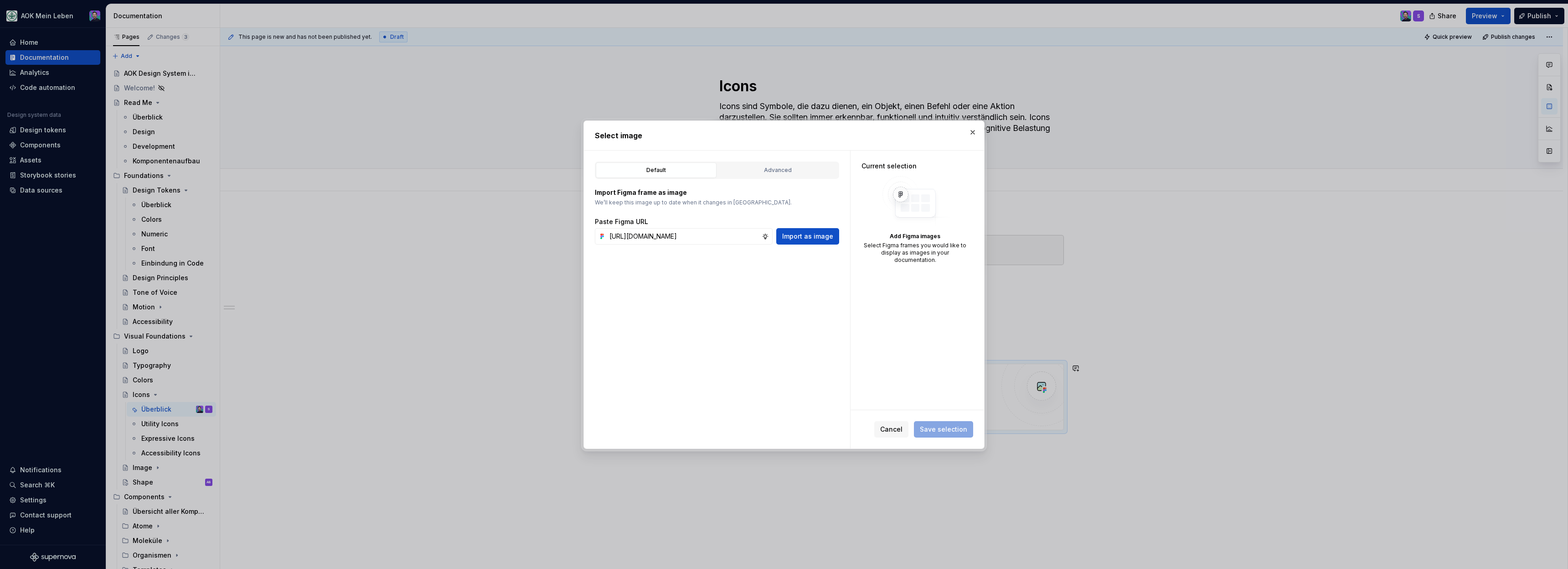
scroll to position [0, 279]
type input "https://www.figma.com/design/h3quR2me0t8yxvd40CMizU/AOK-UI-Library-3.0.29--ades…"
click at [788, 233] on span "Import as image" at bounding box center [808, 236] width 51 height 9
click at [945, 436] on button "Save selection" at bounding box center [943, 429] width 59 height 16
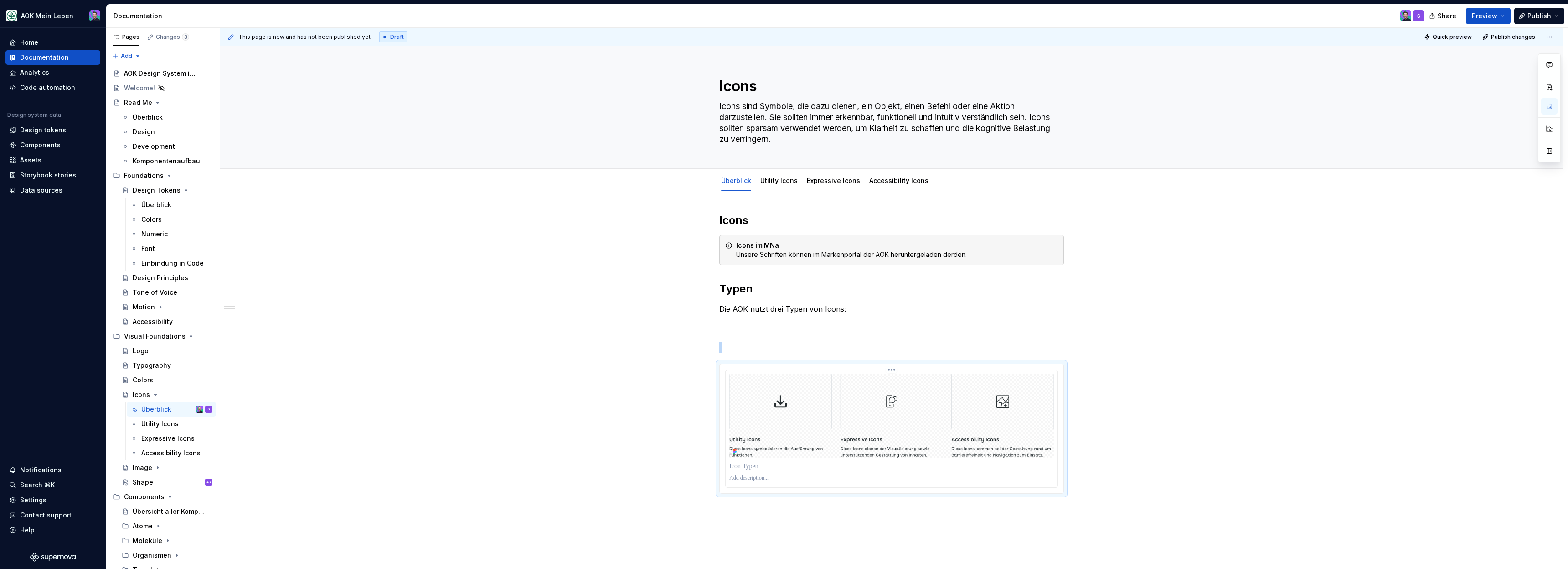
type textarea "*"
click at [814, 355] on div "Icons Icons im MNa Unsere Schriften können im Markenportal der AOK heruntergela…" at bounding box center [892, 353] width 345 height 281
click at [814, 344] on p at bounding box center [892, 347] width 345 height 11
click at [960, 497] on div "Icons Icons im MNa Unsere Schriften können im Markenportal der AOK heruntergela…" at bounding box center [892, 425] width 1343 height 468
click at [835, 445] on p at bounding box center [891, 450] width 324 height 9
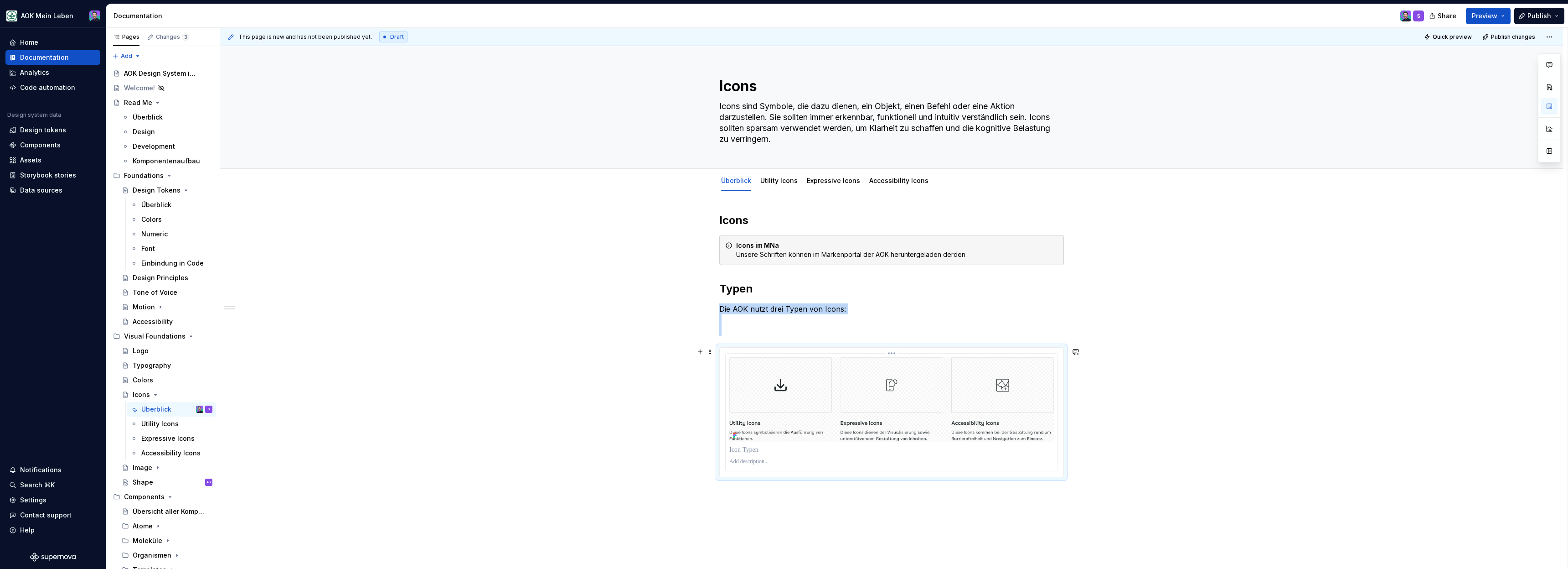
click at [831, 437] on img at bounding box center [891, 399] width 324 height 85
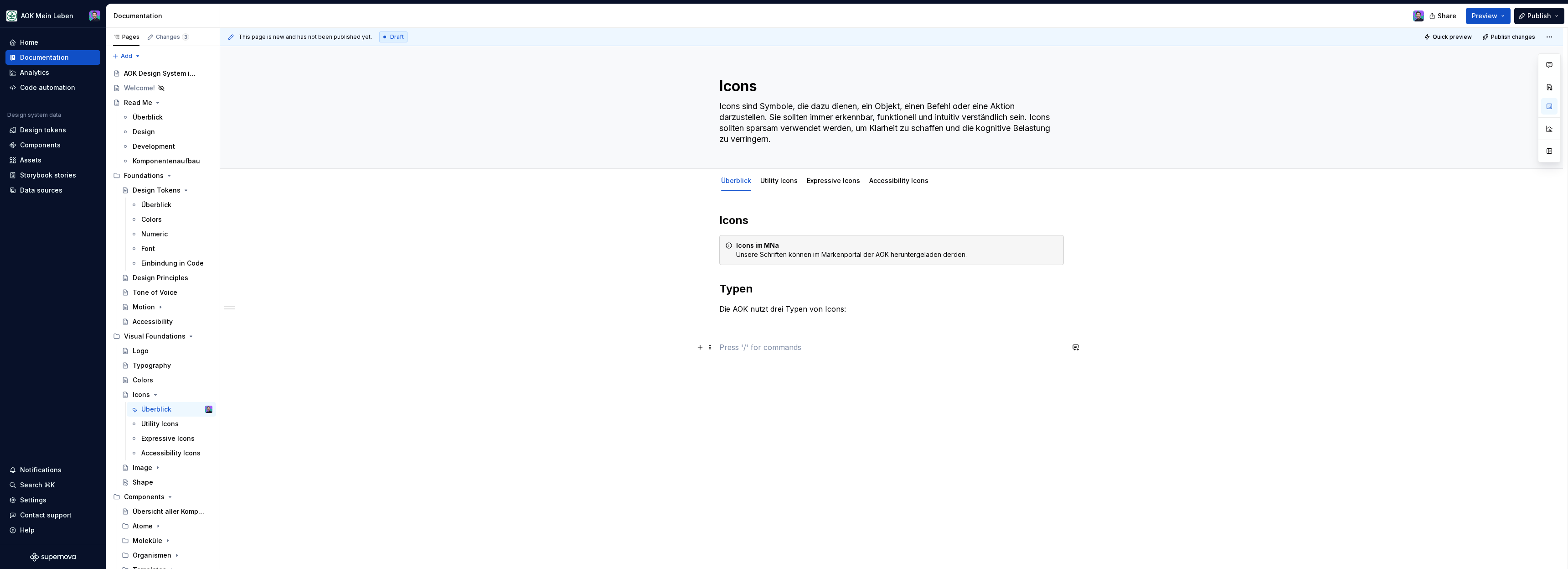
click at [770, 352] on p at bounding box center [892, 347] width 345 height 11
click at [698, 352] on button "button" at bounding box center [700, 347] width 13 height 13
click at [769, 444] on div "Tabs" at bounding box center [781, 443] width 64 height 9
click at [735, 373] on div "********" at bounding box center [738, 373] width 24 height 9
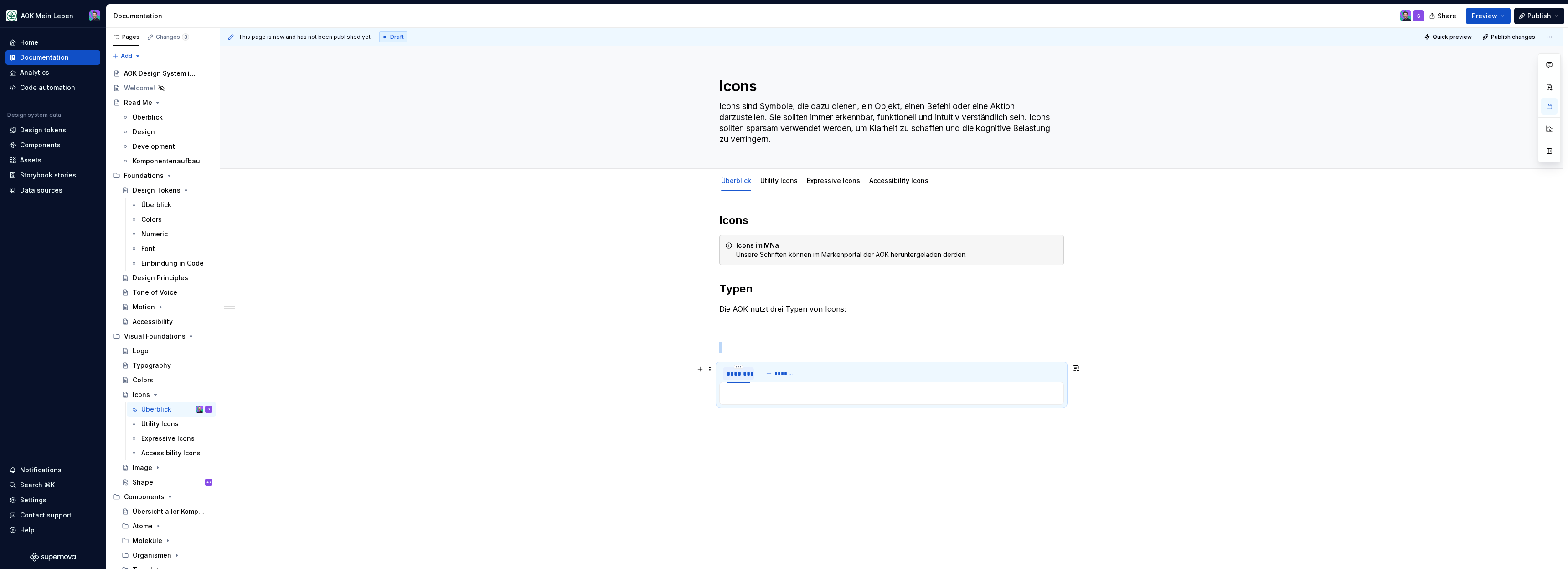
click at [735, 373] on div "********" at bounding box center [738, 373] width 24 height 9
click at [743, 373] on div "********" at bounding box center [738, 373] width 24 height 9
type input "**********"
click at [836, 439] on div "**********" at bounding box center [892, 392] width 1343 height 402
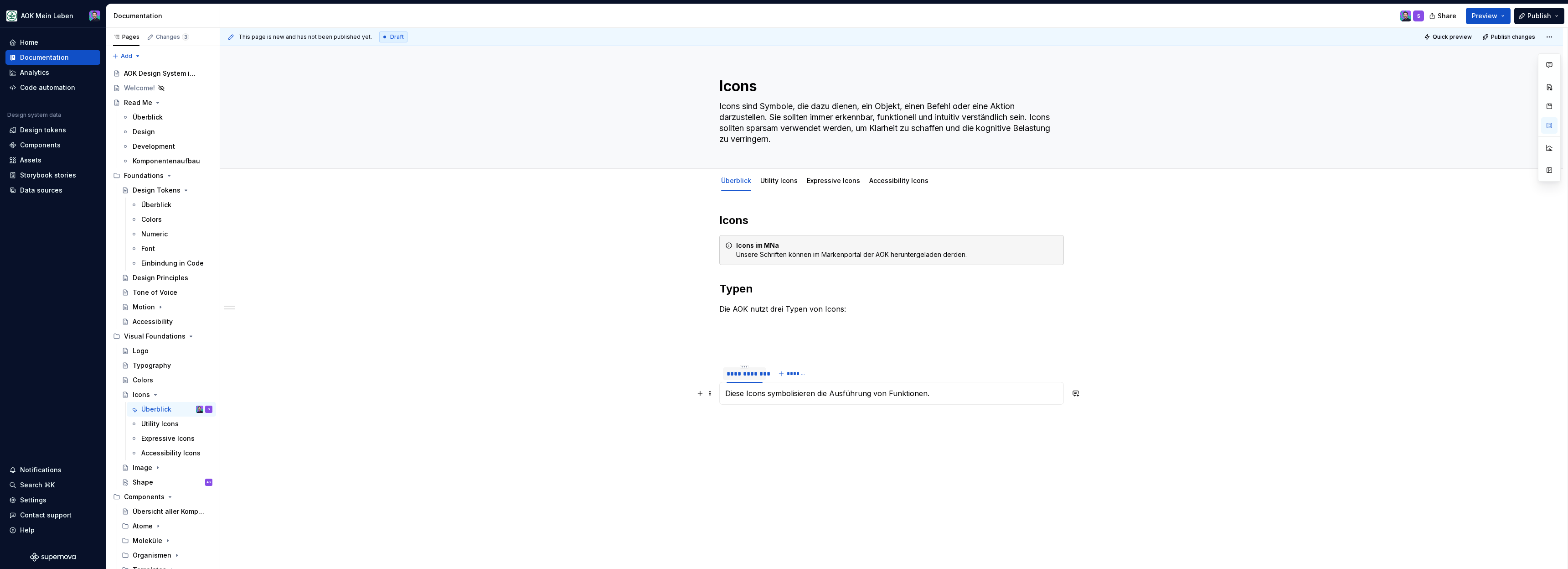
click at [729, 391] on p "Diese Icons symbolisieren die Ausführung von Funktionen." at bounding box center [891, 394] width 333 height 11
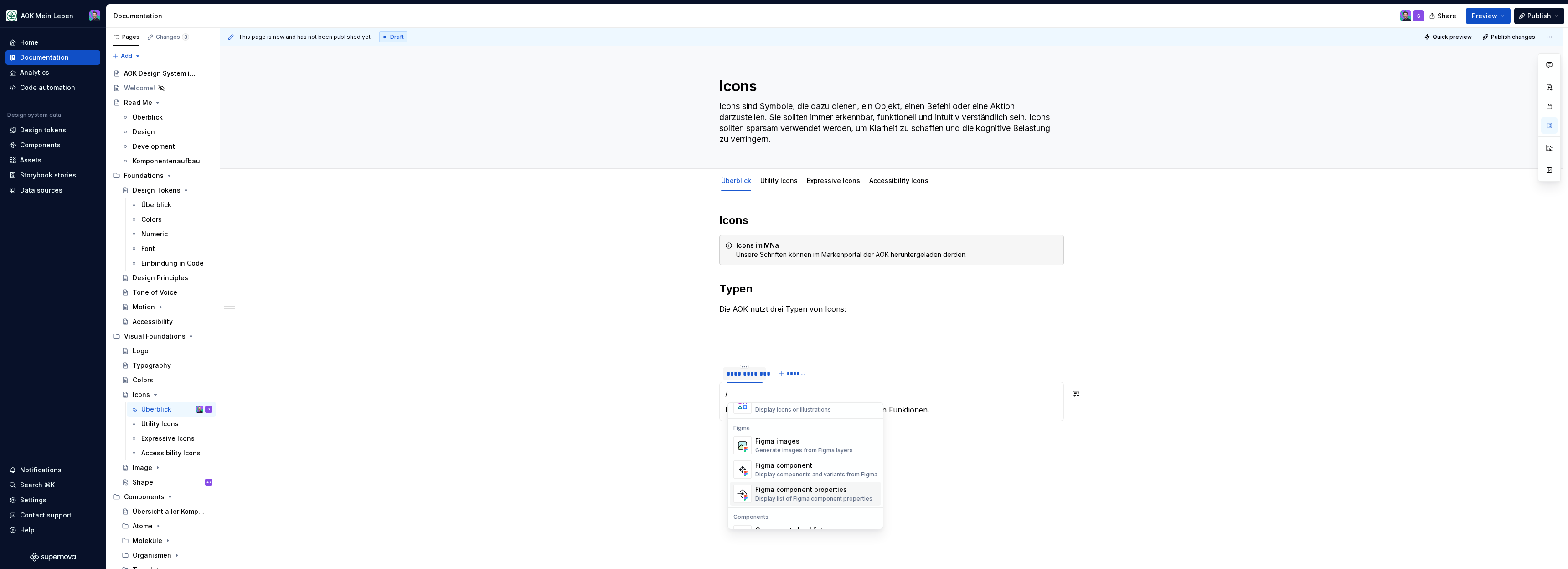
scroll to position [816, 0]
click at [785, 447] on div "Figma images Generate images from Figma layers" at bounding box center [804, 446] width 97 height 17
click at [760, 442] on button "**********" at bounding box center [762, 436] width 55 height 16
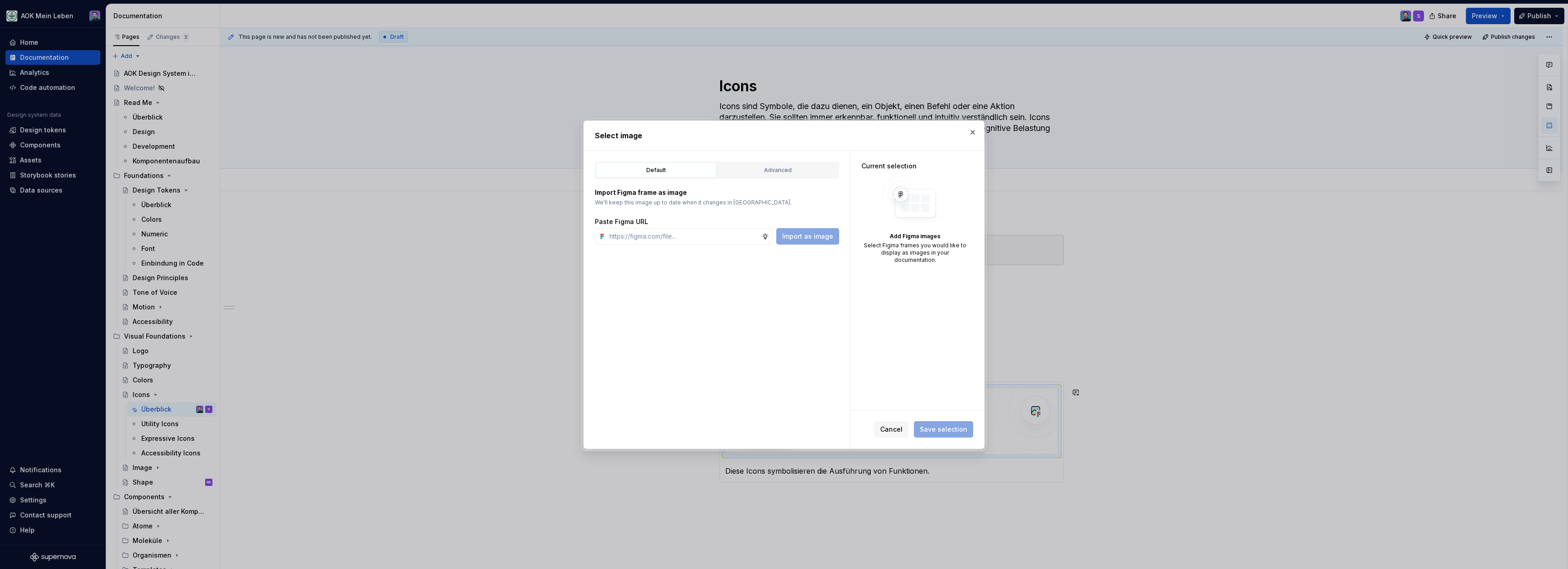
type textarea "*"
type input "https://www.figma.com/design/h3quR2me0t8yxvd40CMizU/AOK-UI-Library-3.0.29--ades…"
click at [793, 235] on span "Import as image" at bounding box center [808, 236] width 51 height 9
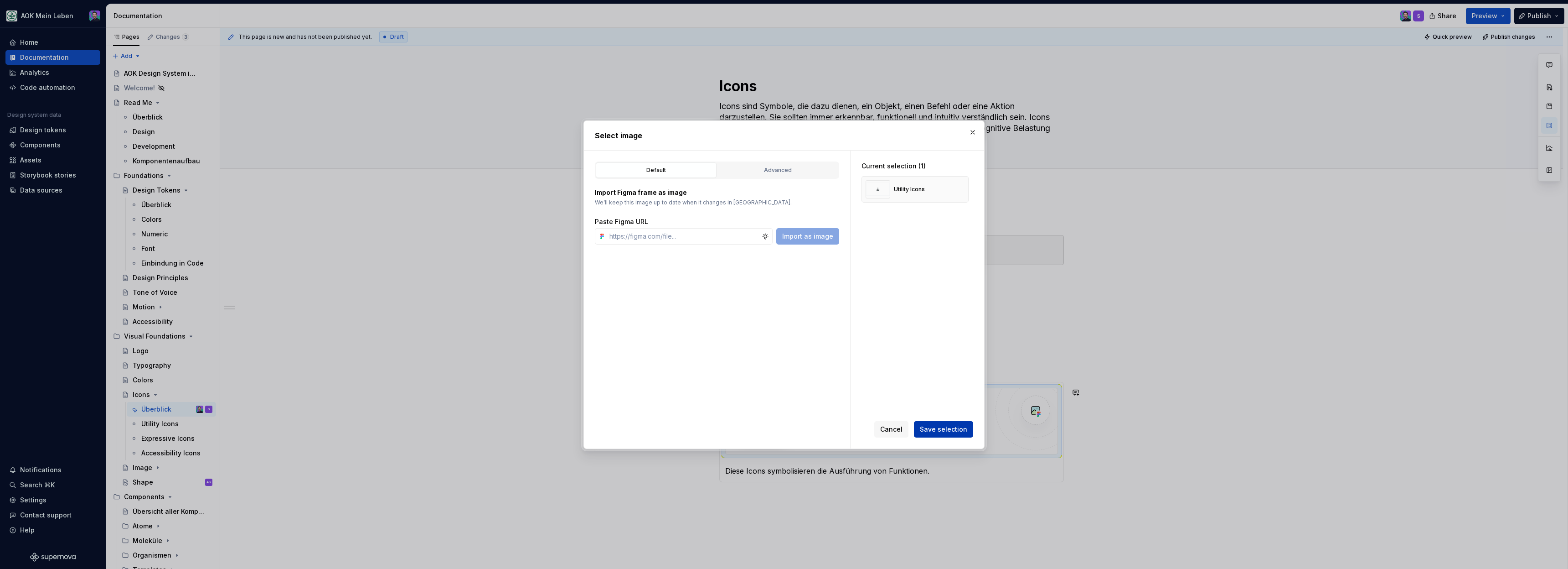
click at [934, 425] on span "Save selection" at bounding box center [943, 429] width 47 height 9
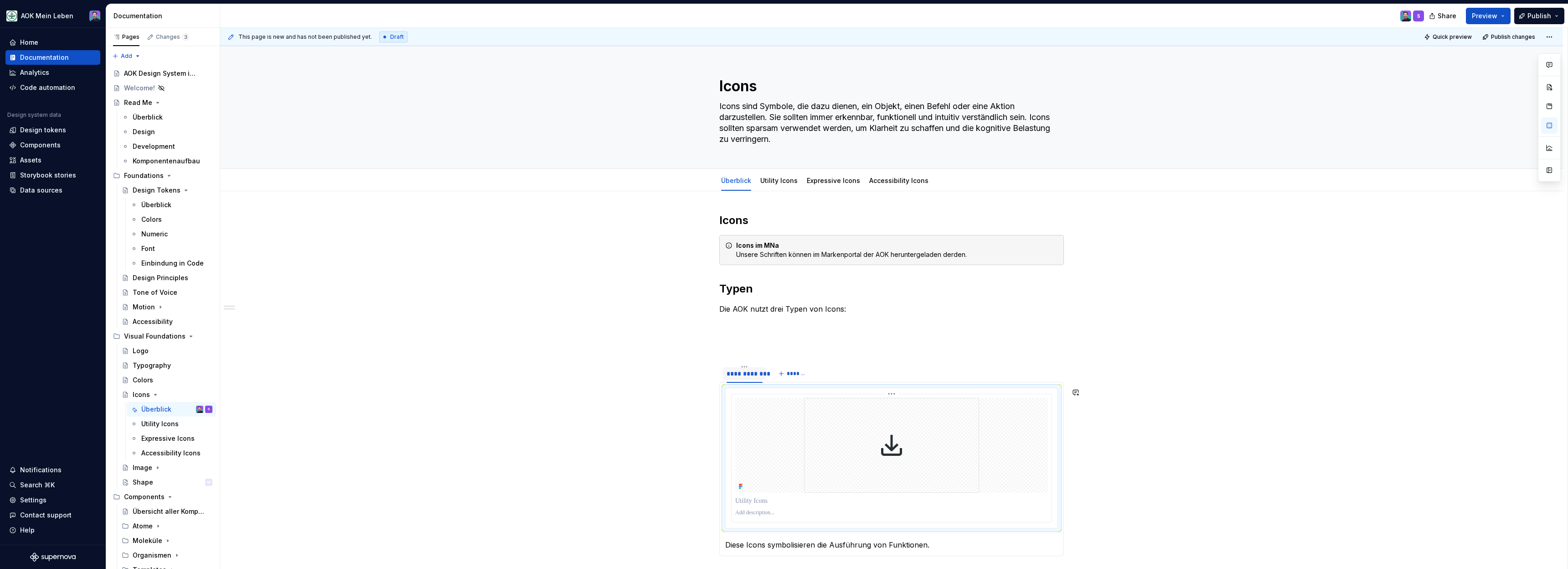
type textarea "*"
click at [806, 376] on span "*******" at bounding box center [797, 373] width 21 height 7
click at [788, 397] on p at bounding box center [891, 394] width 333 height 11
click at [780, 373] on div "********" at bounding box center [783, 373] width 24 height 9
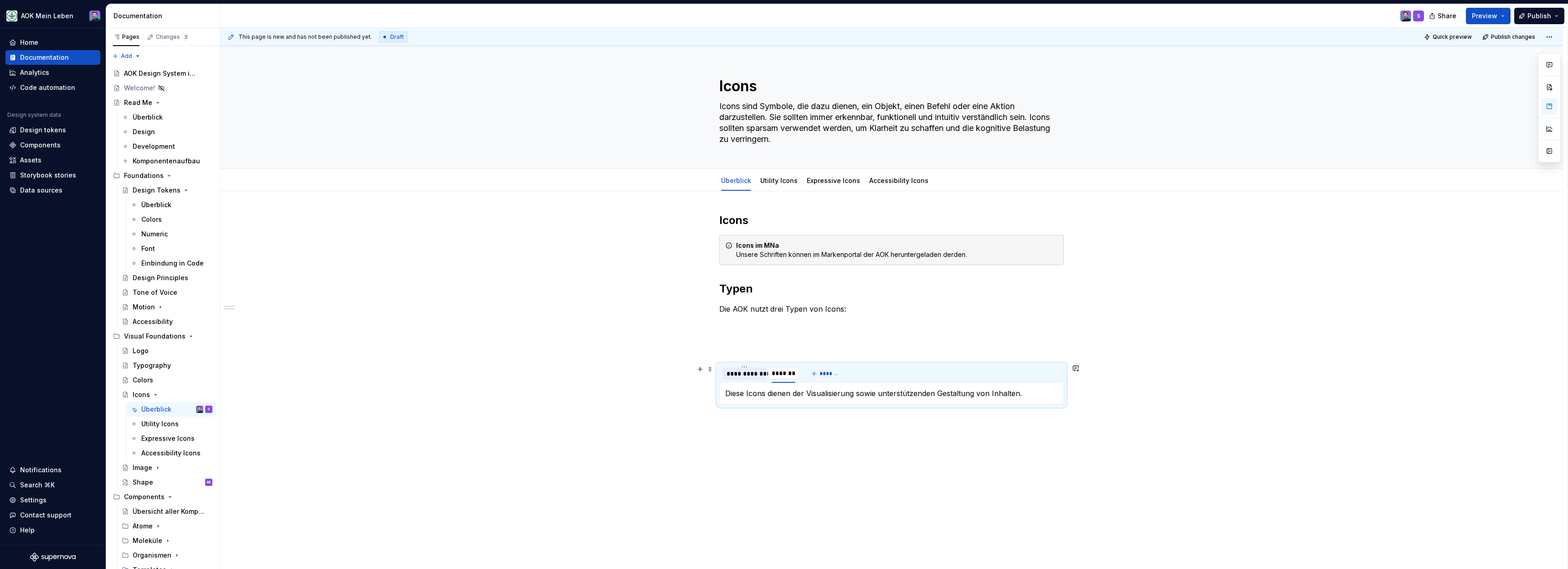
type input "**********"
click at [817, 429] on div "**********" at bounding box center [892, 392] width 1343 height 402
click at [724, 395] on div "Diese Icons symbolisieren die Ausführung von Funktionen. Diese Icons dienen der…" at bounding box center [892, 393] width 345 height 23
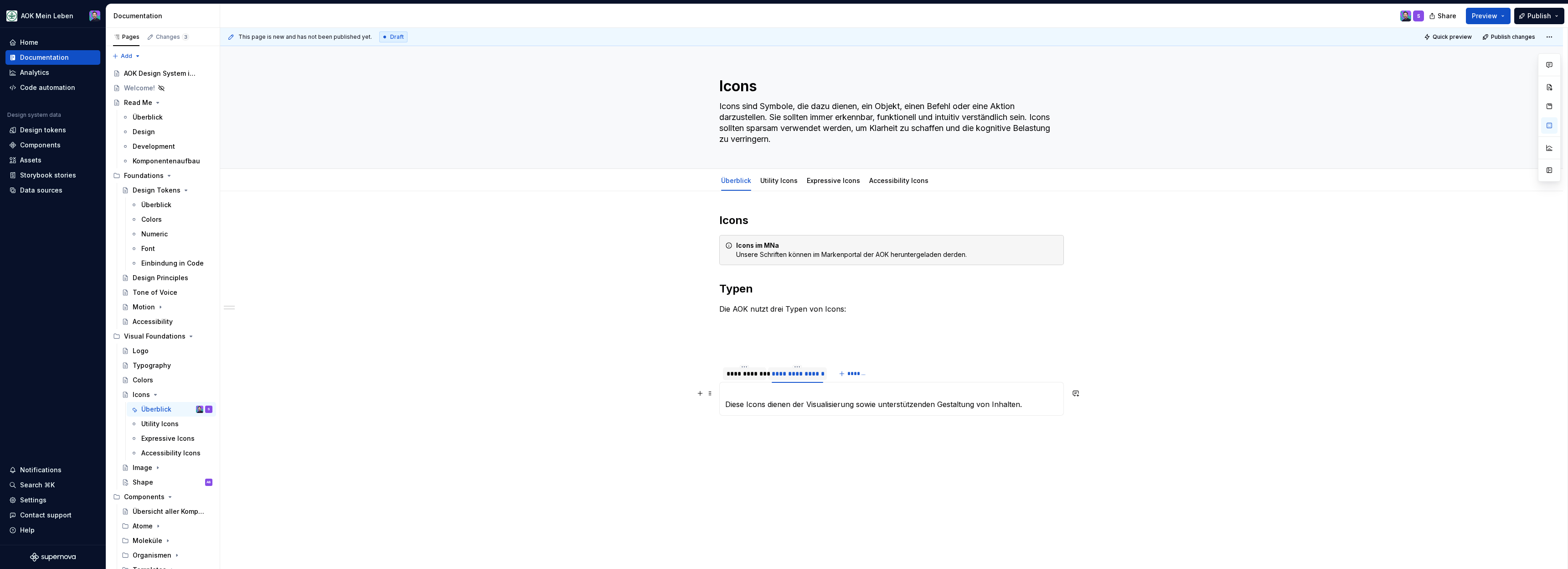
click at [769, 388] on p "Diese Icons dienen der Visualisierung sowie unterstützenden Gestaltung von Inha…" at bounding box center [891, 399] width 333 height 22
click at [704, 393] on button "button" at bounding box center [700, 393] width 13 height 13
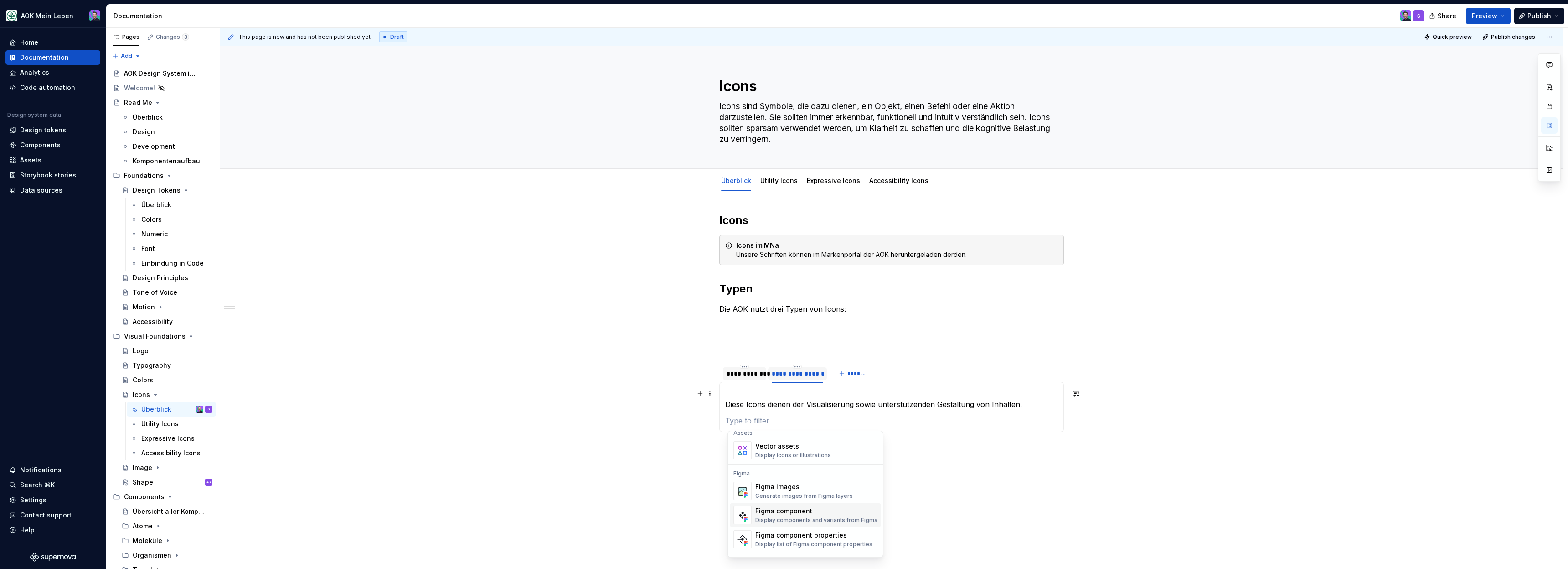
scroll to position [803, 0]
click at [807, 490] on div "Generate images from Figma layers" at bounding box center [804, 492] width 97 height 7
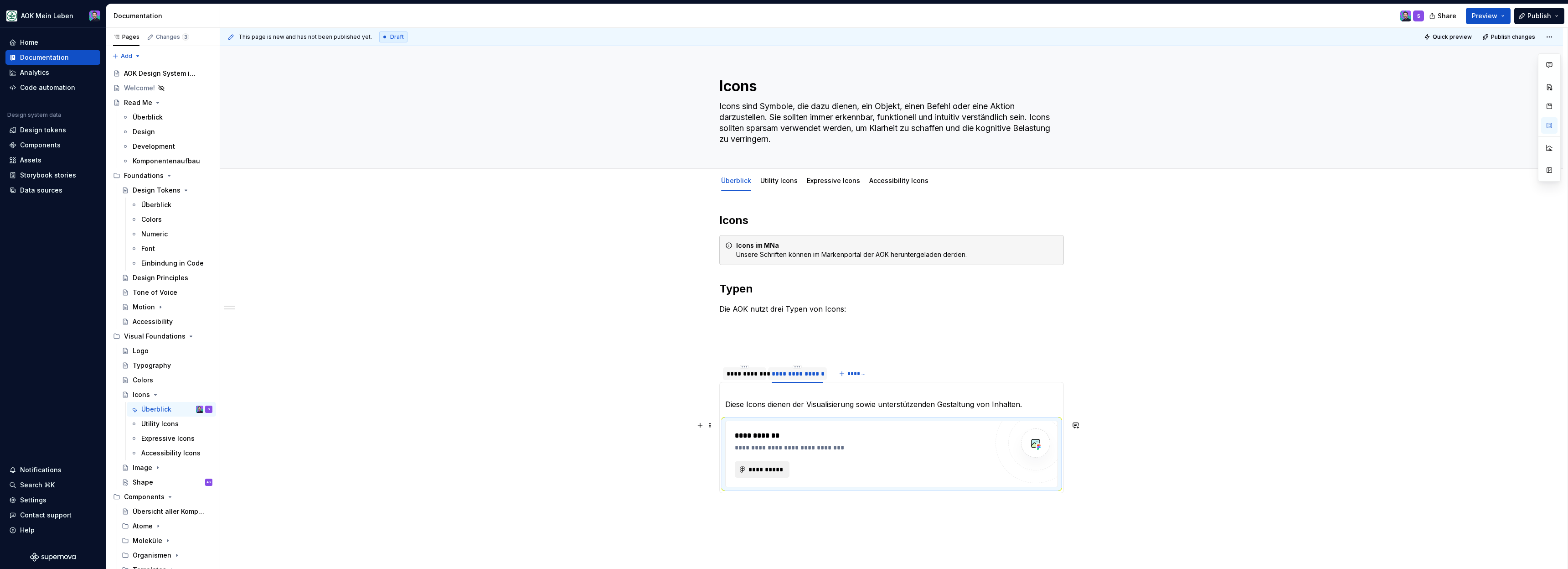
click at [772, 467] on span "**********" at bounding box center [766, 469] width 35 height 9
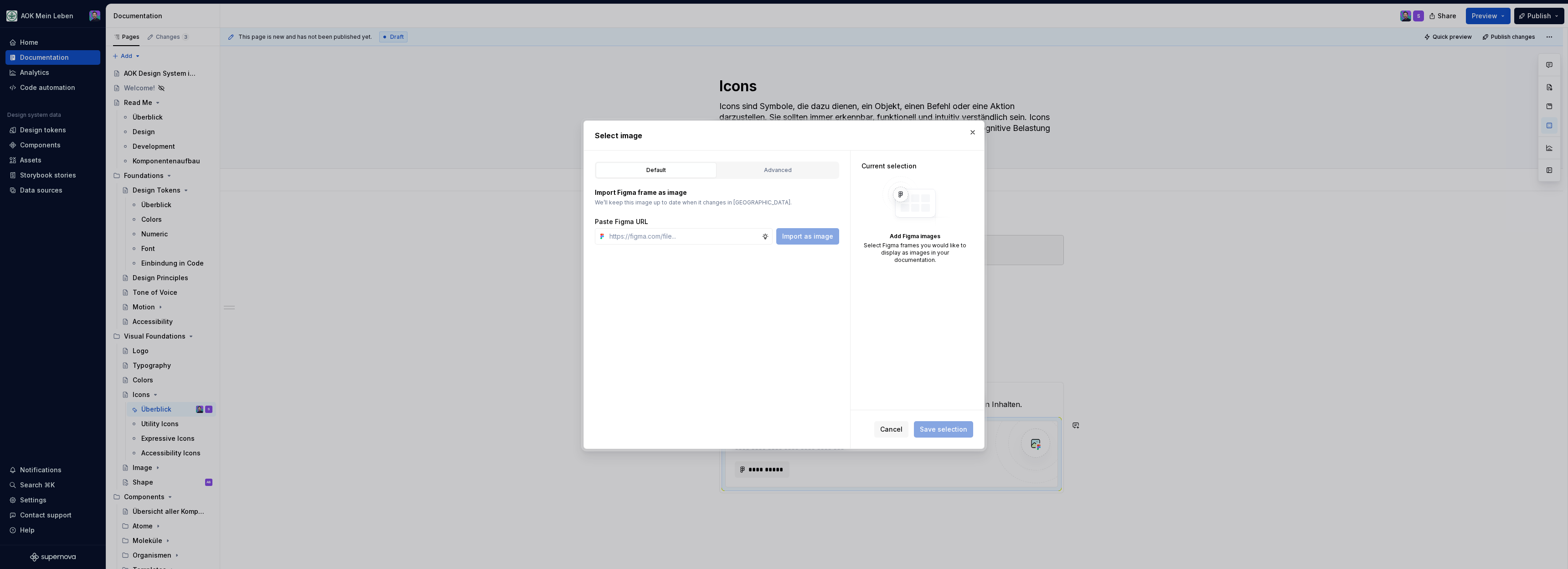
type textarea "*"
type input "https://www.figma.com/design/h3quR2me0t8yxvd40CMizU/AOK-UI-Library-3.0.29--ades…"
click at [805, 230] on button "Import as image" at bounding box center [807, 236] width 63 height 16
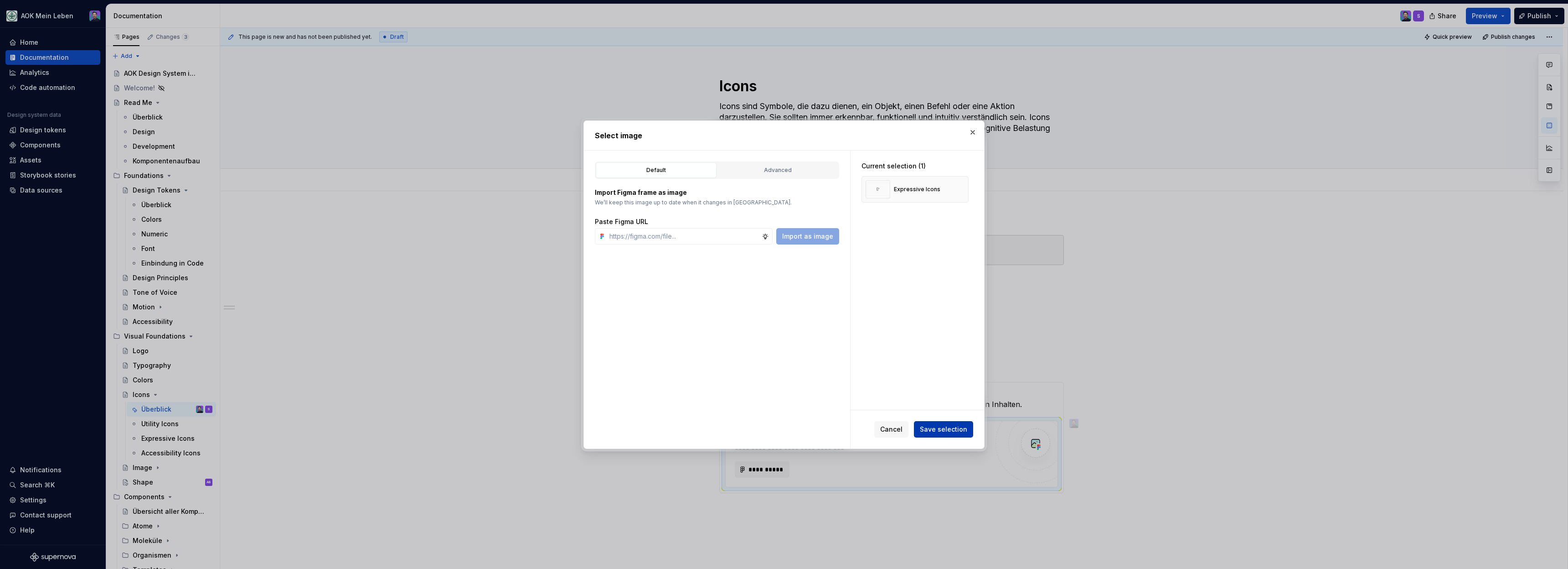
click at [933, 428] on span "Save selection" at bounding box center [943, 429] width 47 height 9
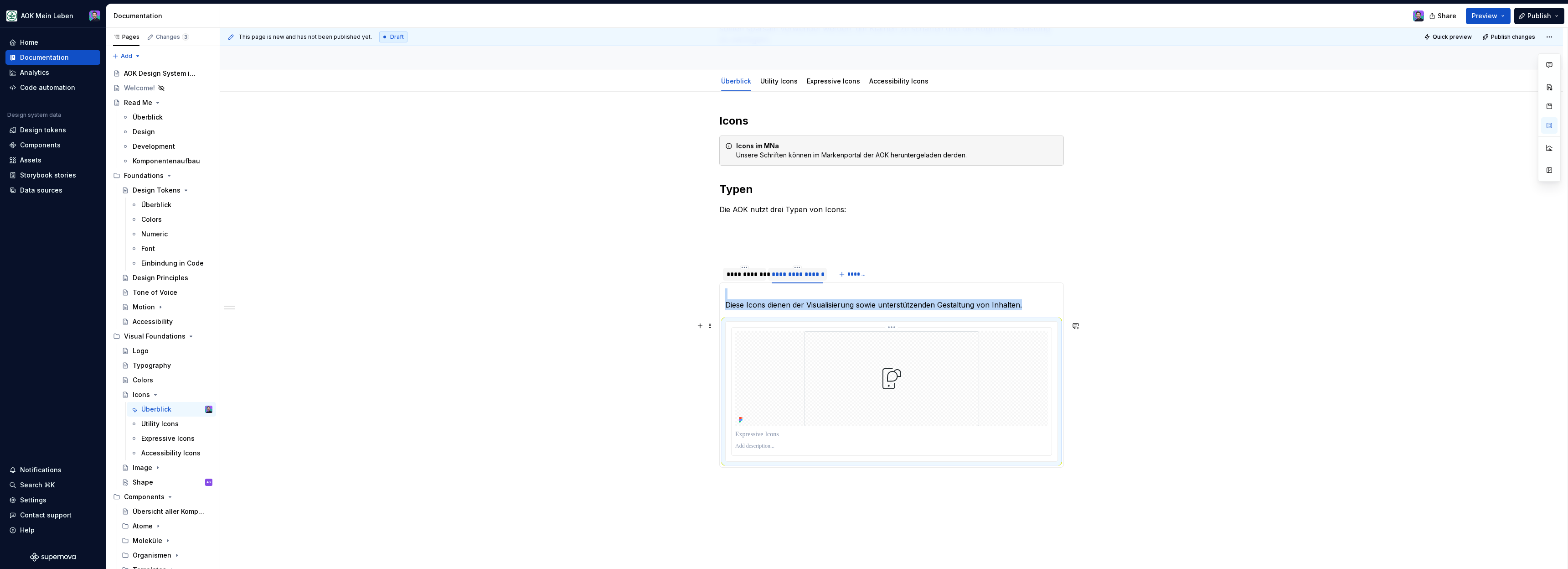
scroll to position [113, 0]
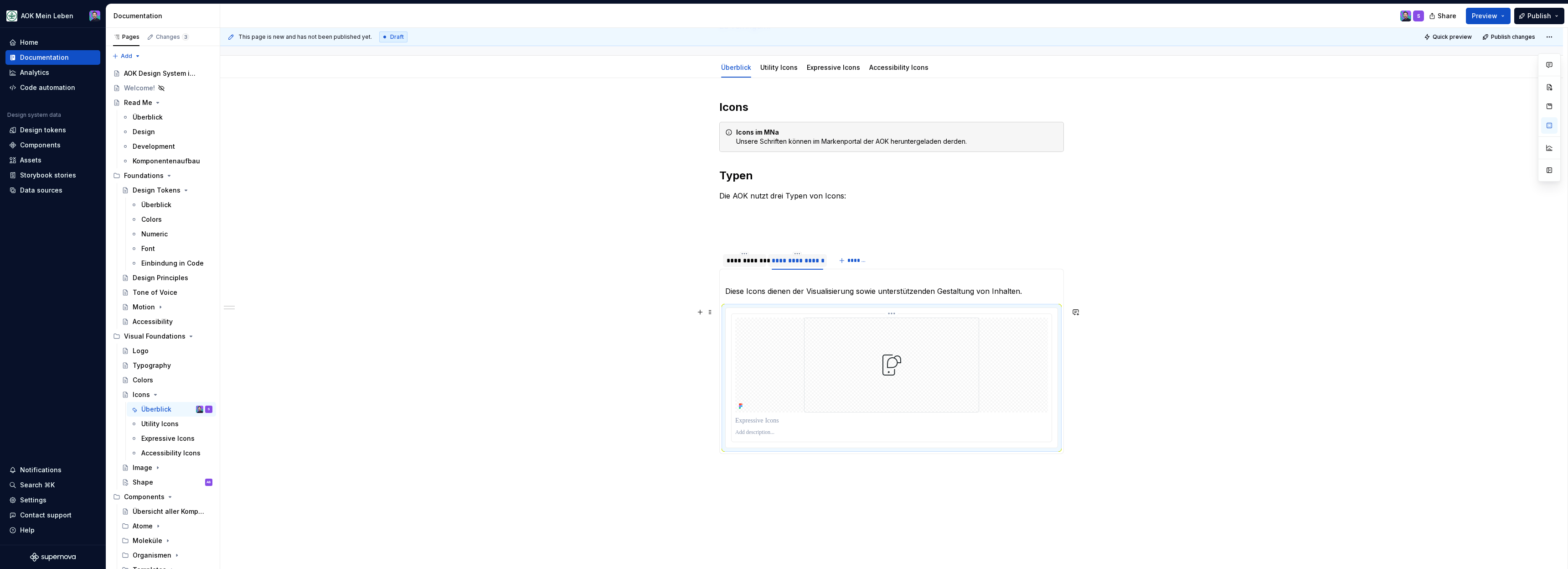
click at [792, 339] on div at bounding box center [892, 365] width 313 height 95
click at [751, 264] on div "**********" at bounding box center [744, 260] width 36 height 9
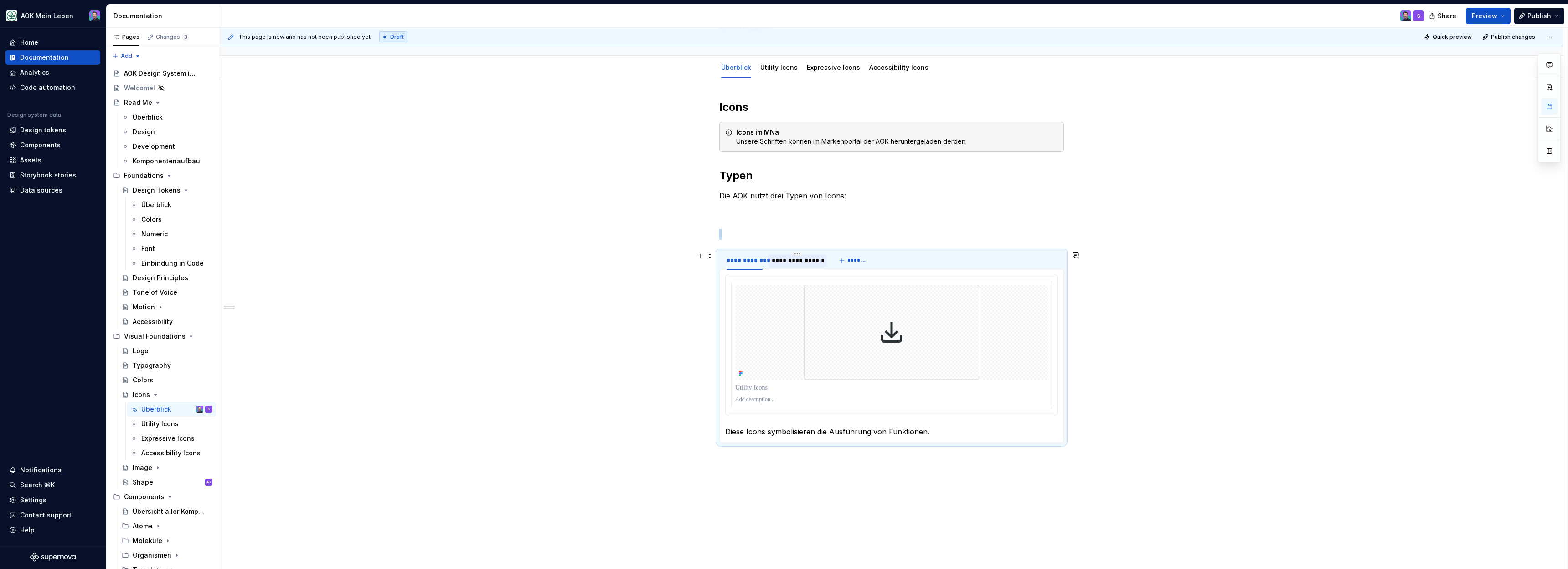
click at [781, 262] on div "**********" at bounding box center [797, 260] width 52 height 9
click at [778, 364] on div at bounding box center [892, 365] width 313 height 95
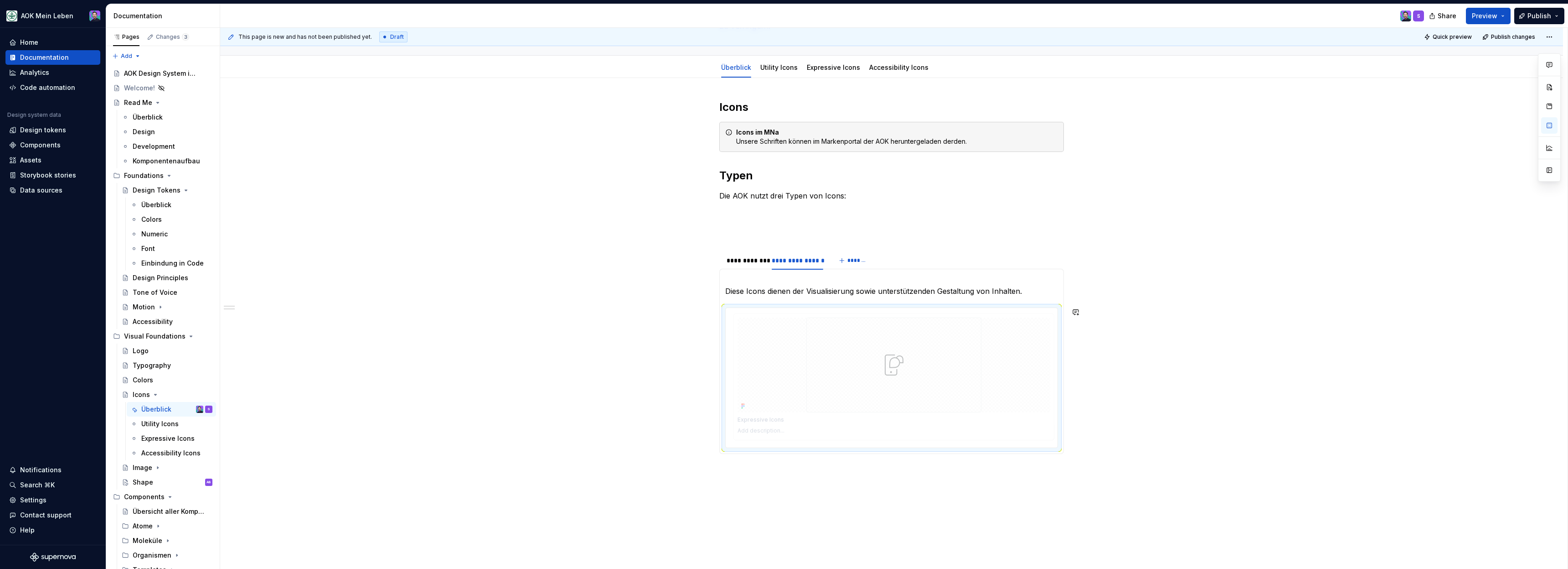
drag, startPoint x: 780, startPoint y: 368, endPoint x: 782, endPoint y: 224, distance: 144.0
click at [783, 224] on body "AOK Mein Leben Home Documentation Analytics Code automation Design system data …" at bounding box center [784, 284] width 1568 height 569
drag, startPoint x: 727, startPoint y: 291, endPoint x: 1029, endPoint y: 288, distance: 302.0
click at [1029, 288] on p "Diese Icons dienen der Visualisierung sowie unterstützenden Gestaltung von Inha…" at bounding box center [891, 286] width 333 height 22
click at [970, 279] on p at bounding box center [891, 280] width 333 height 11
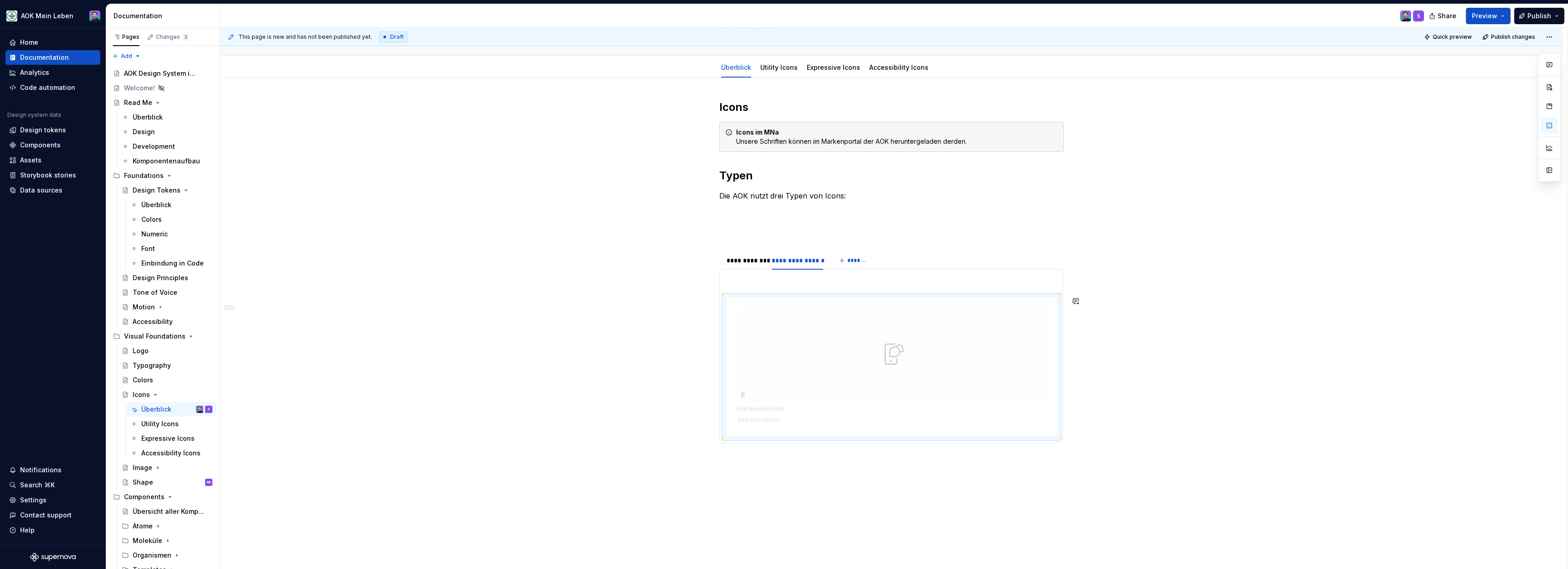
drag, startPoint x: 981, startPoint y: 375, endPoint x: 981, endPoint y: 351, distance: 24.0
click at [981, 351] on body "AOK Mein Leben Home Documentation Analytics Code automation Design system data …" at bounding box center [784, 284] width 1568 height 569
click at [995, 412] on p at bounding box center [892, 409] width 313 height 9
click at [1022, 424] on p at bounding box center [892, 422] width 313 height 7
click at [1033, 431] on div at bounding box center [891, 366] width 321 height 129
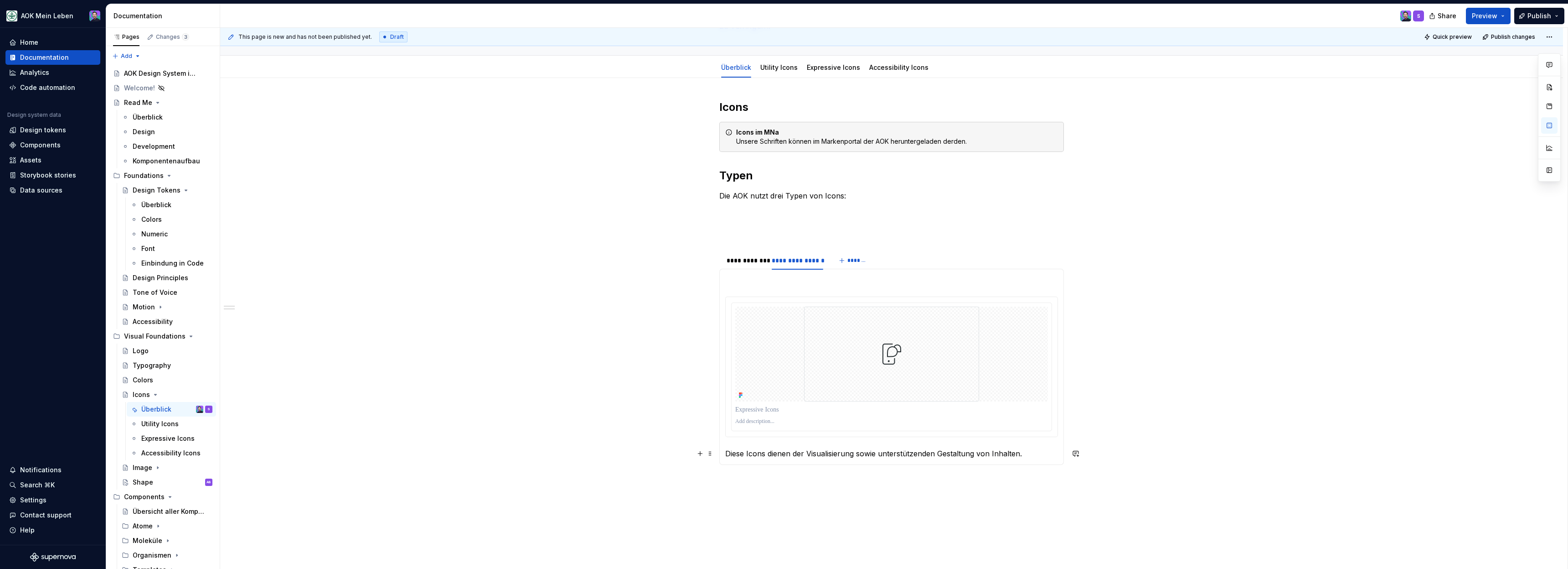
click at [1112, 446] on div "**********" at bounding box center [894, 299] width 1348 height 542
click at [806, 272] on div "Diese Icons symbolisieren die Ausführung von Funktionen. Diese Icons dienen der…" at bounding box center [892, 367] width 345 height 196
click at [742, 297] on div at bounding box center [891, 367] width 333 height 141
drag, startPoint x: 743, startPoint y: 279, endPoint x: 789, endPoint y: 288, distance: 46.9
click at [789, 288] on section-item-column "Diese Icons dienen der Visualisierung sowie unterstützenden Gestaltung von Inha…" at bounding box center [891, 367] width 333 height 185
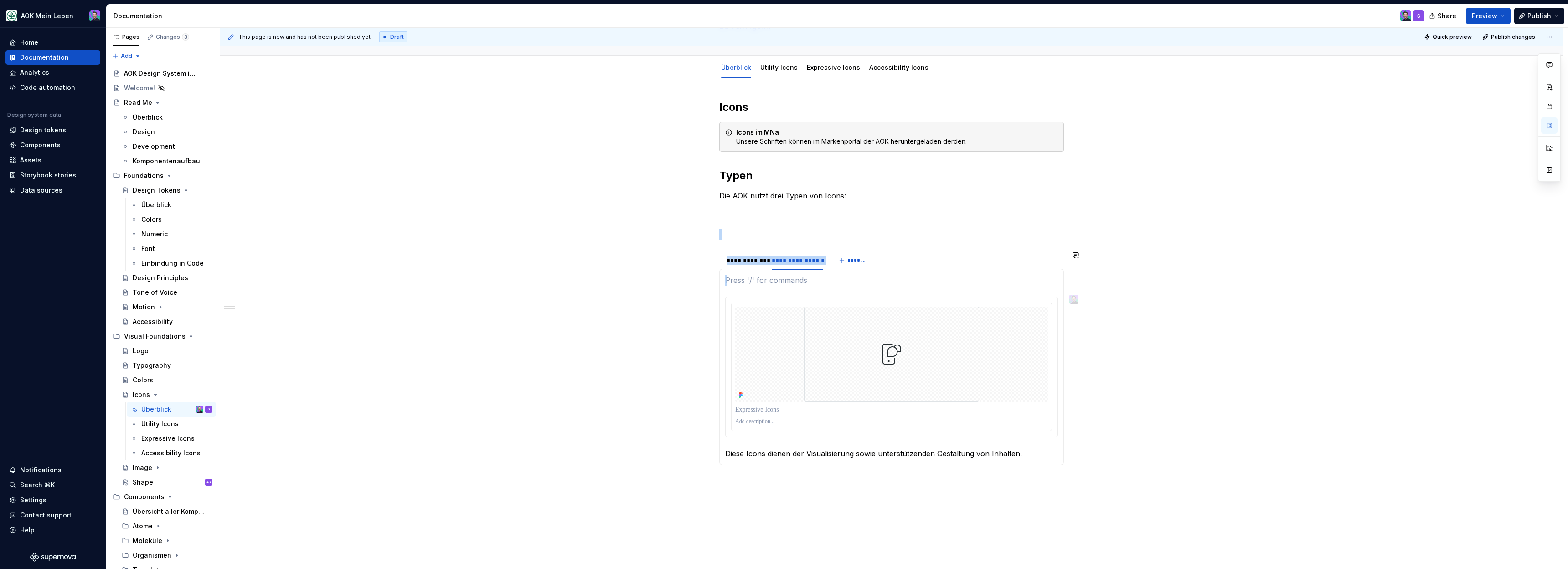
drag, startPoint x: 827, startPoint y: 287, endPoint x: 718, endPoint y: 267, distance: 110.8
click at [717, 266] on div "**********" at bounding box center [892, 373] width 1343 height 590
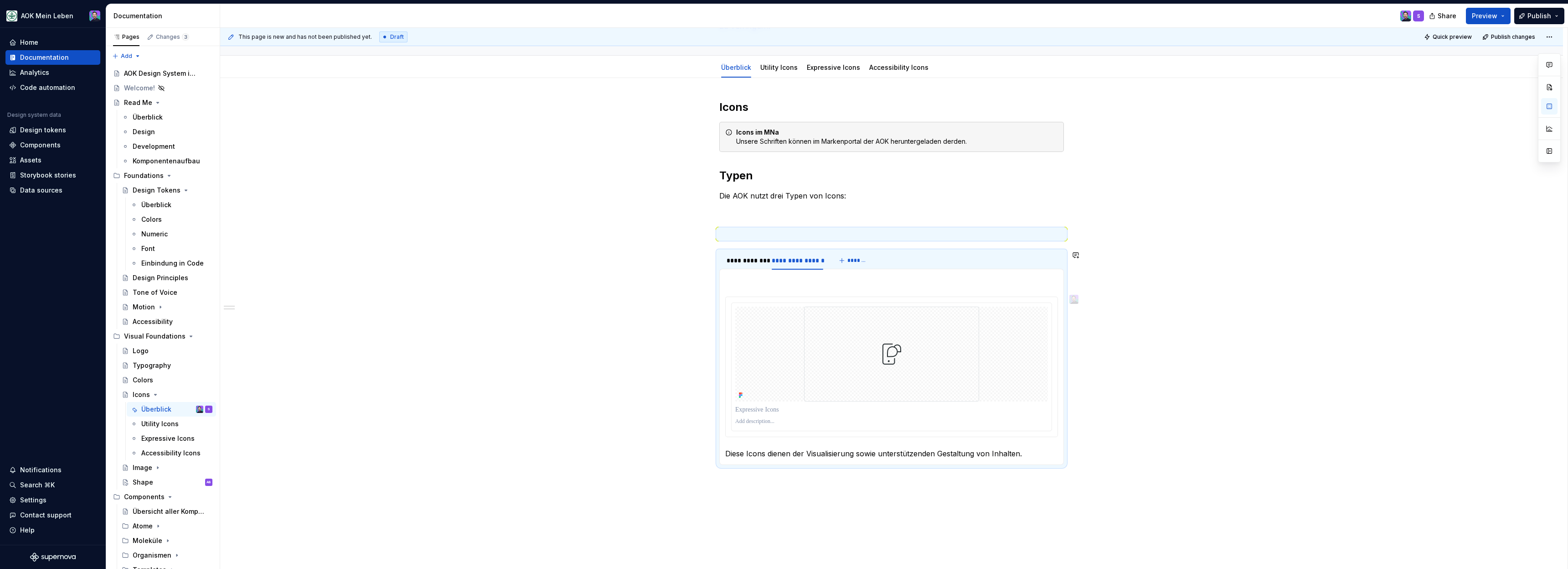
click at [755, 278] on p at bounding box center [891, 280] width 333 height 11
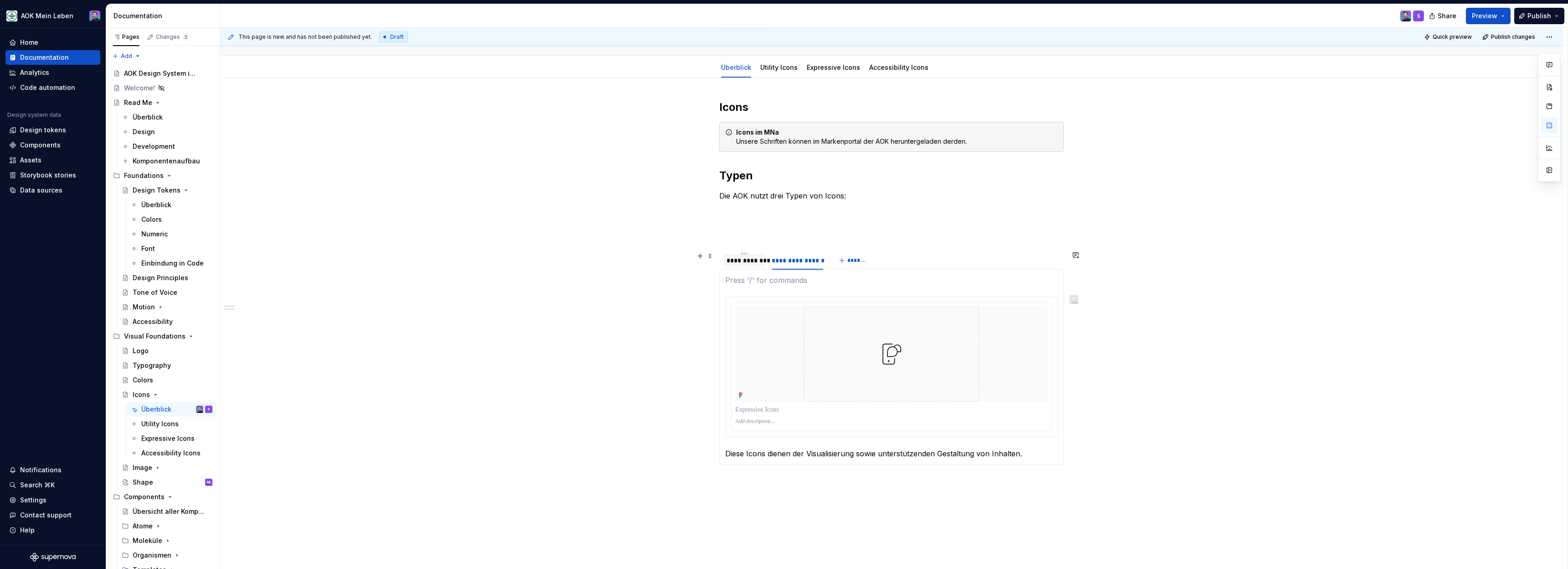
click at [756, 264] on div "**********" at bounding box center [744, 260] width 36 height 9
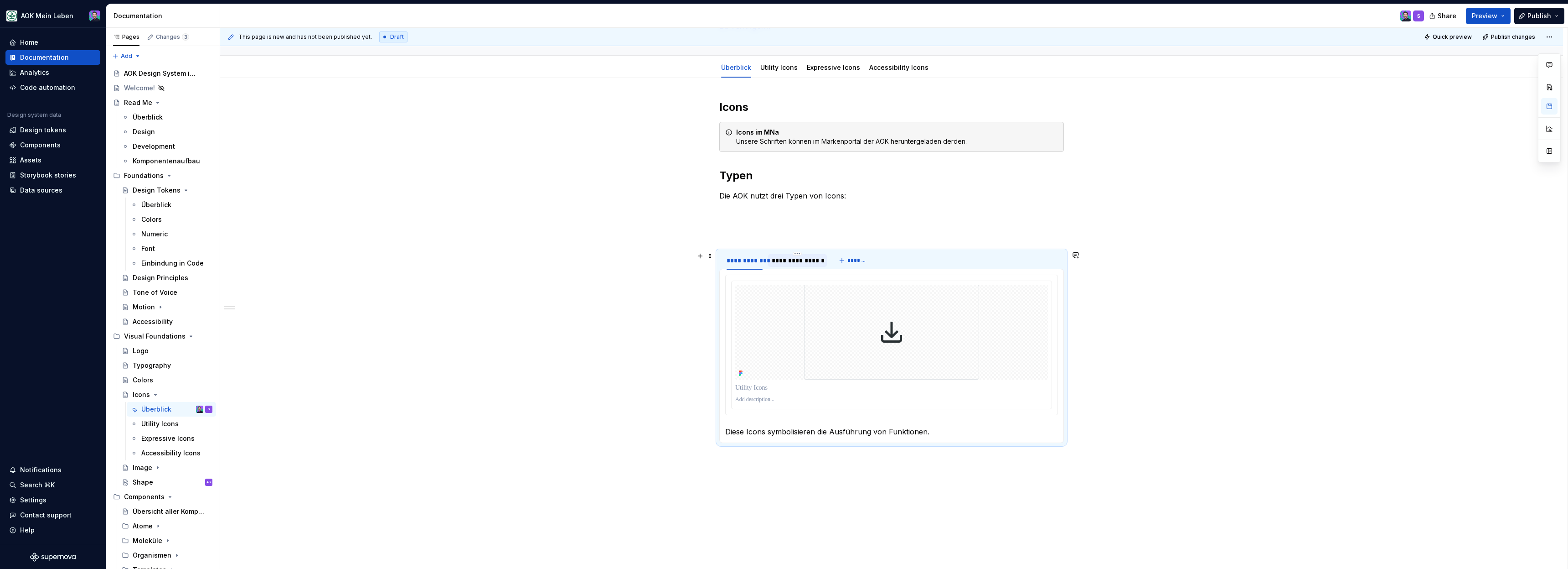
click at [782, 263] on div "**********" at bounding box center [797, 260] width 52 height 9
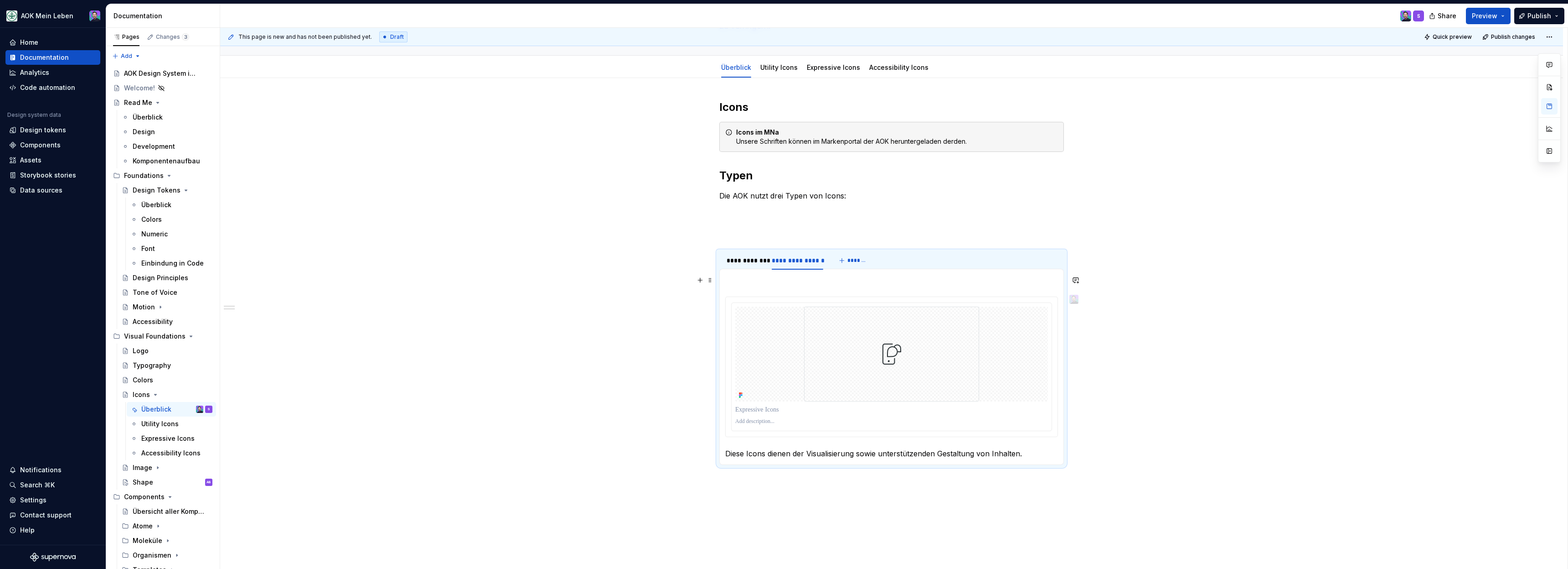
click at [819, 283] on p at bounding box center [891, 280] width 333 height 11
click at [809, 325] on img at bounding box center [892, 354] width 175 height 95
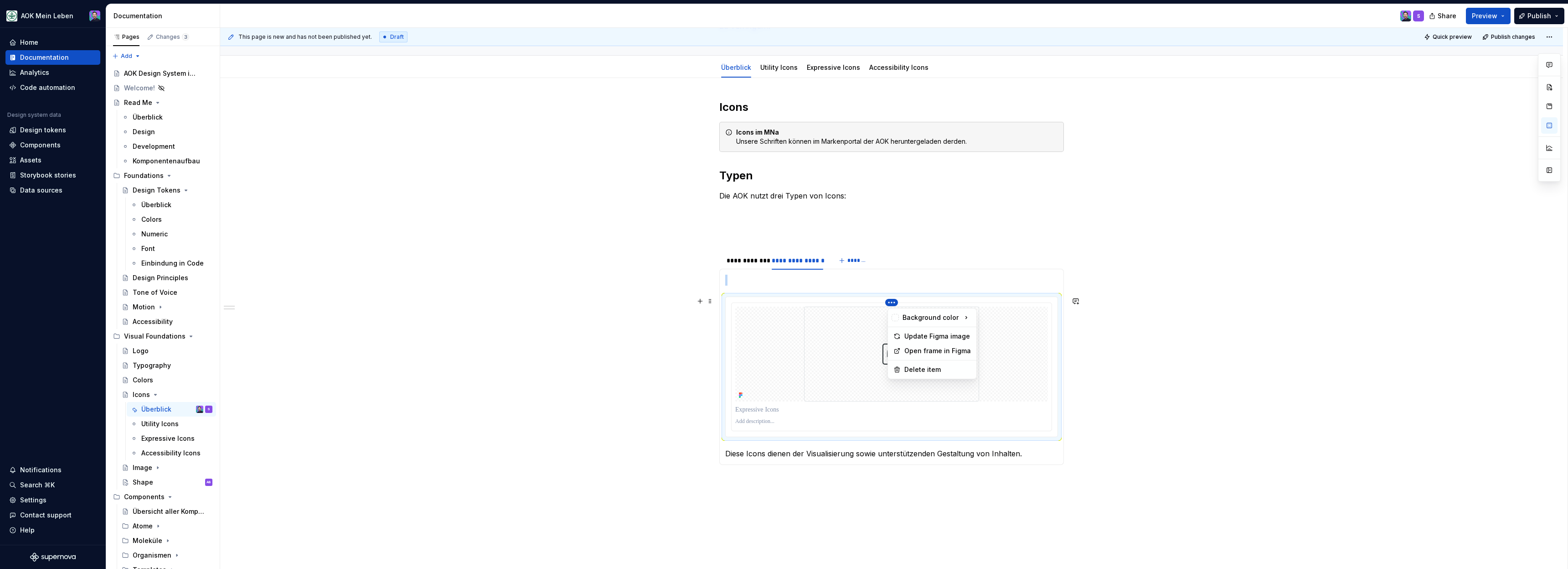
click at [892, 288] on html "AOK Mein Leben Home Documentation Analytics Code automation Design system data …" at bounding box center [784, 284] width 1568 height 569
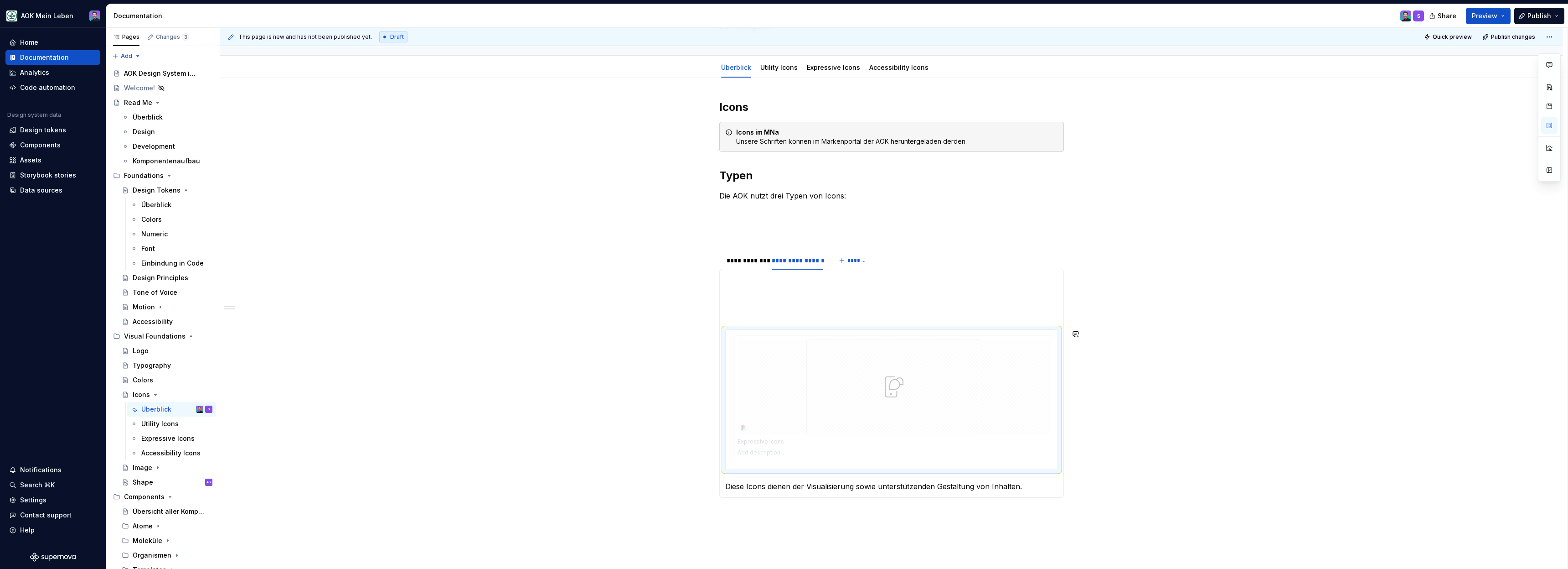
drag, startPoint x: 835, startPoint y: 348, endPoint x: 834, endPoint y: 278, distance: 70.0
click at [834, 278] on body "AOK Mein Leben Home Documentation Analytics Code automation Design system data …" at bounding box center [784, 284] width 1568 height 569
click at [834, 278] on p at bounding box center [891, 297] width 333 height 44
drag, startPoint x: 771, startPoint y: 310, endPoint x: 734, endPoint y: 274, distance: 51.6
click at [734, 274] on div "Diese Icons symbolisieren die Ausführung von Funktionen. Diese Icons dienen der…" at bounding box center [892, 383] width 345 height 229
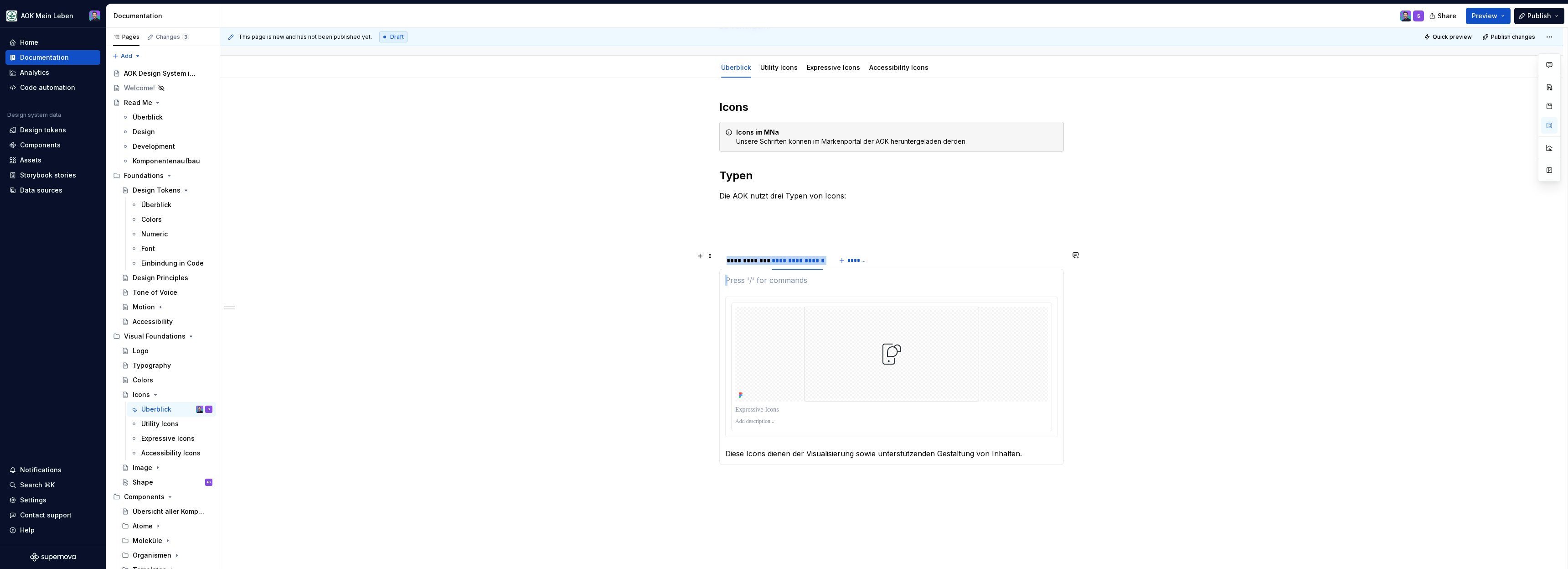
drag, startPoint x: 735, startPoint y: 284, endPoint x: 723, endPoint y: 260, distance: 26.8
click at [723, 260] on section "**********" at bounding box center [892, 358] width 345 height 214
click at [660, 306] on div "**********" at bounding box center [892, 373] width 1343 height 590
click at [855, 259] on span "*******" at bounding box center [858, 261] width 21 height 7
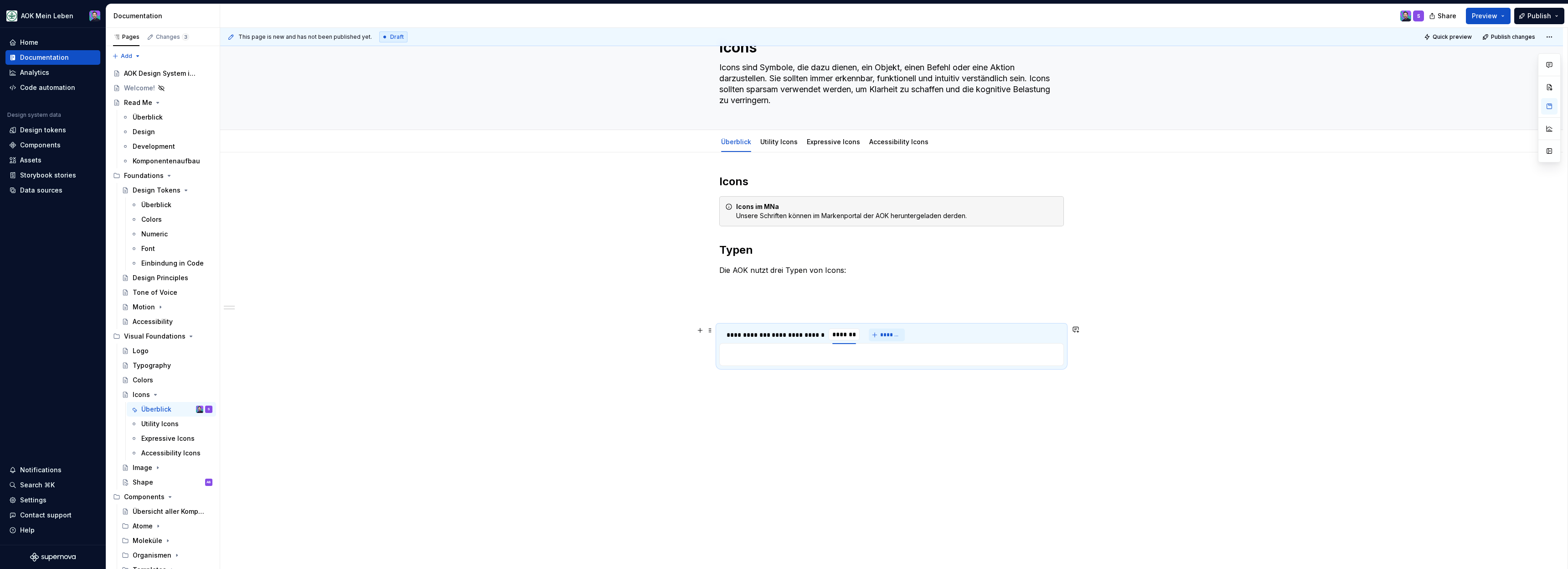
scroll to position [39, 0]
click at [834, 352] on p at bounding box center [891, 355] width 333 height 11
click at [867, 361] on div "Diese Icons symbolisieren die Ausführung von Funktionen. Diese Icons dienen der…" at bounding box center [892, 354] width 345 height 23
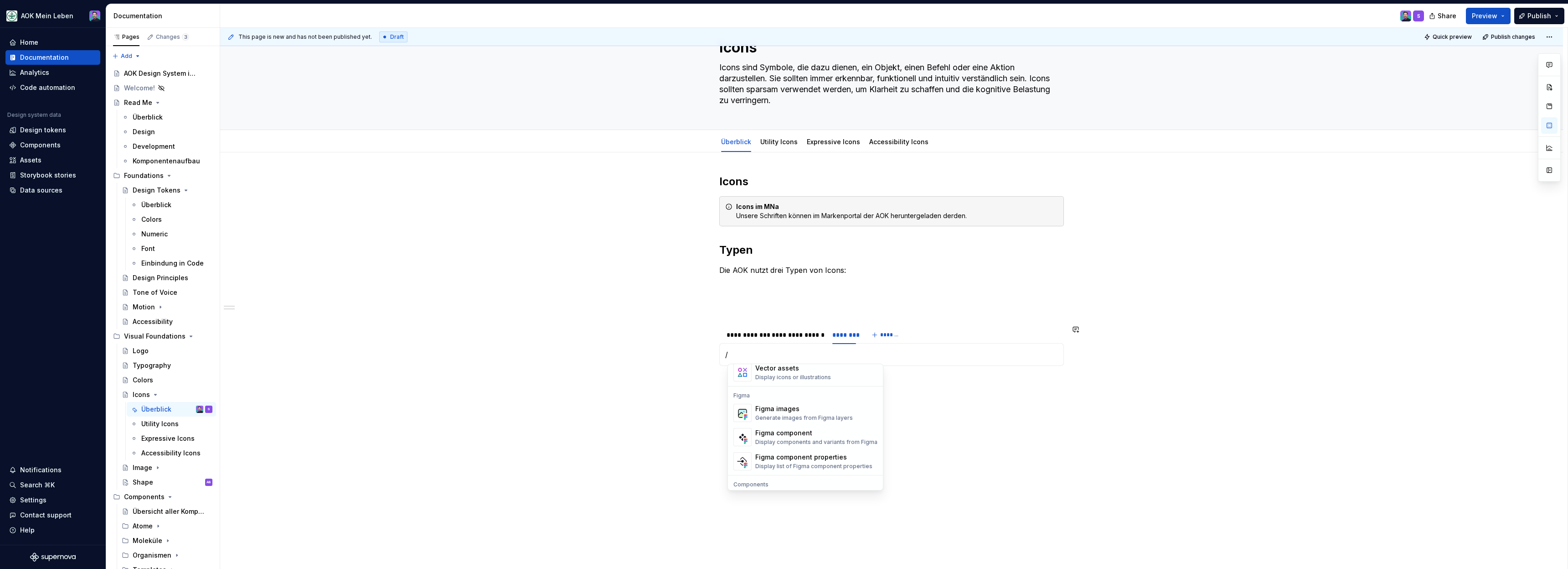
scroll to position [811, 0]
click at [793, 409] on div "Figma images" at bounding box center [804, 408] width 97 height 9
click at [775, 393] on span "**********" at bounding box center [766, 397] width 35 height 9
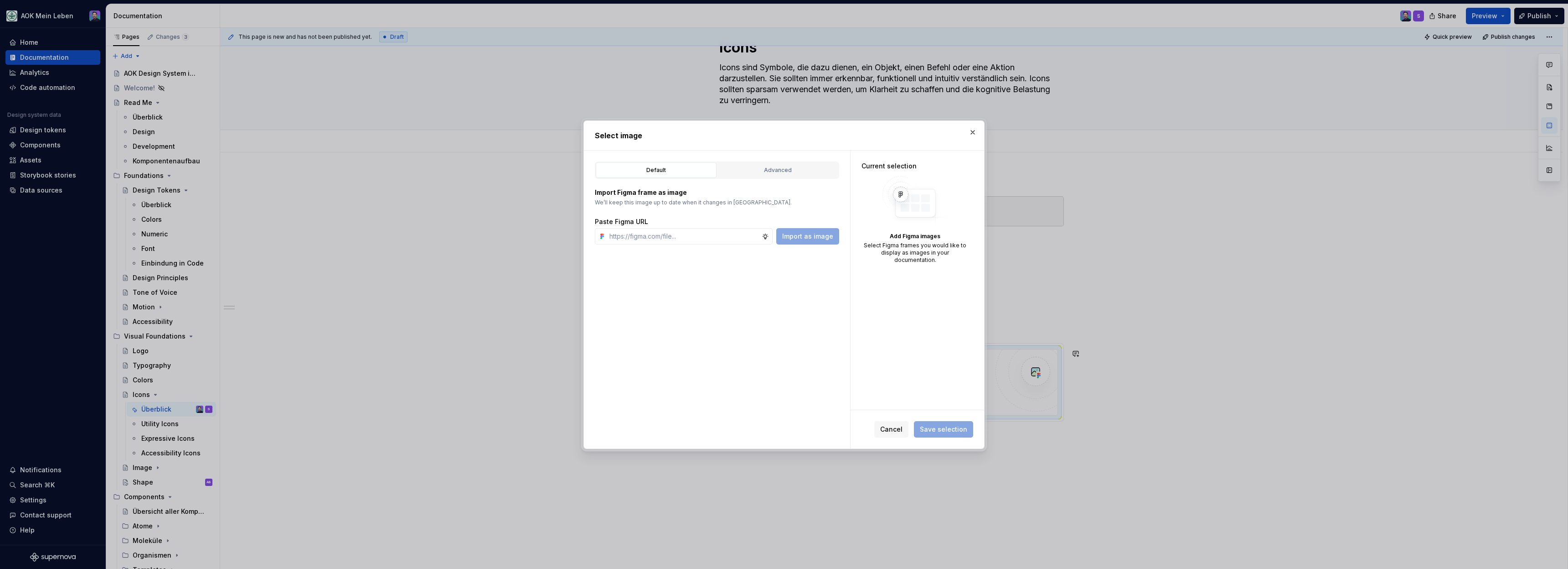
type textarea "*"
type input "https://www.figma.com/design/h3quR2me0t8yxvd40CMizU/AOK-UI-Library-3.0.29--ades…"
click at [803, 230] on button "Import as image" at bounding box center [807, 236] width 63 height 16
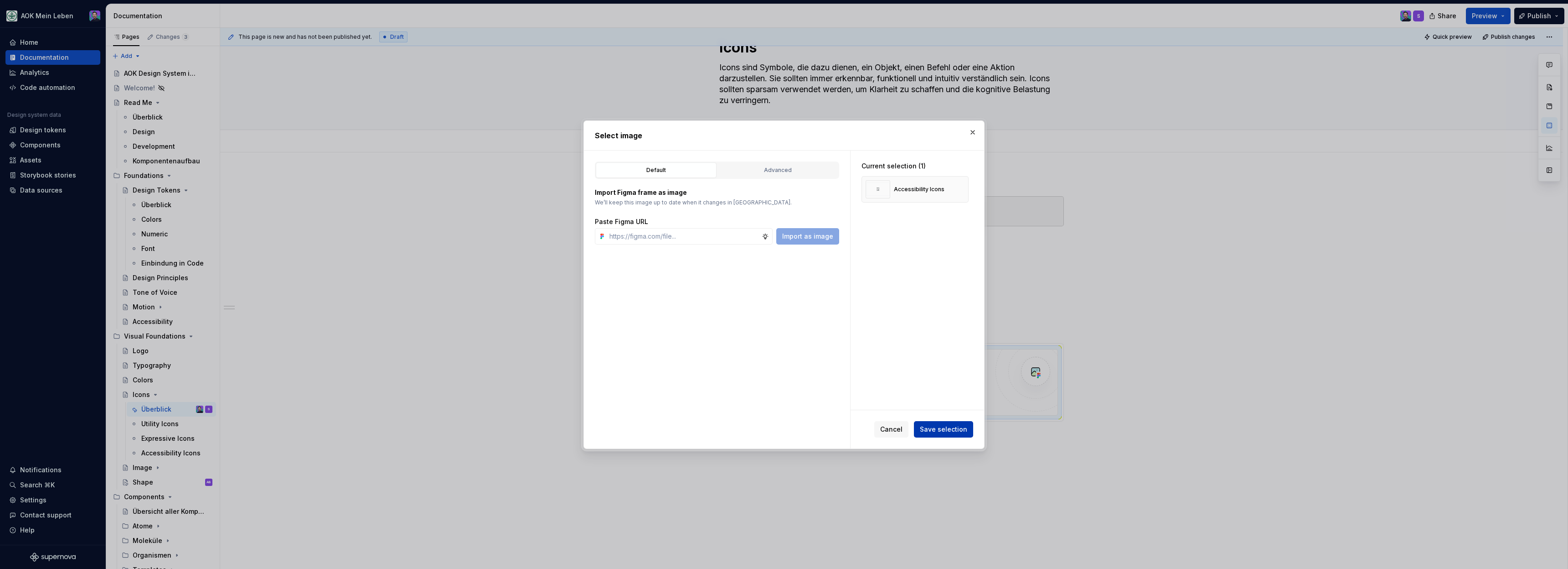
click at [948, 429] on span "Save selection" at bounding box center [943, 429] width 47 height 9
type textarea "*"
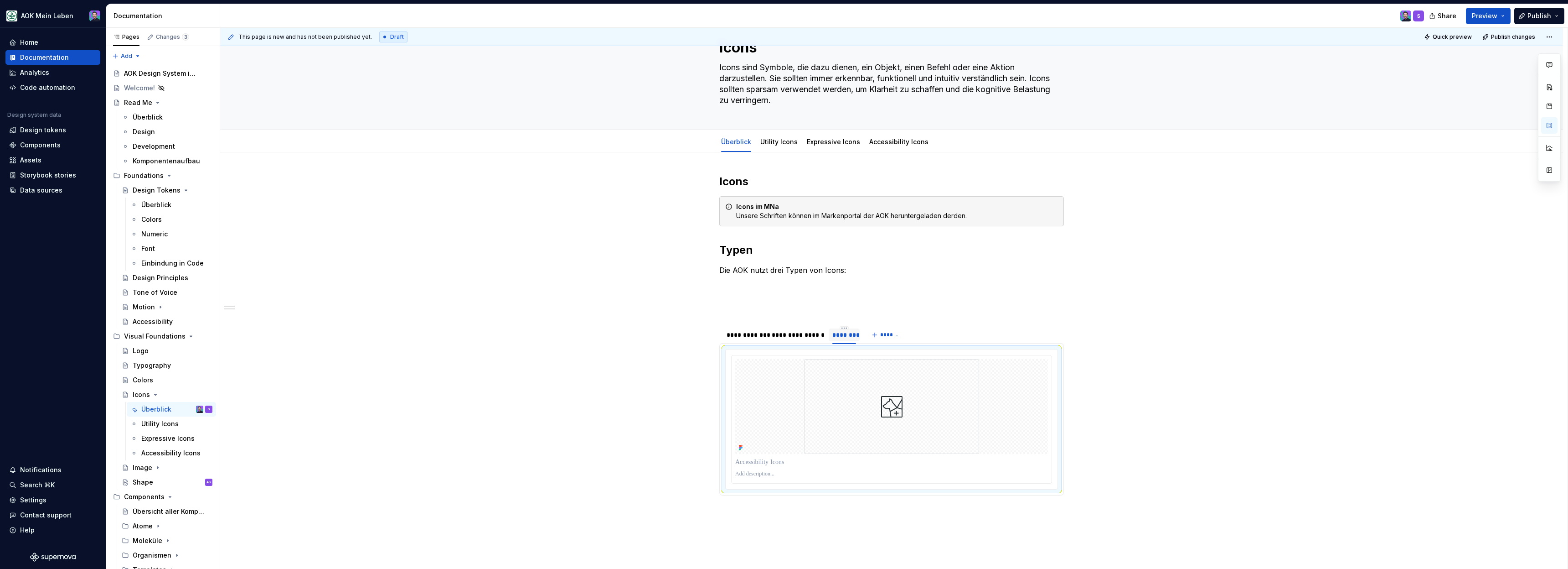
click at [842, 331] on div "********" at bounding box center [844, 334] width 24 height 9
type input "**********"
click at [1058, 486] on div at bounding box center [891, 419] width 333 height 141
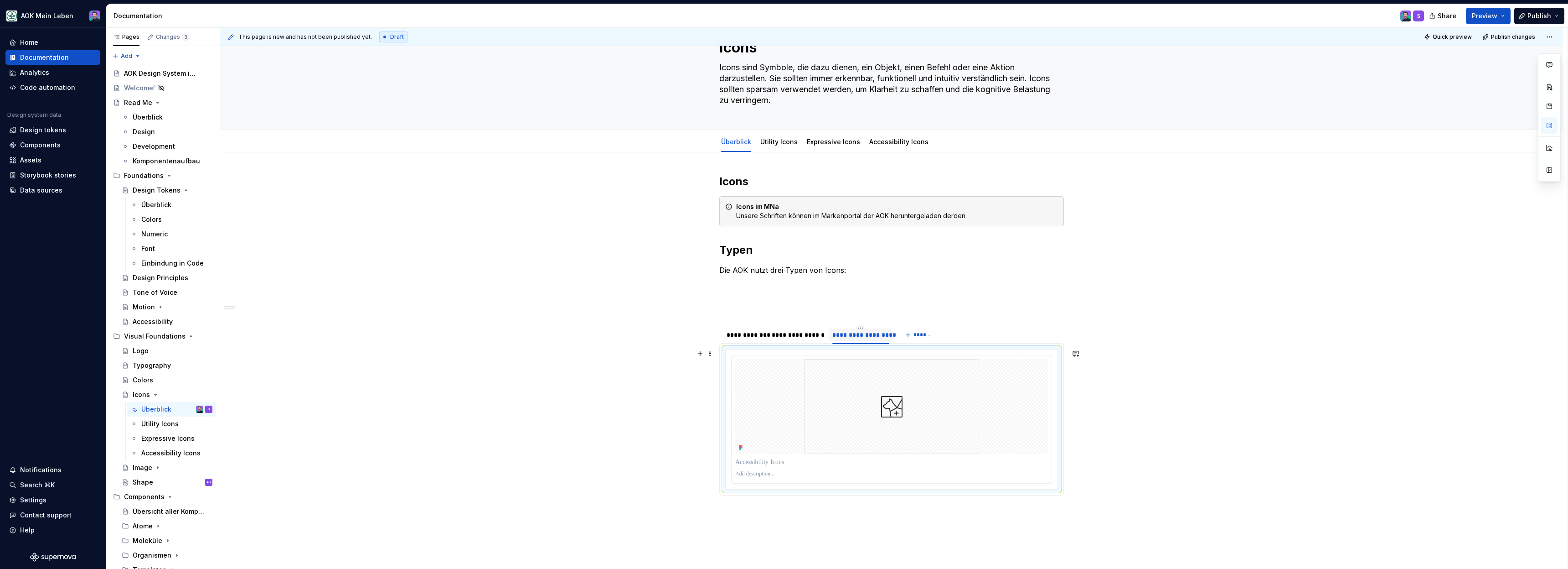
click at [1058, 480] on div at bounding box center [891, 419] width 333 height 141
click at [1063, 495] on div "Diese Icons symbolisieren die Ausführung von Funktionen. Diese Icons dienen der…" at bounding box center [892, 419] width 345 height 152
click at [784, 476] on p at bounding box center [892, 474] width 313 height 7
click at [782, 482] on div at bounding box center [892, 419] width 320 height 128
drag, startPoint x: 782, startPoint y: 491, endPoint x: 787, endPoint y: 512, distance: 21.6
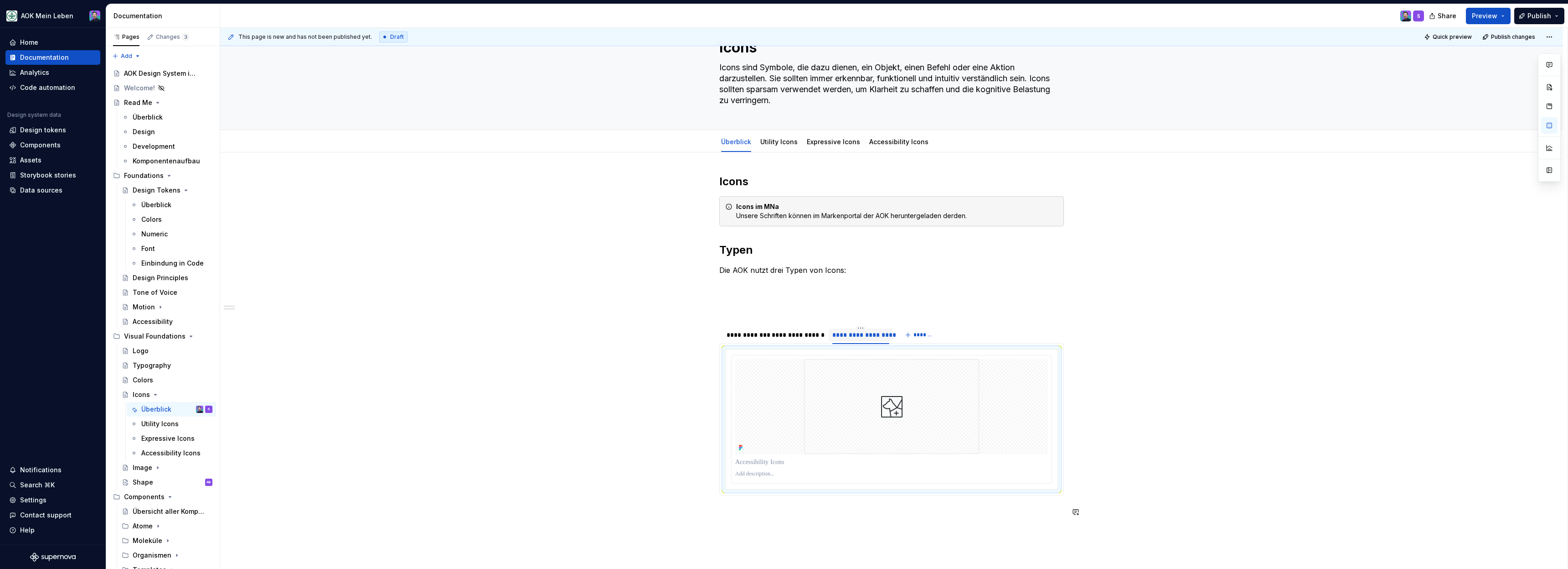
click at [787, 521] on div "**********" at bounding box center [892, 351] width 345 height 354
click at [785, 471] on p at bounding box center [892, 474] width 313 height 7
click at [1115, 482] on div "**********" at bounding box center [892, 425] width 1343 height 546
click at [814, 336] on div "**********" at bounding box center [797, 334] width 52 height 9
click at [818, 526] on p "Diese Icons dienen der Visualisierung sowie unterstützenden Gestaltung von Inha…" at bounding box center [891, 528] width 333 height 11
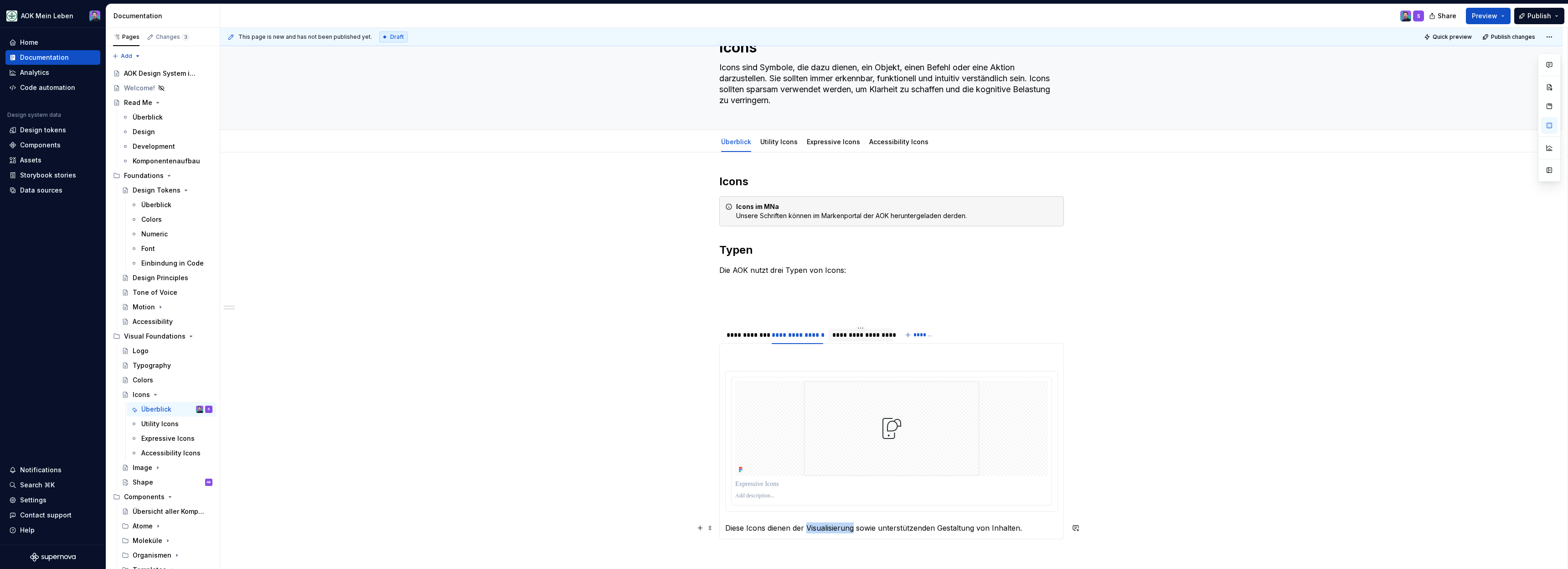
click at [818, 526] on p "Diese Icons dienen der Visualisierung sowie unterstützenden Gestaltung von Inha…" at bounding box center [891, 528] width 333 height 11
copy p "Diese Icons dienen der Visualisierung sowie unterstützenden Gestaltung von Inha…"
click at [774, 493] on p at bounding box center [892, 496] width 313 height 7
click at [760, 337] on div "**********" at bounding box center [744, 334] width 36 height 9
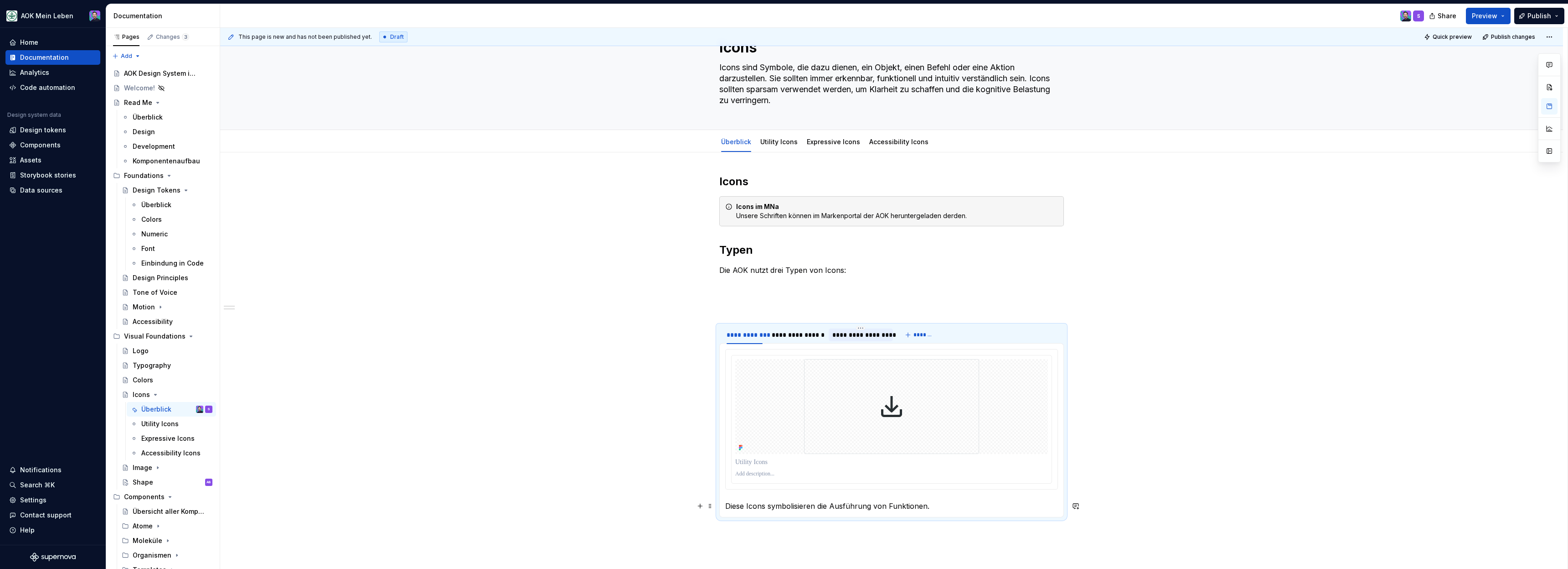
click at [782, 499] on section-item-column "Diese Icons symbolisieren die Ausführung von Funktionen." at bounding box center [891, 430] width 333 height 163
click at [778, 472] on p at bounding box center [892, 474] width 313 height 7
click at [656, 487] on div "**********" at bounding box center [892, 436] width 1343 height 568
click at [830, 507] on p at bounding box center [891, 506] width 333 height 11
click at [838, 517] on section "**********" at bounding box center [892, 421] width 345 height 193
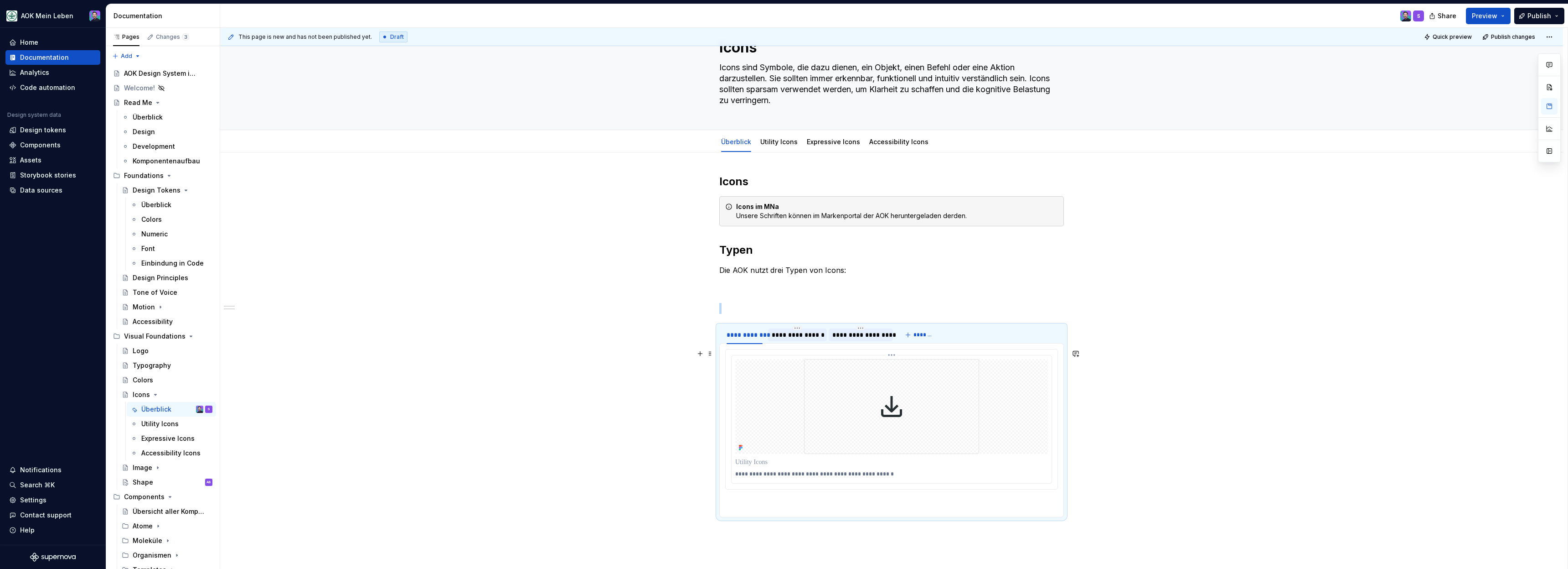
click at [793, 335] on div "**********" at bounding box center [797, 334] width 52 height 9
click at [760, 357] on p at bounding box center [891, 355] width 333 height 11
drag, startPoint x: 728, startPoint y: 368, endPoint x: 730, endPoint y: 348, distance: 20.1
click at [730, 348] on div "**********" at bounding box center [892, 441] width 345 height 196
click at [693, 320] on div "**********" at bounding box center [892, 447] width 1343 height 590
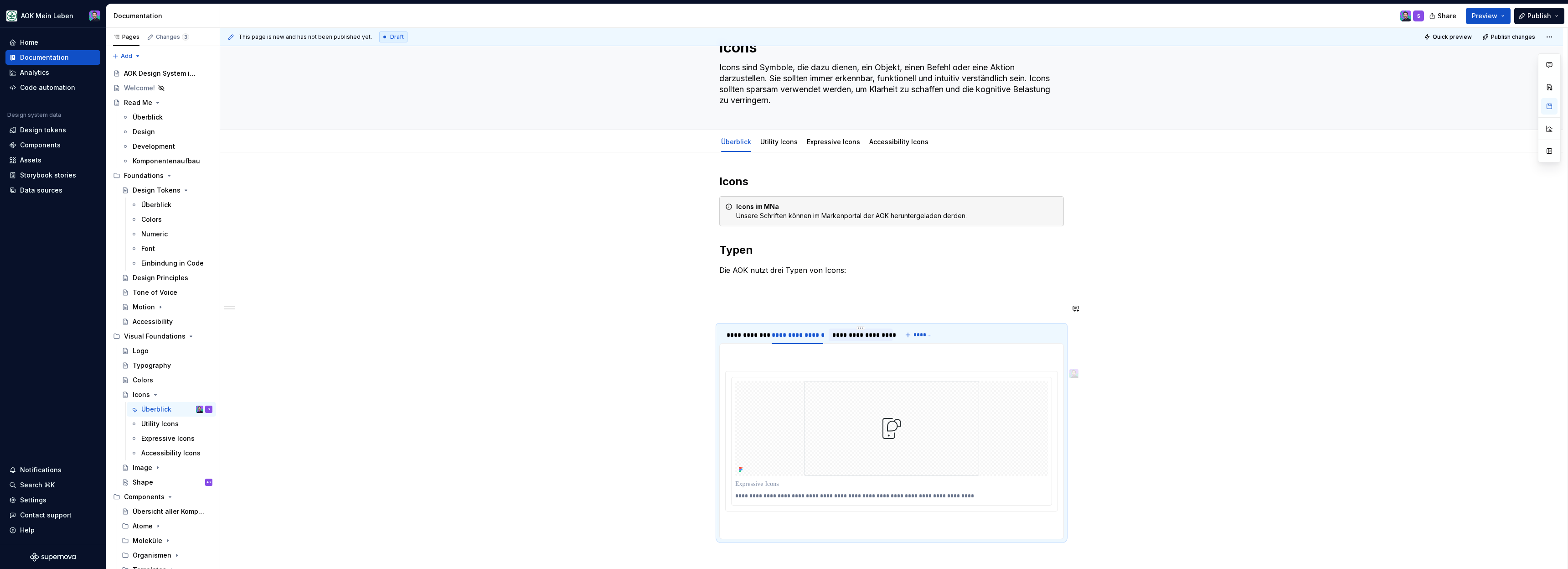
click at [749, 297] on div "**********" at bounding box center [892, 367] width 345 height 387
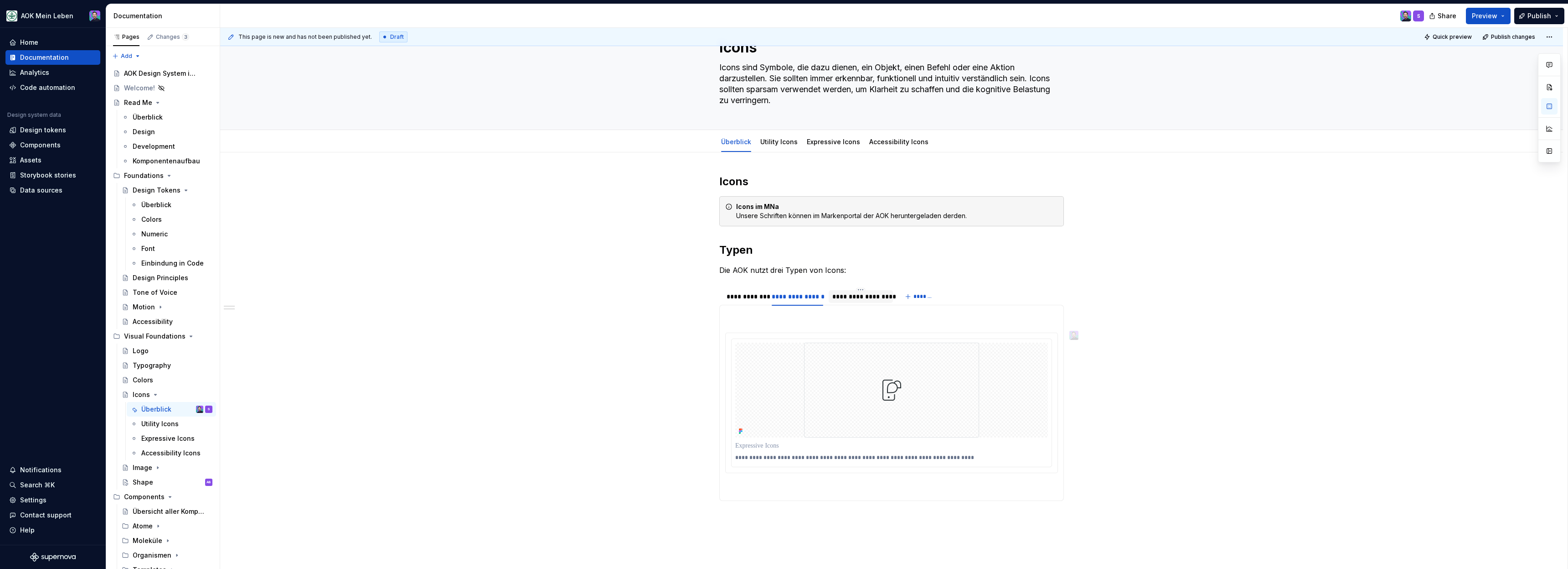
click at [1493, 29] on div "This page is new and has not been published yet. Draft Quick preview Publish ch…" at bounding box center [892, 37] width 1343 height 18
click at [1494, 12] on span "Preview" at bounding box center [1485, 16] width 26 height 9
click at [1456, 63] on div "https://aok-meinleben.preview.supernova-docs.io/latest/visual-foundations/icons…" at bounding box center [1399, 59] width 209 height 51
click at [1451, 67] on div "https://aok-meinleben.preview.supernova-docs.io/latest/visual-foundations/icons…" at bounding box center [1399, 59] width 209 height 51
click at [1450, 76] on button "Build preview" at bounding box center [1399, 76] width 209 height 16
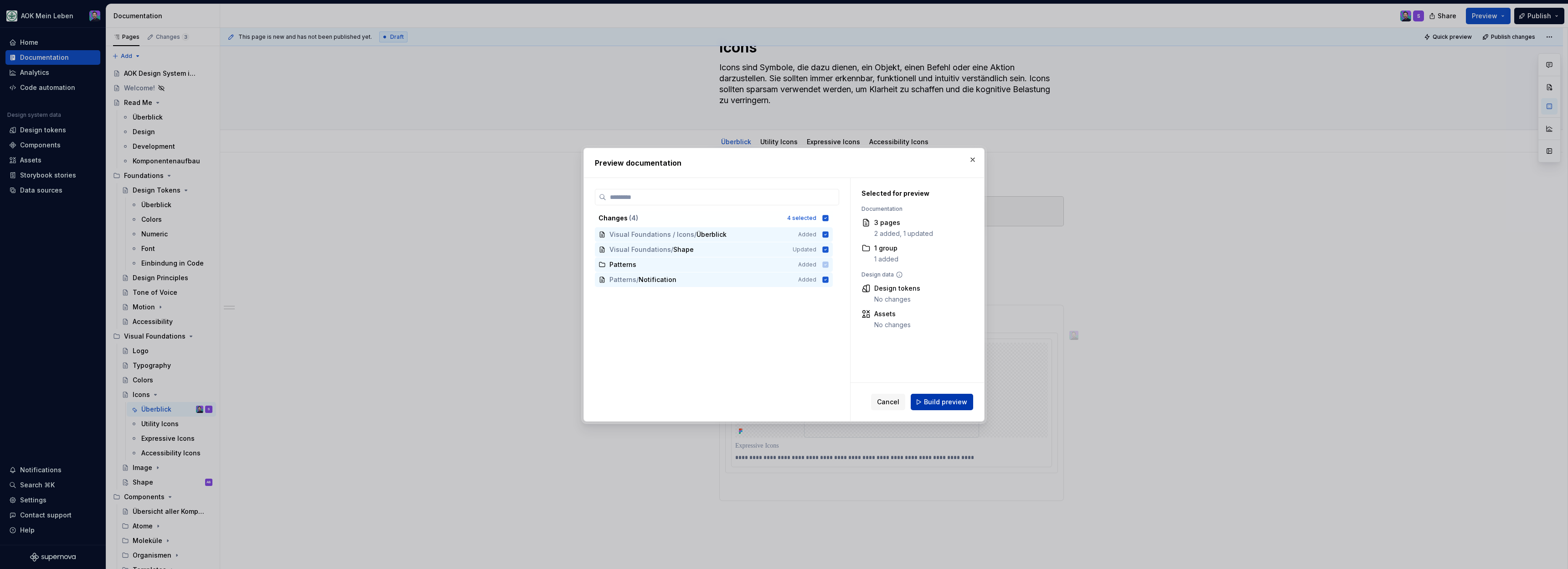
click at [941, 394] on button "Build preview" at bounding box center [942, 401] width 63 height 16
click at [941, 395] on div "Cancel Build preview" at bounding box center [922, 401] width 102 height 16
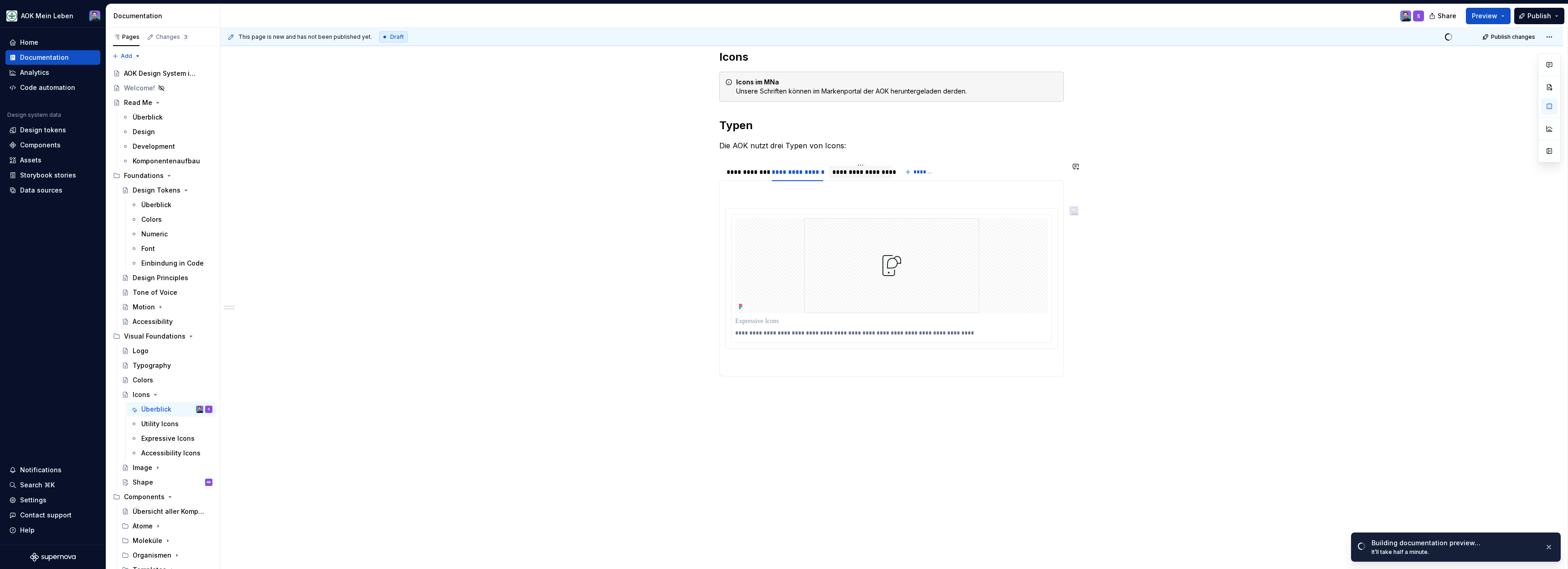
scroll to position [163, 0]
click at [752, 445] on div "**********" at bounding box center [892, 304] width 1343 height 552
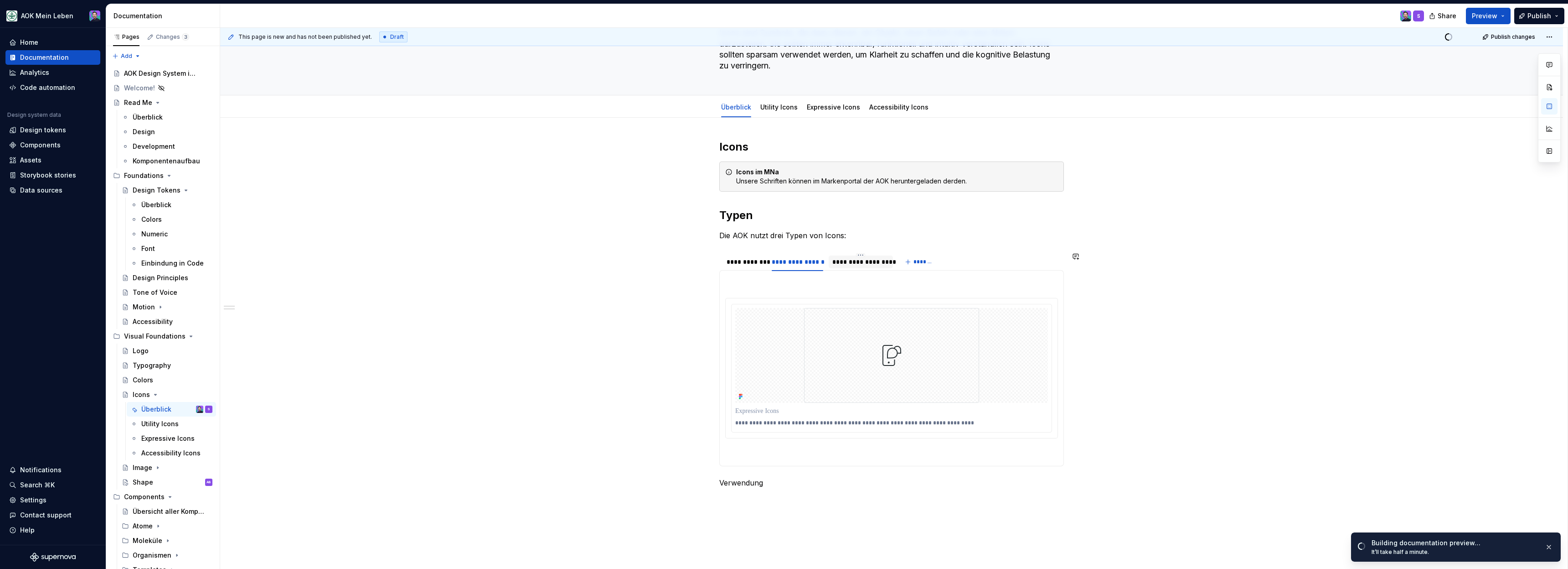
scroll to position [77, 0]
click at [779, 459] on button "button" at bounding box center [779, 462] width 13 height 13
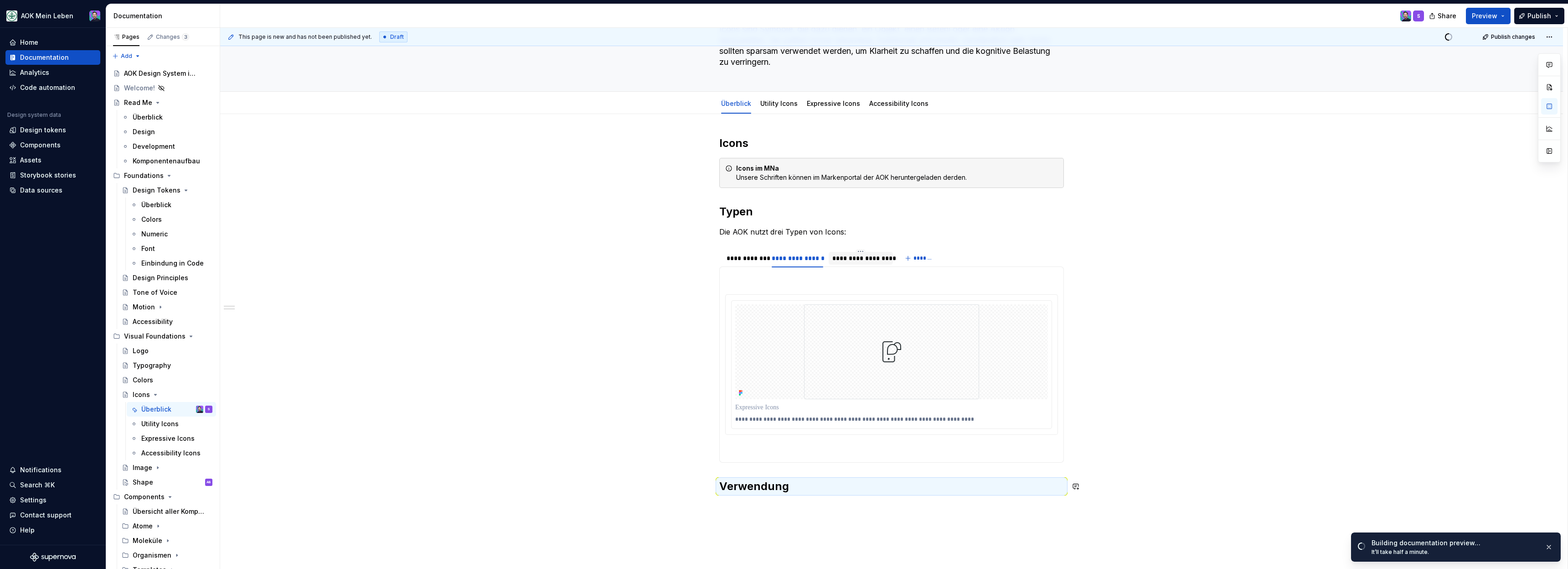
click at [779, 529] on div "**********" at bounding box center [892, 394] width 1343 height 561
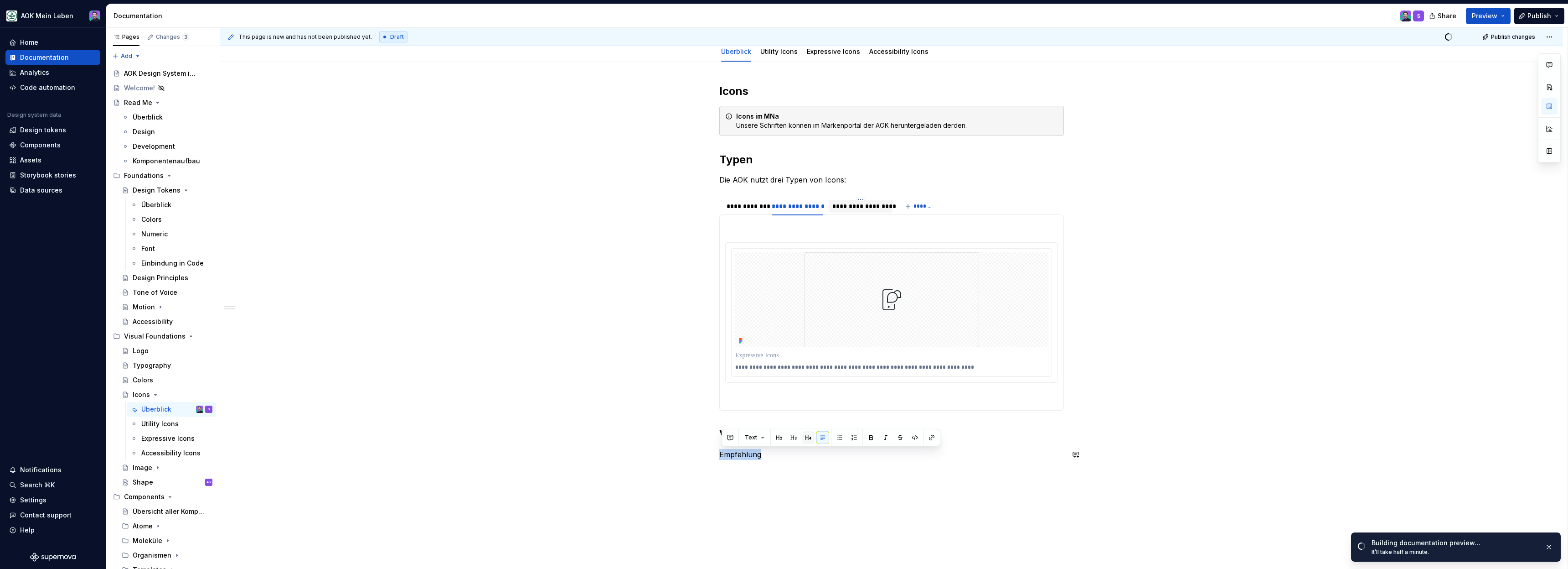
click at [807, 439] on button "button" at bounding box center [808, 437] width 13 height 13
click at [802, 506] on div "**********" at bounding box center [892, 352] width 1343 height 579
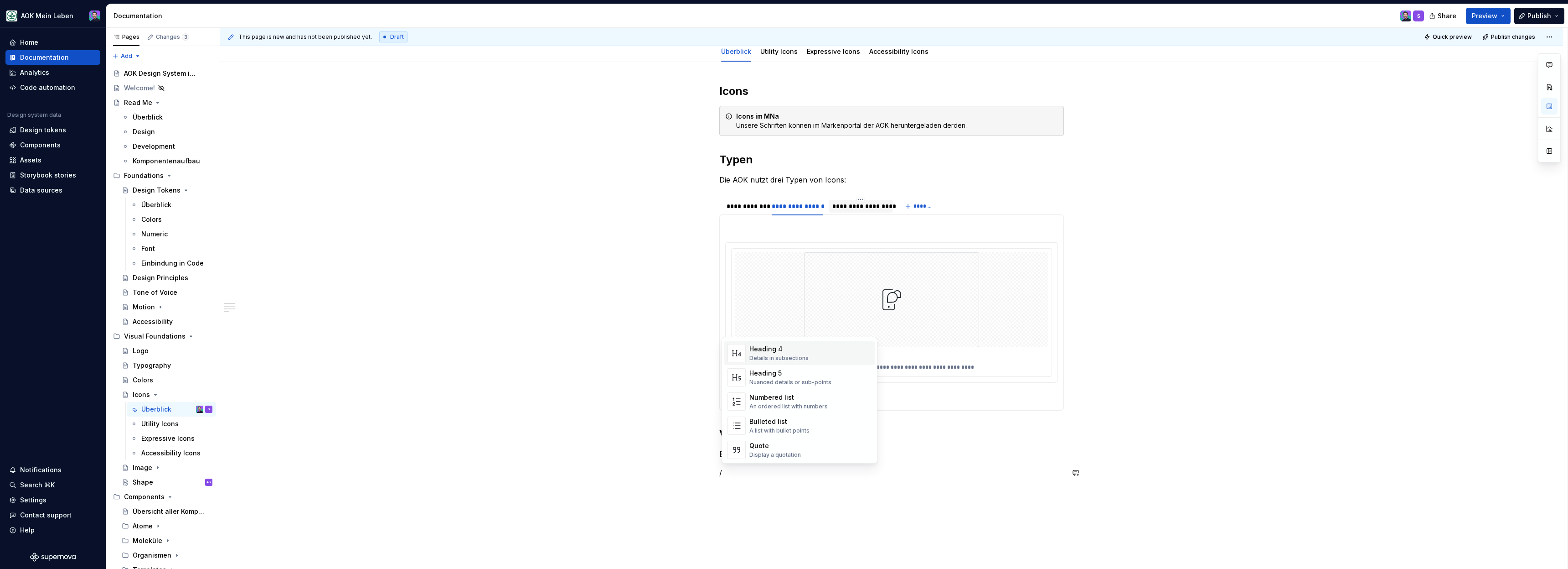
scroll to position [119, 0]
click at [780, 412] on div "Bulleted list" at bounding box center [779, 409] width 60 height 9
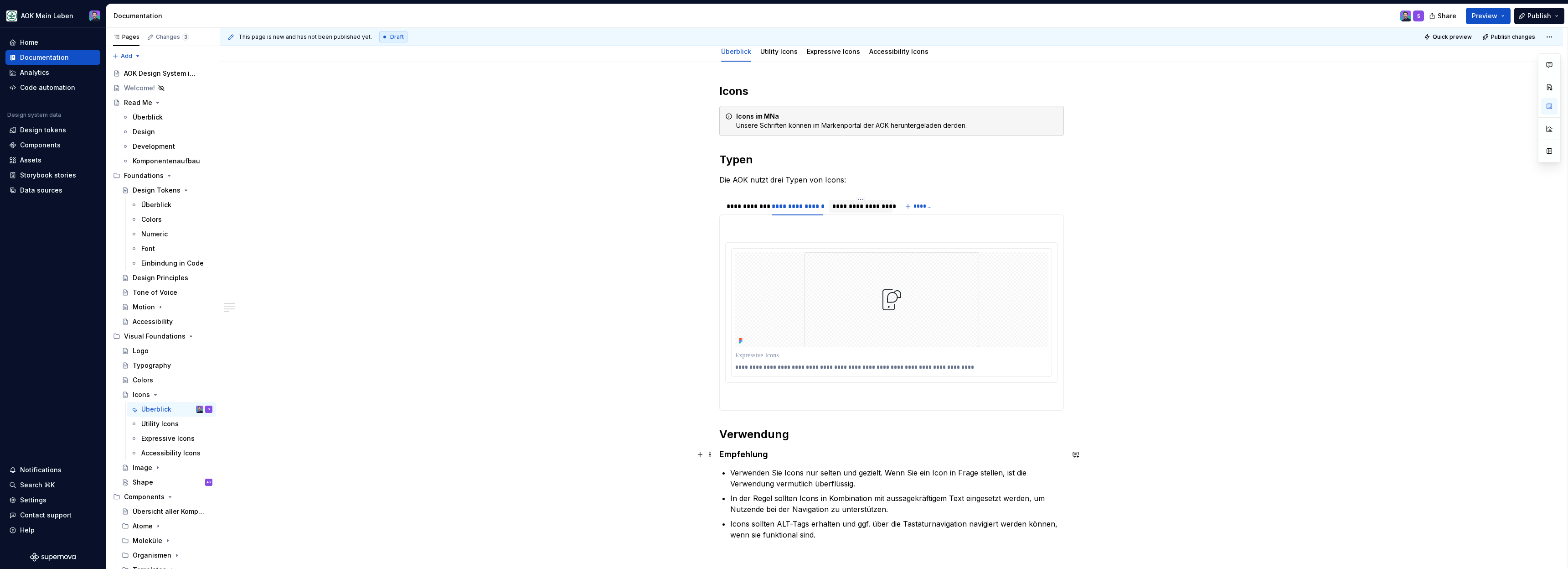
click at [768, 451] on h4 "Empfehlung" at bounding box center [892, 454] width 345 height 11
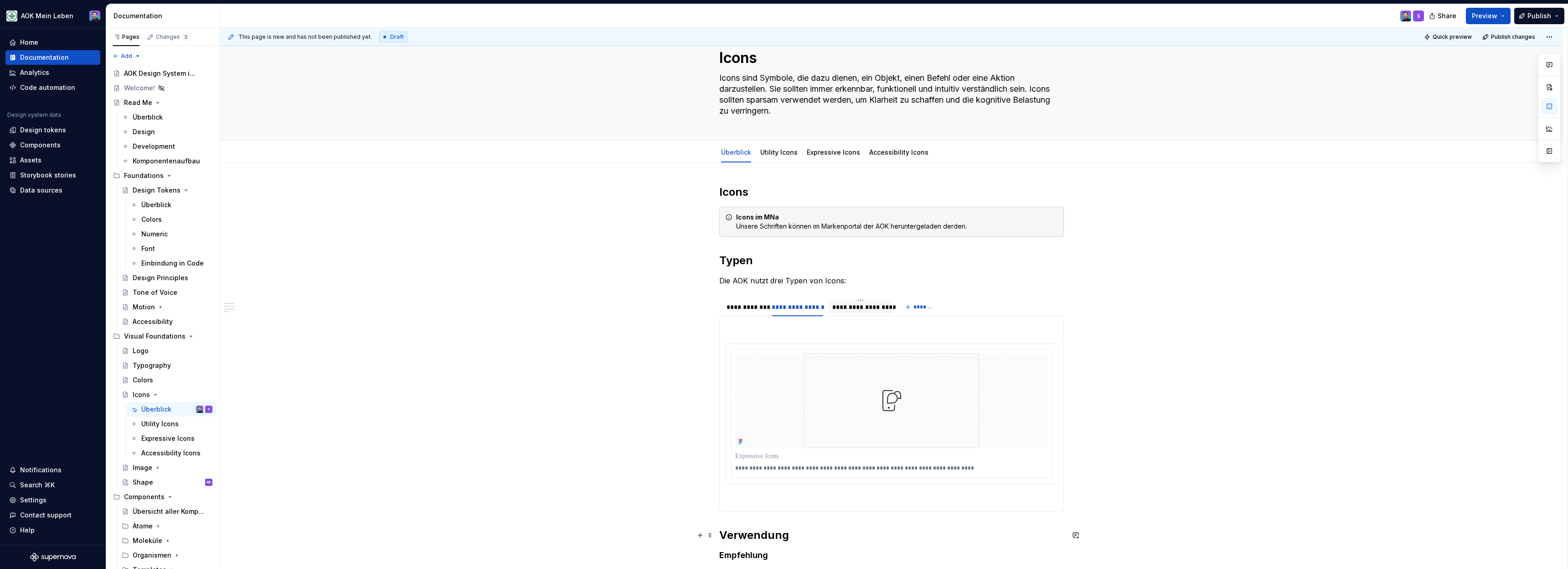
scroll to position [0, 0]
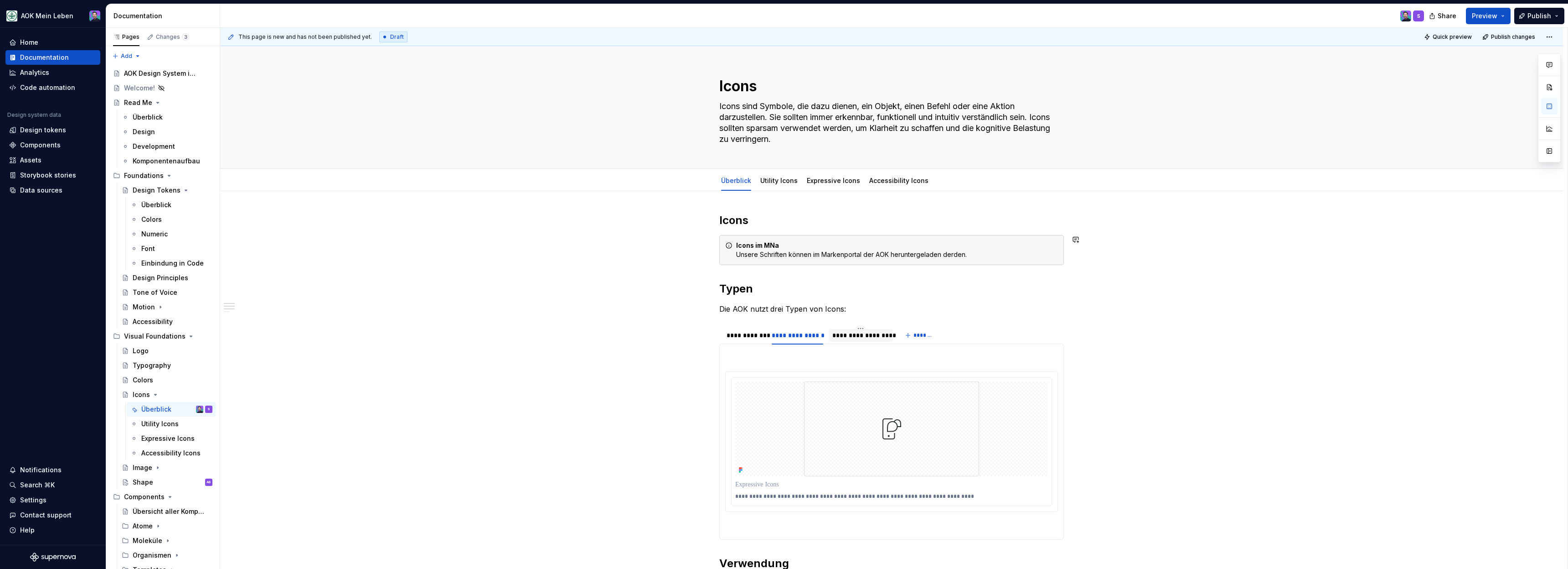
click at [423, 287] on div "**********" at bounding box center [892, 521] width 1343 height 660
click at [174, 244] on div "Font" at bounding box center [177, 249] width 71 height 13
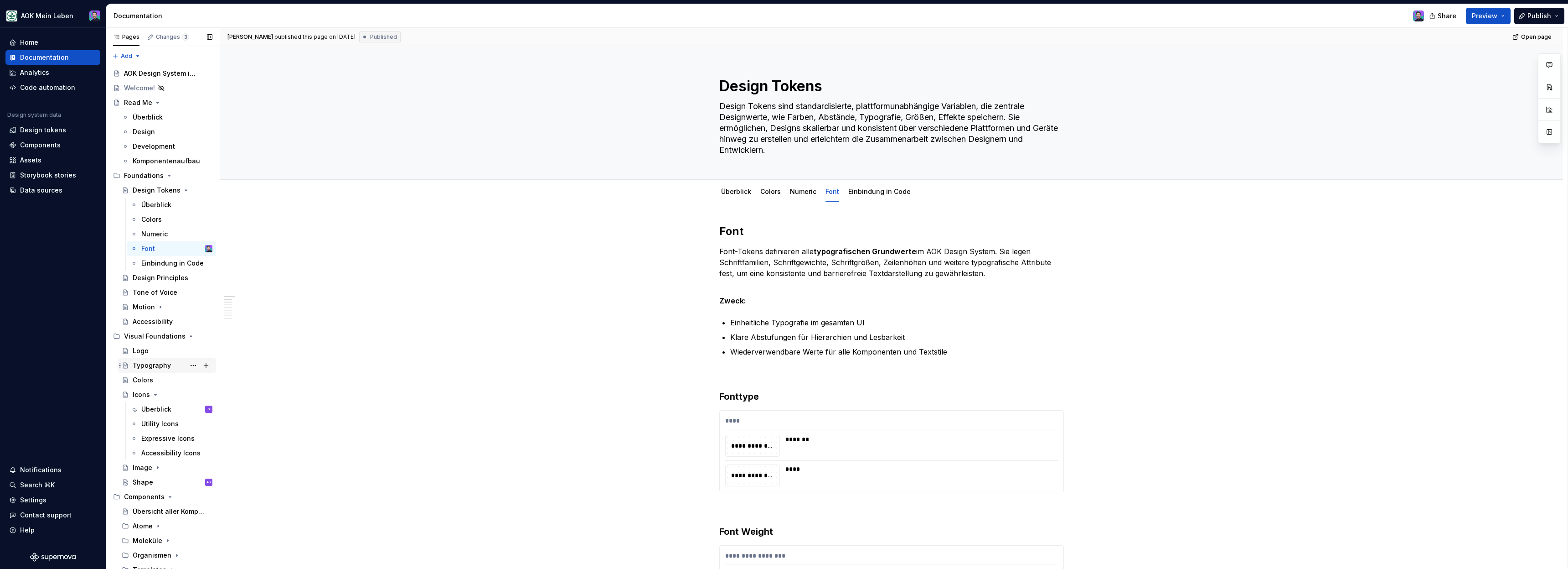
click at [156, 359] on div "Typography" at bounding box center [172, 365] width 80 height 13
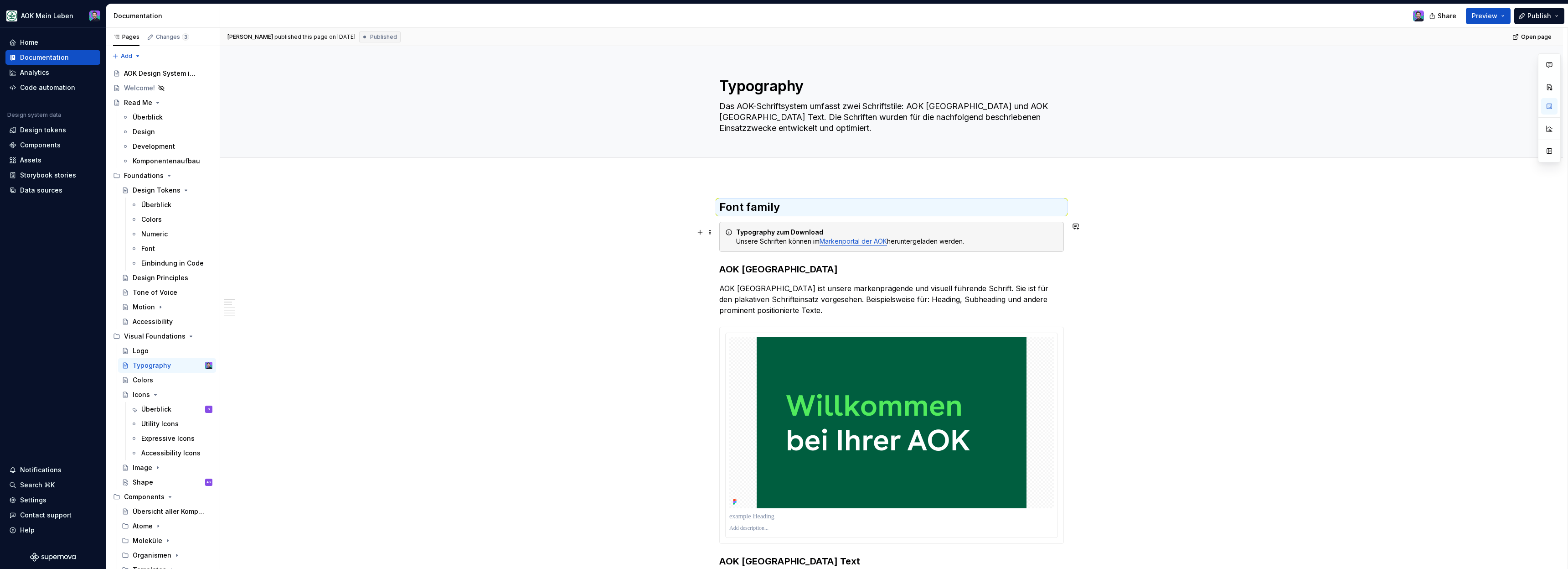
click at [778, 230] on strong "Typography zum Download" at bounding box center [779, 231] width 87 height 8
copy div "Typography zum Download Unsere Schriften können im Markenportal der AOK herunte…"
click at [164, 230] on div "Numeric" at bounding box center [154, 234] width 26 height 9
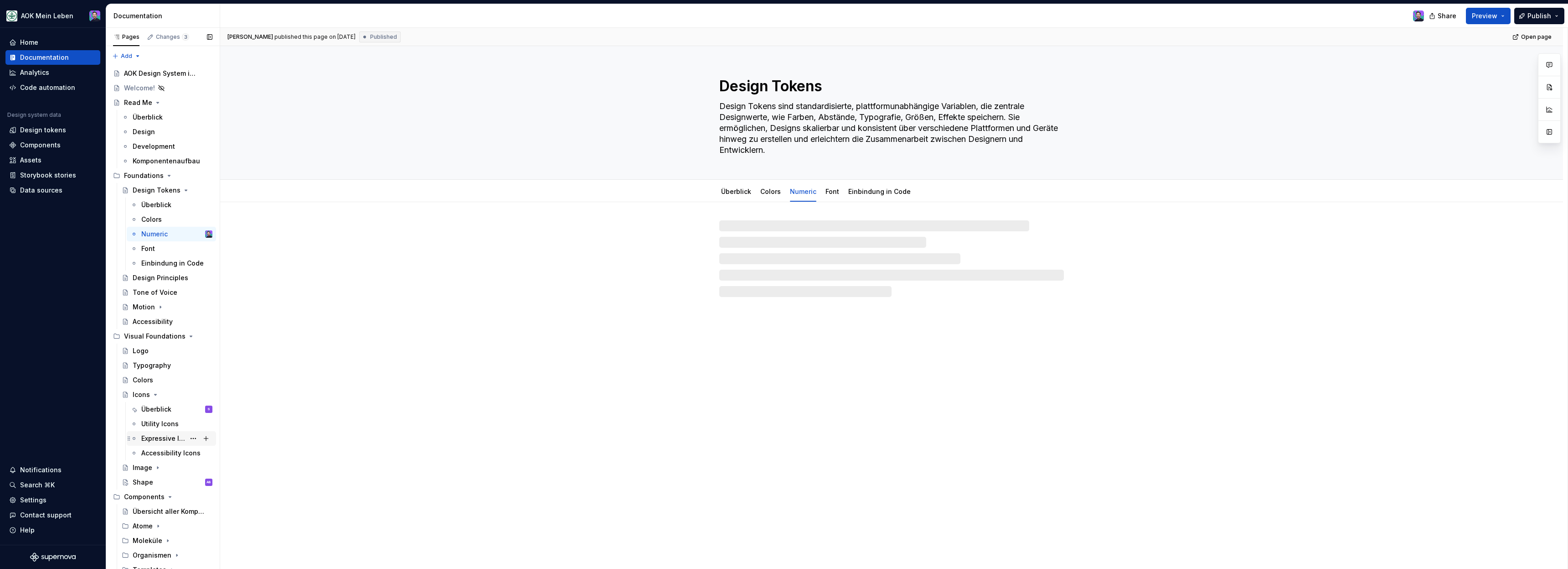
click at [167, 431] on div "Expressive Icons" at bounding box center [171, 439] width 89 height 15
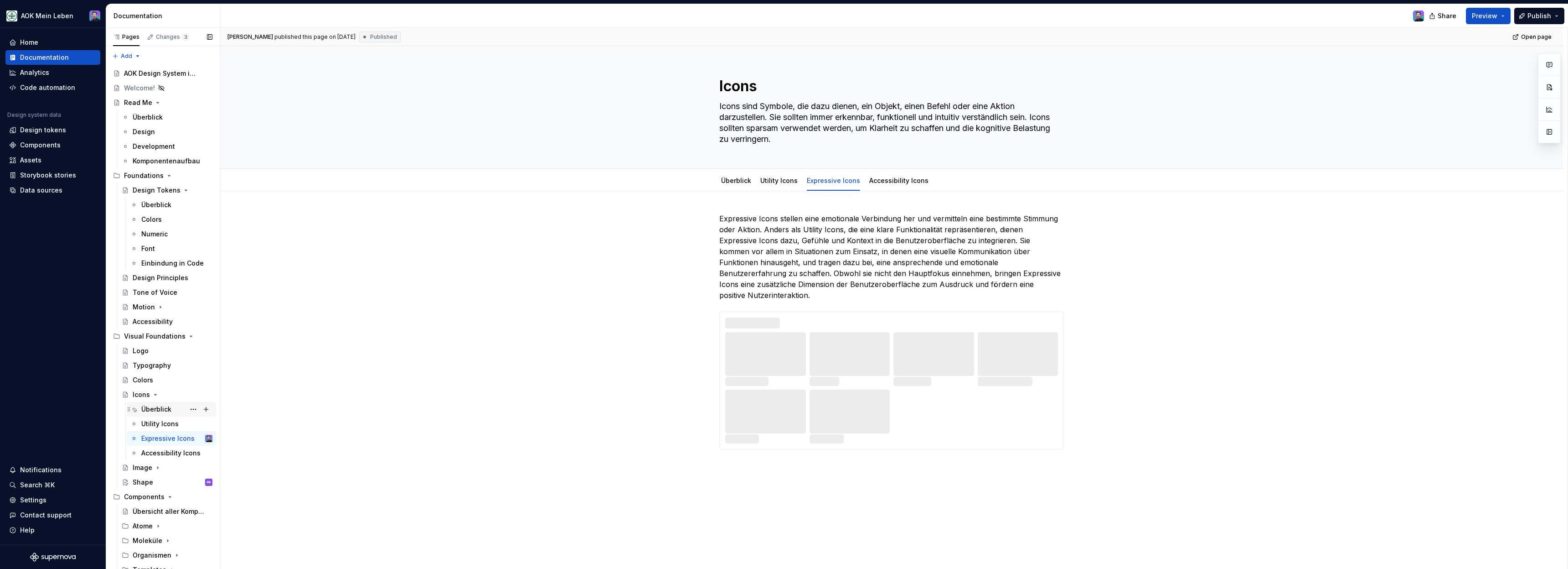
click at [163, 410] on div "Überblick" at bounding box center [156, 409] width 30 height 9
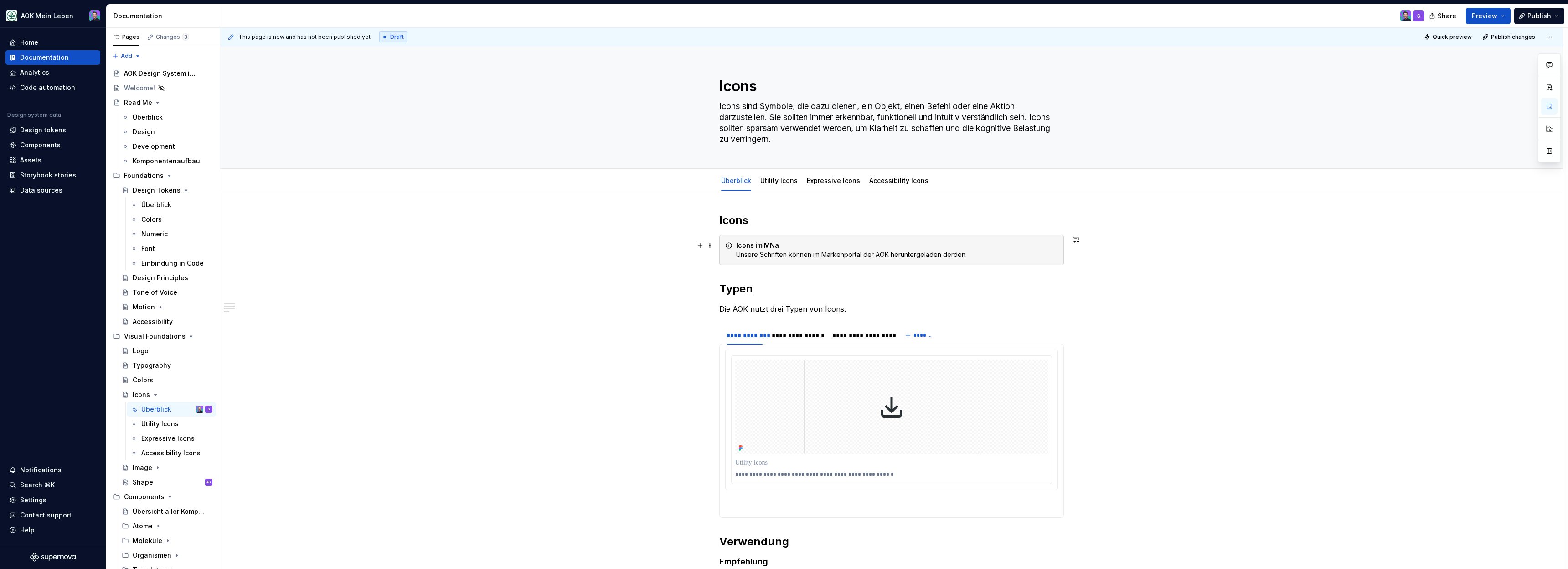
click at [768, 252] on div "Icons im MNa Unsere Schriften können im Markenportal der AOK heruntergeladen de…" at bounding box center [897, 250] width 322 height 18
drag, startPoint x: 969, startPoint y: 257, endPoint x: 737, endPoint y: 253, distance: 232.0
click at [737, 253] on div "Icons im MNa Unsere Schriften können im Markenportal der AOK heruntergeladen de…" at bounding box center [892, 250] width 345 height 30
click at [767, 244] on strong "Icons im MNa" at bounding box center [757, 245] width 43 height 8
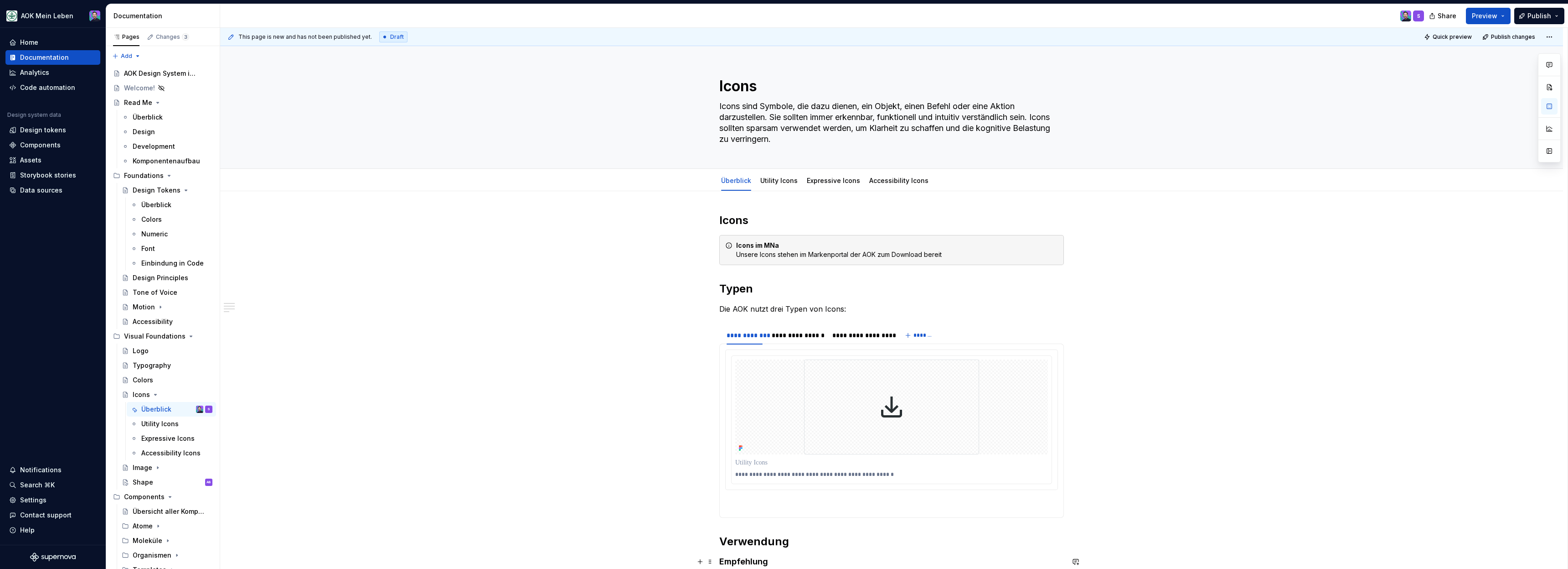
click at [767, 244] on strong "Icons im MNa" at bounding box center [757, 245] width 43 height 8
click at [779, 244] on strong "Icons im MNa" at bounding box center [757, 245] width 43 height 8
drag, startPoint x: 782, startPoint y: 244, endPoint x: 738, endPoint y: 244, distance: 44.0
click at [738, 244] on div "Icons im MNa Unsere Icons stehen im Markenportal der AOK zum Download bereit" at bounding box center [897, 250] width 322 height 18
drag, startPoint x: 844, startPoint y: 244, endPoint x: 738, endPoint y: 246, distance: 106.0
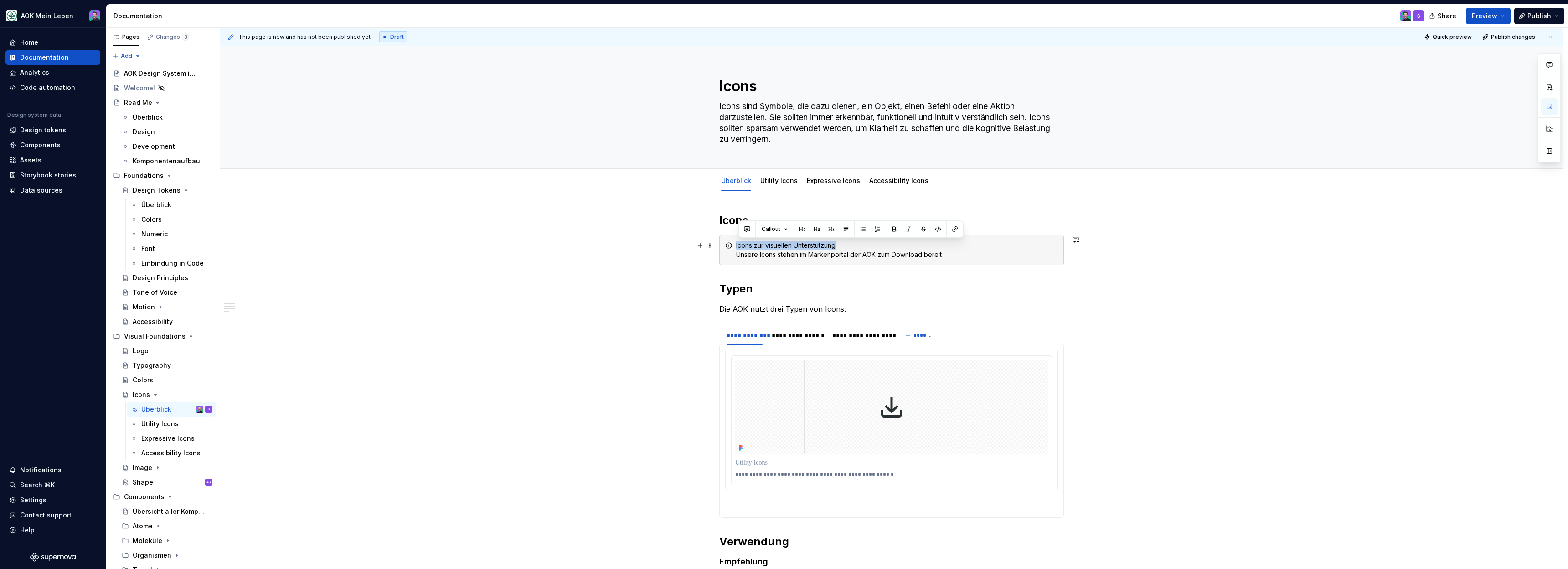
click at [738, 246] on div "Icons zur visuellen Unterstützung Unsere Icons stehen im Markenportal der AOK z…" at bounding box center [892, 250] width 345 height 30
click at [891, 224] on button "button" at bounding box center [894, 228] width 13 height 13
click at [964, 262] on div "Icons zur visuellen Unterstützung Unsere Icons stehen im Markenportal der AOK z…" at bounding box center [892, 250] width 345 height 30
click at [851, 258] on div "Icons zur visuellen Unterstützung Unsere Icons stehen im Markenportal der AOK z…" at bounding box center [897, 250] width 322 height 18
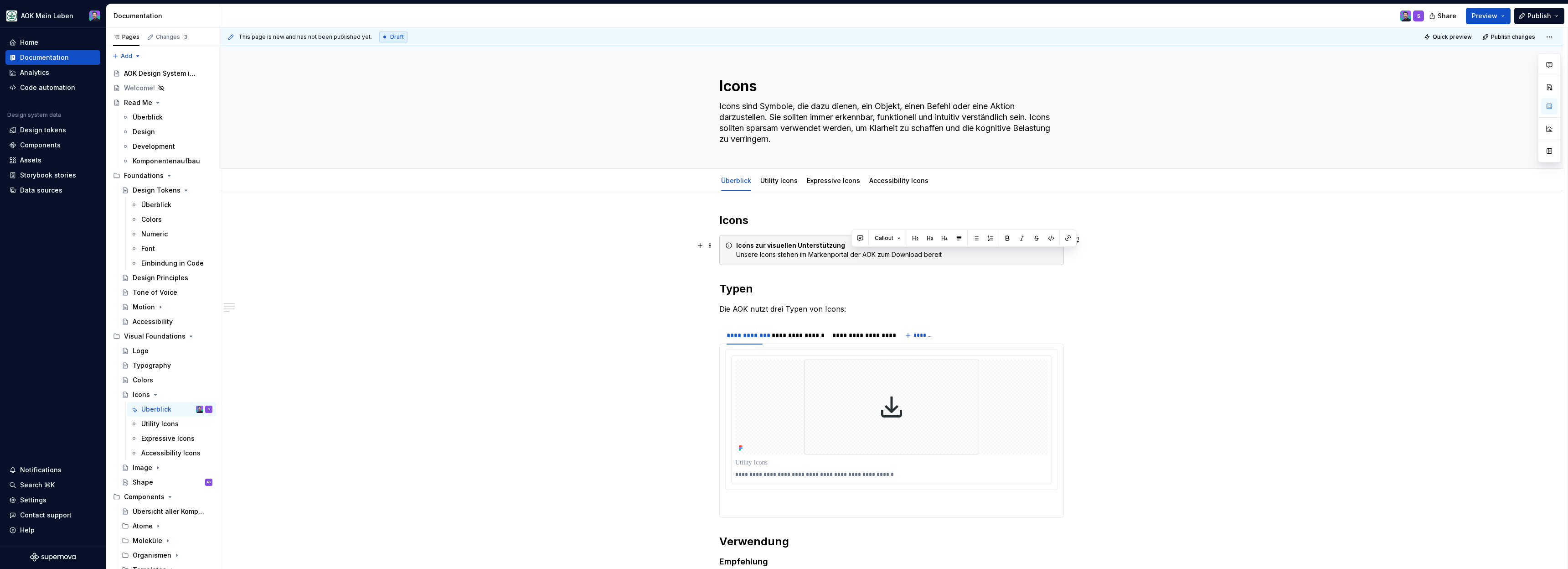
click at [845, 257] on div "Icons zur visuellen Unterstützung Unsere Icons stehen im Markenportal der AOK z…" at bounding box center [897, 250] width 322 height 18
click at [840, 254] on div "Icons zur visuellen Unterstützung Unsere Icons stehen im Markenportal der AOK z…" at bounding box center [897, 250] width 322 height 18
click at [966, 238] on div "Icons zur visuellen Unterstützung Unsere Icons stehen im Markenportal der AOK z…" at bounding box center [892, 250] width 345 height 30
click at [812, 256] on div "Icons zur visuellen Unterstützung Unsere Icons stehen im Markenportal der AOK z…" at bounding box center [897, 250] width 322 height 18
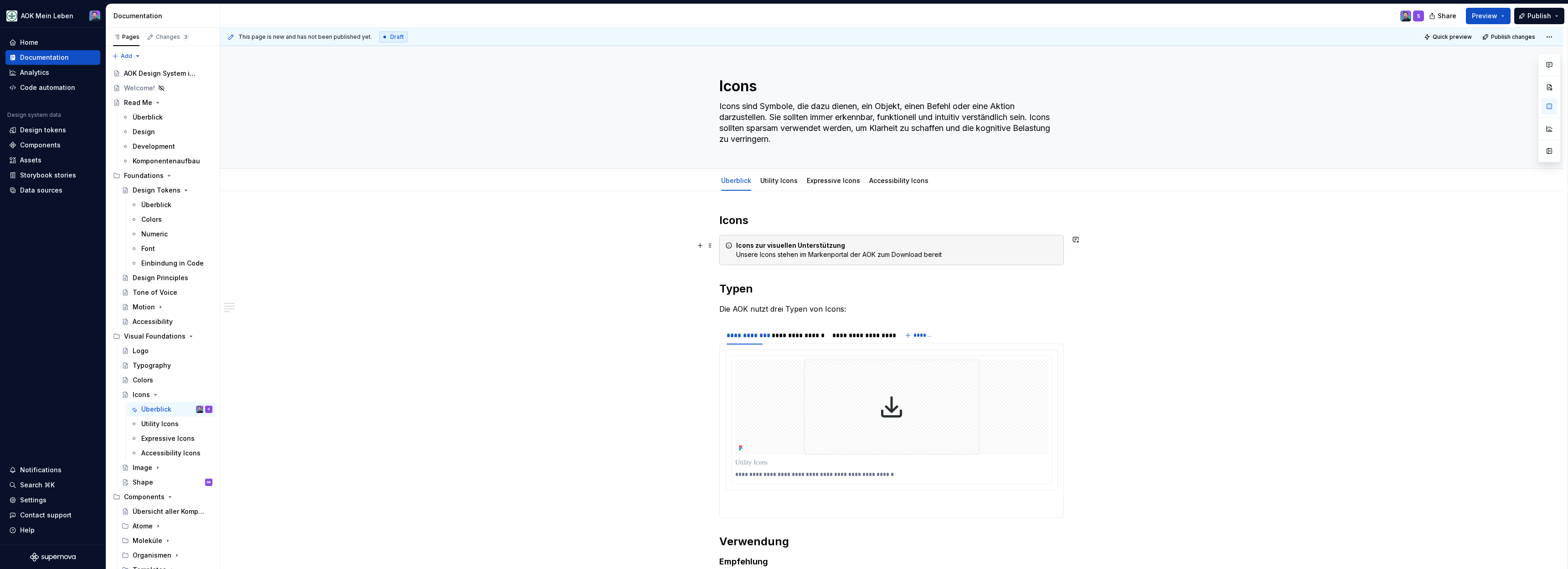
click at [813, 245] on strong "Icons zur visuellen Unterstützung" at bounding box center [790, 245] width 109 height 8
click at [852, 252] on div "Icons zur visuellen Unterstützung Unsere Icons stehen im Markenportal der AOK z…" at bounding box center [897, 250] width 322 height 18
drag, startPoint x: 844, startPoint y: 244, endPoint x: 755, endPoint y: 247, distance: 89.1
click at [755, 247] on div "Icons zur visuellen Unterstützung Unsere Icons stehen im Markenportal der AOK z…" at bounding box center [897, 250] width 322 height 18
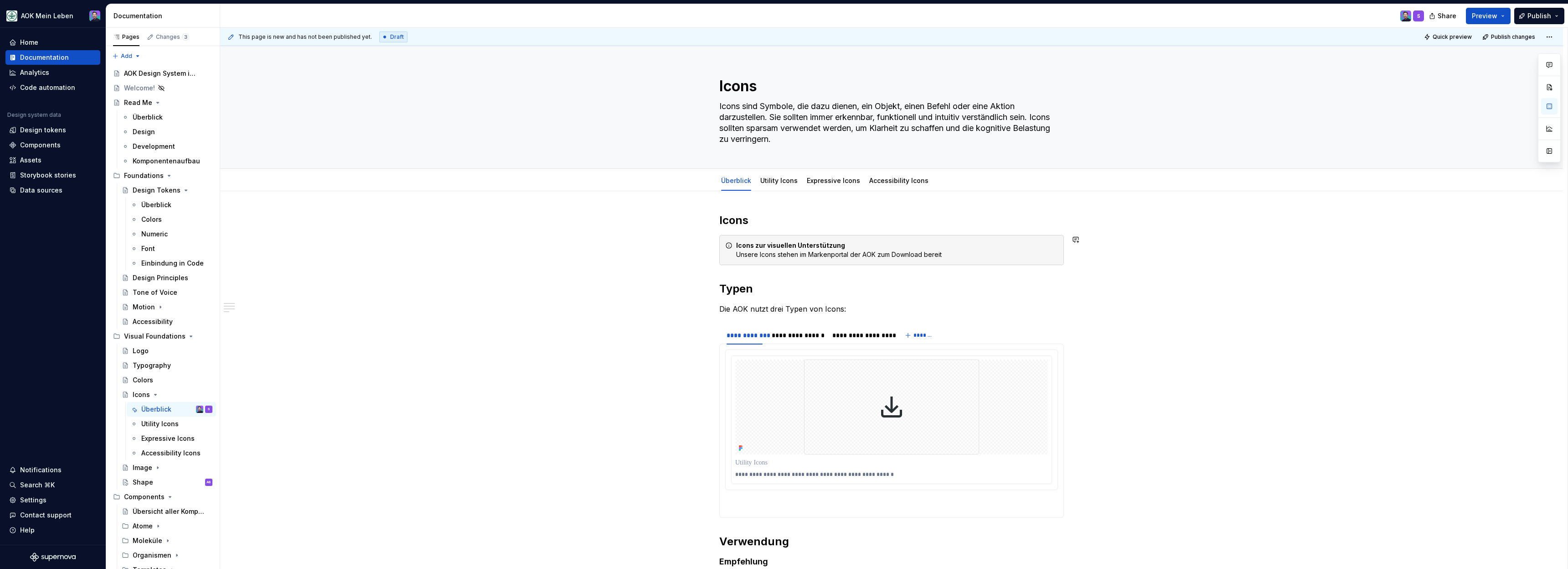
click at [721, 230] on div "**********" at bounding box center [892, 430] width 345 height 434
drag, startPoint x: 762, startPoint y: 223, endPoint x: 723, endPoint y: 223, distance: 39.0
click at [723, 223] on h2 "Icons" at bounding box center [892, 221] width 345 height 15
drag, startPoint x: 721, startPoint y: 235, endPoint x: 712, endPoint y: 201, distance: 35.2
click at [712, 201] on div "**********" at bounding box center [894, 299] width 1348 height 542
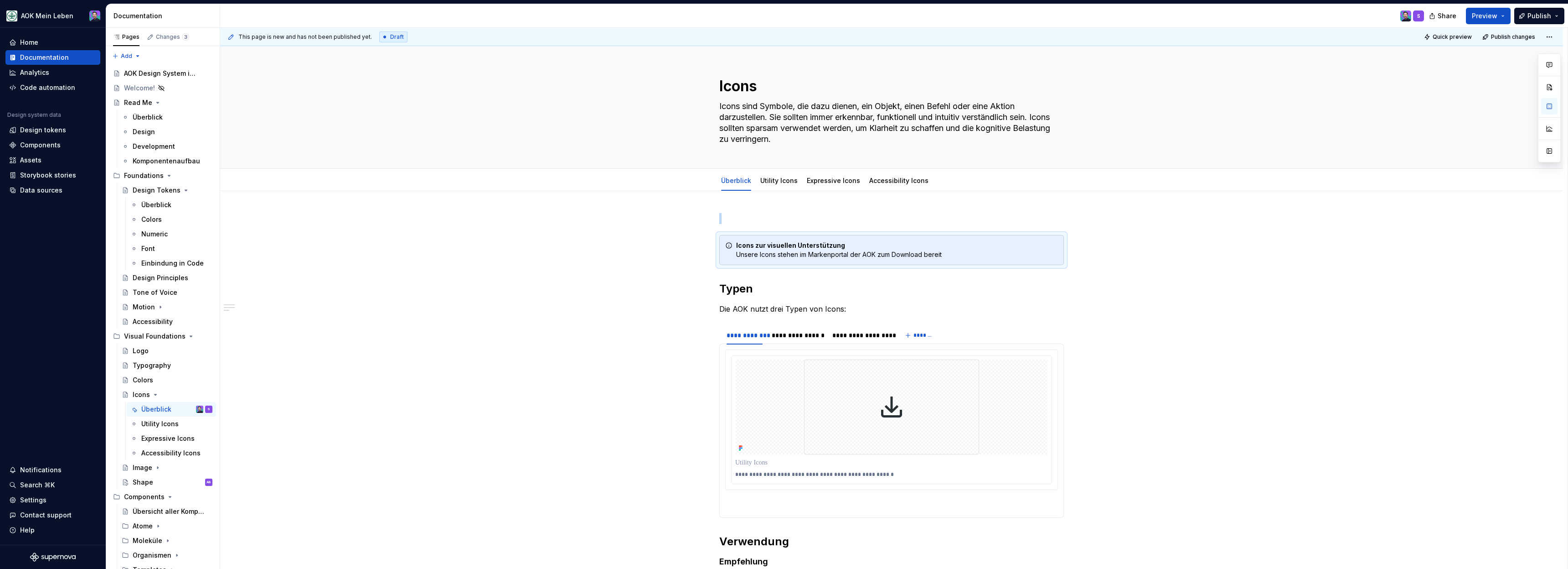
click at [735, 204] on div "**********" at bounding box center [892, 510] width 1343 height 638
click at [801, 243] on strong "Icons zur visuellen Unterstützung" at bounding box center [790, 245] width 109 height 8
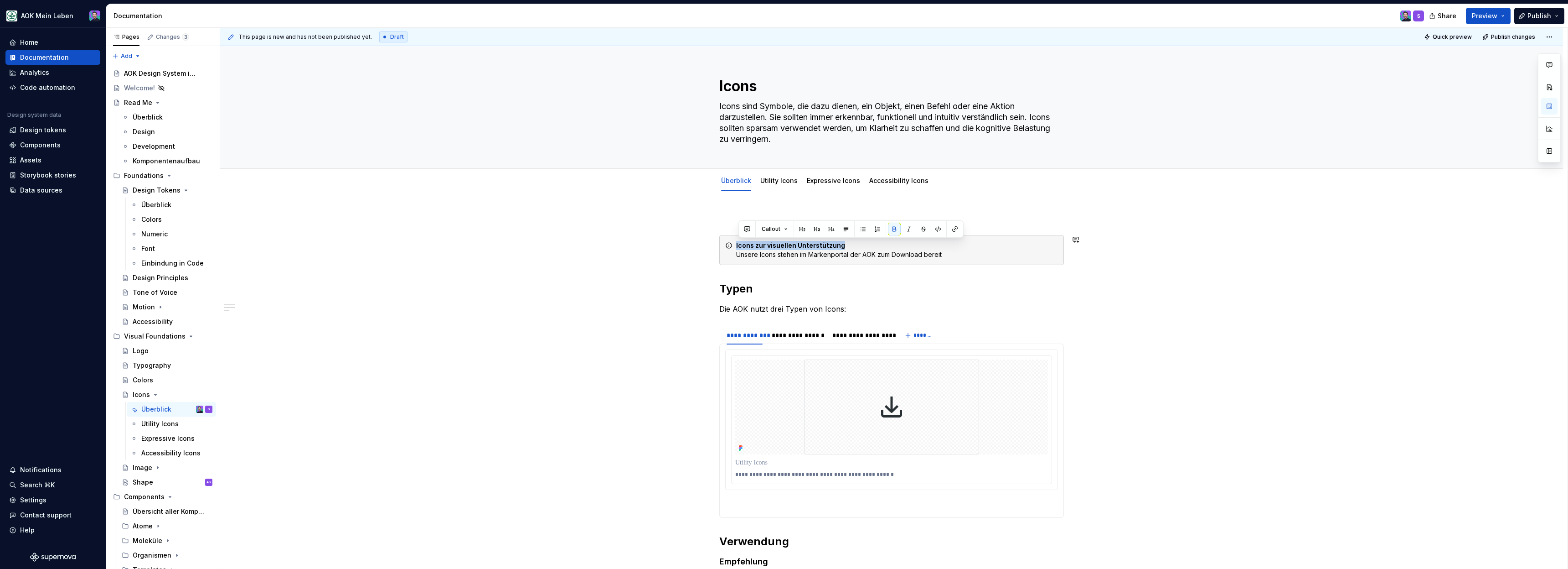
drag, startPoint x: 844, startPoint y: 244, endPoint x: 739, endPoint y: 240, distance: 105.1
click at [739, 240] on div "Icons zur visuellen Unterstützung Unsere Icons stehen im Markenportal der AOK z…" at bounding box center [892, 250] width 345 height 30
drag, startPoint x: 807, startPoint y: 242, endPoint x: 737, endPoint y: 248, distance: 70.3
click at [737, 248] on div "Icons im Markenportal Unsere Icons stehen im Markenportal der AOK zum Download …" at bounding box center [892, 250] width 345 height 30
click at [894, 228] on button "button" at bounding box center [894, 228] width 13 height 13
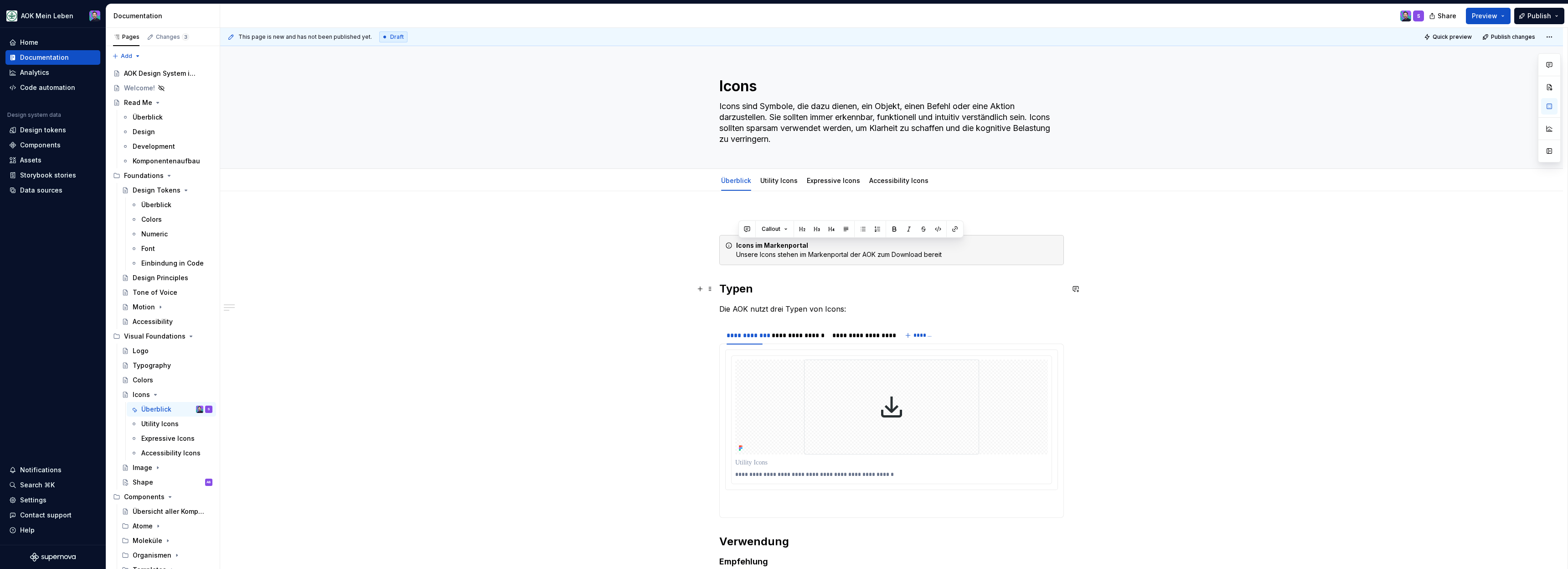
click at [881, 285] on h2 "Typen" at bounding box center [892, 289] width 345 height 15
click at [757, 227] on div "**********" at bounding box center [892, 430] width 345 height 434
click at [756, 223] on p at bounding box center [892, 219] width 345 height 11
type textarea "*"
click at [883, 255] on div "Icons im Markenportal Unsere Icons stehen im Markenportal der AOK zum Download …" at bounding box center [897, 250] width 322 height 18
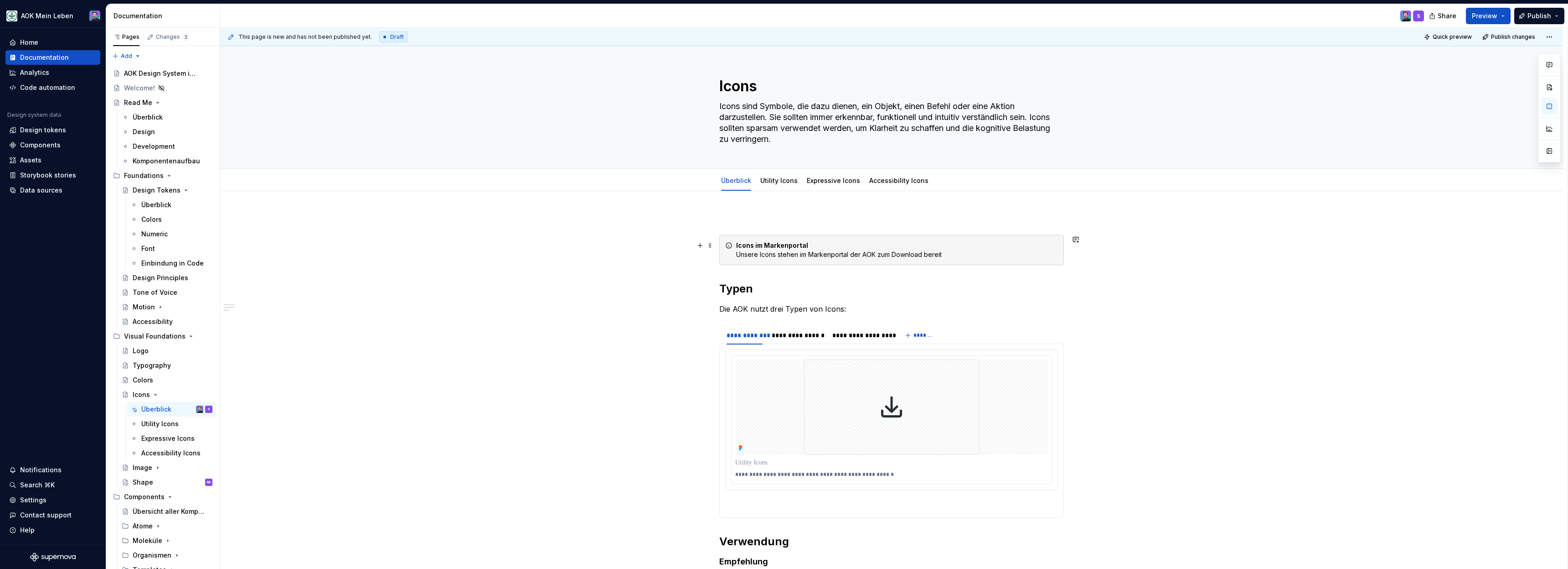
click at [917, 255] on div "Icons im Markenportal Unsere Icons stehen im Markenportal der AOK zum Download …" at bounding box center [897, 250] width 322 height 18
click at [819, 253] on div "Icons im Markenportal Unsere Icons stehen im Markenportal der AOK zum Download …" at bounding box center [897, 250] width 322 height 18
click at [1023, 239] on button "button" at bounding box center [1027, 238] width 13 height 13
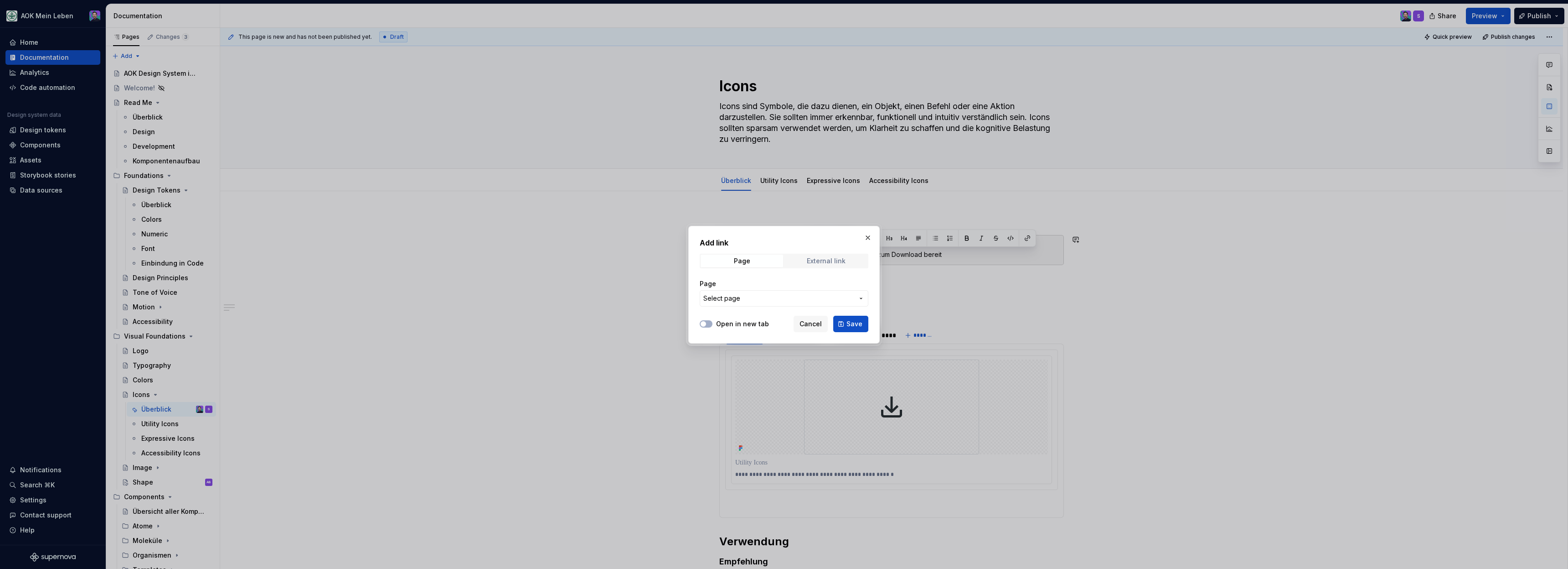
click at [805, 264] on span "External link" at bounding box center [826, 261] width 83 height 13
click at [779, 295] on input "URL" at bounding box center [783, 298] width 169 height 16
paste input "https://markenportal.aok.de/119668?chapterId=120311"
type input "https://markenportal.aok.de/119668?chapterId=120311"
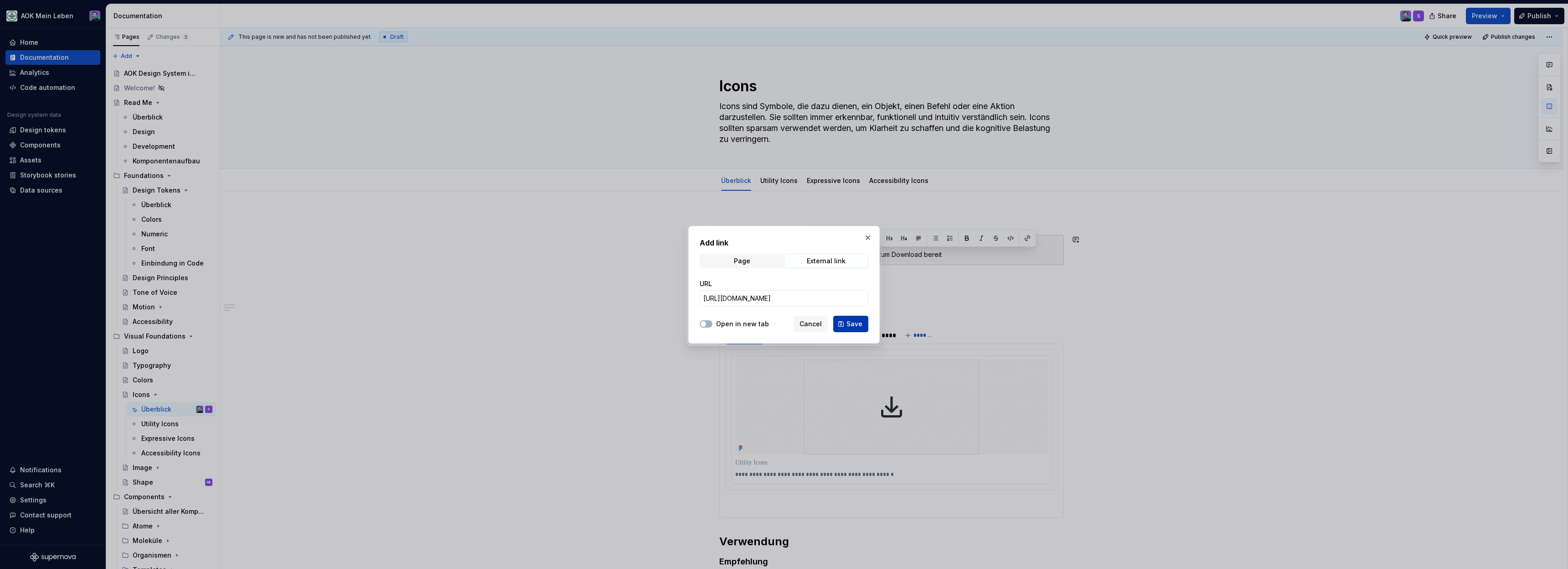
click at [844, 324] on button "Save" at bounding box center [851, 323] width 35 height 16
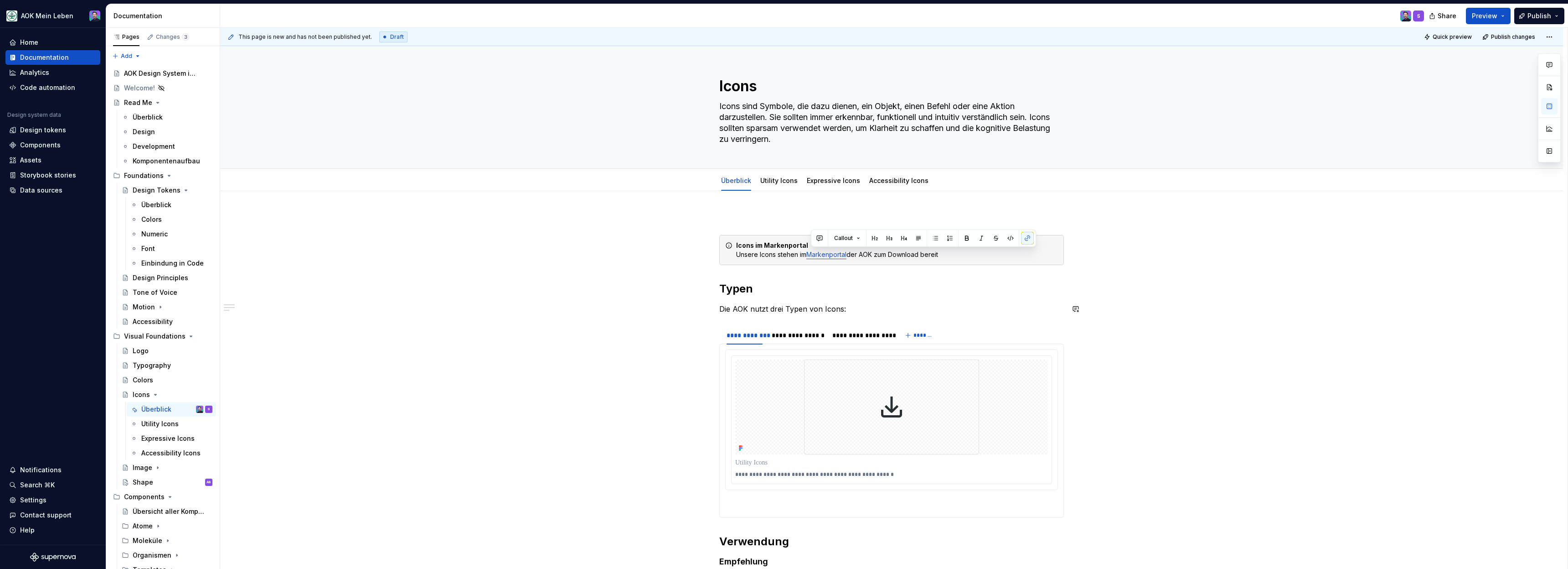
click at [1052, 297] on div "**********" at bounding box center [892, 430] width 345 height 434
click at [1033, 241] on div "Icons im Markenportal Unsere Icons stehen im Markenportal der AOK zum Download …" at bounding box center [897, 250] width 322 height 18
click at [971, 226] on div "**********" at bounding box center [892, 430] width 345 height 434
click at [937, 208] on div "**********" at bounding box center [892, 510] width 1343 height 638
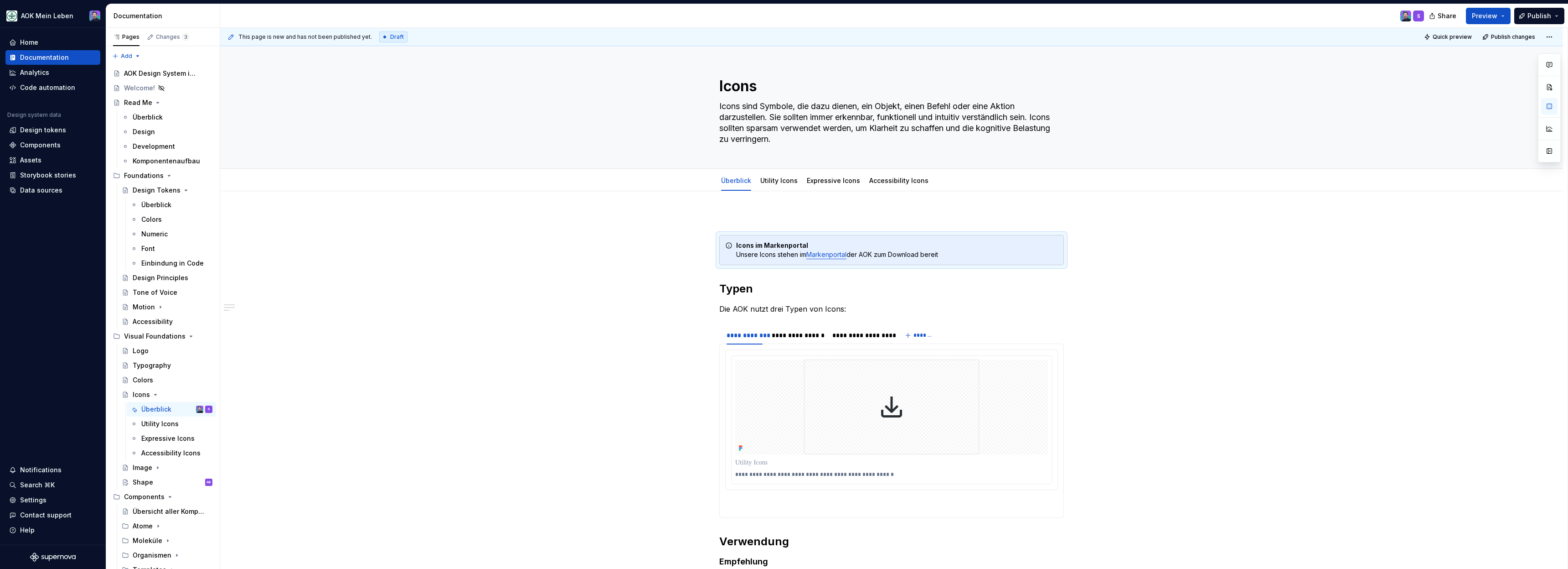
click at [732, 218] on p at bounding box center [892, 219] width 345 height 11
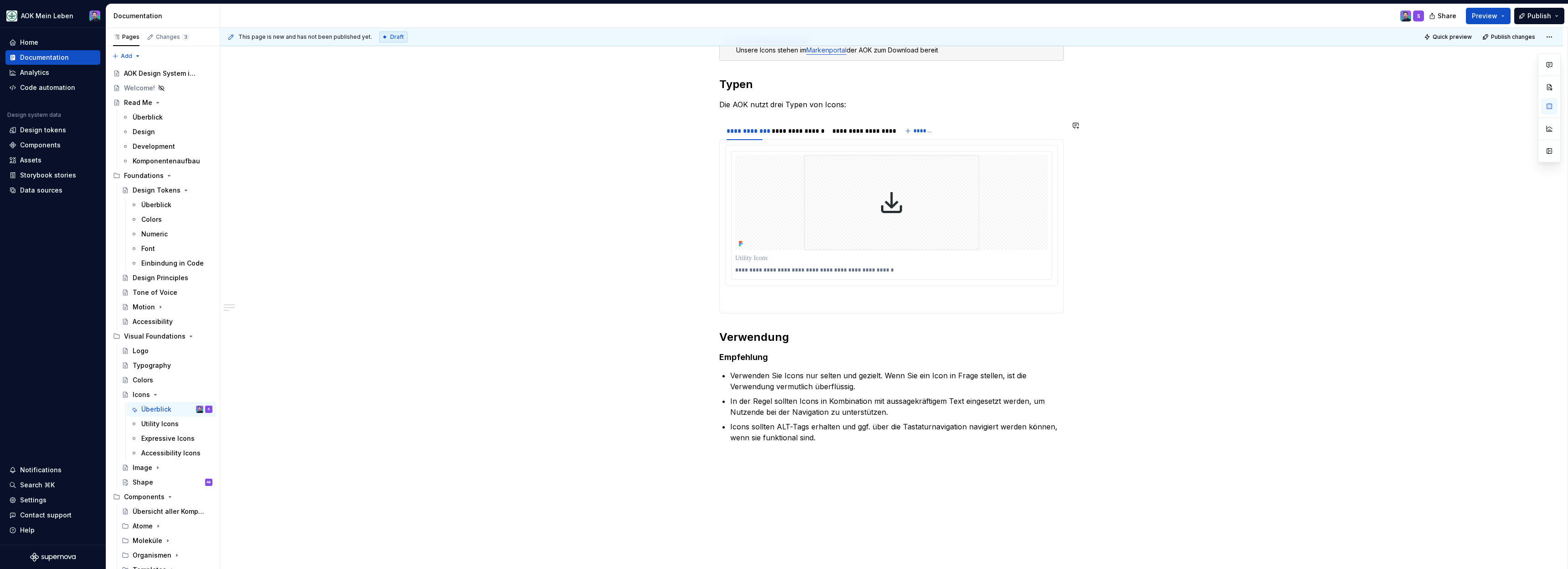
scroll to position [212, 0]
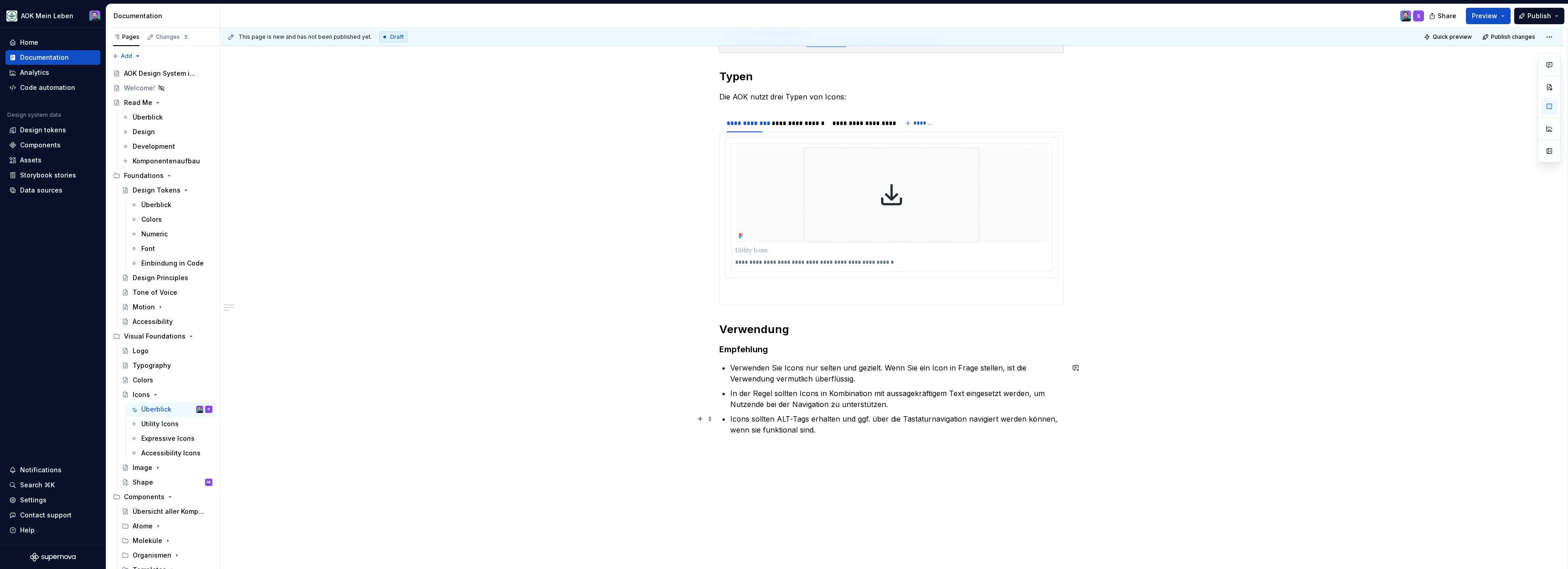
click at [716, 425] on div "**********" at bounding box center [892, 298] width 1343 height 638
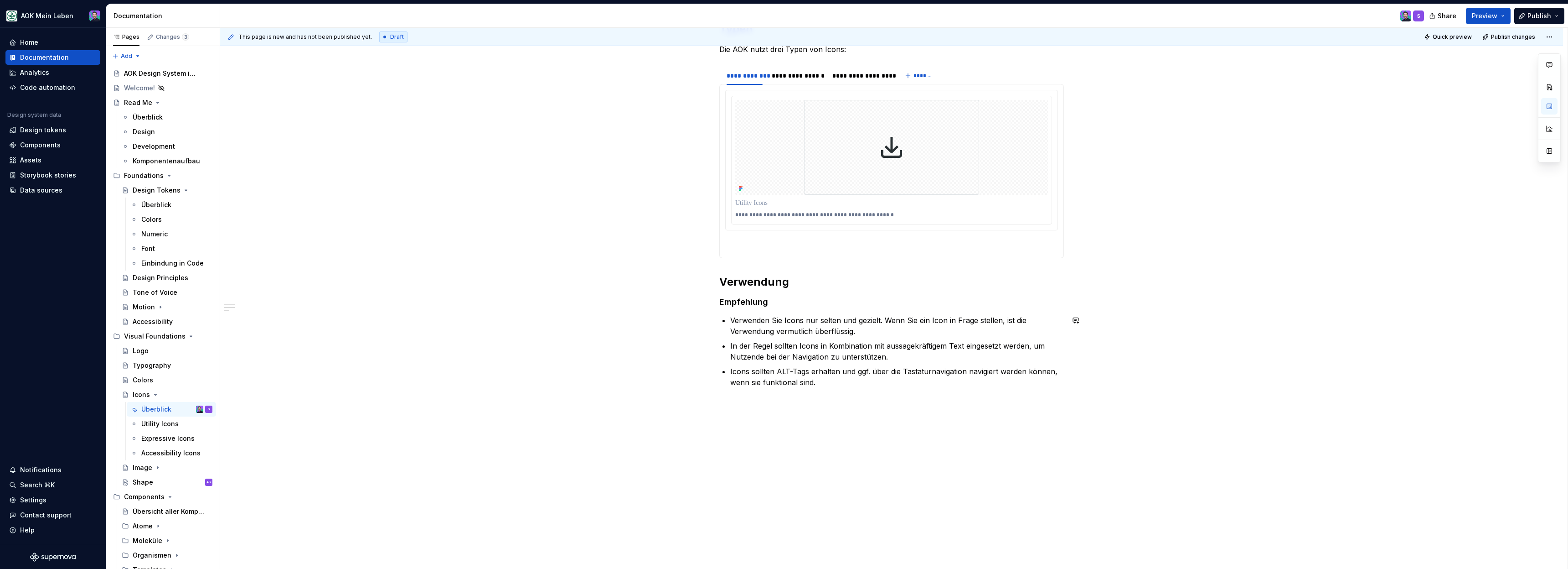
scroll to position [0, 0]
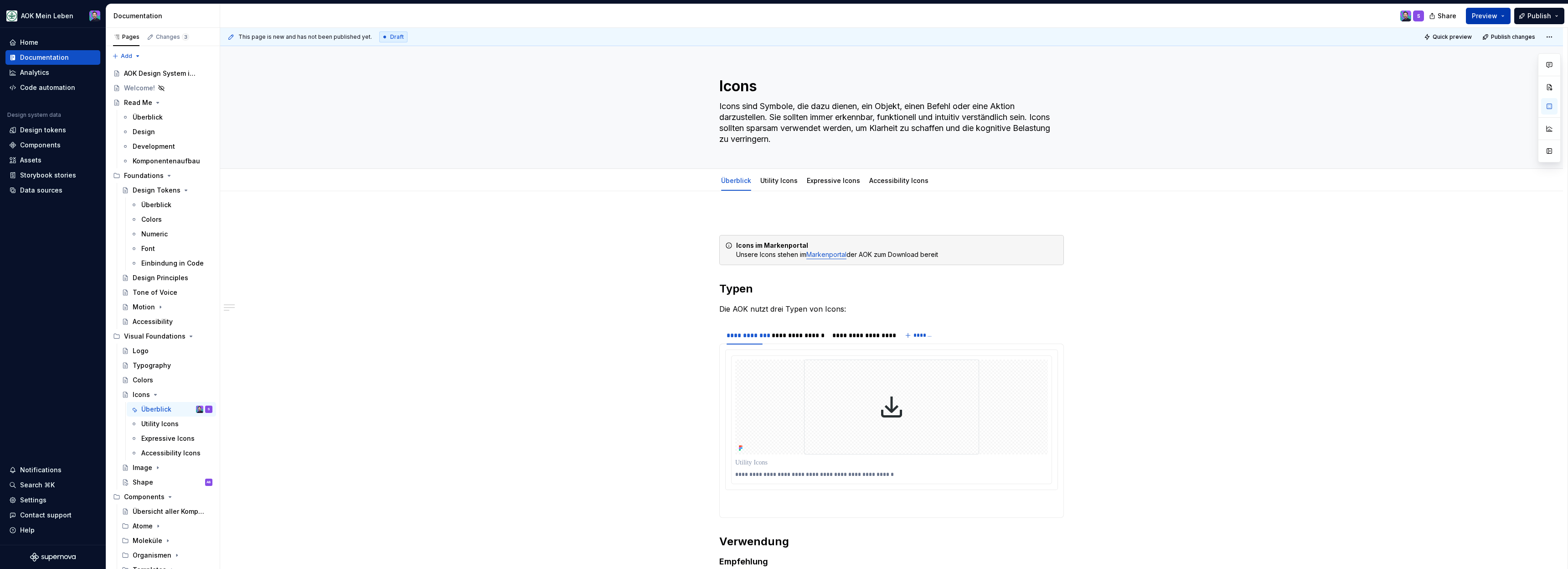
click at [1480, 13] on span "Preview" at bounding box center [1485, 16] width 26 height 9
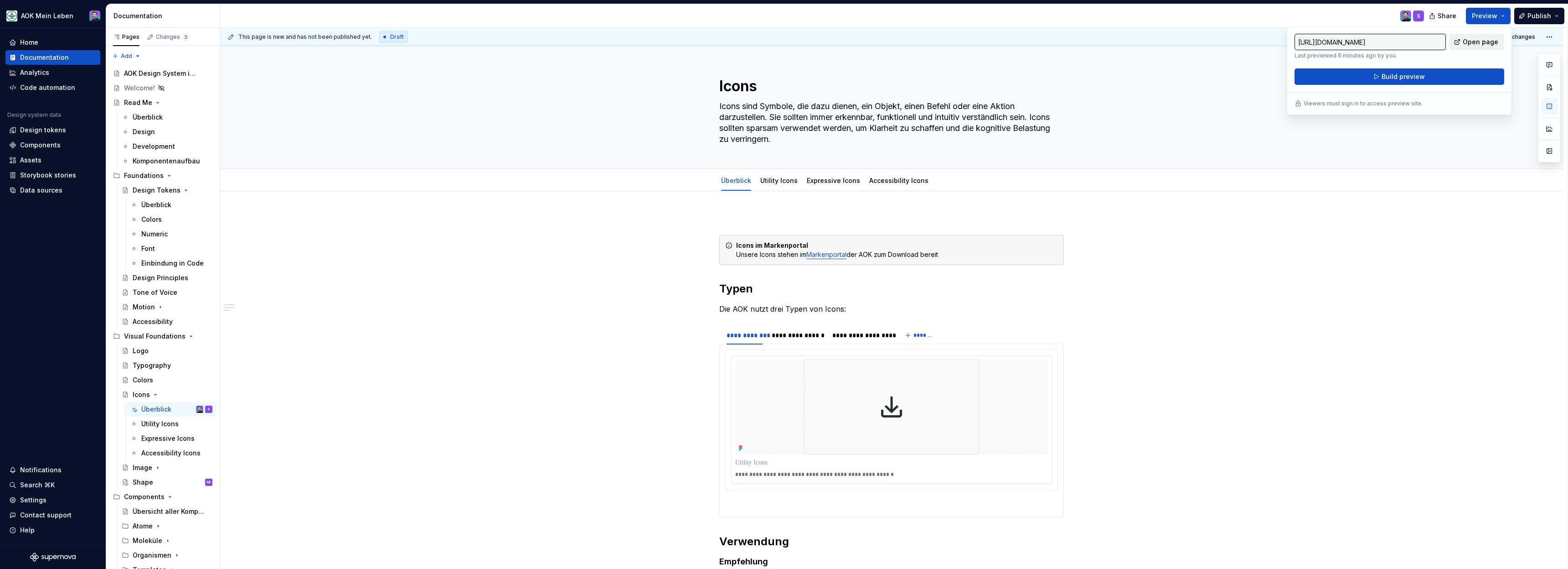
click at [1480, 35] on link "Open page" at bounding box center [1477, 41] width 55 height 16
click at [1373, 78] on button "Build preview" at bounding box center [1399, 76] width 209 height 16
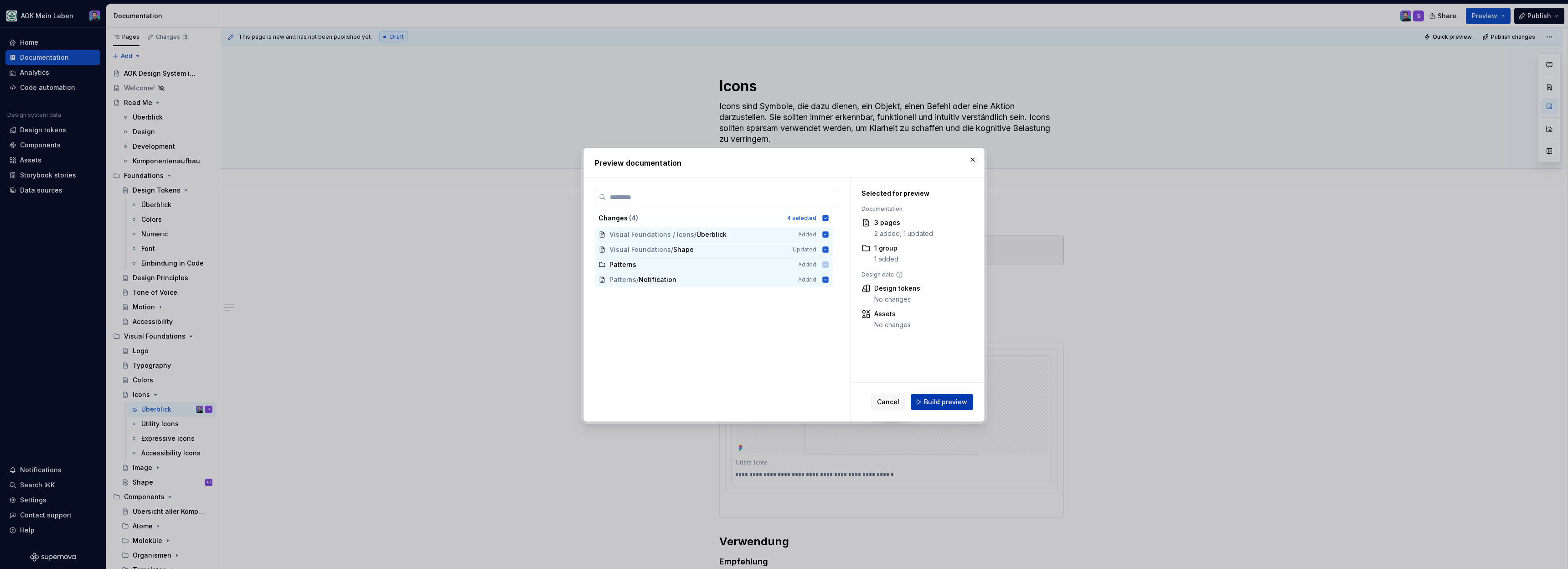
click at [955, 404] on span "Build preview" at bounding box center [945, 401] width 43 height 9
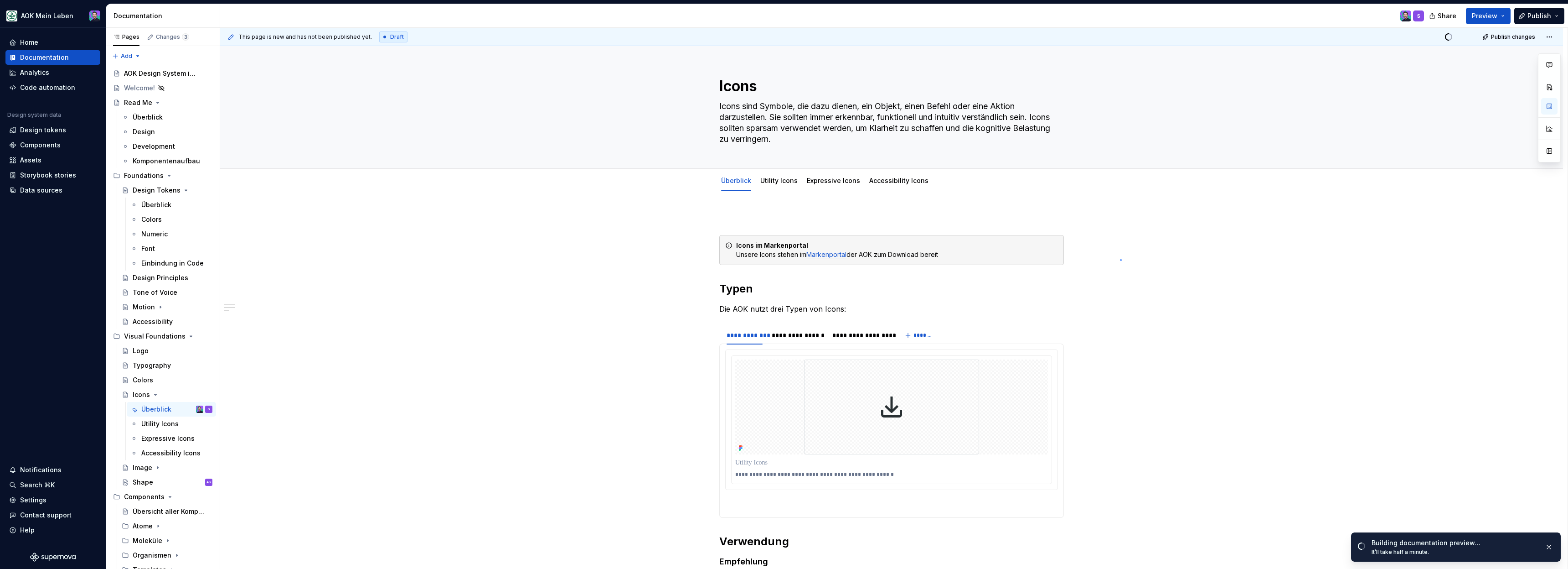
click at [1121, 259] on div "**********" at bounding box center [894, 299] width 1348 height 542
click at [1505, 19] on button "Preview" at bounding box center [1488, 16] width 44 height 16
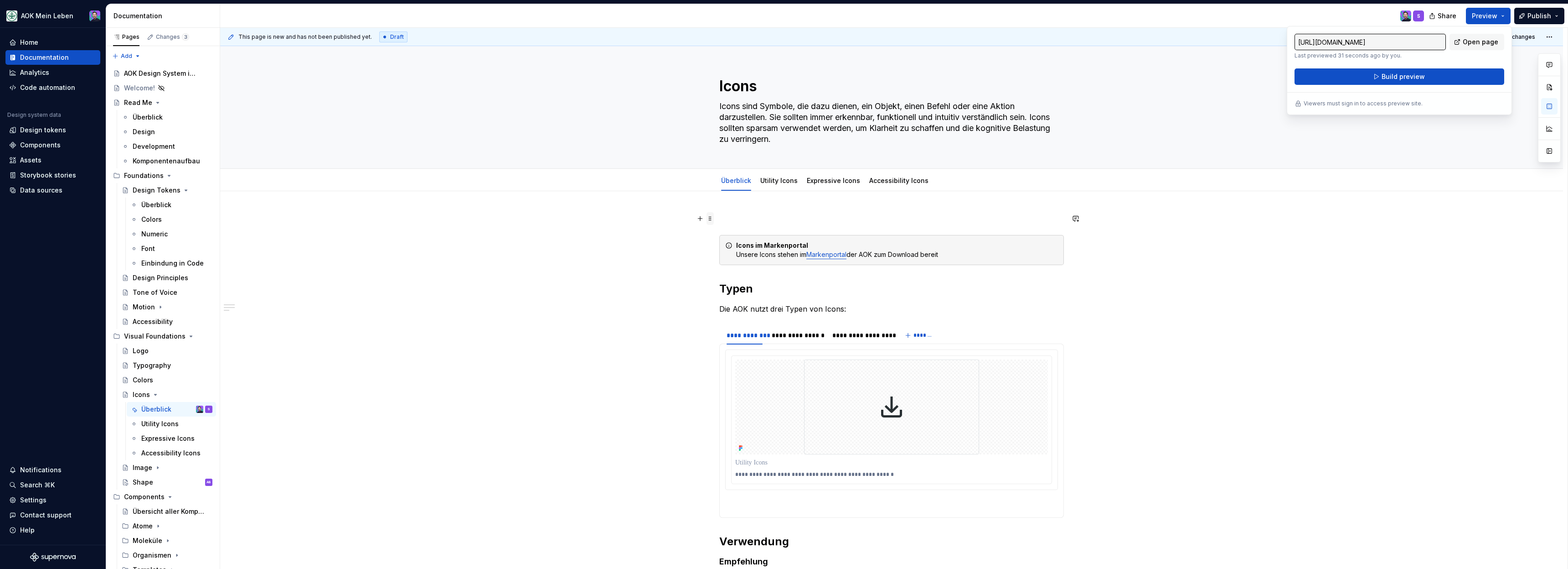
click at [710, 221] on span at bounding box center [710, 218] width 7 height 13
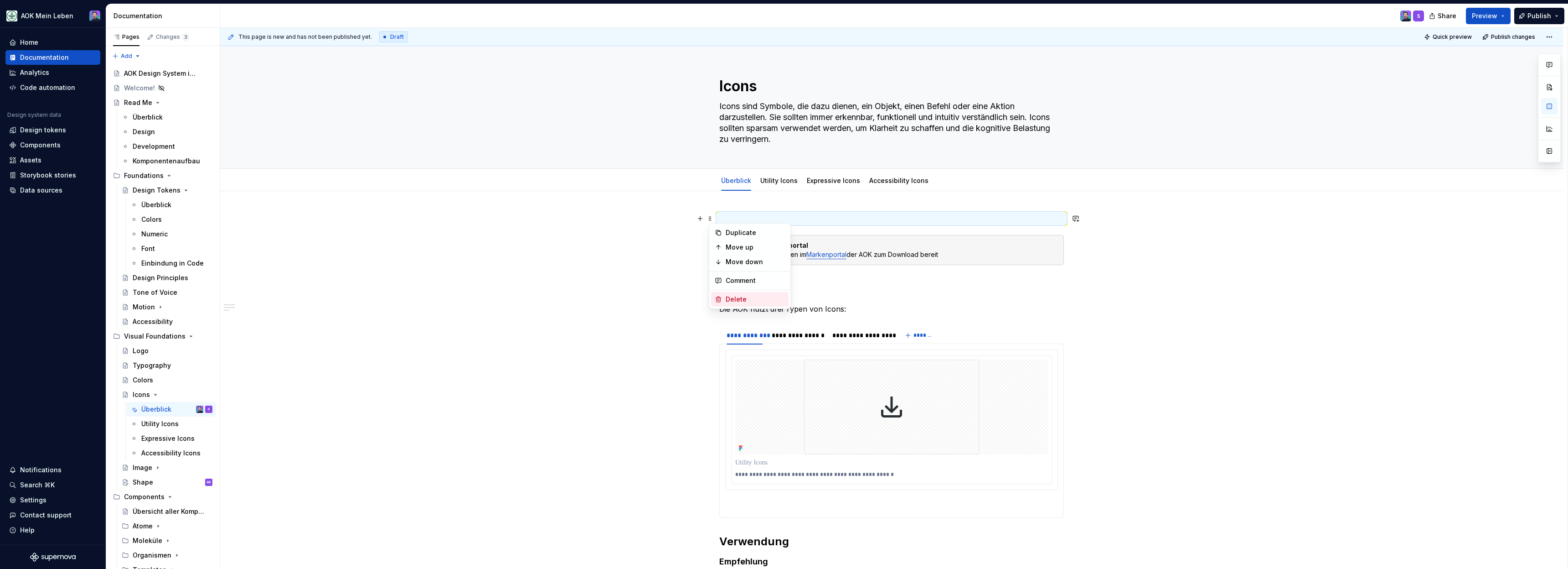
click at [738, 297] on div "Delete" at bounding box center [755, 299] width 59 height 9
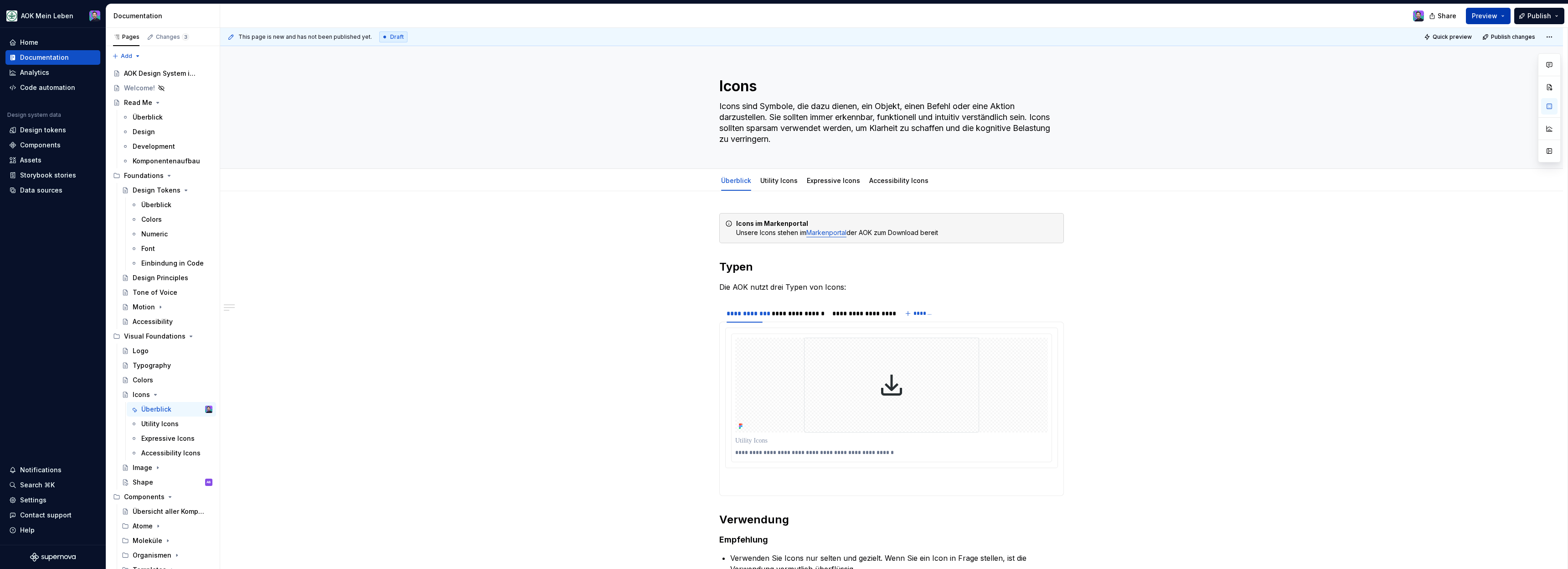
click at [1487, 23] on button "Preview" at bounding box center [1488, 16] width 44 height 16
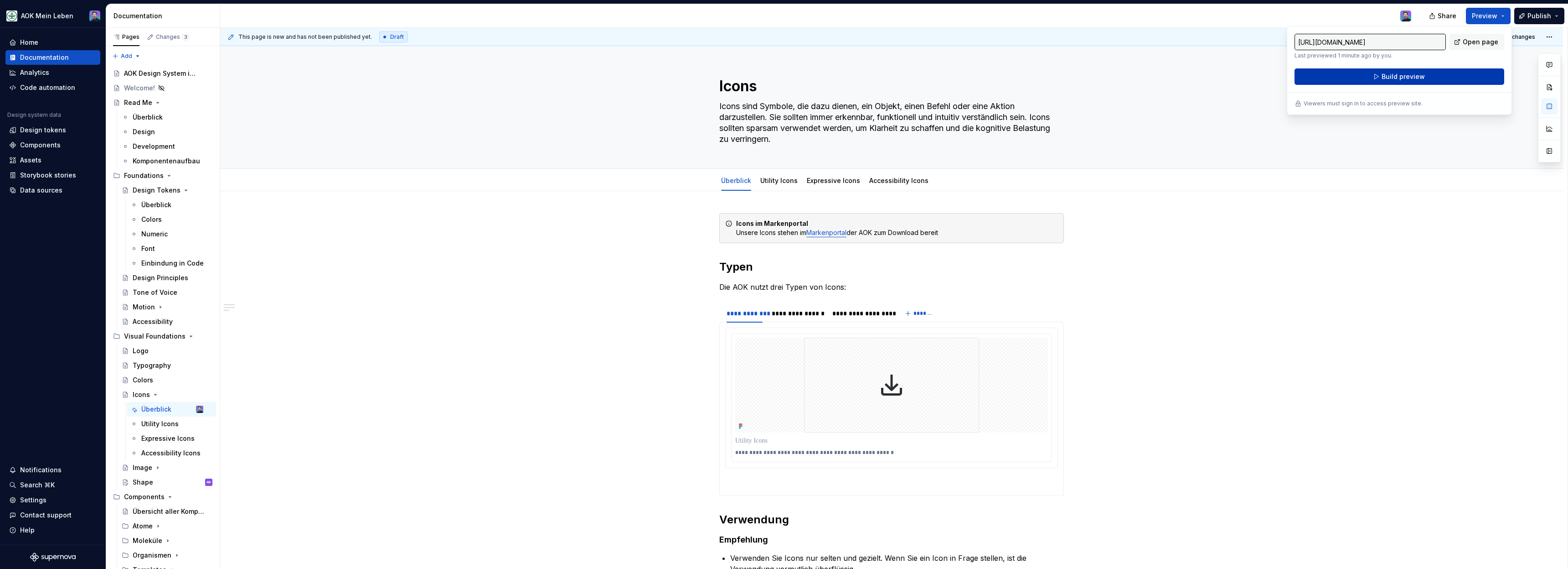
click at [1416, 85] on button "Build preview" at bounding box center [1399, 76] width 209 height 16
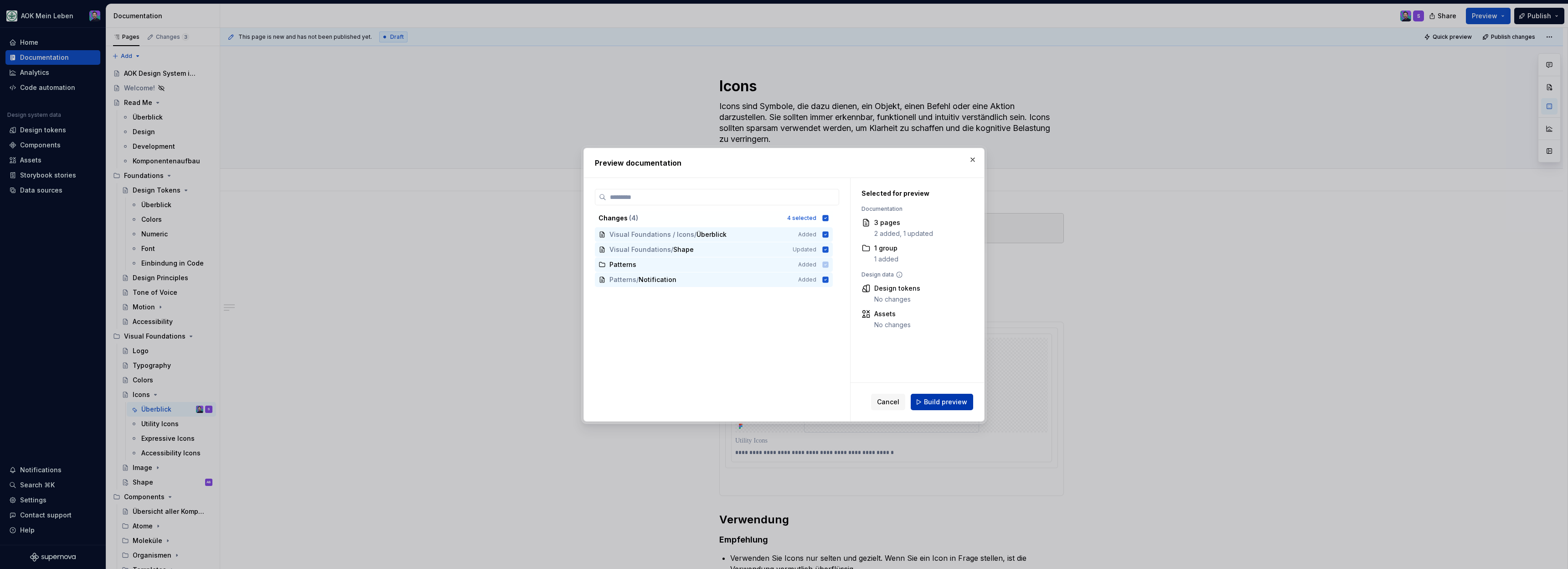
click at [954, 395] on button "Build preview" at bounding box center [942, 401] width 63 height 16
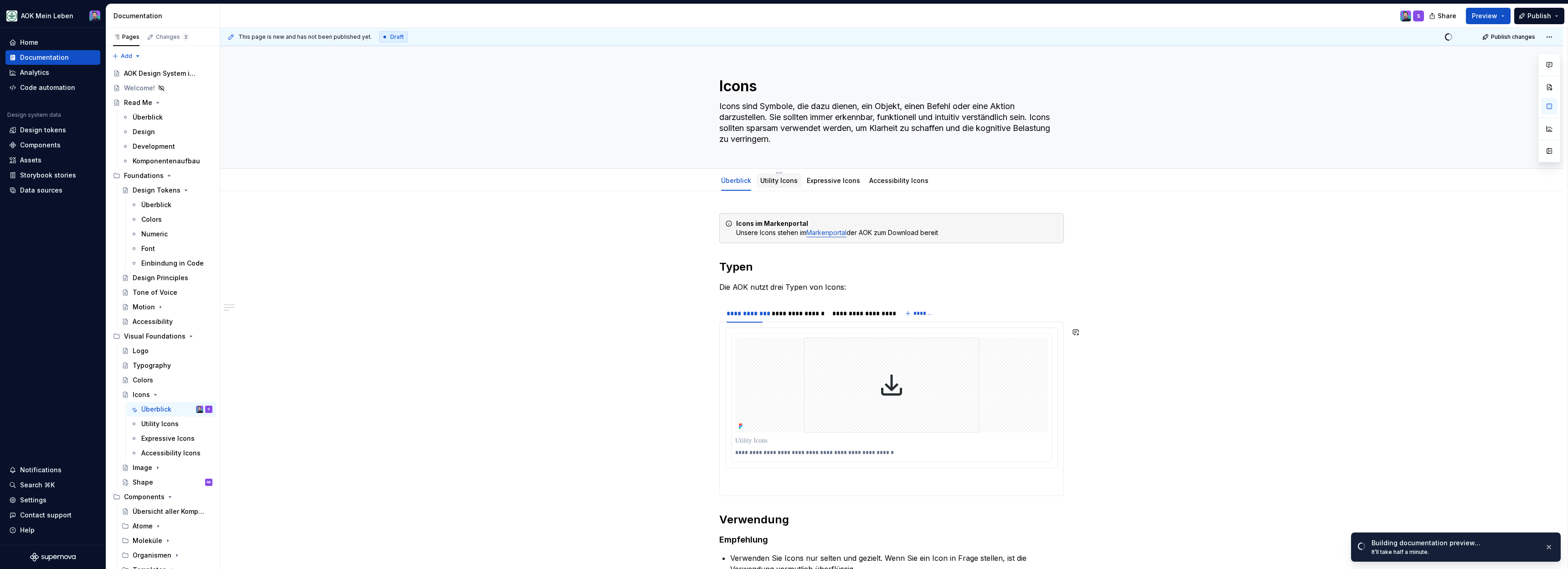
click at [777, 182] on link "Utility Icons" at bounding box center [779, 180] width 37 height 8
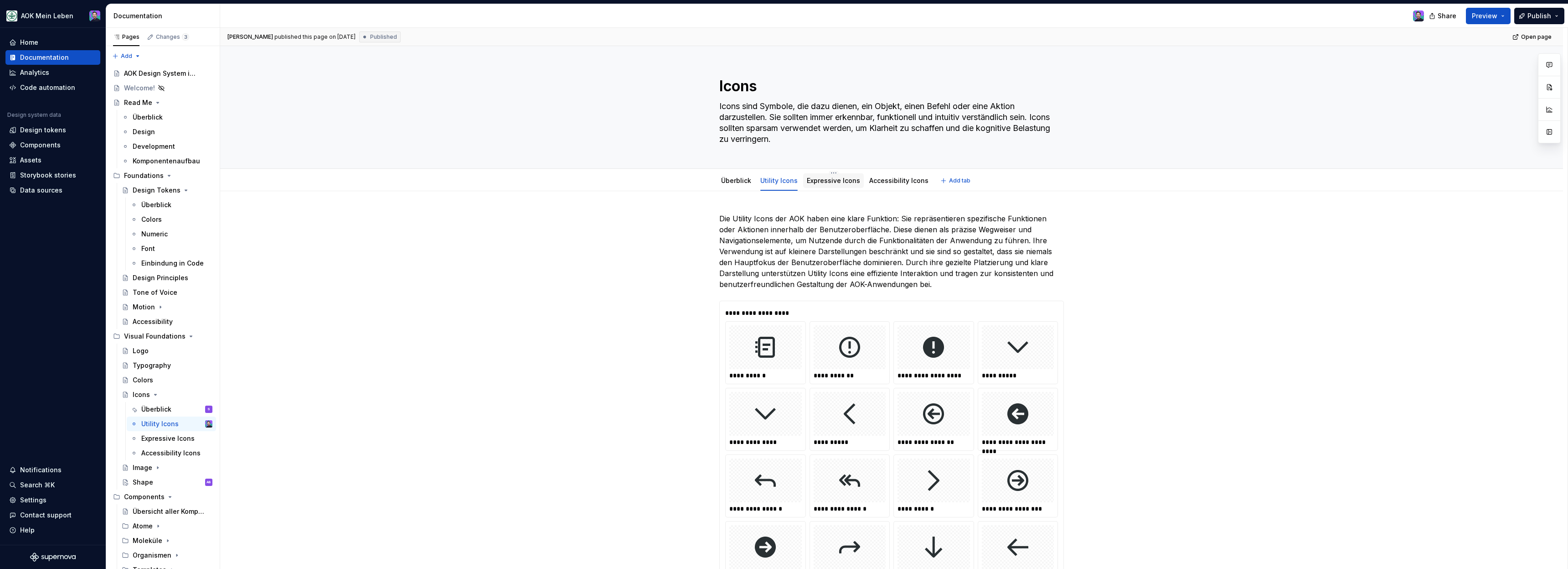
click at [825, 185] on div "Expressive Icons" at bounding box center [833, 181] width 54 height 11
click at [888, 178] on link "Accessibility Icons" at bounding box center [898, 180] width 59 height 8
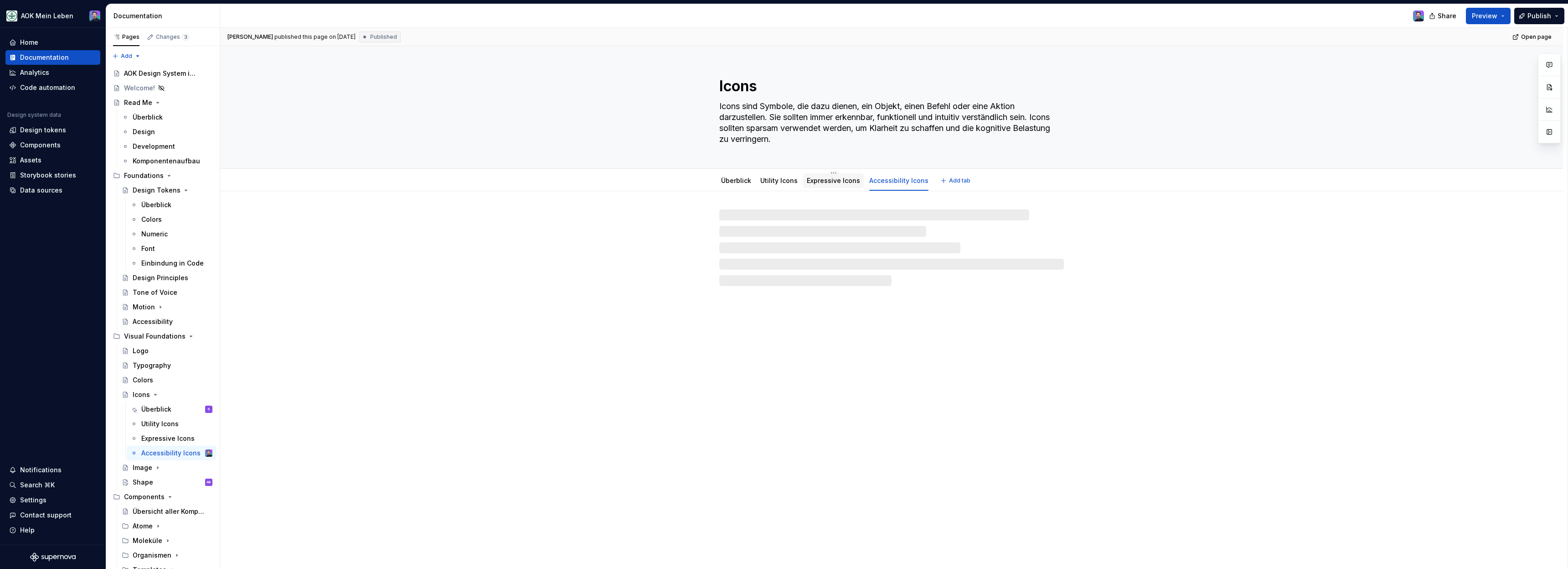
click at [840, 182] on link "Expressive Icons" at bounding box center [833, 180] width 54 height 8
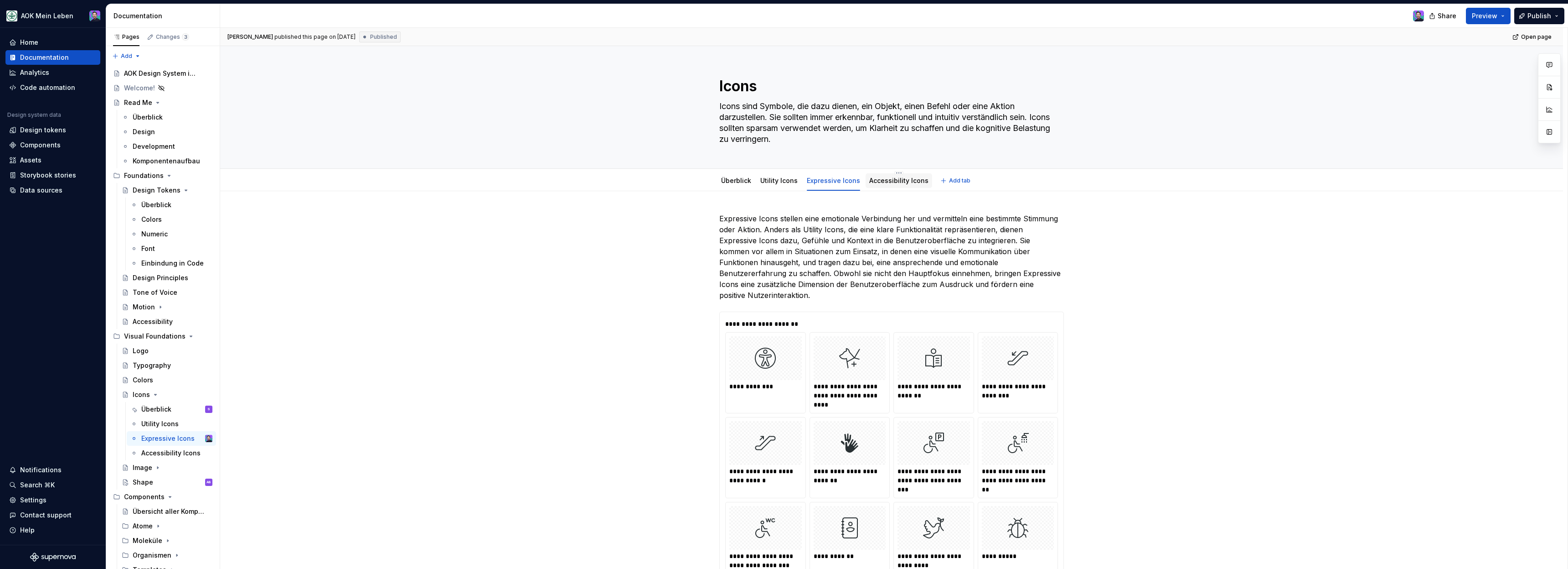
click at [876, 185] on div "Accessibility Icons" at bounding box center [898, 180] width 59 height 9
type textarea "*"
